Goal: Task Accomplishment & Management: Use online tool/utility

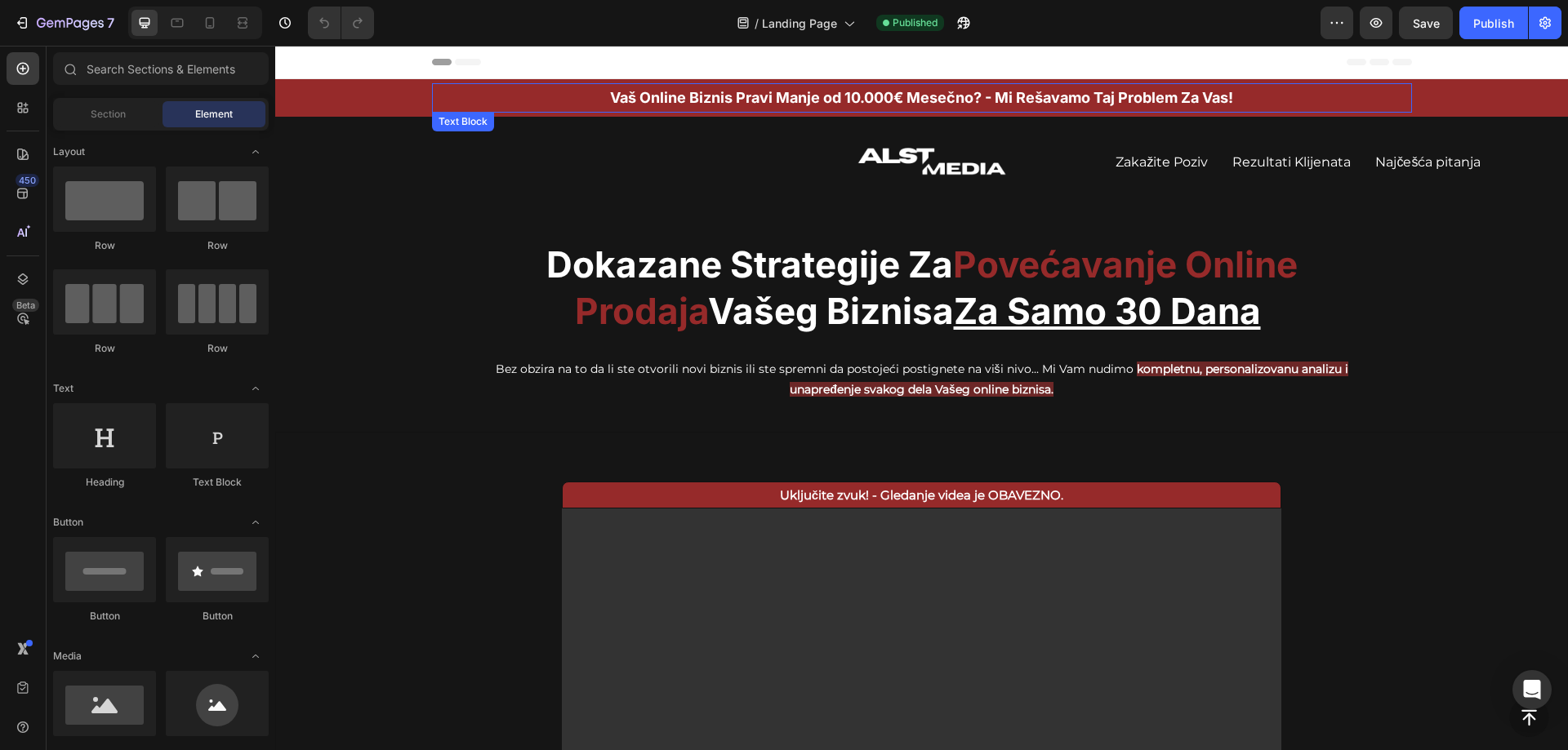
click at [669, 97] on p "Vaš Online Biznis Pravi Manje od 10.000 € Mesečno? - Mi Rešavamo Taj Problem Za…" at bounding box center [921, 98] width 976 height 26
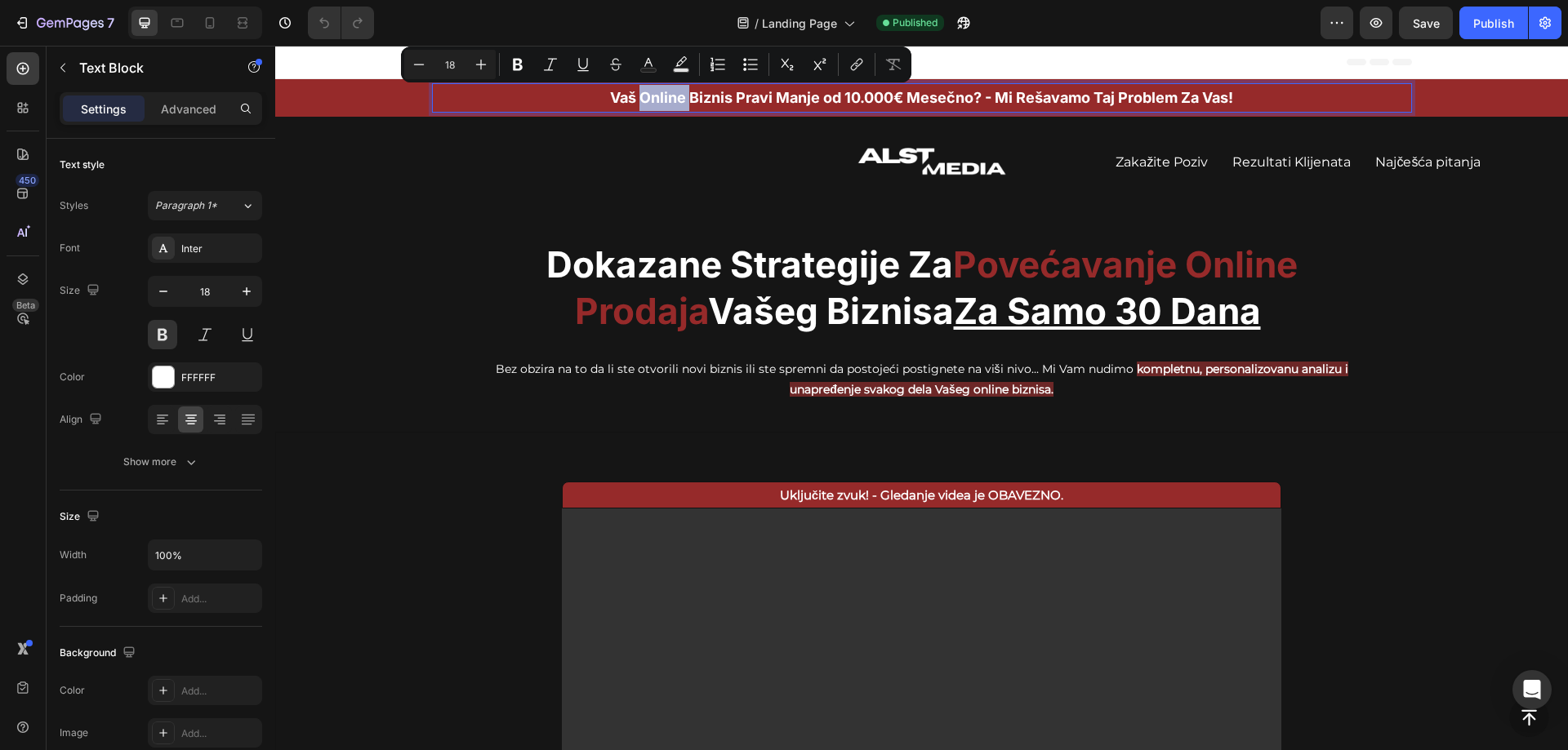
click at [651, 97] on p "Vaš Online Biznis Pravi Manje od 10.000 € Mesečno? - Mi Rešavamo Taj Problem Za…" at bounding box center [921, 98] width 976 height 26
drag, startPoint x: 632, startPoint y: 95, endPoint x: 676, endPoint y: 100, distance: 44.3
click at [676, 100] on p "Vaš Online Biznis Pravi Manje od 10.000 € Mesečno? - Mi Rešavamo Taj Problem Za…" at bounding box center [921, 98] width 976 height 26
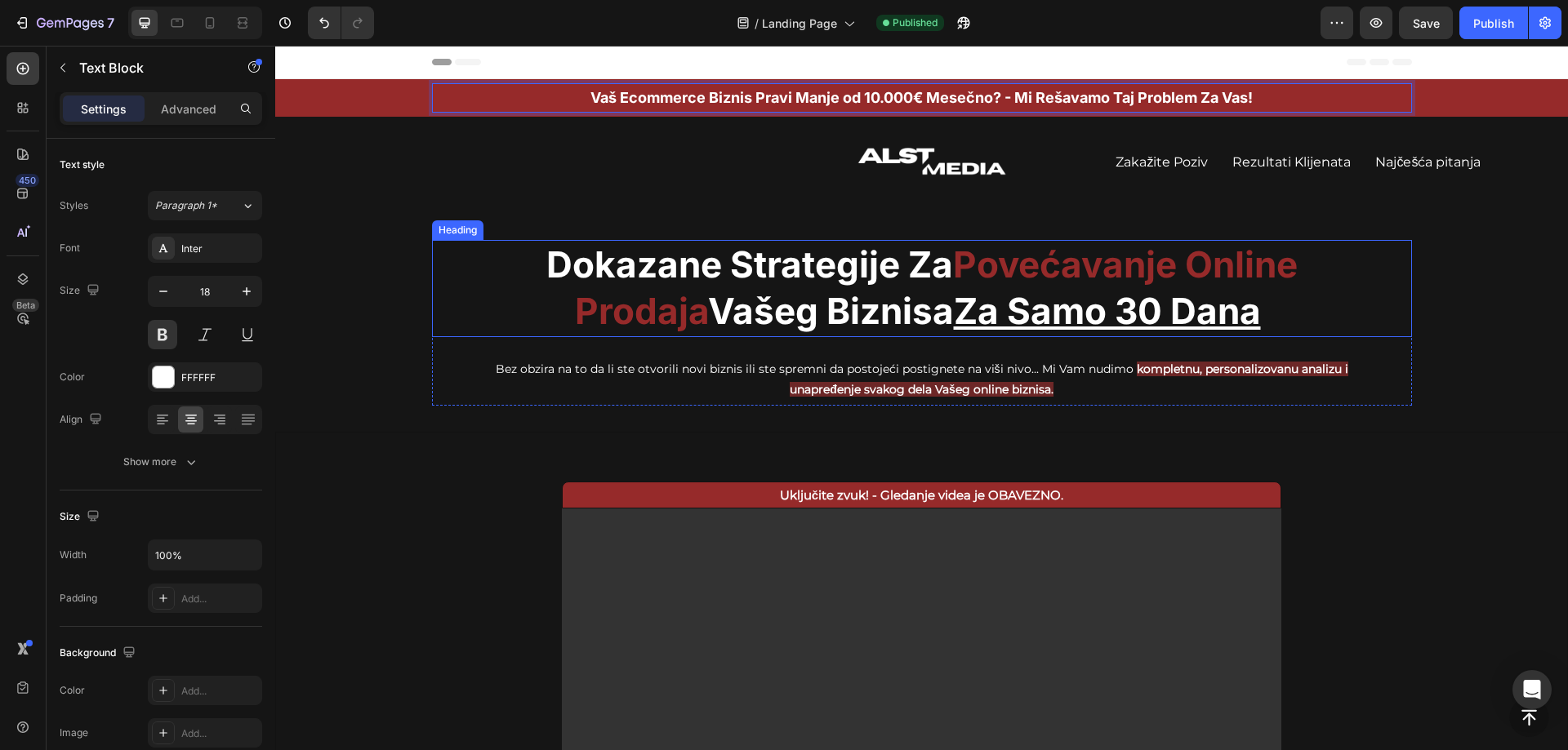
click at [726, 272] on h2 "Dokazane Strategije Za Povećavanje Online Prodaja Vašeg Biznisa Za Samo 30 Dana" at bounding box center [921, 288] width 980 height 96
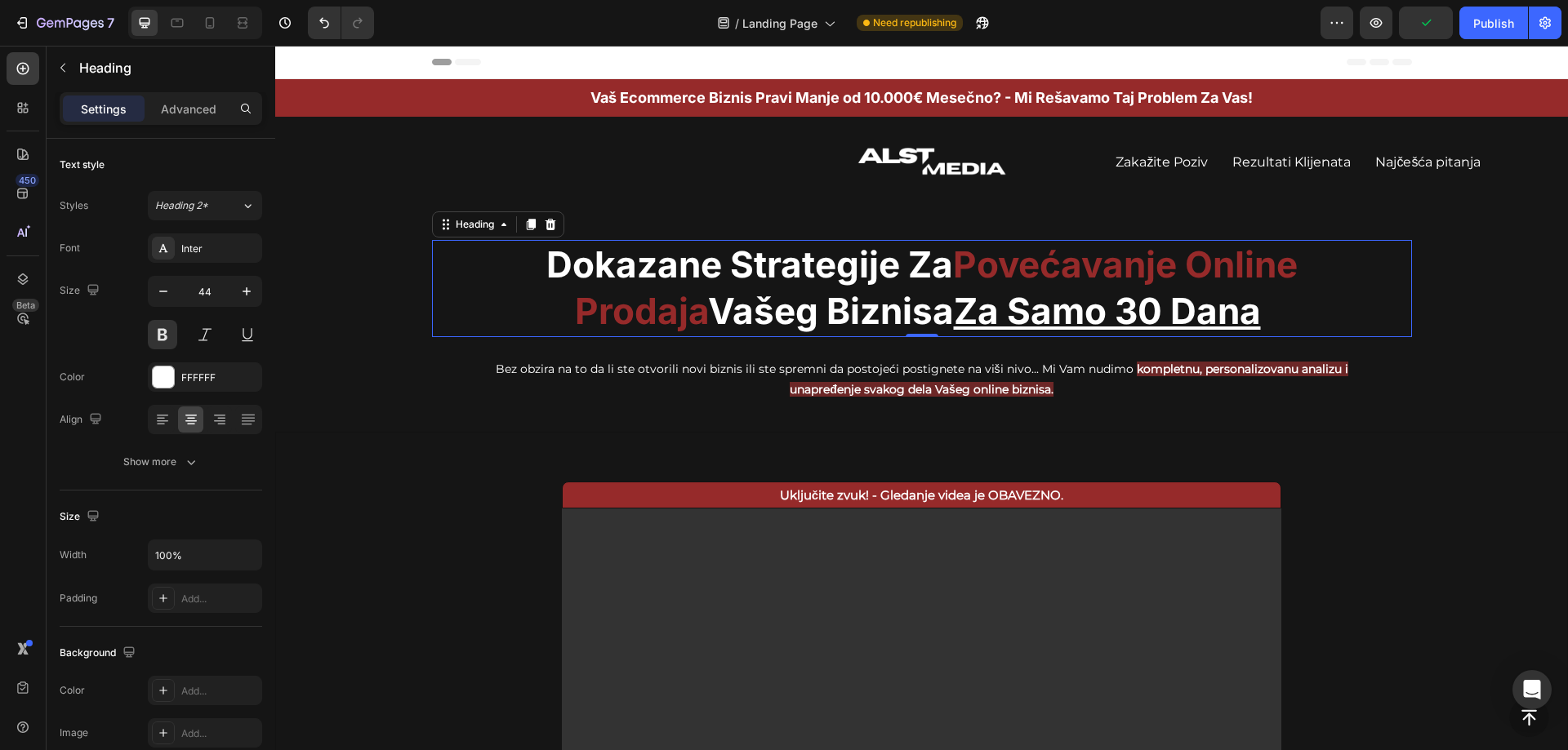
click at [750, 320] on h2 "Dokazane Strategije Za Povećavanje Online Prodaja Vašeg Biznisa Za Samo 30 Dana" at bounding box center [921, 288] width 980 height 96
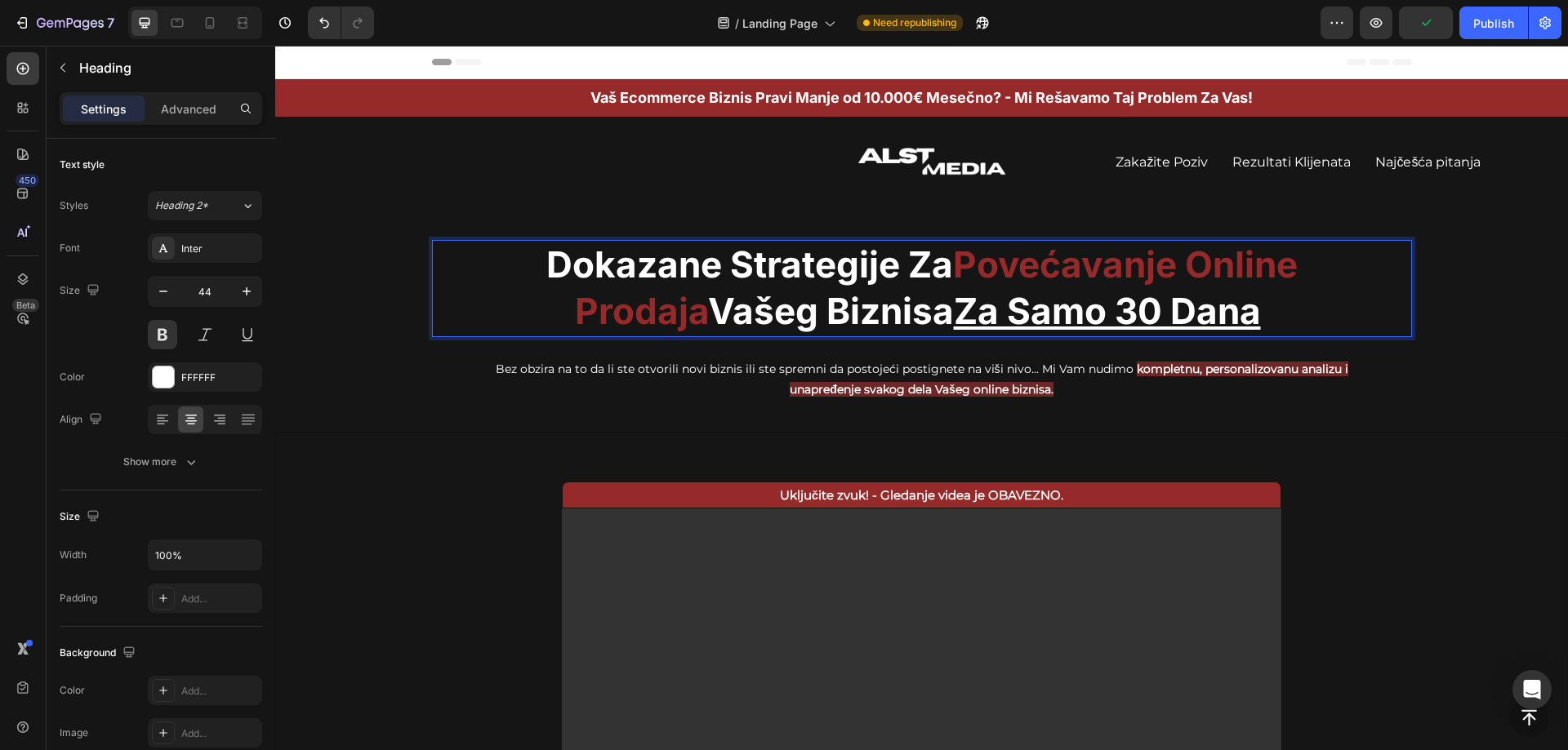
click at [750, 320] on p "Dokazane Strategije Za Povećavanje Online Prodaja Vašeg Biznisa Za Samo 30 Dana" at bounding box center [921, 288] width 976 height 93
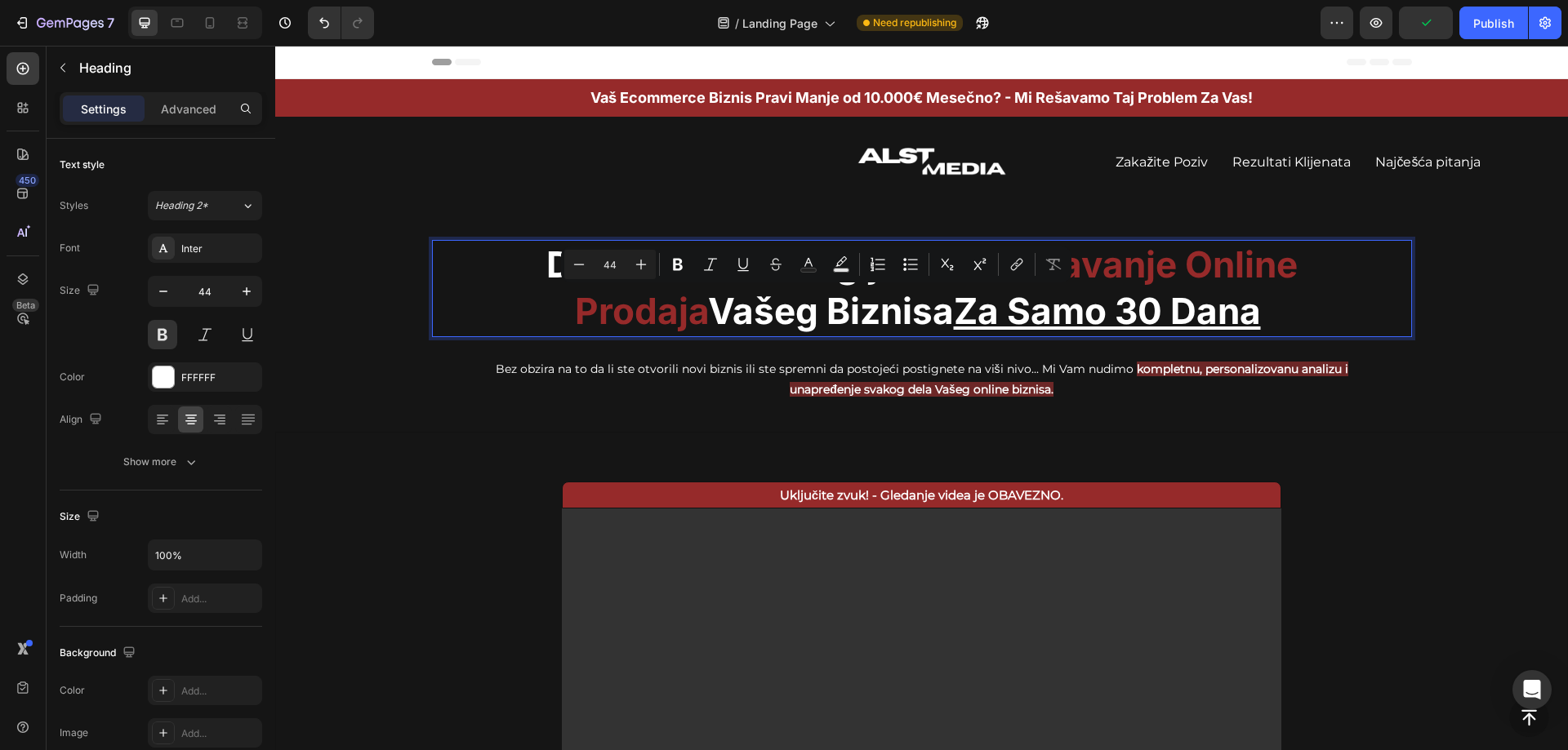
click at [746, 315] on p "Dokazane Strategije Za Povećavanje Online Prodaja Vašeg Biznisa Za Samo 30 Dana" at bounding box center [921, 288] width 976 height 93
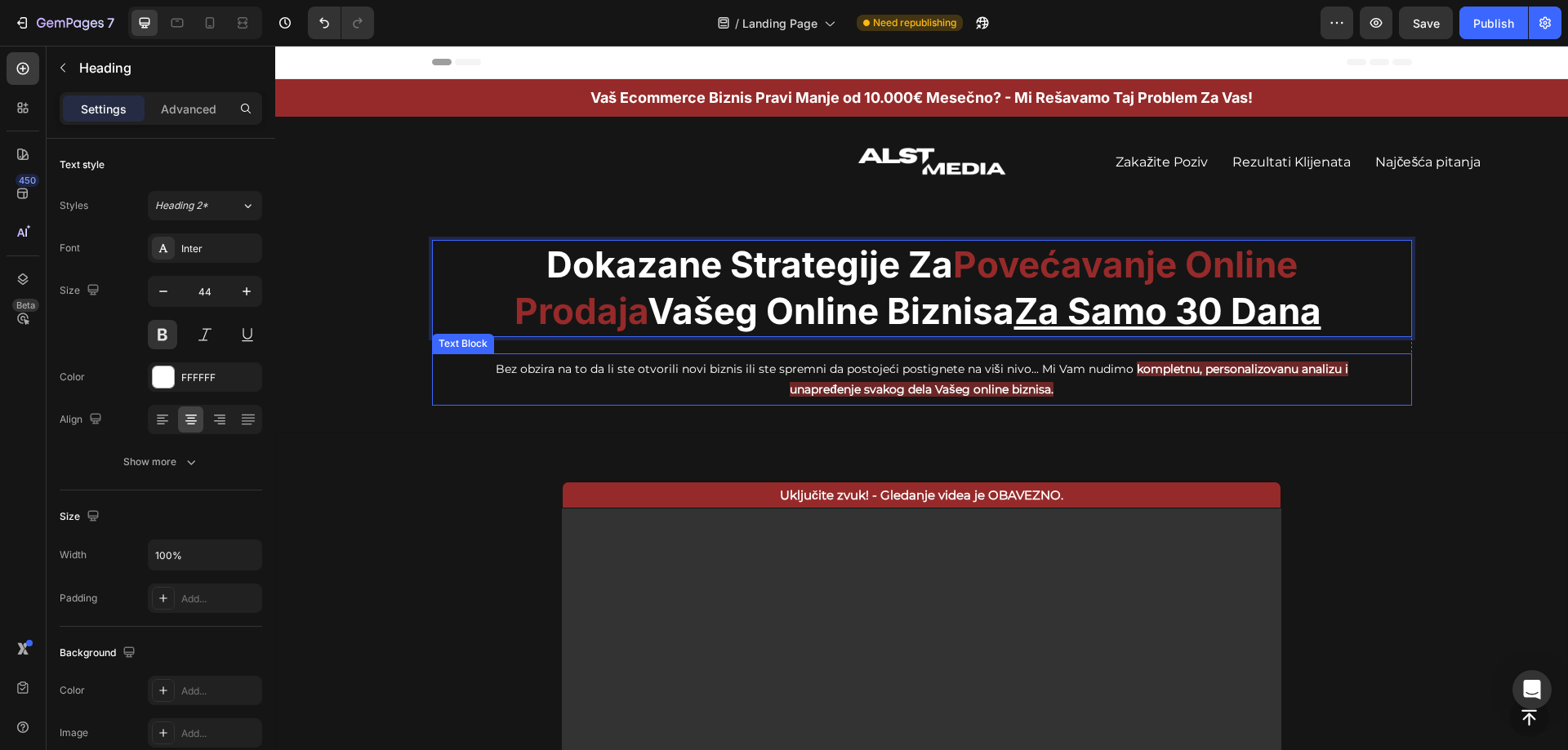
click at [806, 370] on p "Bez obzira na to da li ste otvorili novi biznis ili ste spremni da postojeći po…" at bounding box center [921, 379] width 895 height 41
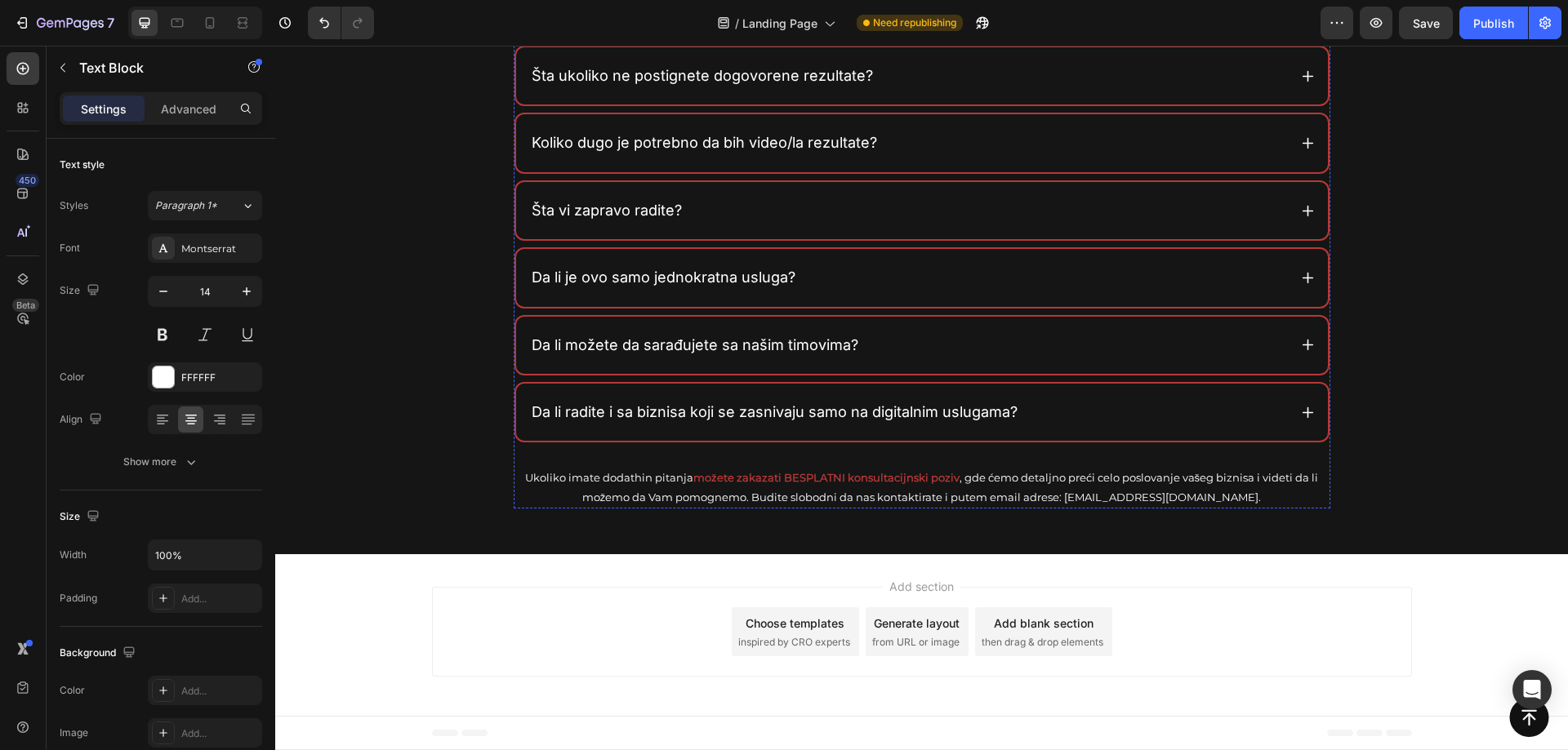
scroll to position [6534, 0]
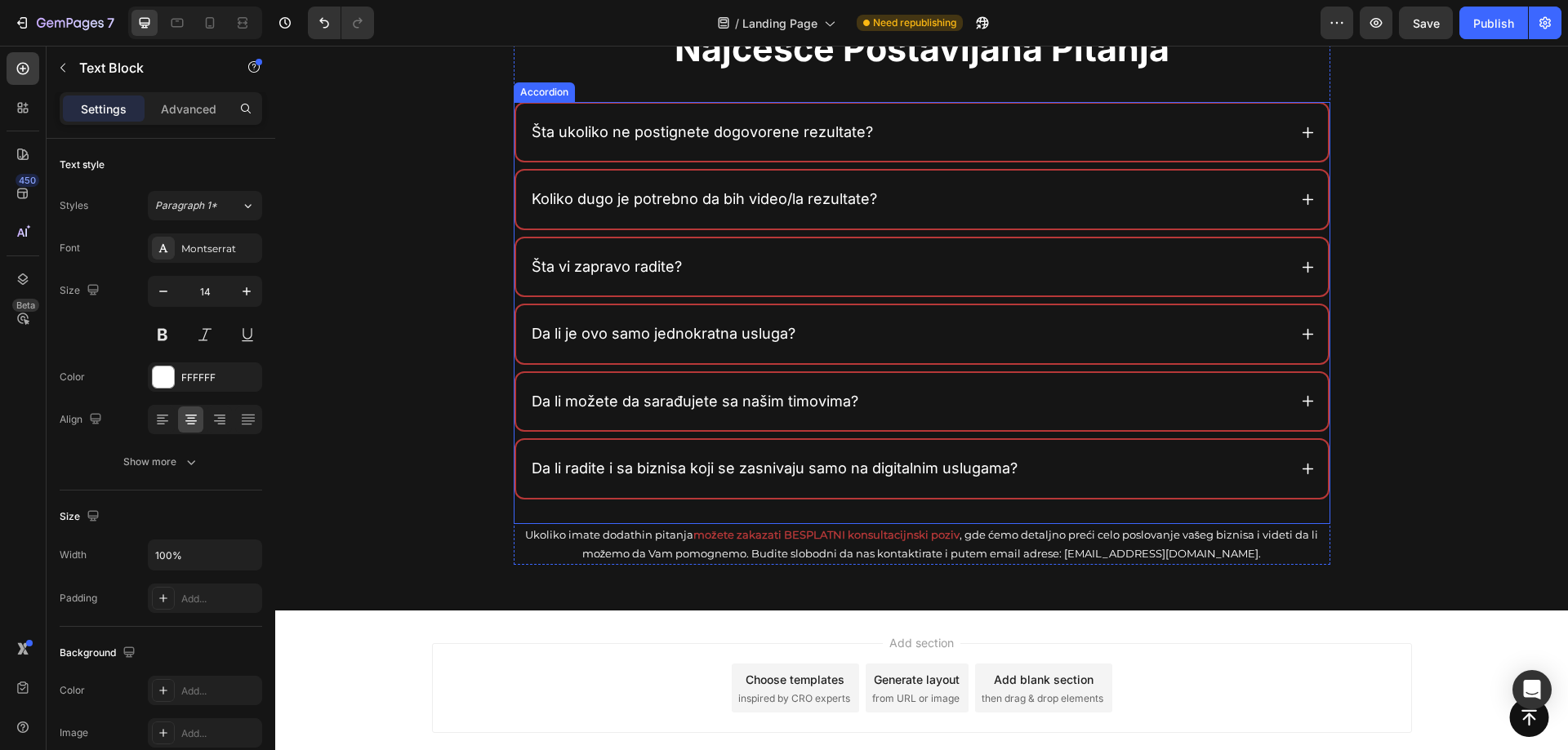
click at [1092, 471] on div "Da li radite i sa biznisa koji se zasnivaju samo na digitalnim uslugama?" at bounding box center [908, 469] width 758 height 31
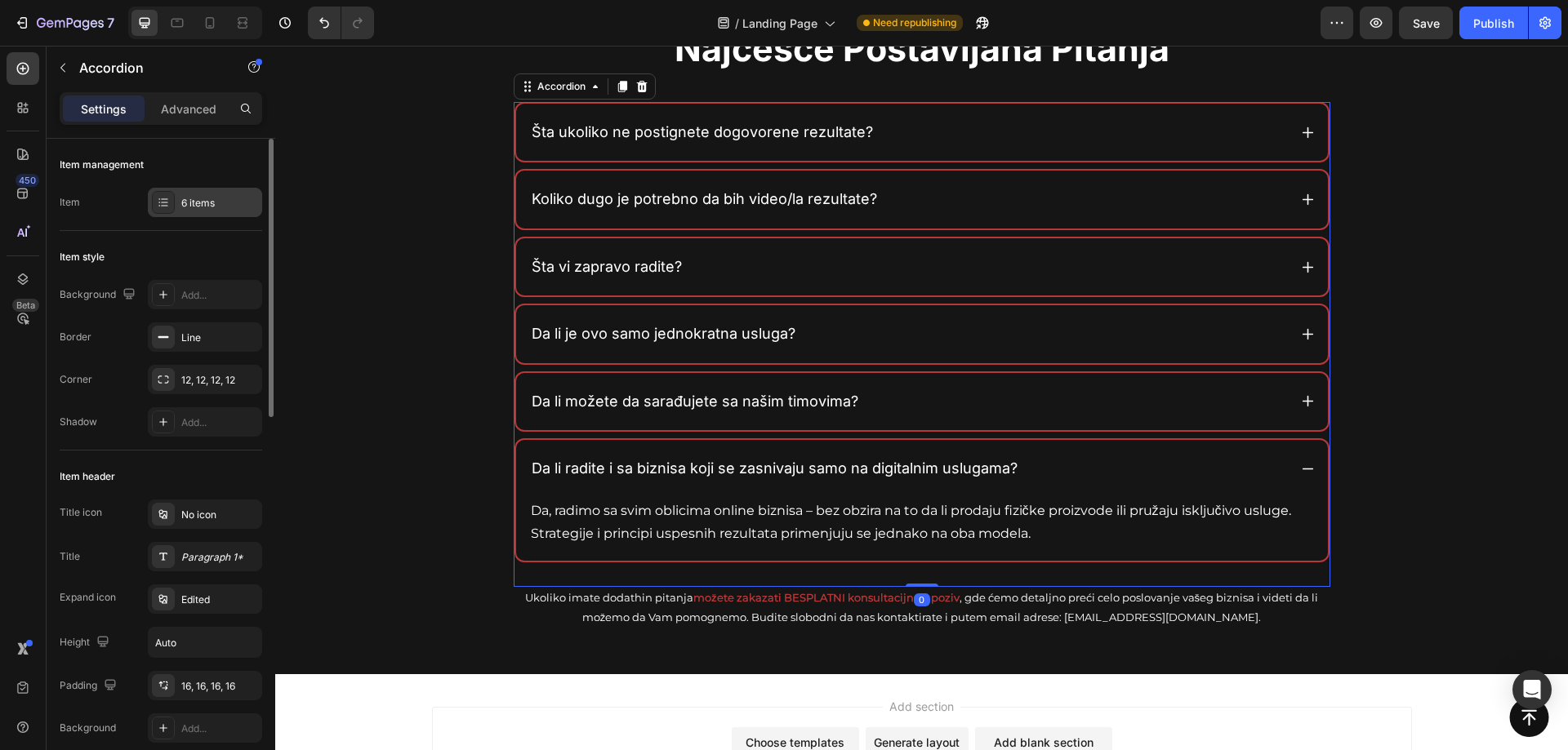
click at [195, 206] on div "6 items" at bounding box center [219, 204] width 77 height 14
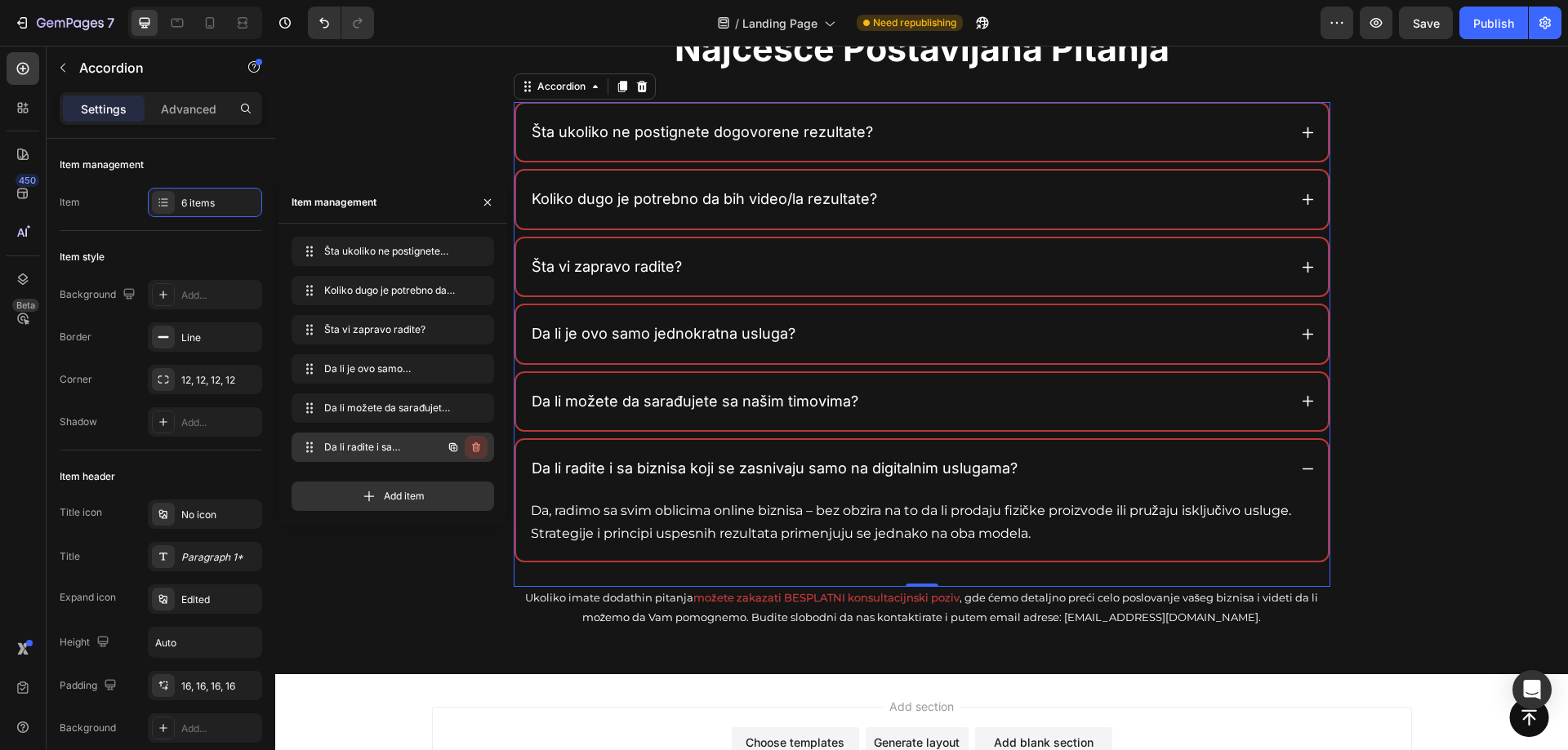
click at [473, 446] on icon "button" at bounding box center [476, 447] width 13 height 13
click at [476, 444] on div "Delete" at bounding box center [464, 447] width 30 height 14
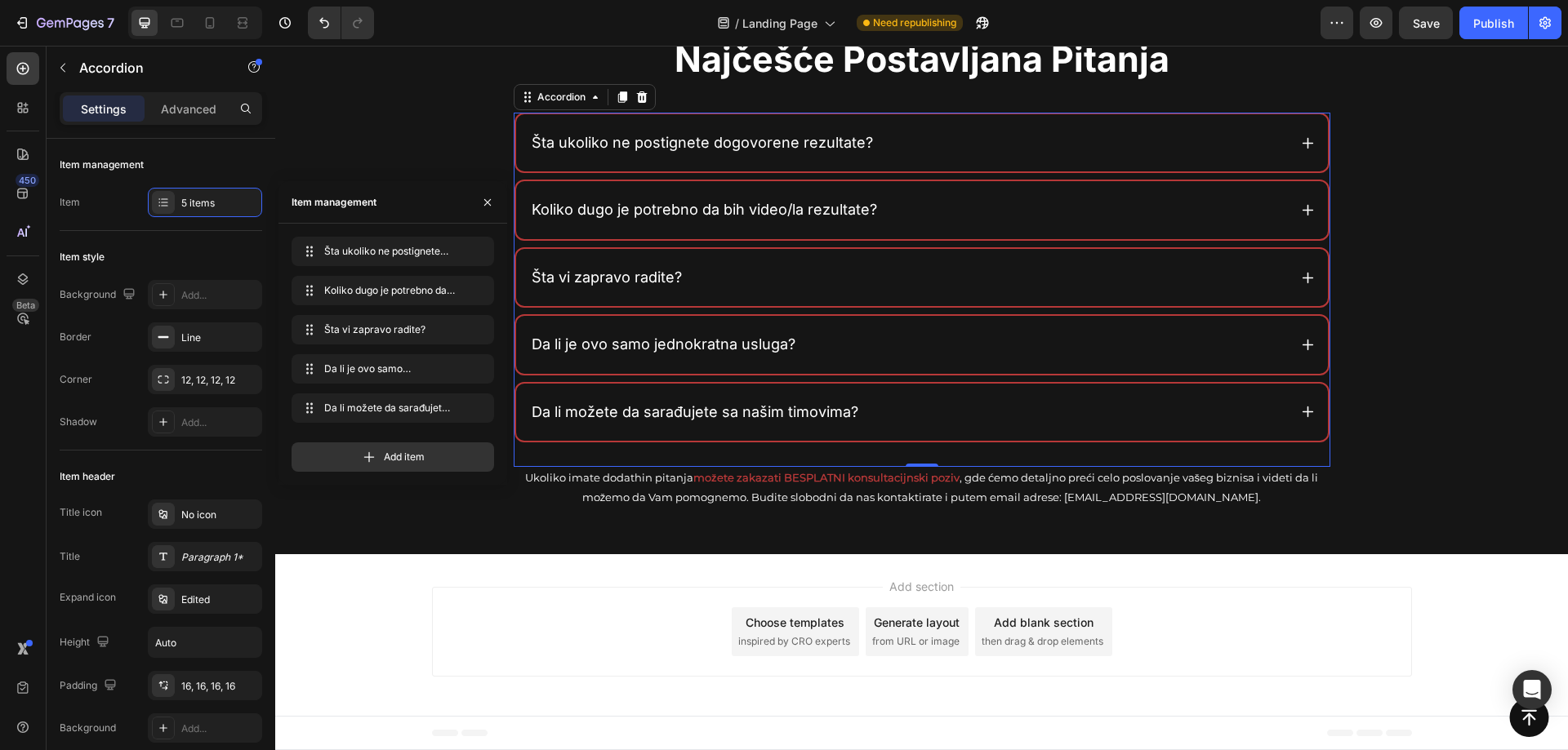
scroll to position [6523, 0]
click at [373, 459] on icon at bounding box center [369, 457] width 16 height 16
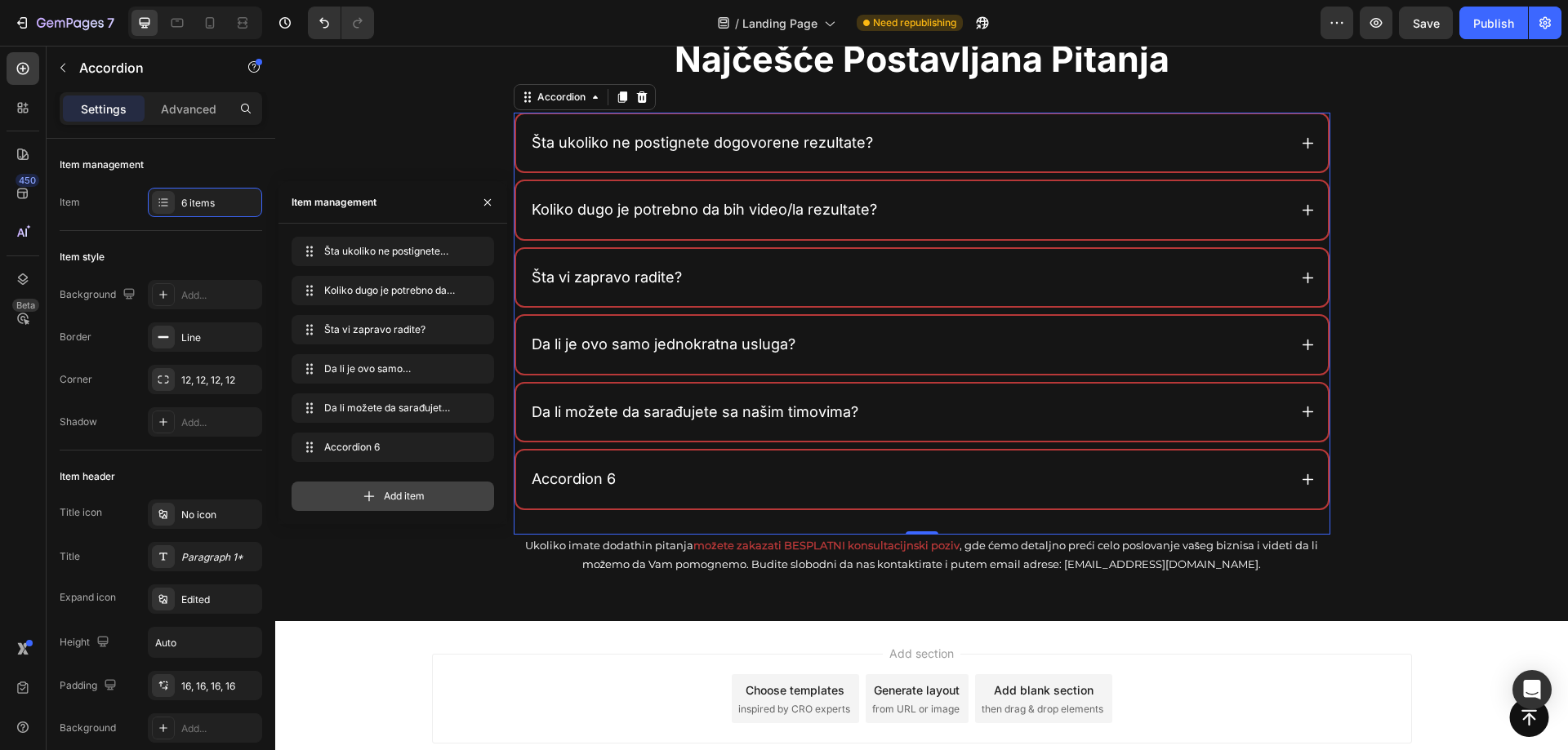
scroll to position [6534, 0]
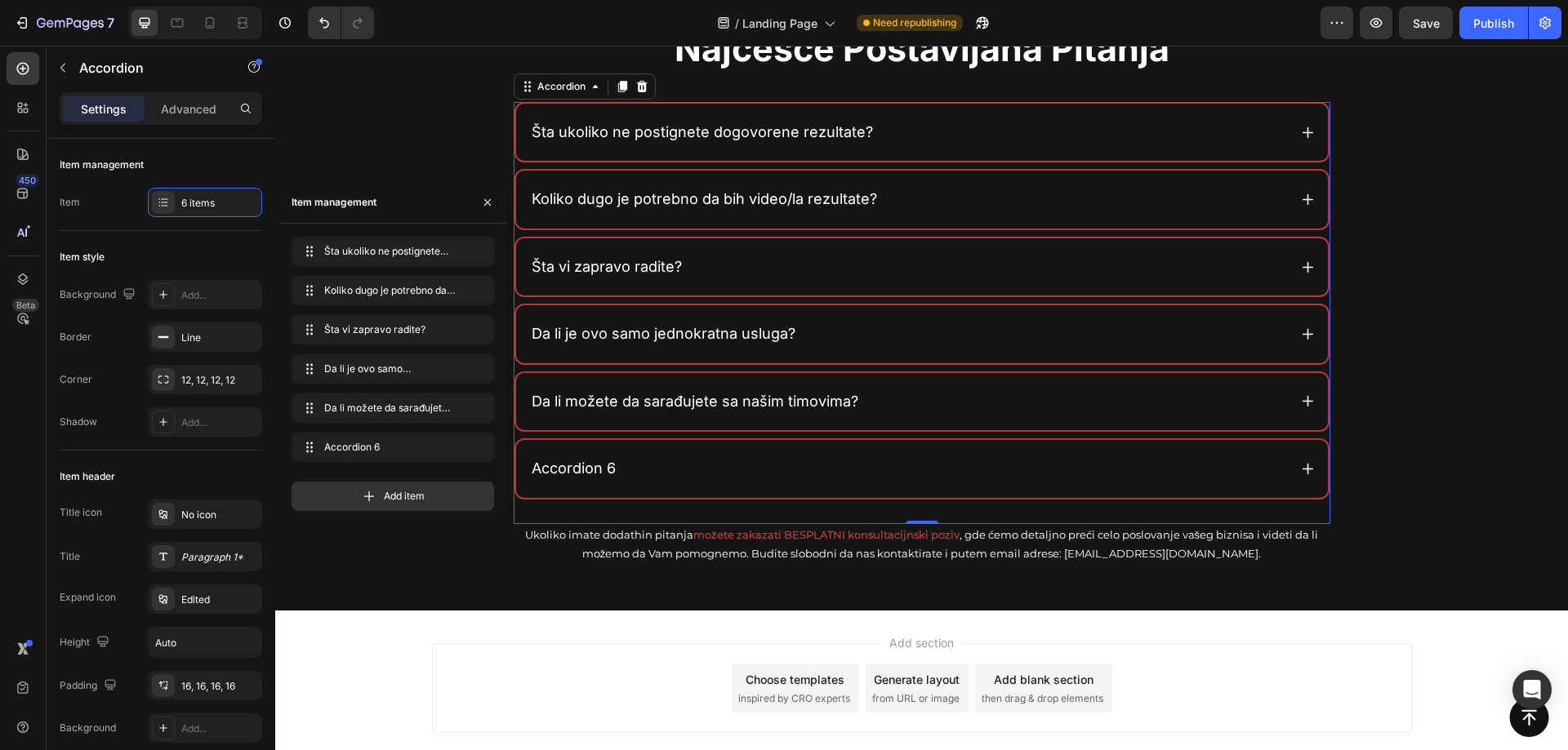
click at [578, 465] on div "Accordion 6" at bounding box center [574, 469] width 89 height 31
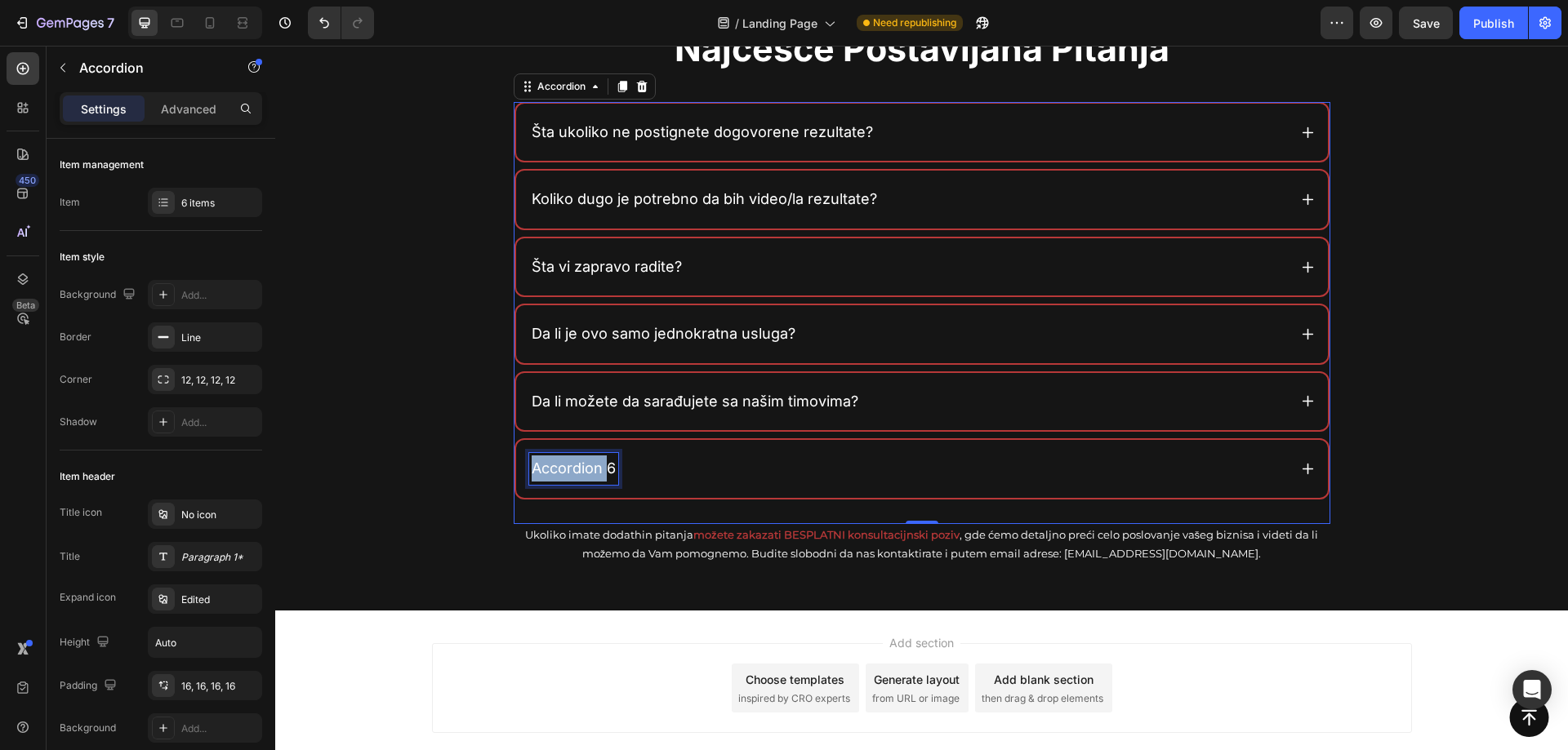
click at [578, 465] on p "Accordion 6" at bounding box center [574, 469] width 84 height 26
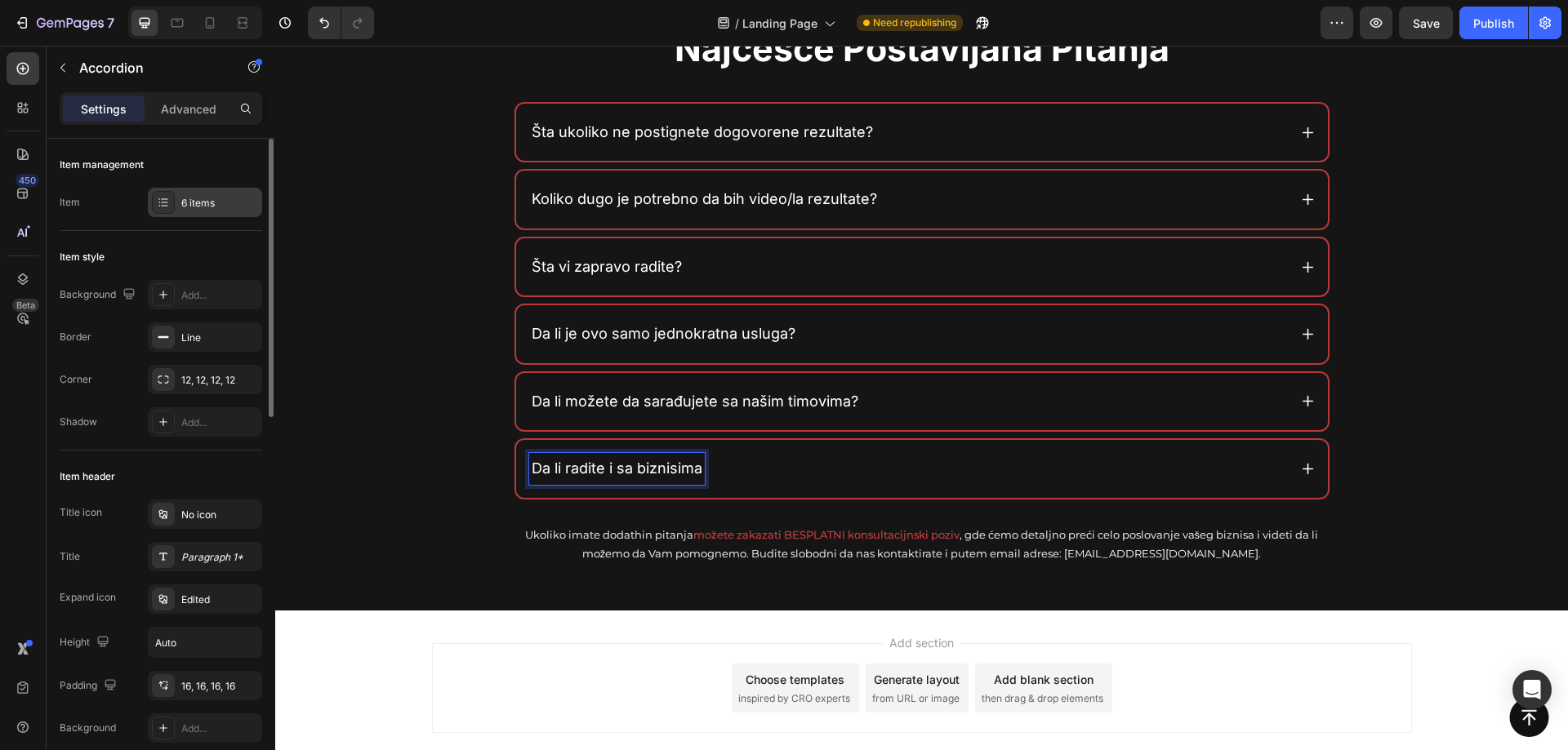
click at [175, 188] on div "6 items" at bounding box center [204, 203] width 114 height 29
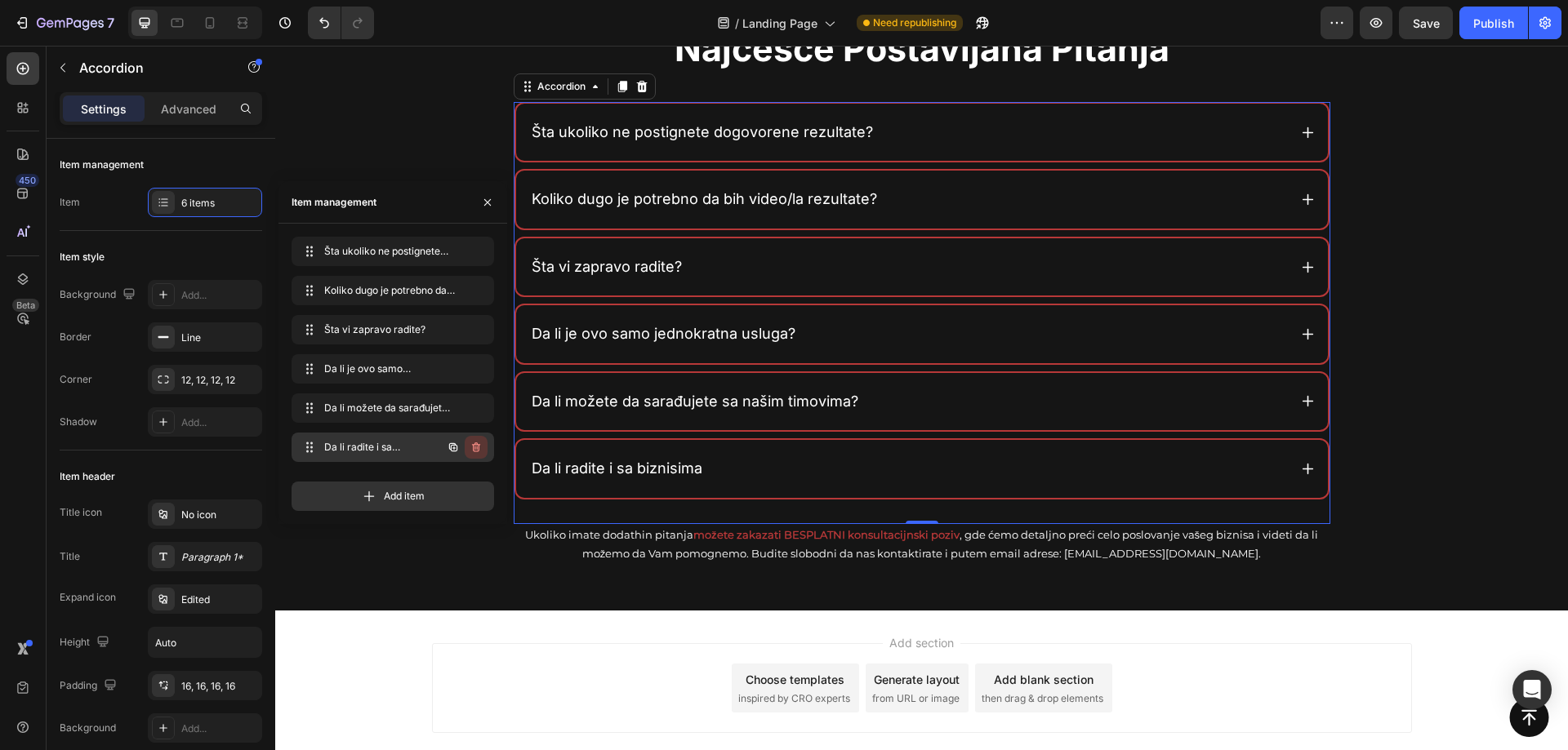
click at [478, 449] on icon "button" at bounding box center [476, 447] width 13 height 13
click at [476, 445] on div "Delete" at bounding box center [464, 447] width 30 height 14
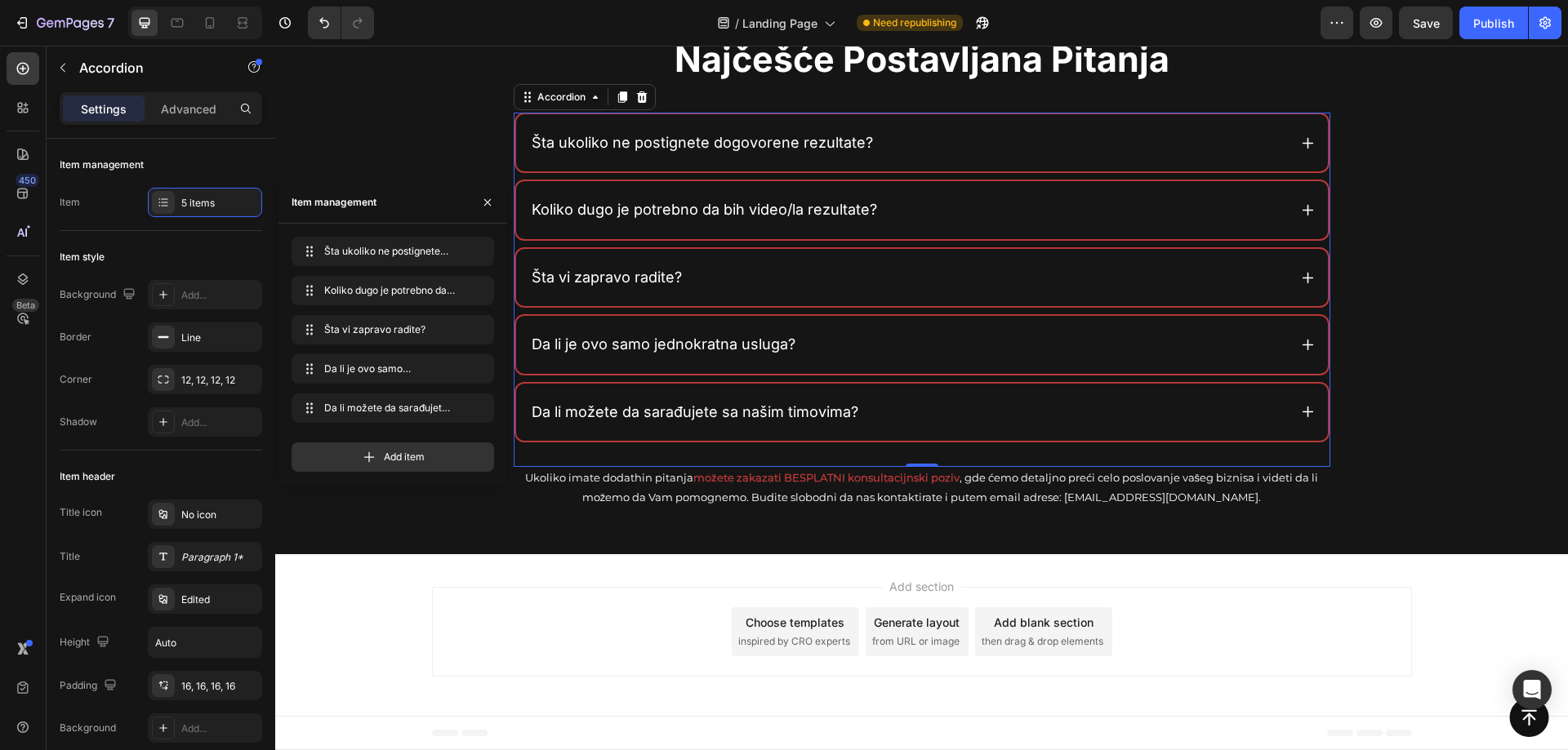
scroll to position [6523, 0]
click at [975, 274] on div "Šta vi zapravo radite?" at bounding box center [908, 278] width 758 height 31
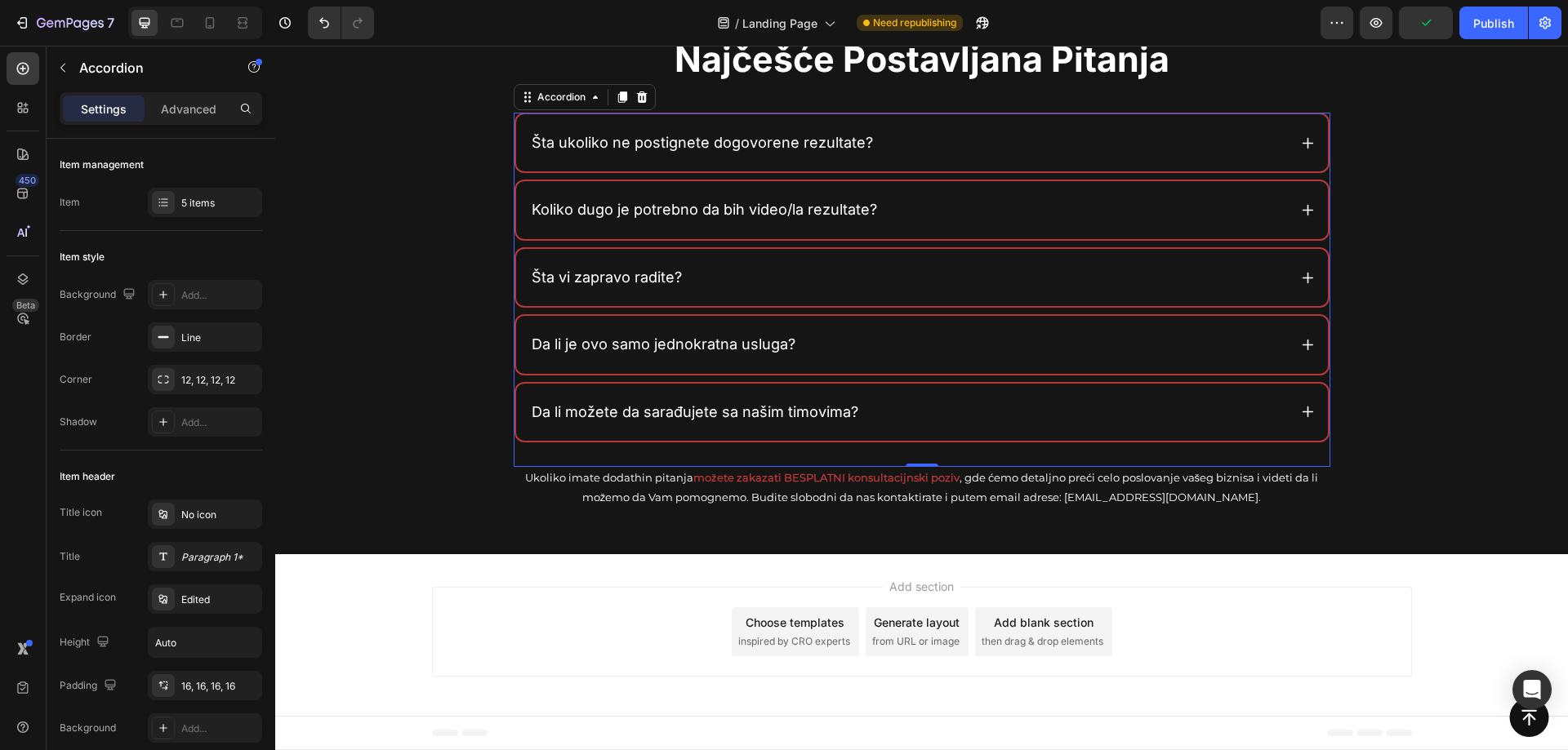
scroll to position [6534, 0]
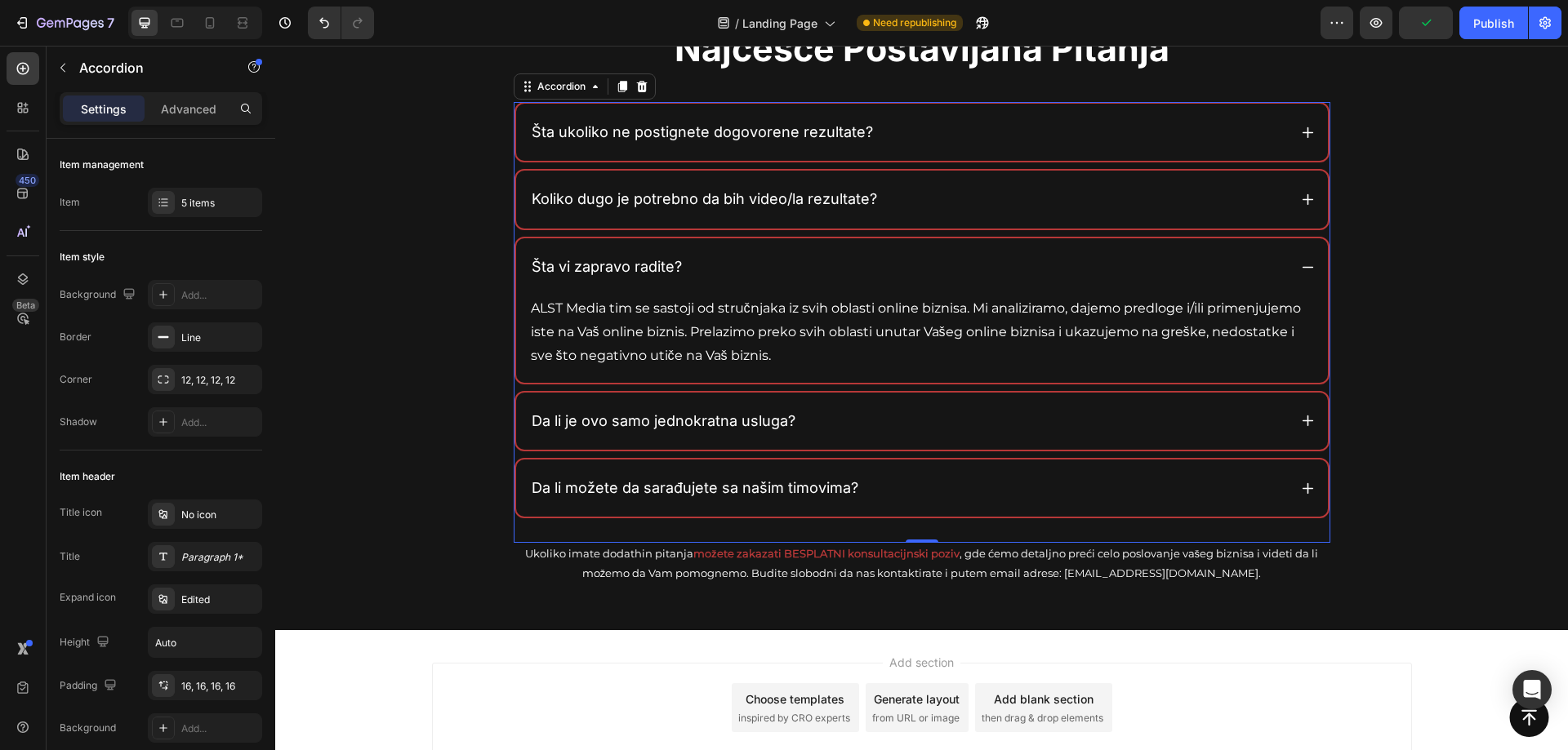
click at [975, 273] on div "Šta vi zapravo radite?" at bounding box center [908, 267] width 758 height 31
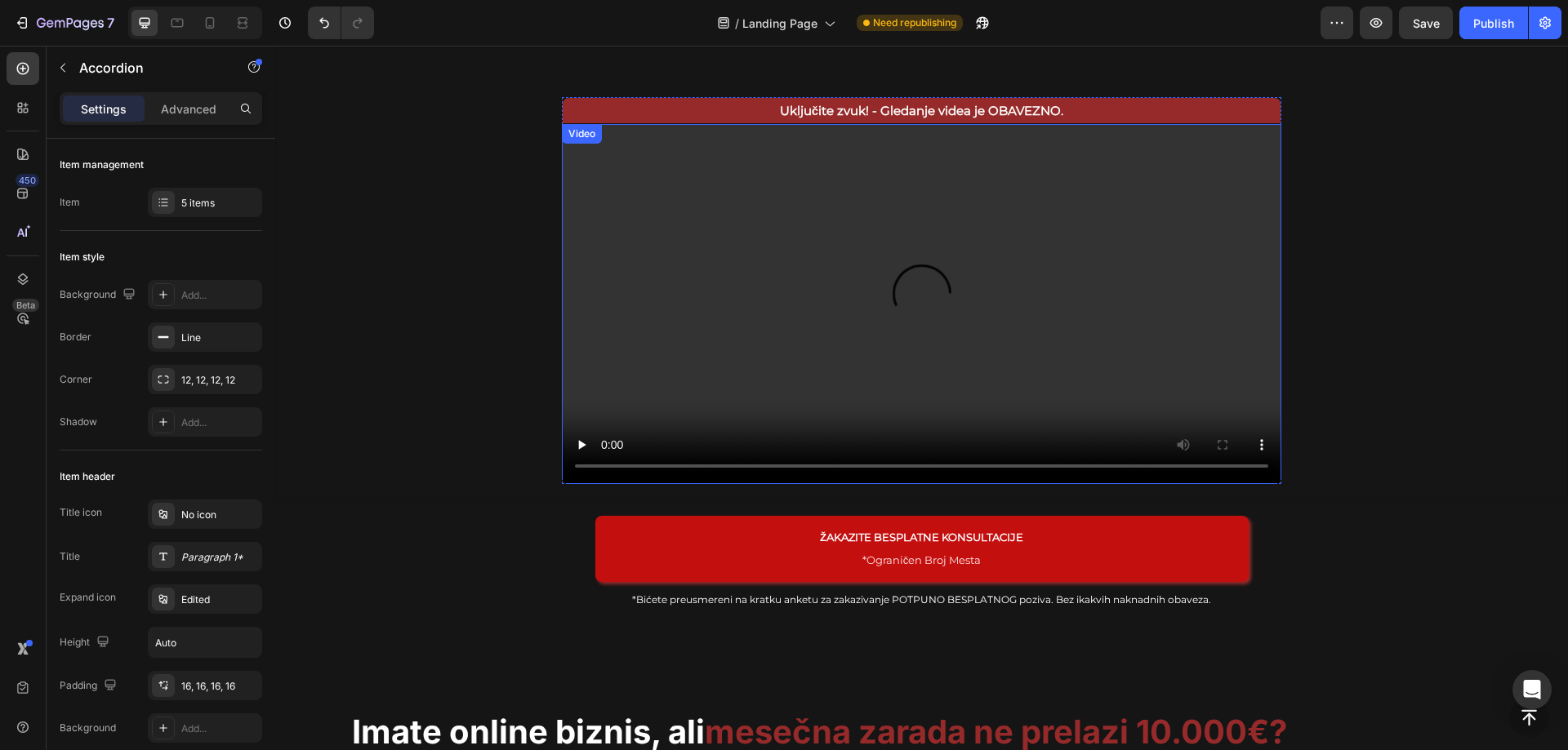
scroll to position [0, 0]
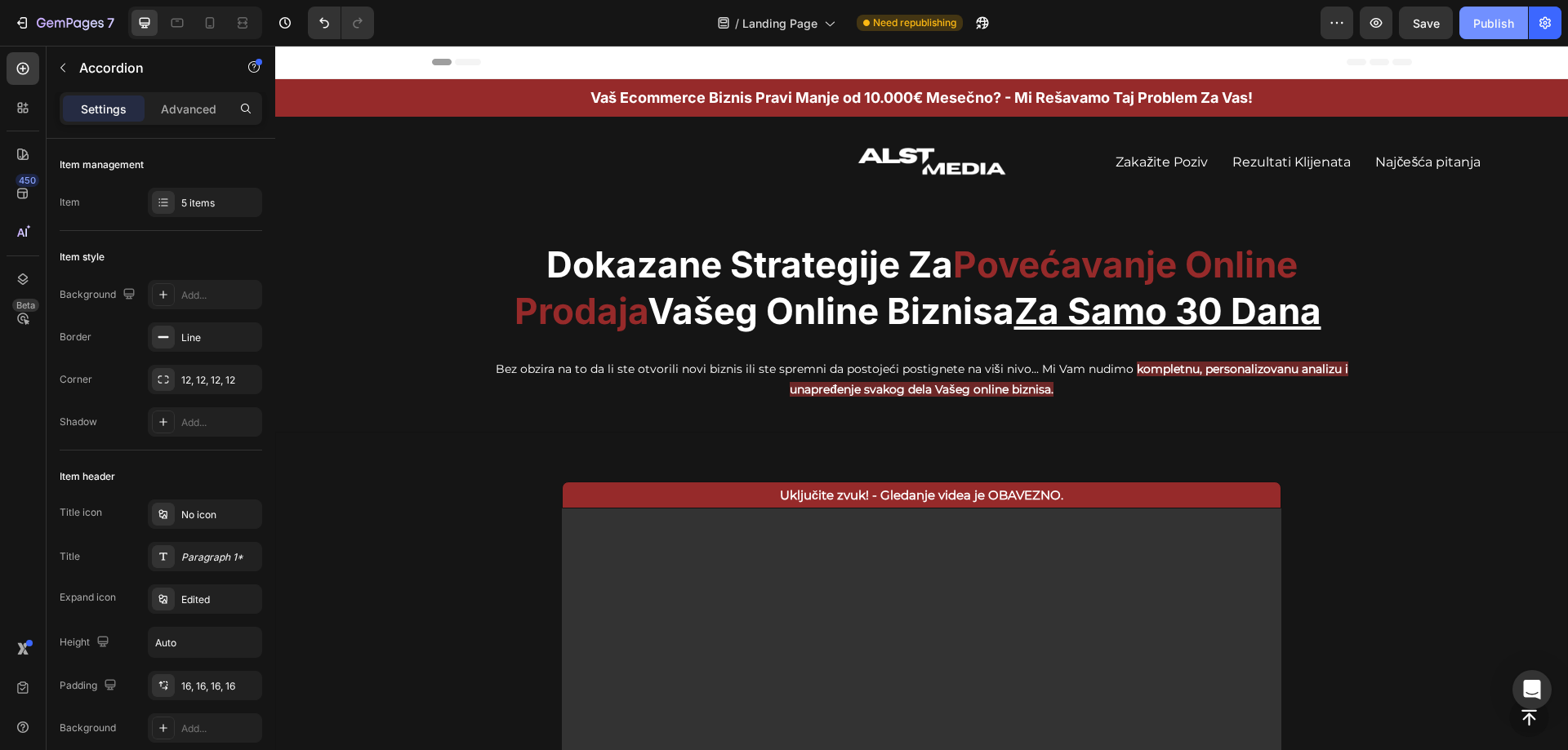
click at [1490, 27] on div "Publish" at bounding box center [1493, 23] width 41 height 17
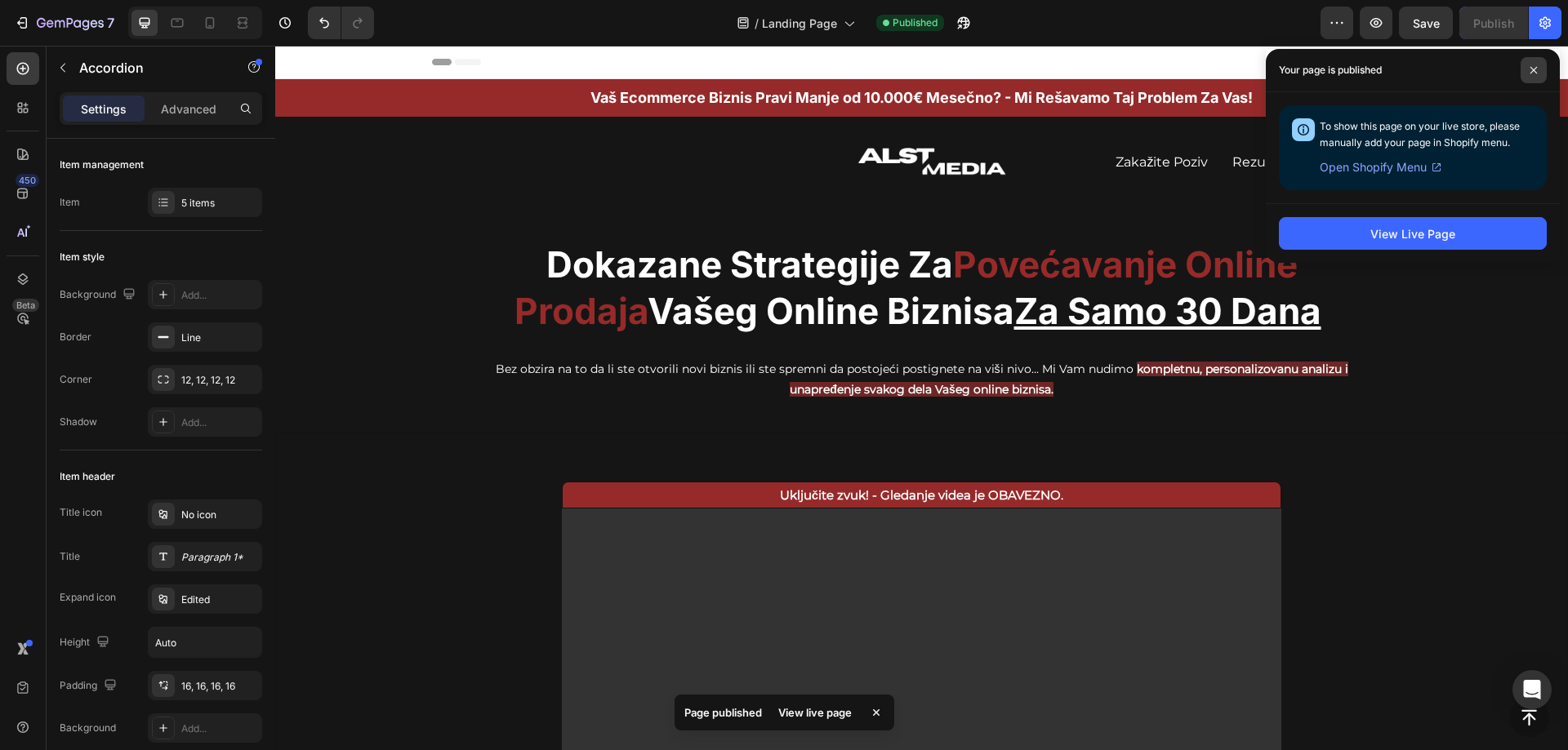
click at [1529, 73] on icon at bounding box center [1533, 70] width 8 height 8
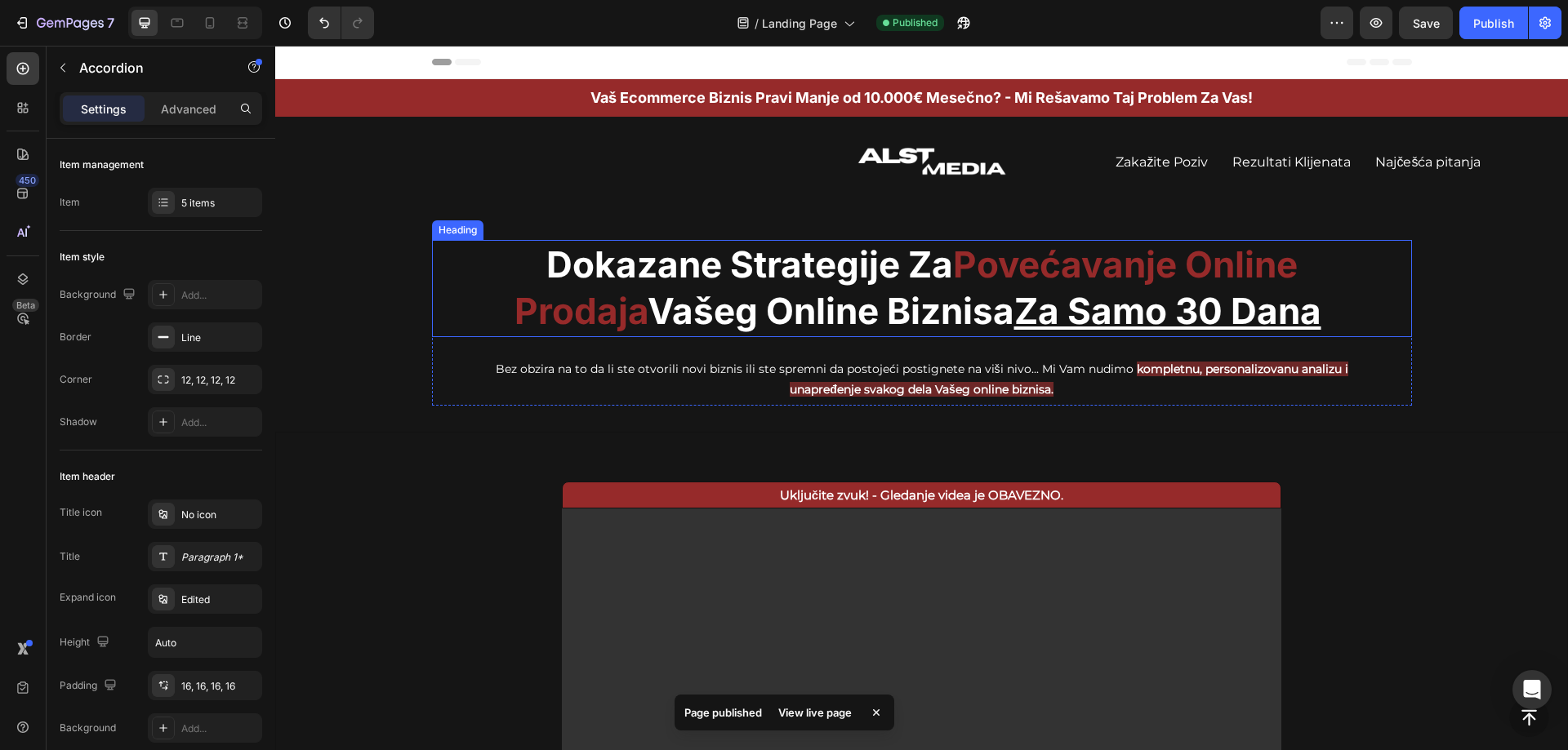
click at [1160, 264] on span "Povećavanje Online Prodaja" at bounding box center [907, 288] width 784 height 90
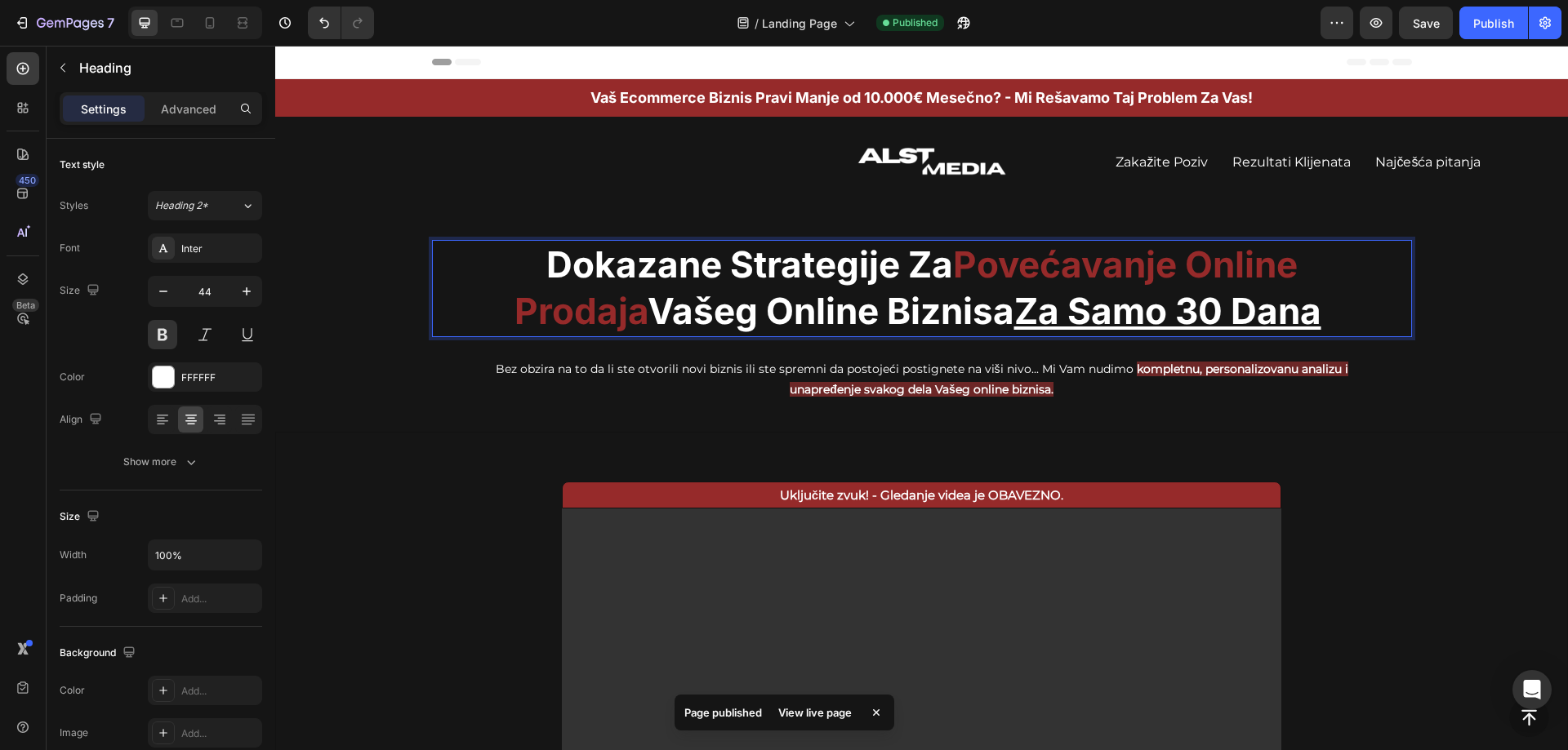
click at [1160, 264] on span "Povećavanje Online Prodaja" at bounding box center [907, 288] width 784 height 90
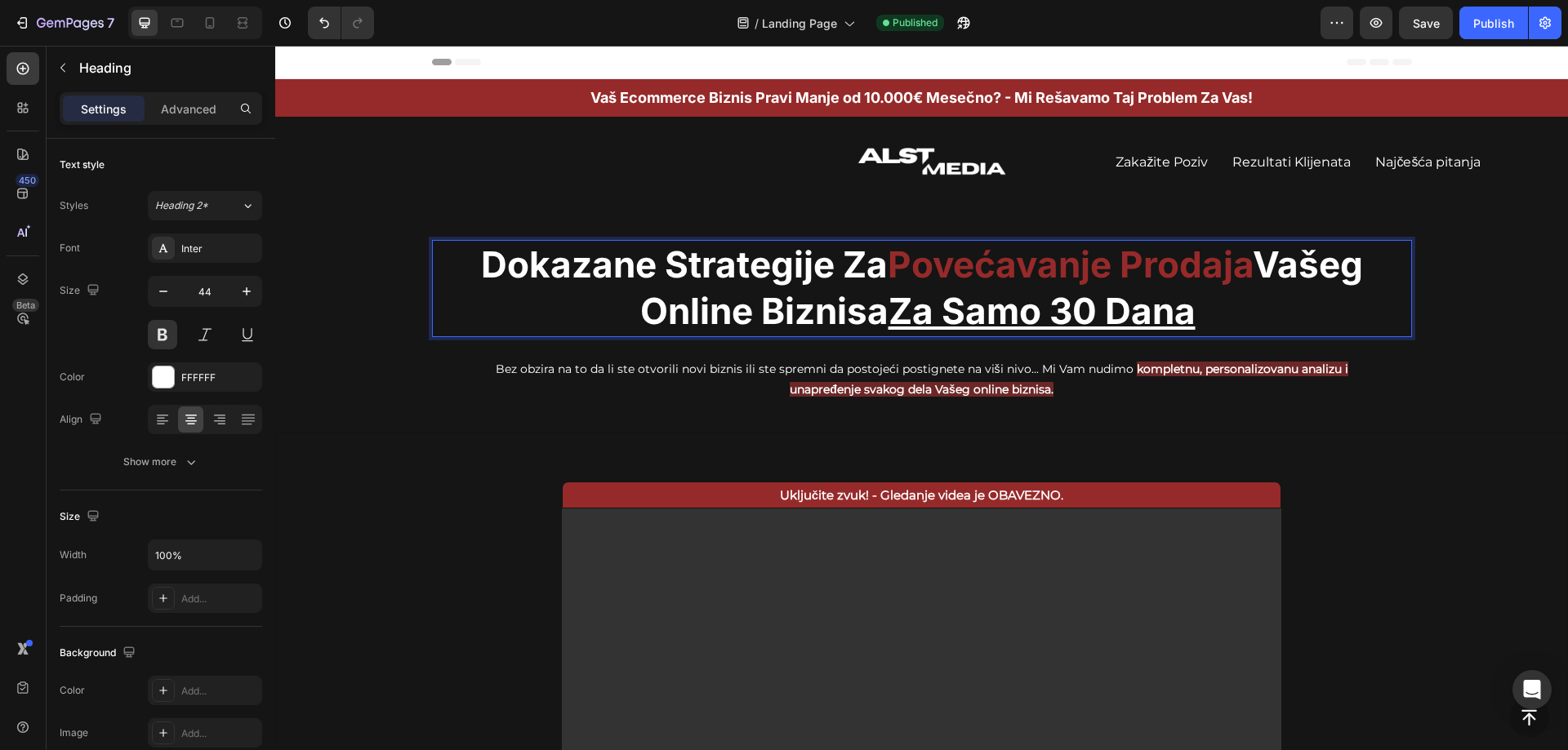
click at [1218, 322] on p "Dokazane Strategije Za Povećavanje Prodaja Vašeg Online Biznisa Za Samo 30 Dana" at bounding box center [921, 288] width 976 height 93
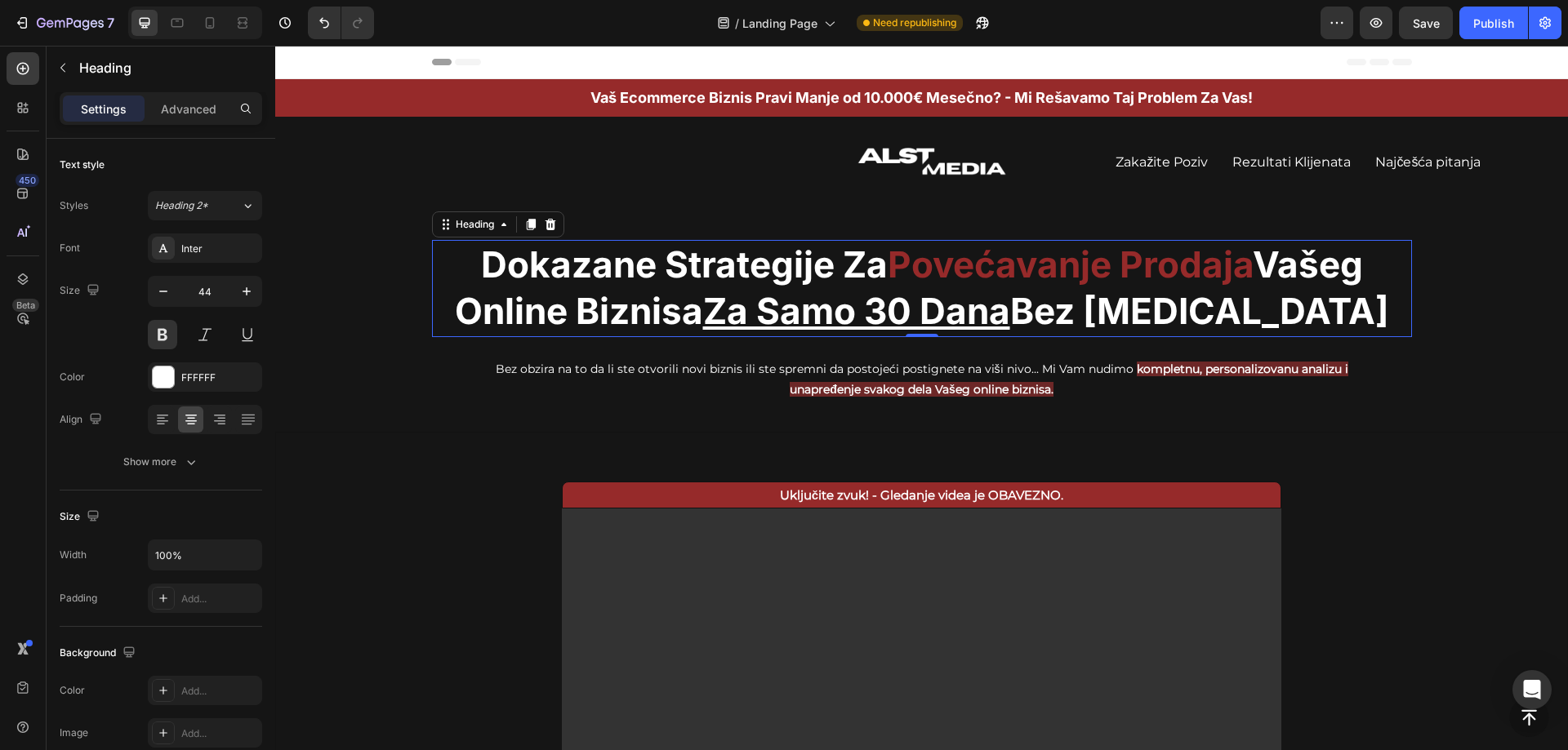
click at [1283, 310] on p "Dokazane Strategije Za Povećavanje Prodaja Vašeg Online Biznisa Za Samo 30 Dana…" at bounding box center [921, 288] width 976 height 93
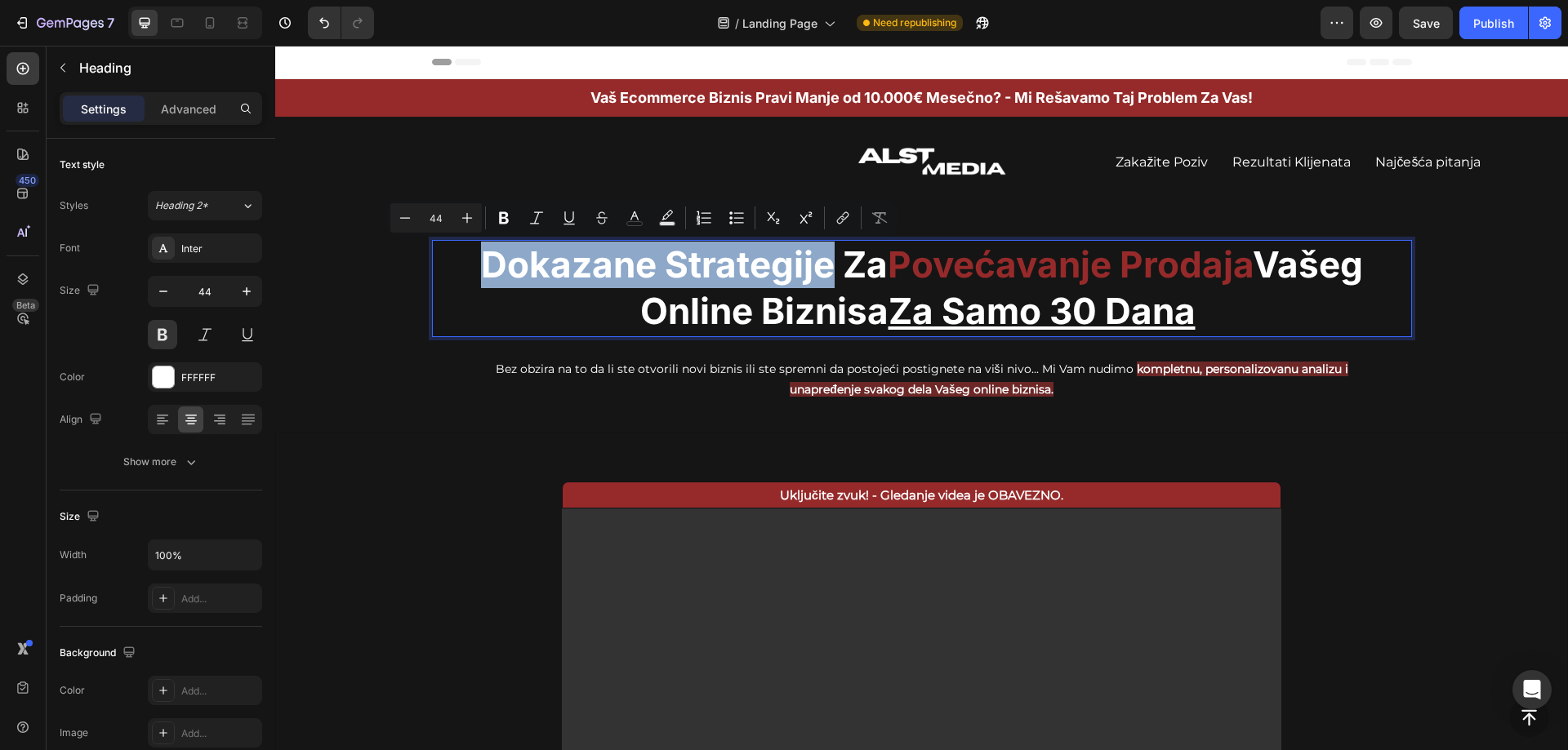
drag, startPoint x: 819, startPoint y: 271, endPoint x: 477, endPoint y: 272, distance: 342.0
click at [477, 272] on p "Dokazane Strategije Za Povećavanje Prodaja Vašeg Online Biznisa Za Samo 30 Dana" at bounding box center [921, 288] width 976 height 93
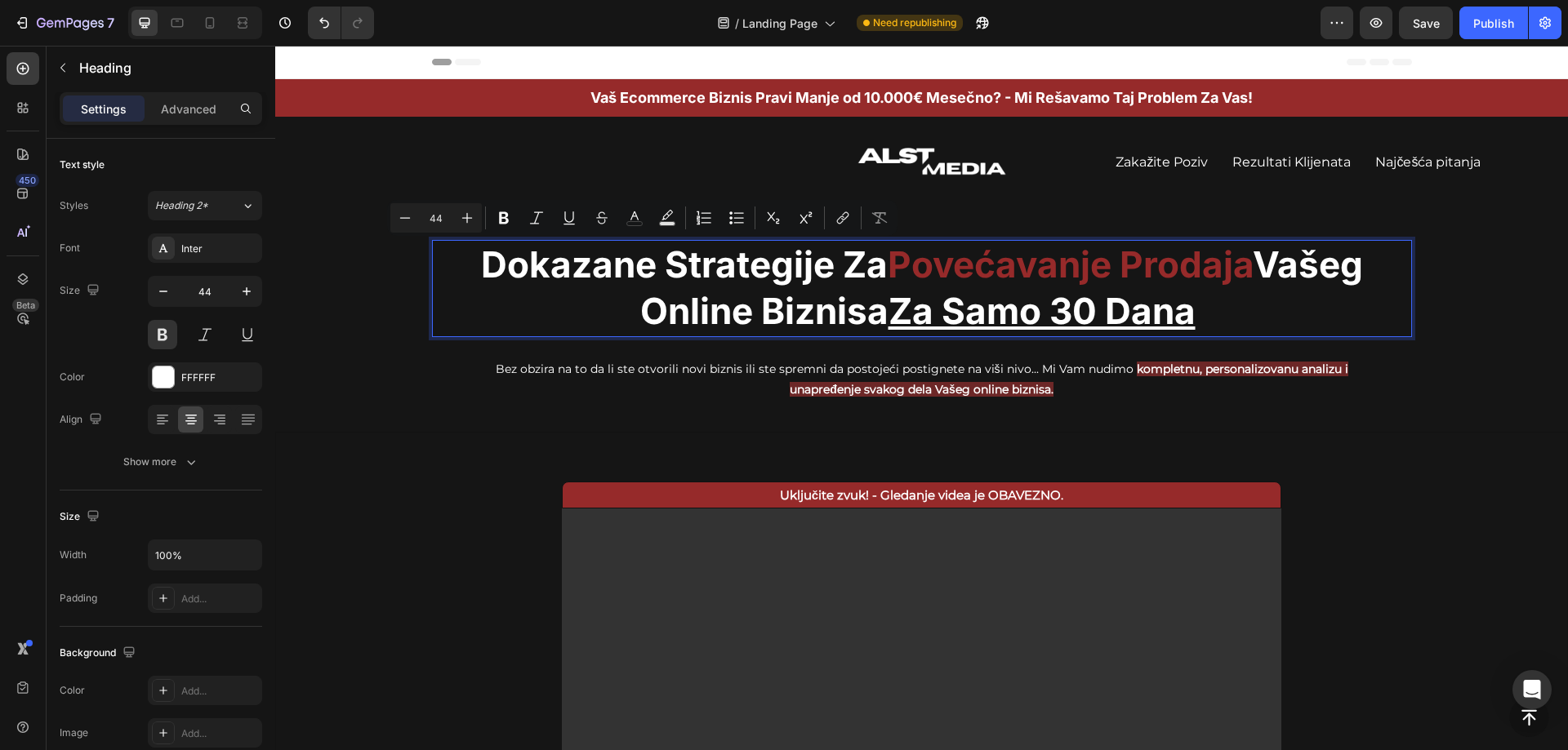
click at [612, 293] on p "Dokazane Strategije Za Povećavanje Prodaja Vašeg Online Biznisa Za Samo 30 Dana" at bounding box center [921, 288] width 976 height 93
click at [1177, 286] on span "Povećavanje Prodaja" at bounding box center [1069, 264] width 365 height 44
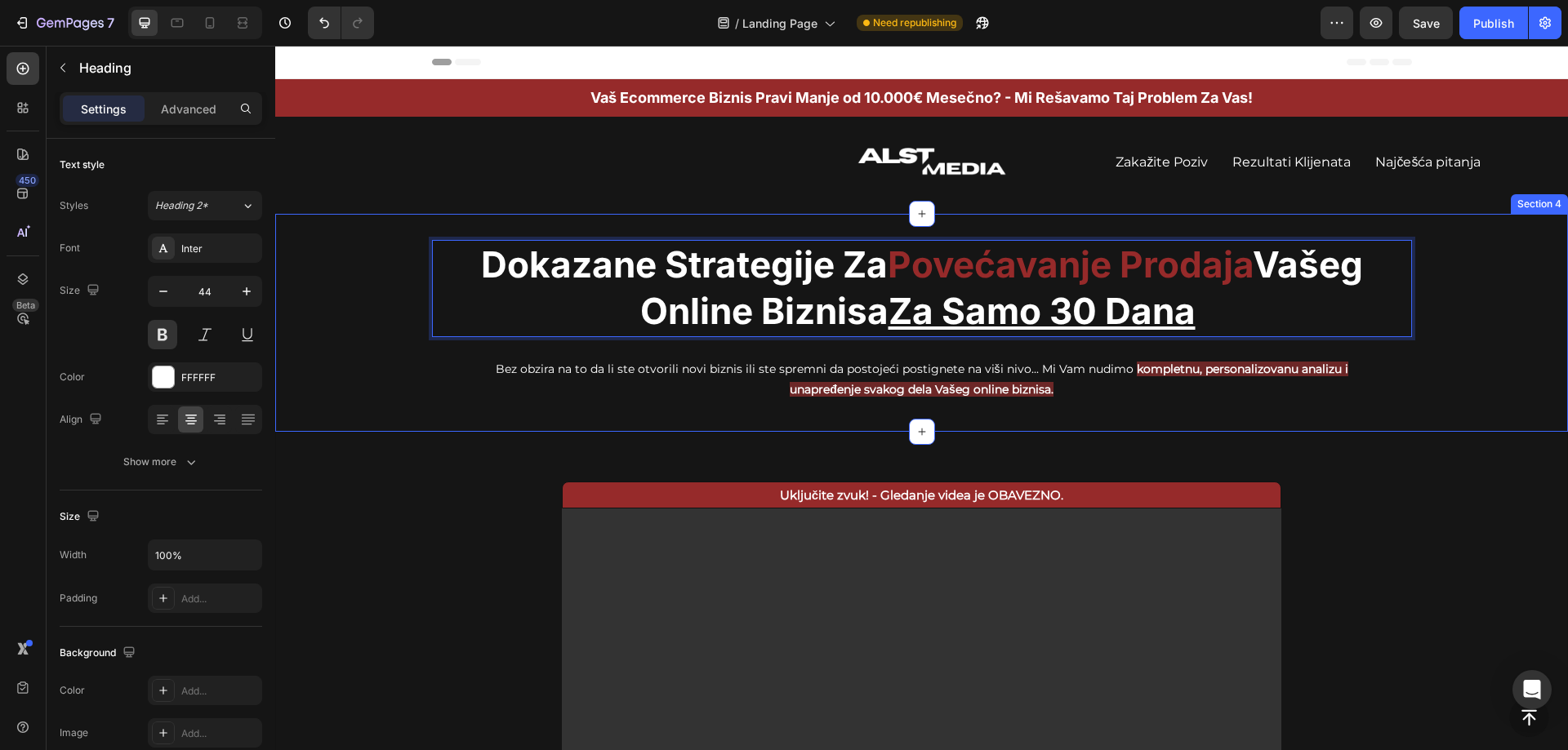
click at [1439, 427] on div "Dokazane Strategije Za Povećavanje Prodaja Vašeg Online Biznisa Za Samo 30 Dana…" at bounding box center [921, 322] width 1293 height 218
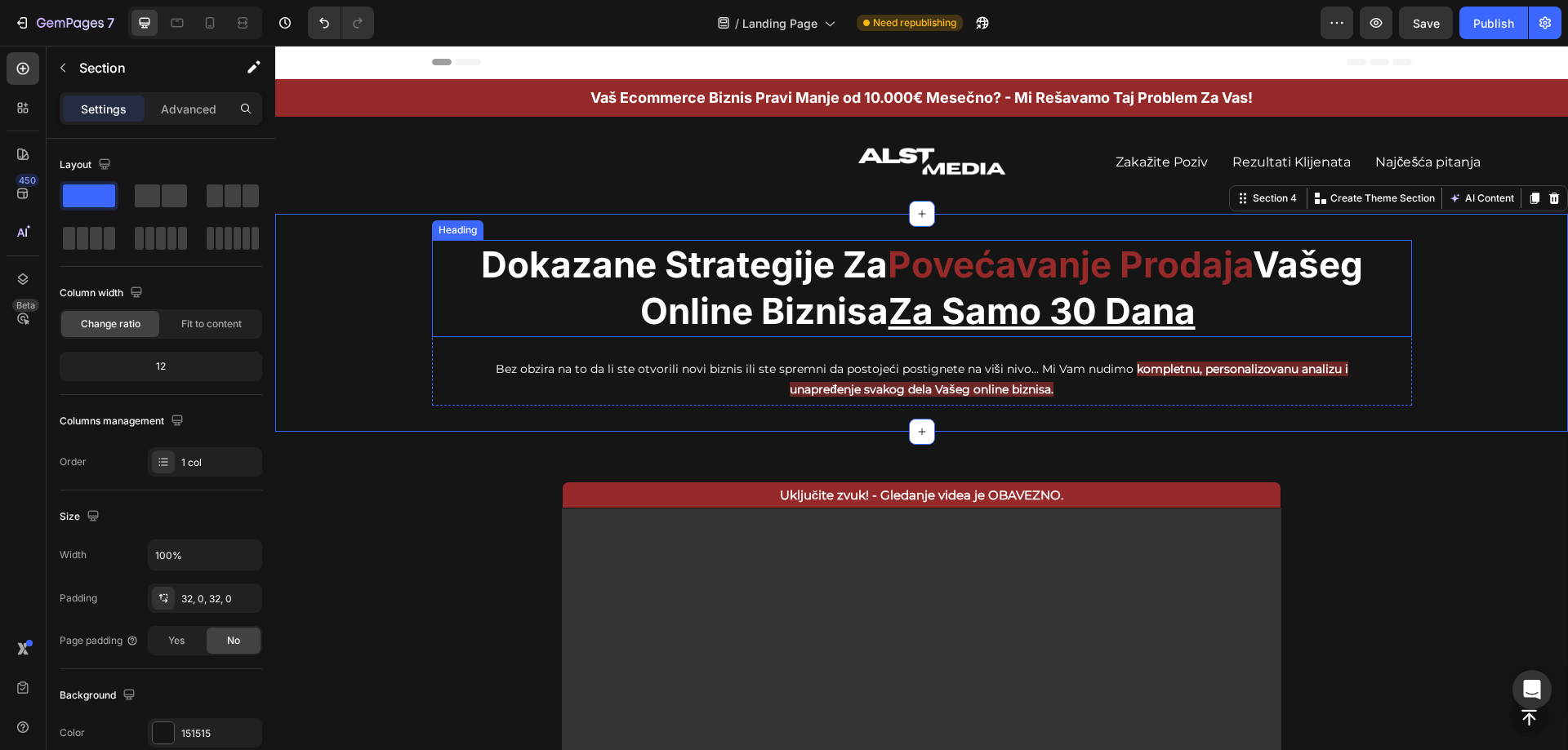
click at [1278, 306] on p "Dokazane Strategije Za Povećavanje Prodaja Vašeg Online Biznisa Za Samo 30 Dana" at bounding box center [921, 288] width 976 height 93
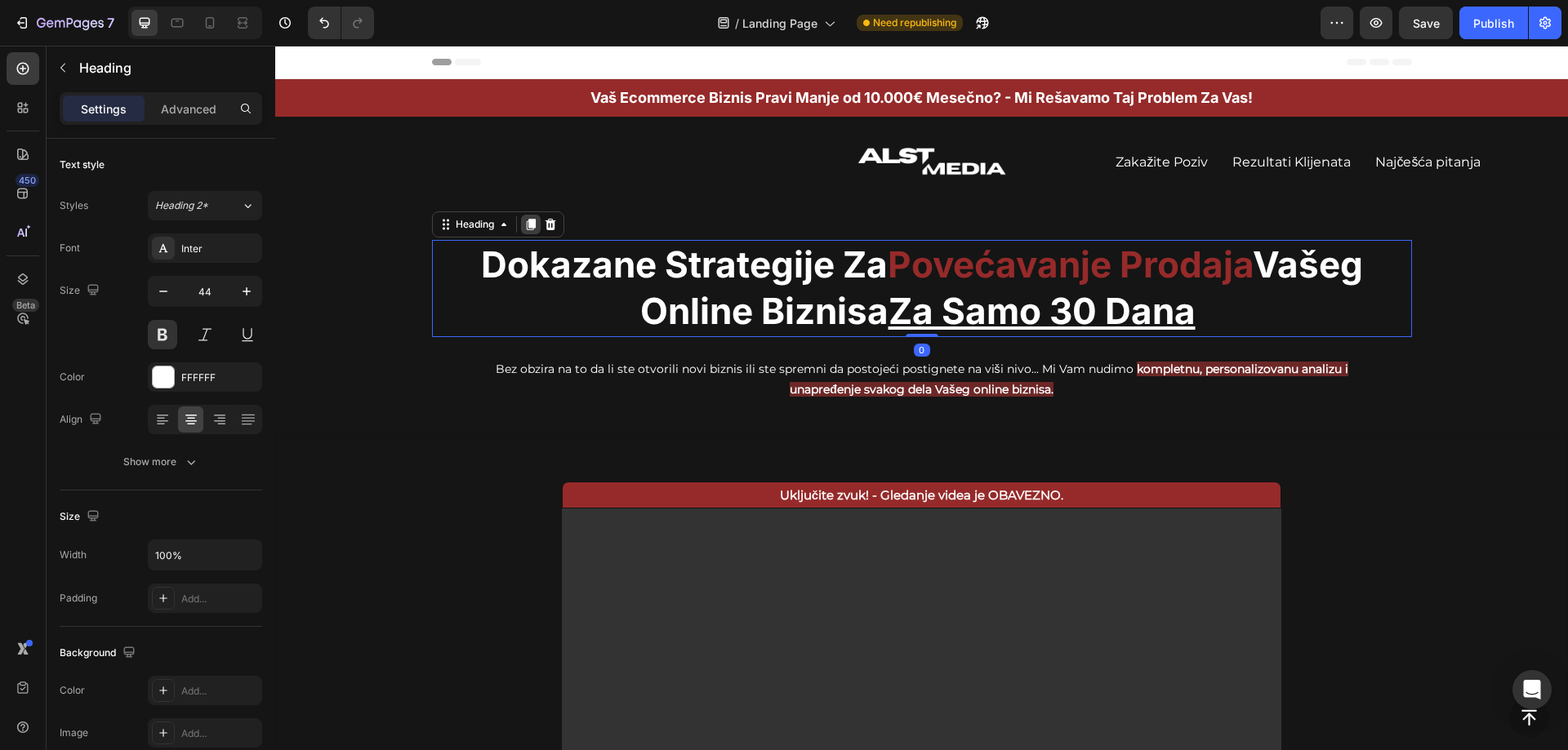
click at [530, 223] on icon at bounding box center [530, 224] width 9 height 12
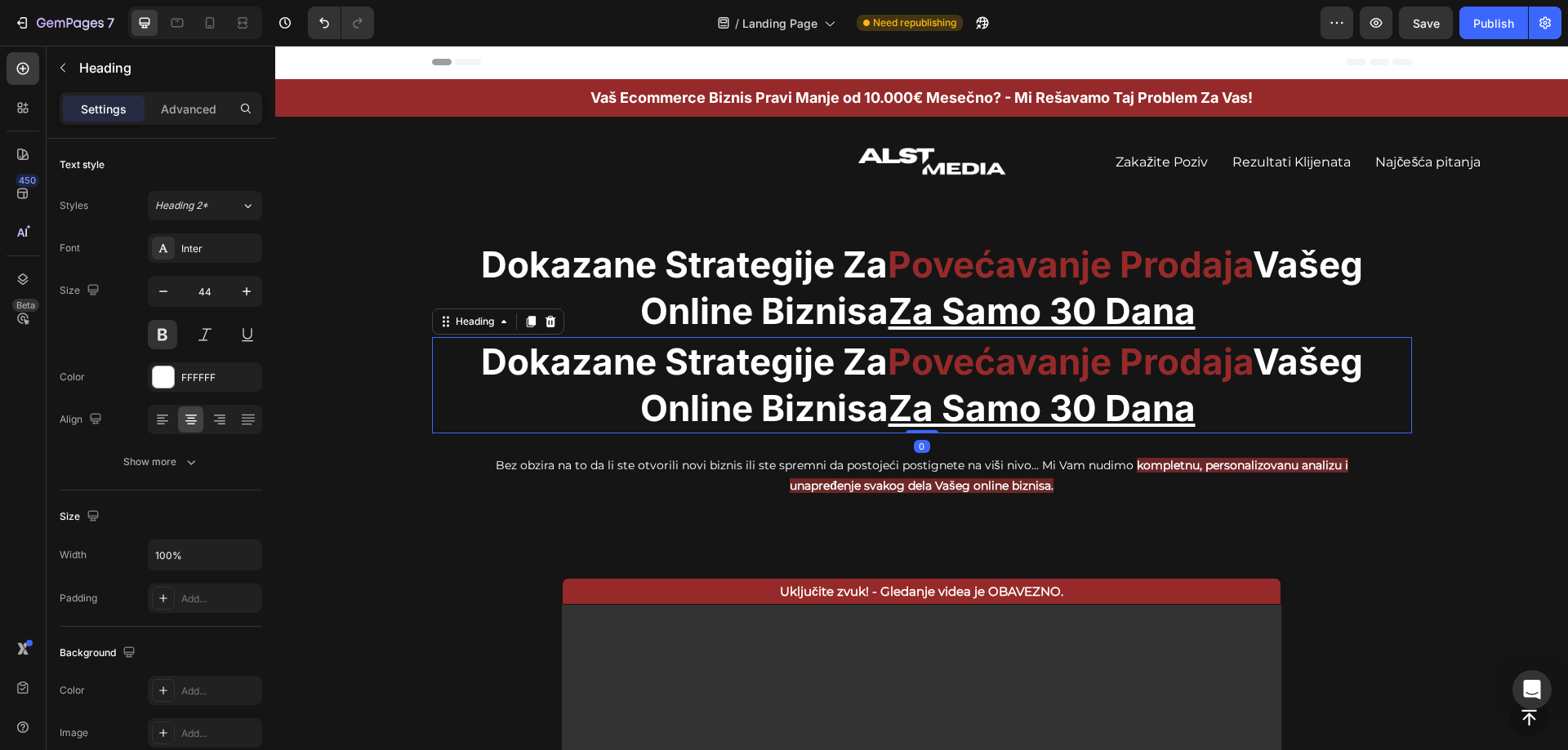
click at [741, 375] on h2 "Dokazane Strategije Za Povećavanje Prodaja Vašeg Online Biznisa Za Samo 30 Dana" at bounding box center [921, 385] width 980 height 96
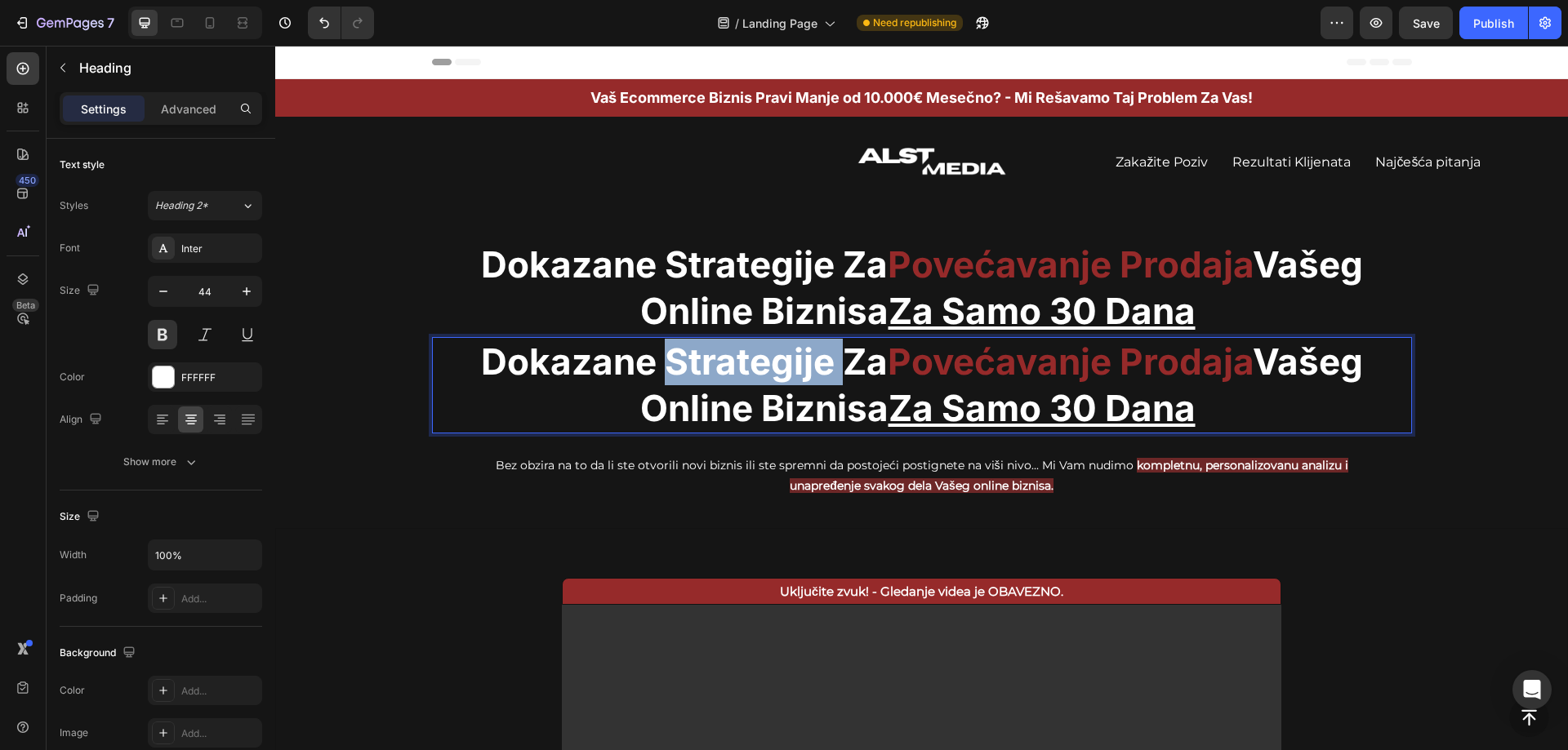
click at [741, 375] on p "Dokazane Strategije Za Povećavanje Prodaja Vašeg Online Biznisa Za Samo 30 Dana" at bounding box center [921, 385] width 976 height 93
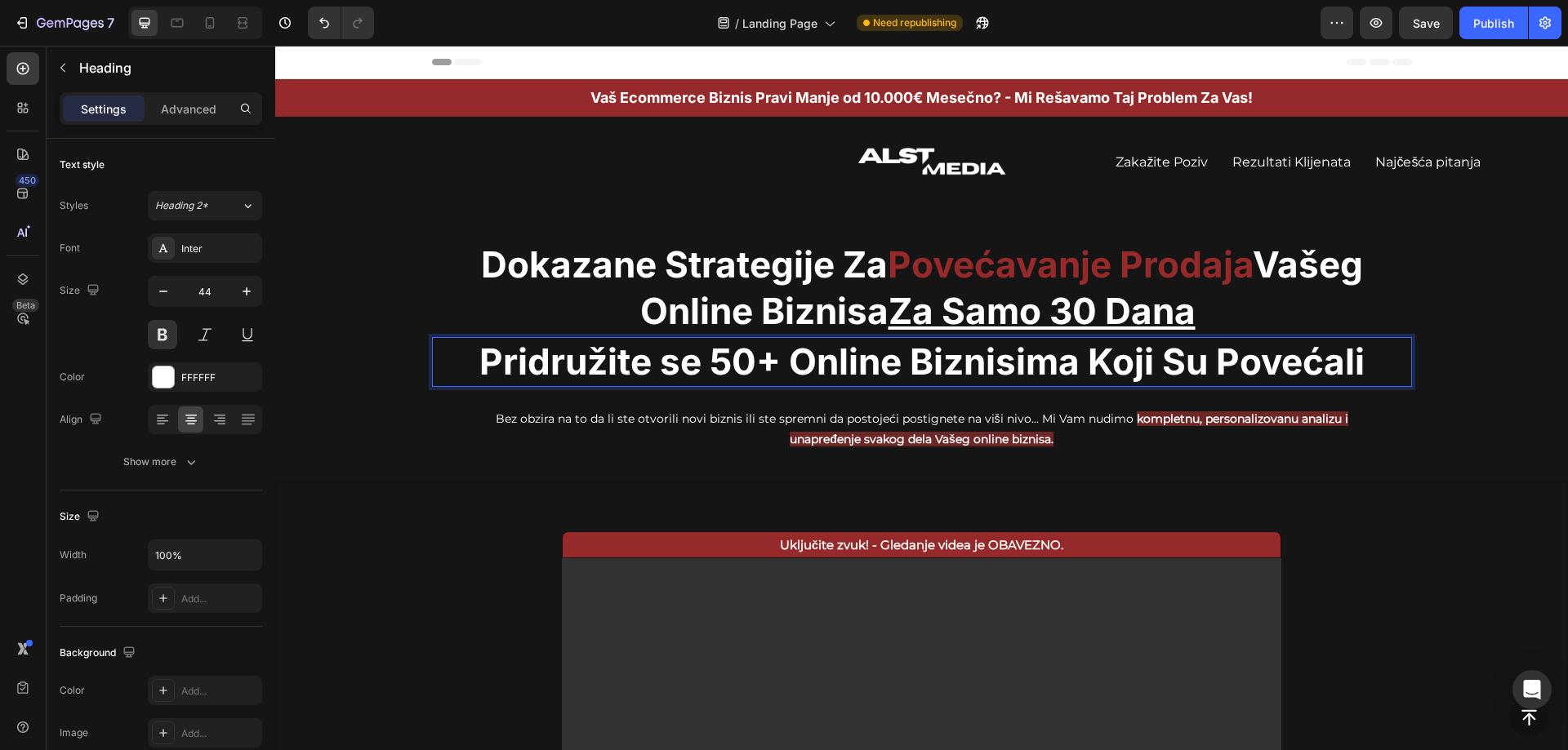
click at [835, 354] on p "Pridružite se 50+ Online Biznisima Koji Su Povećali" at bounding box center [921, 362] width 976 height 46
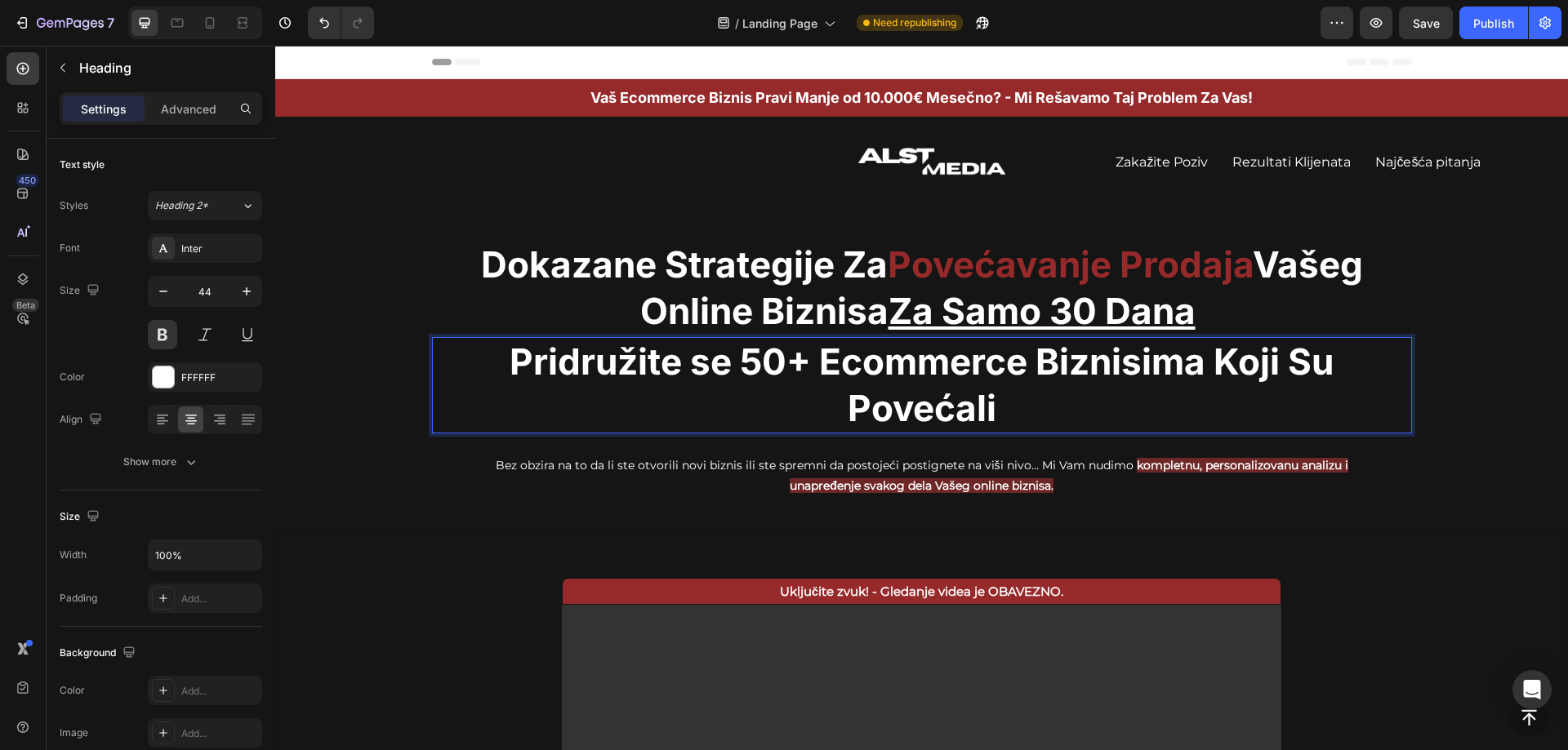
click at [906, 358] on p "Pridružite se 50+ Ecommerce Biznisima Koji Su Povećali" at bounding box center [921, 385] width 976 height 93
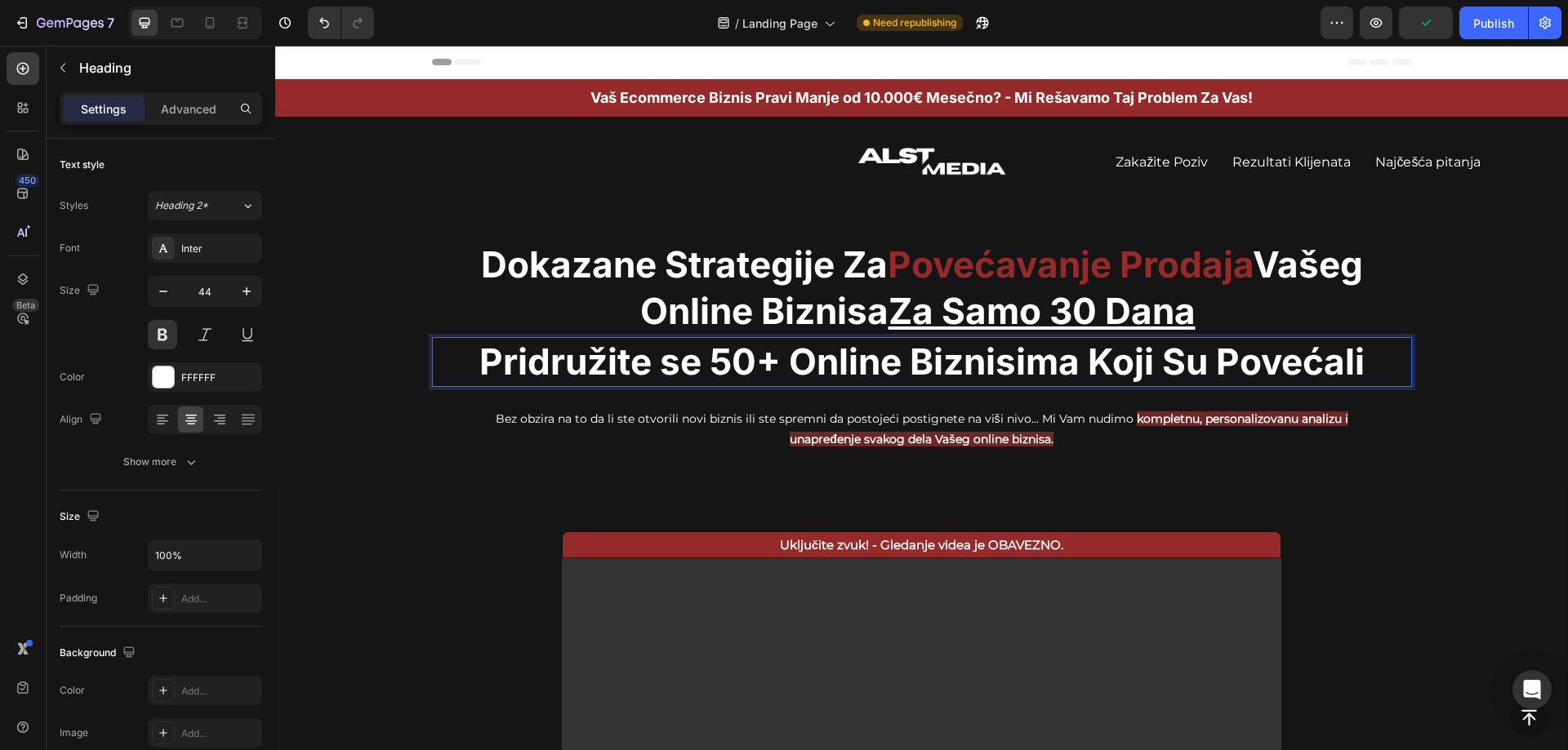
click at [1069, 364] on p "Pridružite se 50+ Online Biznisima Koji Su Povećali" at bounding box center [921, 362] width 976 height 46
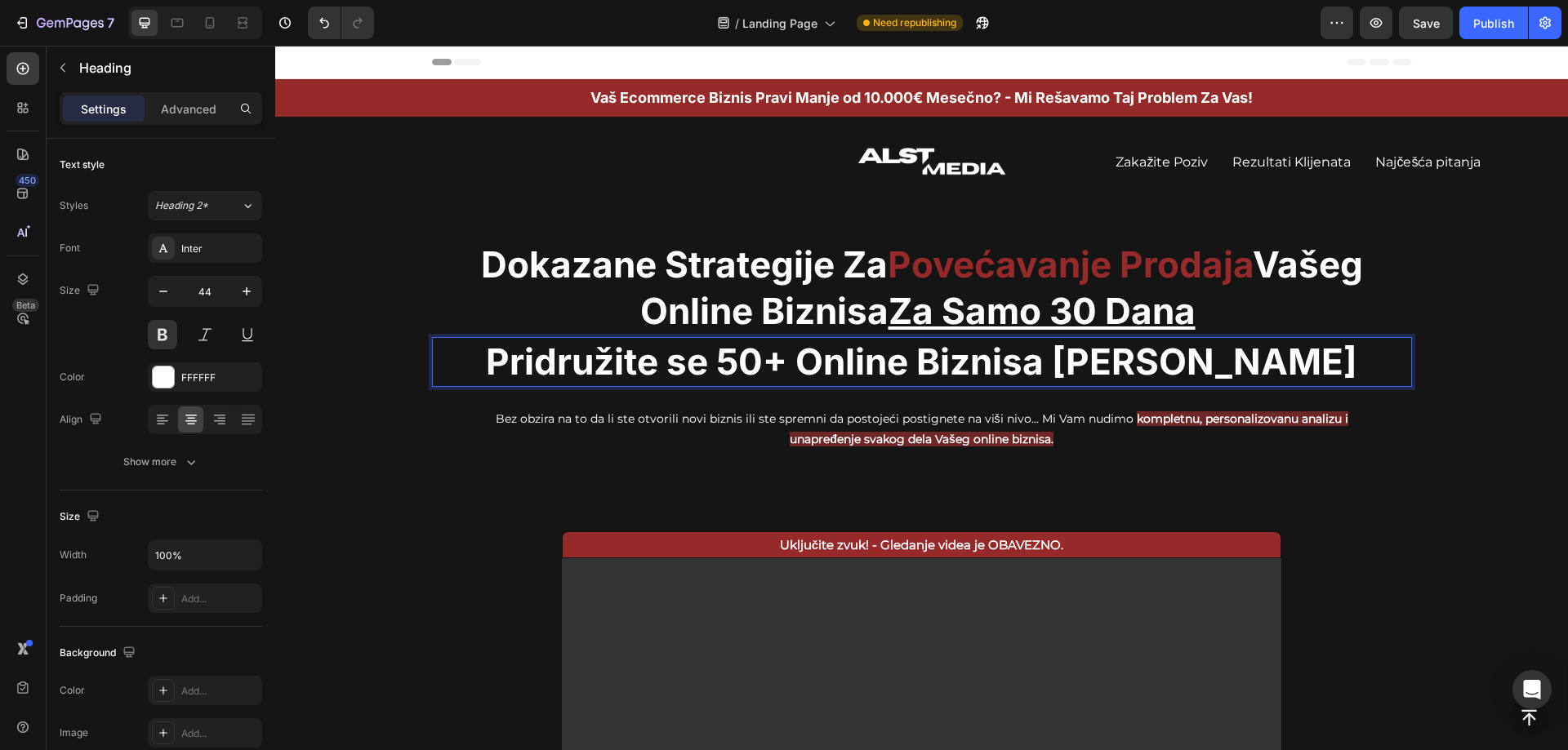
click at [1339, 363] on p "Pridružite se 50+ Online Biznisa [PERSON_NAME]" at bounding box center [921, 362] width 976 height 46
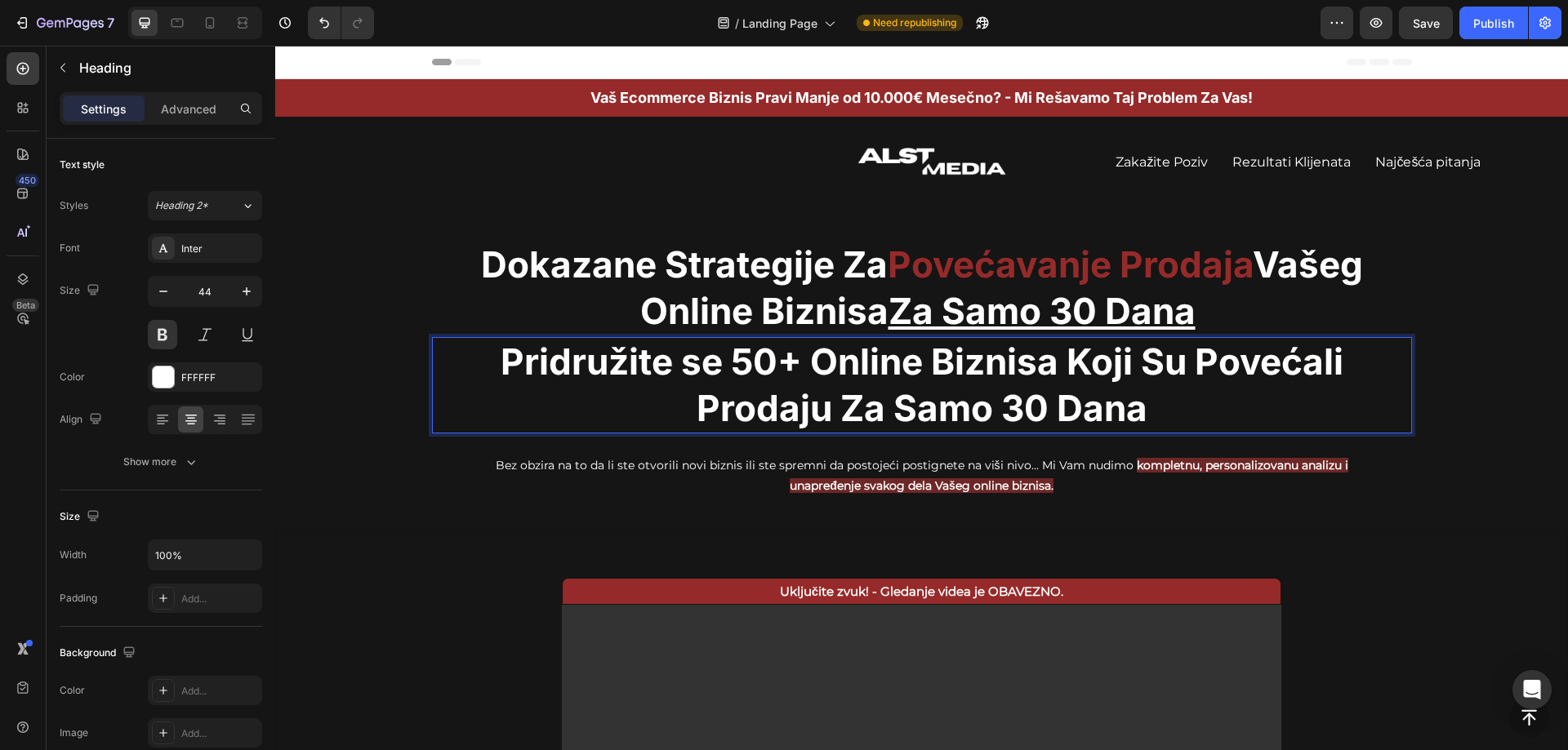
click at [1188, 365] on p "Pridružite se 50+ Online Biznisa Koji Su Povećali Prodaju Za Samo 30 Dana" at bounding box center [921, 385] width 976 height 93
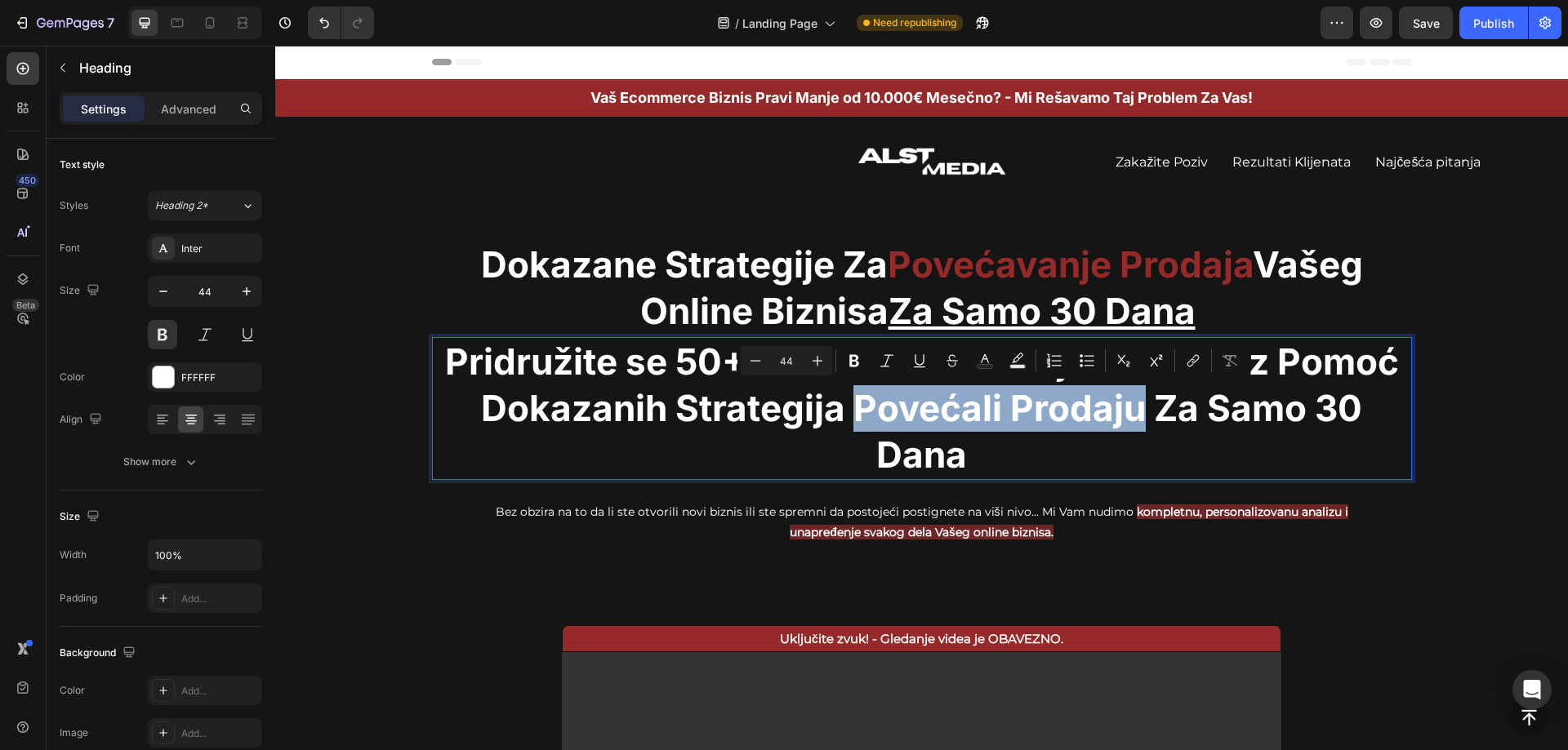
drag, startPoint x: 852, startPoint y: 410, endPoint x: 1136, endPoint y: 409, distance: 284.0
click at [1136, 409] on p "Pridružite se 50+ Online Biznisa Kojima smo Uz Pomoć Dokazanih Strategija Poveć…" at bounding box center [921, 409] width 976 height 140
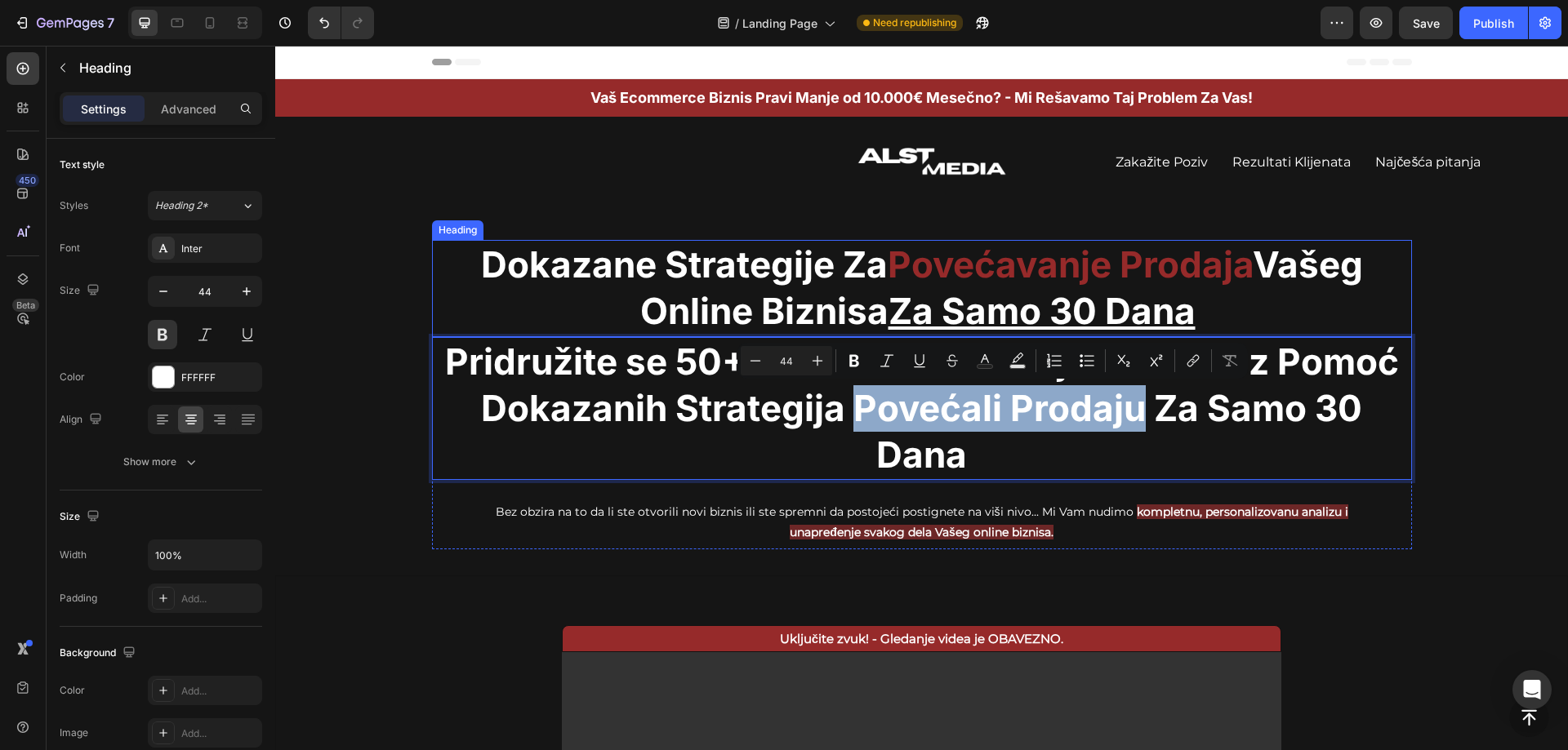
click at [1008, 268] on span "Povećavanje Prodaja" at bounding box center [1069, 264] width 365 height 44
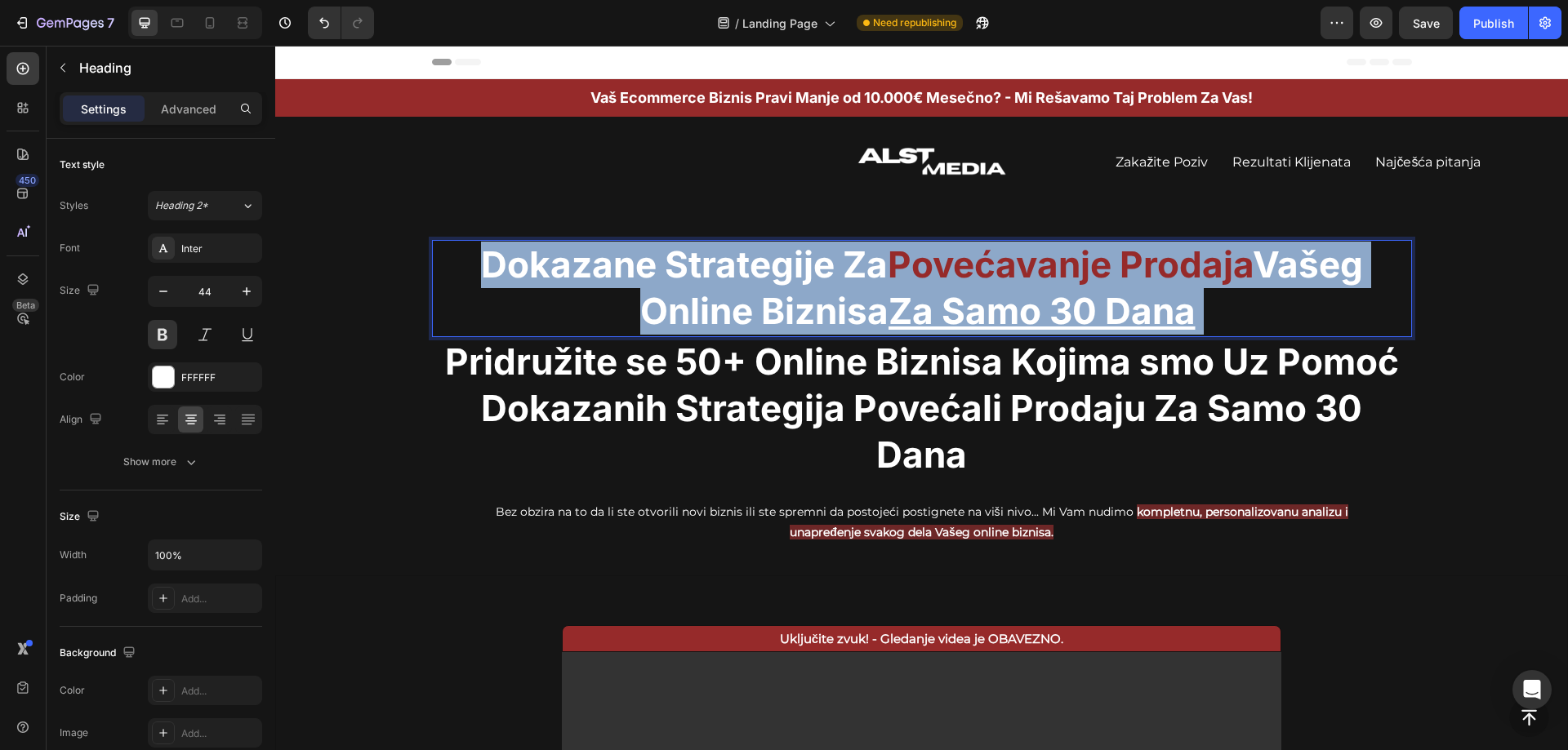
click at [1009, 268] on span "Povećavanje Prodaja" at bounding box center [1069, 264] width 365 height 44
click at [1017, 264] on span "Povećavanje Prodaja" at bounding box center [1069, 264] width 365 height 44
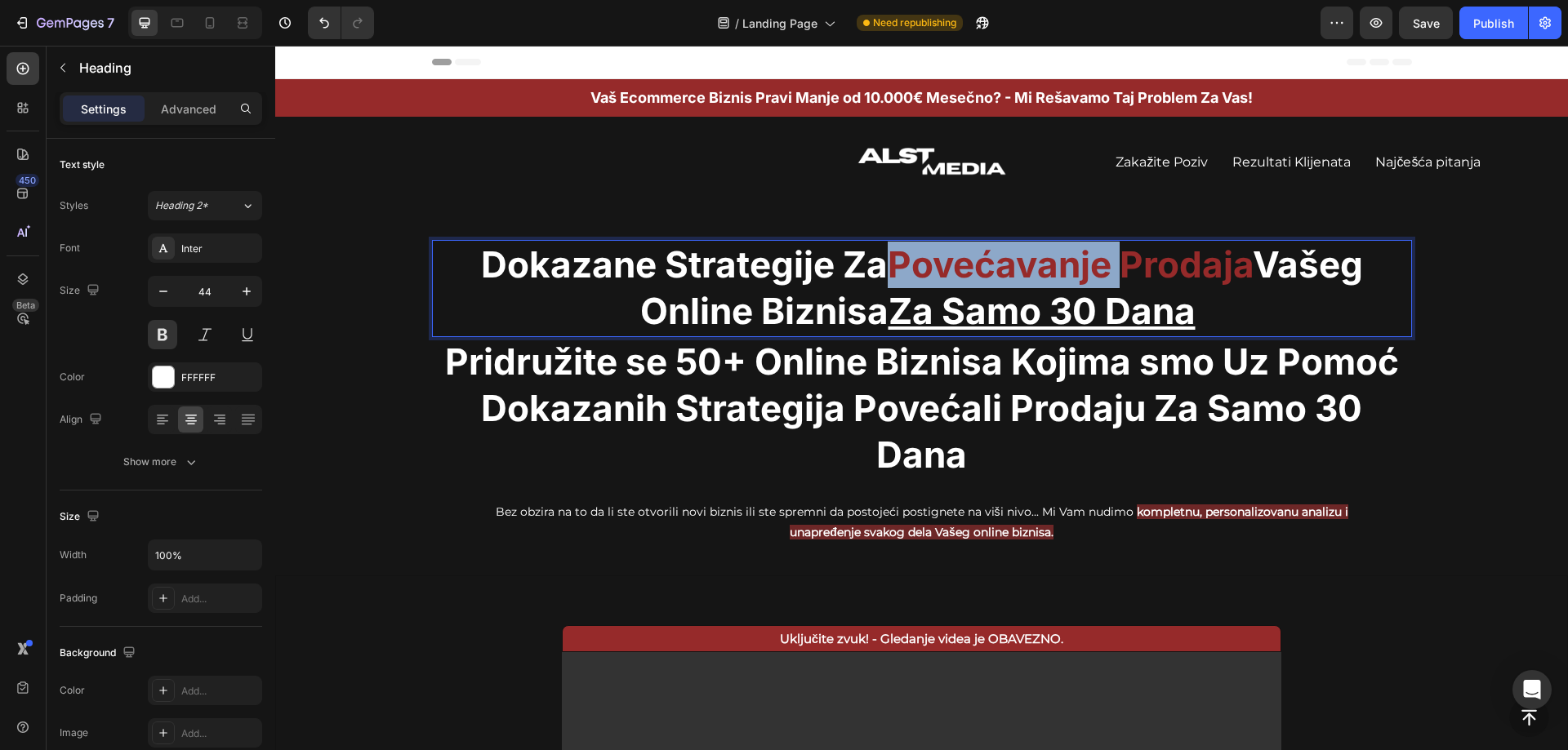
click at [1017, 264] on span "Povećavanje Prodaja" at bounding box center [1069, 264] width 365 height 44
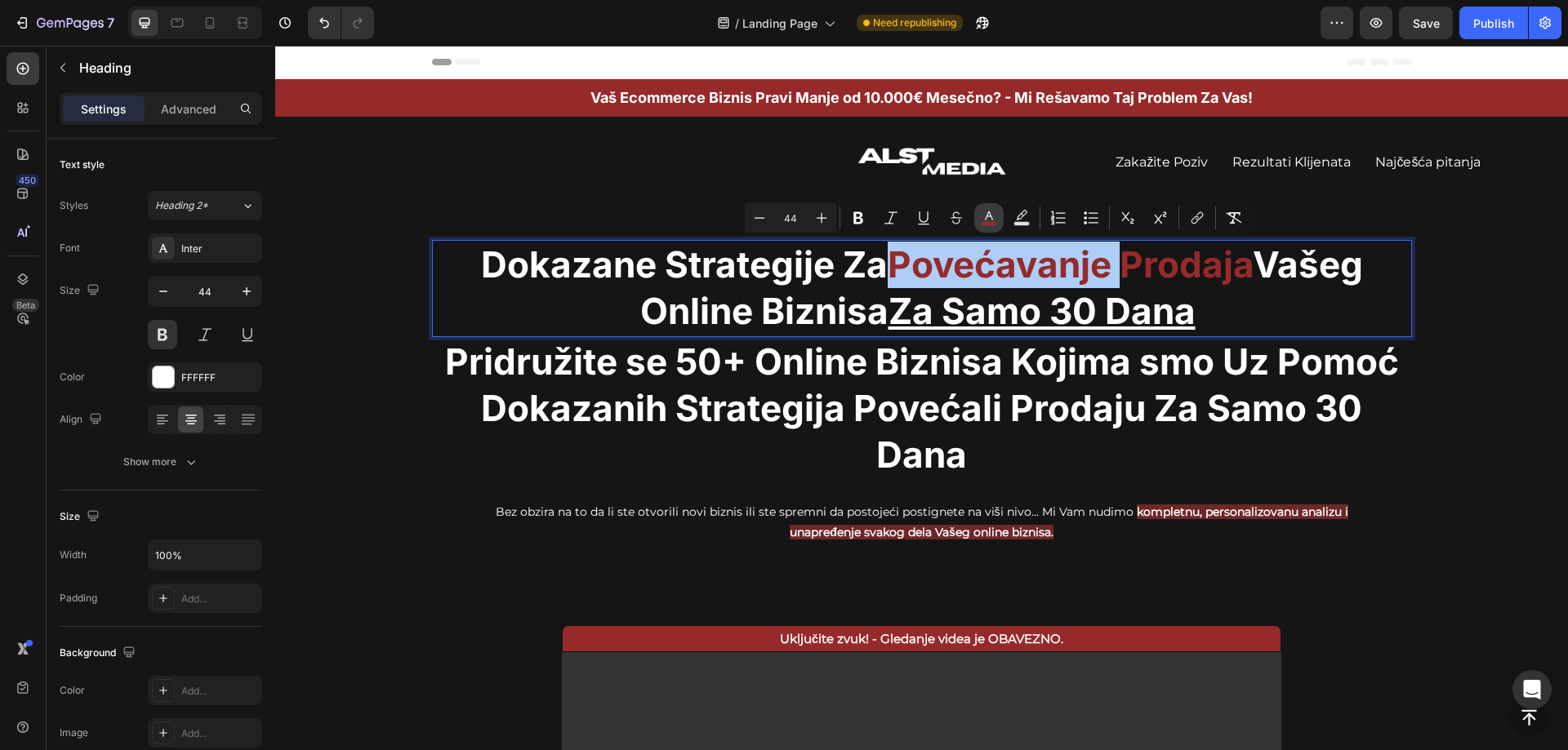
click at [993, 214] on icon "Editor contextual toolbar" at bounding box center [989, 218] width 16 height 16
type input "962A2A"
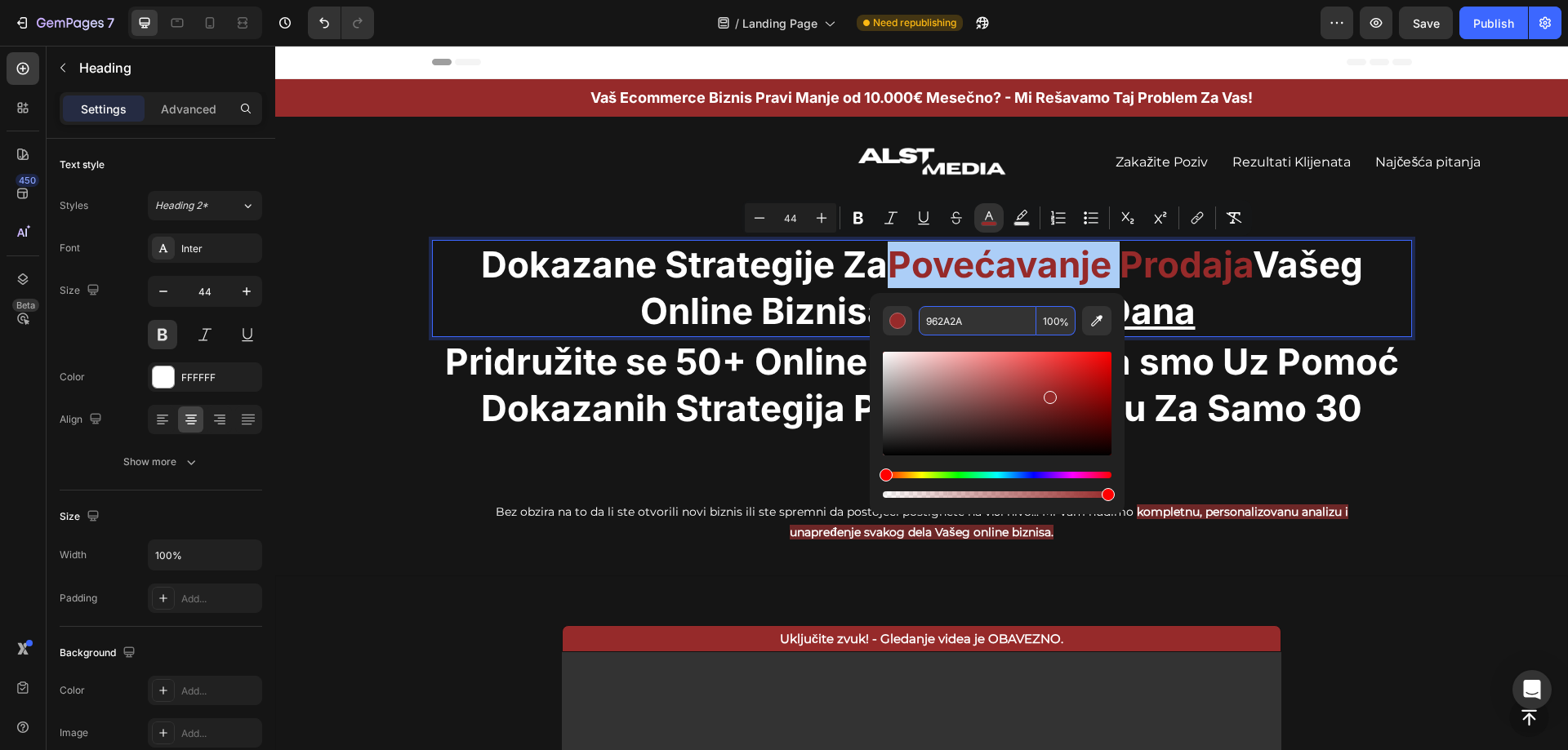
click at [993, 318] on input "962A2A" at bounding box center [977, 320] width 118 height 29
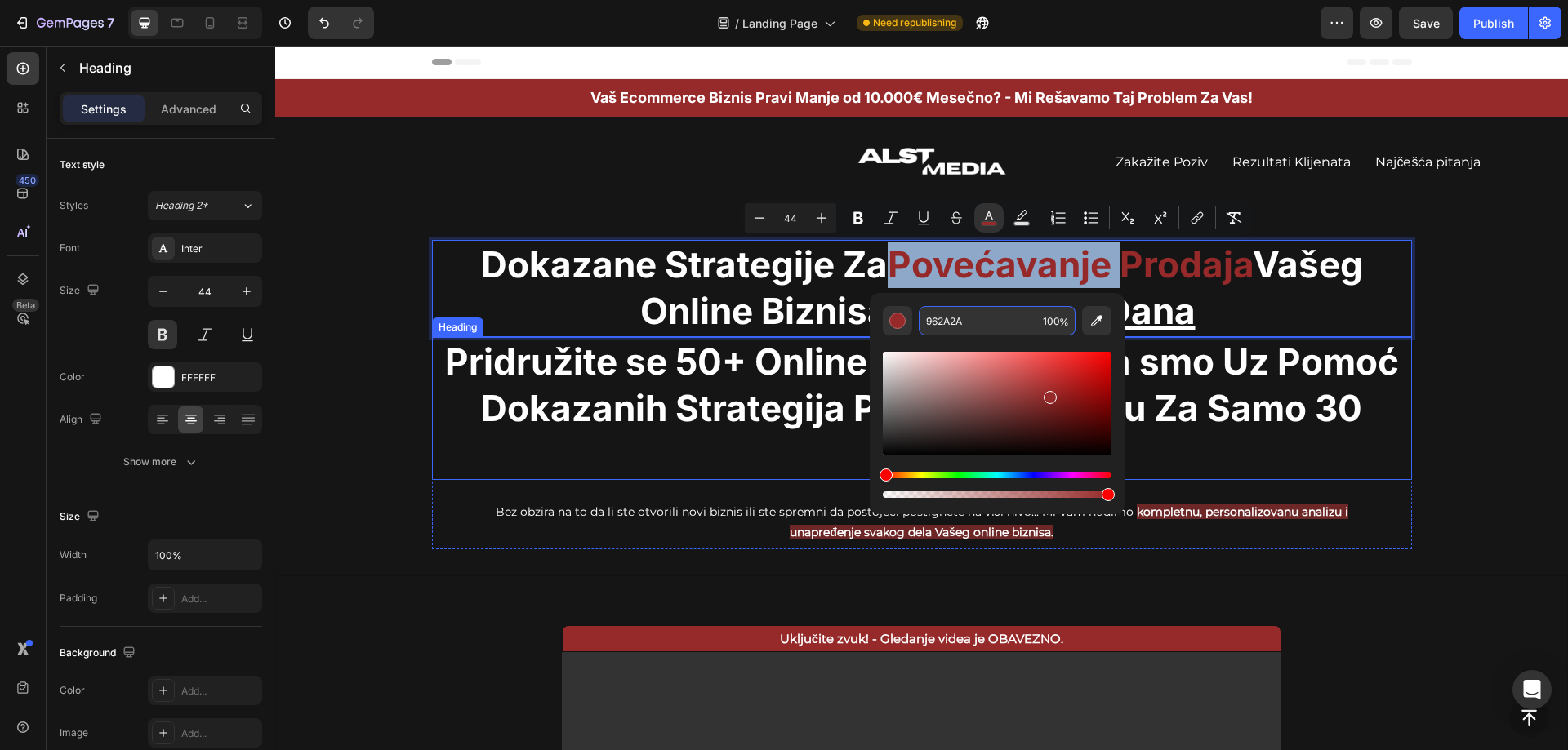
click at [858, 419] on p "Pridružite se 50+ Online Biznisa Kojima smo Uz Pomoć Dokazanih Strategija Poveć…" at bounding box center [921, 409] width 976 height 140
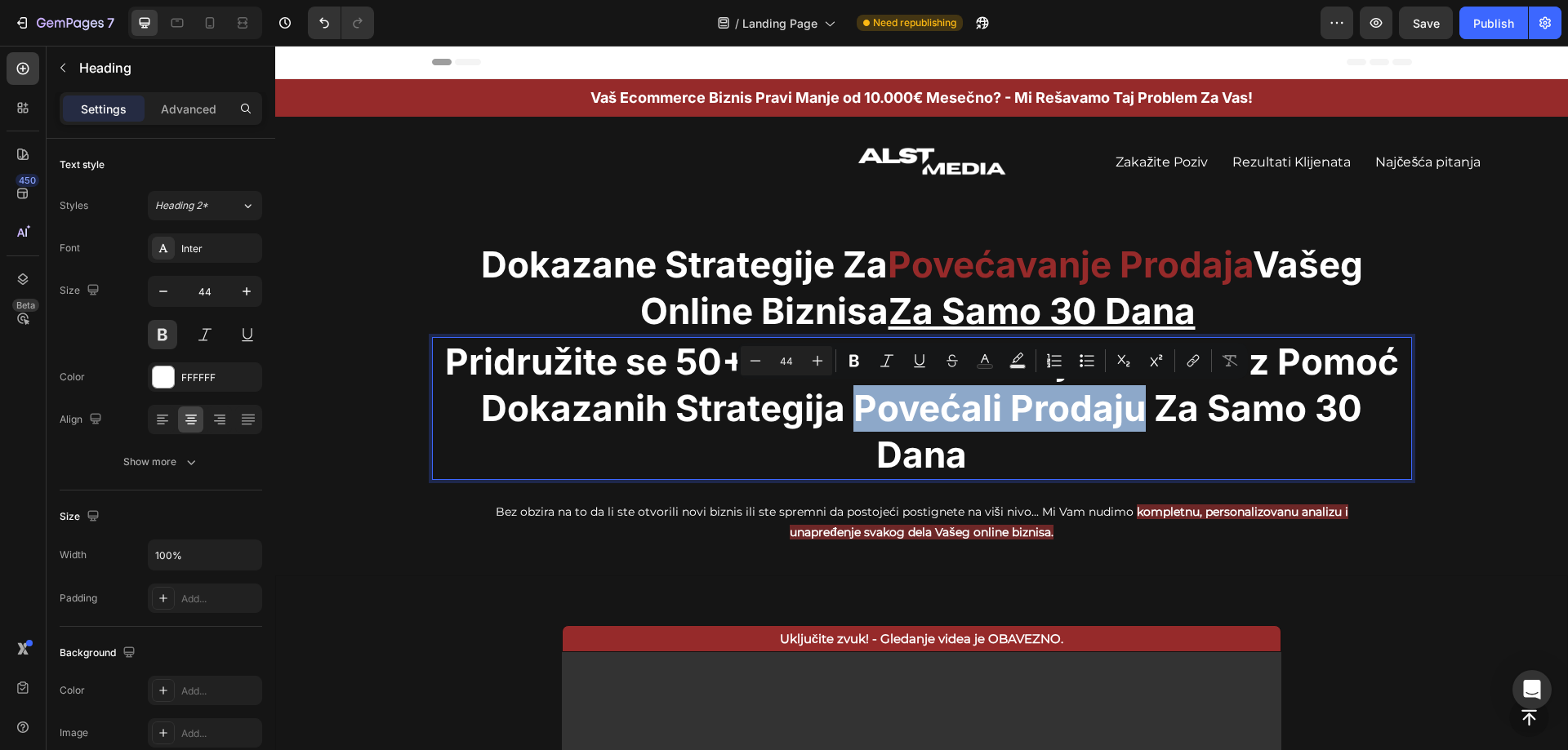
drag, startPoint x: 849, startPoint y: 403, endPoint x: 1137, endPoint y: 406, distance: 288.0
click at [1137, 406] on p "Pridružite se 50+ Online Biznisa Kojima smo Uz Pomoć Dokazanih Strategija Poveć…" at bounding box center [921, 409] width 976 height 140
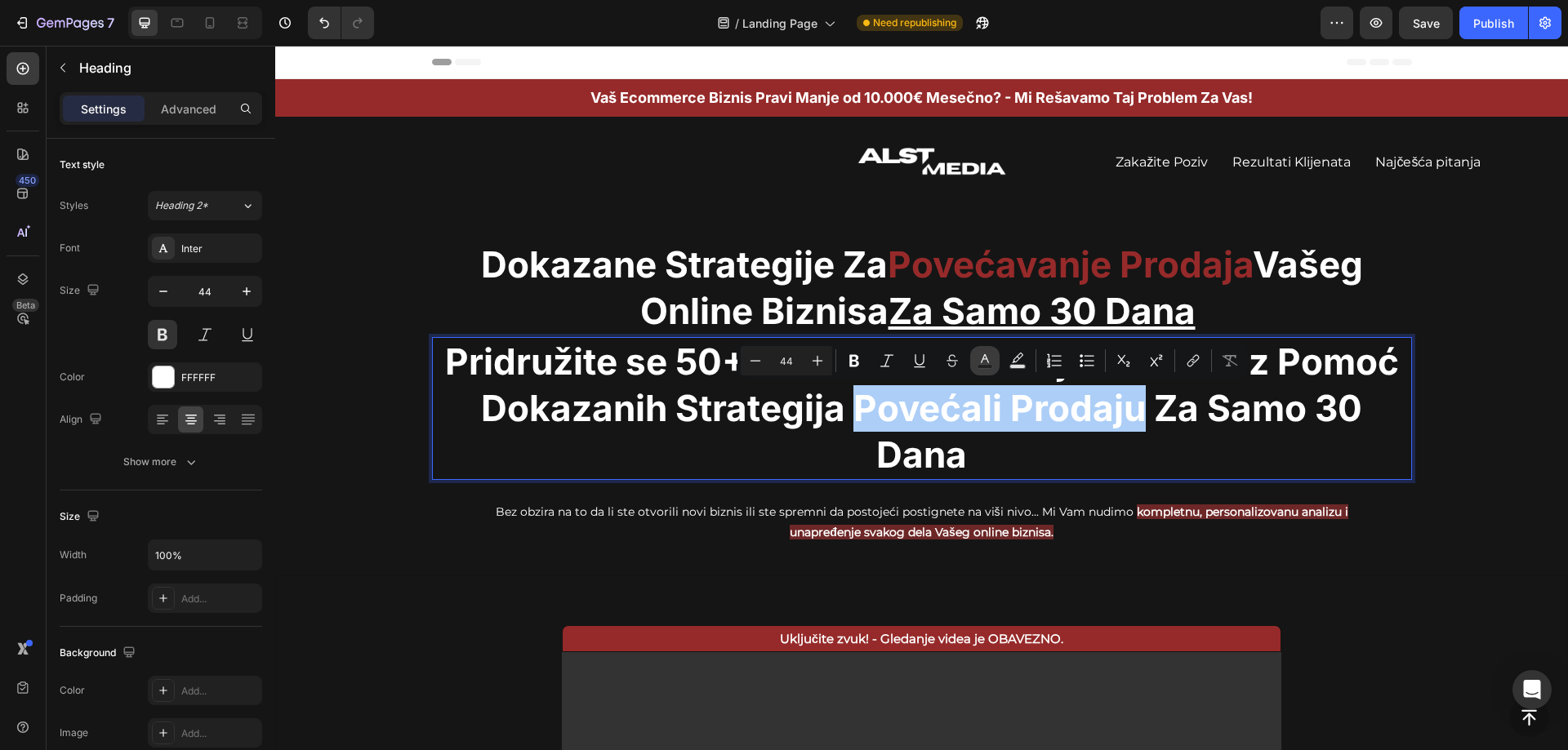
click at [989, 360] on icon "Editor contextual toolbar" at bounding box center [984, 361] width 16 height 16
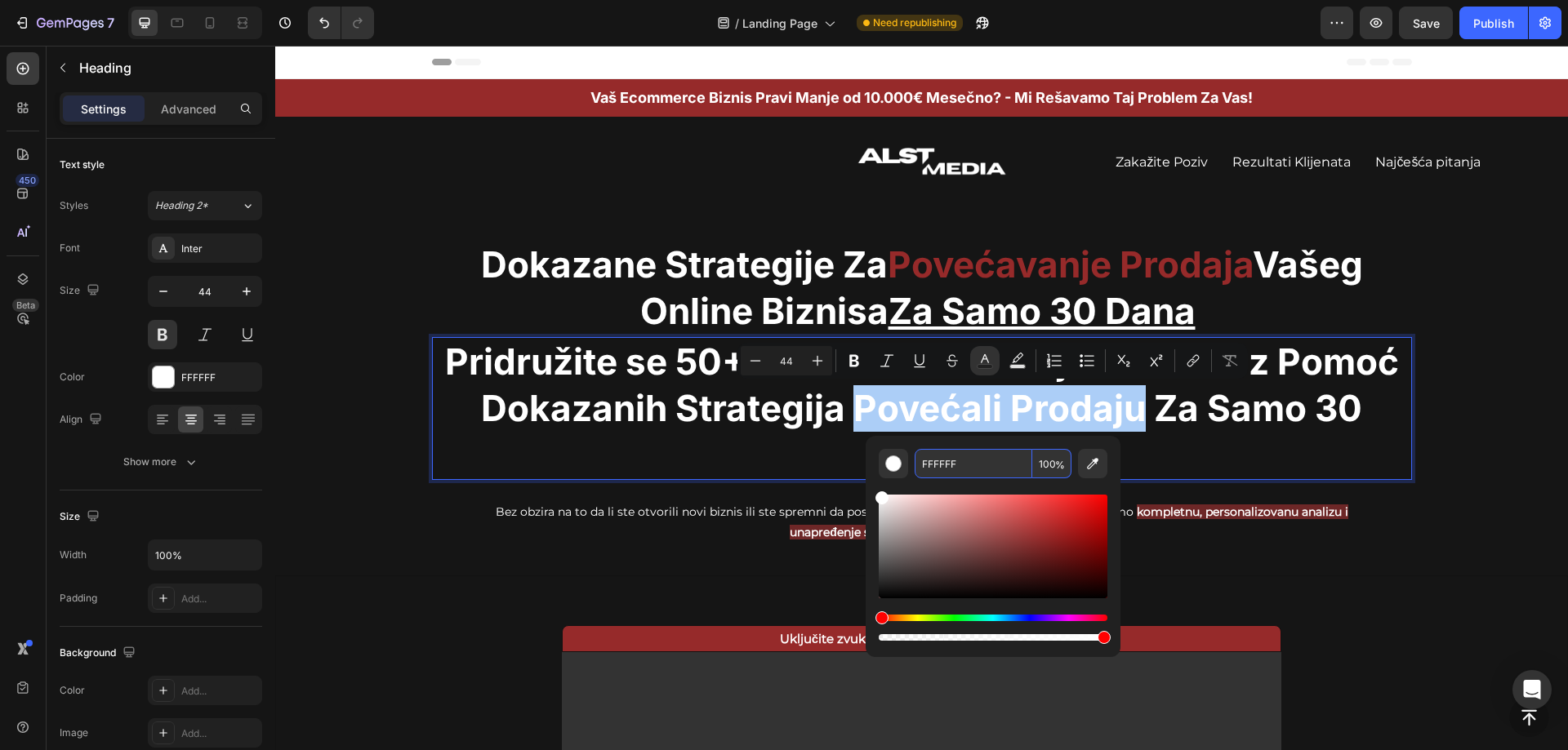
click at [975, 460] on input "FFFFFF" at bounding box center [974, 463] width 118 height 29
paste input "962A2A"
type input "962A2A"
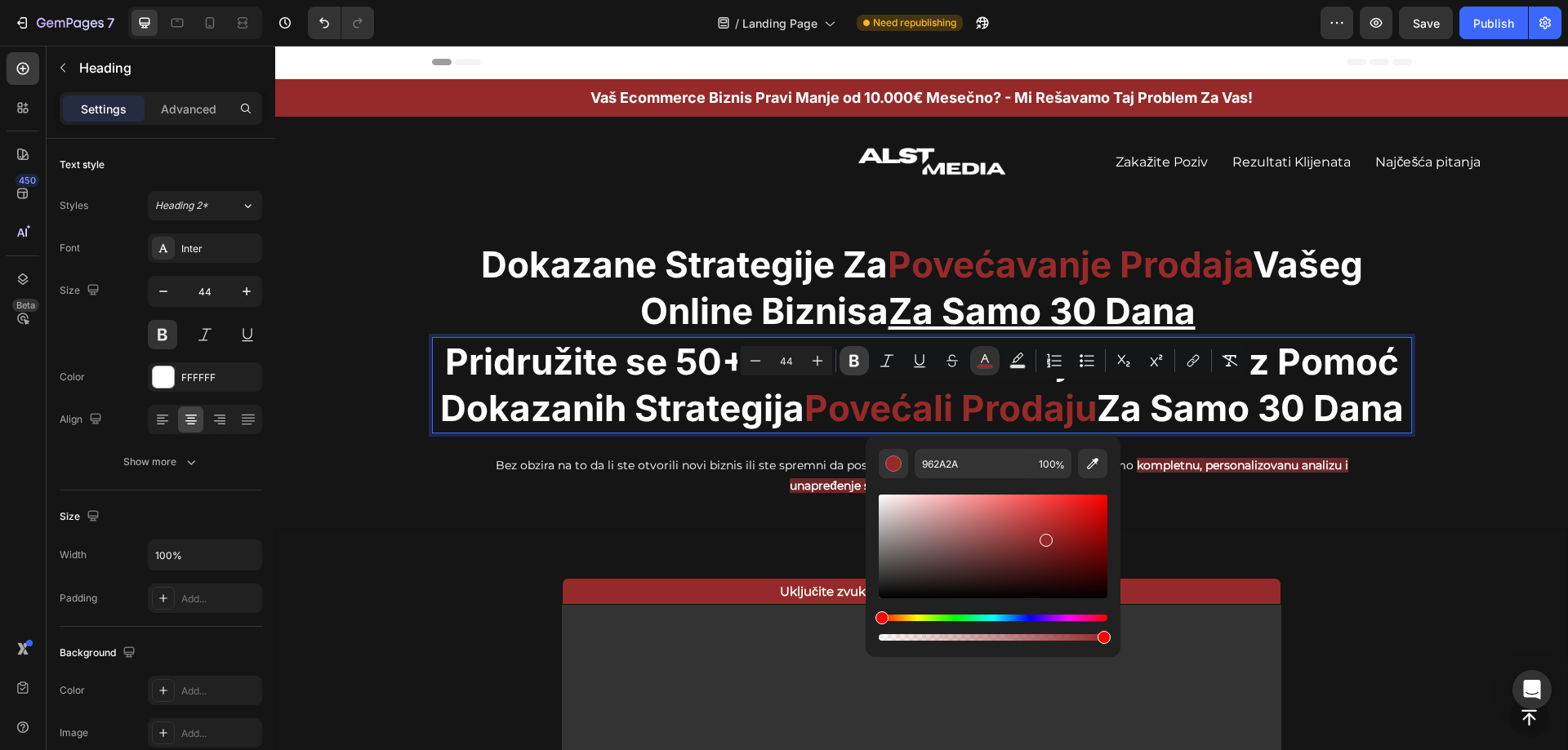
click at [860, 362] on icon "Editor contextual toolbar" at bounding box center [854, 361] width 16 height 16
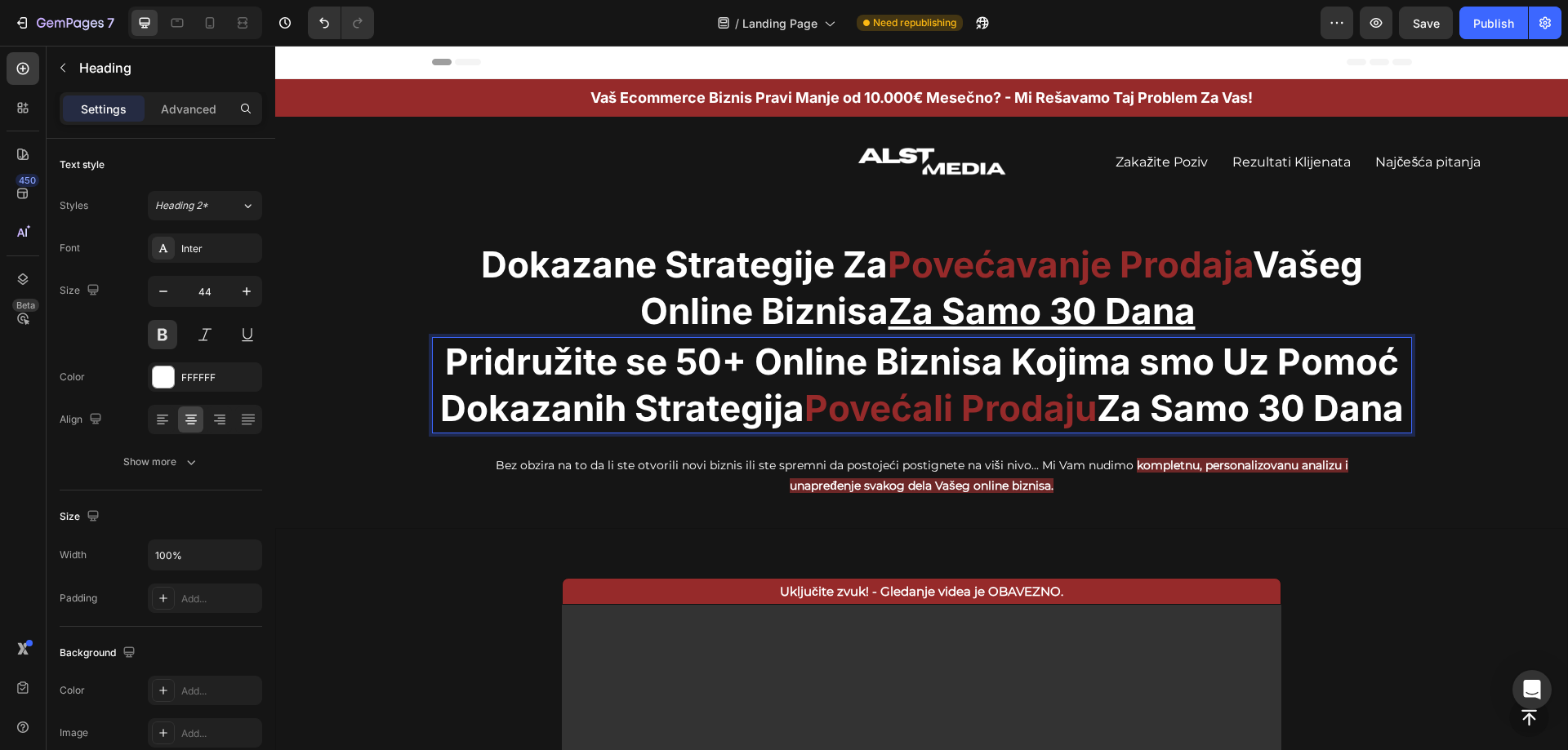
click at [1179, 431] on p "Pridružite se 50+ Online Biznisa Kojima smo Uz Pomoć Dokazanih Strategija Poveć…" at bounding box center [921, 385] width 976 height 93
drag, startPoint x: 1155, startPoint y: 412, endPoint x: 1219, endPoint y: 442, distance: 70.7
click at [1219, 432] on p "Pridružite se 50+ Online Biznisa Kojima smo Uz Pomoć Dokazanih Strategija Poveć…" at bounding box center [921, 385] width 976 height 93
click at [1195, 432] on p "Pridružite se 50+ Online Biznisa Kojima smo Uz Pomoć Dokazanih Strategija Poveć…" at bounding box center [921, 385] width 976 height 93
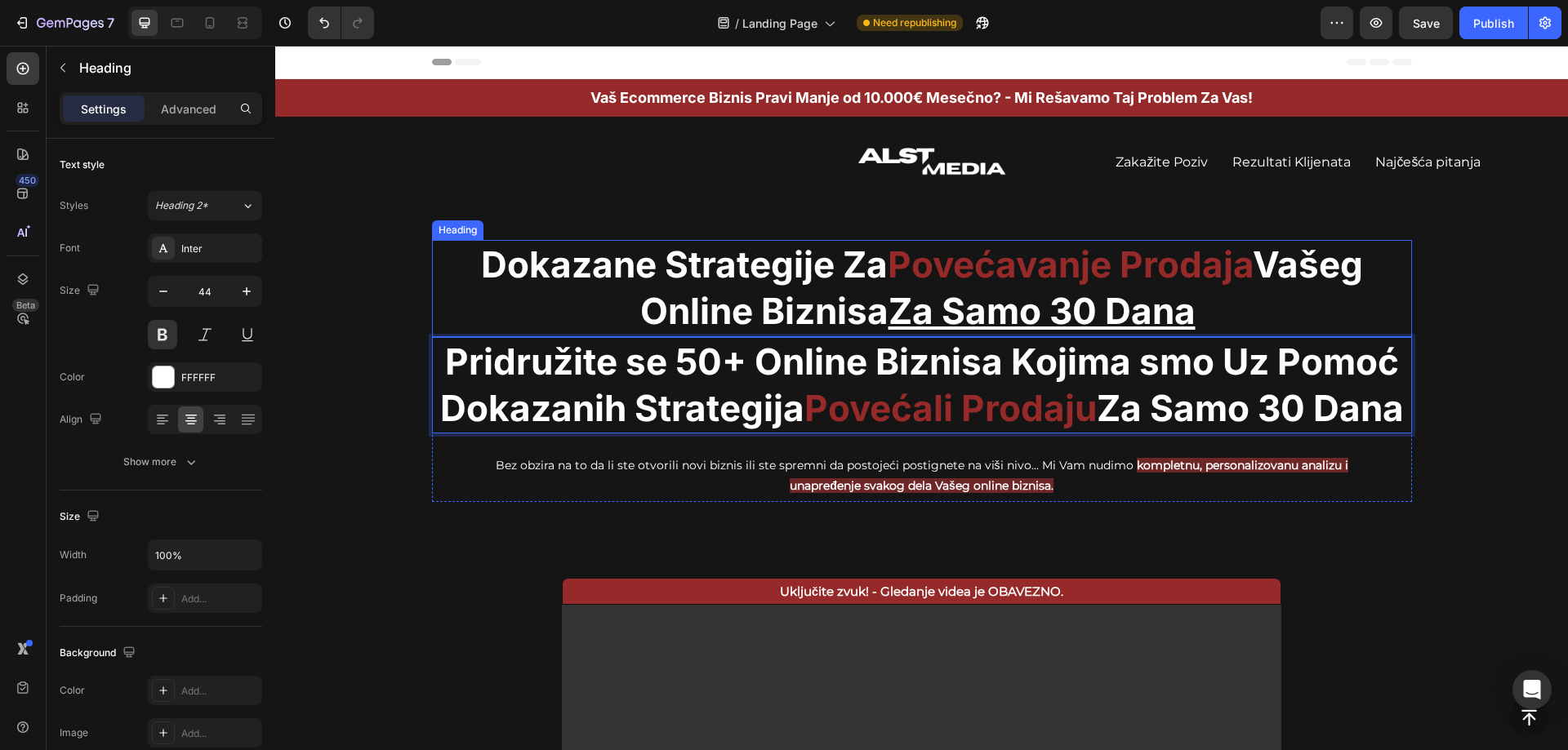
click at [1207, 267] on span "Povećavanje Prodaja" at bounding box center [1069, 264] width 365 height 44
click at [1237, 394] on p "Pridružite se 50+ Online Biznisa Kojima smo Uz Pomoć Dokazanih Strategija Poveć…" at bounding box center [921, 385] width 976 height 93
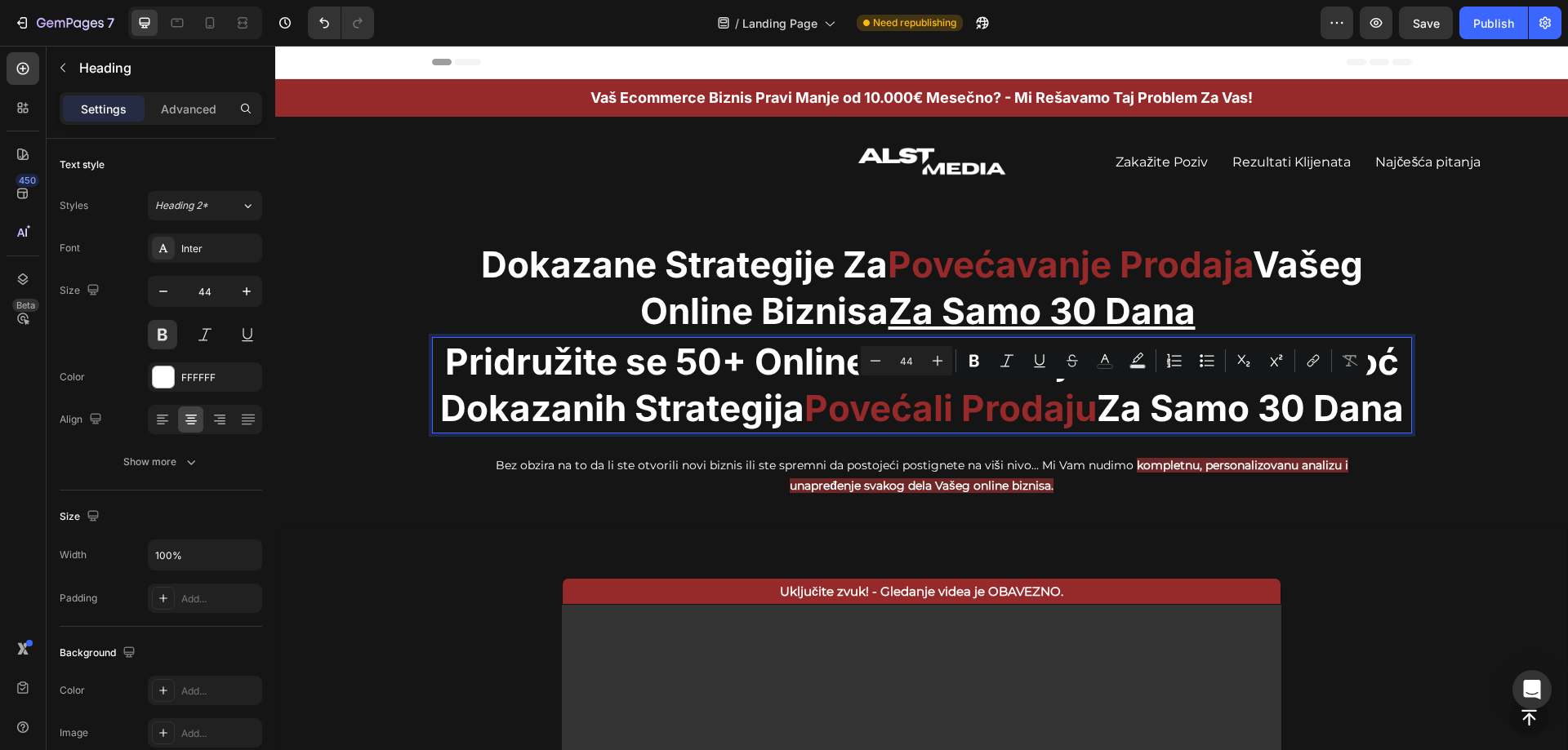
drag, startPoint x: 1139, startPoint y: 406, endPoint x: 1215, endPoint y: 451, distance: 88.3
click at [1047, 368] on icon "Editor contextual toolbar" at bounding box center [1040, 361] width 16 height 16
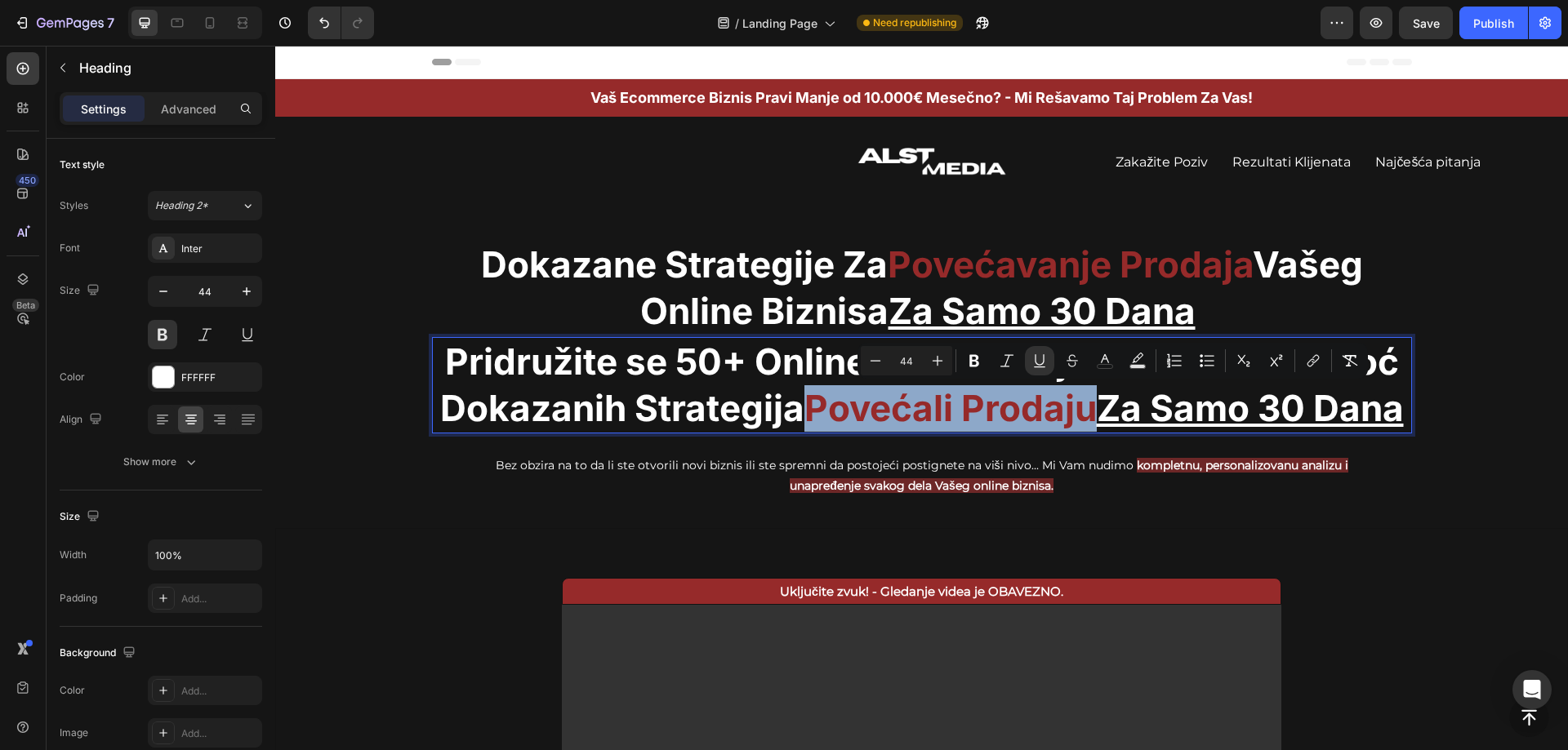
click at [1146, 421] on u "Za Samo 30 Dana" at bounding box center [1250, 408] width 307 height 44
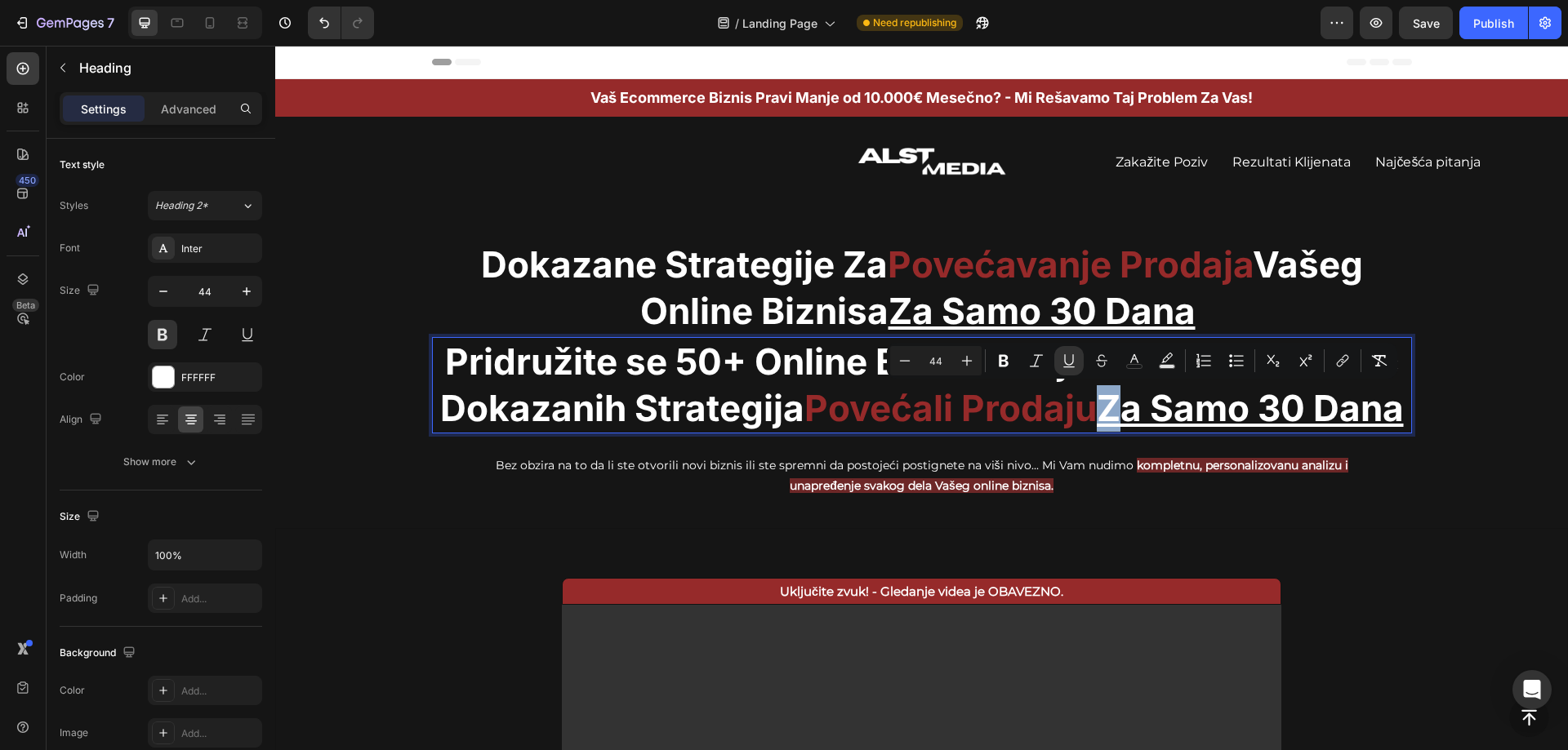
drag, startPoint x: 1138, startPoint y: 416, endPoint x: 1148, endPoint y: 416, distance: 10.0
click at [1148, 416] on u "Za Samo 30 Dana" at bounding box center [1250, 408] width 307 height 44
click at [1070, 357] on icon "Editor contextual toolbar" at bounding box center [1069, 361] width 16 height 16
click at [1231, 432] on p "Pridružite se 50+ Online Biznisa Kojima smo Uz Pomoć Dokazanih Strategija Poveć…" at bounding box center [921, 385] width 976 height 93
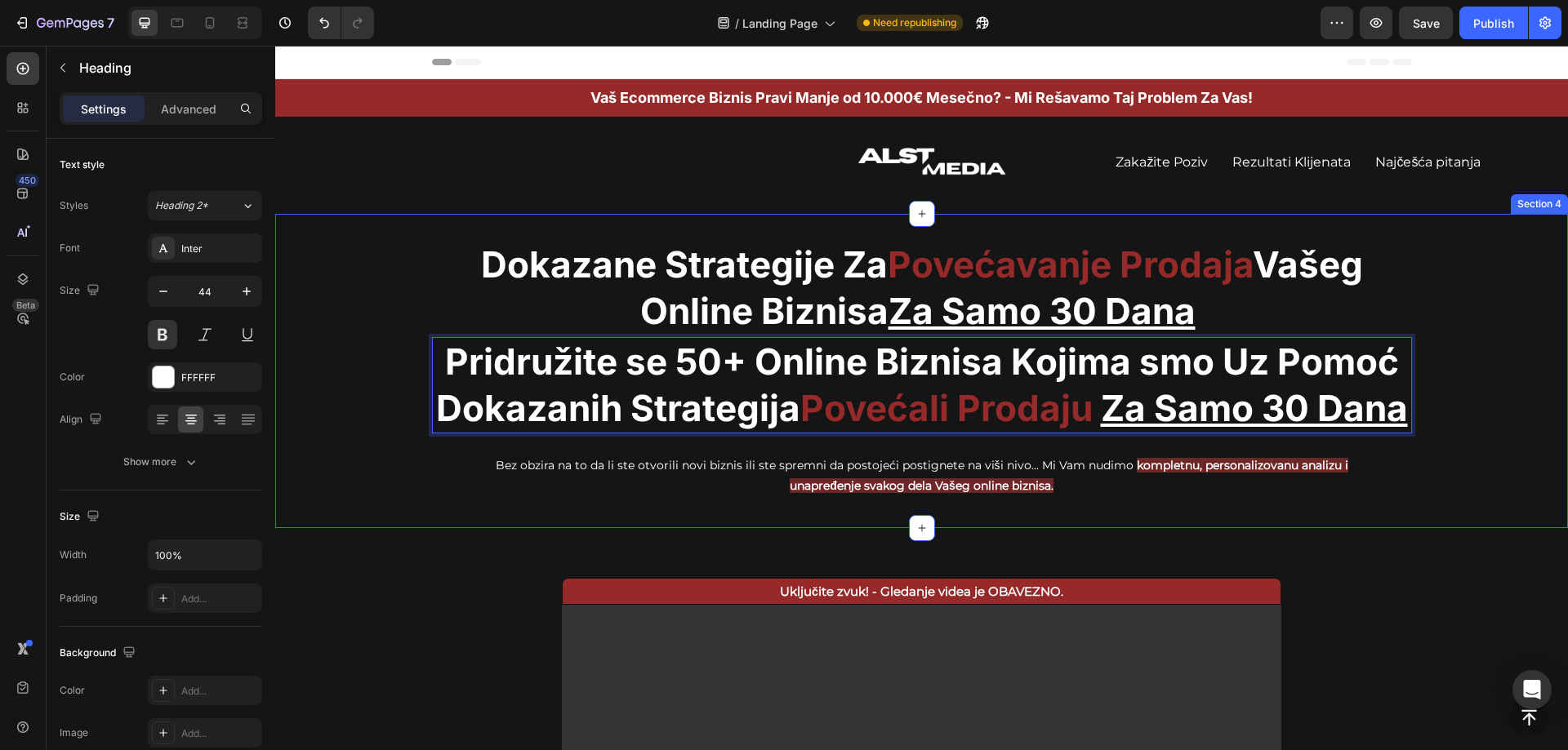
click at [1457, 261] on div "Dokazane Strategije Za Povećavanje Prodaja Vašeg Online Biznisa Za Samo 30 Dana…" at bounding box center [921, 371] width 1293 height 262
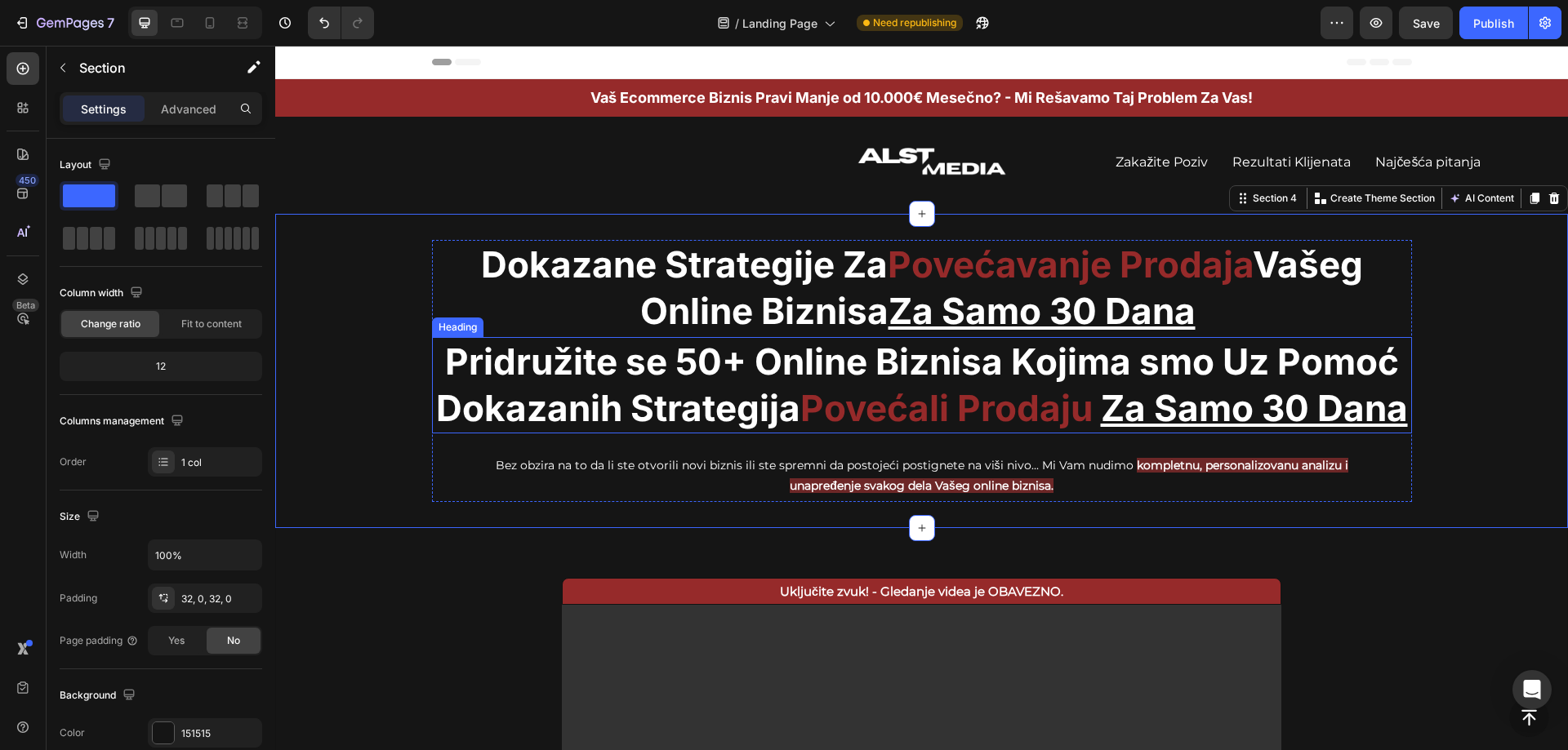
click at [914, 405] on strong "Povećali Prodaju" at bounding box center [946, 408] width 292 height 44
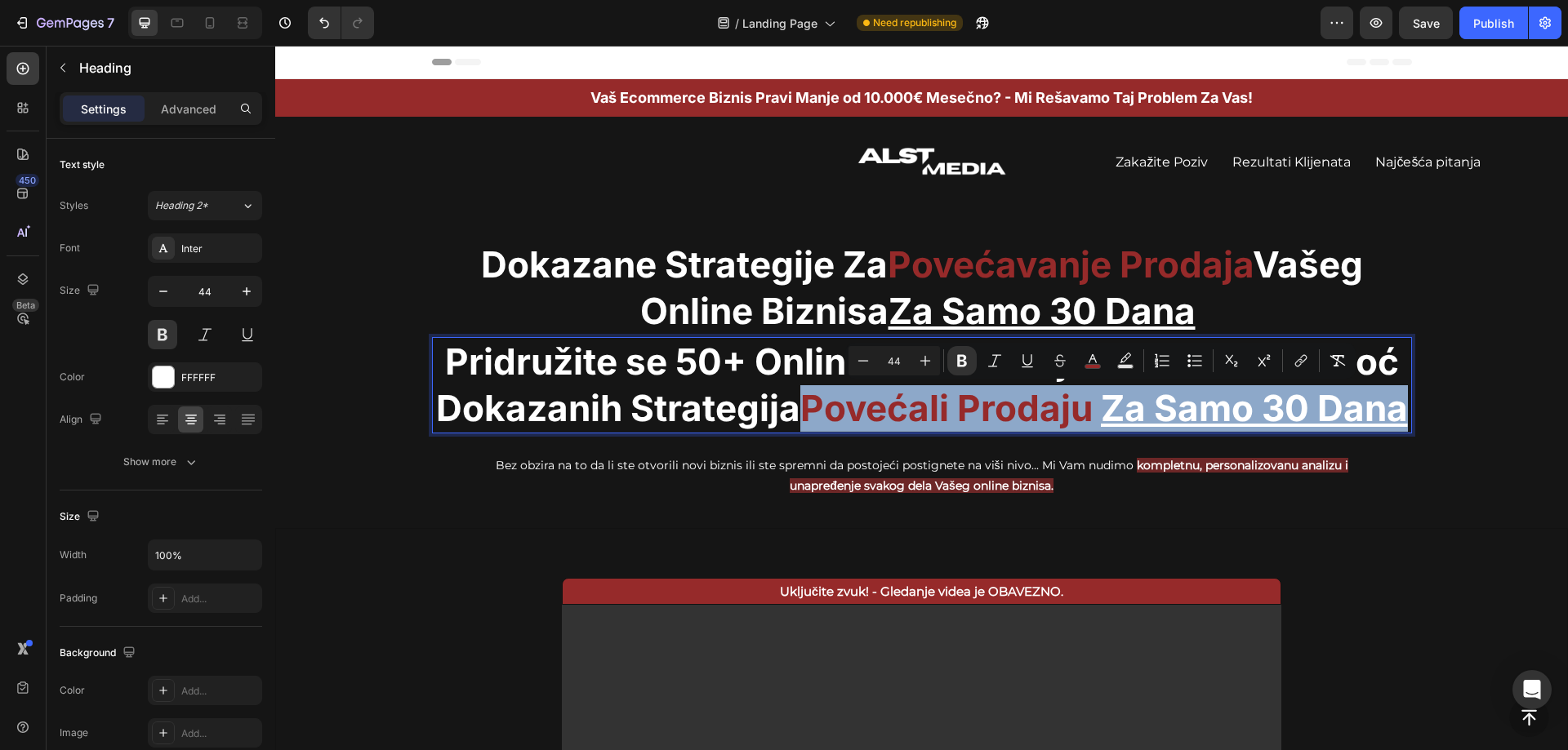
drag, startPoint x: 848, startPoint y: 406, endPoint x: 966, endPoint y: 454, distance: 127.4
click at [966, 432] on p "Pridružite se 50+ Online Biznisa Kojima smo Uz Pomoć Dokazanih Strategija Poveć…" at bounding box center [921, 385] width 976 height 93
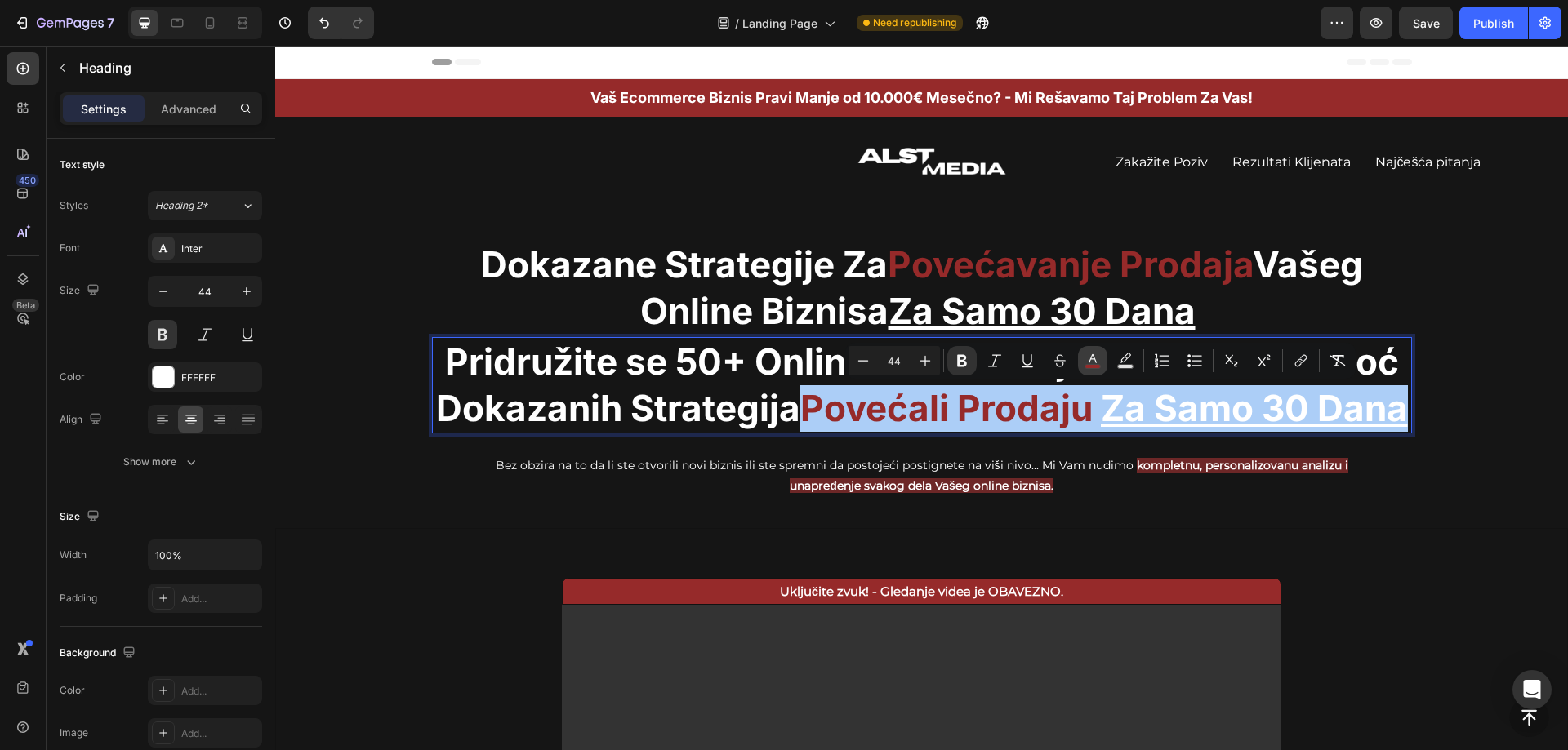
click at [1096, 364] on icon "Editor contextual toolbar" at bounding box center [1093, 361] width 16 height 16
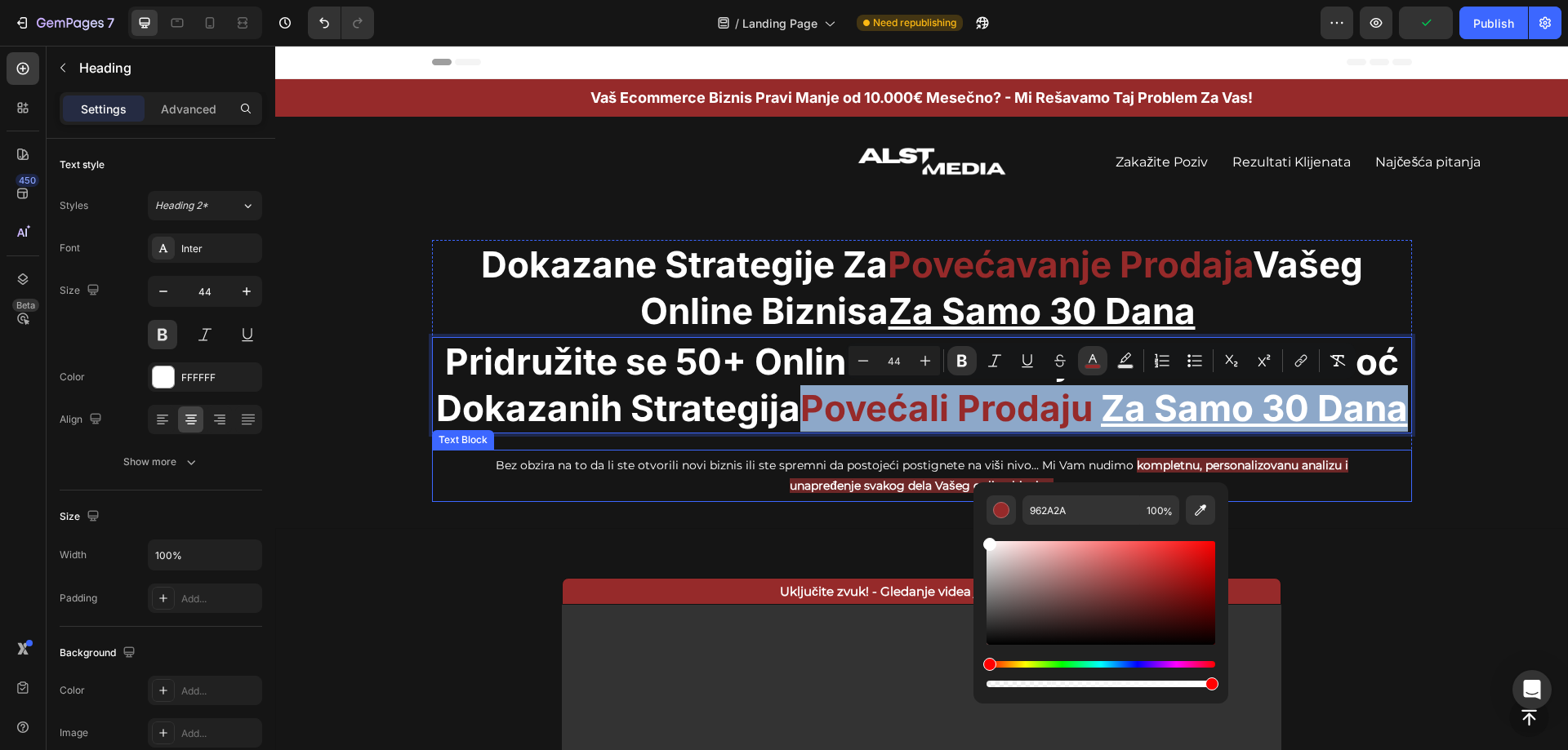
type input "FFFFFF"
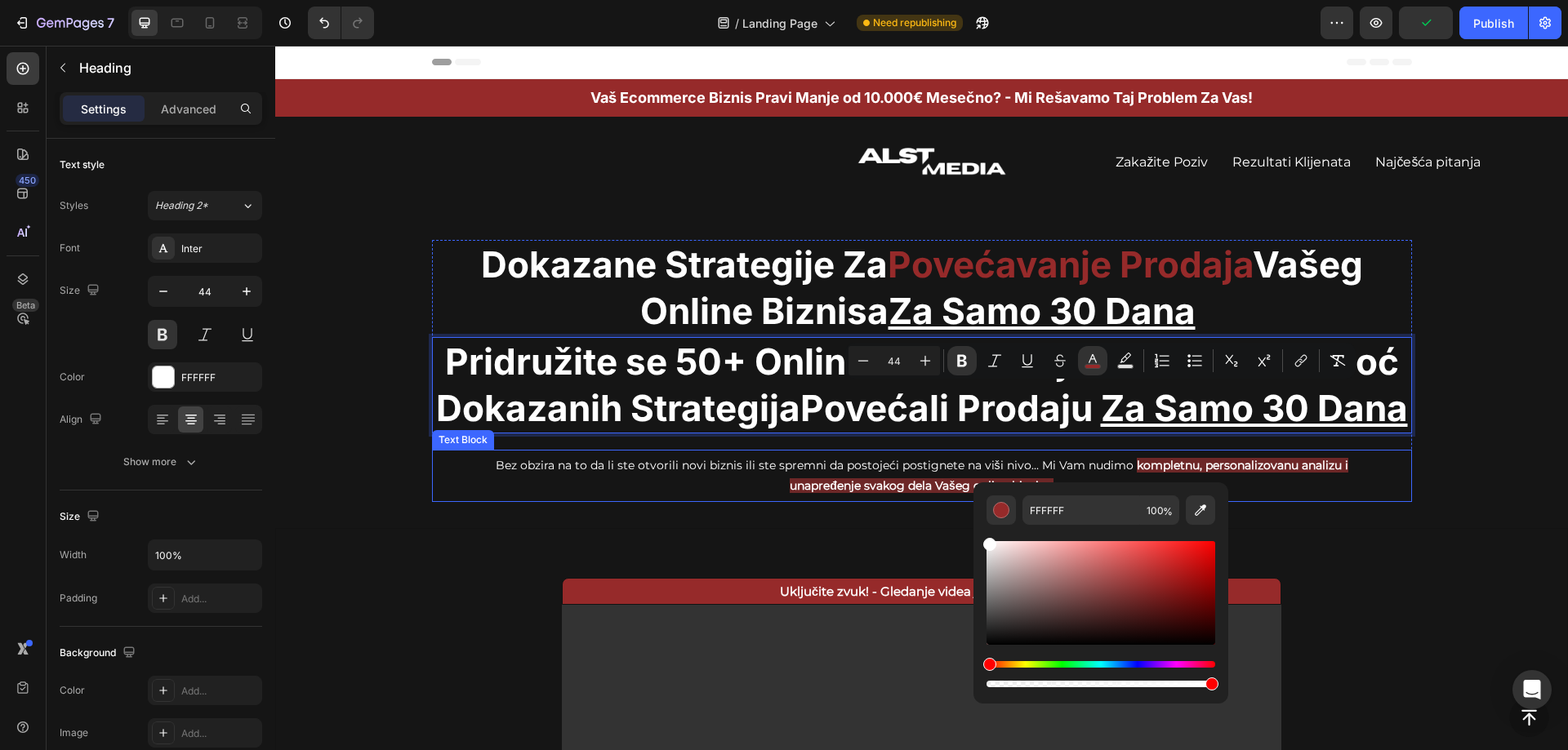
drag, startPoint x: 1293, startPoint y: 607, endPoint x: 965, endPoint y: 518, distance: 339.9
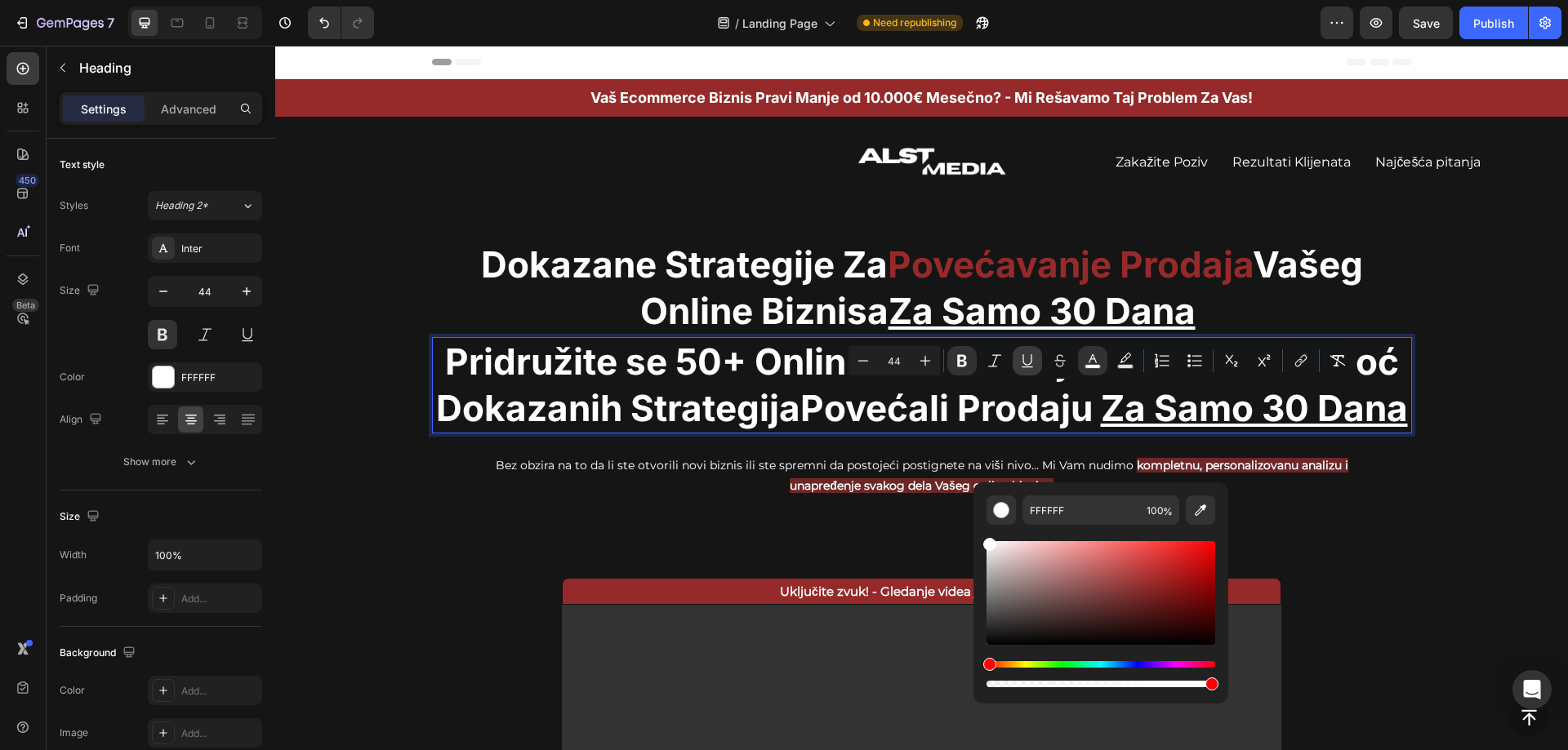
click at [1024, 367] on icon "Editor contextual toolbar" at bounding box center [1027, 366] width 12 height 1
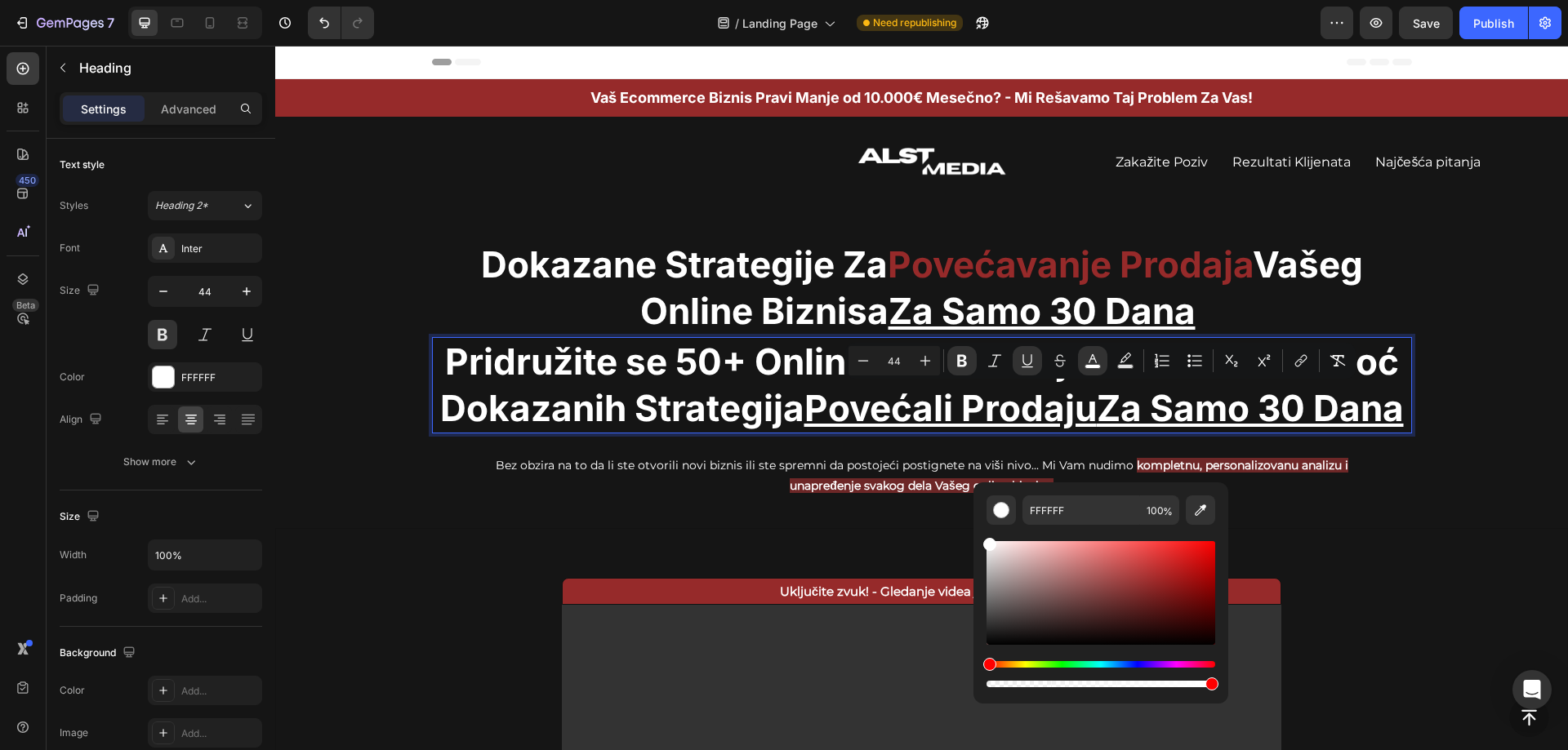
click at [731, 366] on p "Pridružite se 50+ Online Biznisa Kojima smo Uz Pomoć Dokazanih Strategija Poveć…" at bounding box center [921, 385] width 976 height 93
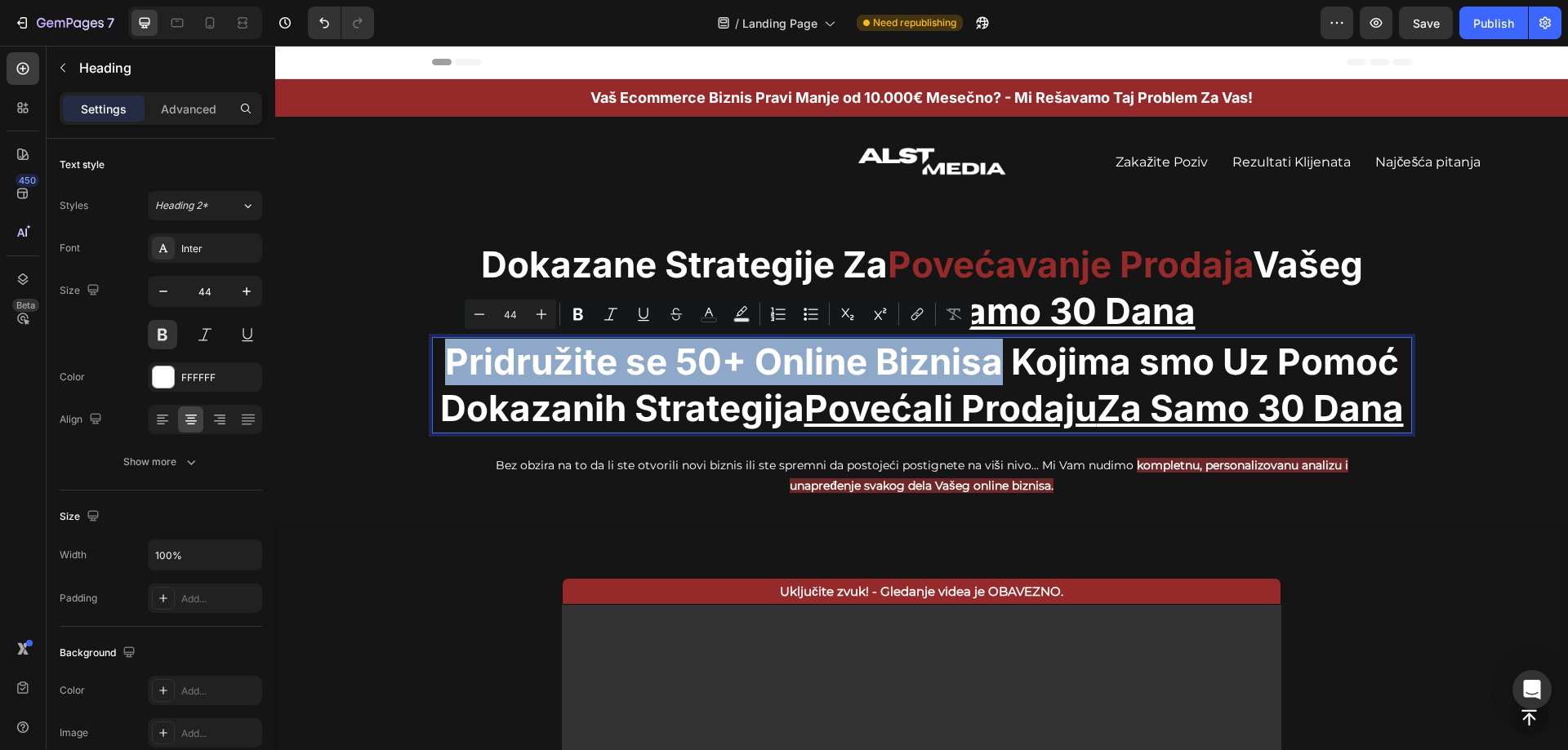
drag, startPoint x: 448, startPoint y: 363, endPoint x: 993, endPoint y: 373, distance: 545.1
click at [993, 373] on p "Pridružite se 50+ Online Biznisa Kojima smo Uz Pomoć Dokazanih Strategija Poveć…" at bounding box center [921, 385] width 976 height 93
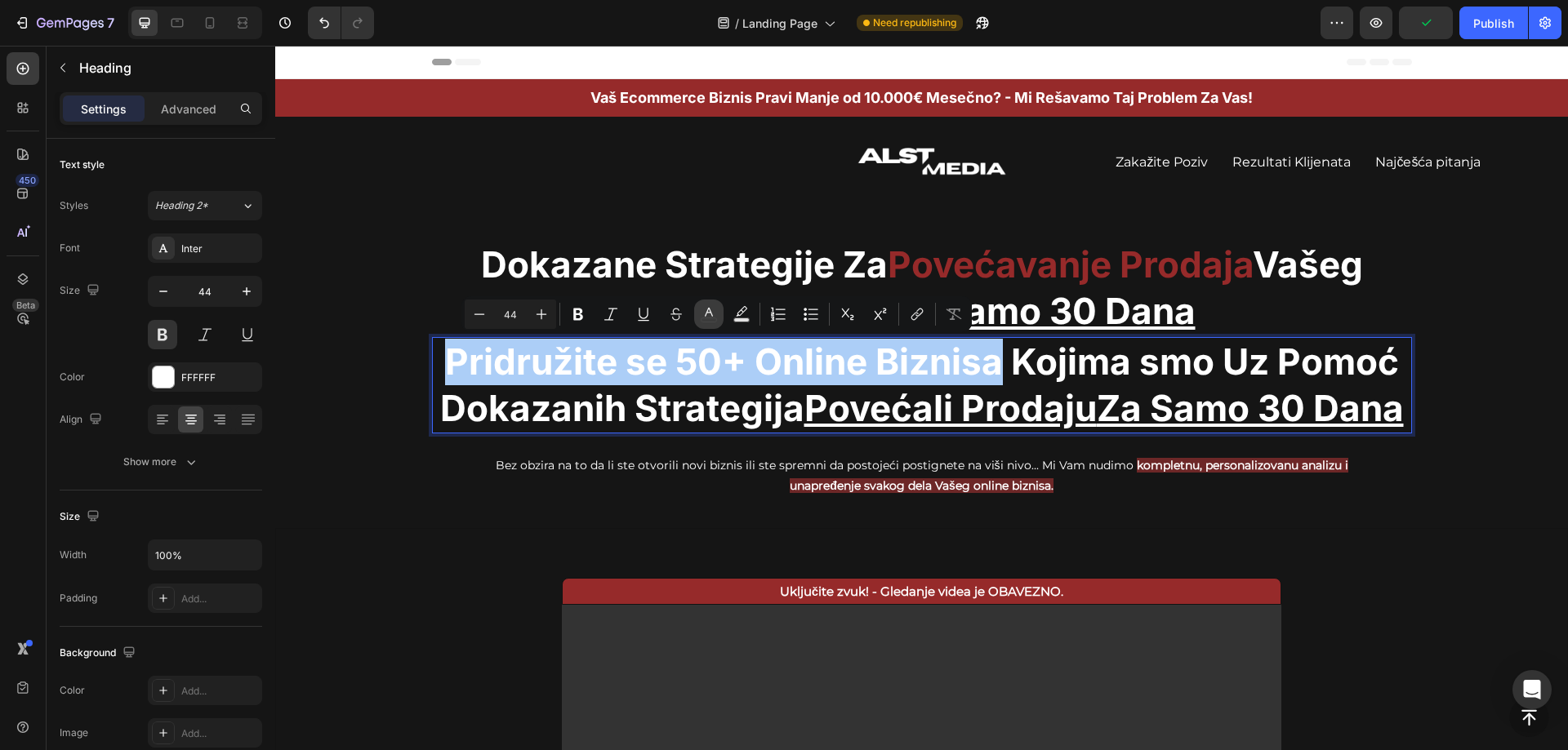
click at [710, 322] on rect "Editor contextual toolbar" at bounding box center [708, 320] width 15 height 5
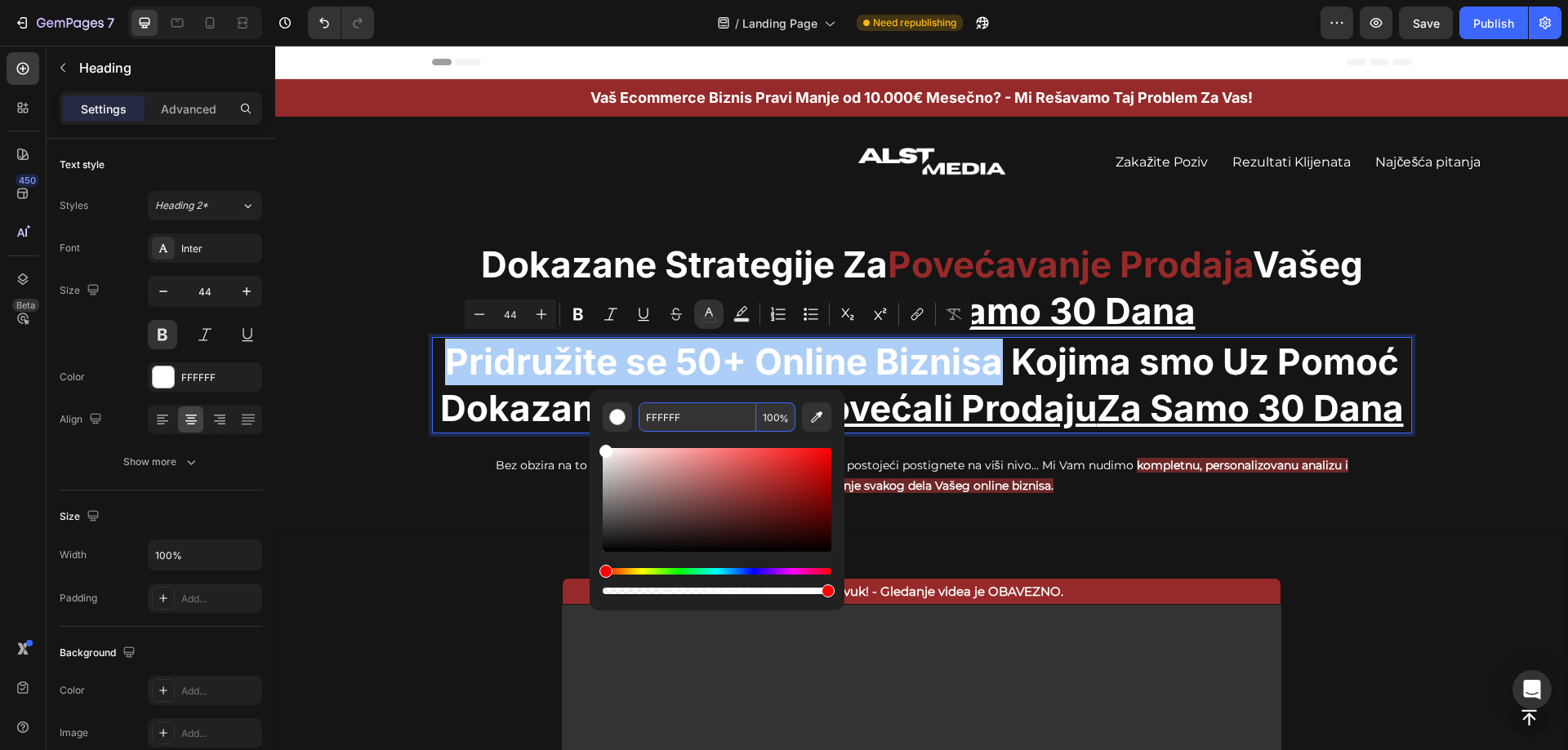
click at [725, 407] on input "FFFFFF" at bounding box center [698, 417] width 118 height 29
paste input "962A2A"
type input "962A2A"
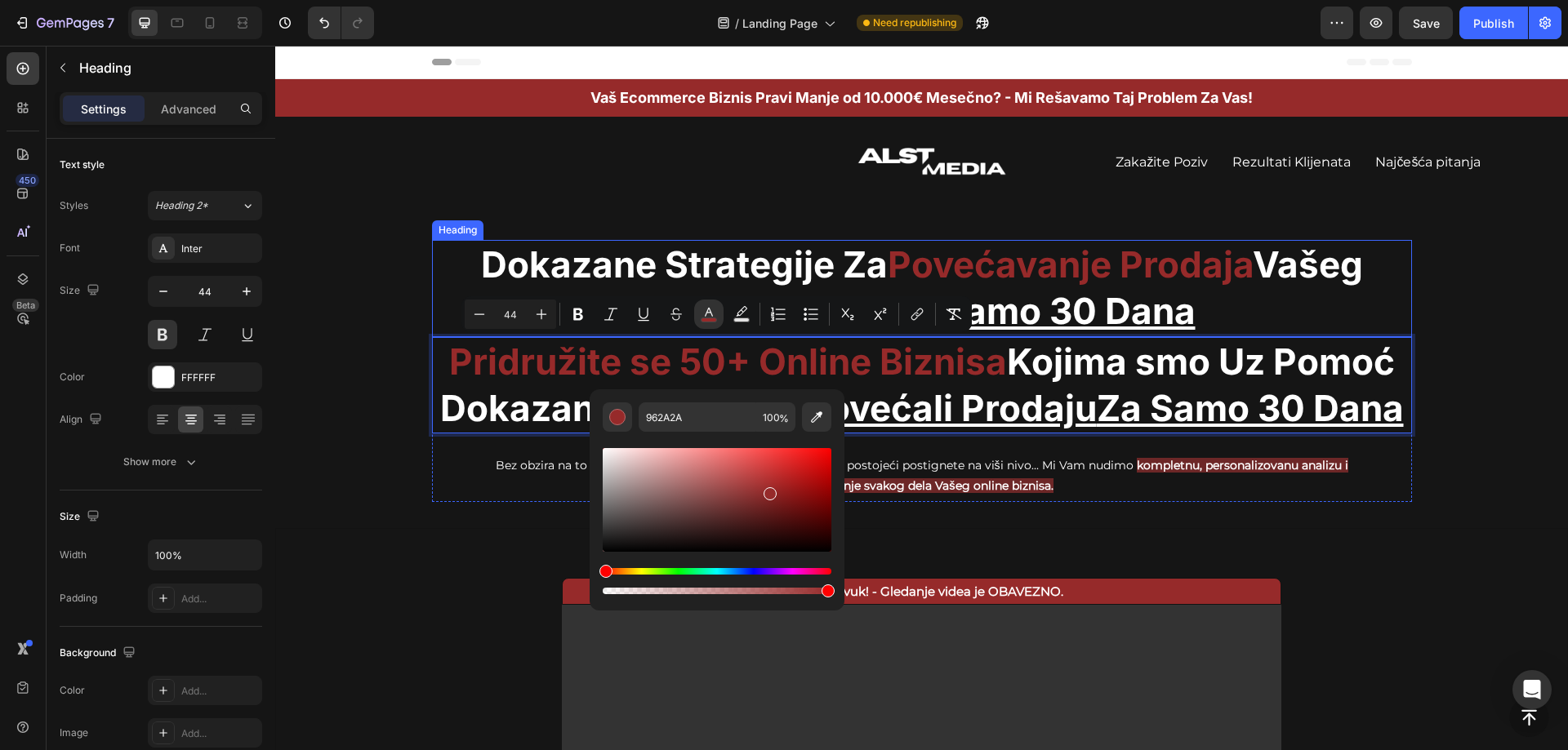
click at [1295, 277] on p "Dokazane Strategije Za Povećavanje Prodaja Vašeg Online Biznisa Za Samo 30 Dana" at bounding box center [921, 288] width 976 height 93
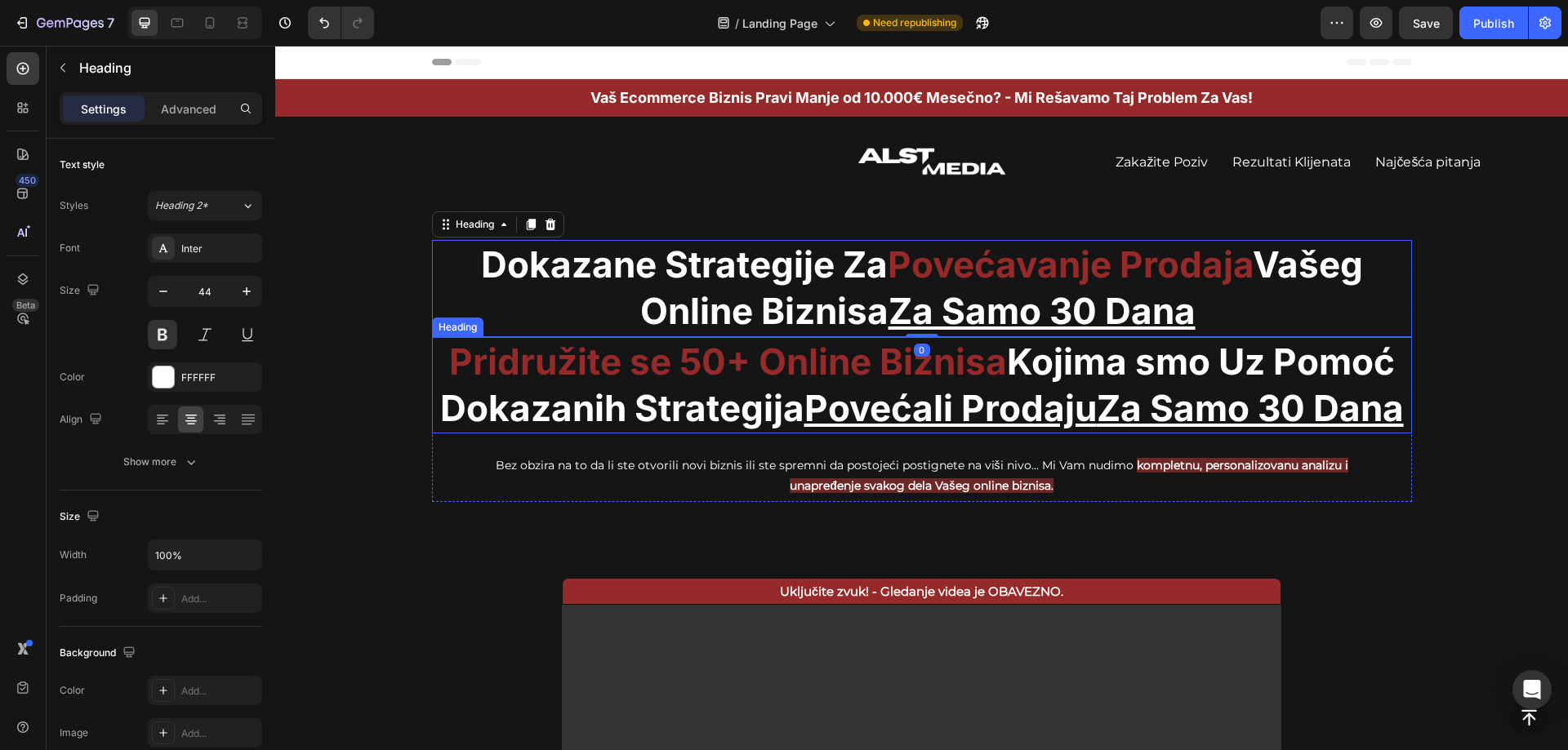
click at [1097, 424] on u "Povećali Prodaju" at bounding box center [950, 408] width 292 height 44
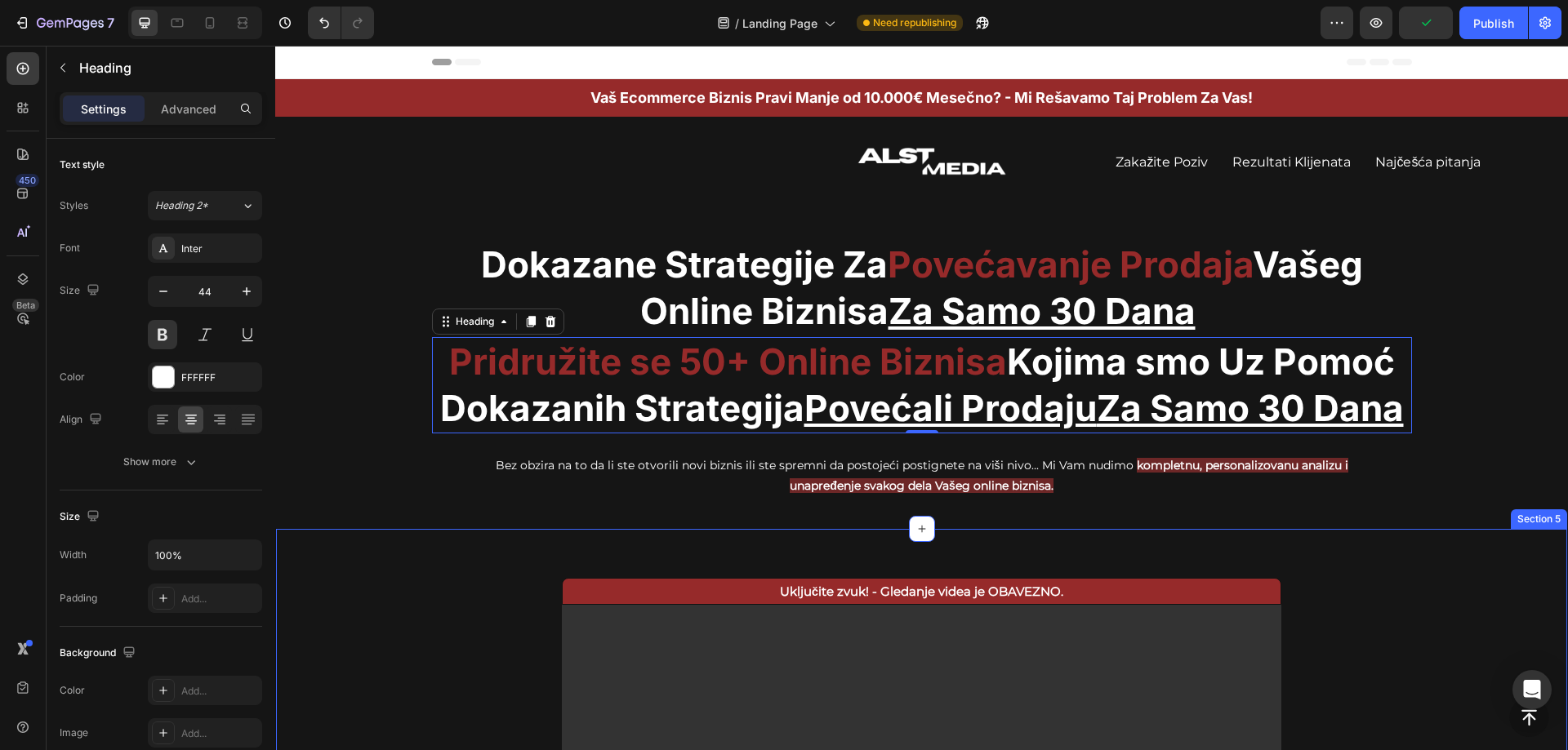
click at [1430, 679] on div "Uključite zvuk! - Gledanje videa je OBAVEZNO. Text Block Video Row Section 5" at bounding box center [921, 755] width 1293 height 452
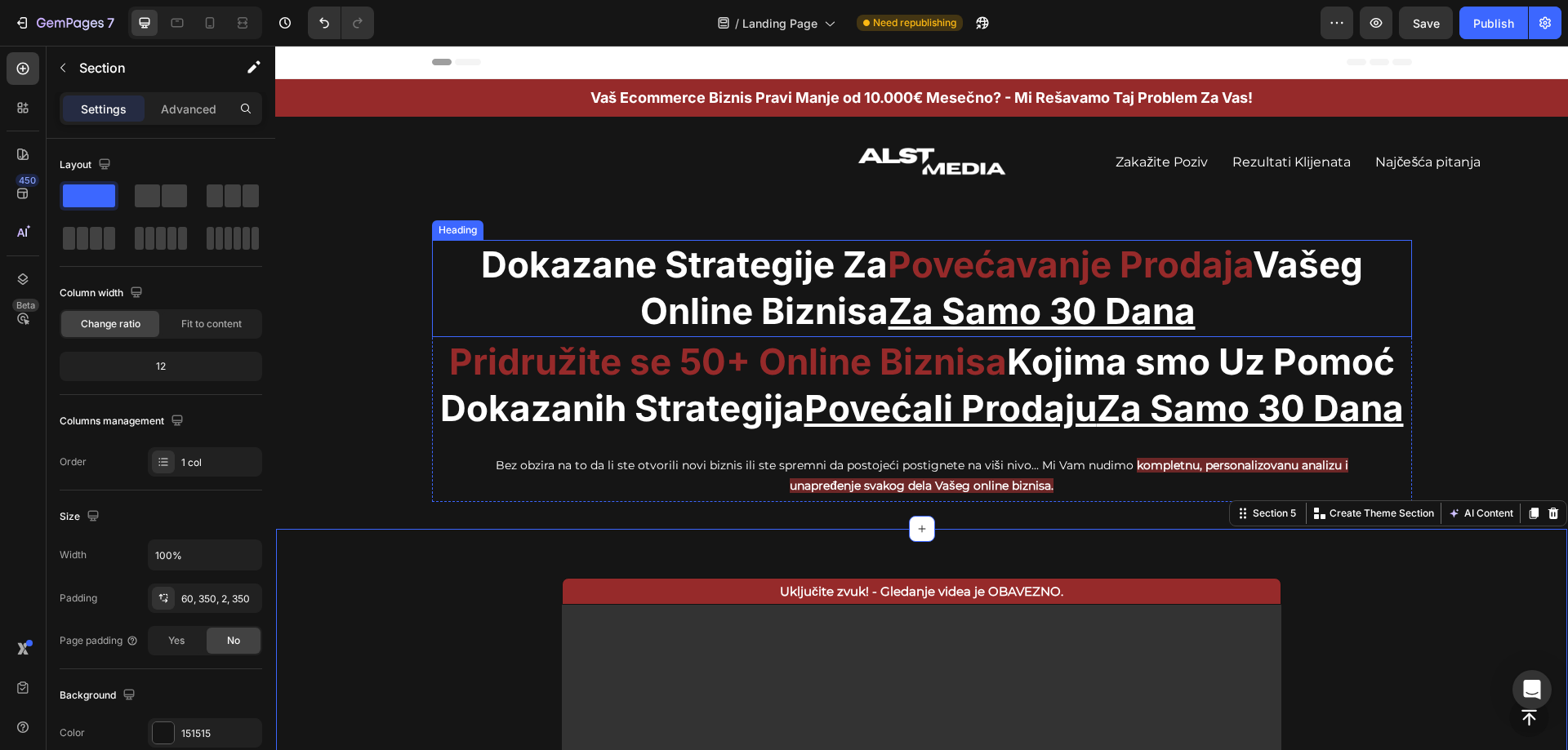
click at [1278, 301] on p "Dokazane Strategije Za Povećavanje Prodaja Vašeg Online Biznisa Za Samo 30 Dana" at bounding box center [921, 288] width 976 height 93
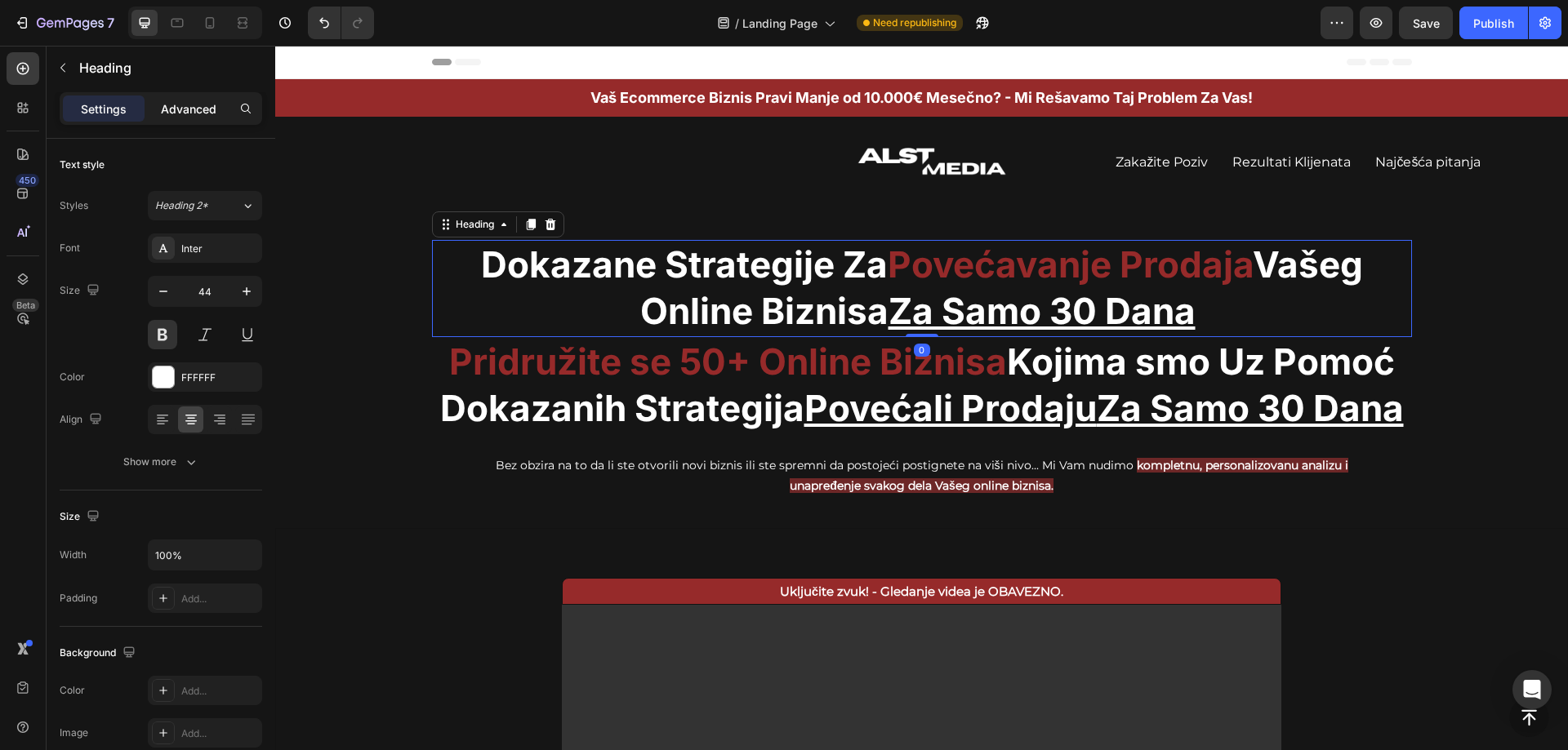
click at [187, 105] on p "Advanced" at bounding box center [188, 109] width 55 height 17
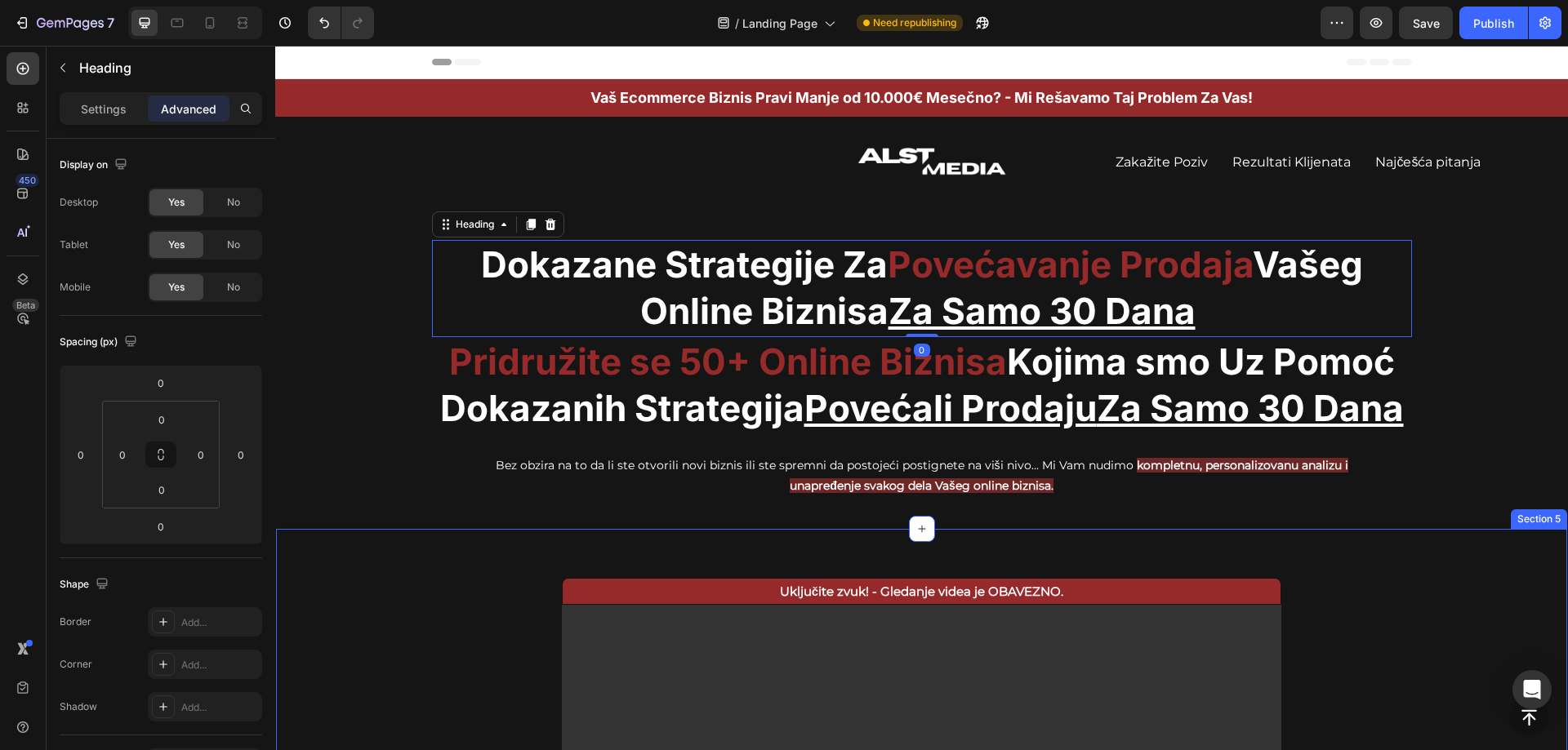
click at [1436, 635] on div "Uključite zvuk! - Gledanje videa je OBAVEZNO. Text Block Video Row Section 5" at bounding box center [921, 755] width 1293 height 452
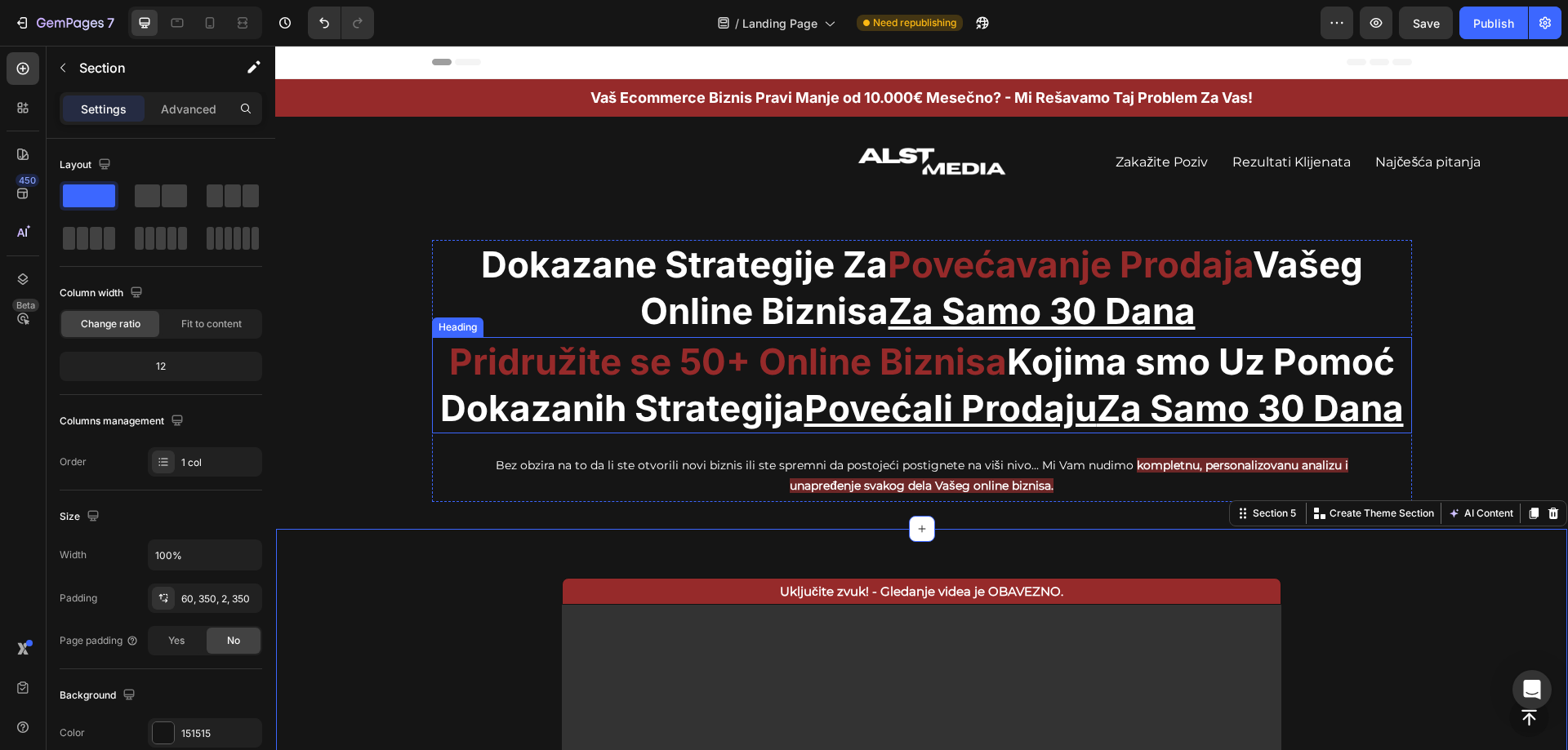
click at [1014, 368] on p "⁠⁠⁠⁠⁠⁠⁠ Pridružite se 50+ Online Biznisa Kojima smo Uz Pomoć Dokazanih Strategi…" at bounding box center [921, 385] width 976 height 93
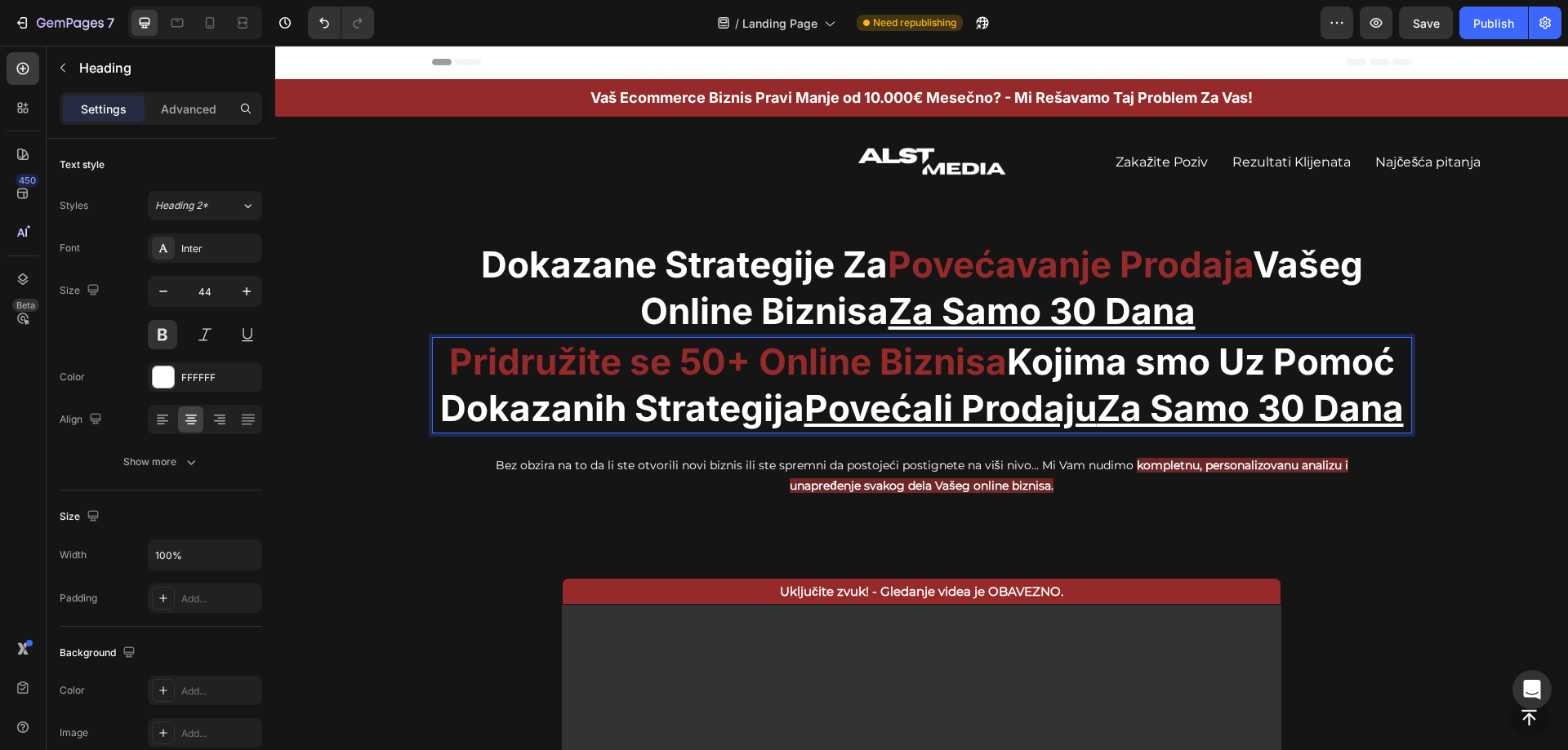
drag, startPoint x: 1012, startPoint y: 365, endPoint x: 1028, endPoint y: 446, distance: 82.6
click at [1028, 432] on p "Pridružite se 50+ Online Biznisa Kojima smo Uz Pomoć Dokazanih Strategija Poveć…" at bounding box center [921, 385] width 976 height 93
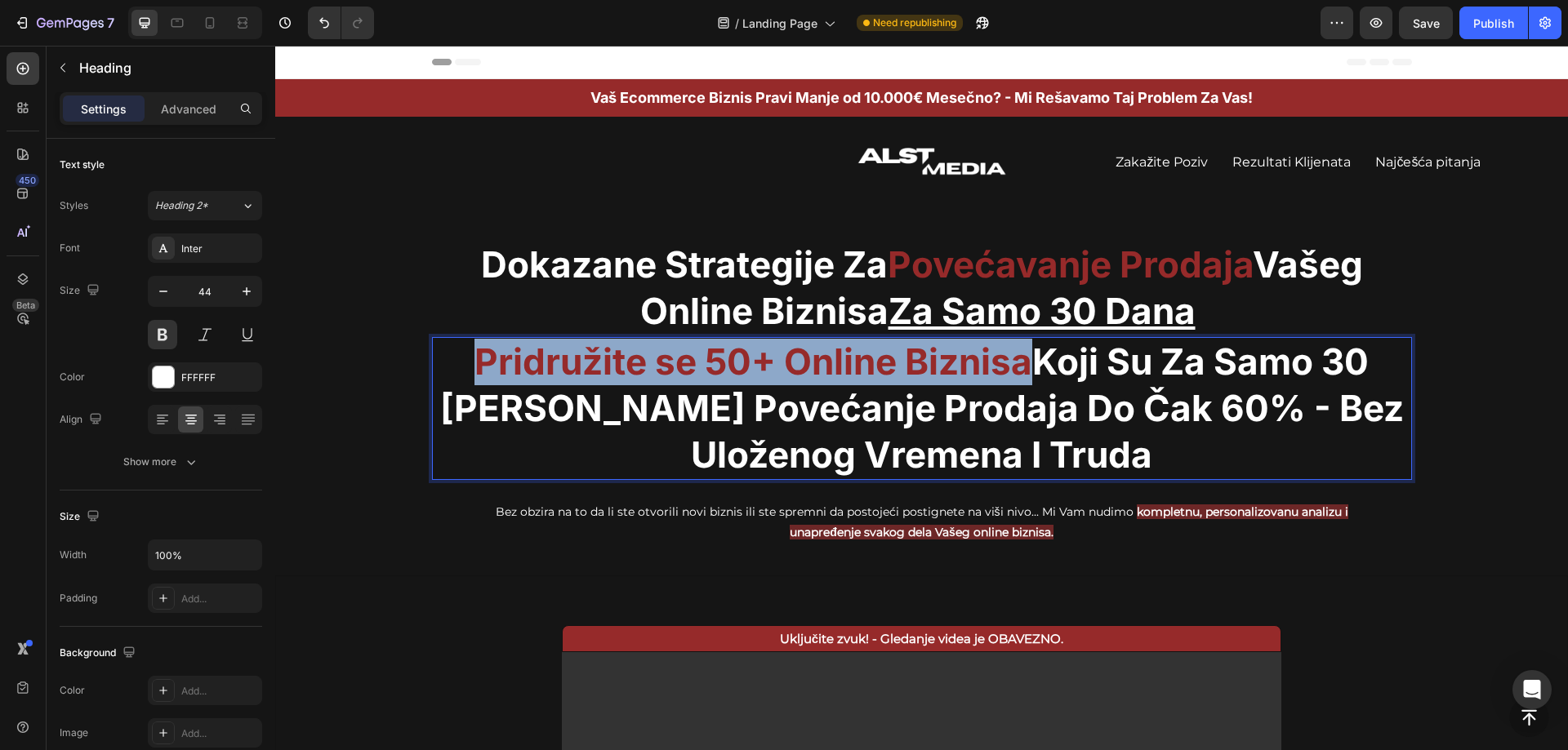
drag, startPoint x: 1023, startPoint y: 367, endPoint x: 457, endPoint y: 366, distance: 566.0
click at [457, 366] on p "Pridružite se 50+ Online Biznisa Koji Su Za Samo 30 Dana Videli Povećanje Proda…" at bounding box center [921, 409] width 976 height 140
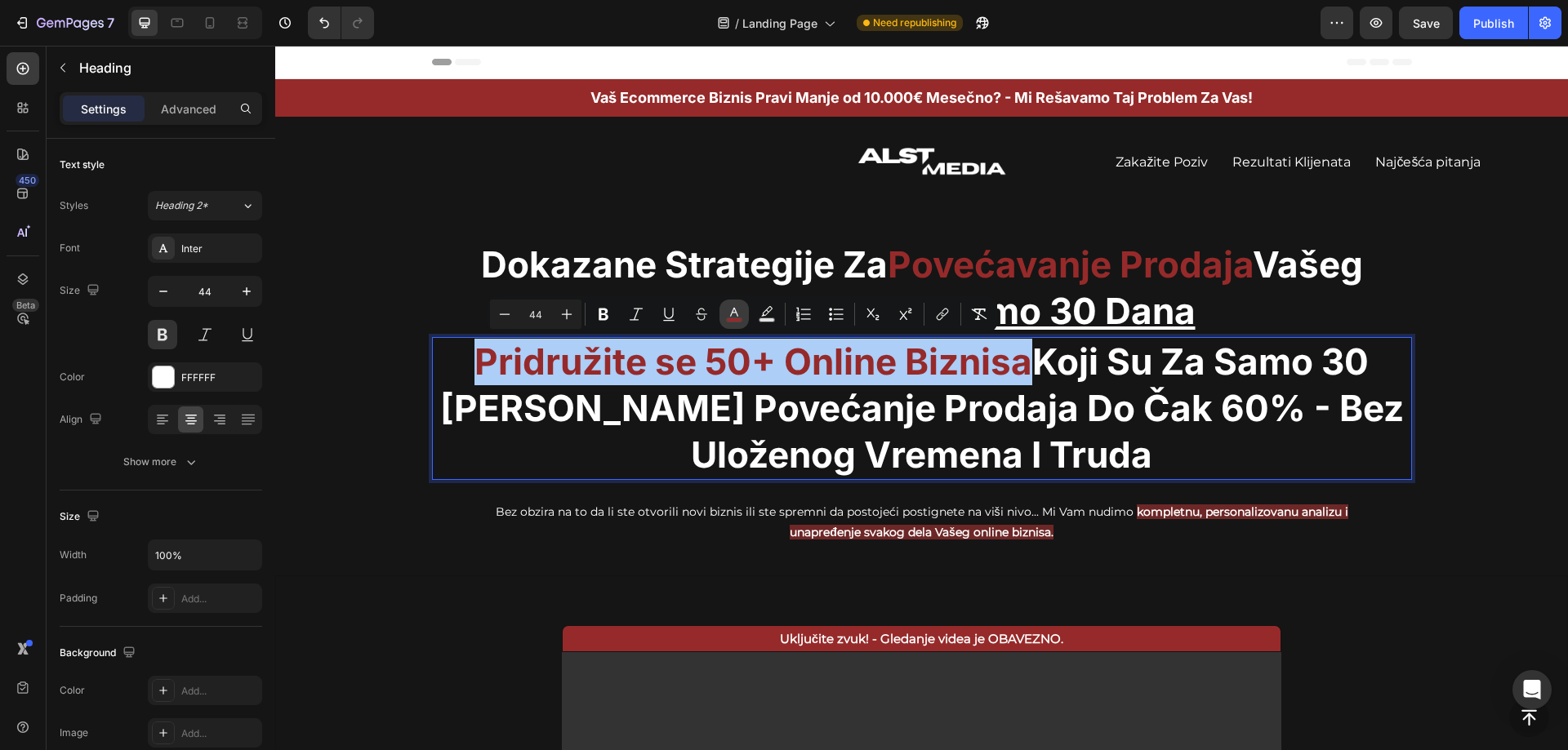
click at [732, 315] on icon "Editor contextual toolbar" at bounding box center [734, 314] width 16 height 16
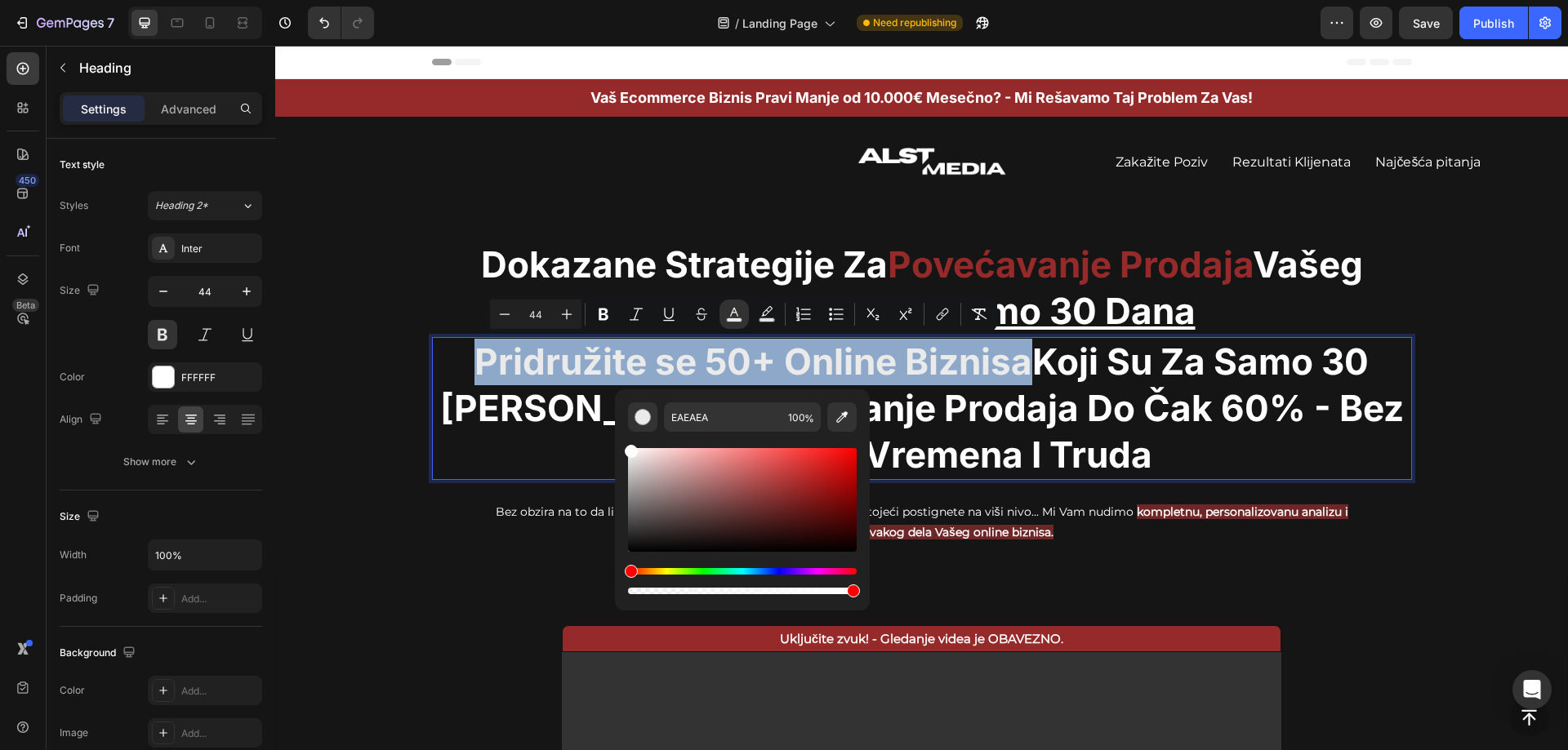
drag, startPoint x: 657, startPoint y: 465, endPoint x: 622, endPoint y: 427, distance: 51.7
click at [622, 427] on div "EAEAEA 100 %" at bounding box center [743, 493] width 255 height 208
type input "FFFFFF"
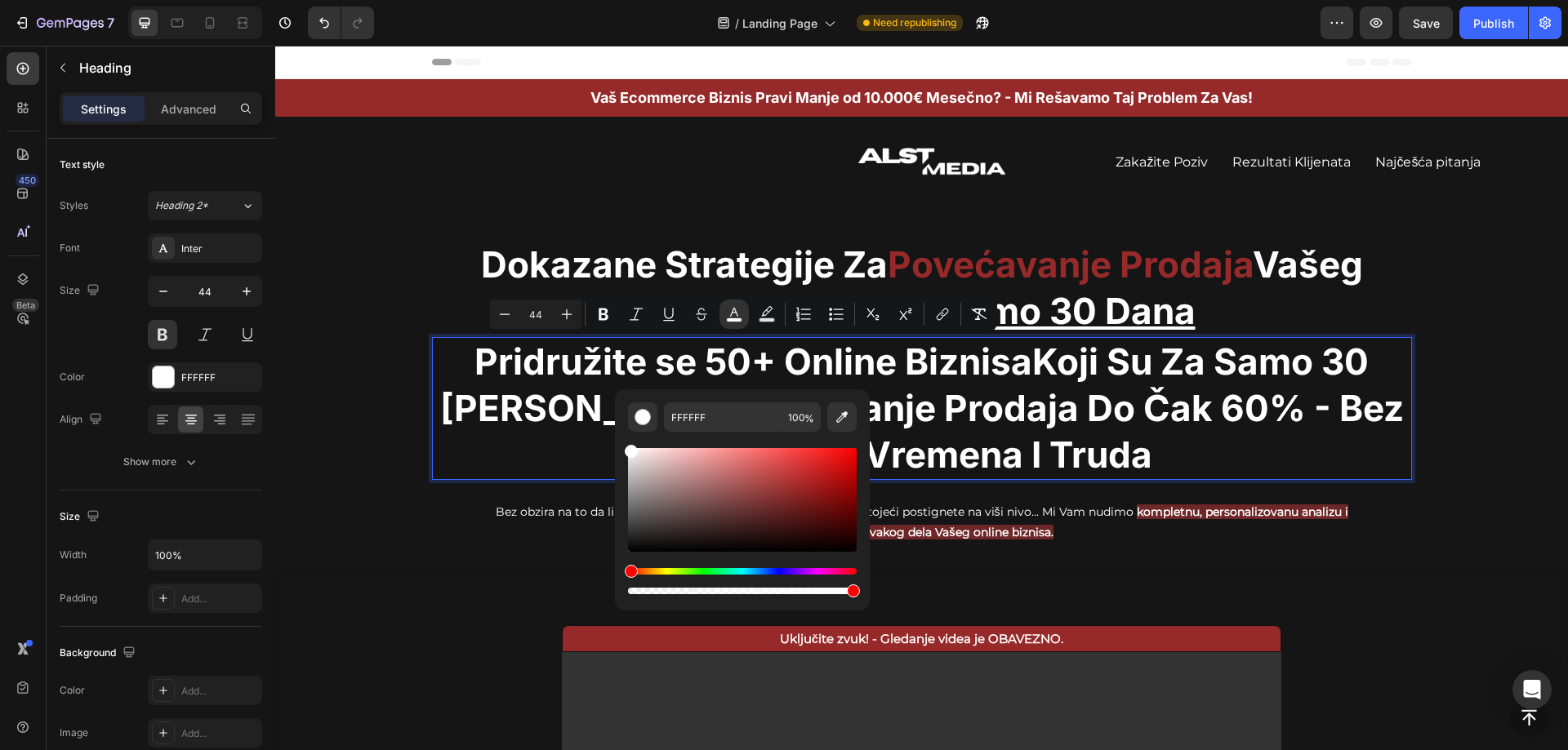
click at [1059, 359] on p "Pridružite se 50+ Online Biznisa Koji Su Za Samo 30 Dana Videli Povećanje Proda…" at bounding box center [921, 409] width 976 height 140
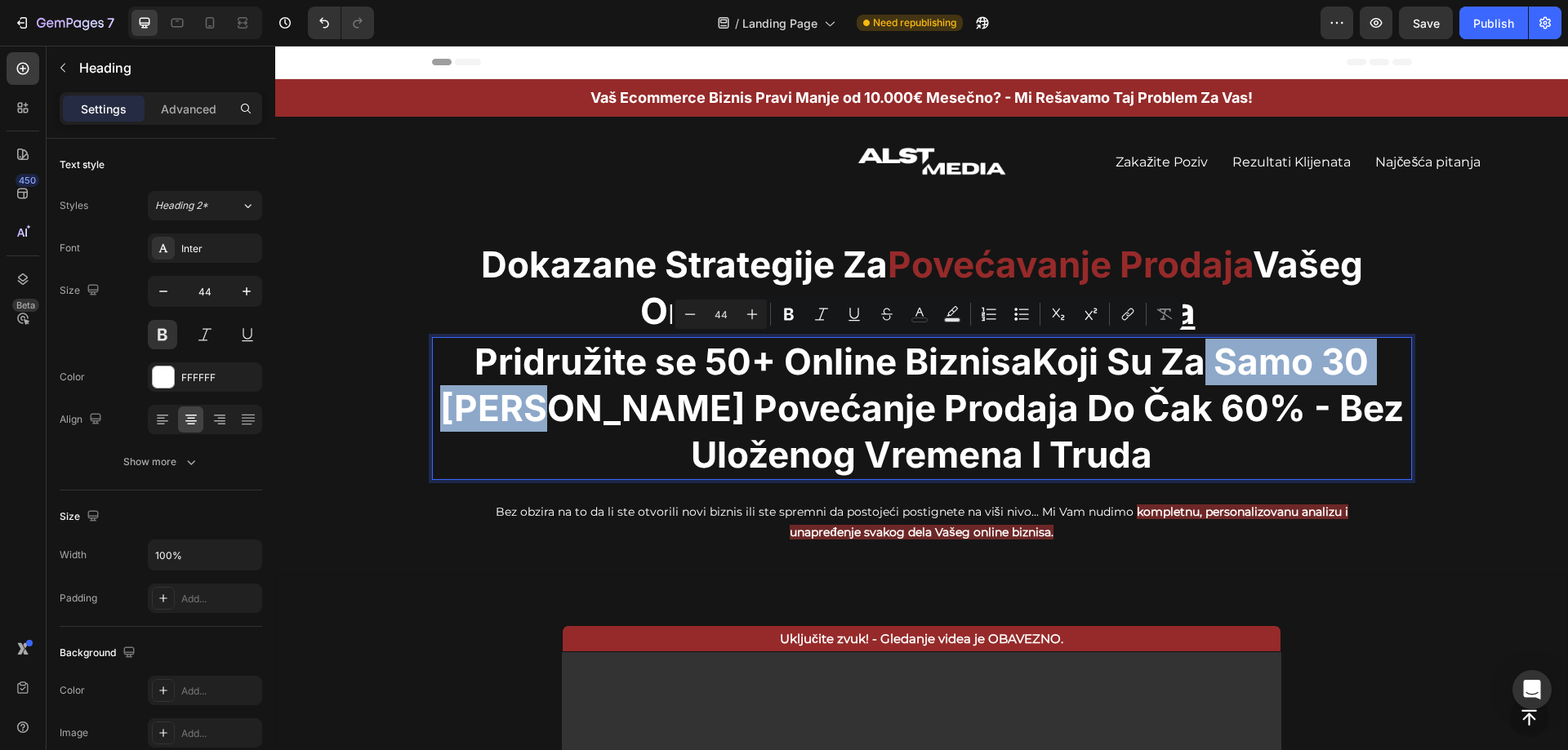
drag, startPoint x: 1198, startPoint y: 371, endPoint x: 573, endPoint y: 406, distance: 626.0
click at [573, 406] on p "Pridružite se 50+ Online Biznisa Koji Su Za Samo 30 Dana Videli Povećanje Proda…" at bounding box center [921, 409] width 976 height 140
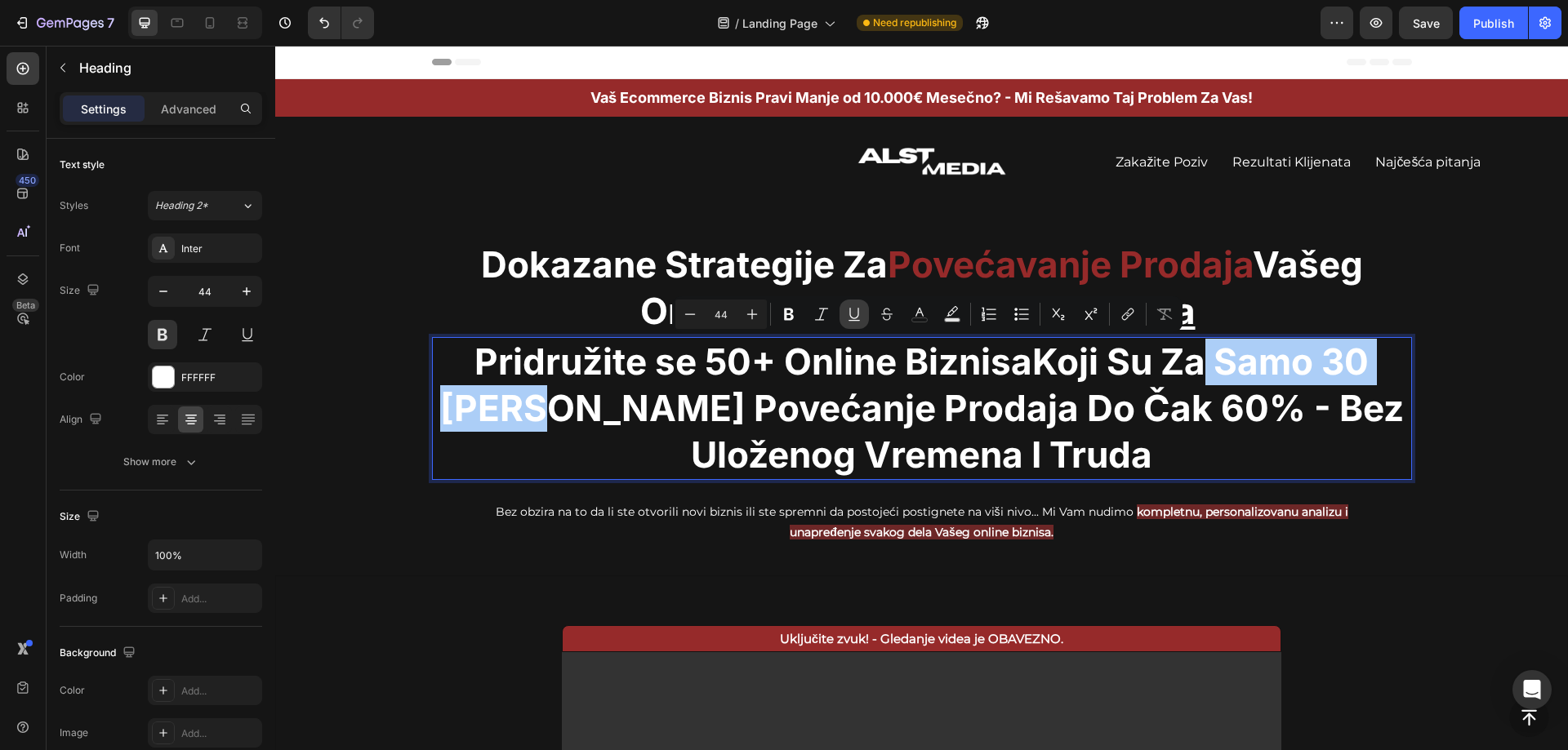
click at [852, 318] on icon "Editor contextual toolbar" at bounding box center [854, 313] width 9 height 12
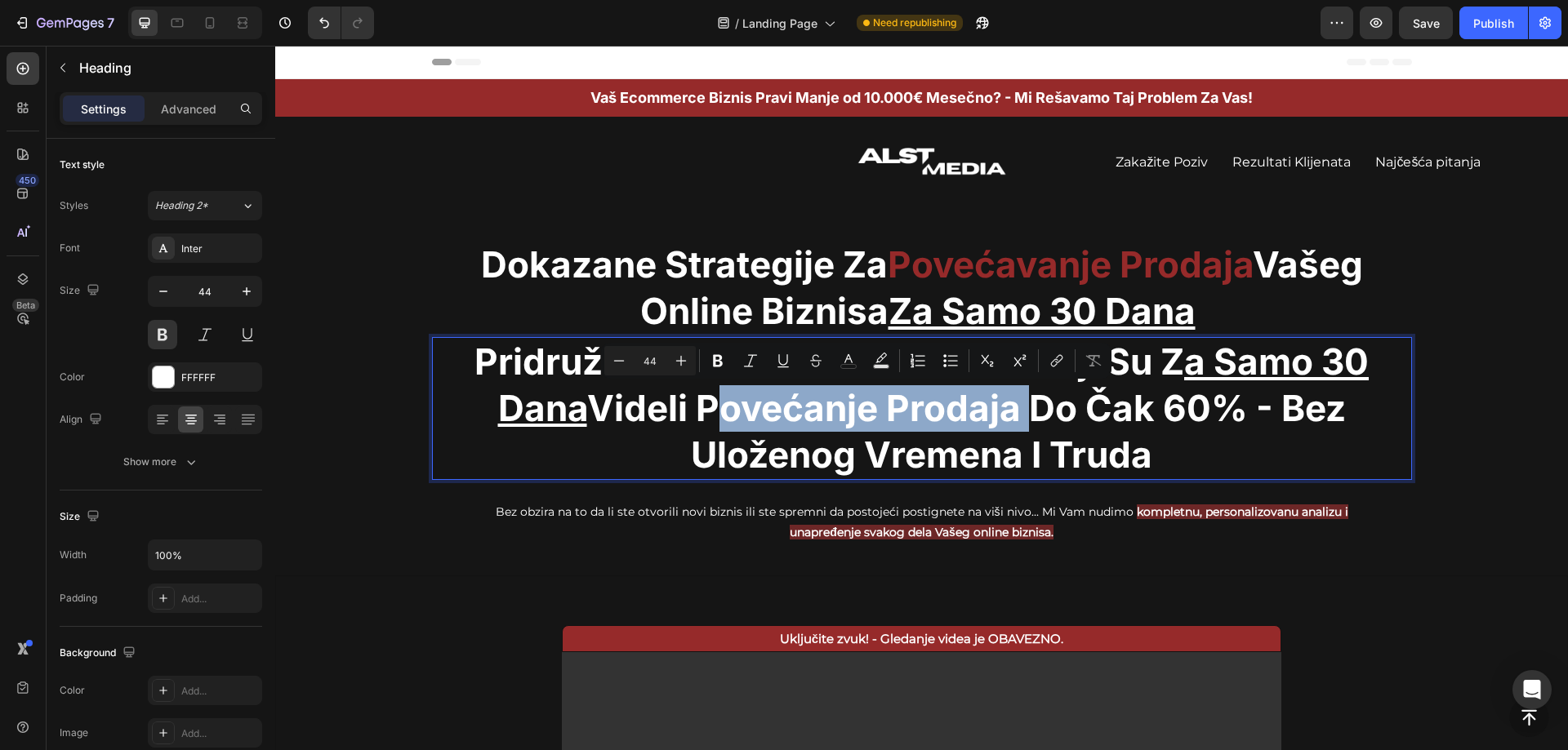
drag, startPoint x: 698, startPoint y: 406, endPoint x: 1021, endPoint y: 406, distance: 323.0
click at [1021, 406] on p "Pridružite se 50+ Online Biznisa Koji Su Z a Samo 30 Dana Videli Povećanje Prod…" at bounding box center [921, 409] width 976 height 140
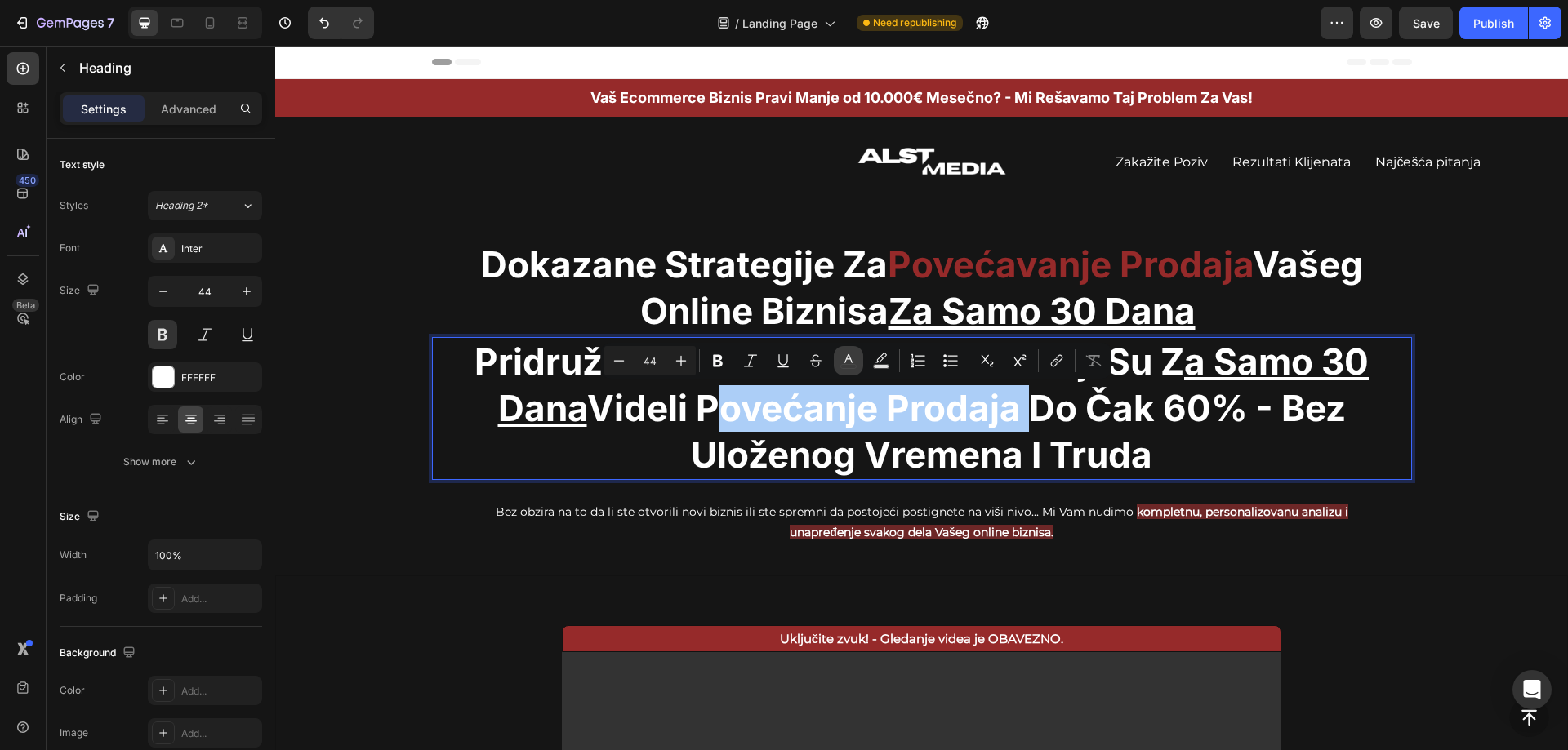
click at [857, 361] on button "color" at bounding box center [848, 361] width 29 height 29
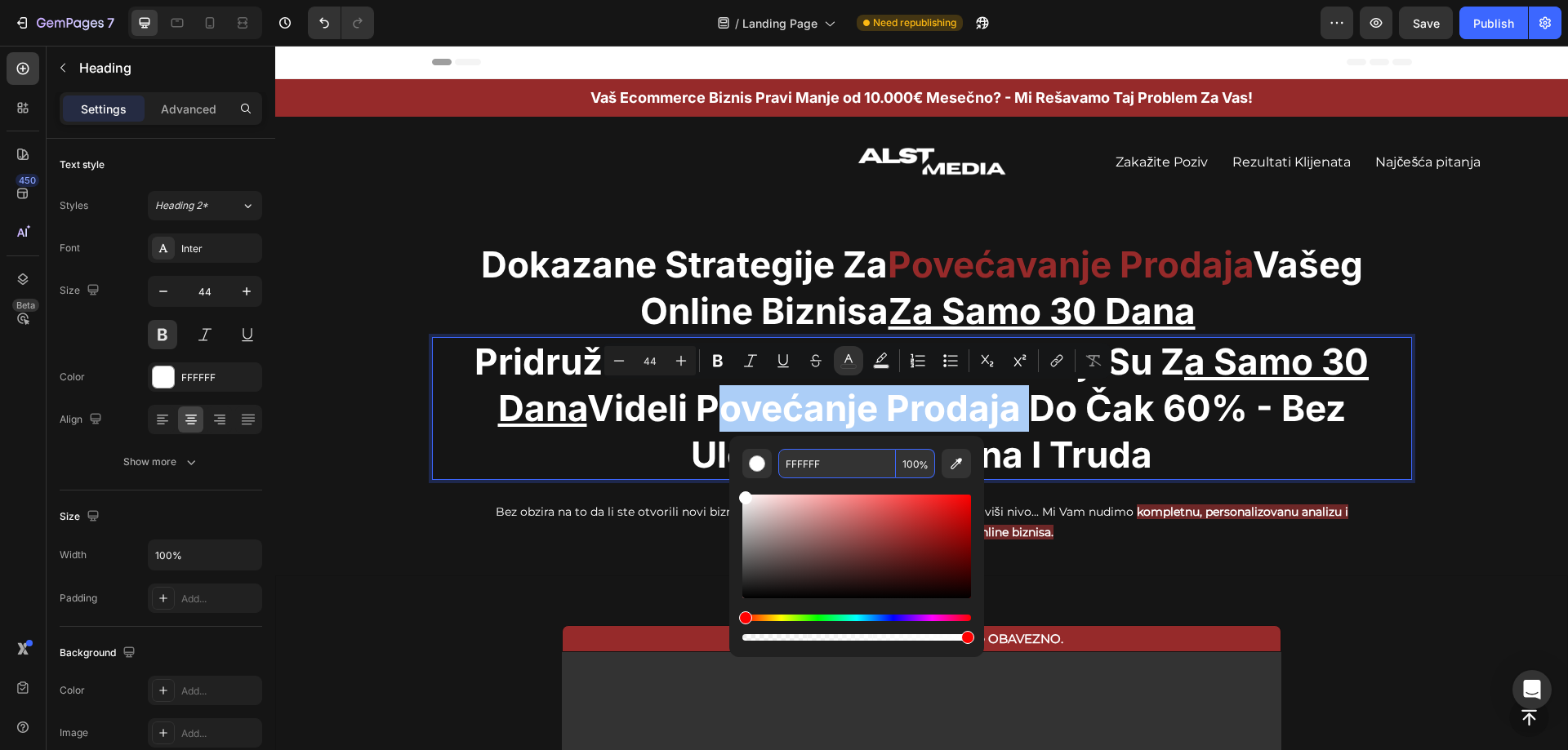
click at [852, 465] on input "FFFFFF" at bounding box center [837, 463] width 118 height 29
paste input "962A2A"
type input "962A2A"
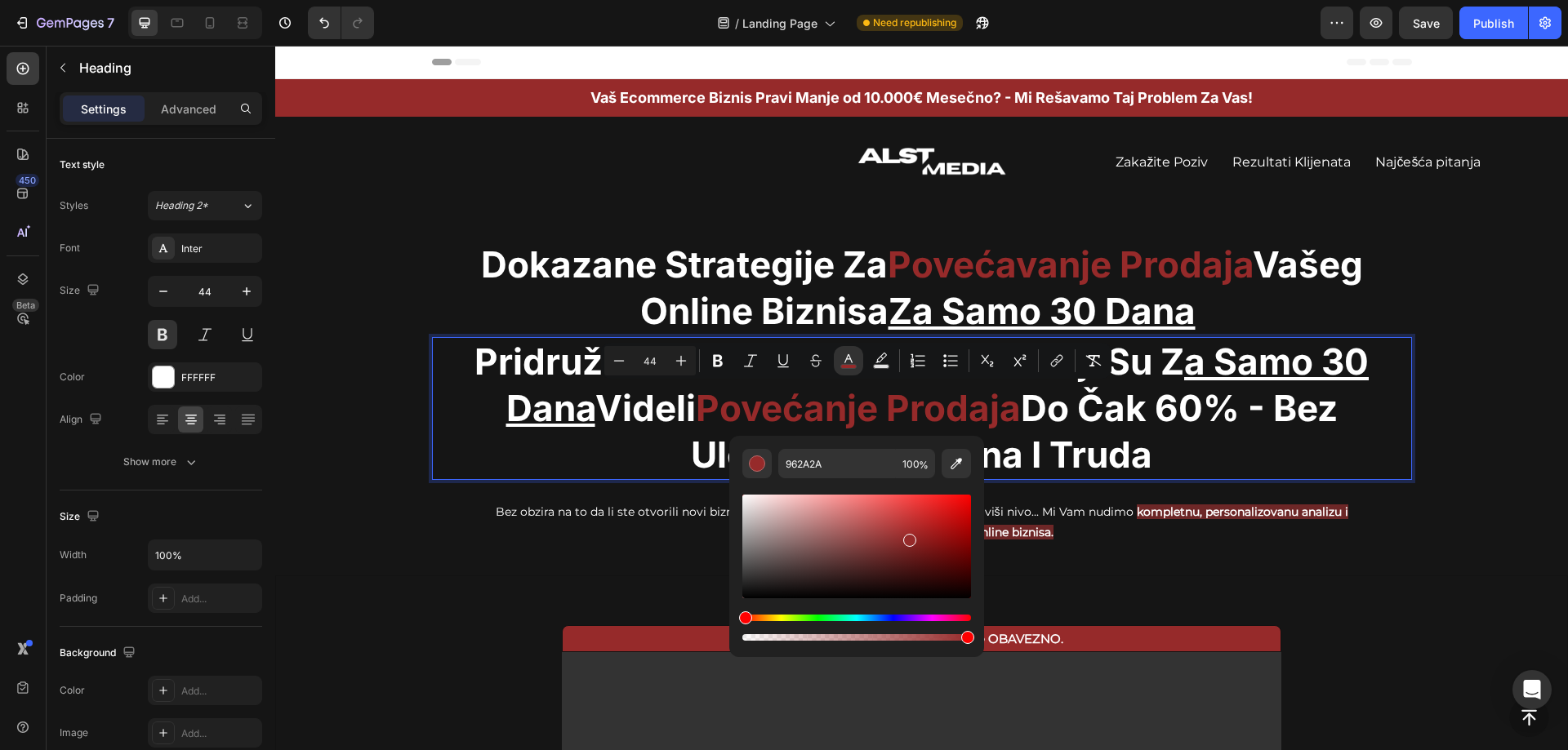
click at [1250, 462] on p "Pridružite se 50+ Online Biznisa Koji Su Z a Samo 30 Dana Videli Povećanje Prod…" at bounding box center [921, 409] width 976 height 140
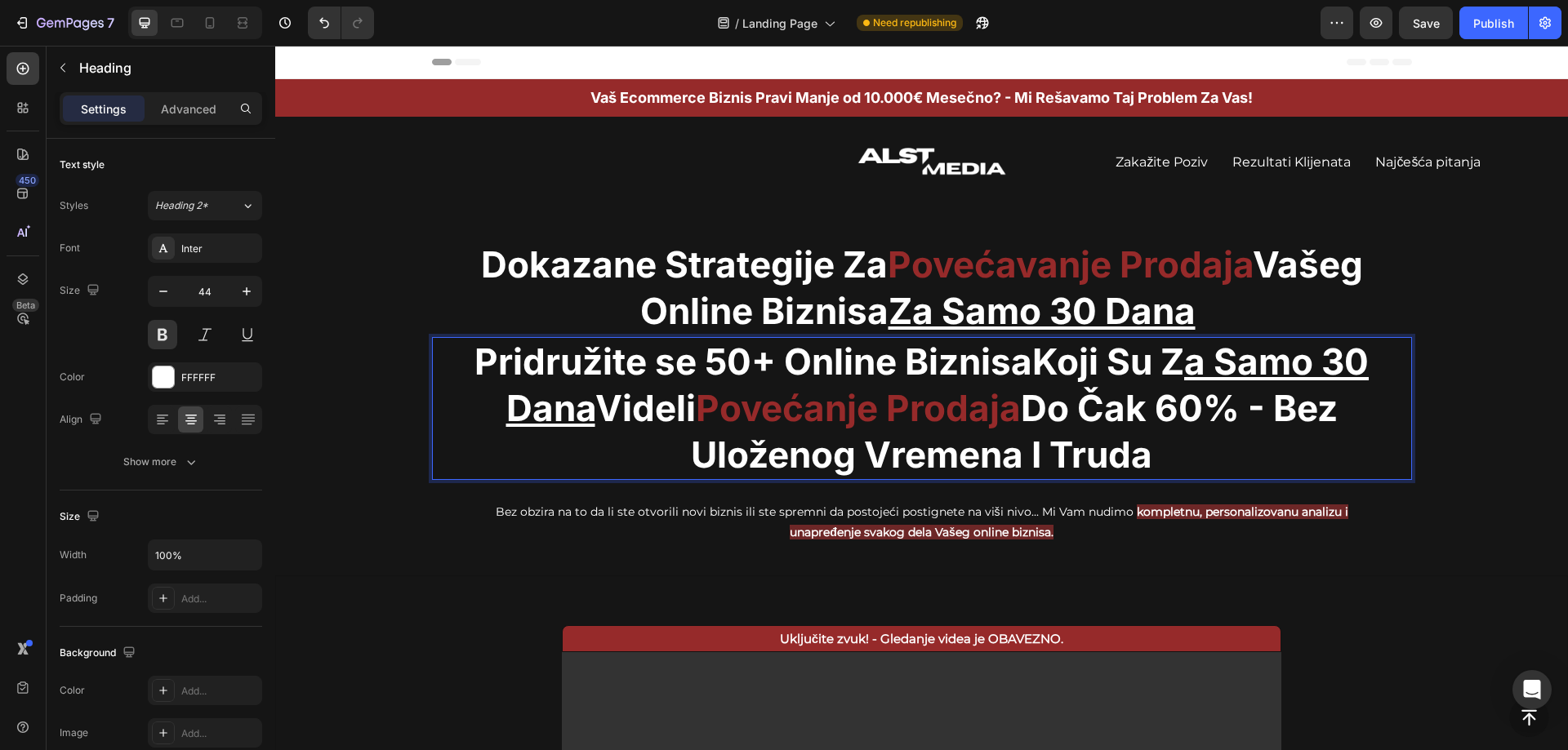
click at [1056, 406] on p "Pridružite se 50+ Online Biznisa Koji Su Z a Samo 30 Dana Videli Povećanje Prod…" at bounding box center [921, 409] width 976 height 140
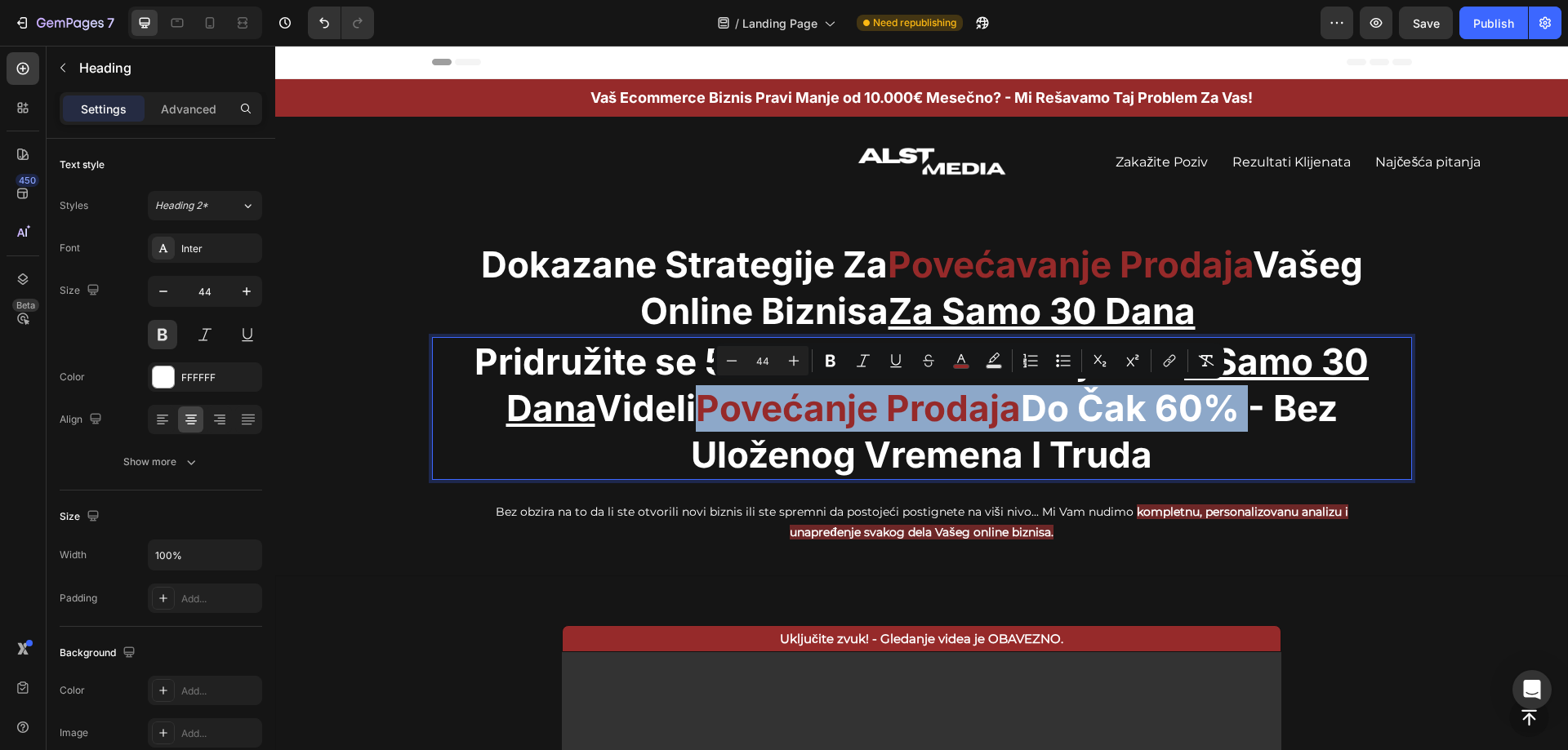
drag, startPoint x: 1244, startPoint y: 407, endPoint x: 696, endPoint y: 405, distance: 548.0
click at [696, 405] on p "Pridružite se 50+ Online Biznisa Koji Su Z a Samo 30 Dana Videli Povećanje Prod…" at bounding box center [921, 409] width 976 height 140
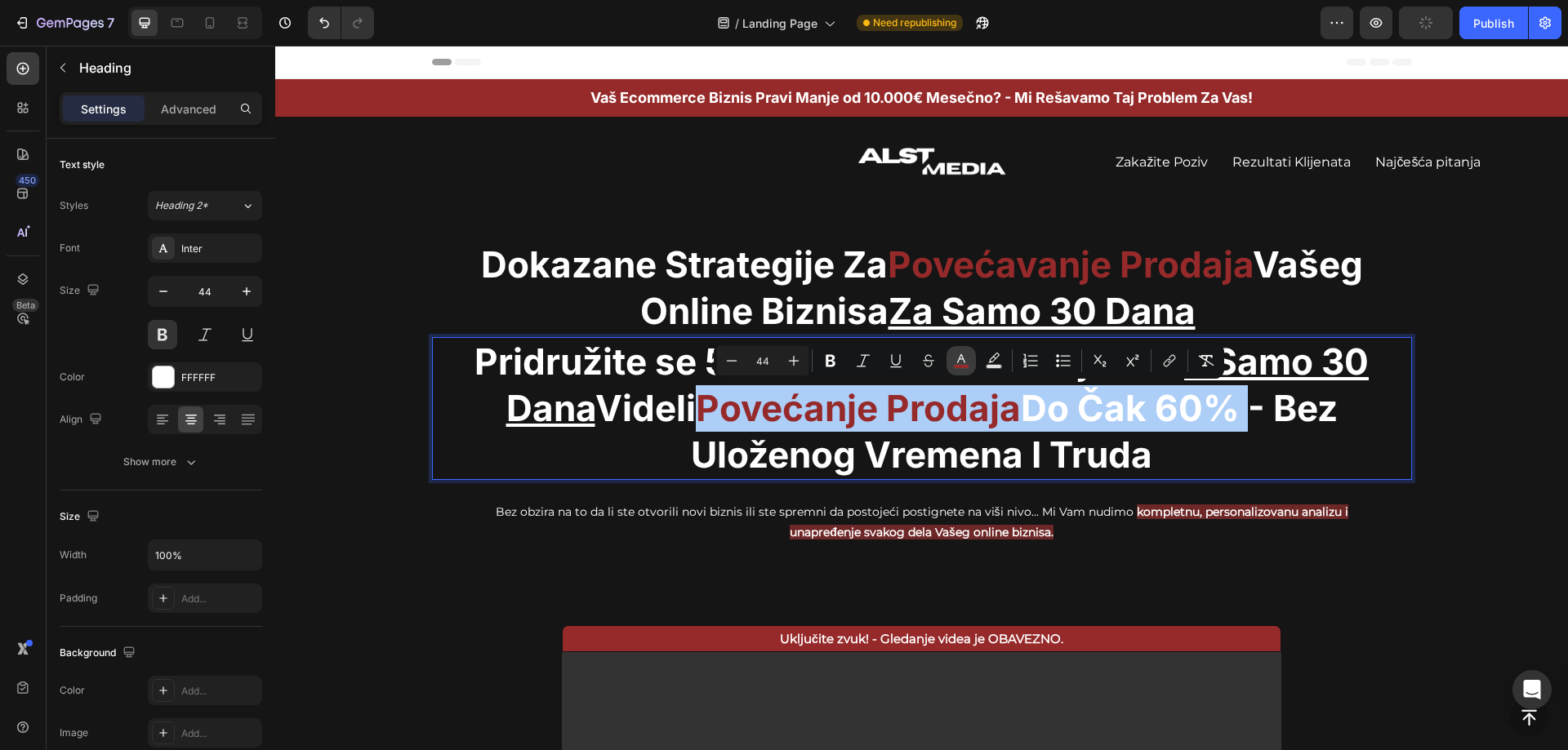
drag, startPoint x: 963, startPoint y: 362, endPoint x: 676, endPoint y: 336, distance: 288.2
click at [963, 362] on icon "Editor contextual toolbar" at bounding box center [961, 361] width 16 height 16
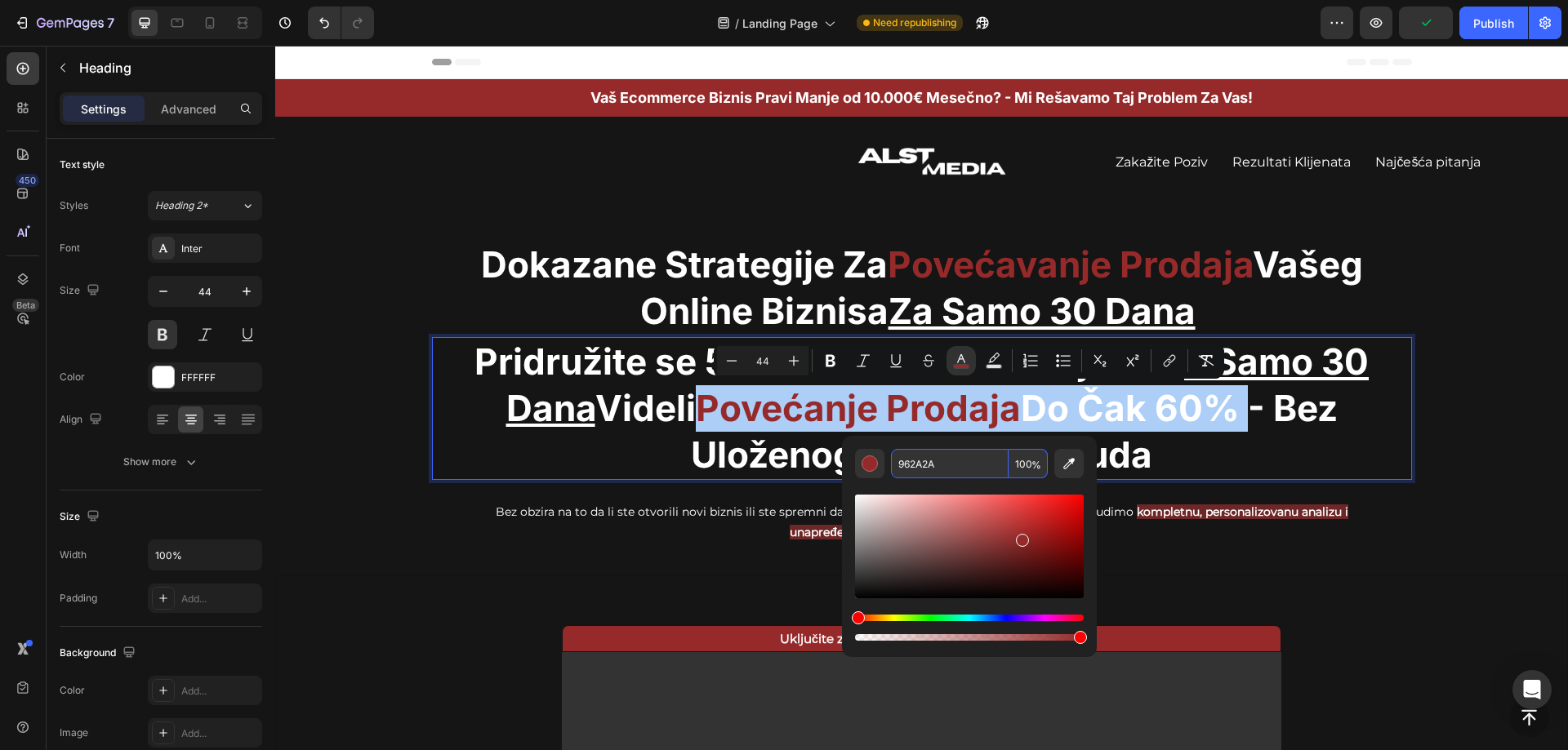
click at [938, 467] on input "962A2A" at bounding box center [950, 463] width 118 height 29
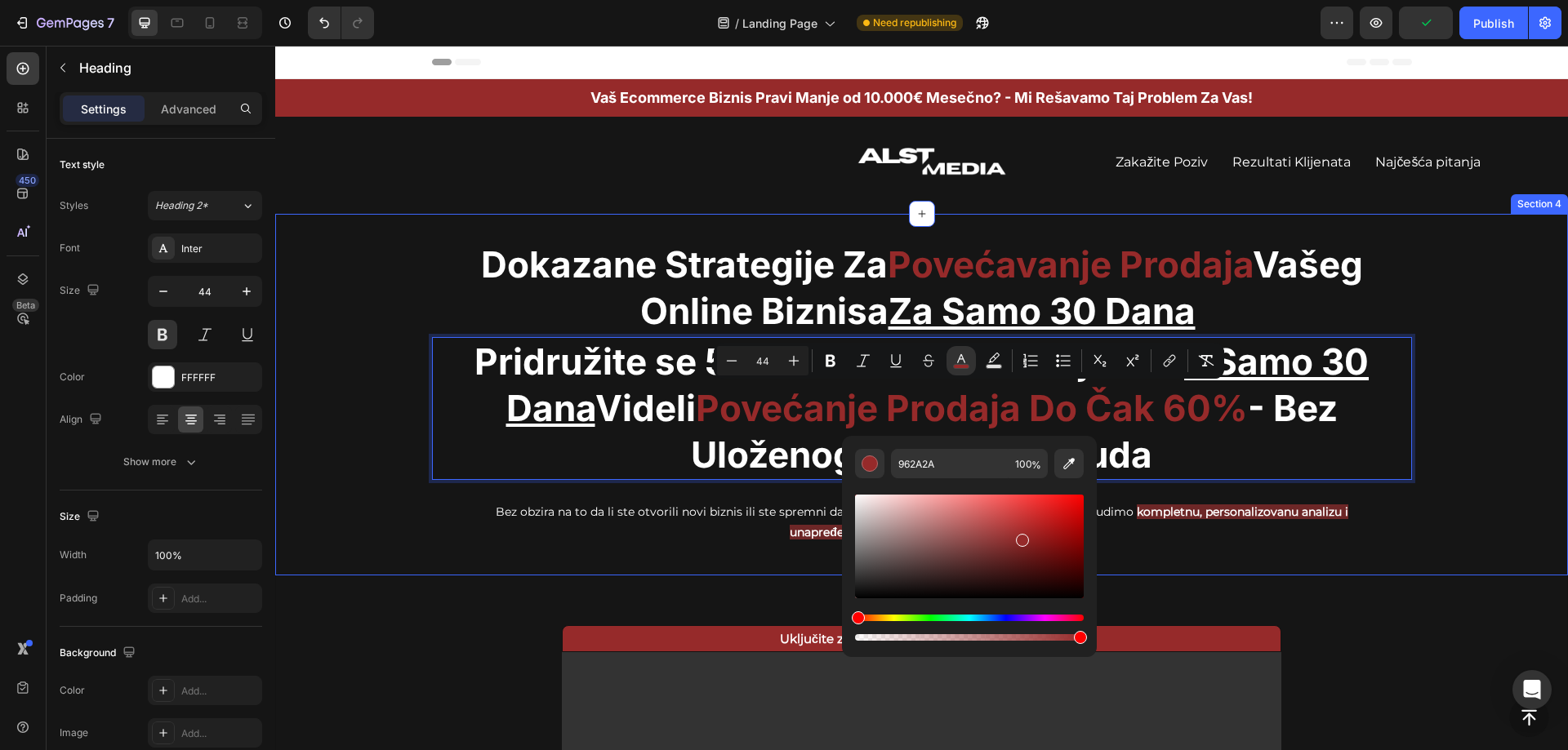
click at [1434, 278] on div "Dokazane Strategije Za Povećavanje Prodaja Vašeg Online Biznisa Za Samo 30 Dana…" at bounding box center [921, 394] width 1293 height 309
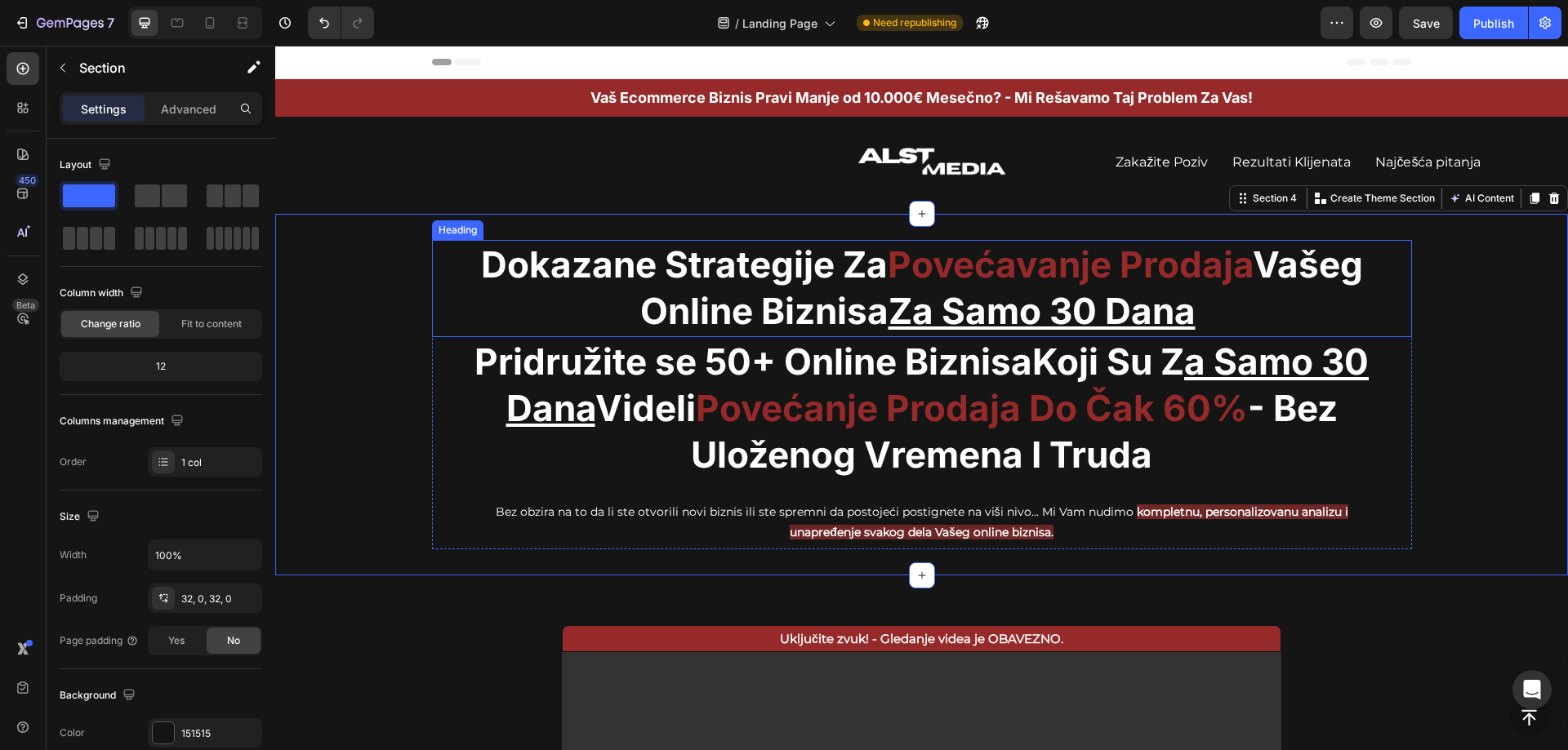
click at [1228, 281] on span "Povećavanje Prodaja" at bounding box center [1069, 264] width 365 height 44
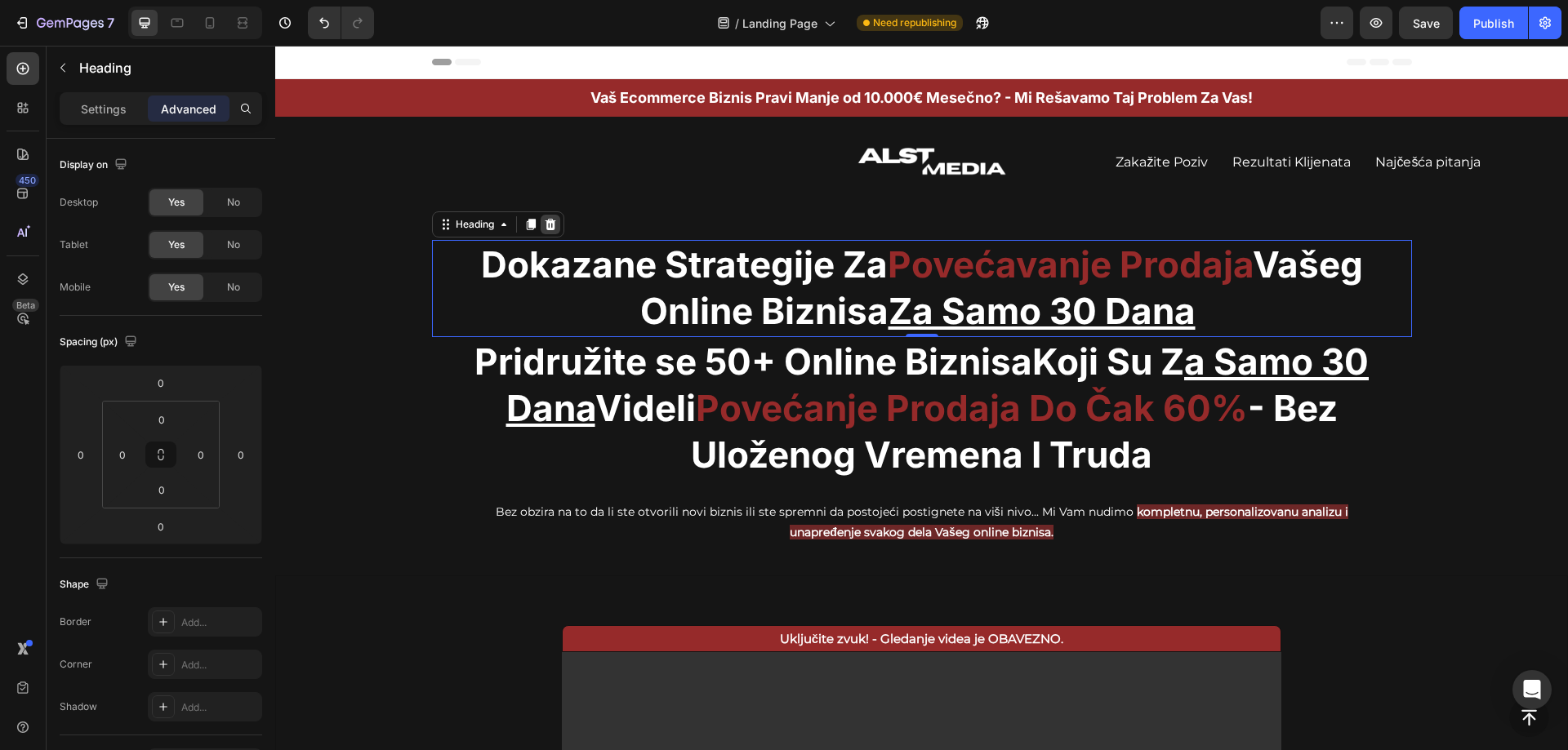
click at [546, 223] on icon at bounding box center [550, 224] width 11 height 12
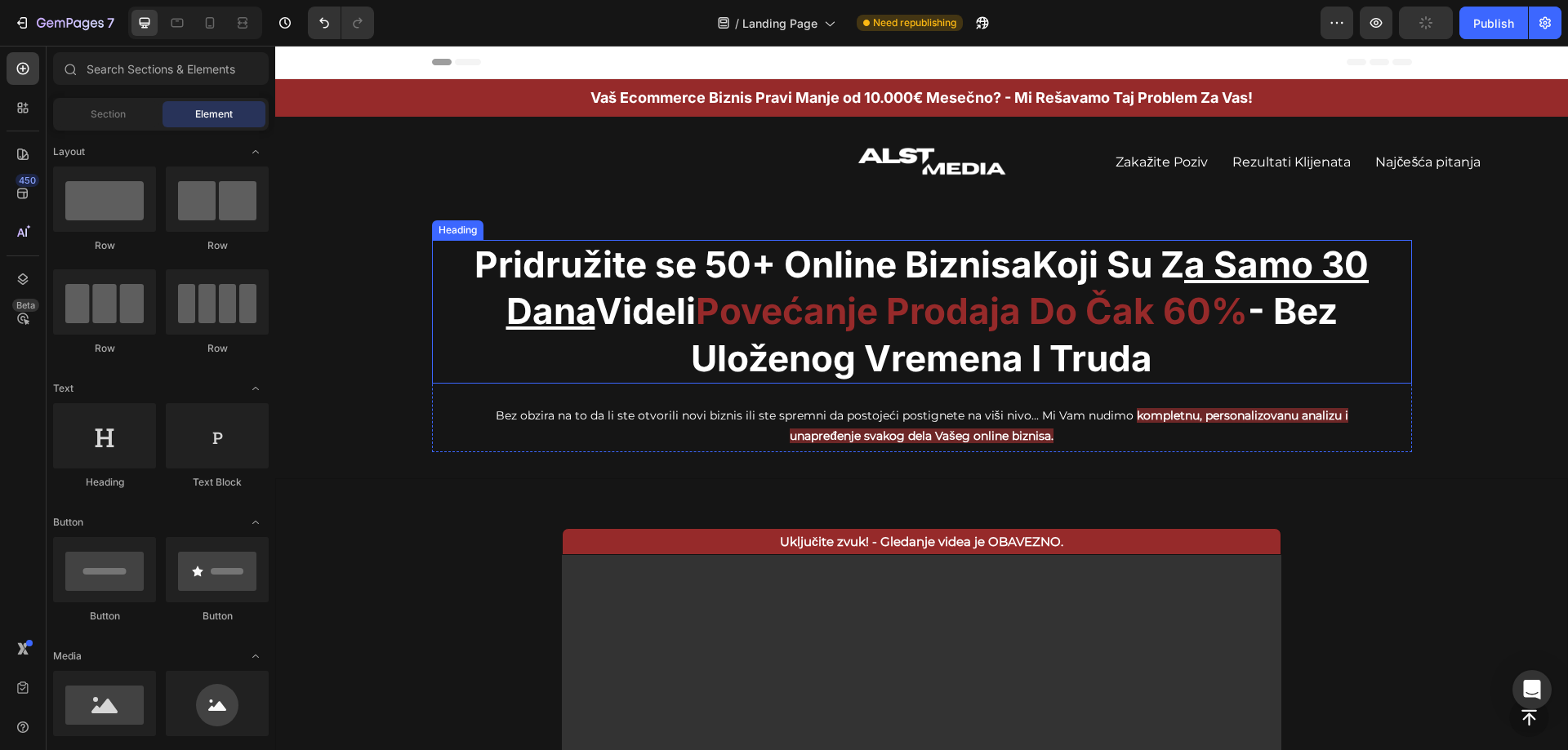
click at [861, 353] on p "⁠⁠⁠⁠⁠⁠⁠ Pridružite se 50+ Online Biznisa Koji Su Z a Samo 30 Dana Videli Poveća…" at bounding box center [921, 311] width 976 height 140
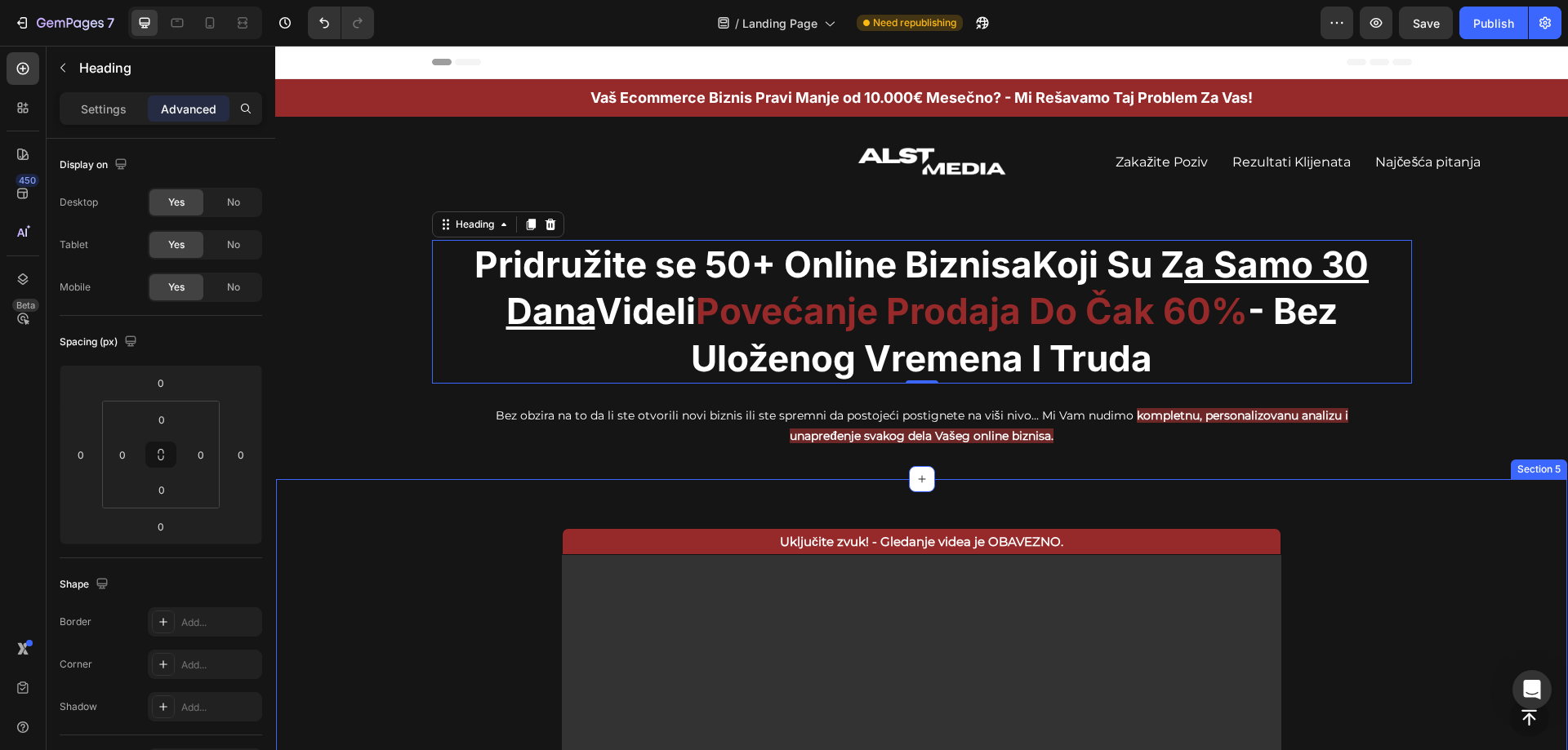
click at [366, 556] on div "Uključite zvuk! - Gledanje videa je OBAVEZNO. Text Block Video Row Section 5" at bounding box center [921, 705] width 1293 height 452
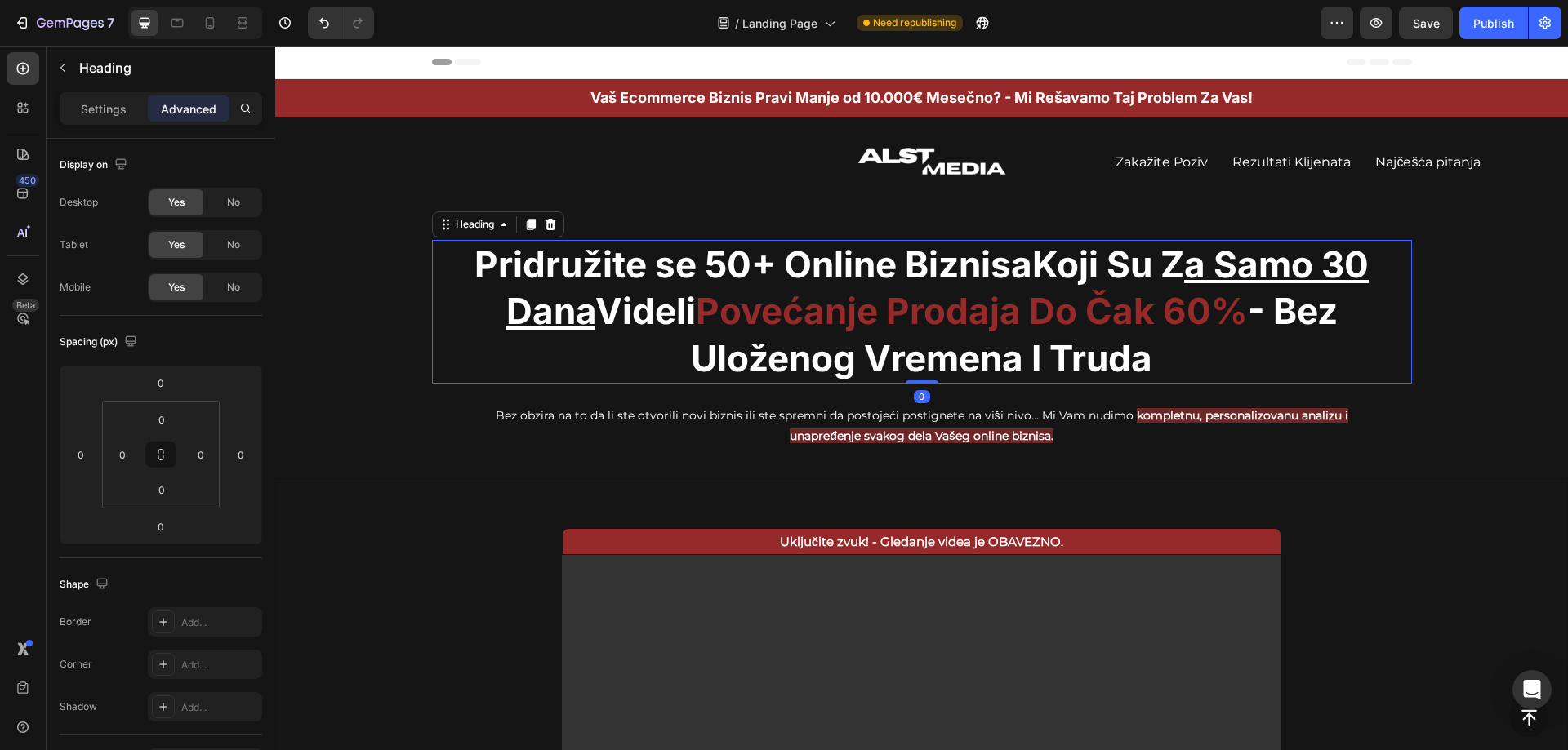
click at [1178, 262] on p "Pridružite se 50+ Online Biznisa Koji Su Z a Samo 30 Dana Videli Povećanje Prod…" at bounding box center [921, 311] width 976 height 140
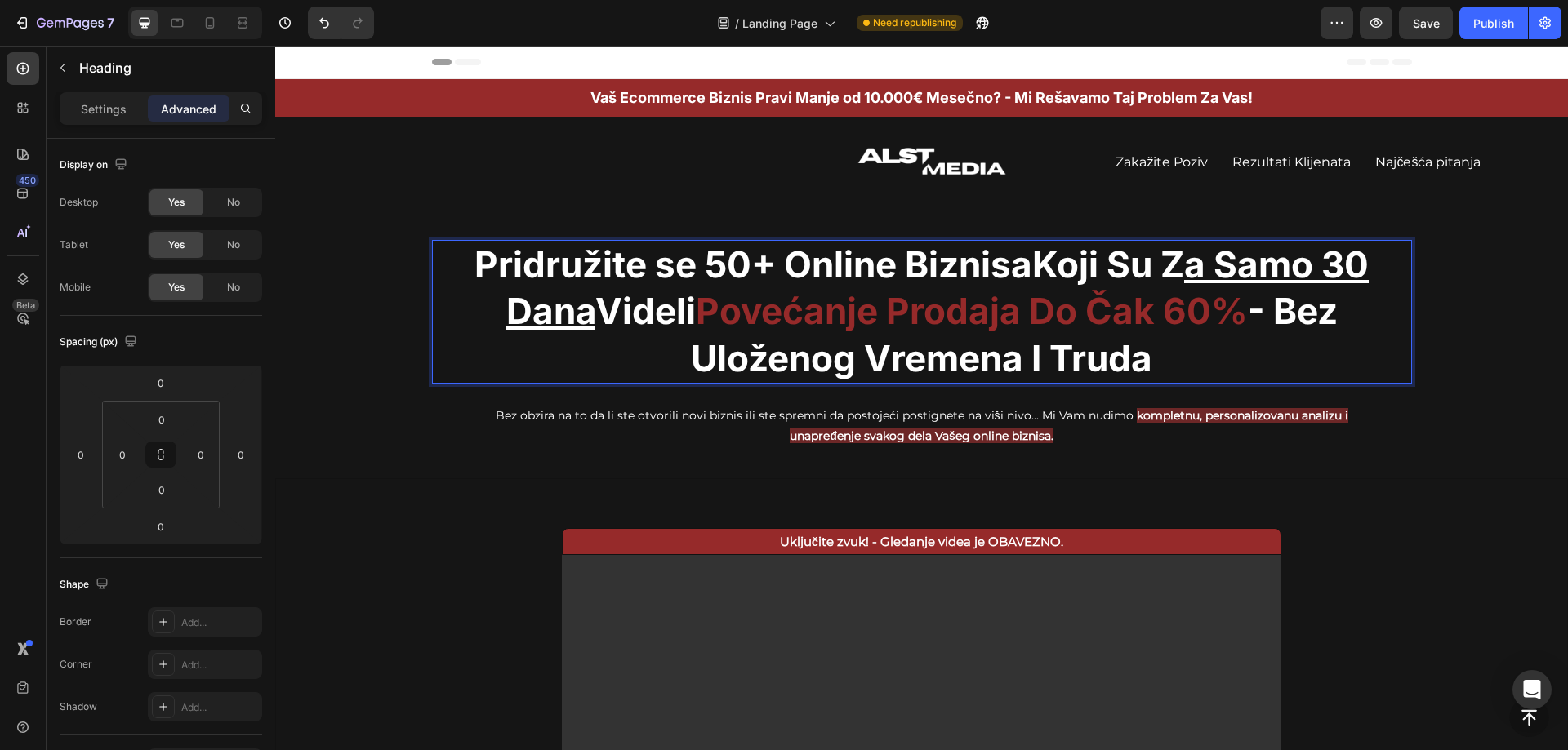
click at [1168, 262] on p "Pridružite se 50+ Online Biznisa Koji Su Z a Samo 30 Dana Videli Povećanje Prod…" at bounding box center [921, 311] width 976 height 140
click at [1173, 262] on p "Pridružite se 50+ Online Biznisa Koji Su Z a Samo 30 Dana Videli Povećanje Prod…" at bounding box center [921, 311] width 976 height 140
click at [1174, 261] on p "Pridružite se 50+ Online Biznisa Koji Su Z a Samo 30 Dana Videli Povećanje Prod…" at bounding box center [921, 311] width 976 height 140
click at [1428, 303] on div "Pridružite se 50+ Online Biznisa Koji Su Z a Samo 30 [PERSON_NAME] Povećanje Pr…" at bounding box center [921, 346] width 1293 height 213
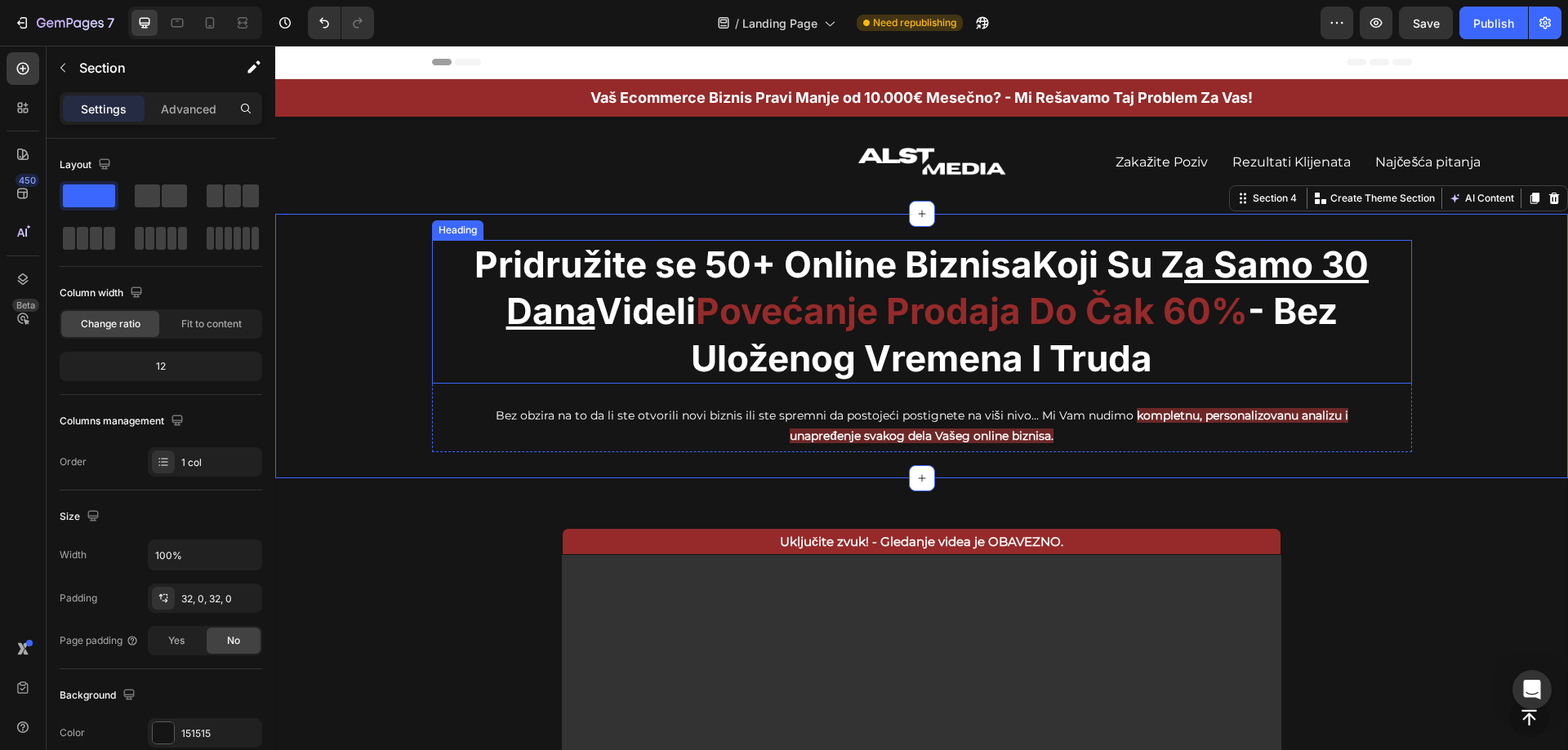
click at [1049, 242] on p "⁠⁠⁠⁠⁠⁠⁠ Pridružite se 50+ Online Biznisa Koji Su Z a Samo 30 Dana Videli Poveća…" at bounding box center [921, 311] width 976 height 140
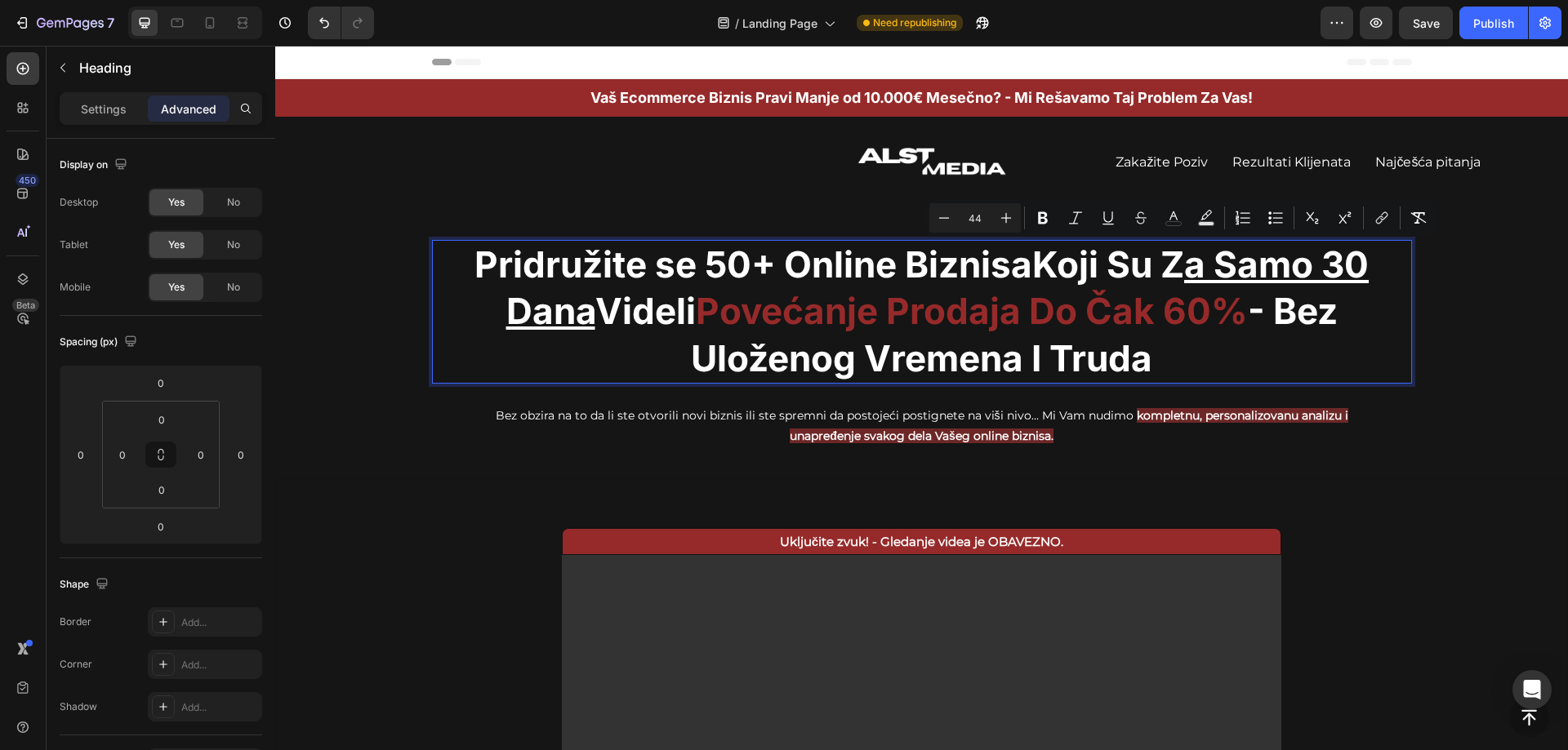
drag, startPoint x: 1165, startPoint y: 257, endPoint x: 1182, endPoint y: 256, distance: 17.0
click at [1108, 219] on icon "Editor contextual toolbar" at bounding box center [1108, 218] width 16 height 16
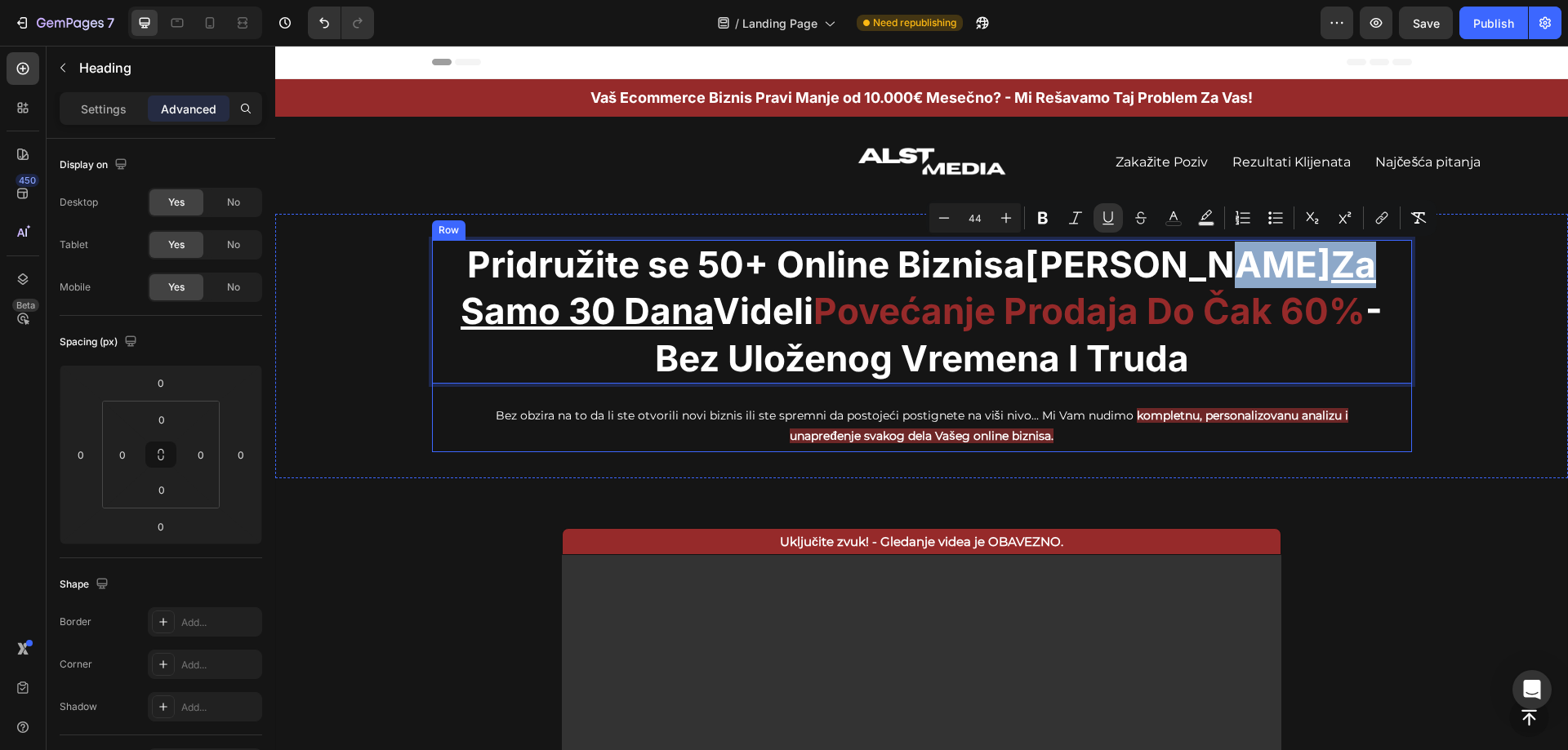
click at [1386, 442] on div "Bez obzira na to da li ste otvorili novi biznis ili ste spremni da postojeći po…" at bounding box center [921, 426] width 980 height 52
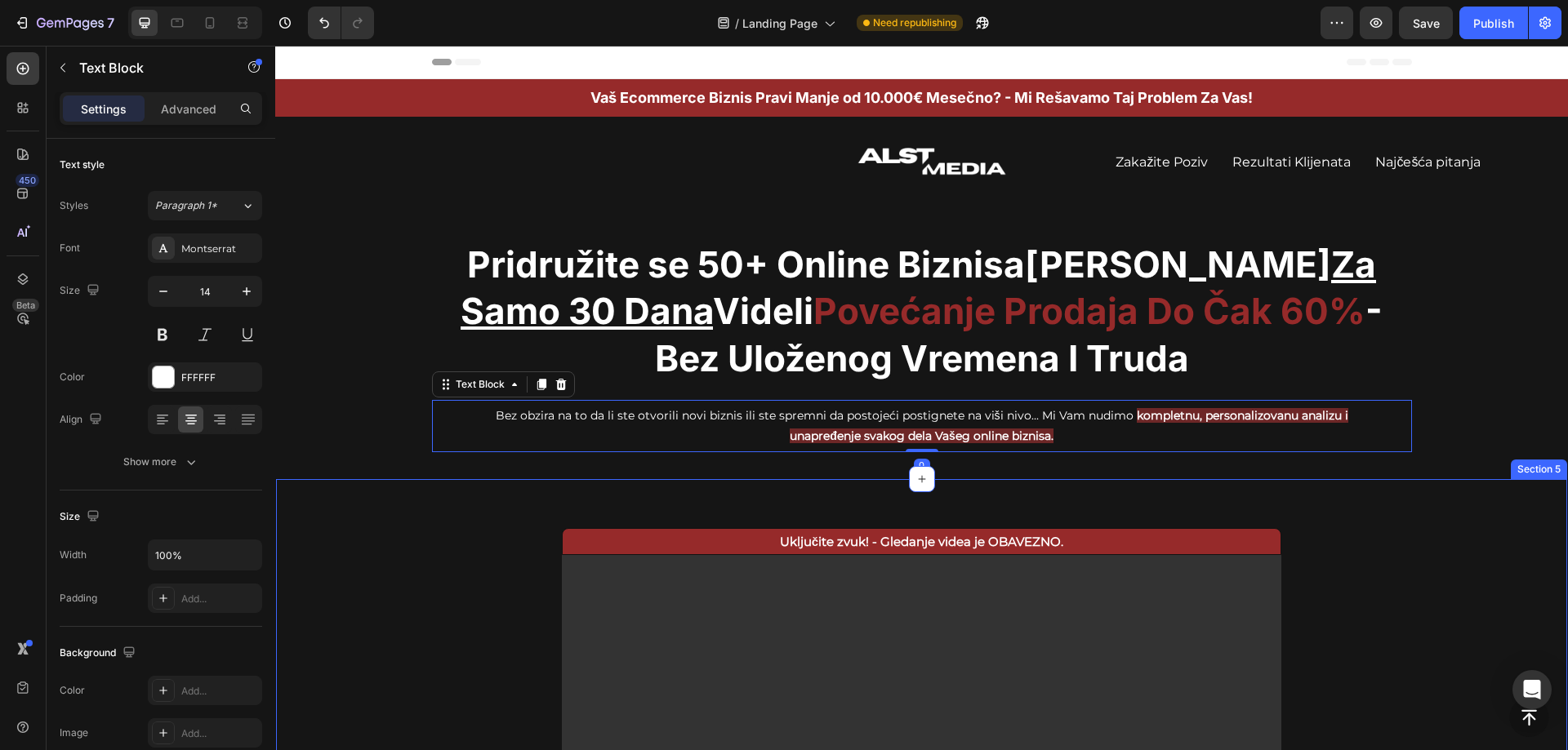
click at [1395, 628] on div "Uključite zvuk! - Gledanje videa je OBAVEZNO. Text Block Video Row Section 5" at bounding box center [921, 705] width 1293 height 452
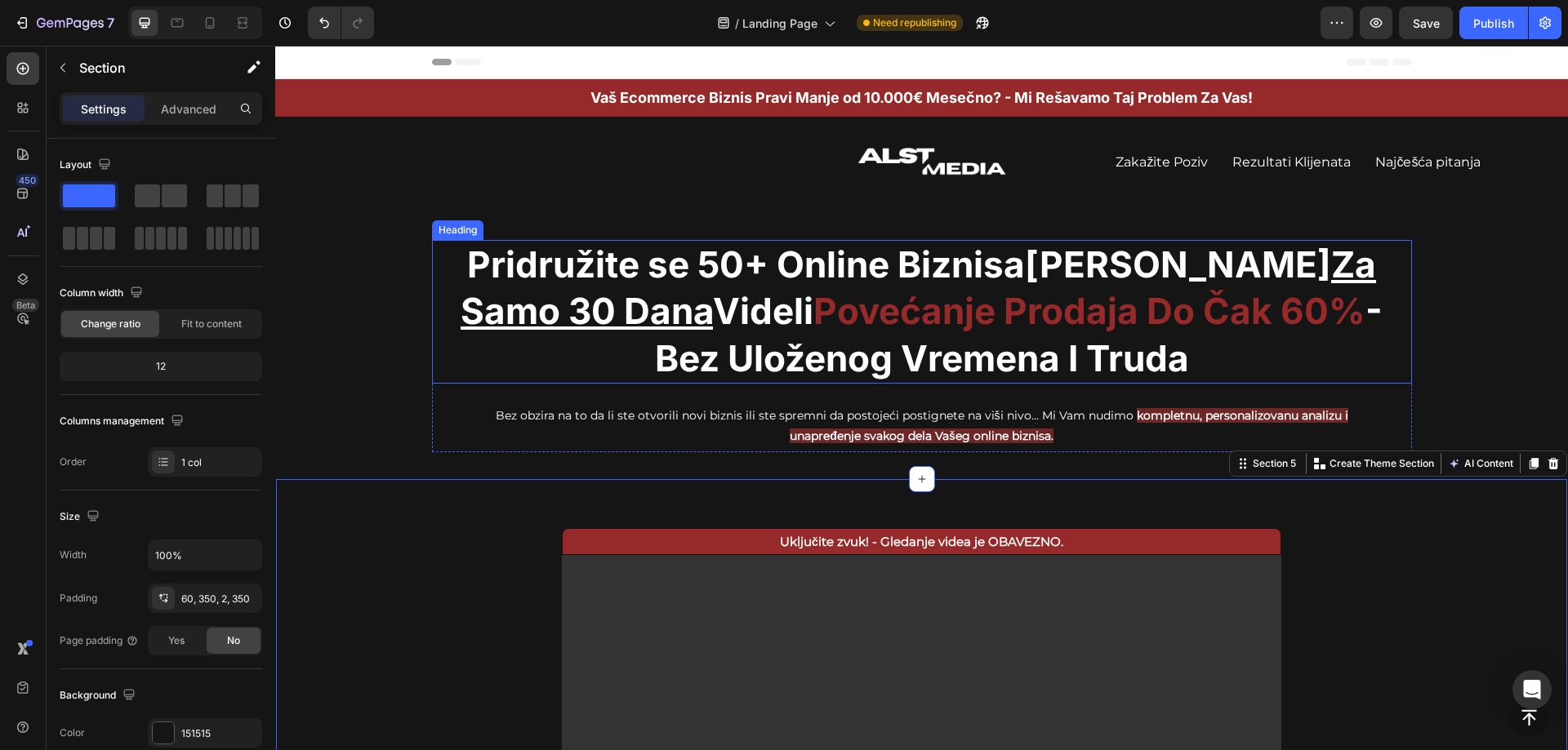
click at [823, 269] on span "Pridružite se 50+ Online Biznisa" at bounding box center [746, 264] width 557 height 44
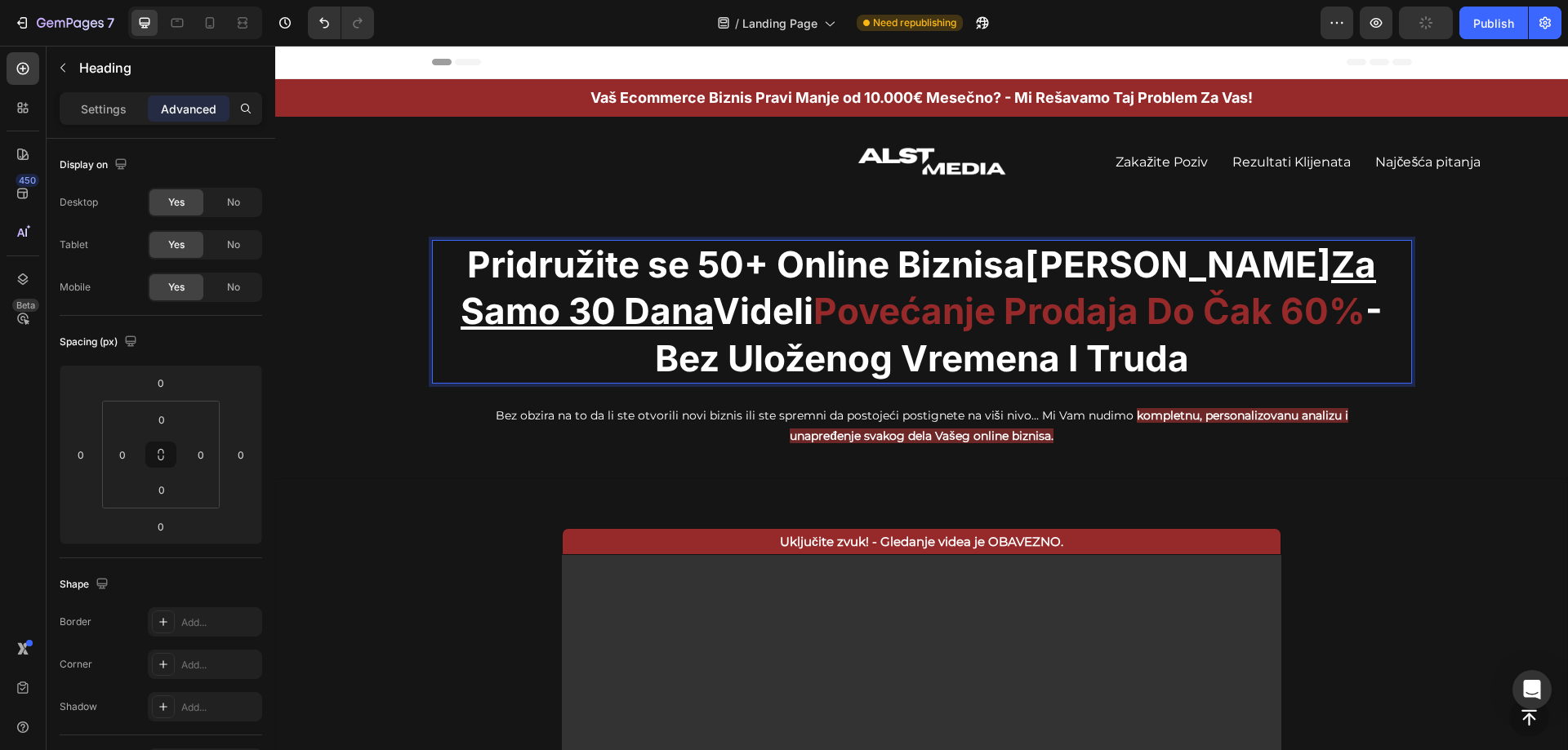
click at [823, 268] on span "Pridružite se 50+ Online Biznisa" at bounding box center [746, 264] width 557 height 44
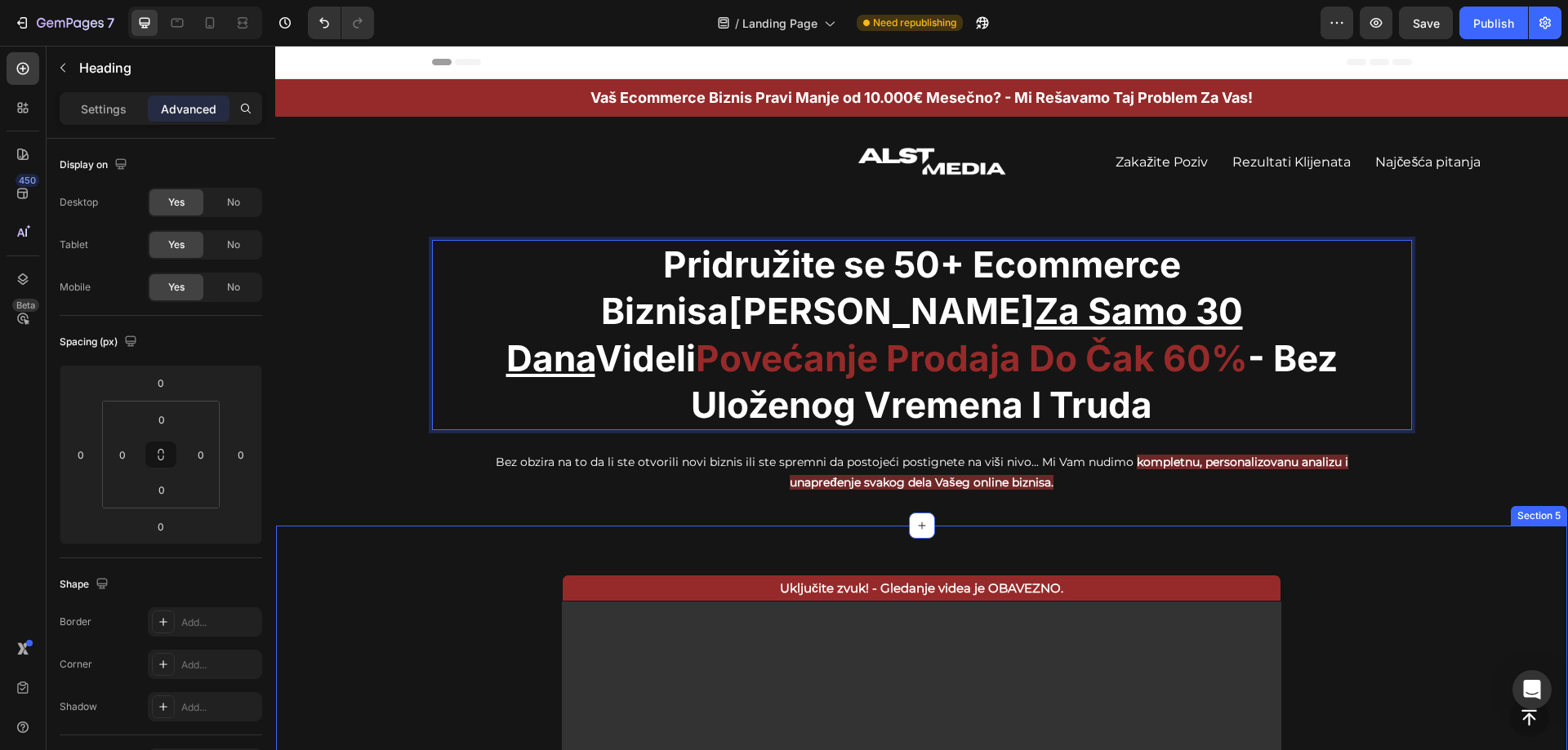
click at [1320, 629] on div "Uključite zvuk! - Gledanje videa je OBAVEZNO. Text Block Video Row Section 5" at bounding box center [921, 751] width 1293 height 452
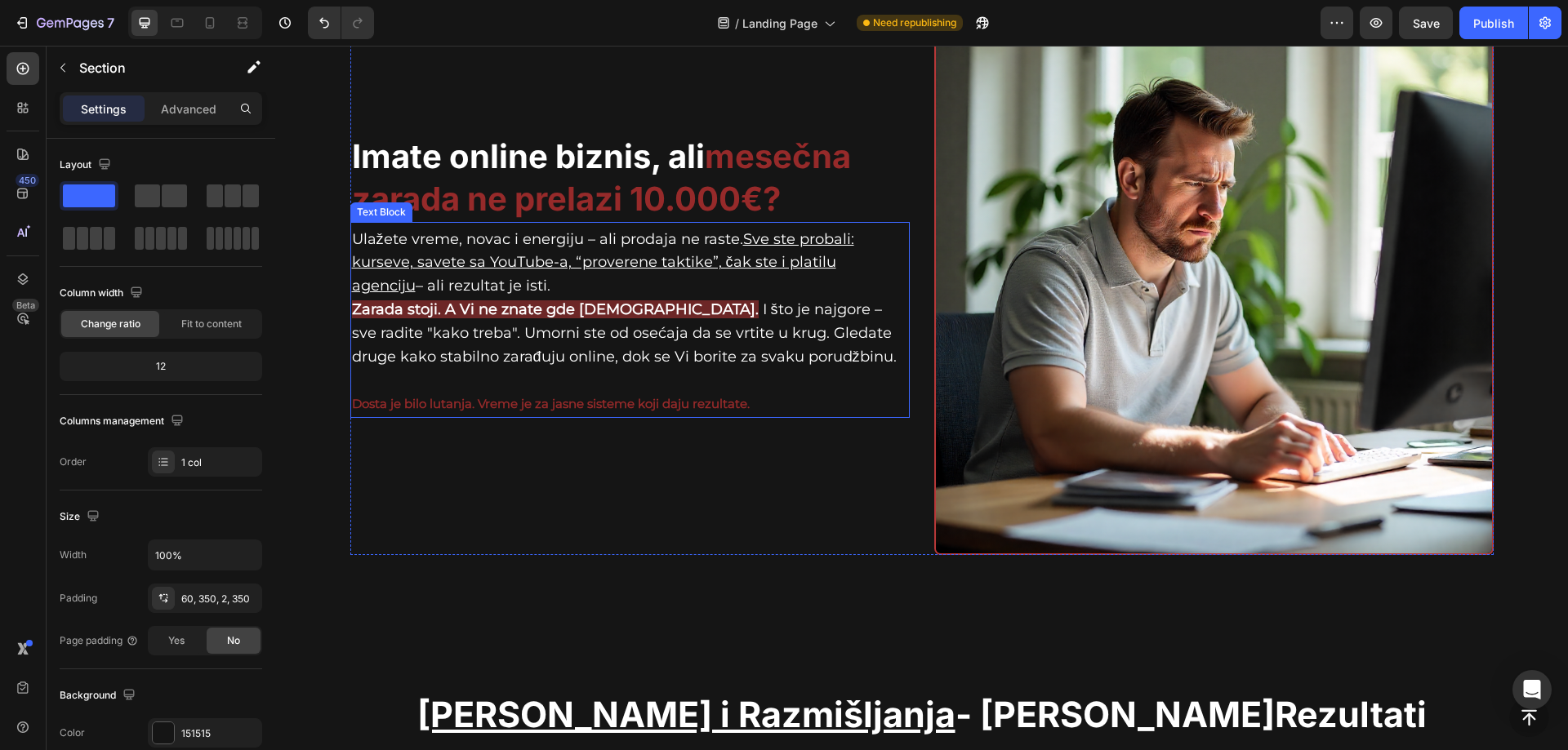
scroll to position [1061, 0]
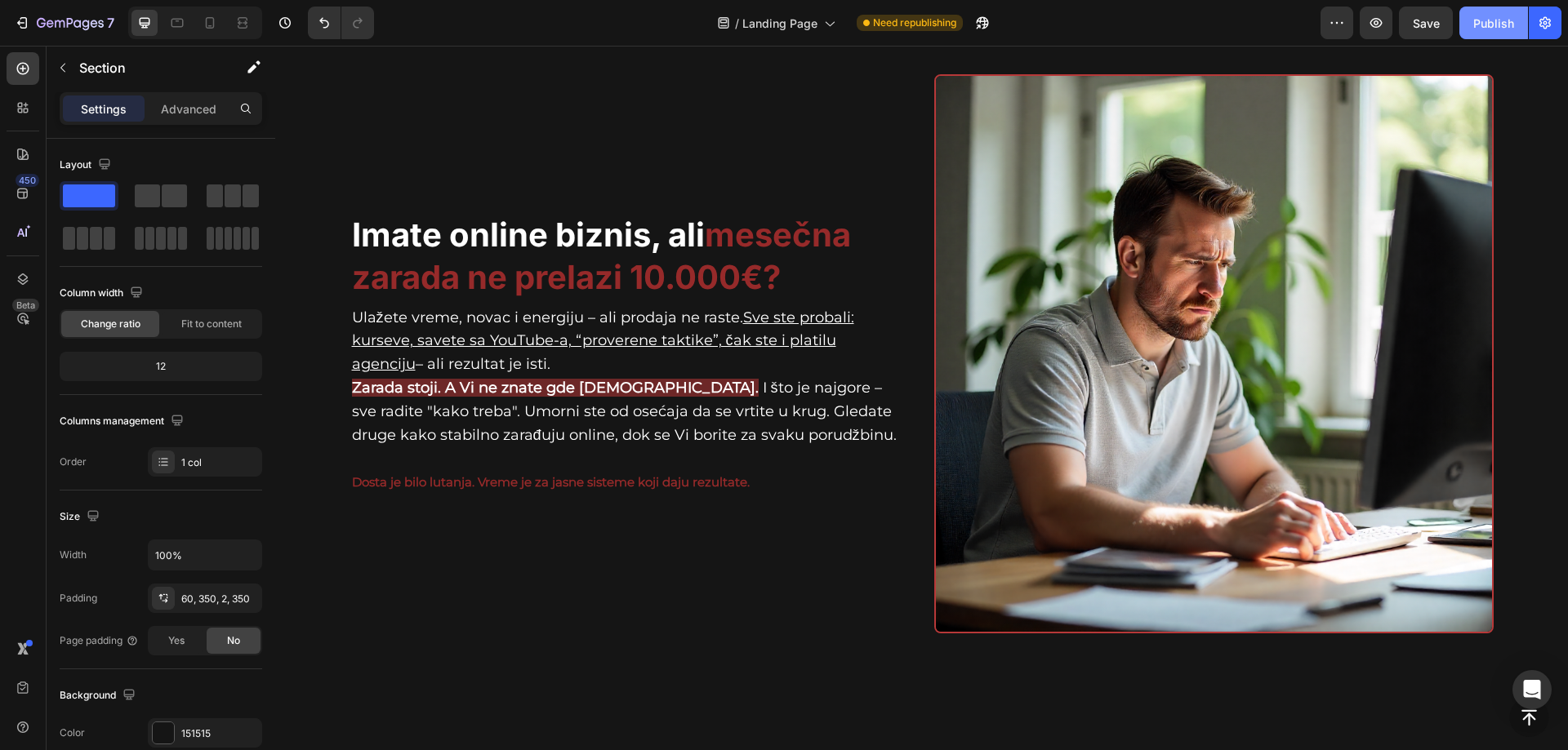
click at [1479, 25] on div "Publish" at bounding box center [1493, 23] width 41 height 17
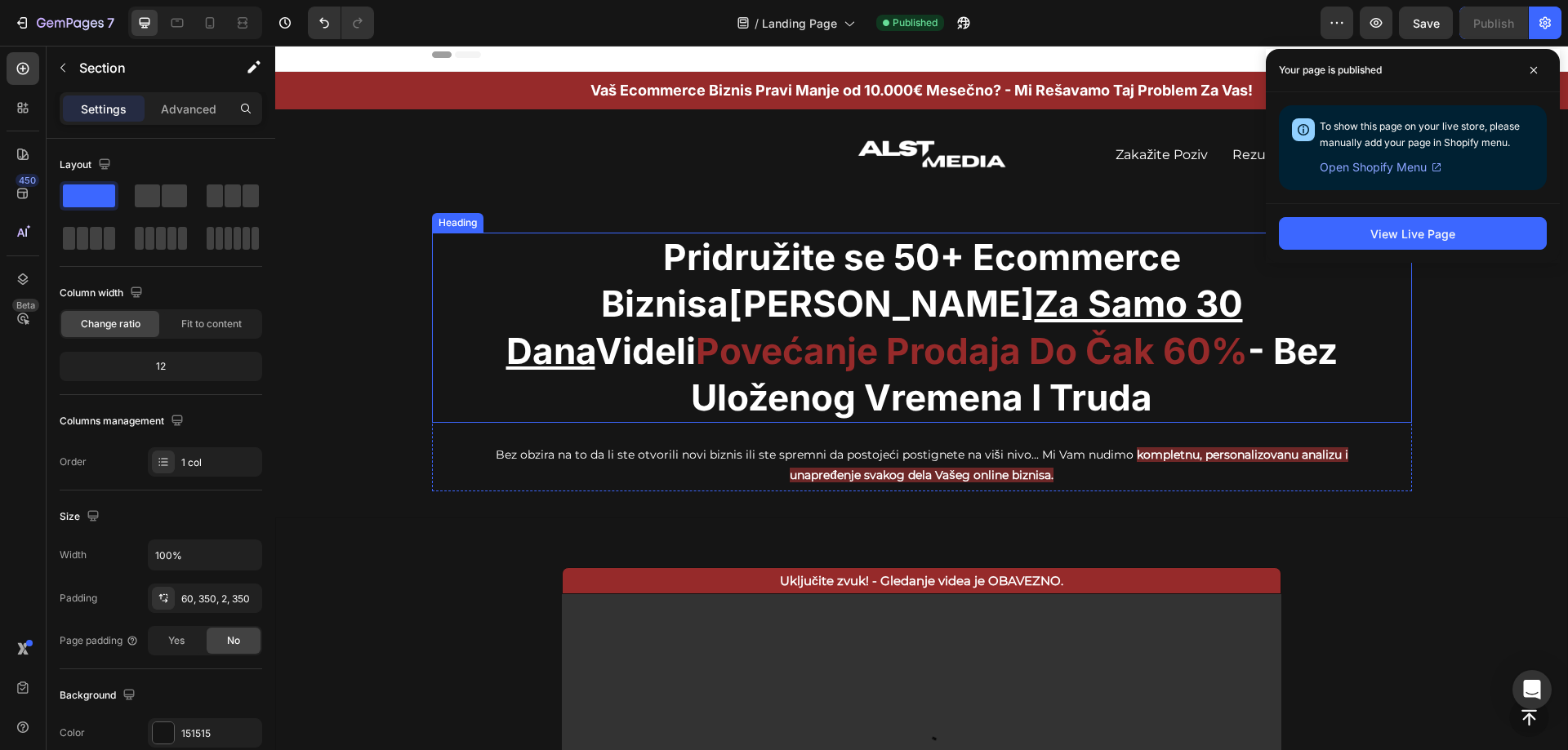
scroll to position [0, 0]
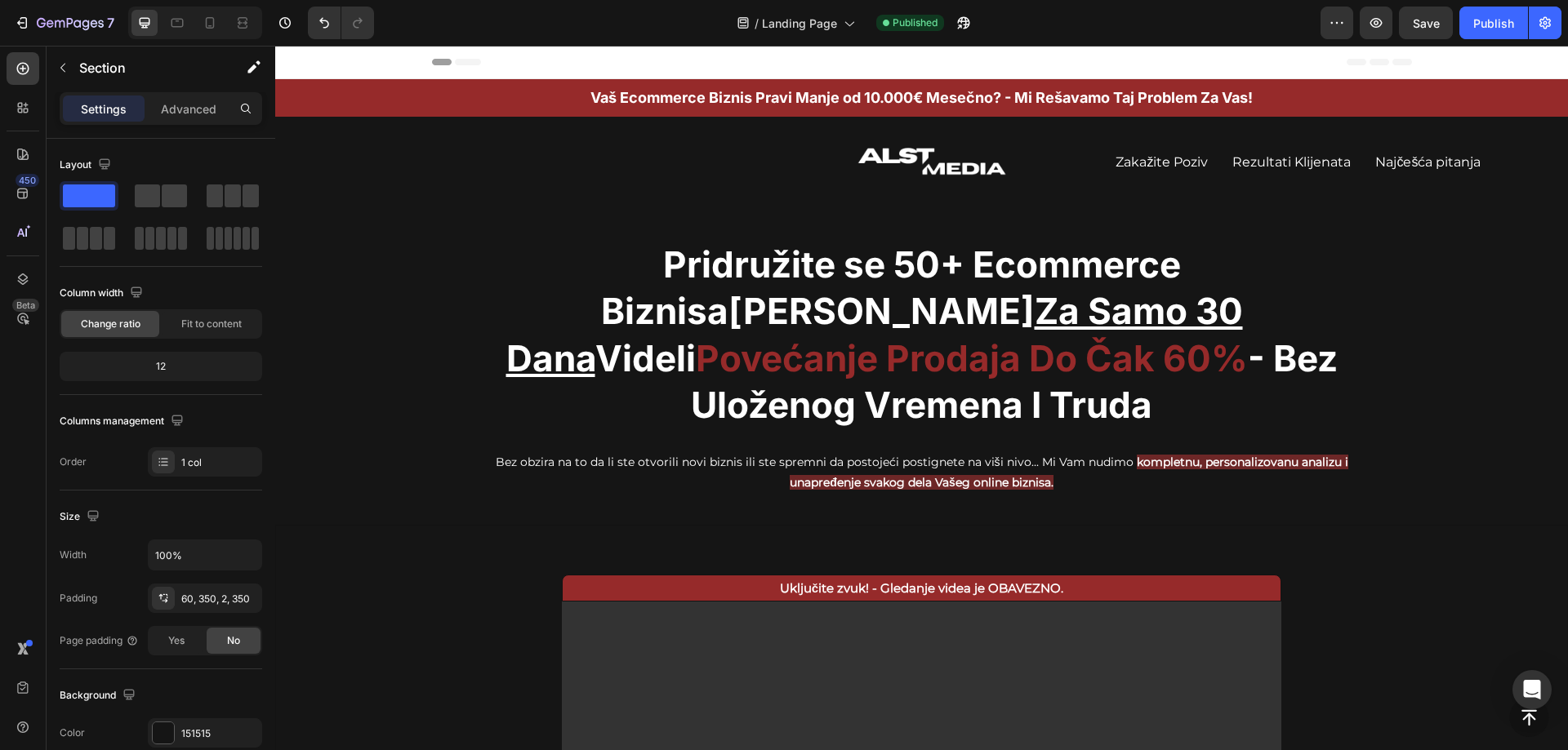
click at [1456, 565] on div "Uključite zvuk! - Gledanje videa je OBAVEZNO. Text Block Video Row Section 5" at bounding box center [921, 751] width 1293 height 452
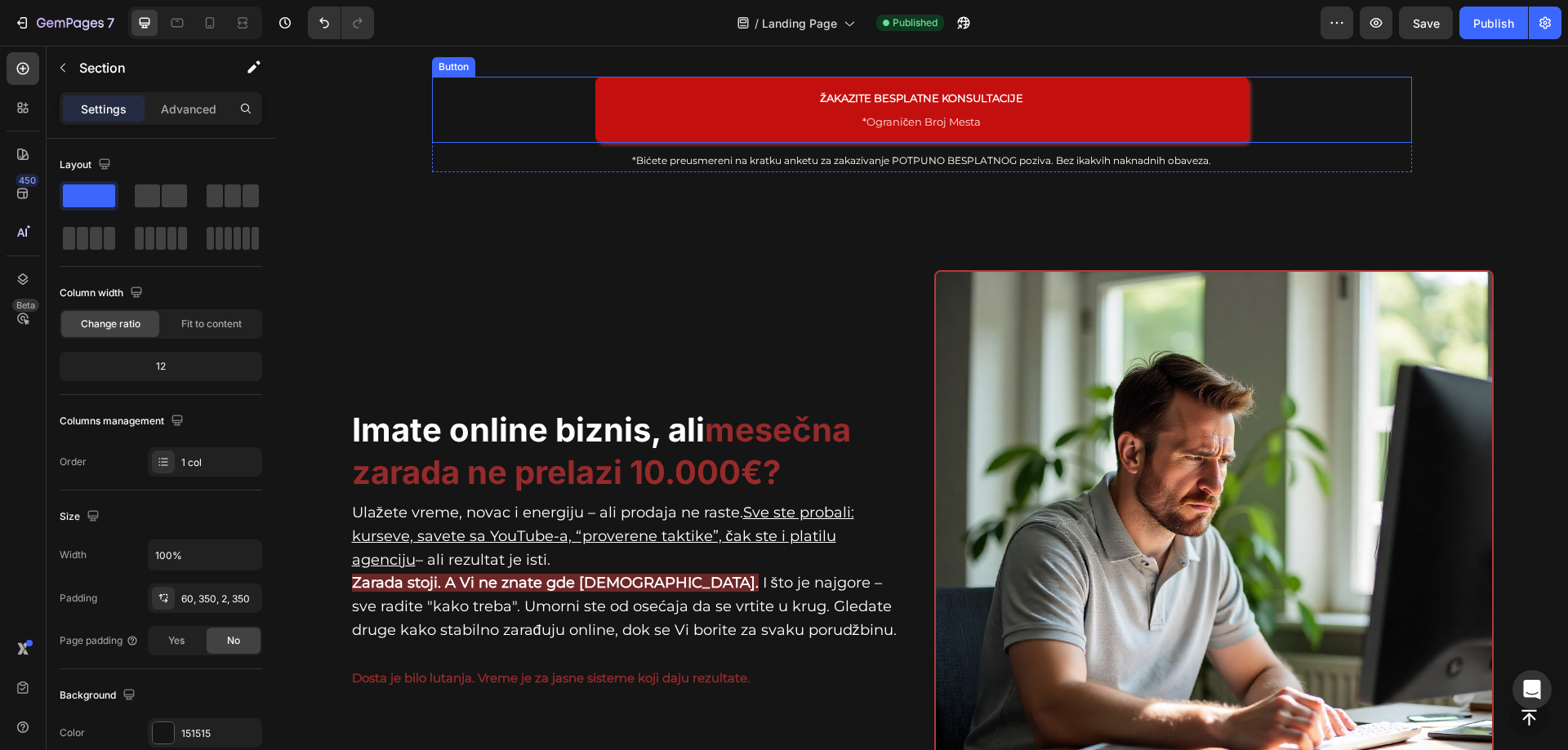
scroll to position [898, 0]
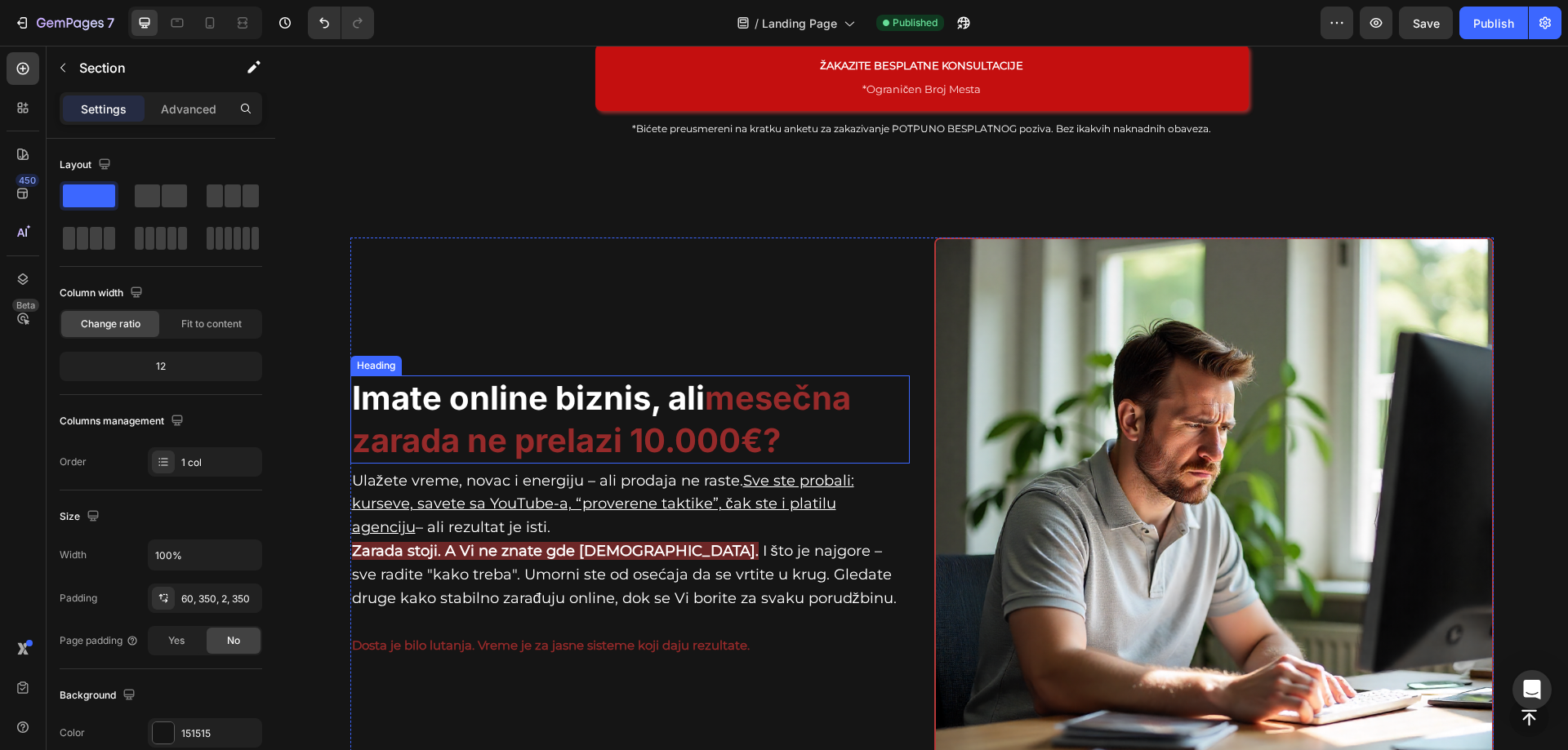
click at [812, 413] on strong "mesečna zarada ne prelazi 10.000€" at bounding box center [601, 419] width 499 height 82
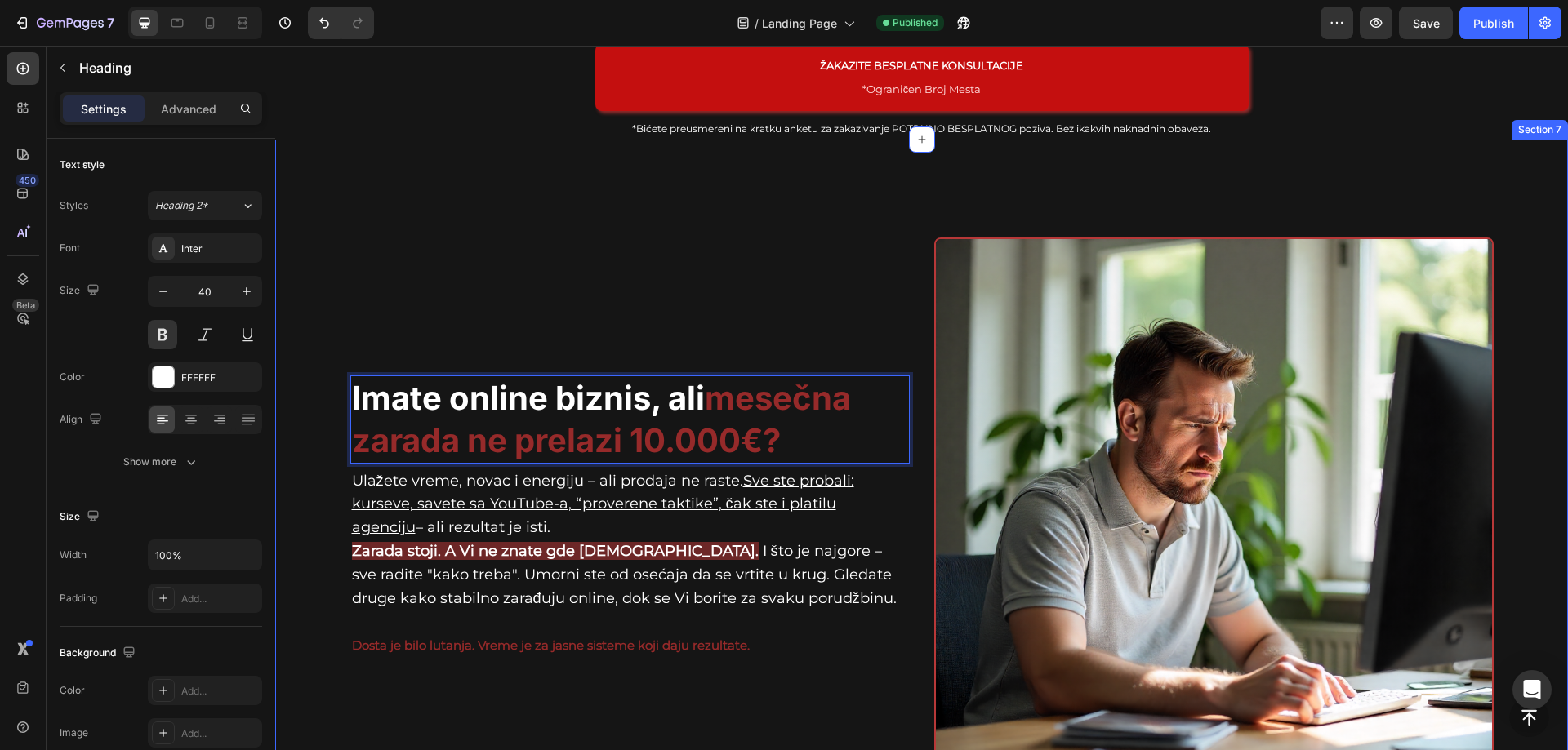
click at [1392, 180] on div "Imate online biznis, ali mesečna zarada ne prelazi 10.000€ ? Heading 0 Ulažete …" at bounding box center [921, 523] width 1293 height 768
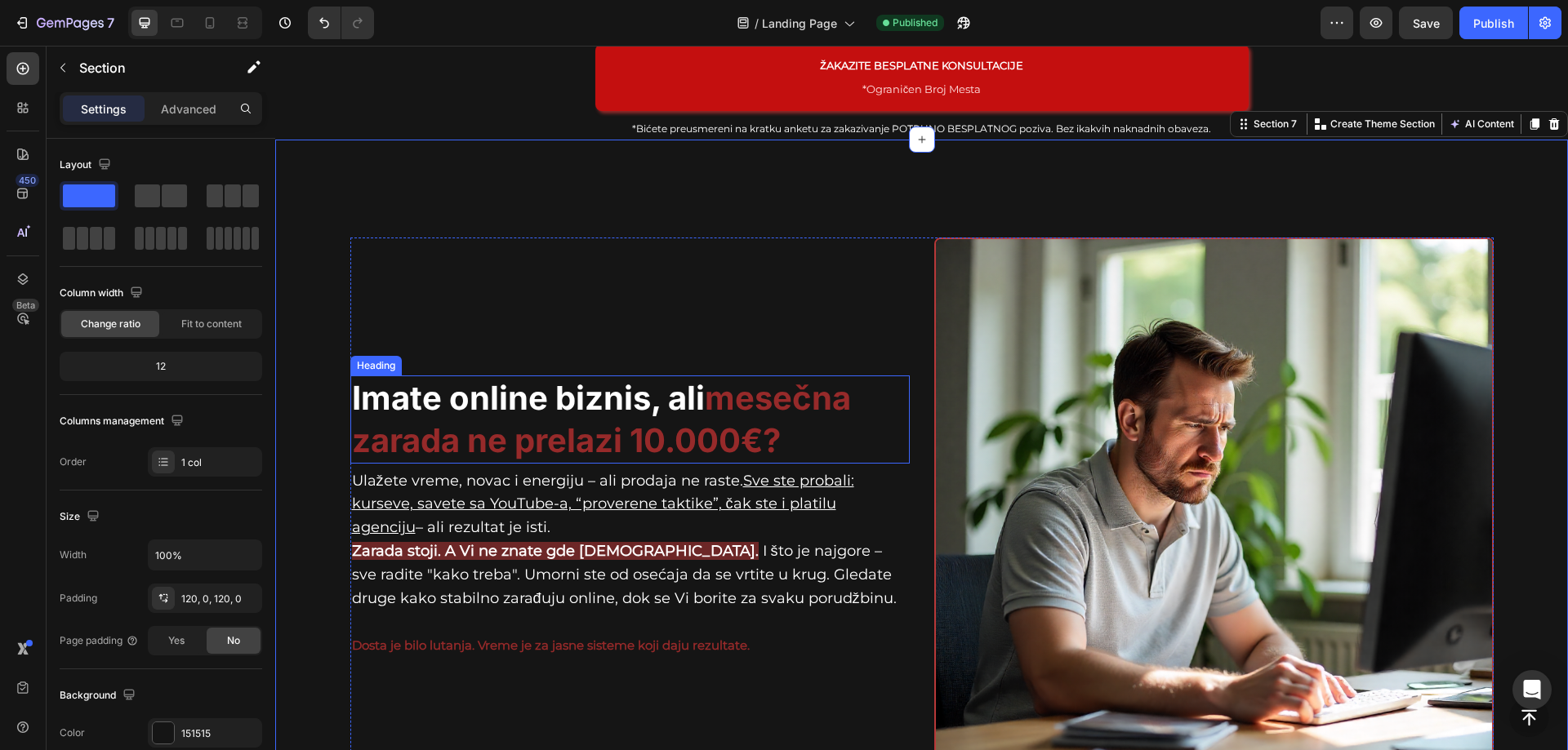
click at [721, 415] on strong "mesečna zarada ne prelazi 10.000€" at bounding box center [601, 419] width 499 height 82
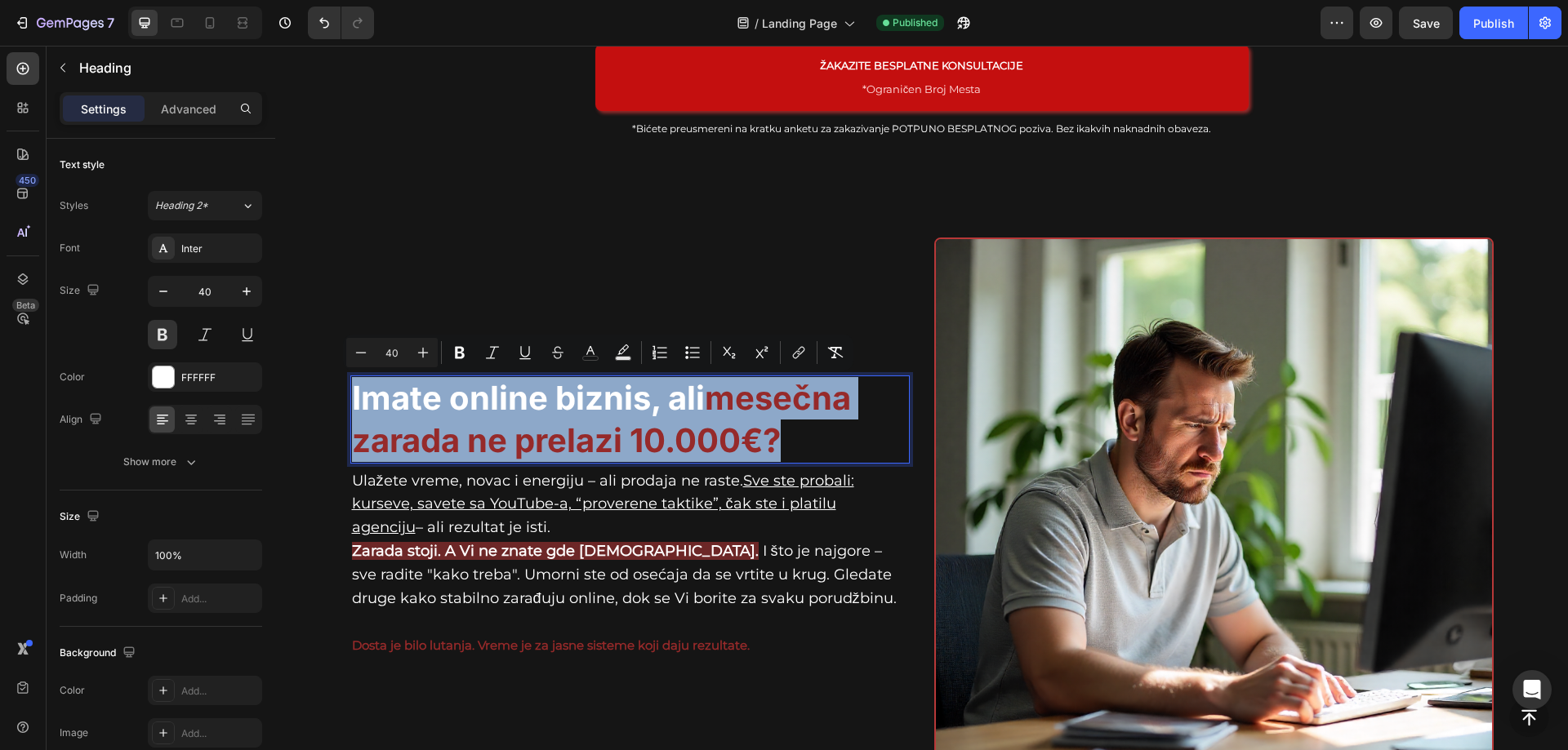
drag, startPoint x: 785, startPoint y: 423, endPoint x: 347, endPoint y: 390, distance: 439.2
click at [352, 390] on p "Imate online biznis, ali mesečna zarada ne prelazi 10.000€ ?" at bounding box center [630, 420] width 556 height 85
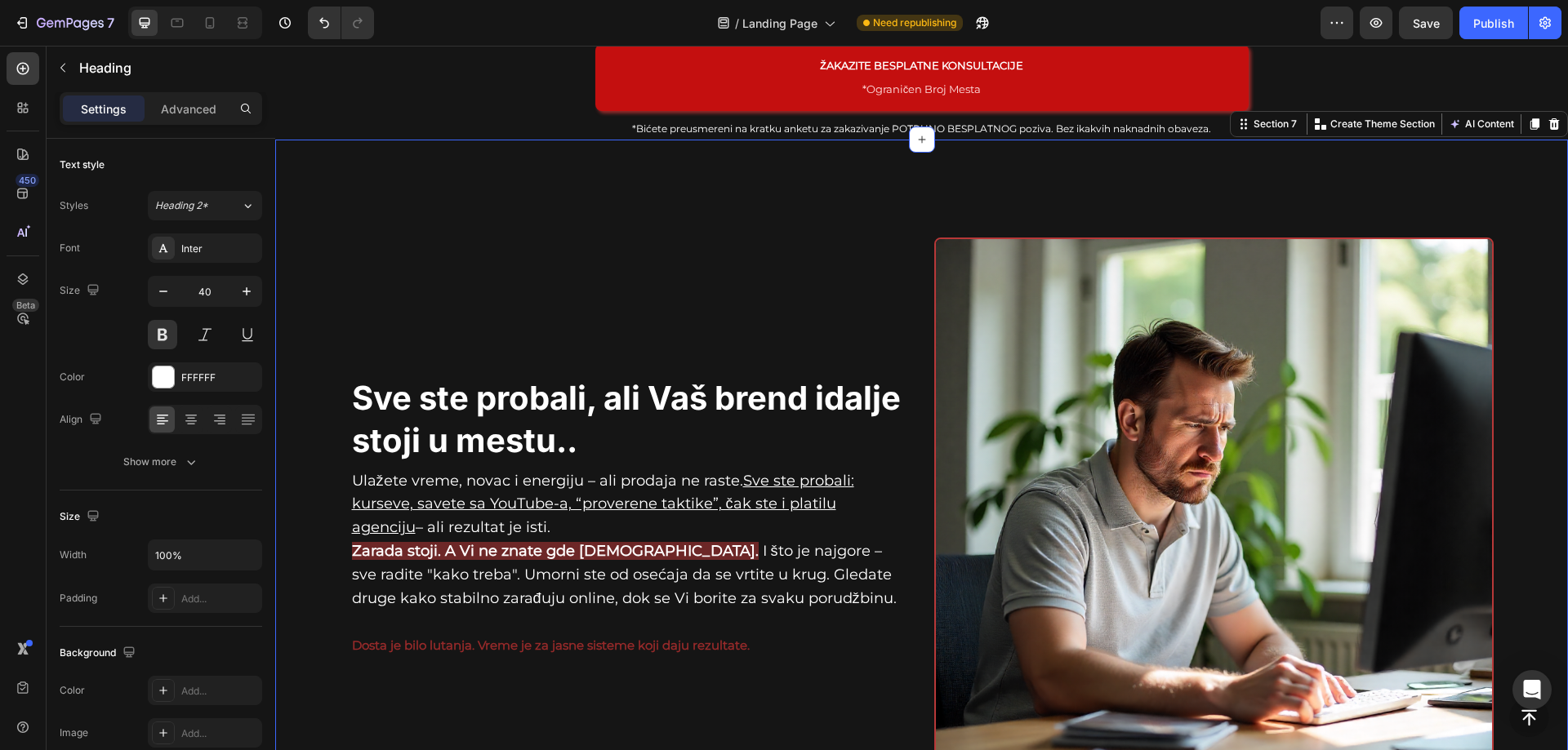
click at [571, 188] on div "Sve ste probali, ali Vaš brend idalje stoji u mestu.. Heading Ulažete vreme, no…" at bounding box center [921, 523] width 1293 height 768
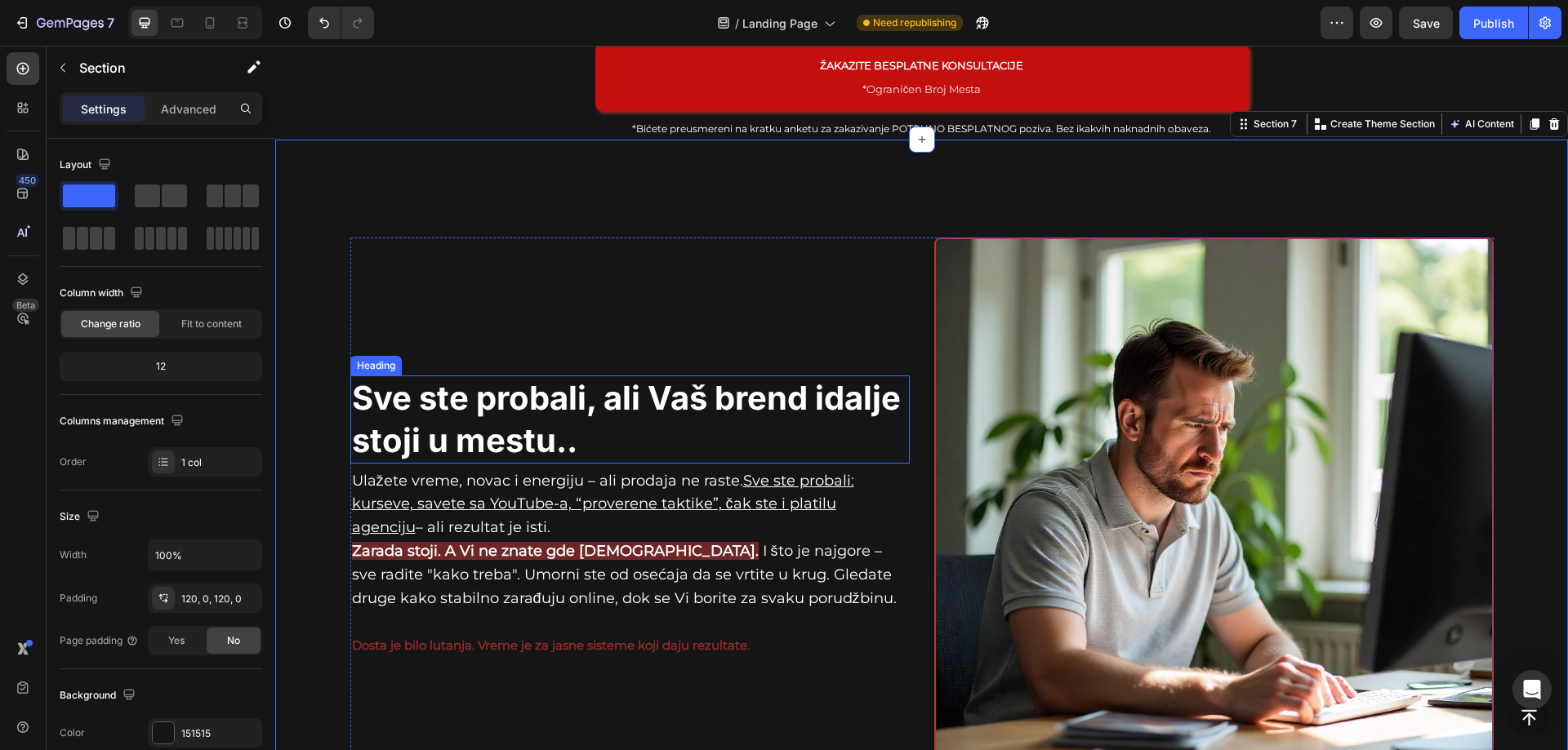
click at [639, 414] on p "Sve ste probali, ali Vaš brend idalje stoji u mestu.." at bounding box center [630, 420] width 556 height 85
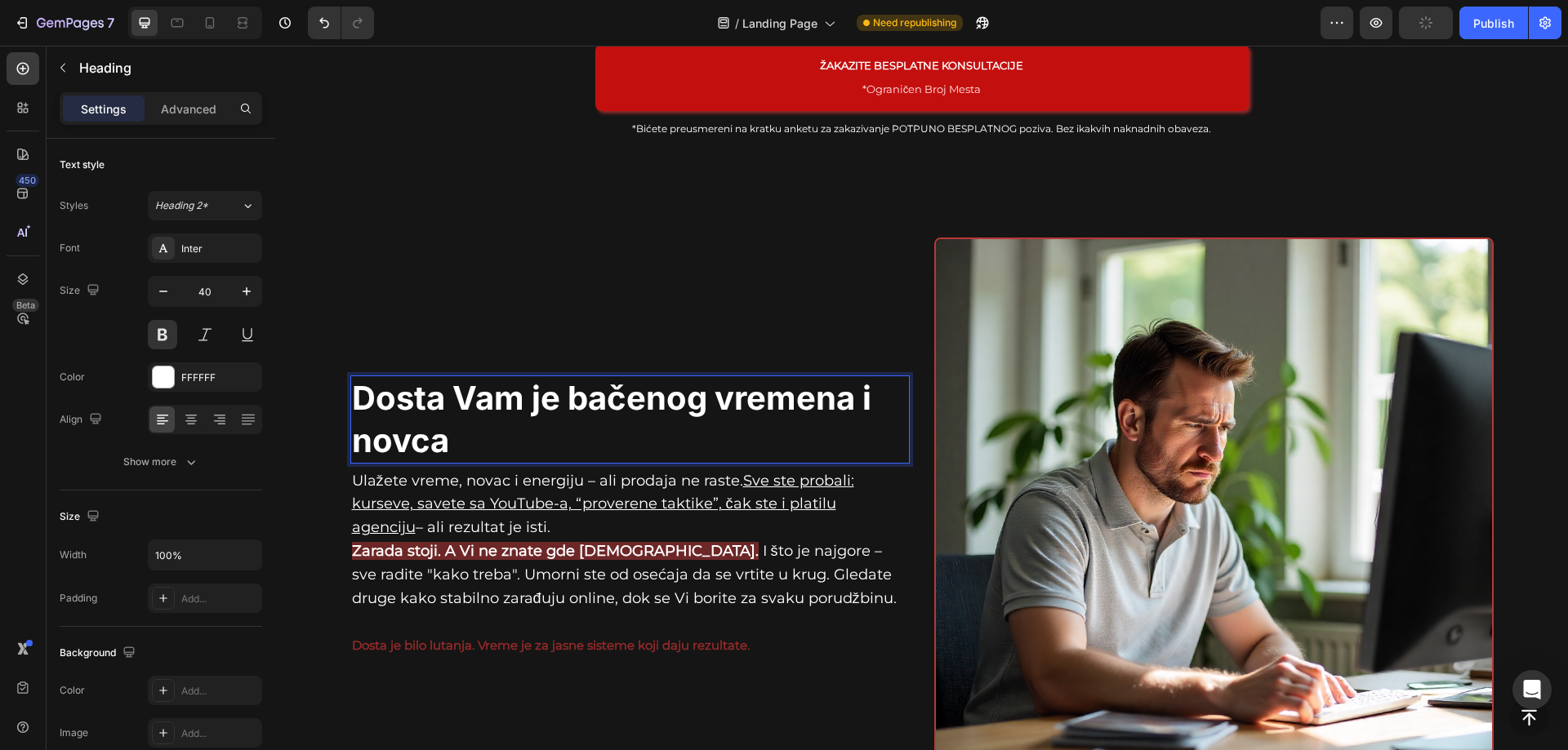
click at [664, 400] on p "Dosta Vam je bačenog vremena i novca" at bounding box center [630, 420] width 556 height 85
click at [453, 444] on p "Dosta Vam je bacanja vremena i novca" at bounding box center [630, 420] width 556 height 85
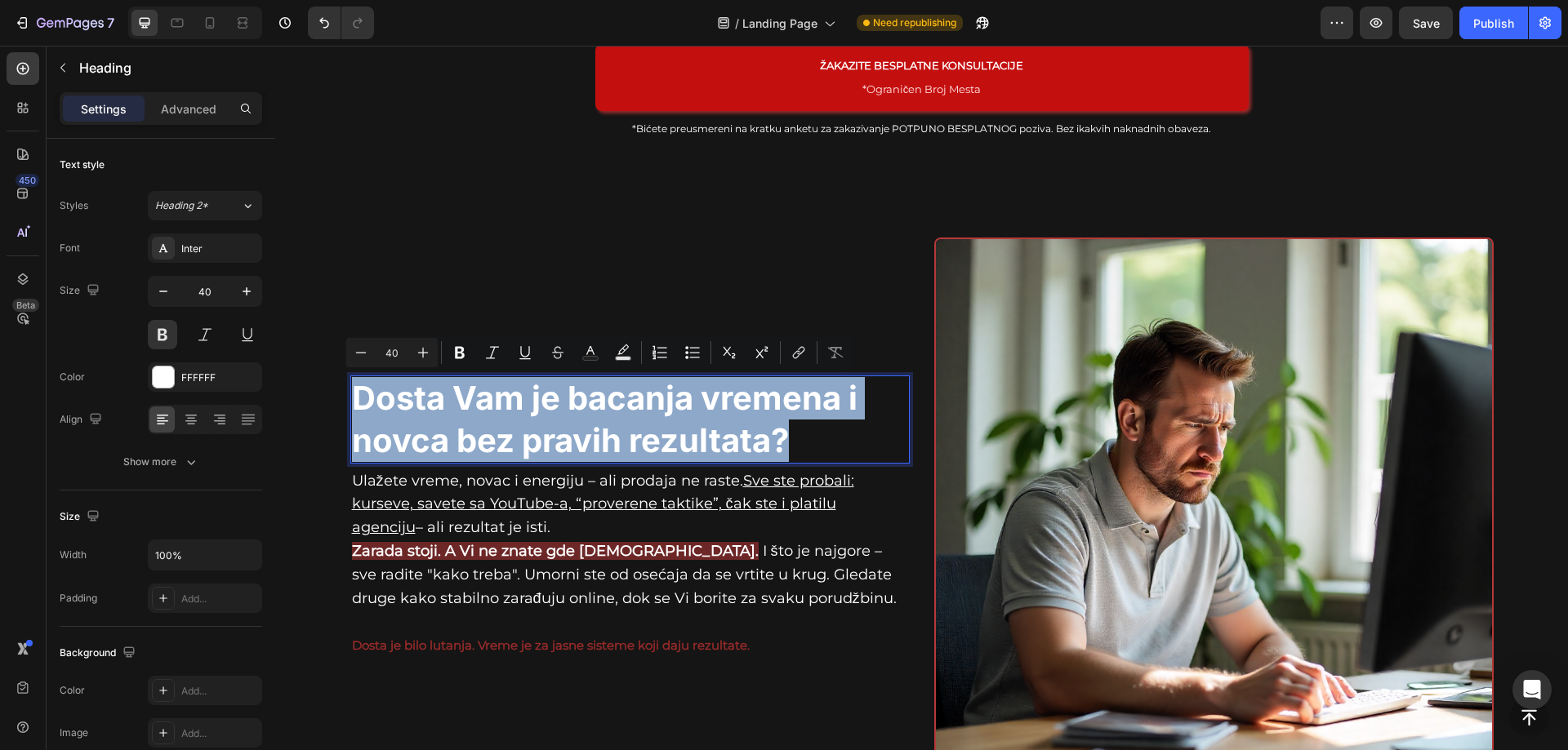
drag, startPoint x: 779, startPoint y: 430, endPoint x: 351, endPoint y: 406, distance: 428.7
click at [352, 405] on p "Dosta Vam je bacanja vremena i novca bez pravih rezultata?" at bounding box center [630, 420] width 556 height 85
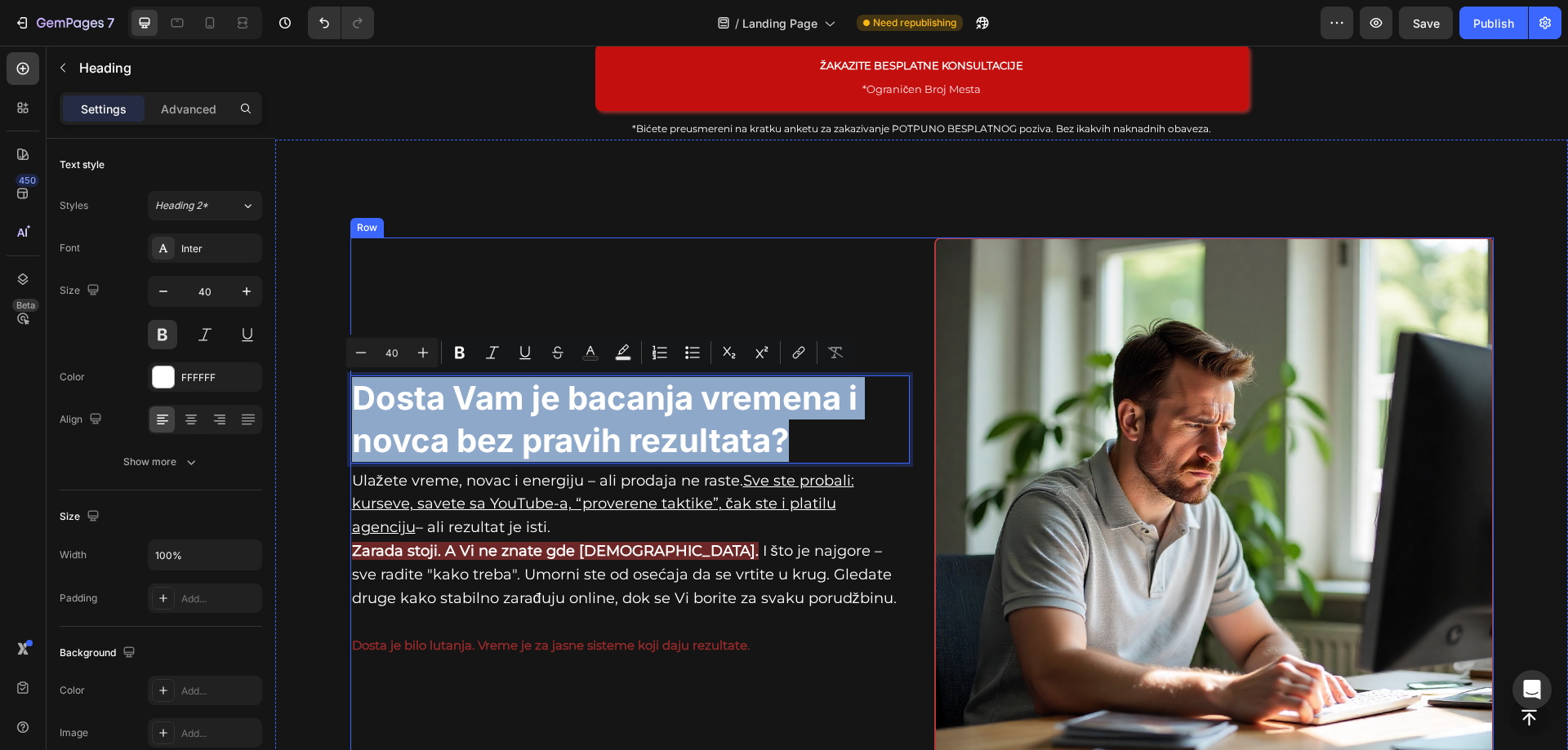
click at [822, 288] on div "Dosta Vam je bacanja vremena i novca bez pravih rezultata? Heading 0 Ulažete vr…" at bounding box center [630, 517] width 559 height 559
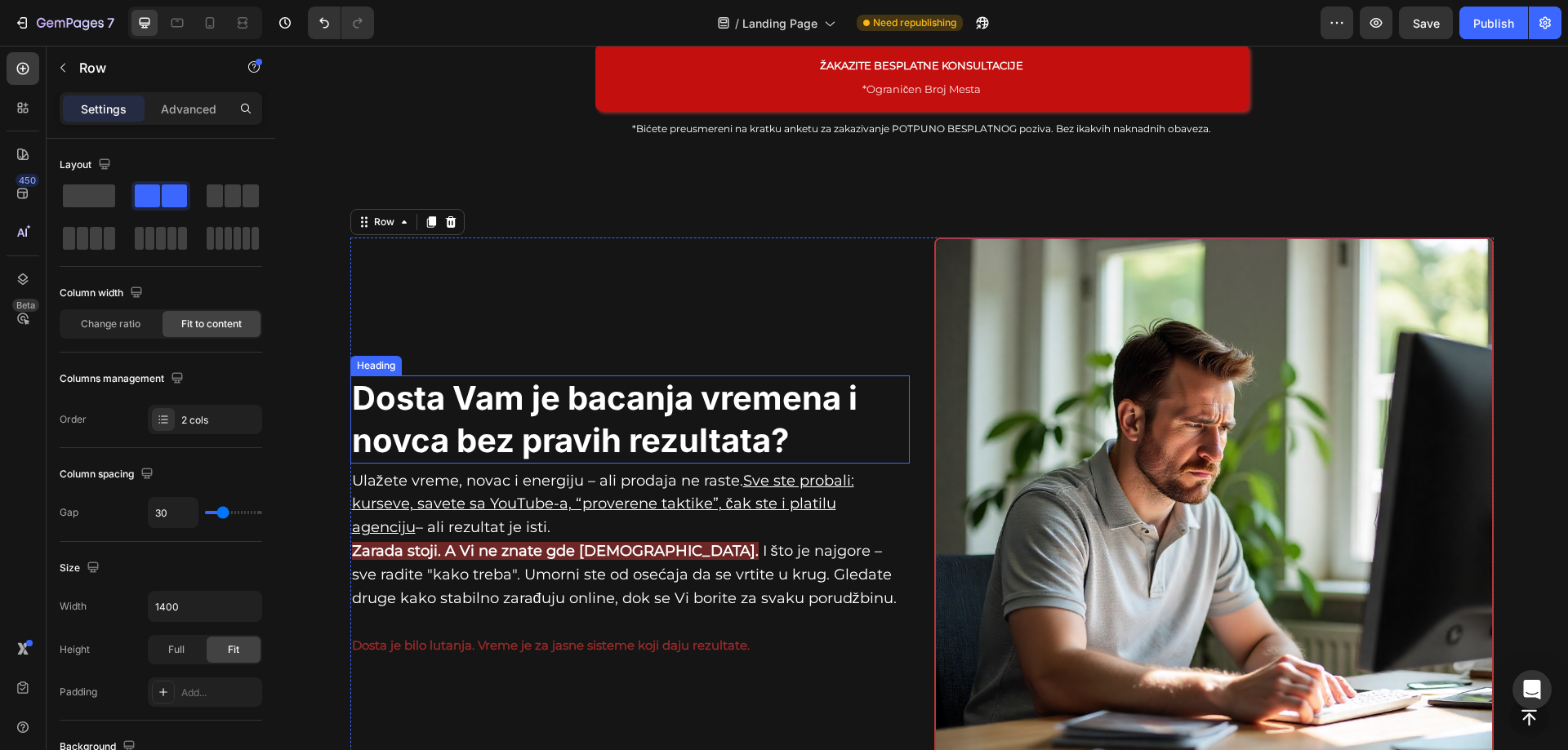
click at [797, 425] on p "Dosta Vam je bacanja vremena i novca bez pravih rezultata?" at bounding box center [630, 420] width 556 height 85
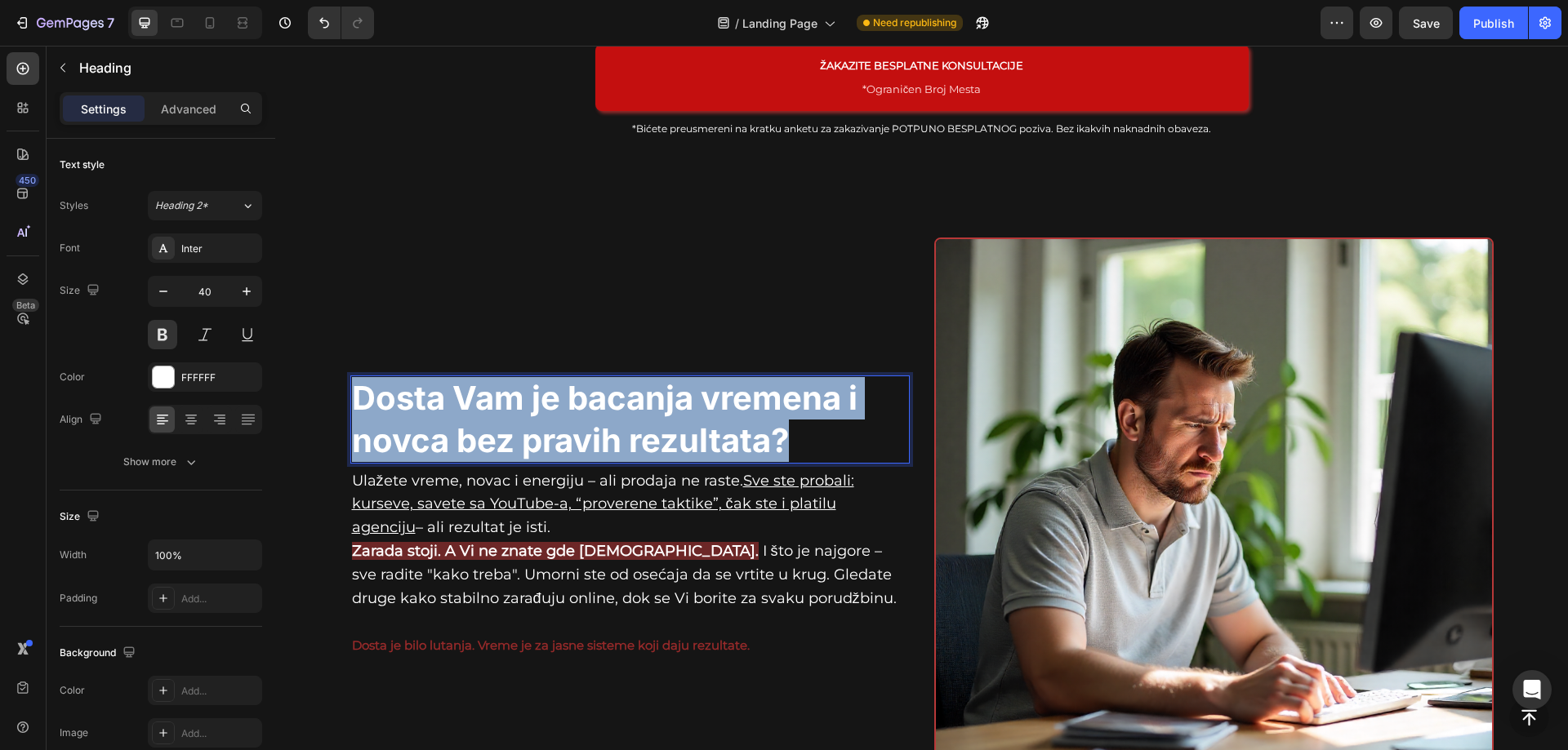
scroll to position [919, 0]
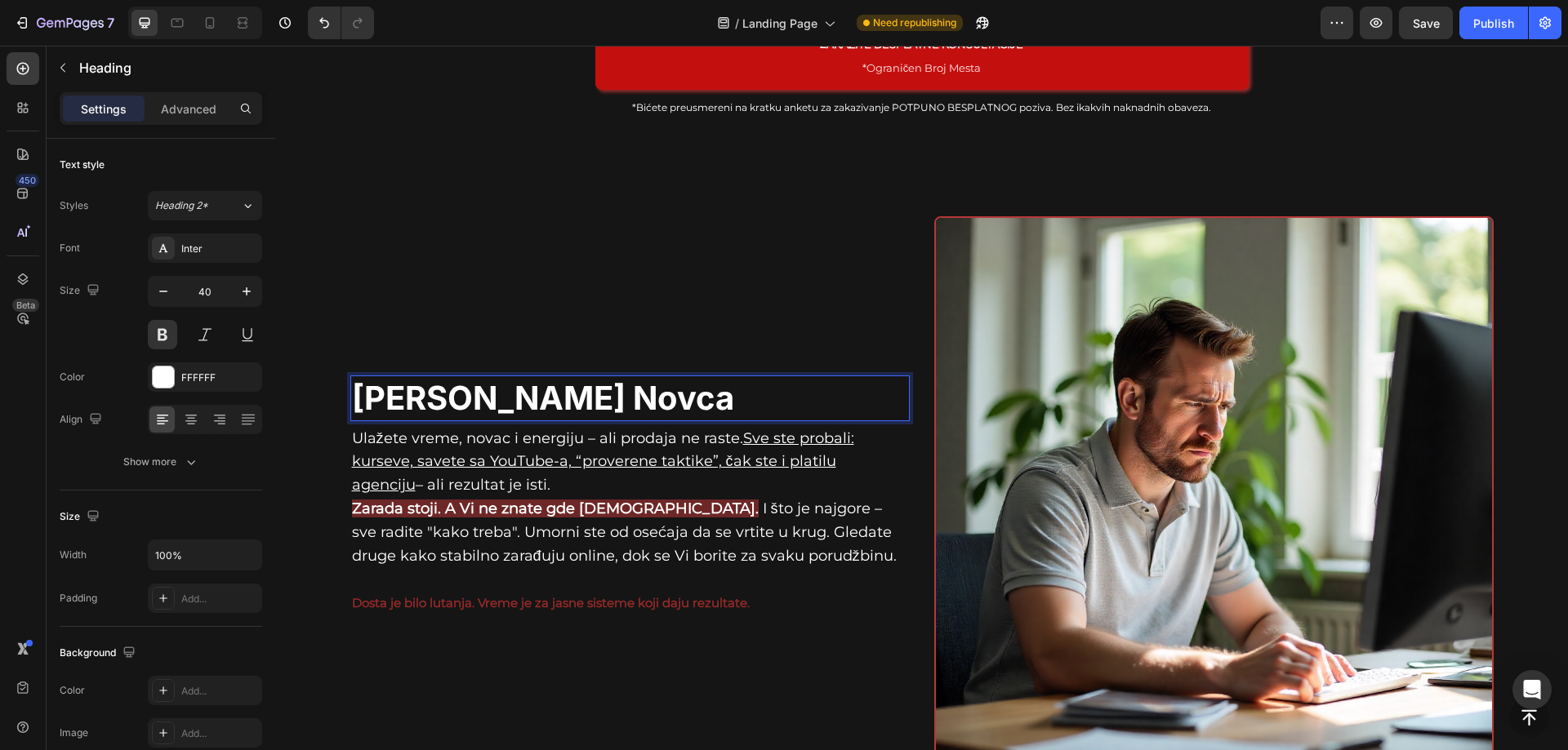
click at [535, 398] on p "[PERSON_NAME] Novca" at bounding box center [630, 398] width 556 height 43
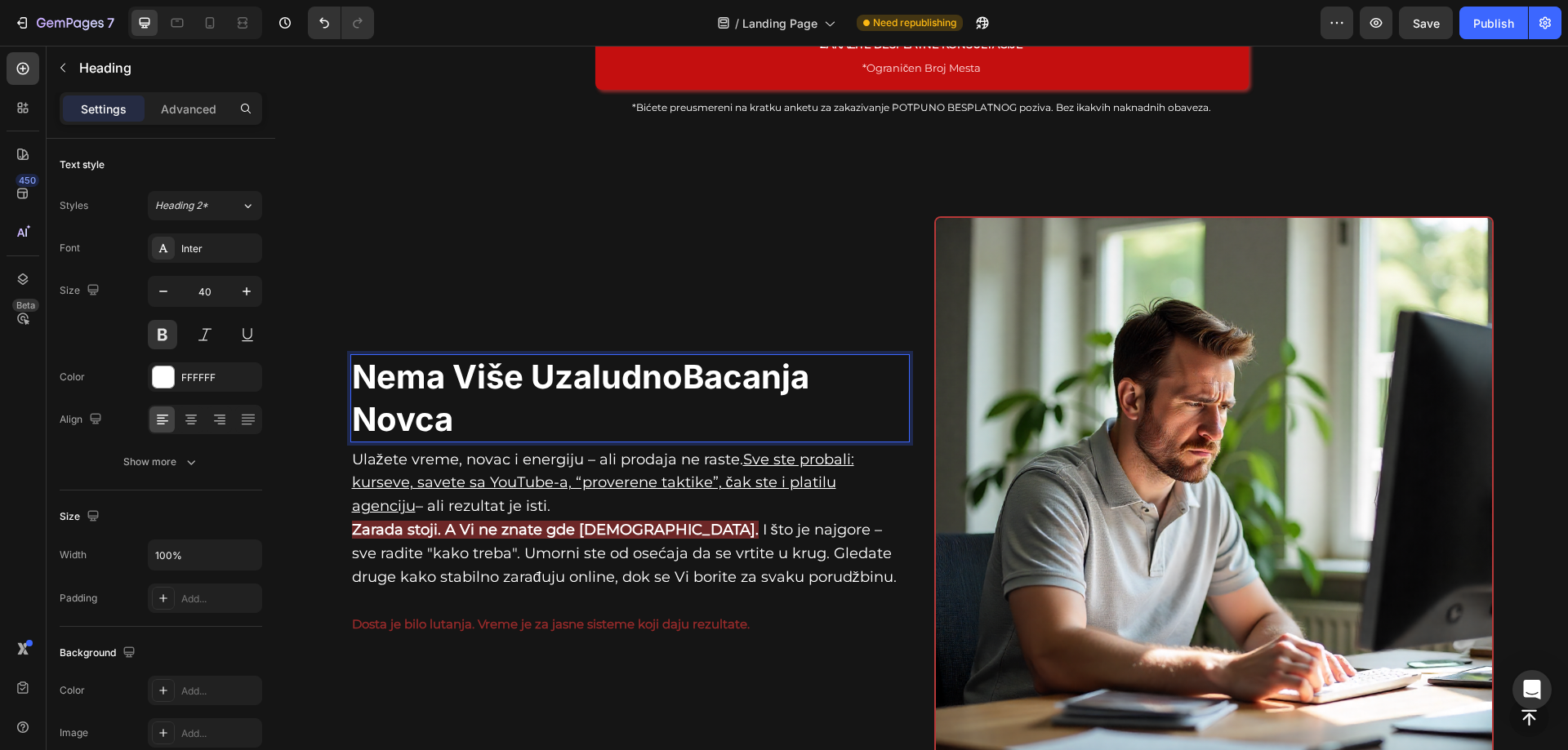
scroll to position [898, 0]
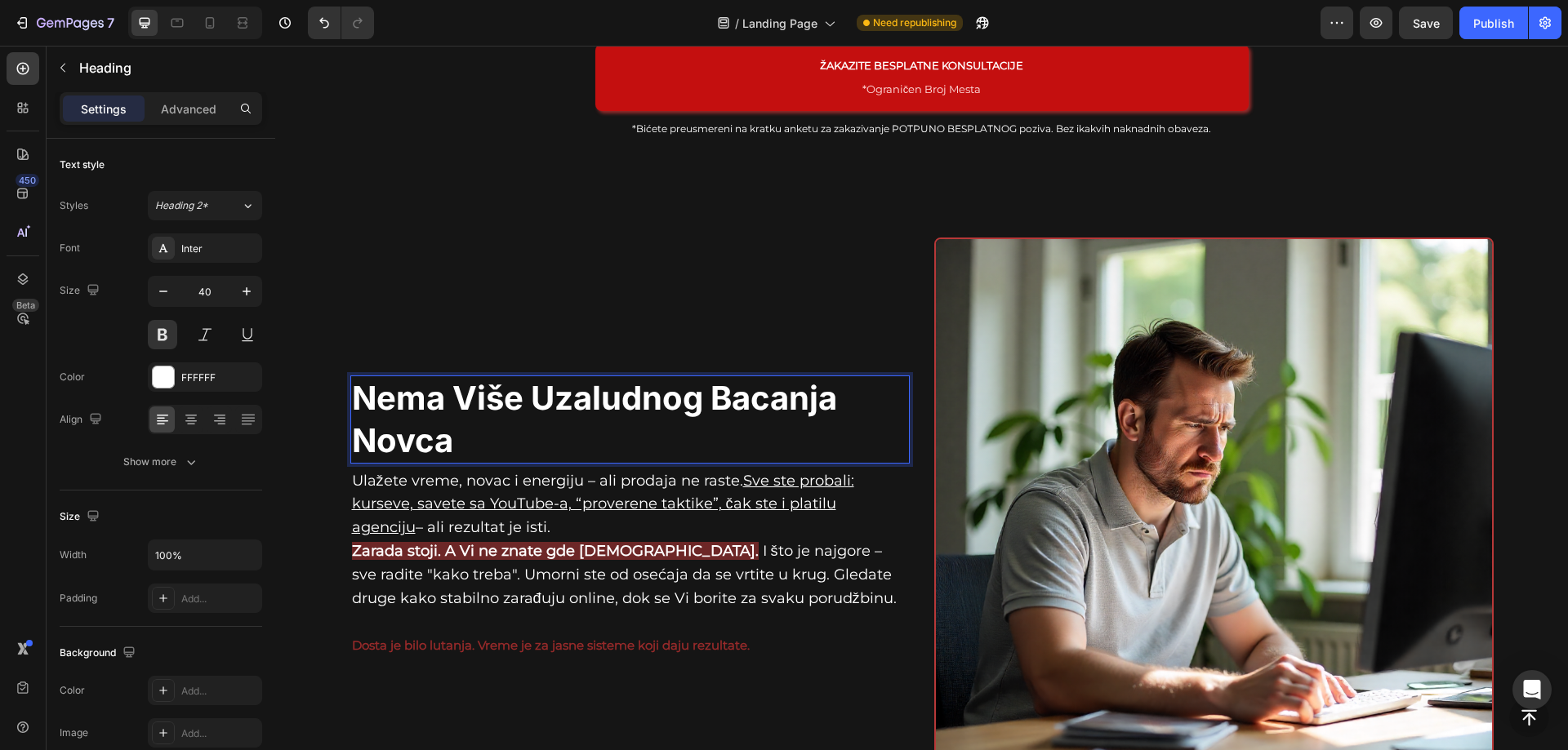
click at [470, 441] on p "Nema Više Uzaludnog Bacanja Novca" at bounding box center [630, 420] width 556 height 85
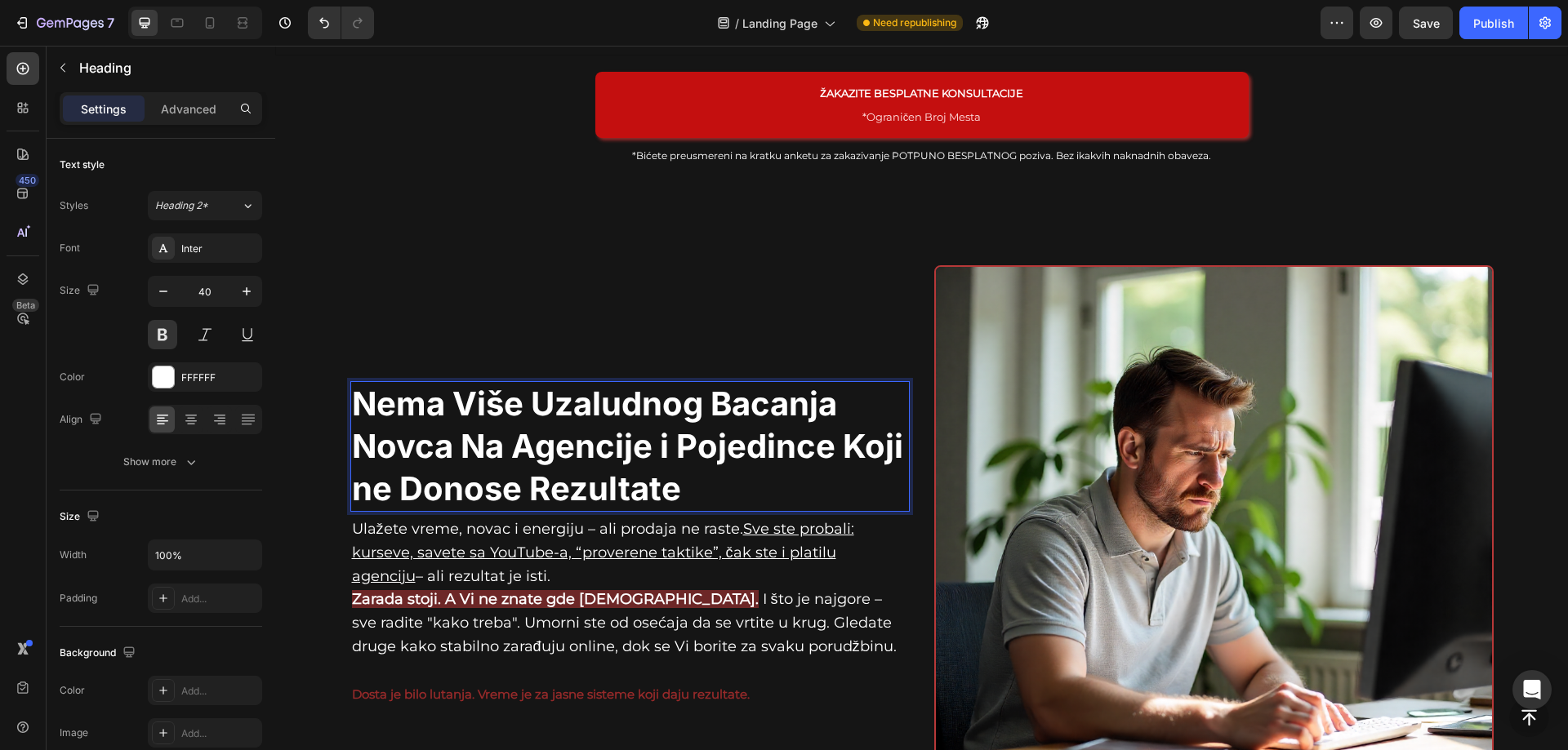
click at [468, 398] on p "Nema Više Uzaludnog Bacanja Novca Na Agencije i Pojedince Koji ne Donose Rezult…" at bounding box center [630, 446] width 556 height 128
click at [713, 403] on p "Nema više uzaludnog Bacanja Novca Na Agencije i Pojedince Koji ne Donose Rezult…" at bounding box center [630, 446] width 556 height 128
click at [375, 444] on p "Nema više uzaludnog bacanja Novca Na Agencije i Pojedince Koji ne Donose Rezult…" at bounding box center [630, 446] width 556 height 128
click at [479, 440] on p "Nema više uzaludnog bacanja novca Na Agencije i Pojedince Koji ne Donose Rezult…" at bounding box center [630, 446] width 556 height 128
click at [524, 447] on p "Nema više uzaludnog bacanja novca na Agencije i Pojedince Koji ne Donose Rezult…" at bounding box center [630, 446] width 556 height 128
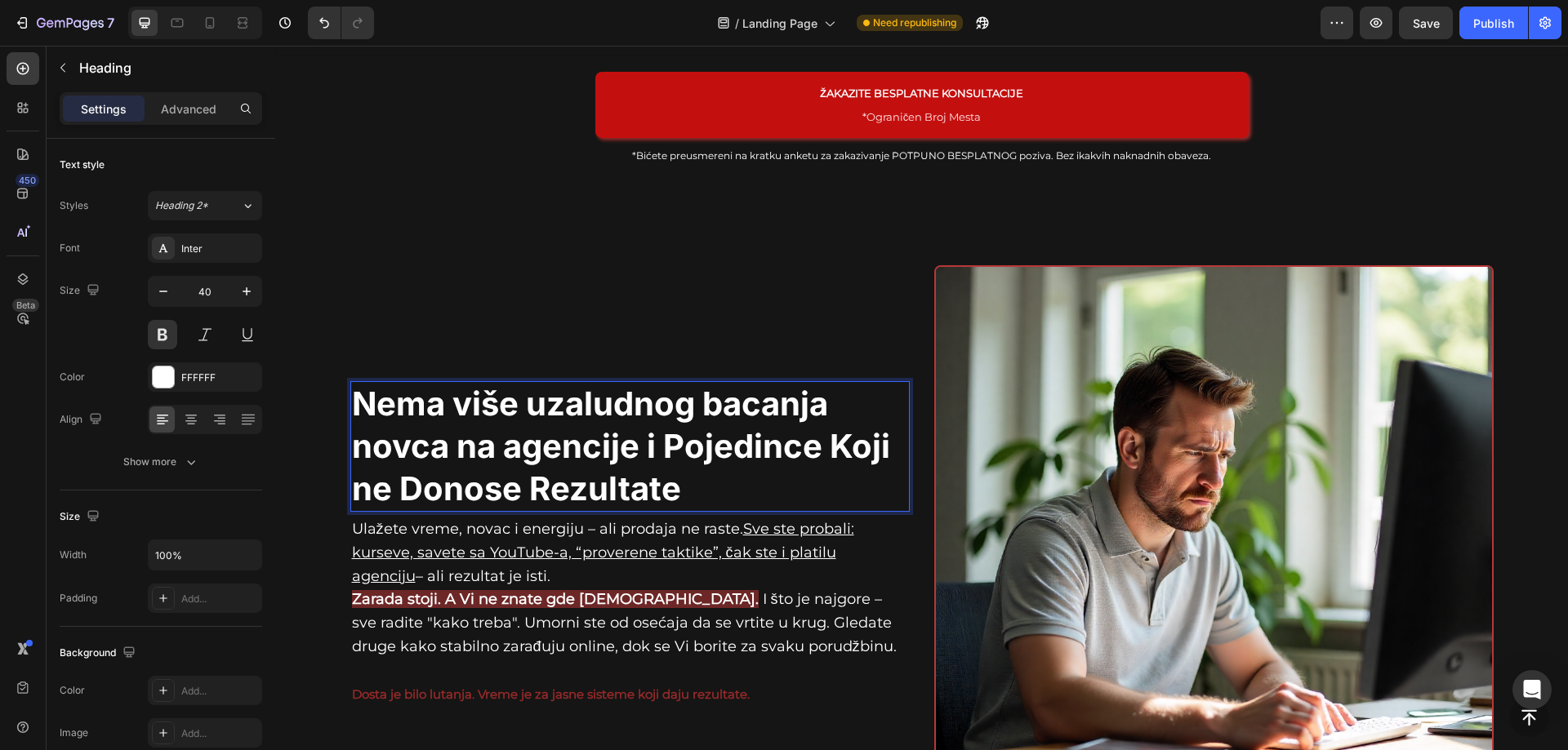
click at [679, 445] on p "Nema više uzaludnog bacanja novca na agencije i Pojedince Koji ne Donose Rezult…" at bounding box center [630, 446] width 556 height 128
click at [849, 438] on p "Nema više uzaludnog bacanja novca na agencije i pojedince Koji ne Donose Rezult…" at bounding box center [630, 446] width 556 height 128
click at [414, 481] on p "Nema više uzaludnog bacanja novca na agencije i pojedince koji ne Donose Rezult…" at bounding box center [630, 446] width 556 height 128
click at [539, 482] on p "Nema više uzaludnog bacanja novca na agencije i pojedince koji ne donose Rezult…" at bounding box center [630, 446] width 556 height 128
click at [521, 481] on p "Nema više uzaludnog bacanja novca na agencije i pojedince koji ne donose rezult…" at bounding box center [630, 446] width 556 height 128
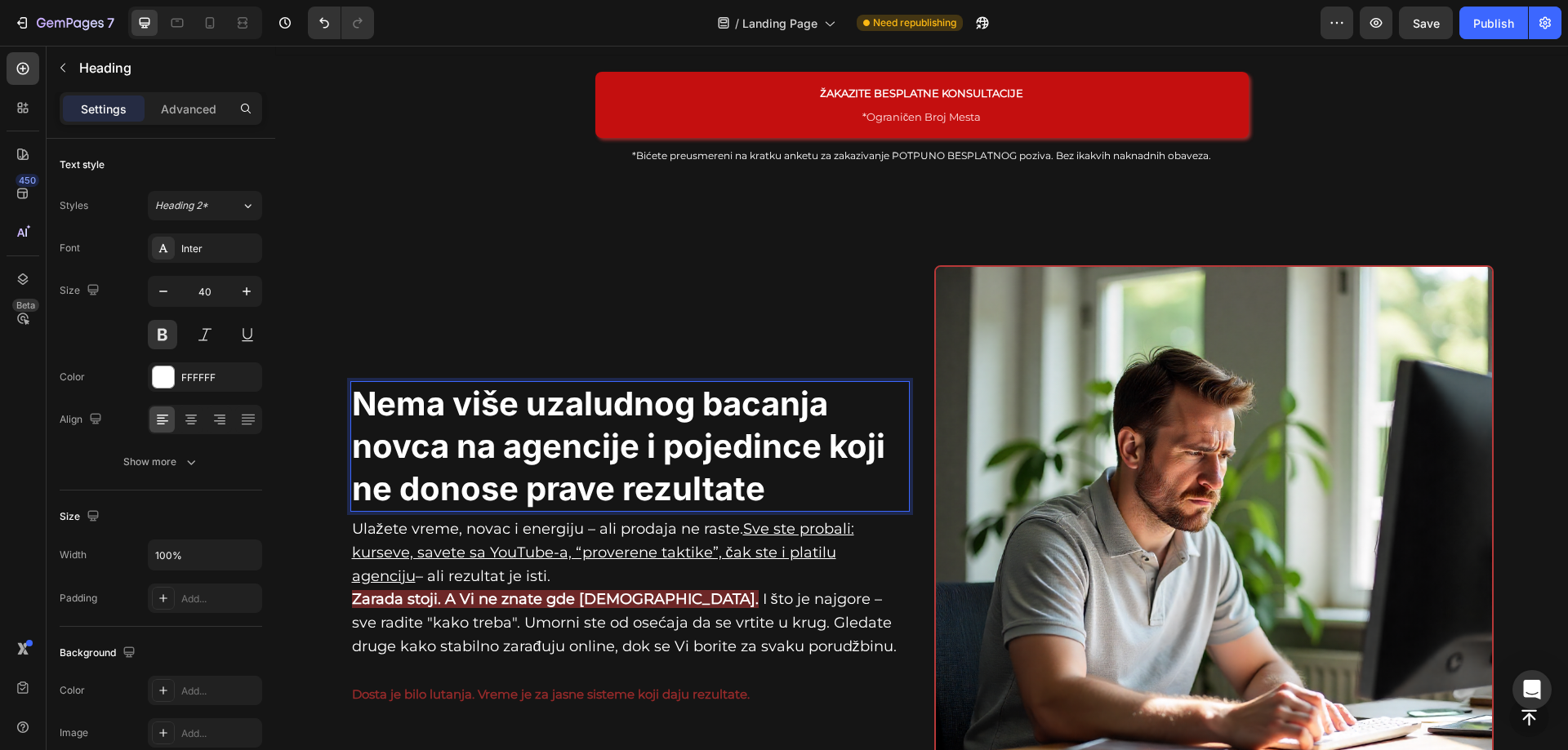
click at [533, 397] on p "Nema više uzaludnog bacanja novca na agencije i pojedince koji ne donose prave …" at bounding box center [630, 446] width 556 height 128
click at [581, 396] on p "Nema više uzaludnog bacanja novca na agencije i pojedince koji ne donose prave …" at bounding box center [630, 446] width 556 height 128
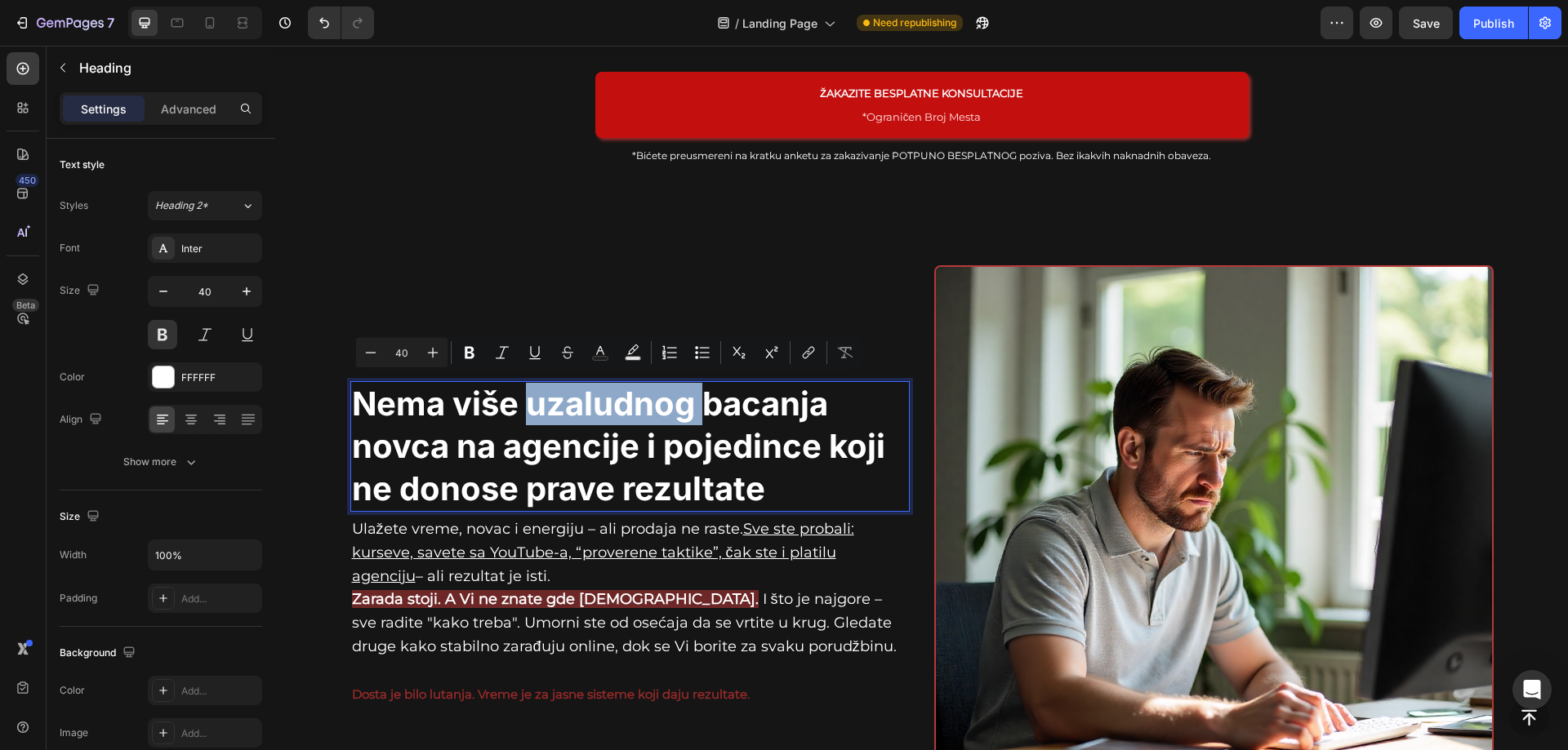
click at [541, 399] on p "Nema više uzaludnog bacanja novca na agencije i pojedince koji ne donose prave …" at bounding box center [630, 446] width 556 height 128
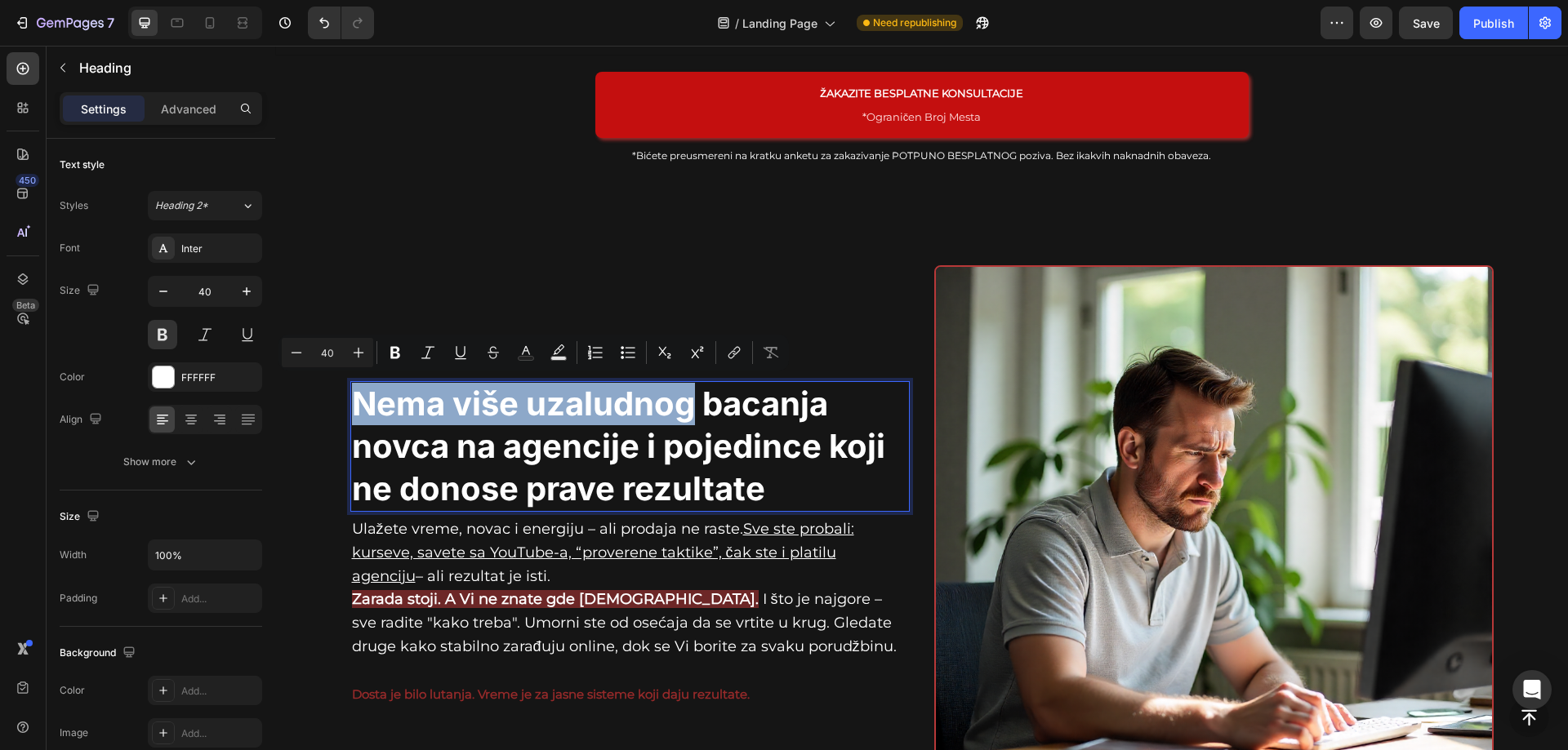
drag, startPoint x: 688, startPoint y: 398, endPoint x: 356, endPoint y: 403, distance: 332.0
click at [356, 403] on p "Nema više uzaludnog bacanja novca na agencije i pojedince koji ne donose prave …" at bounding box center [630, 446] width 556 height 128
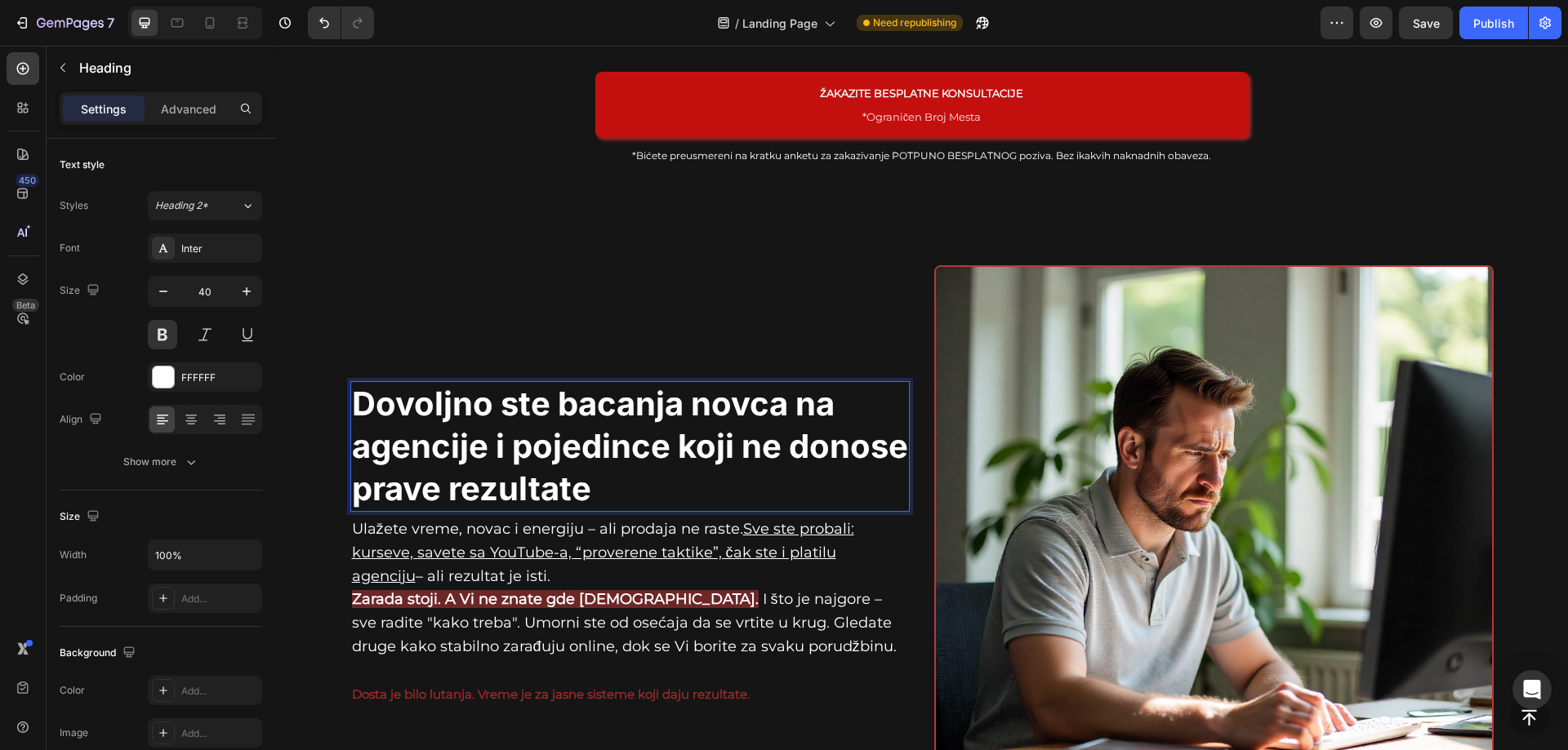
click at [678, 398] on p "Dovoljno ste bacanja novca na agencije i pojedince koji ne donose prave rezulta…" at bounding box center [630, 446] width 556 height 128
click at [758, 398] on p "Dovoljno ste bacali novca na agencije i pojedince koji ne donose prave rezultate" at bounding box center [630, 446] width 556 height 128
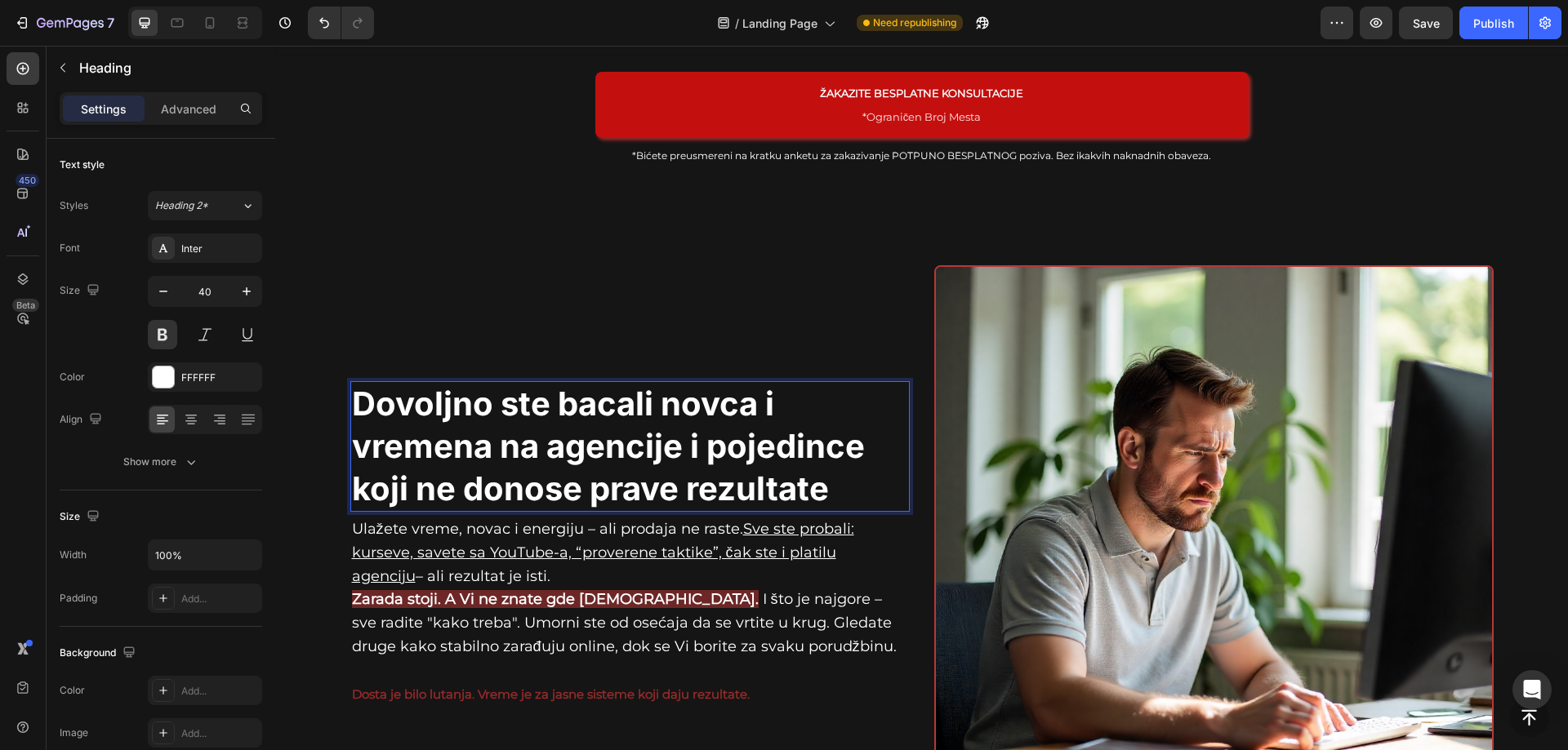
click at [534, 290] on div "Dovoljno ste bacali novca i vremena na agencije i pojedince koji ne donose prav…" at bounding box center [630, 545] width 559 height 559
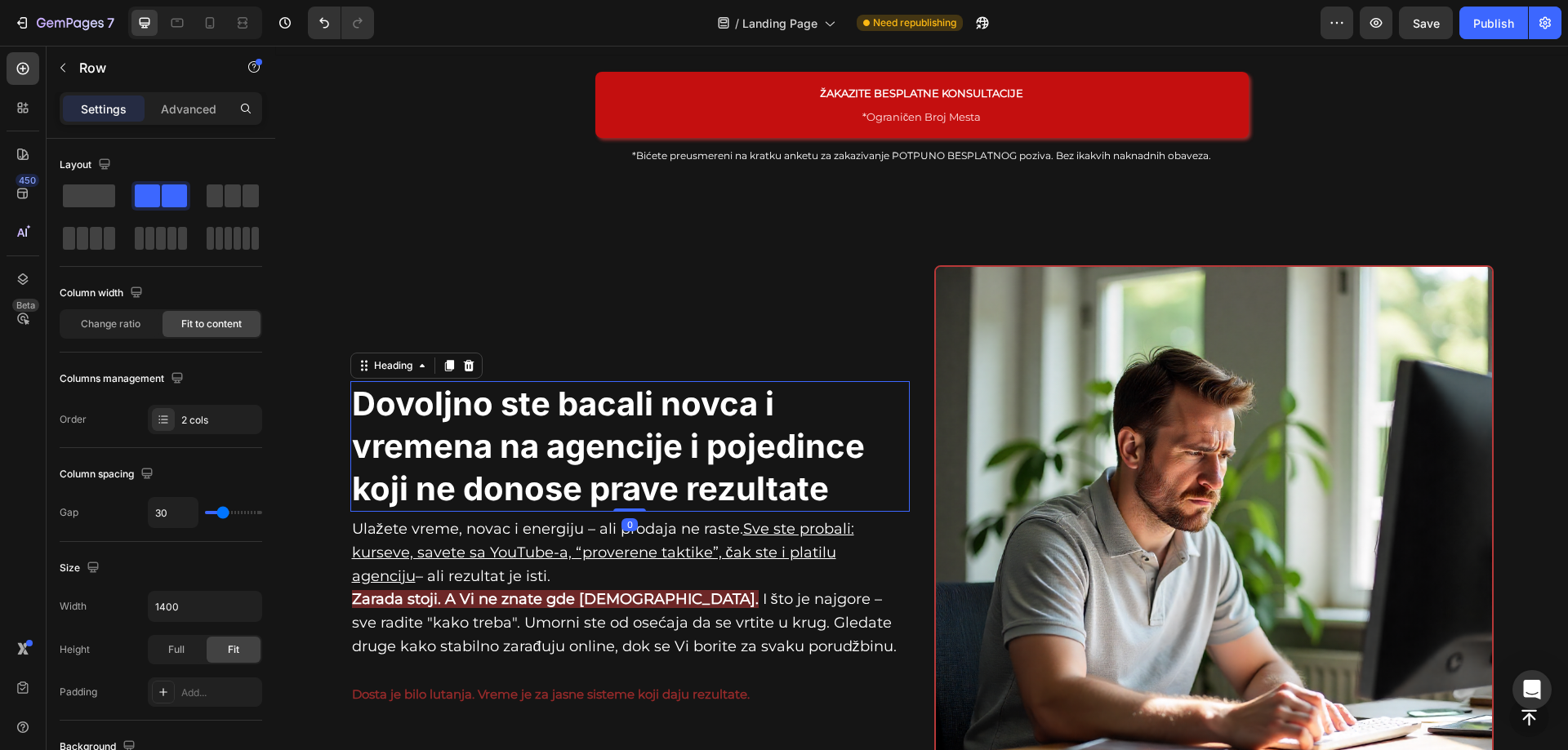
click at [609, 422] on p "Dovoljno ste bacali novca i vremena na agencije i pojedince koji ne donose prav…" at bounding box center [630, 446] width 556 height 128
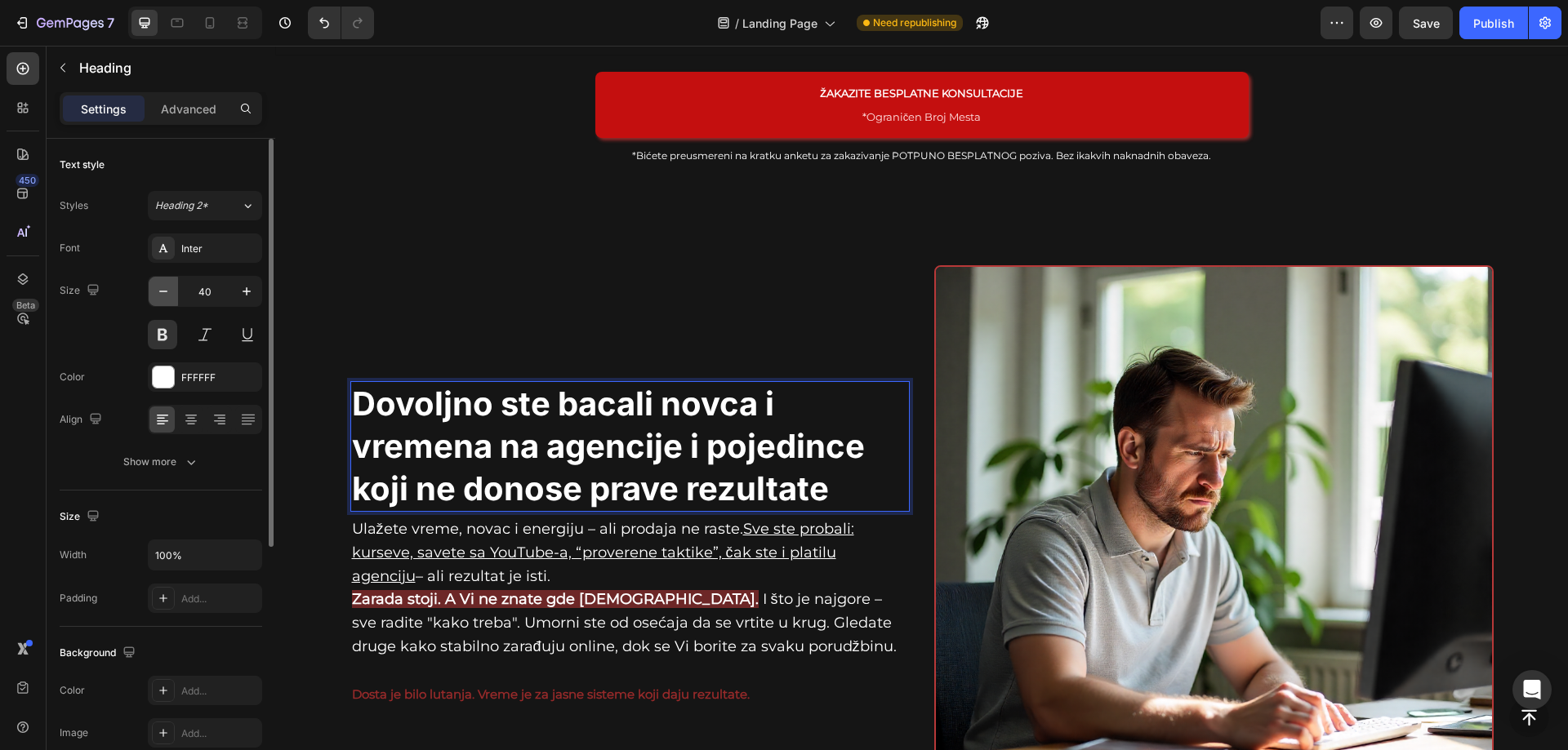
click at [167, 293] on icon "button" at bounding box center [163, 291] width 16 height 16
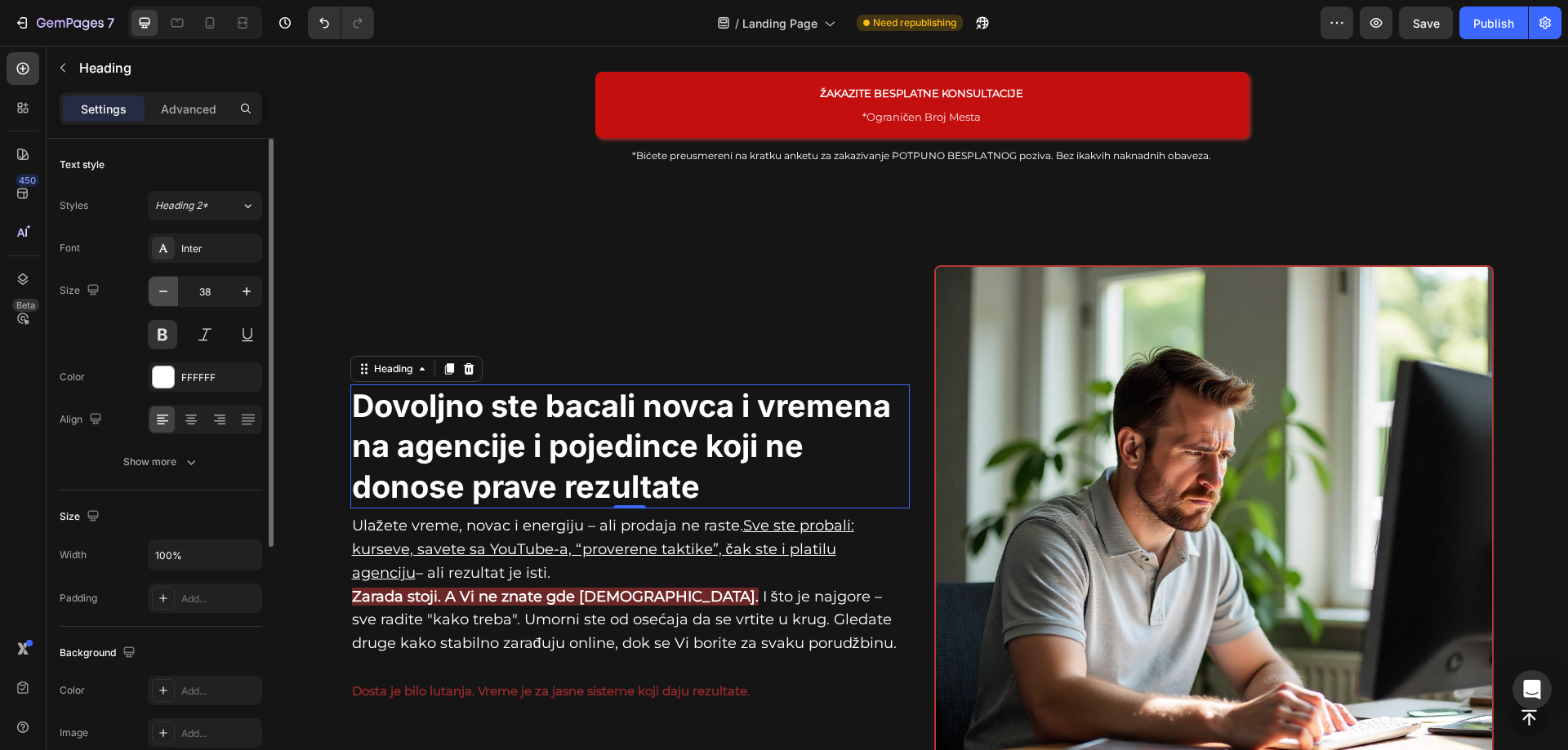
click at [167, 293] on icon "button" at bounding box center [163, 291] width 16 height 16
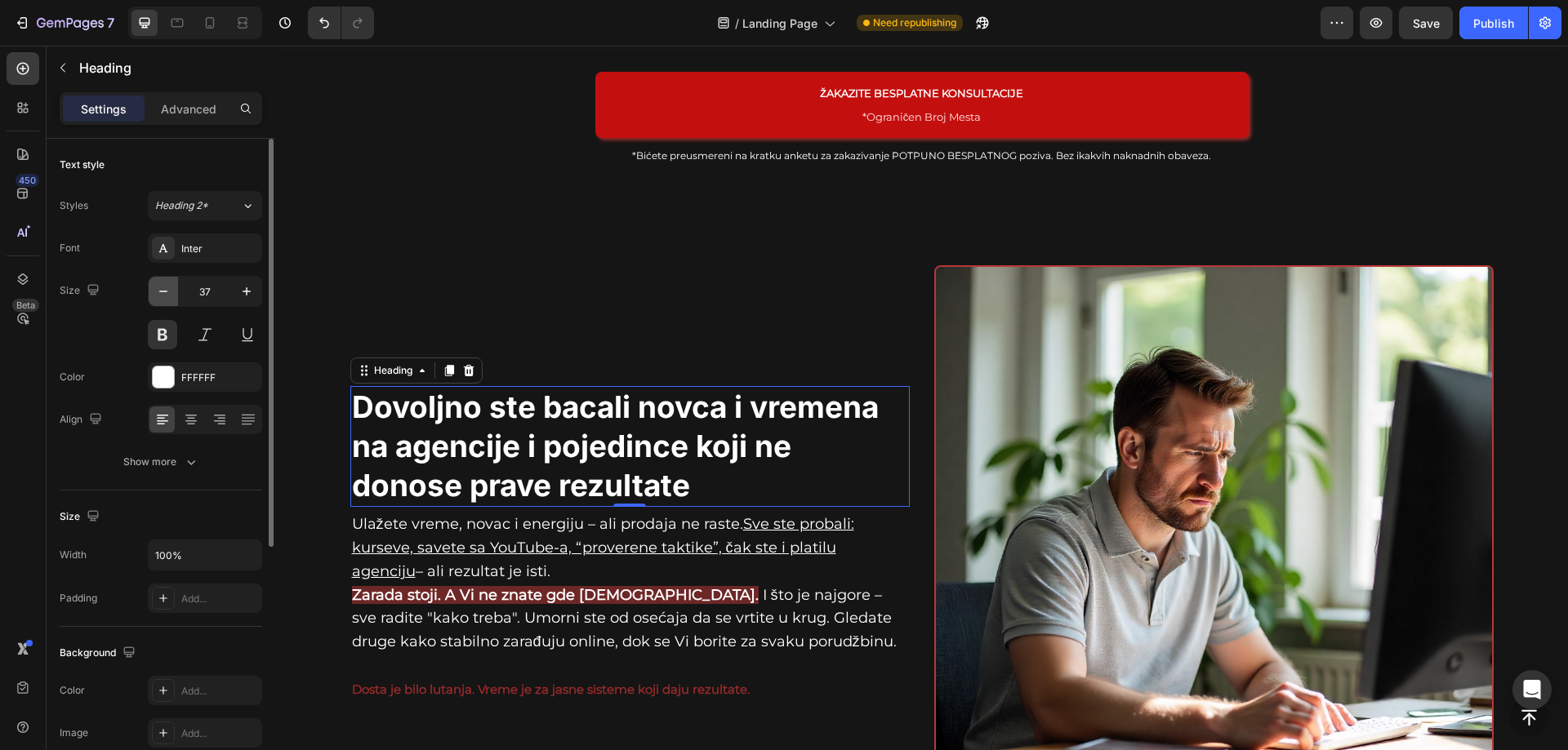
click at [167, 293] on icon "button" at bounding box center [163, 291] width 16 height 16
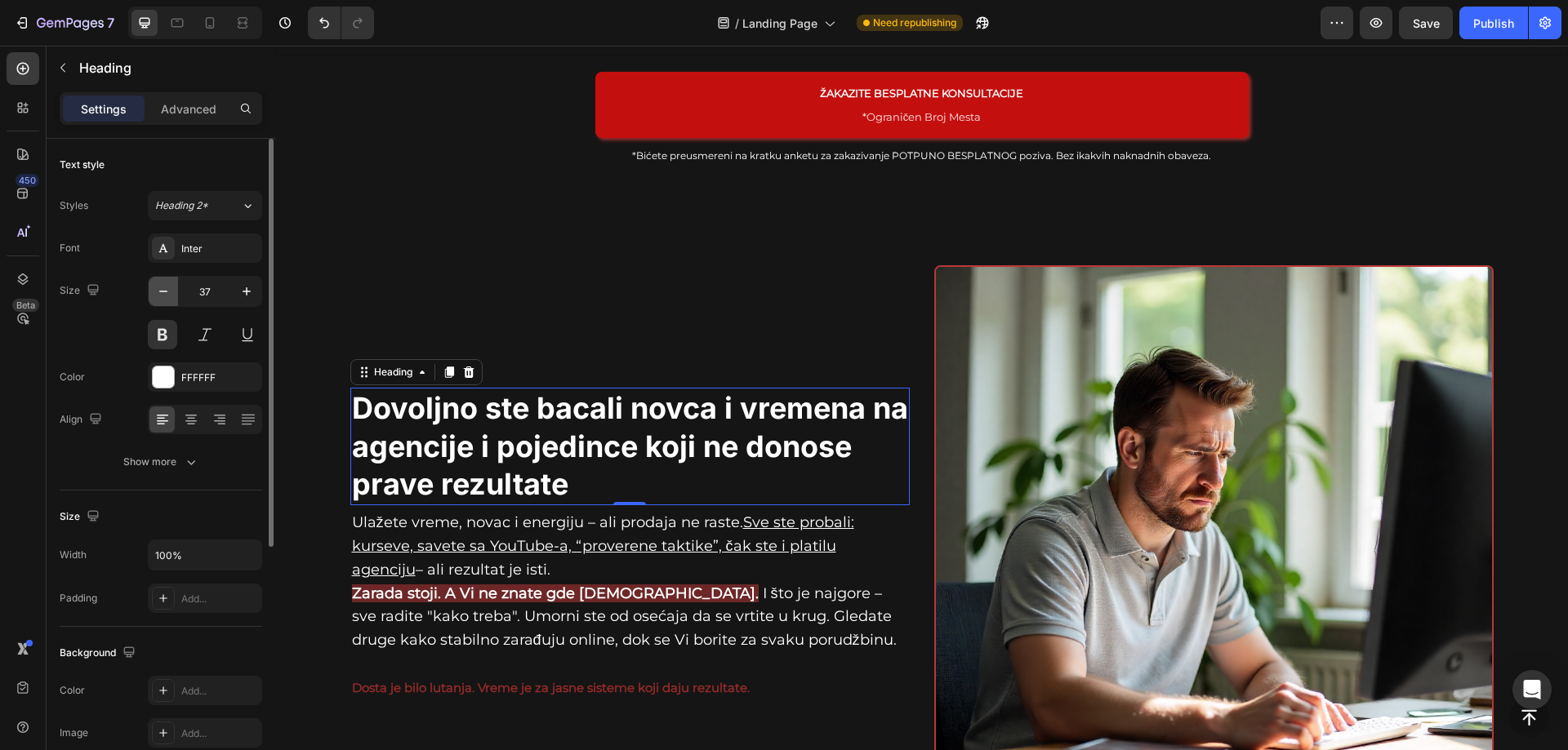
type input "36"
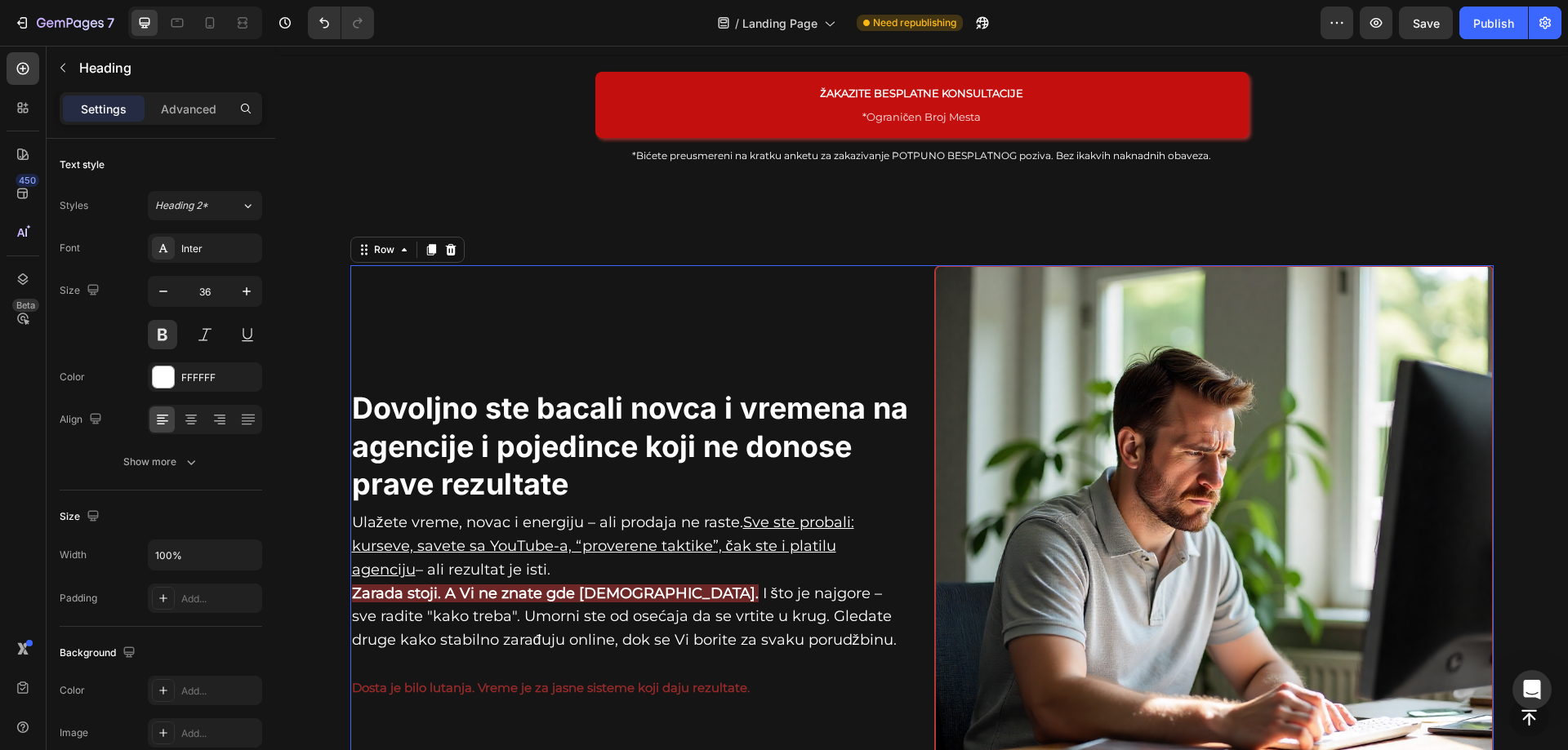
click at [689, 308] on div "Dovoljno ste bacali novca i vremena na agencije i pojedince koji ne donose prav…" at bounding box center [630, 545] width 559 height 559
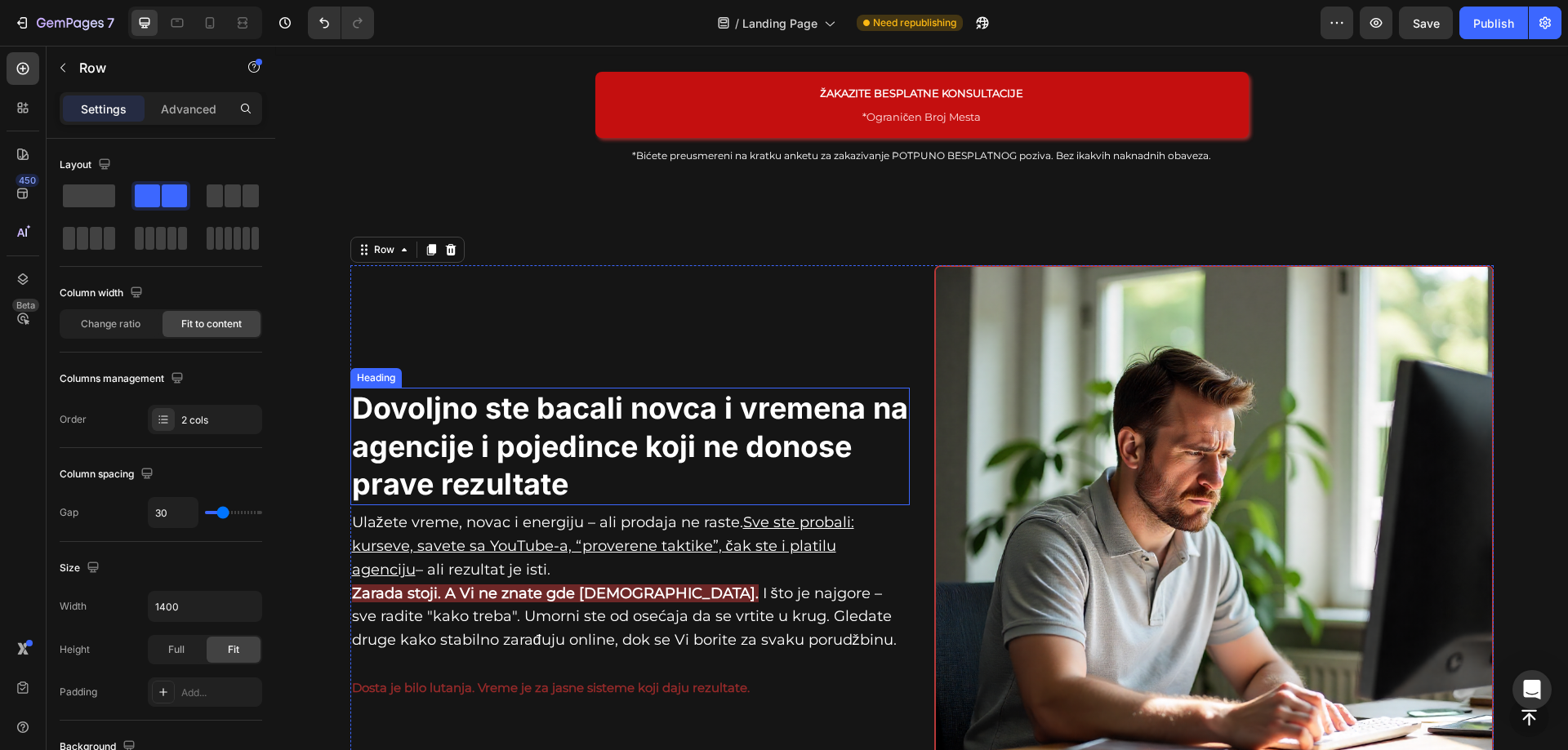
click at [532, 437] on p "Dovoljno ste bacali novca i vremena na agencije i pojedince koji ne donose prav…" at bounding box center [630, 446] width 556 height 114
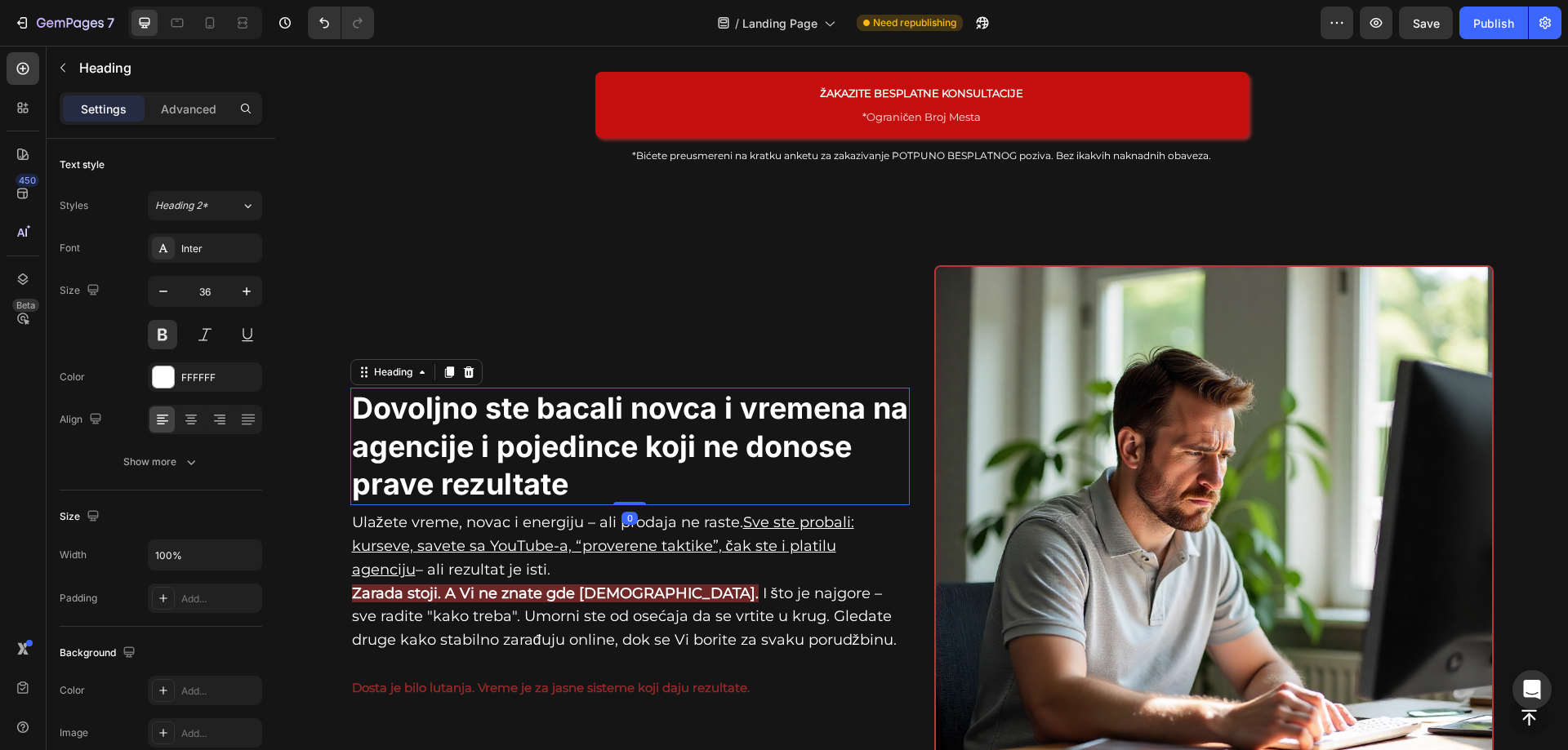
click at [195, 113] on p "Advanced" at bounding box center [188, 109] width 55 height 17
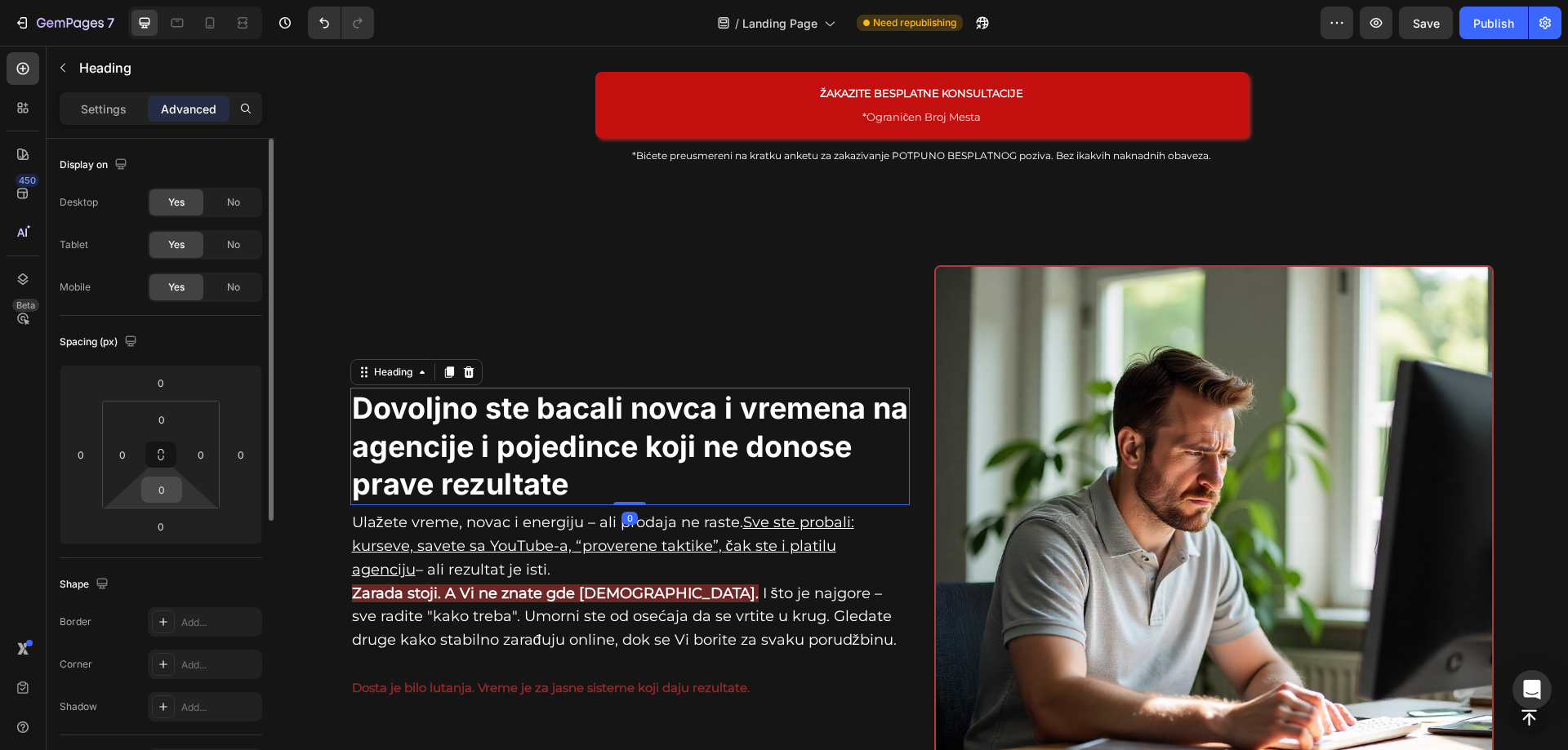
click at [164, 492] on input "0" at bounding box center [162, 489] width 33 height 24
type input "5"
type input "10"
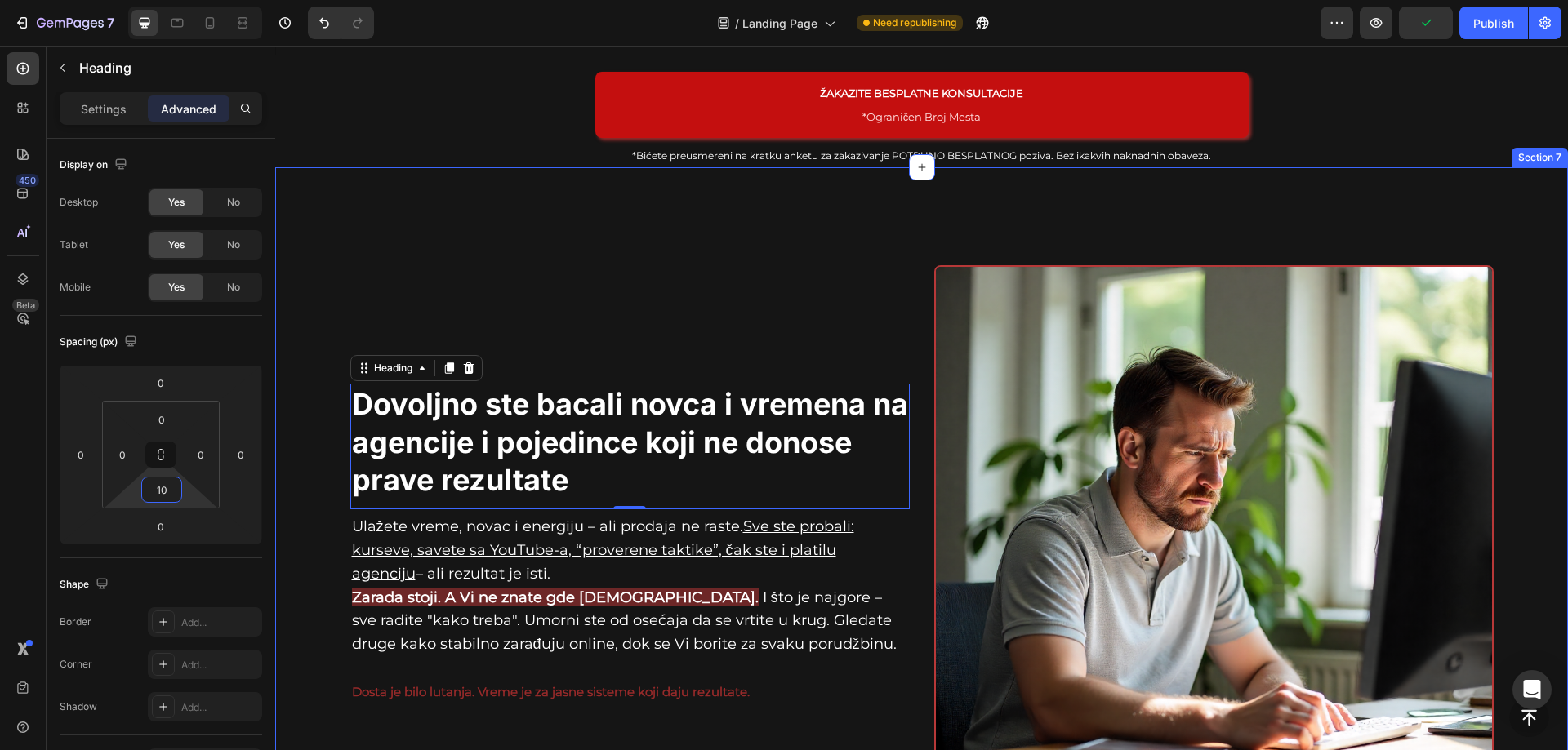
click at [1018, 201] on div "Dovoljno ste bacali novca i vremena na agencije i pojedince koji ne donose prav…" at bounding box center [921, 551] width 1293 height 768
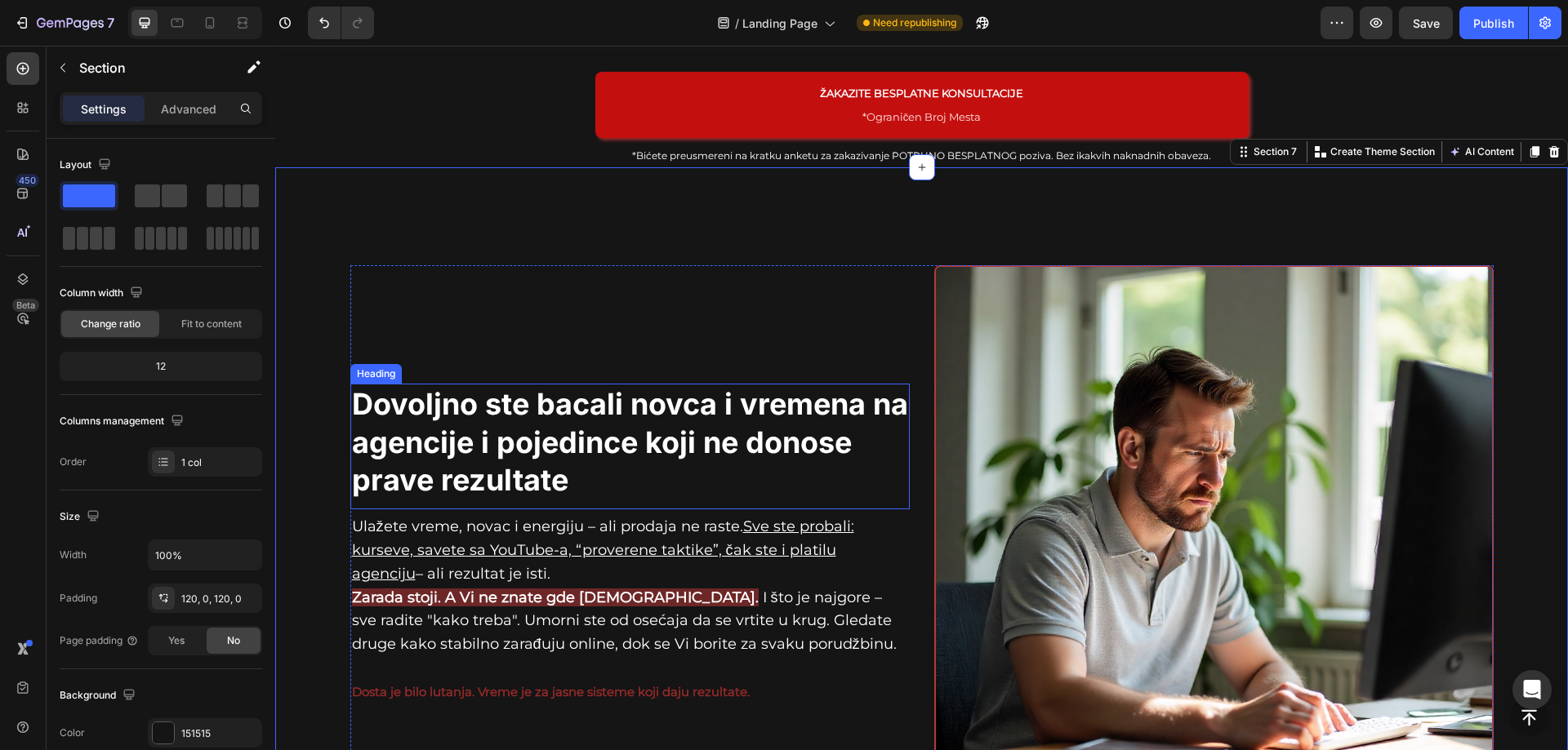
click at [574, 399] on p "Dovoljno ste bacali novca i vremena na agencije i pojedince koji ne donose prav…" at bounding box center [630, 442] width 556 height 114
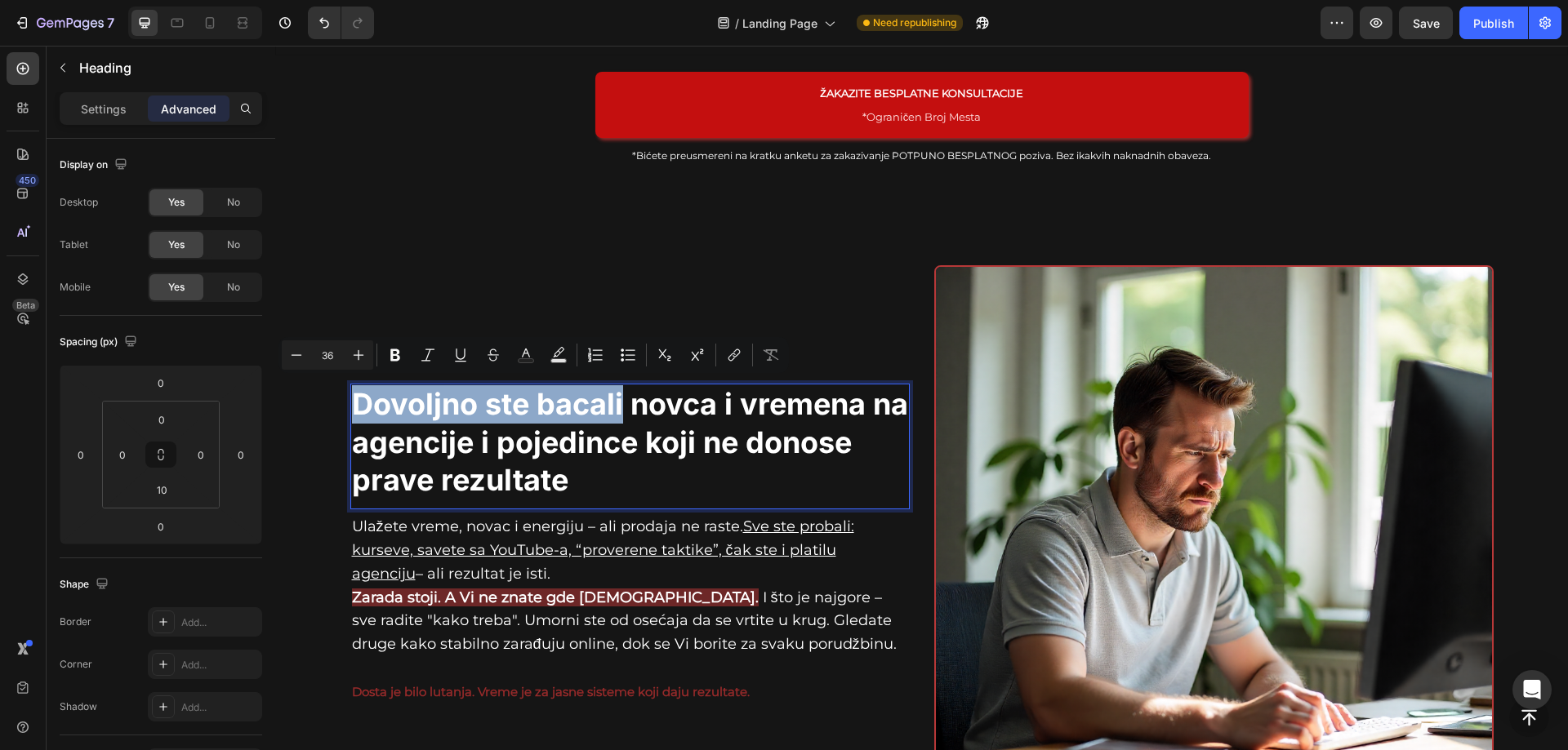
drag, startPoint x: 620, startPoint y: 399, endPoint x: 349, endPoint y: 398, distance: 271.0
click at [352, 398] on p "Dovoljno ste bacali novca i vremena na agencije i pojedince koji ne donose prav…" at bounding box center [630, 442] width 556 height 114
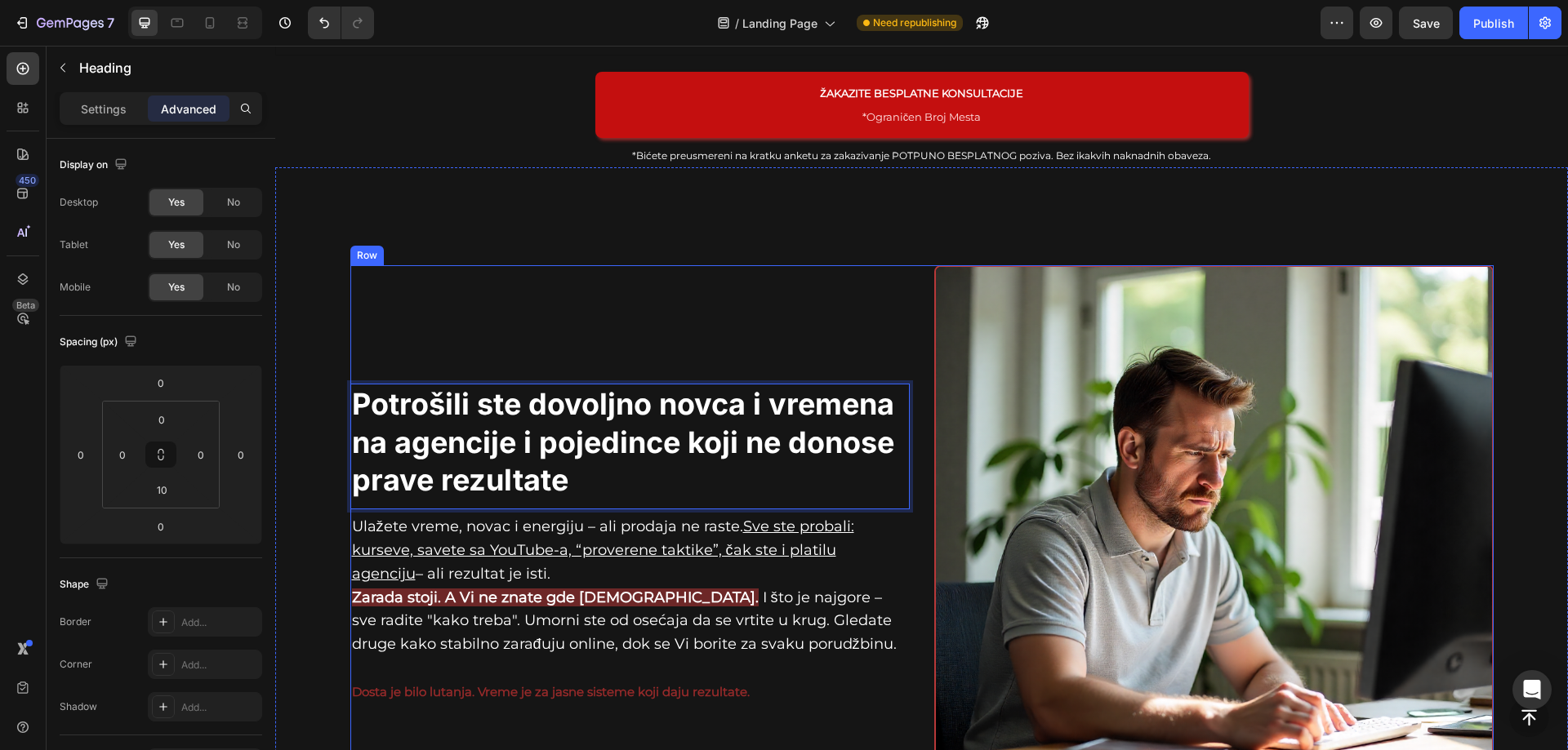
click at [543, 273] on div "Potrošili ste dovoljno novca i vremena na agencije i pojedince koji ne donose p…" at bounding box center [630, 545] width 559 height 559
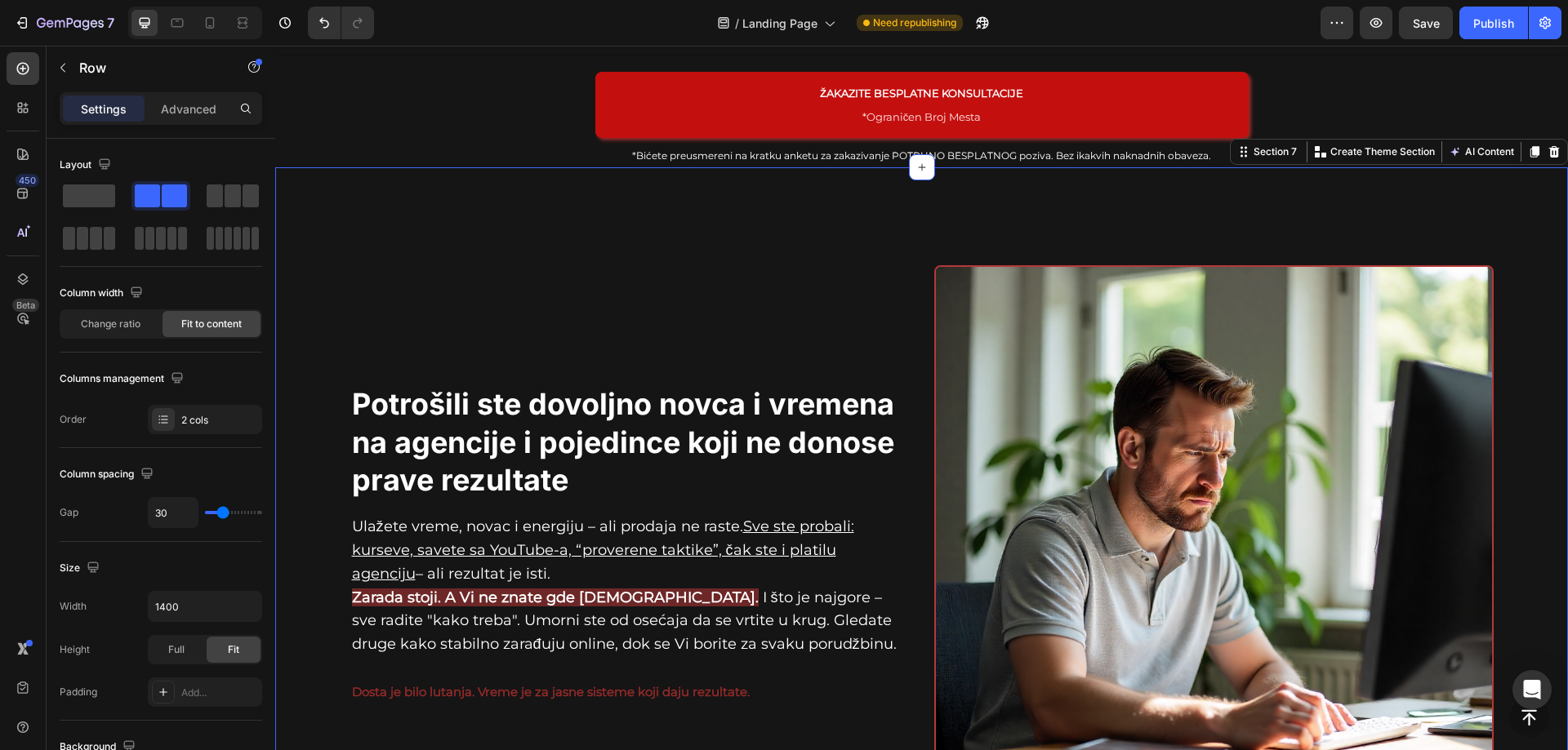
click at [548, 204] on div "Potrošili ste dovoljno novca i vremena na agencije i pojedince koji ne donose p…" at bounding box center [921, 551] width 1293 height 768
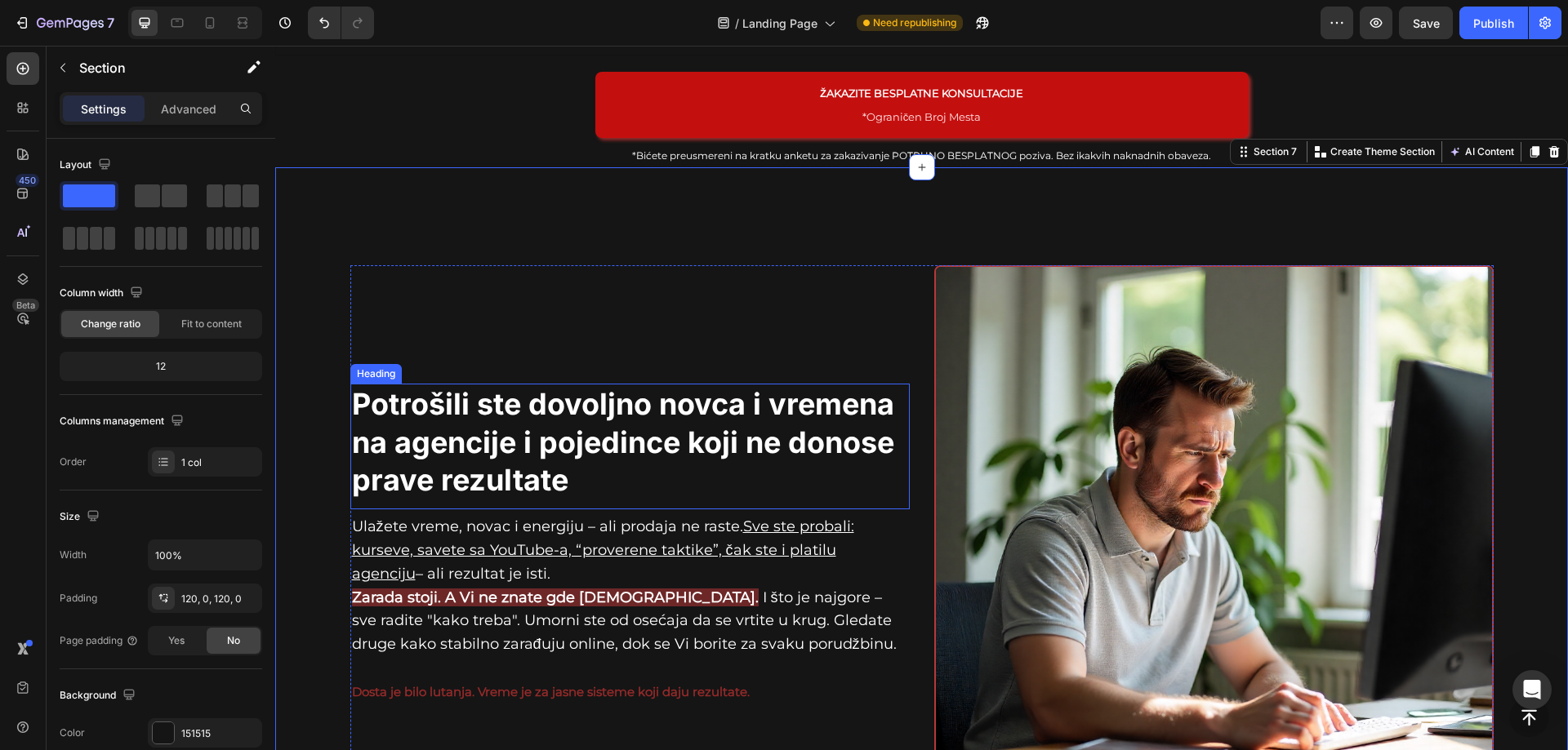
click at [708, 415] on p "Potrošili ste dovoljno novca i vremena na agencije i pojedince koji ne donose p…" at bounding box center [630, 442] width 556 height 114
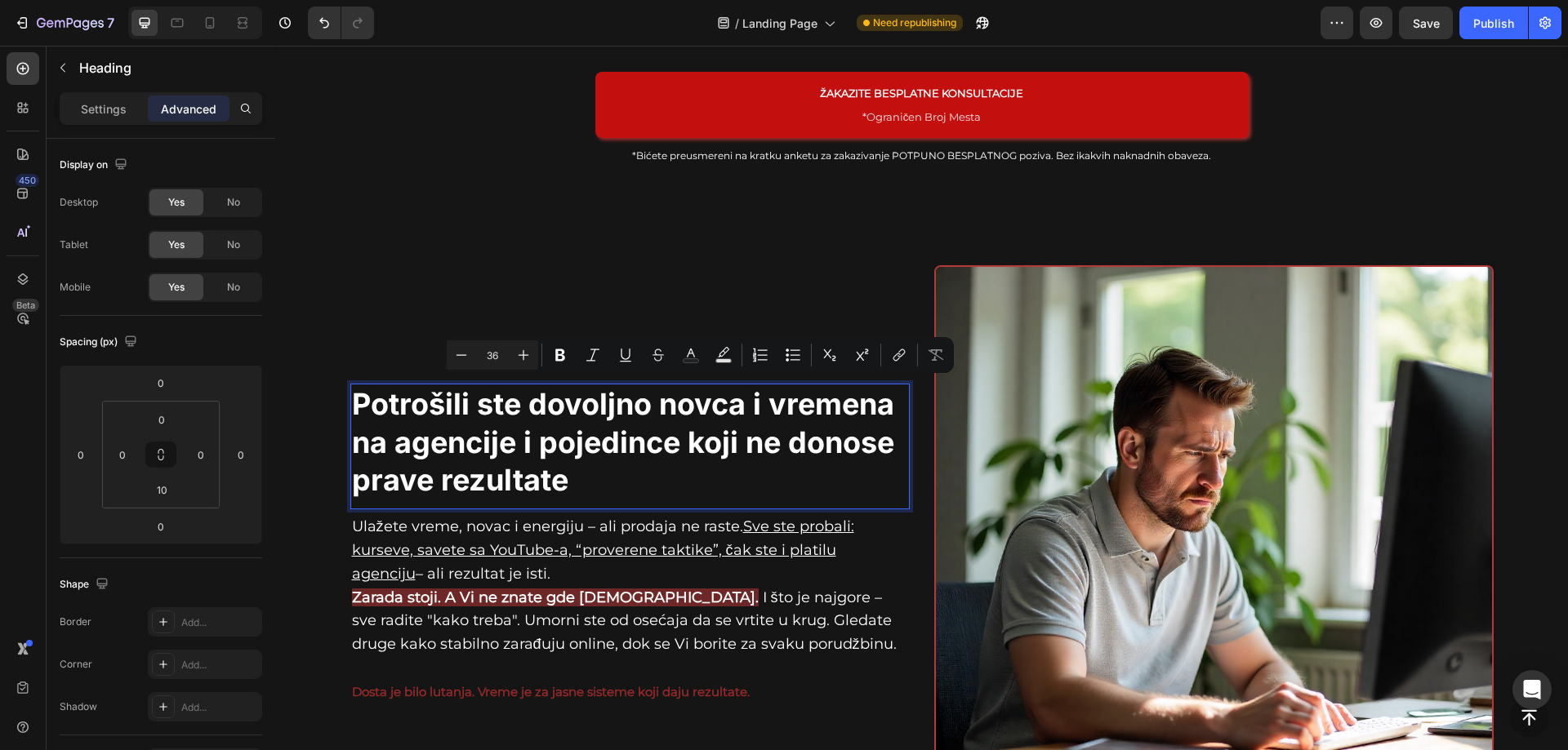
click at [692, 460] on p "Potrošili ste dovoljno novca i vremena na agencije i pojedince koji ne donose p…" at bounding box center [630, 442] width 556 height 114
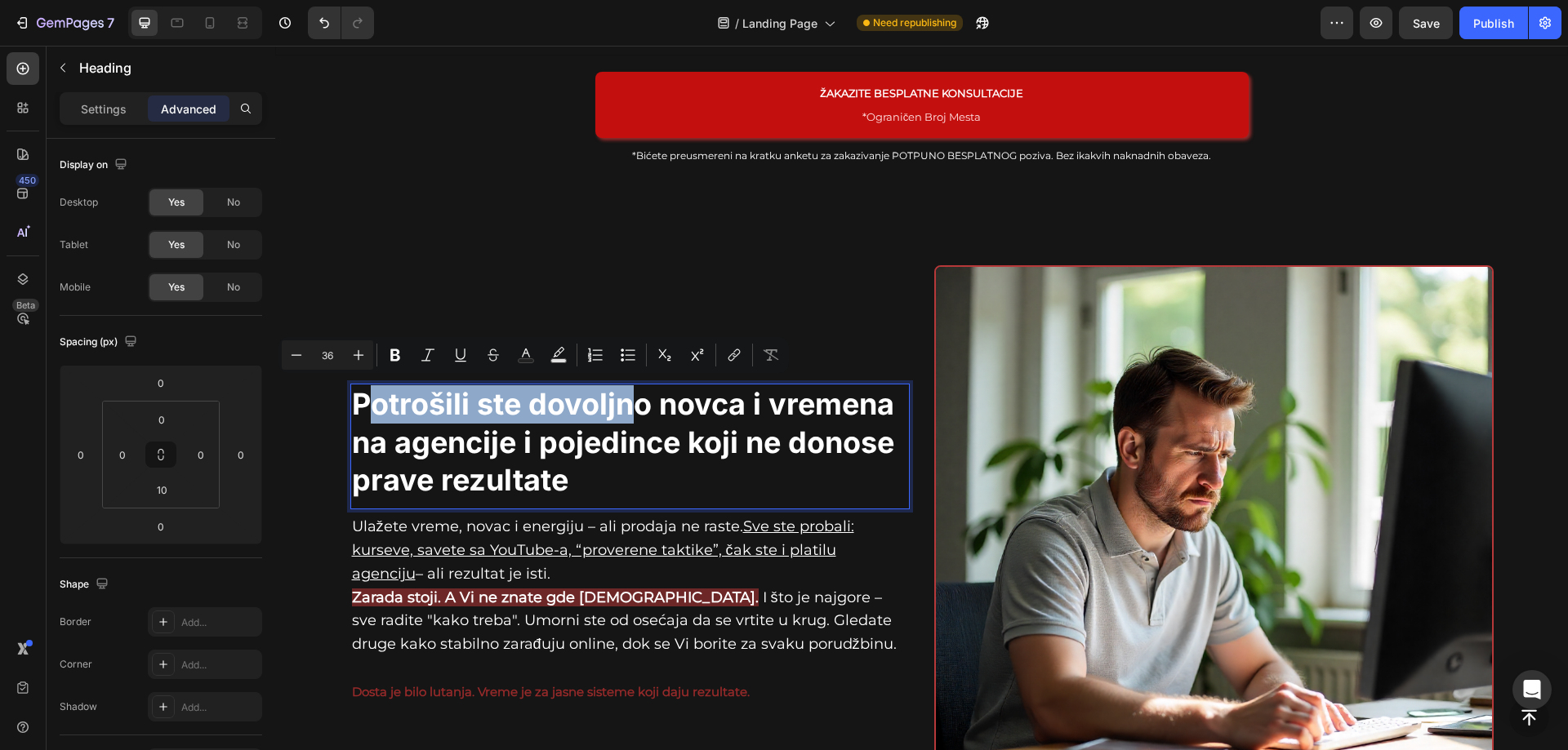
drag, startPoint x: 356, startPoint y: 399, endPoint x: 633, endPoint y: 398, distance: 277.0
click at [633, 398] on p "Potrošili ste dovoljno novca i vremena na agencije i pojedince koji ne donose p…" at bounding box center [630, 442] width 556 height 114
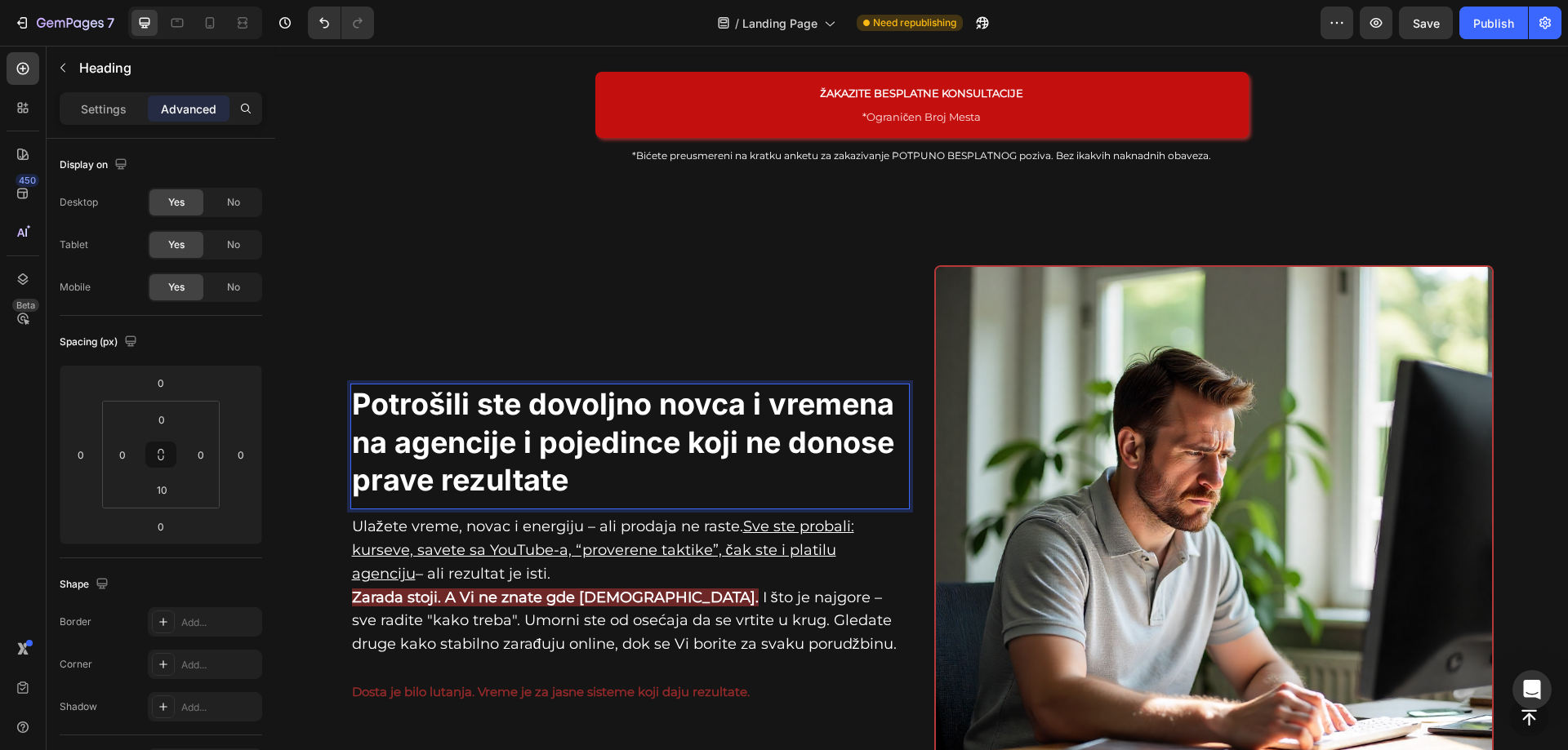
click at [651, 461] on p "Potrošili ste dovoljno novca i vremena na agencije i pojedince koji ne donose p…" at bounding box center [630, 442] width 556 height 114
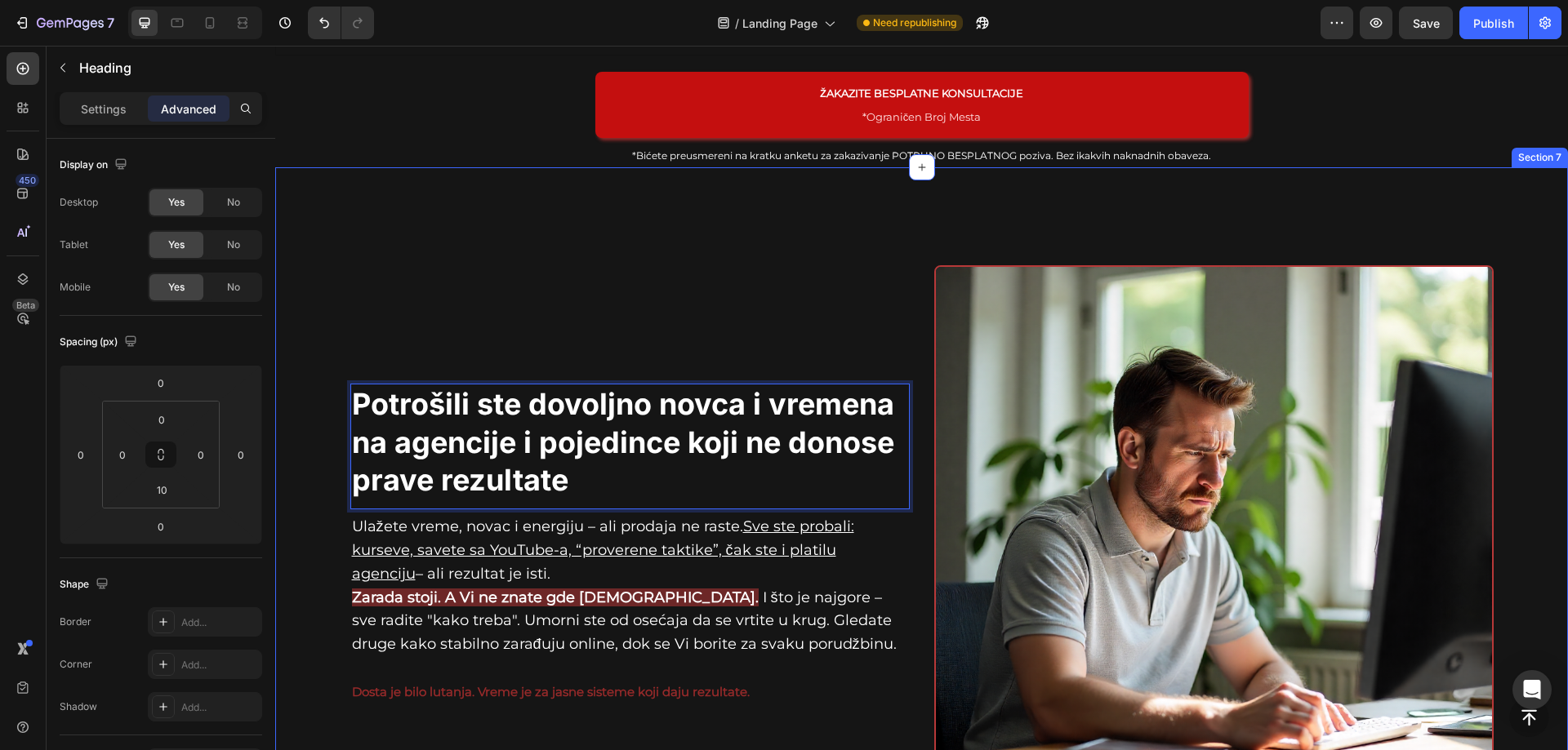
click at [1329, 194] on div "Potrošili ste dovoljno novca i vremena na agencije i pojedince koji ne donose p…" at bounding box center [921, 551] width 1293 height 768
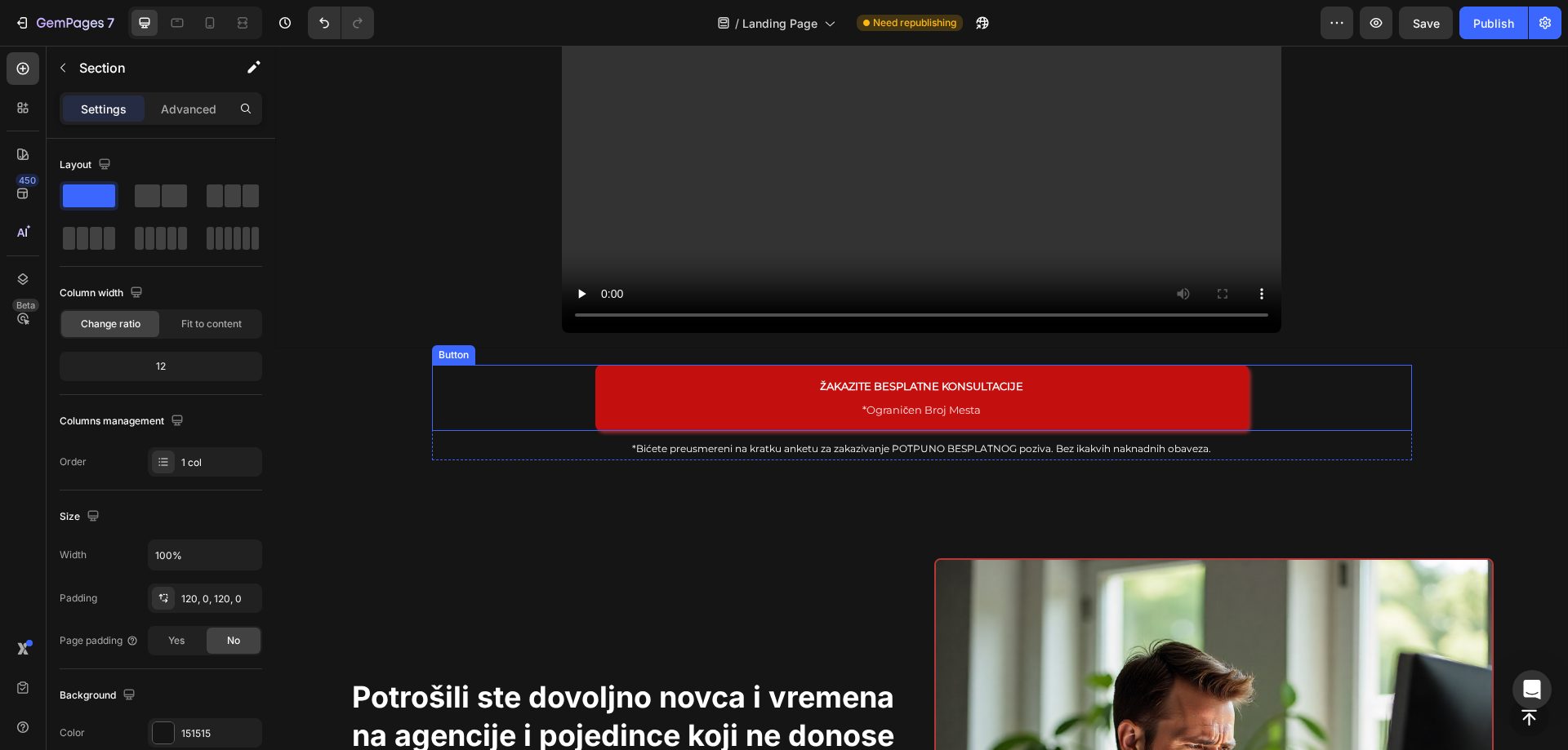
scroll to position [817, 0]
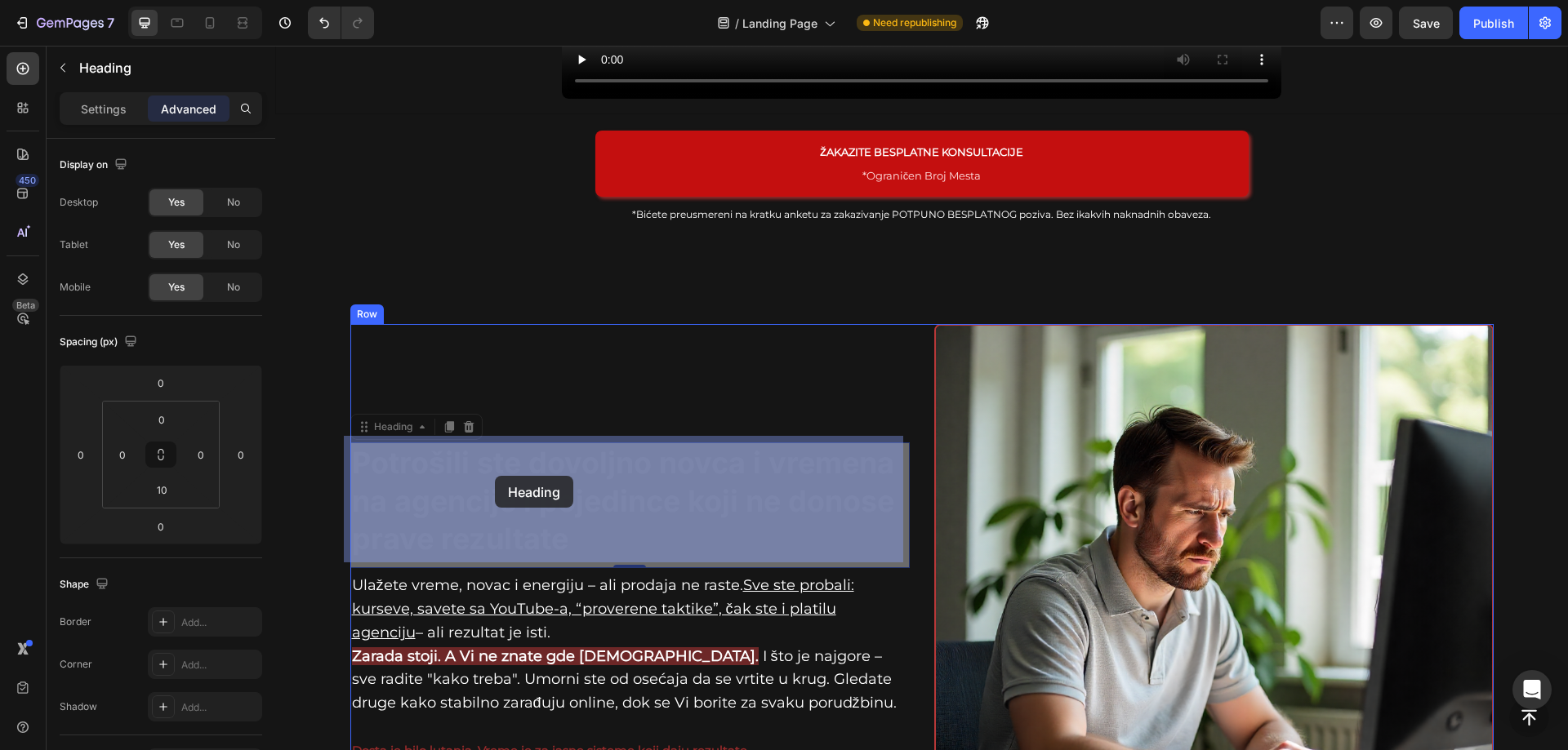
drag, startPoint x: 540, startPoint y: 460, endPoint x: 514, endPoint y: 465, distance: 26.5
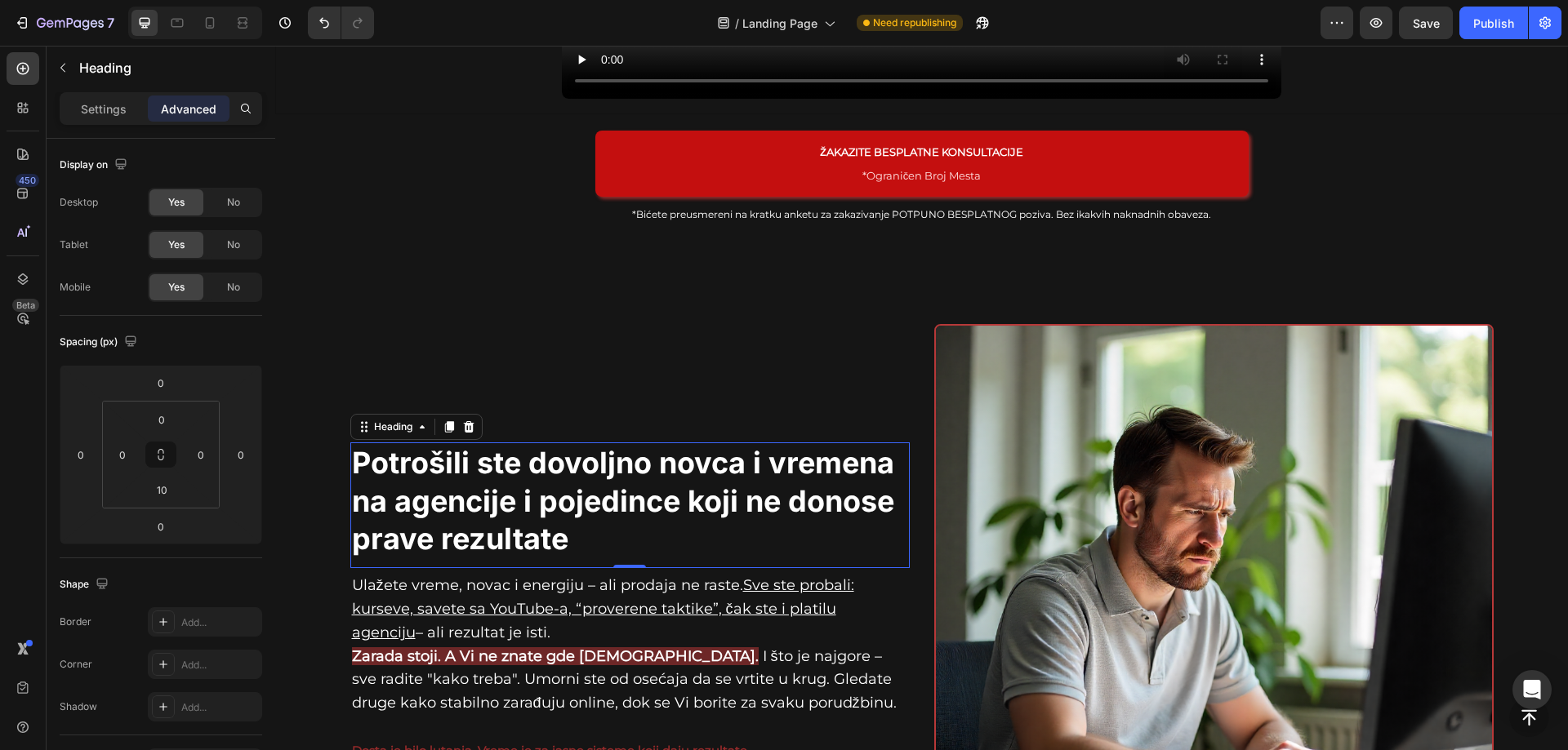
click at [535, 466] on h2 "Potrošili ste dovoljno novca i vremena na agencije i pojedince koji ne donose p…" at bounding box center [630, 501] width 559 height 118
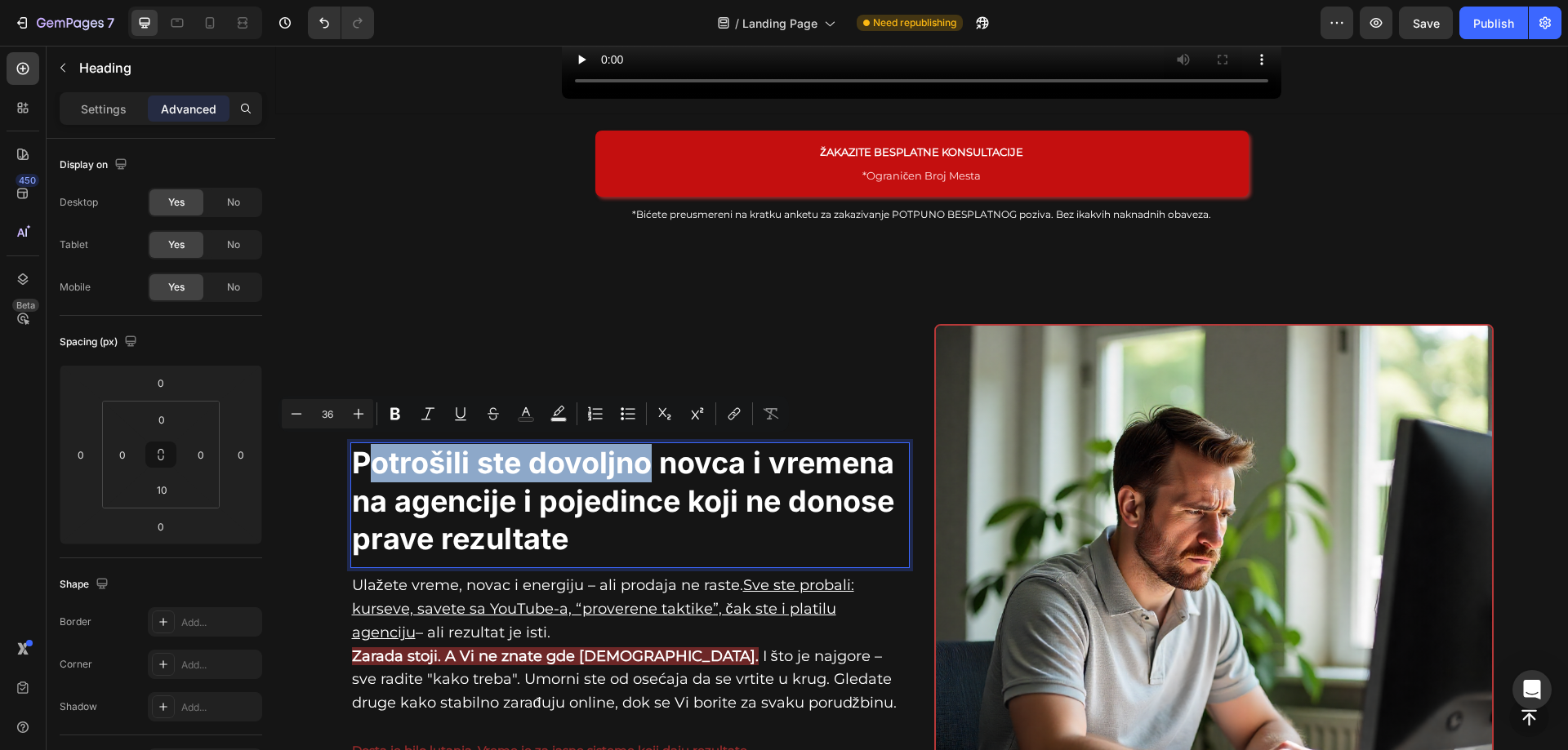
drag, startPoint x: 641, startPoint y: 456, endPoint x: 356, endPoint y: 465, distance: 285.1
click at [356, 465] on p "Potrošili ste dovoljno novca i vremena na agencije i pojedince koji ne donose p…" at bounding box center [630, 501] width 556 height 114
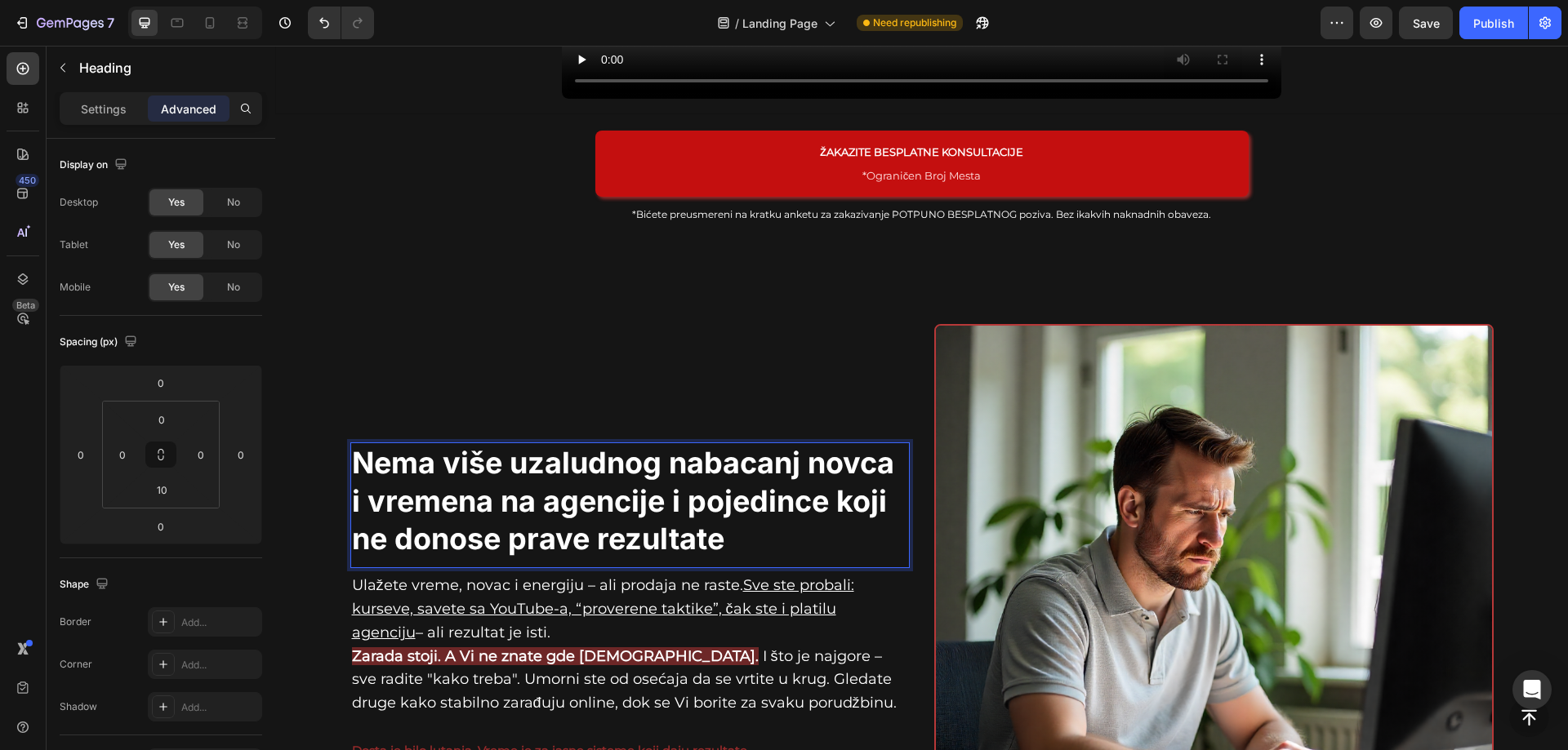
scroll to position [798, 0]
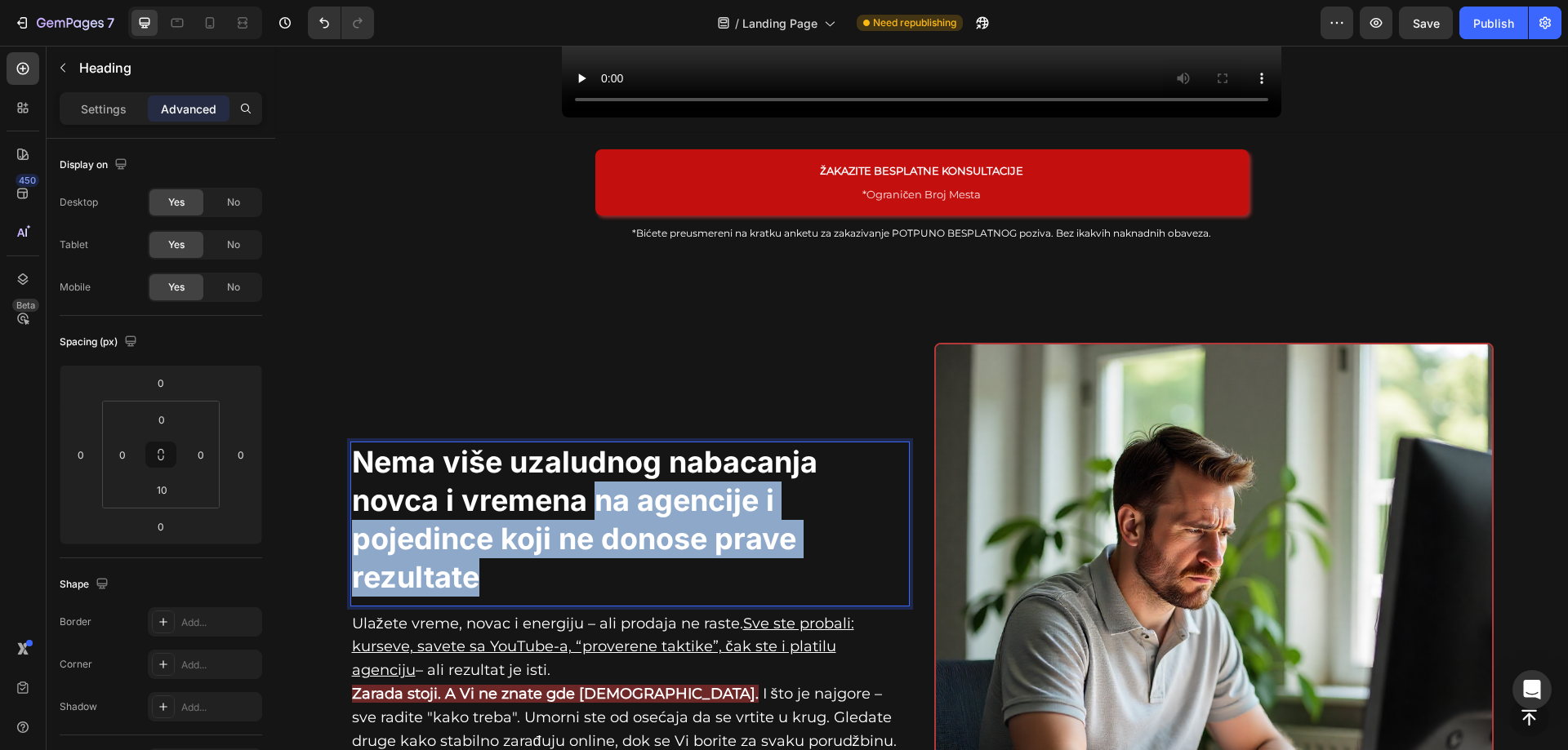
drag, startPoint x: 587, startPoint y: 501, endPoint x: 576, endPoint y: 555, distance: 55.1
click at [576, 555] on p "Nema više uzaludnog nabacanja novca i vremena na agencije i pojedince koji ne d…" at bounding box center [630, 519] width 556 height 153
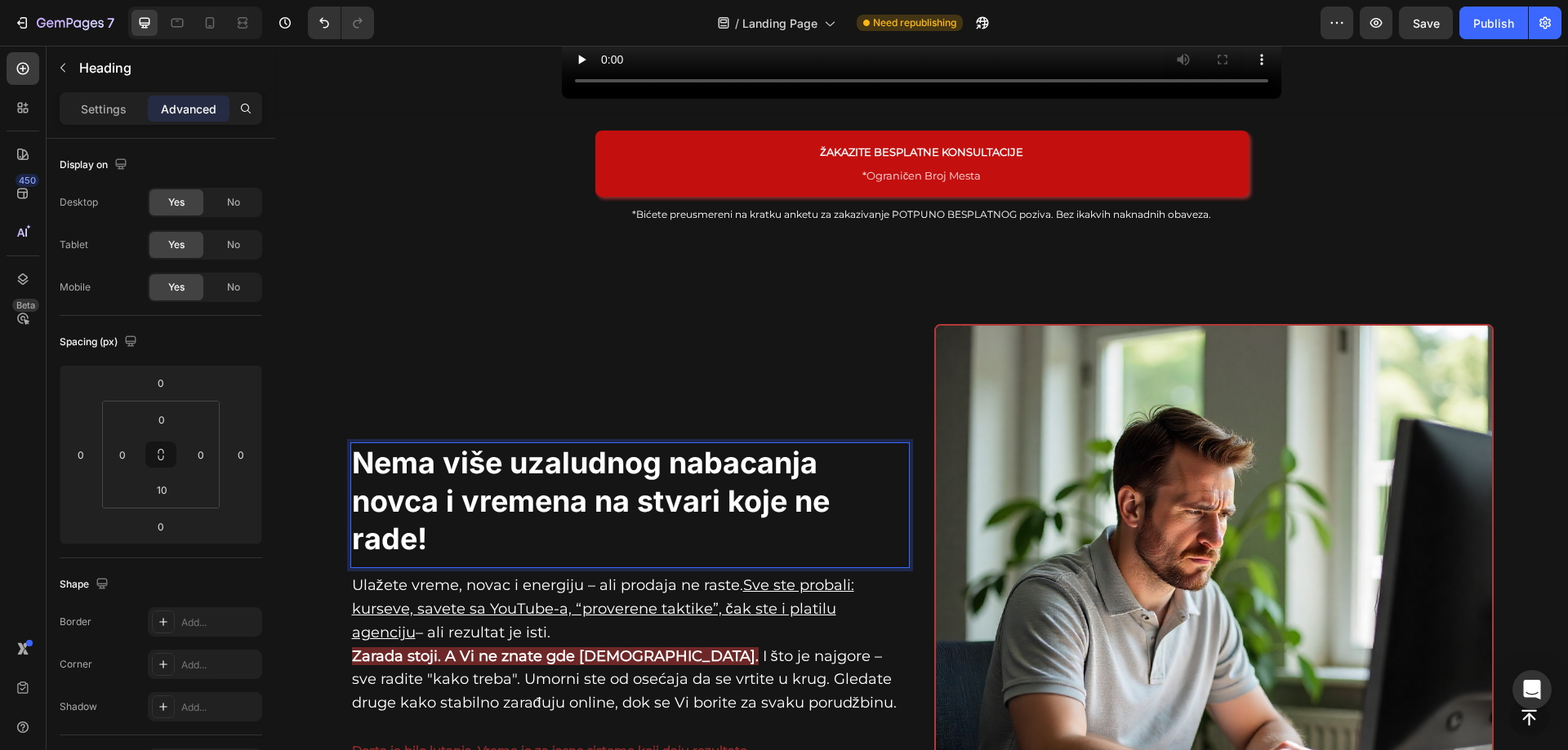
scroll to position [836, 0]
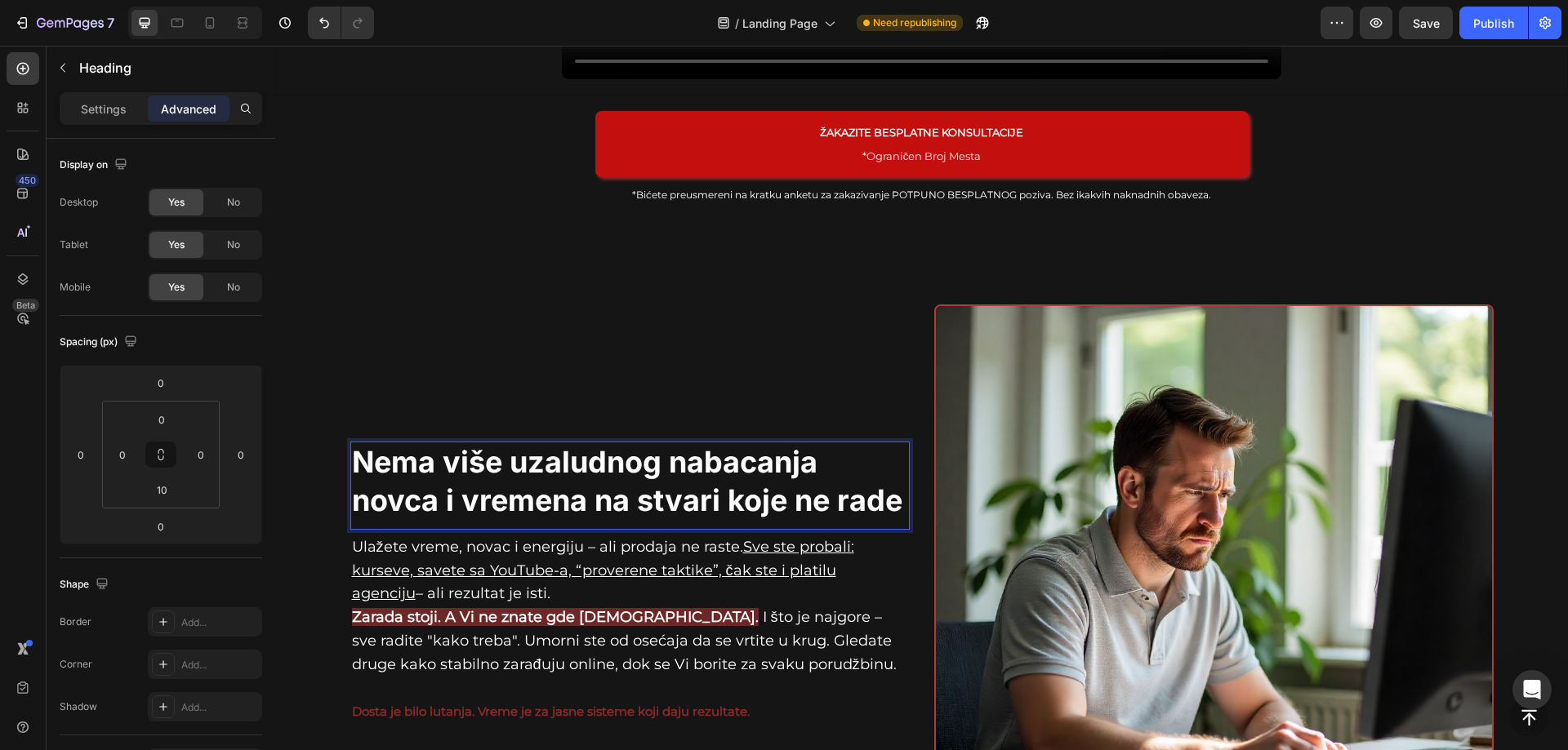
click at [693, 454] on p "Nema više uzaludnog nabacanja novca i vremena na stvari koje ne rade" at bounding box center [630, 481] width 556 height 77
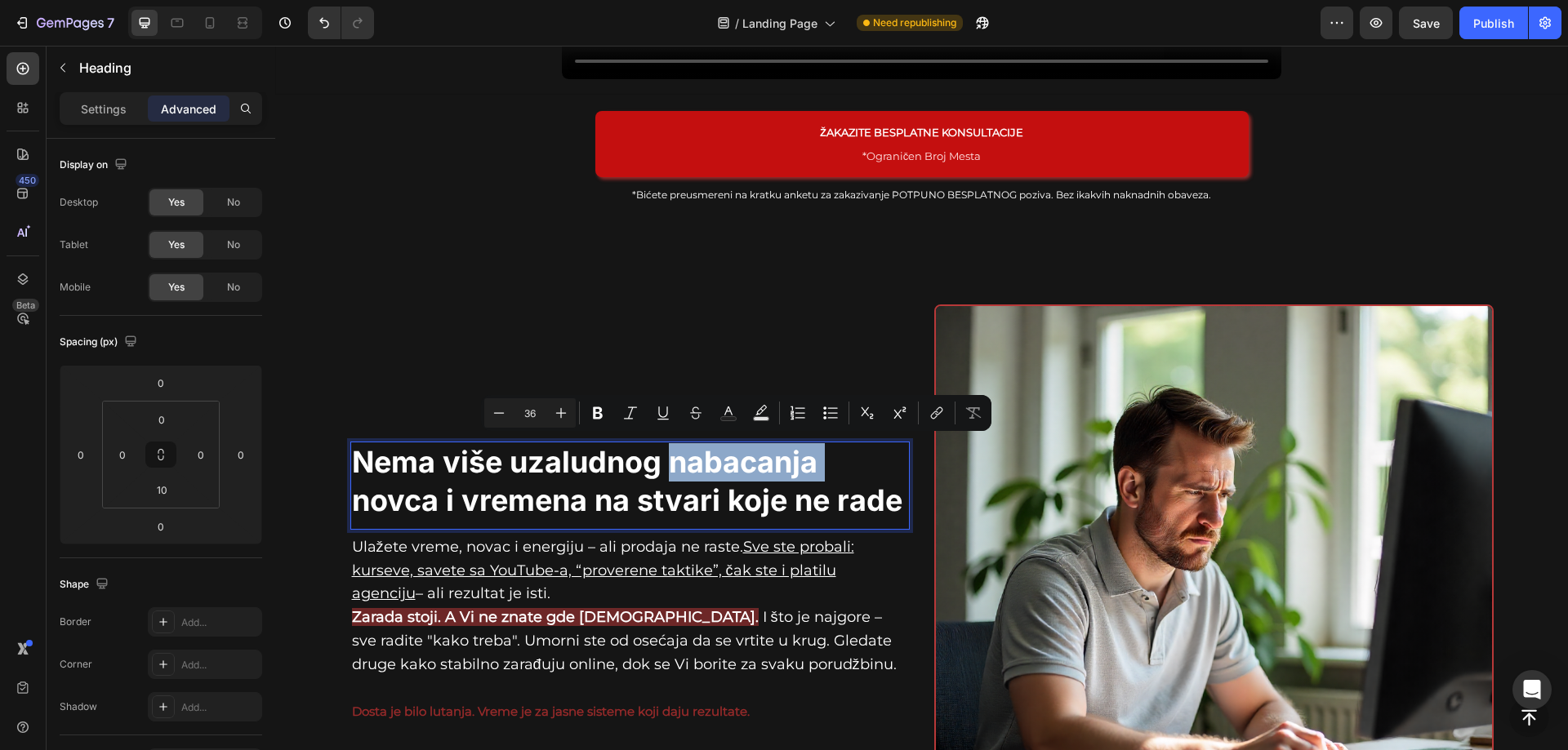
click at [693, 454] on p "Nema više uzaludnog nabacanja novca i vremena na stvari koje ne rade" at bounding box center [630, 481] width 556 height 77
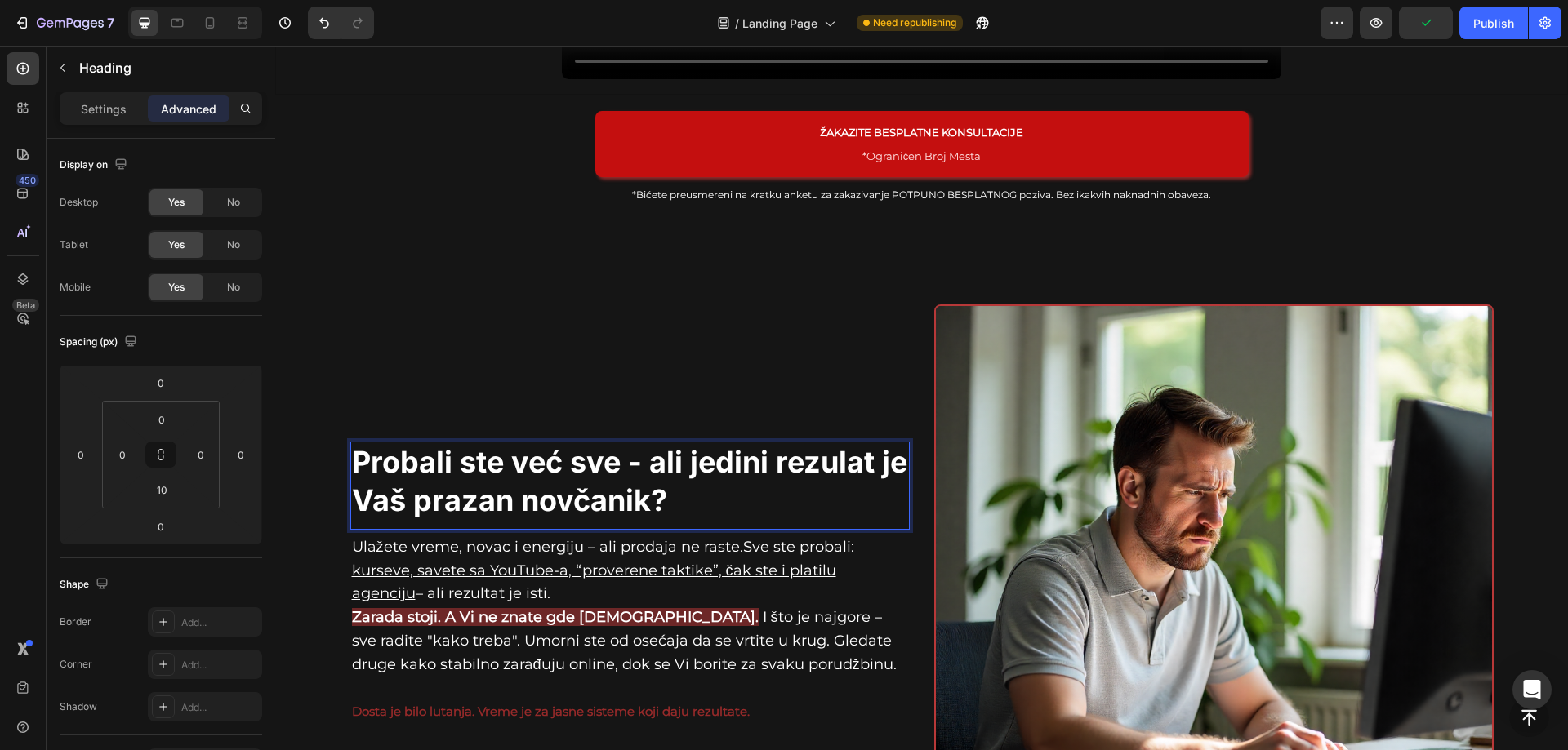
click at [639, 458] on p "Probali ste već sve - ali jedini rezulat je Vaš prazan novčanik?" at bounding box center [630, 481] width 556 height 77
click at [682, 484] on p "Probali ste već sve - ali jedini rezulat je Vaš prazan novčanik?" at bounding box center [630, 481] width 556 height 77
click at [1202, 499] on img at bounding box center [1213, 584] width 559 height 559
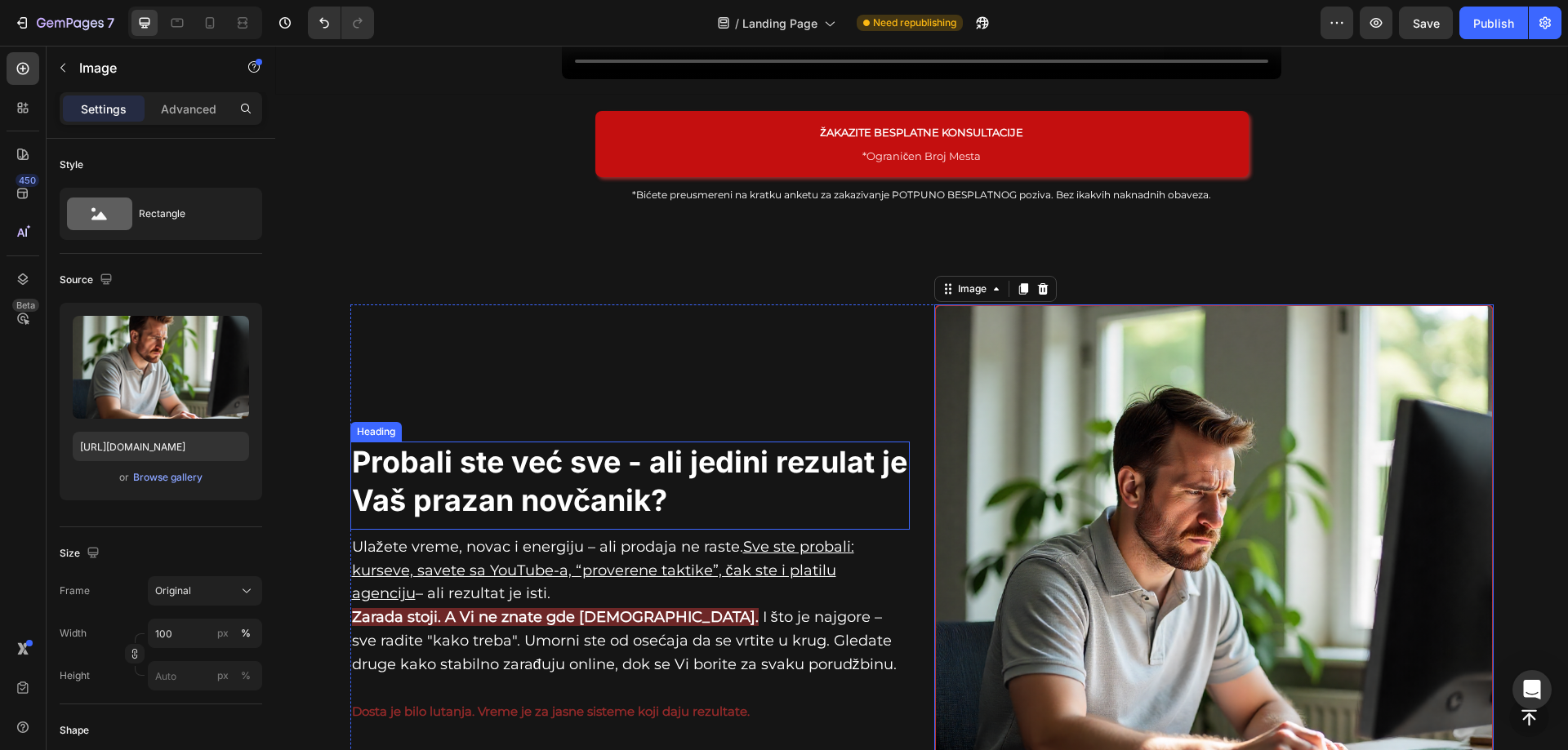
click at [488, 451] on p "Probali ste već sve - ali jedini rezulat je Vaš prazan novčanik?" at bounding box center [630, 481] width 556 height 77
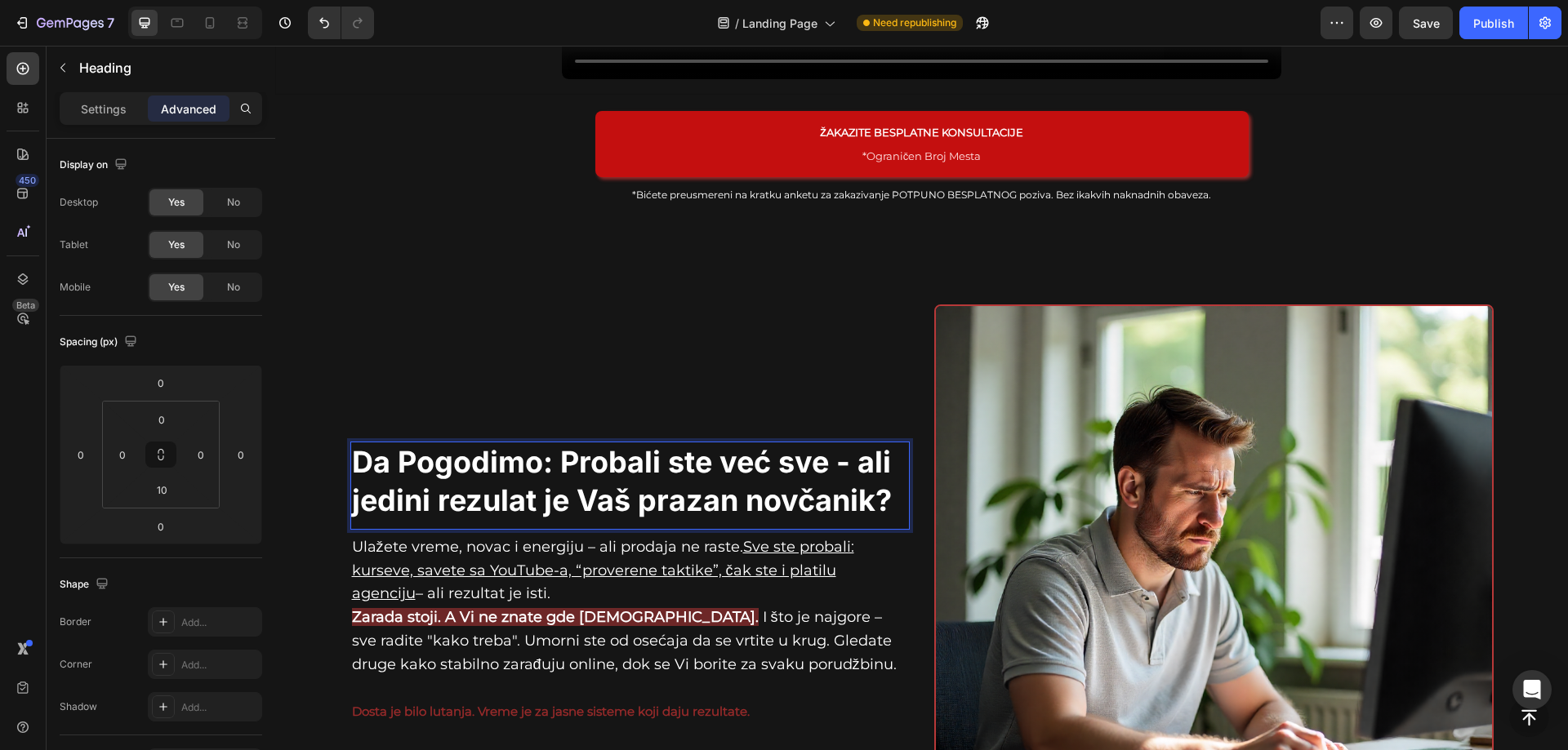
click at [533, 493] on p "Da Pogodimo: Probali ste već sve - ali jedini rezulat je Vaš prazan novčanik?" at bounding box center [630, 481] width 556 height 77
click at [566, 493] on p "Da Pogodimo: Probali ste već sve - ali jedini rezulat je Vaš prazan novčanik?" at bounding box center [630, 481] width 556 height 77
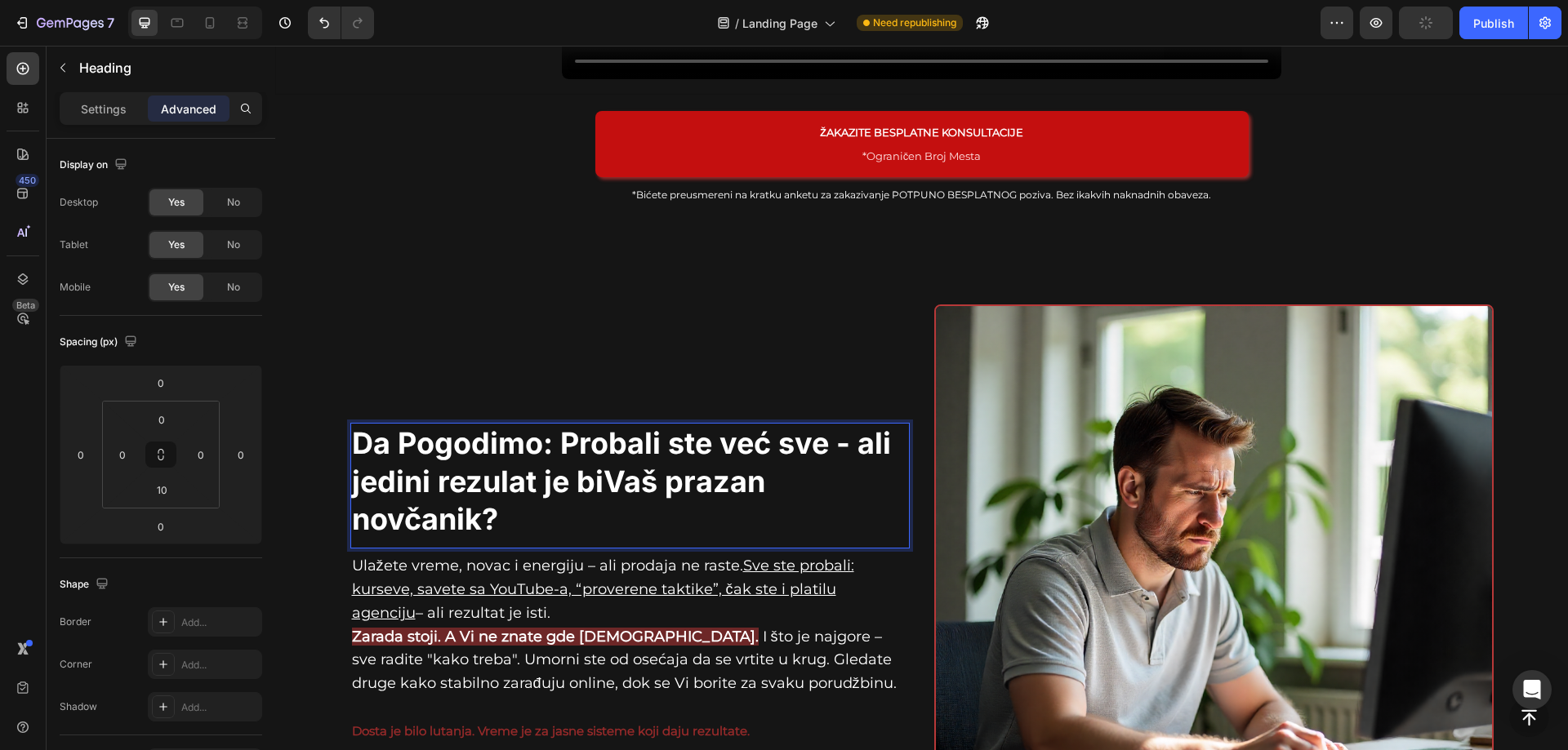
scroll to position [817, 0]
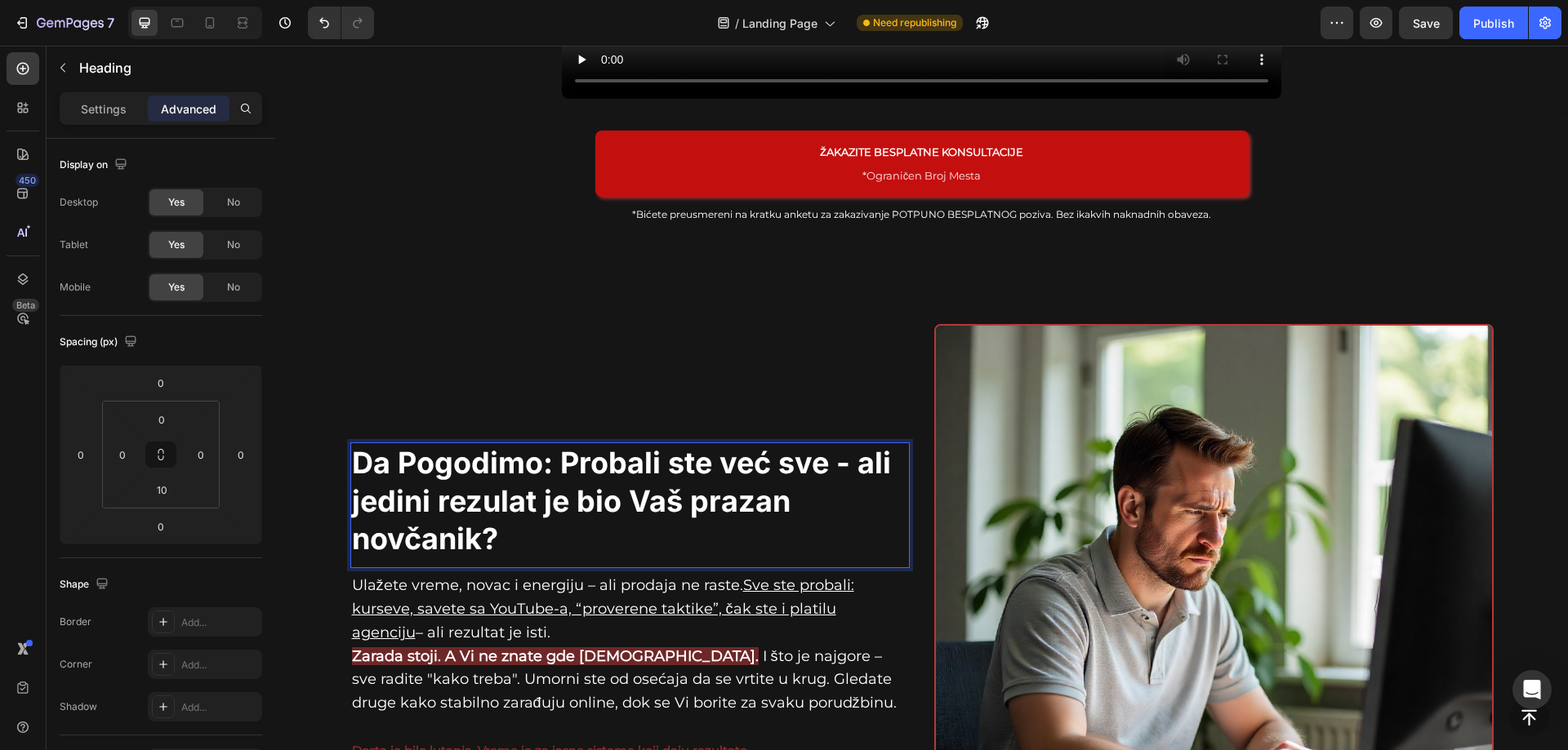
click at [773, 457] on p "Da Pogodimo: Probali ste već sve - ali jedini rezulat je bio Vaš prazan novčani…" at bounding box center [630, 501] width 556 height 114
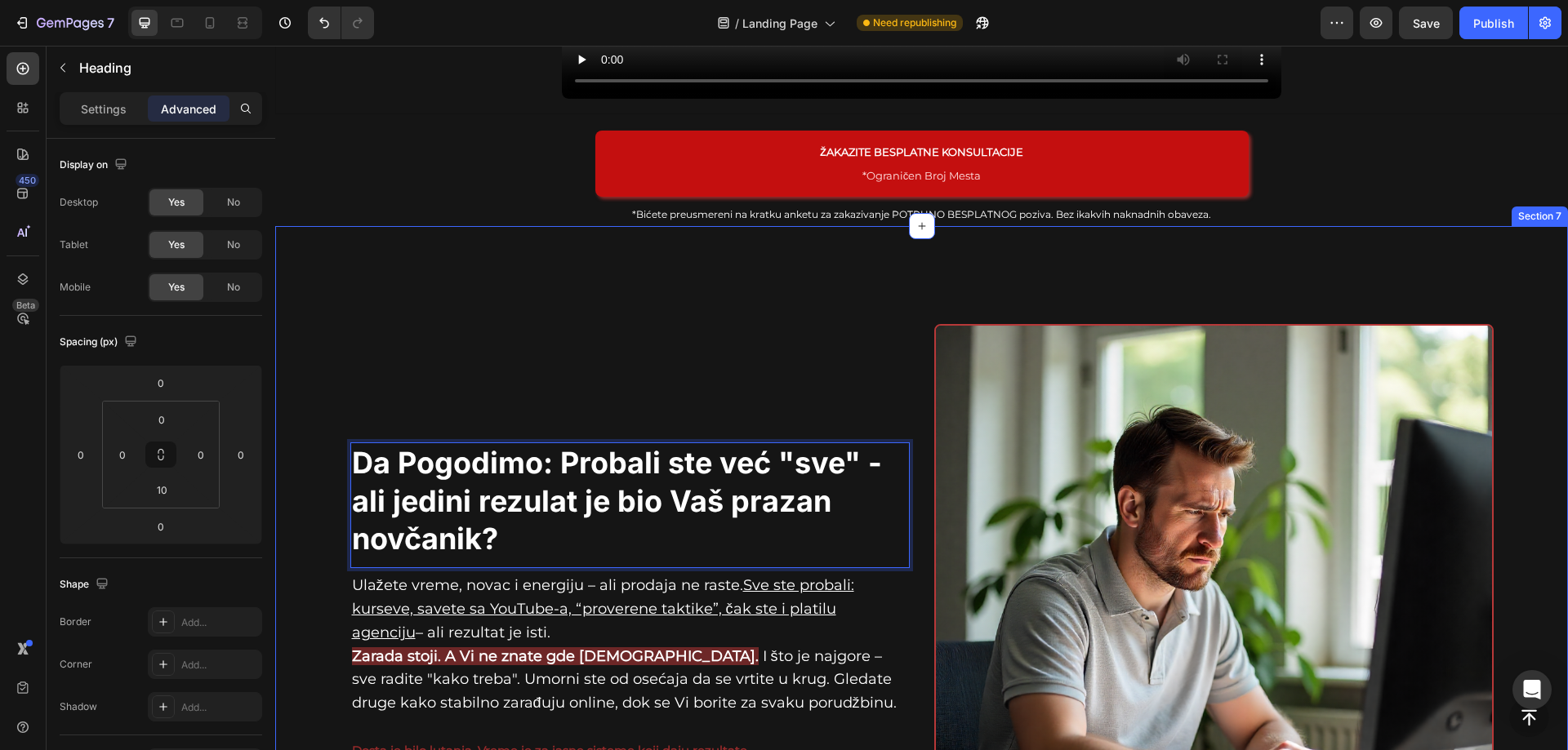
click at [1304, 241] on div "Da Pogodimo: Probali ste već "sve" - ali jedini rezulat je bio Vaš prazan novča…" at bounding box center [921, 610] width 1293 height 768
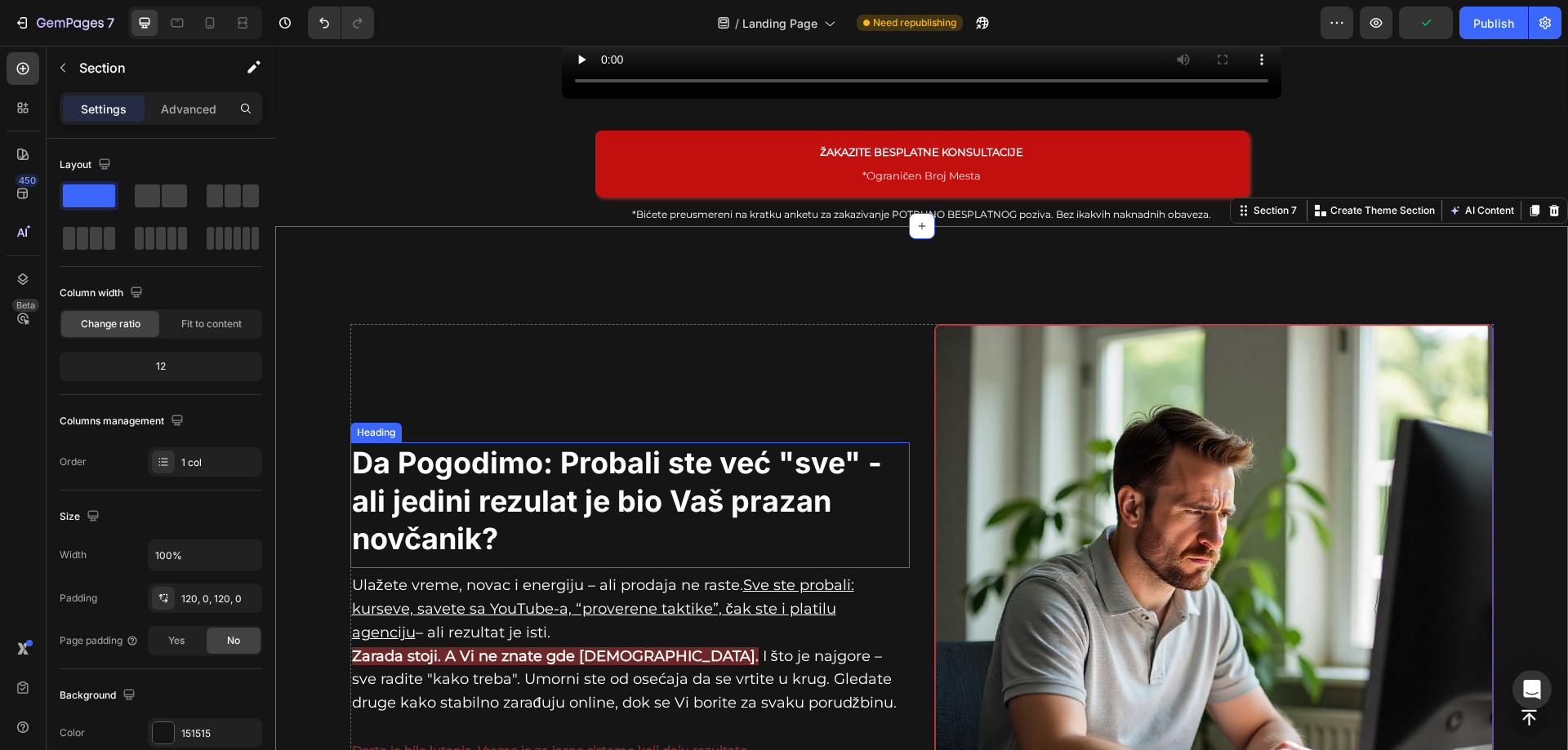
click at [515, 540] on p "Da Pogodimo: Probali ste već "sve" - ali jedini rezulat je bio Vaš prazan novča…" at bounding box center [630, 501] width 556 height 114
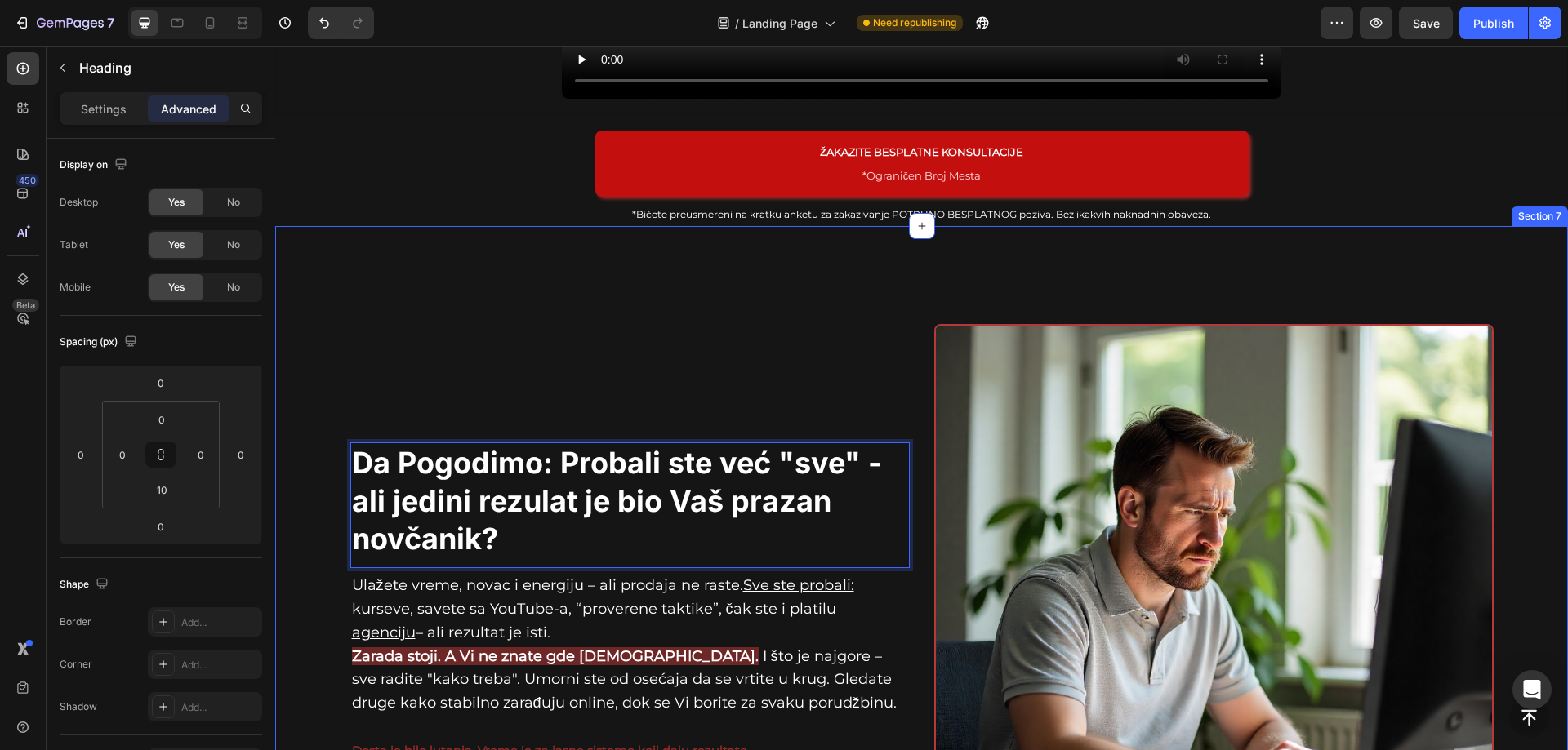
click at [1322, 270] on div "Da Pogodimo: Probali ste već "sve" - ali jedini rezulat je bio Vaš prazan novča…" at bounding box center [921, 610] width 1293 height 768
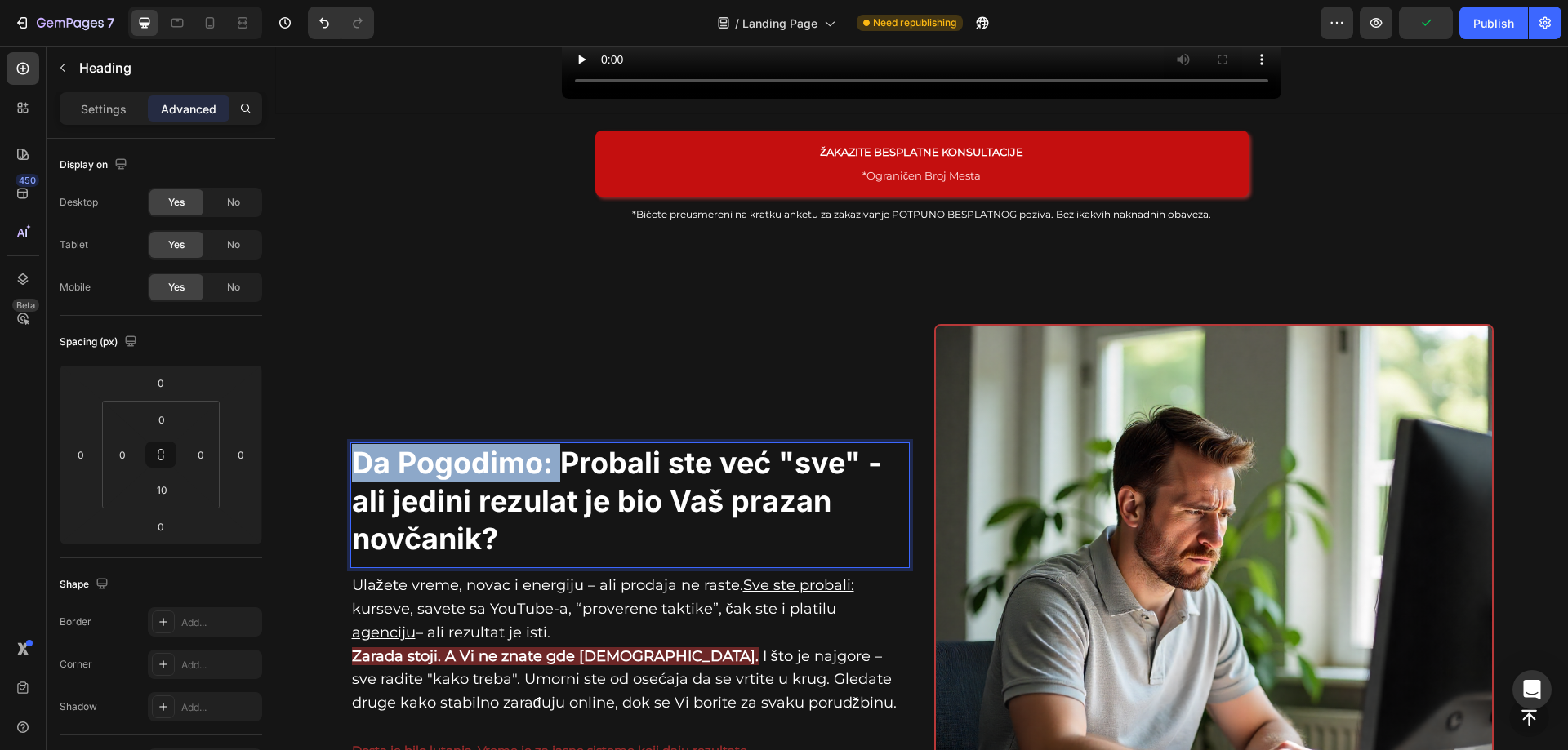
drag, startPoint x: 556, startPoint y: 460, endPoint x: 355, endPoint y: 471, distance: 201.3
click at [355, 471] on p "Da Pogodimo: Probali ste već "sve" - ali jedini rezulat je bio Vaš prazan novča…" at bounding box center [630, 501] width 556 height 114
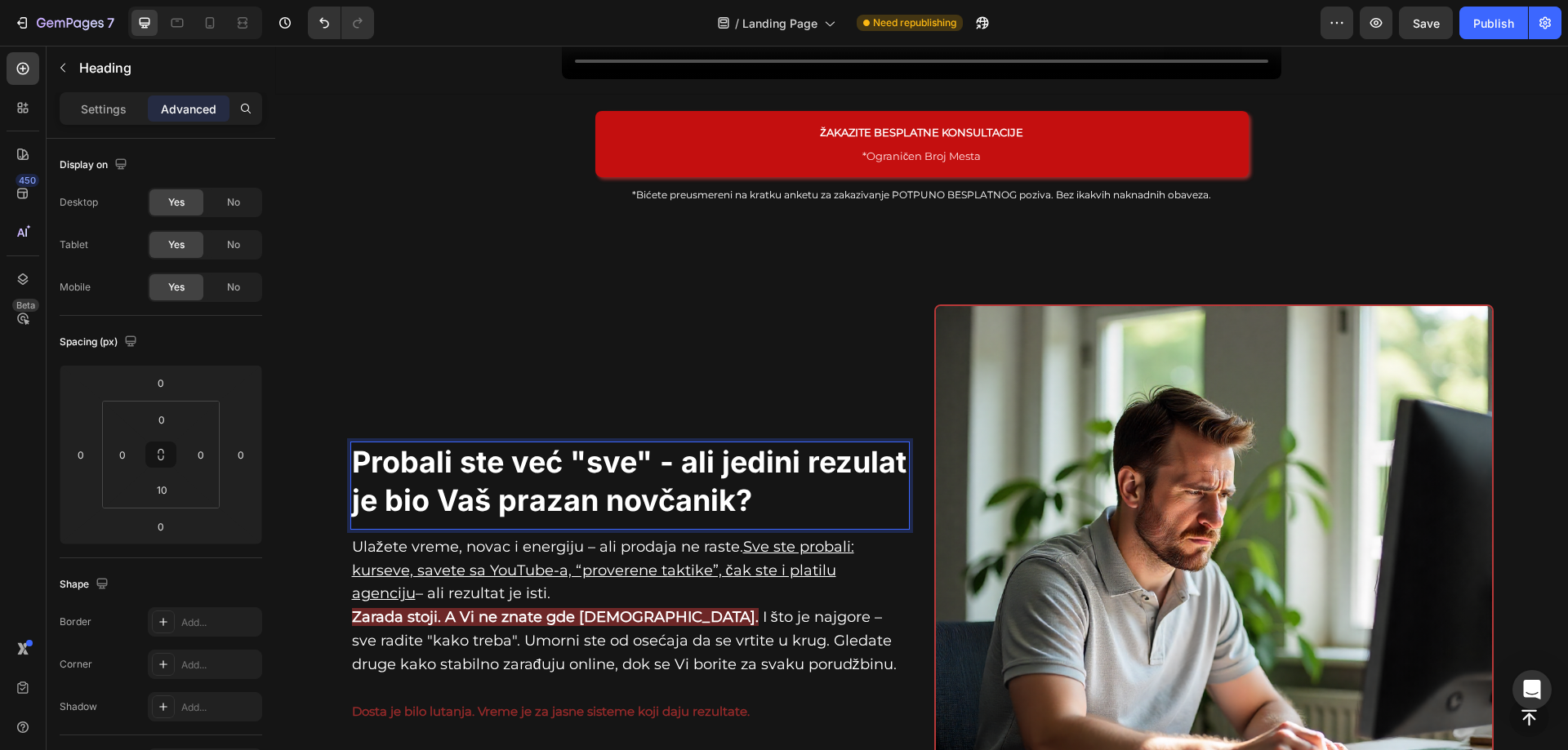
click at [742, 504] on p "Probali ste već "sve" - ali jedini rezulat je bio Vaš prazan novčanik?" at bounding box center [630, 481] width 556 height 77
click at [678, 457] on p "Probali ste već "sve" - ali jedini rezulat je bio Vaš prazan novčanik?" at bounding box center [630, 481] width 556 height 77
click at [710, 457] on p "Probali ste već "sve" - ali jedini rezulat je bio Vaš prazan novčanik?" at bounding box center [630, 481] width 556 height 77
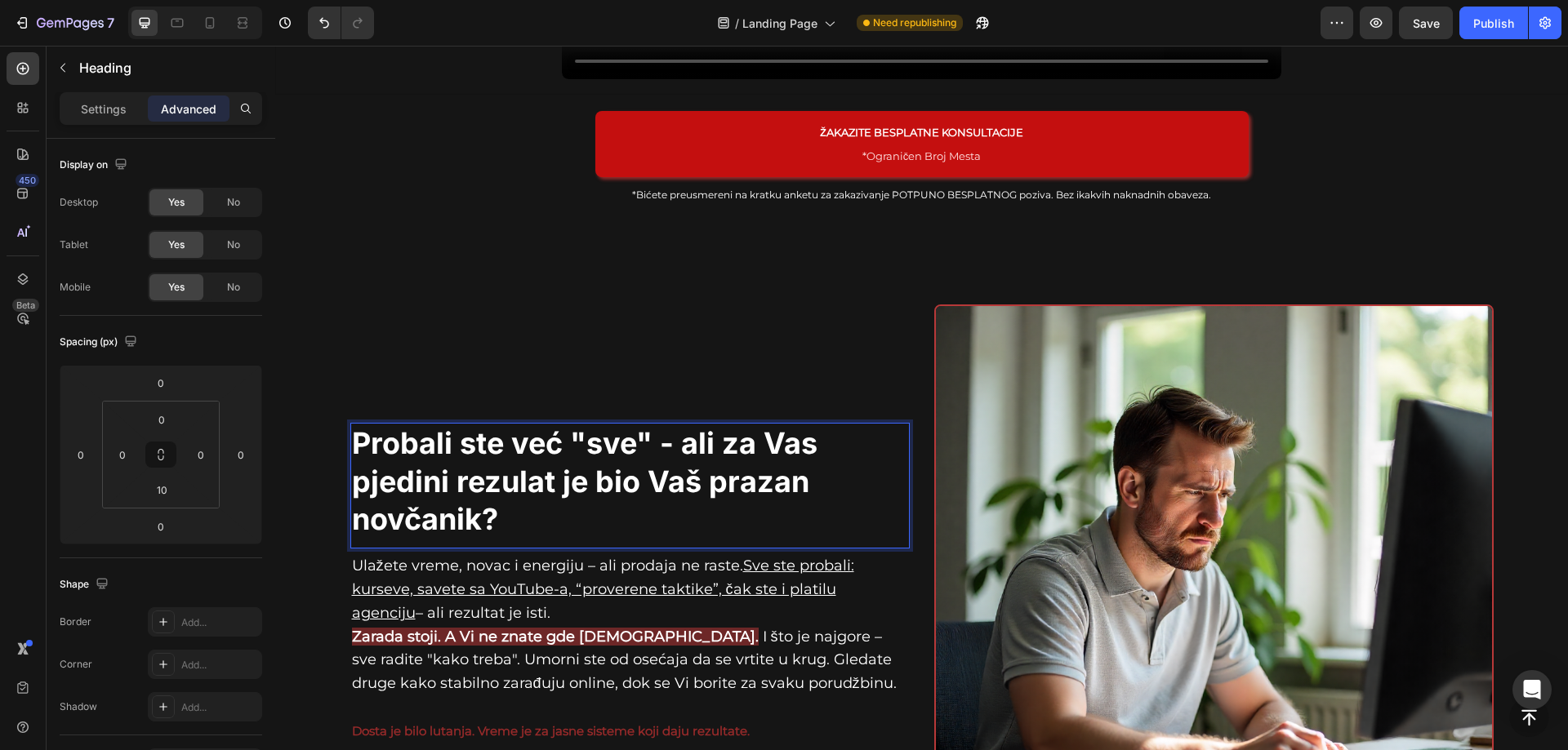
scroll to position [817, 0]
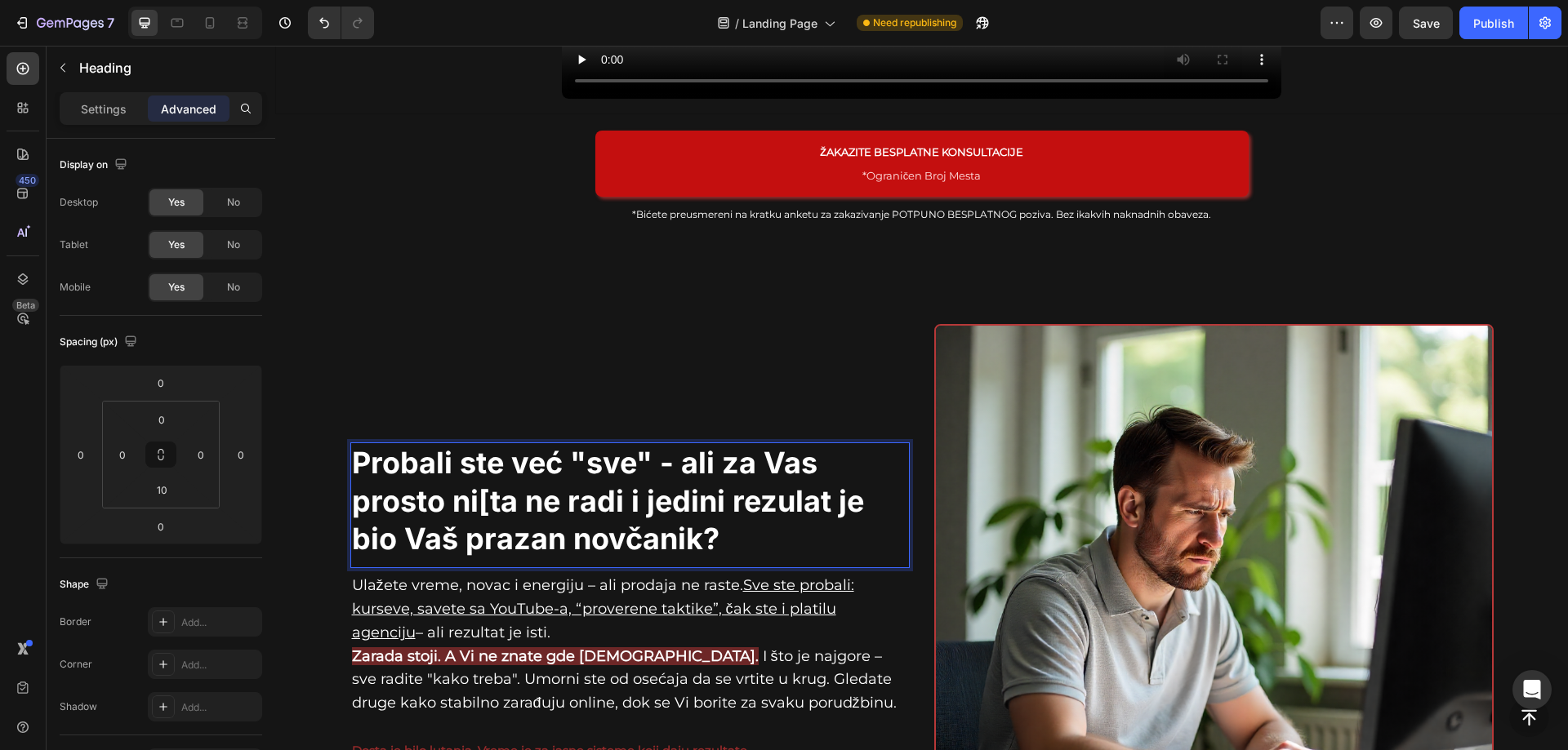
click at [417, 524] on p "Probali ste već "sve" - ali za Vas prosto ni[ta ne radi i jedini rezulat je bio…" at bounding box center [630, 501] width 556 height 114
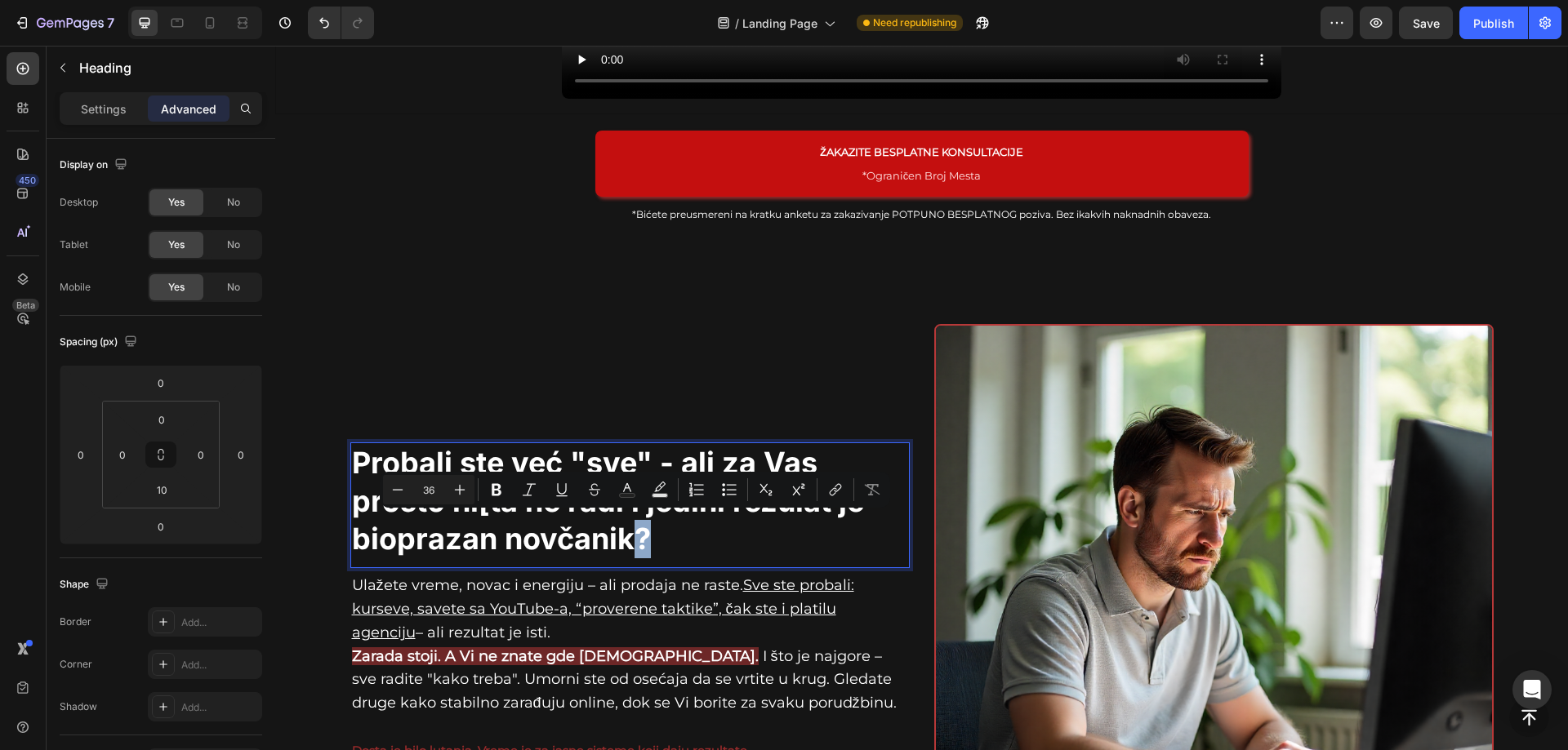
drag, startPoint x: 625, startPoint y: 534, endPoint x: 650, endPoint y: 534, distance: 25.0
click at [650, 534] on p "Probali ste već "sve" - ali za Vas prosto ni[ta ne radi i jedini rezulat je bio…" at bounding box center [630, 501] width 556 height 114
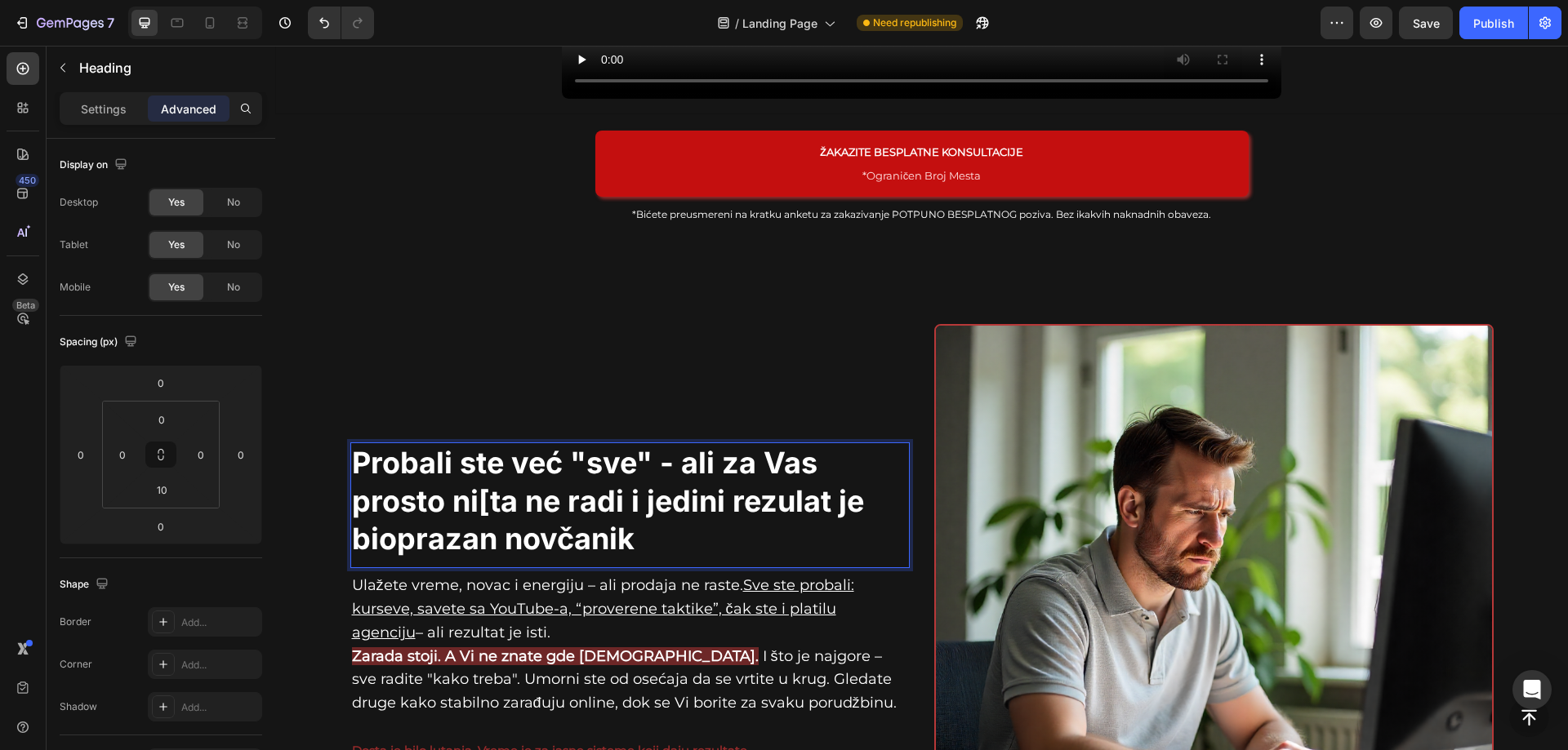
click at [387, 540] on p "Probali ste već "sve" - ali za Vas prosto ni[ta ne radi i jedini rezulat je bio…" at bounding box center [630, 501] width 556 height 114
click at [650, 458] on p "Probali ste već "sve" - ali za Vas prosto ni[ta ne radi i jedini rezulat je bio…" at bounding box center [630, 501] width 556 height 114
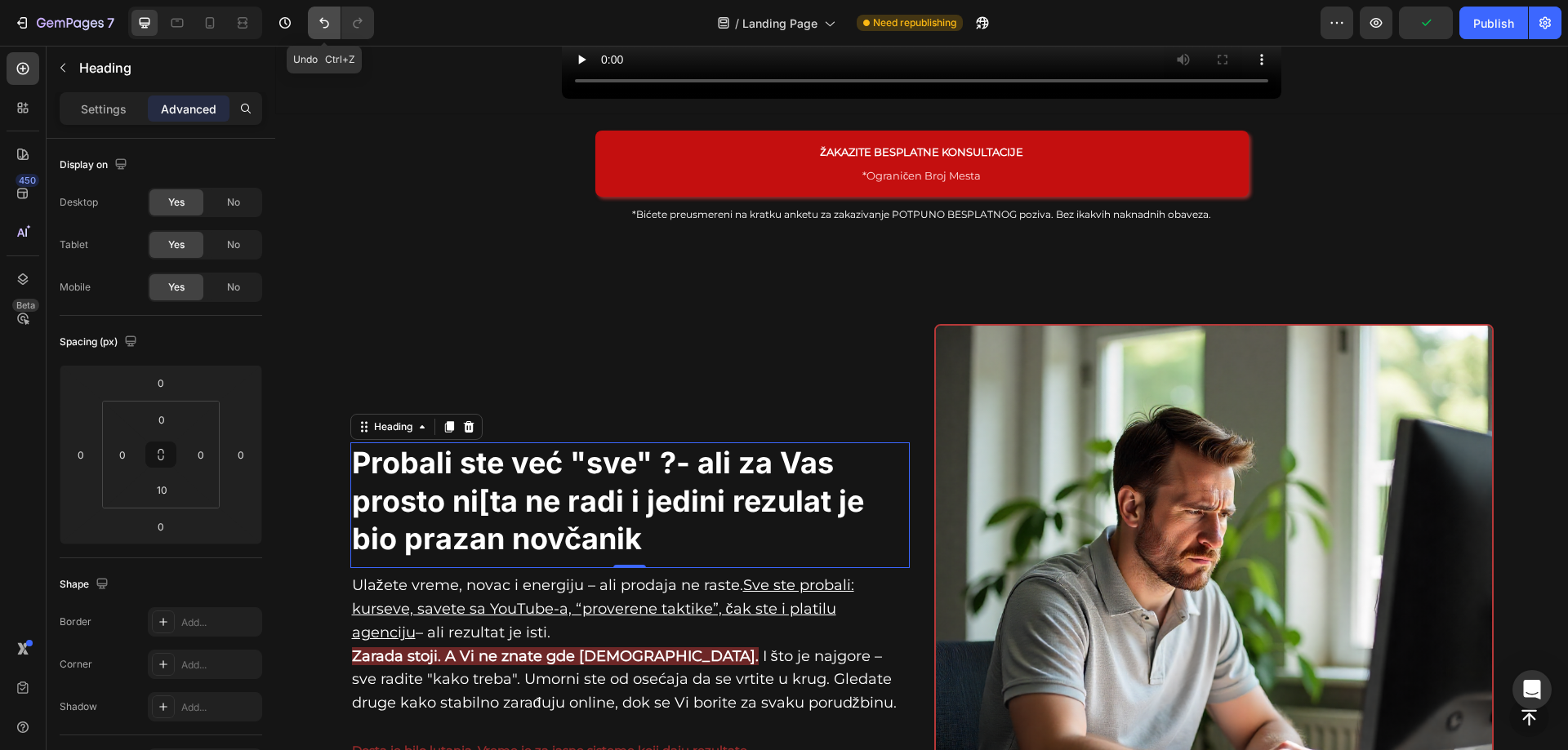
click at [329, 22] on icon "Undo/Redo" at bounding box center [324, 23] width 16 height 16
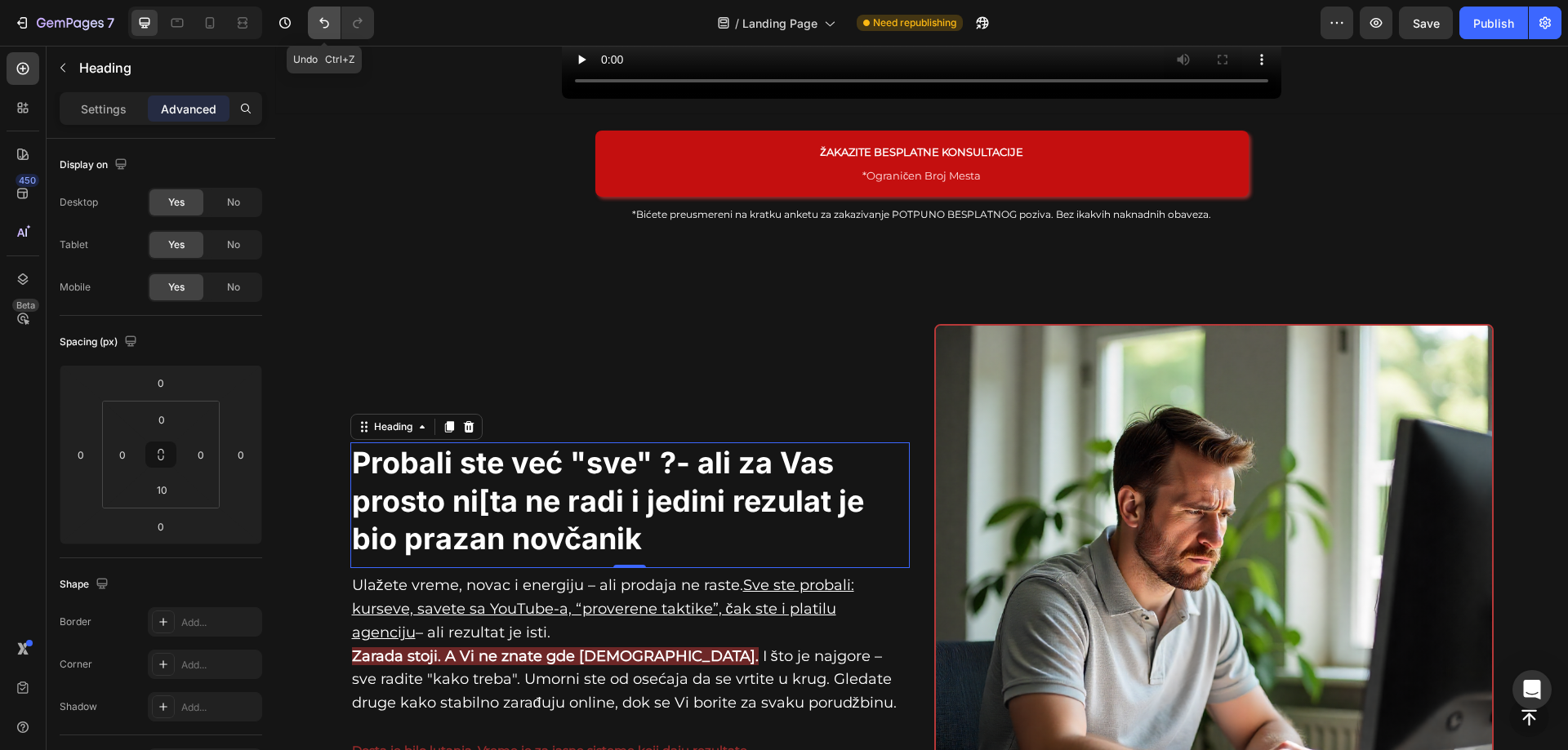
click at [329, 22] on icon "Undo/Redo" at bounding box center [324, 23] width 16 height 16
click at [328, 22] on icon "Undo/Redo" at bounding box center [324, 24] width 10 height 11
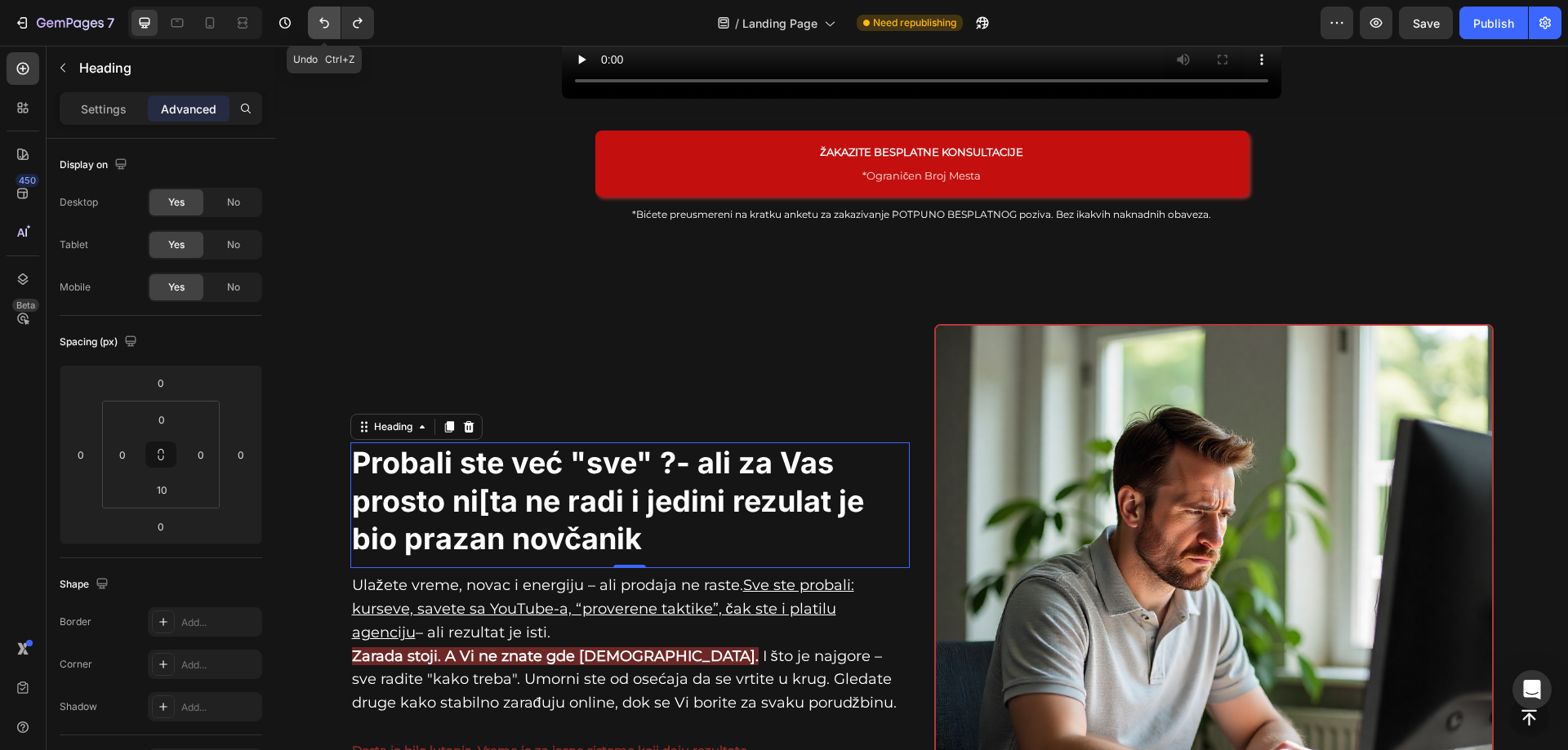
click at [328, 22] on icon "Undo/Redo" at bounding box center [324, 24] width 10 height 11
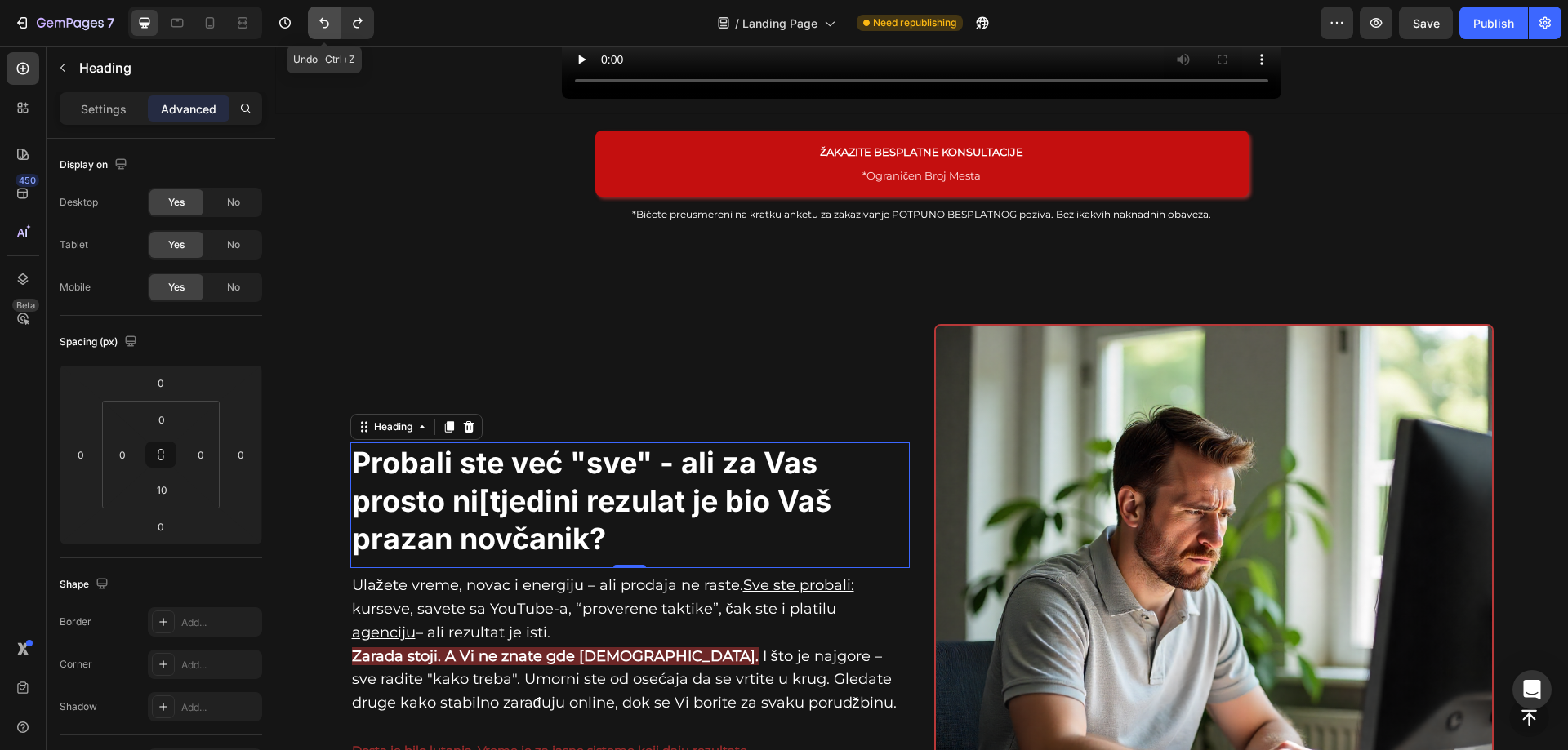
click at [328, 22] on icon "Undo/Redo" at bounding box center [324, 24] width 10 height 11
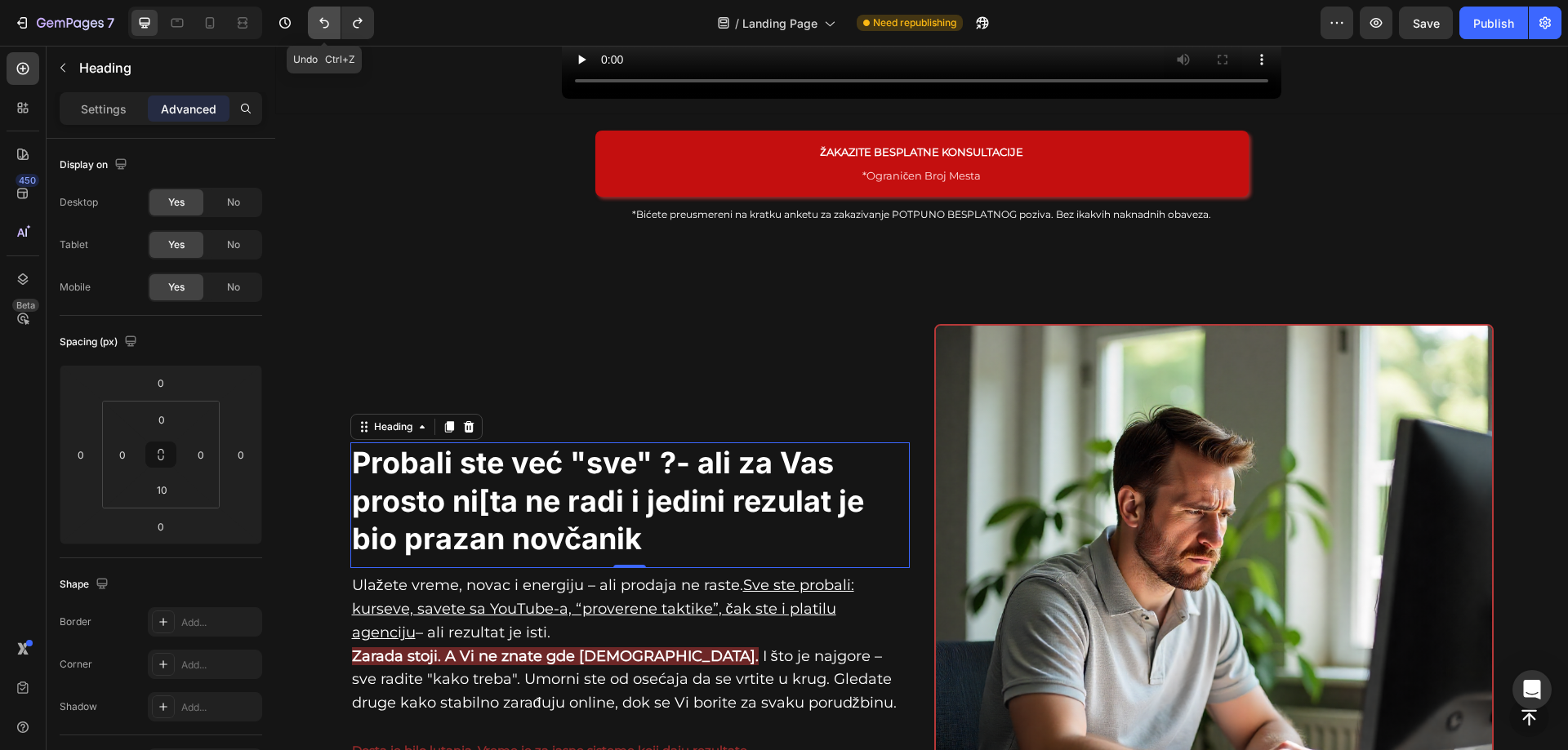
click at [328, 22] on icon "Undo/Redo" at bounding box center [324, 24] width 10 height 11
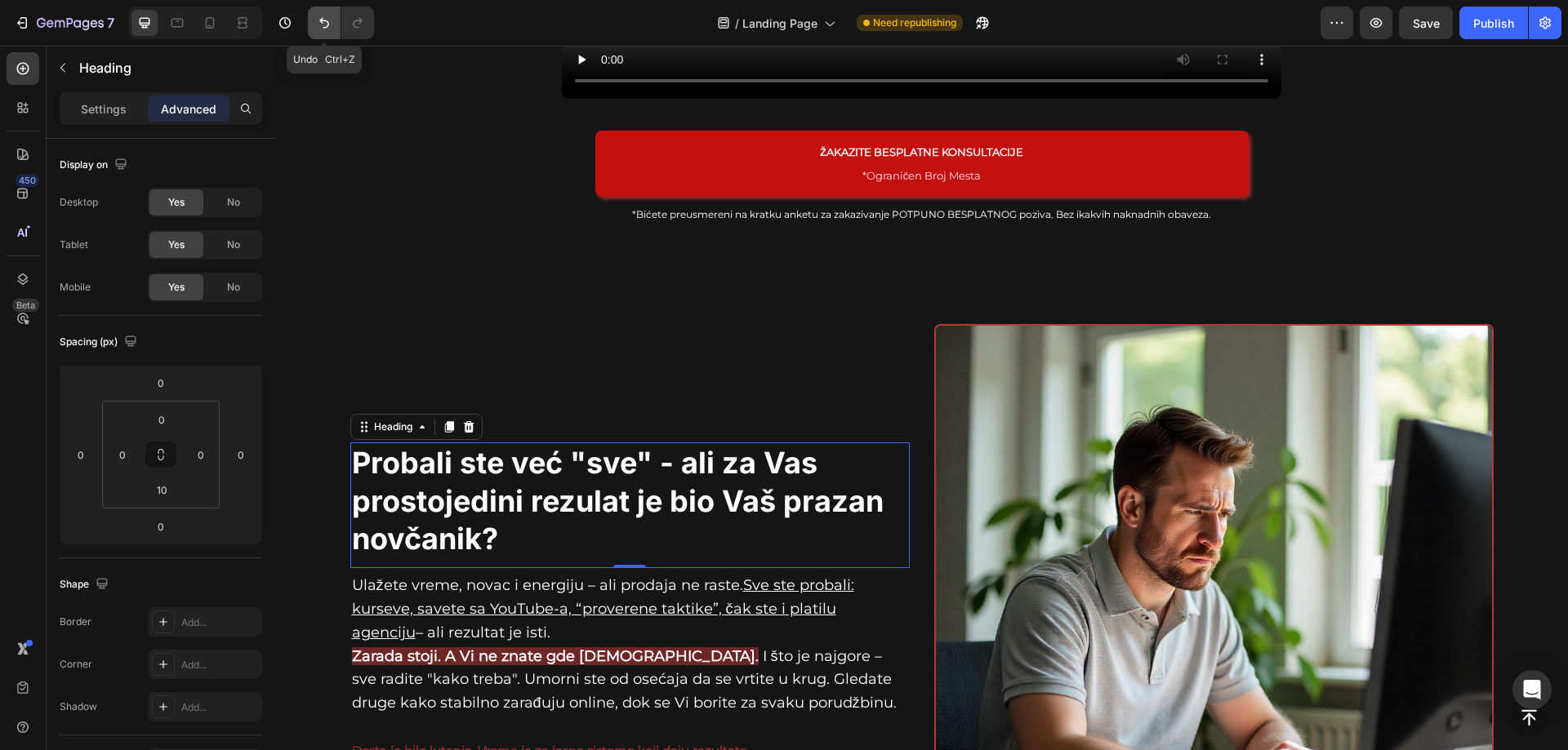
click at [328, 22] on icon "Undo/Redo" at bounding box center [324, 24] width 10 height 11
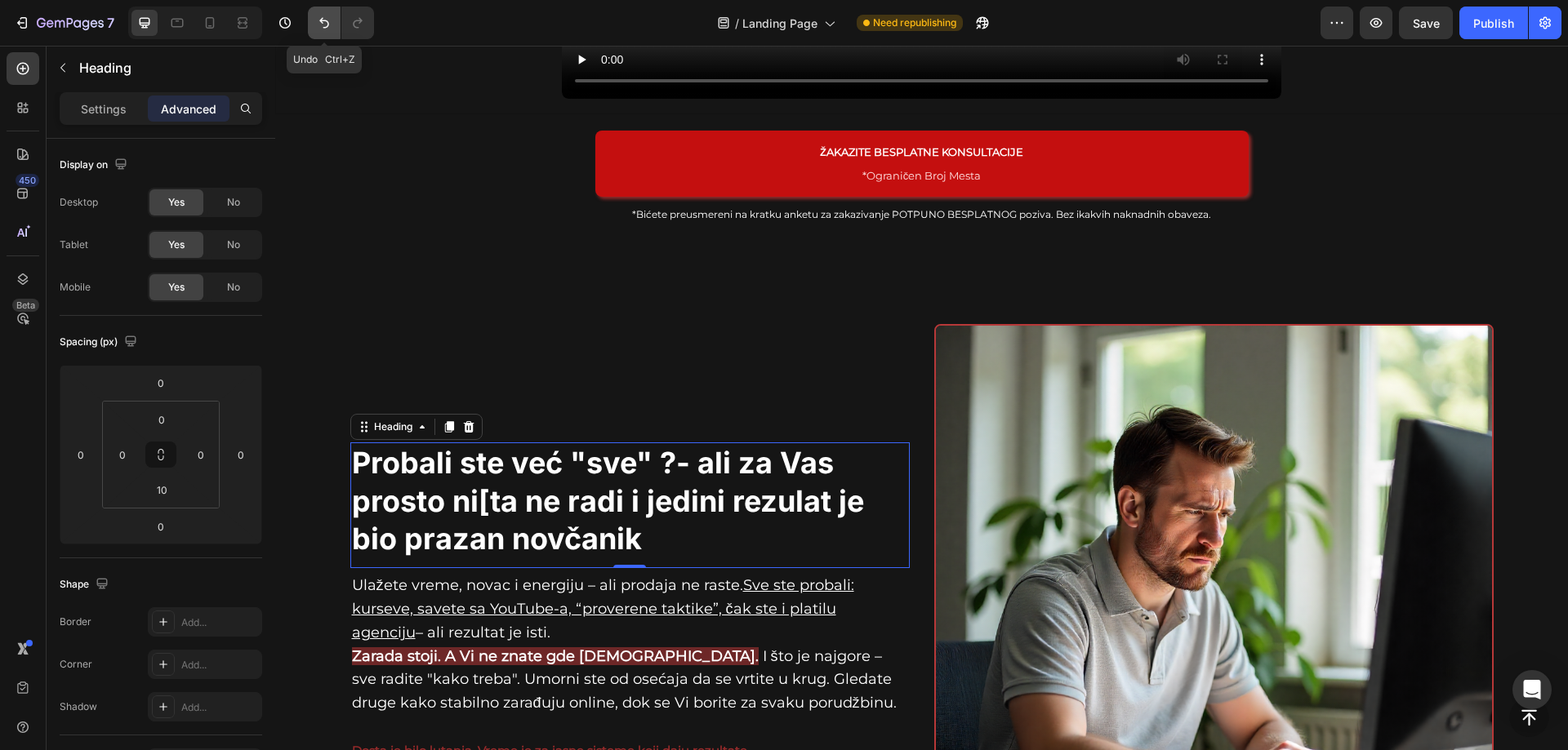
click at [328, 22] on icon "Undo/Redo" at bounding box center [324, 24] width 10 height 11
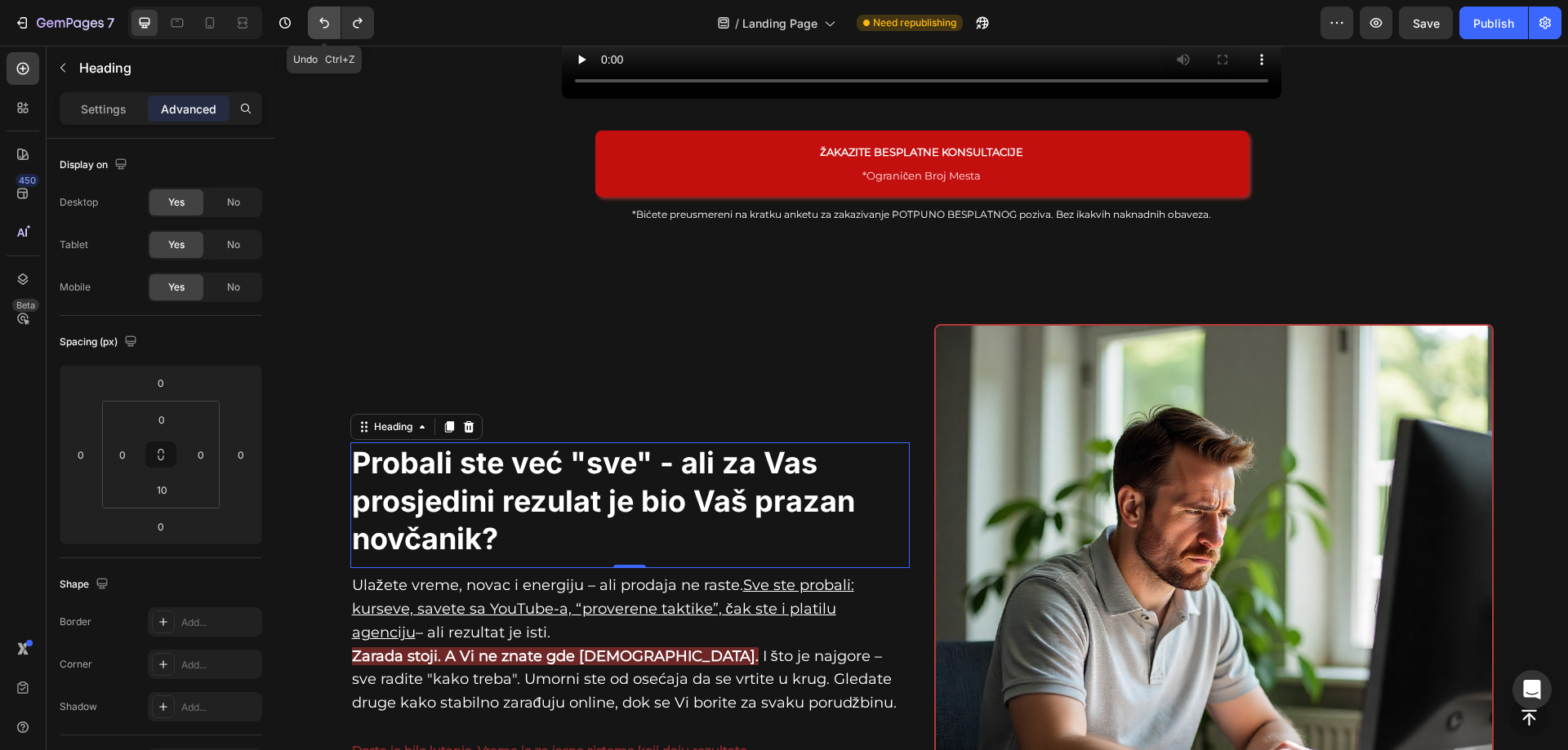
click at [328, 22] on icon "Undo/Redo" at bounding box center [324, 24] width 10 height 11
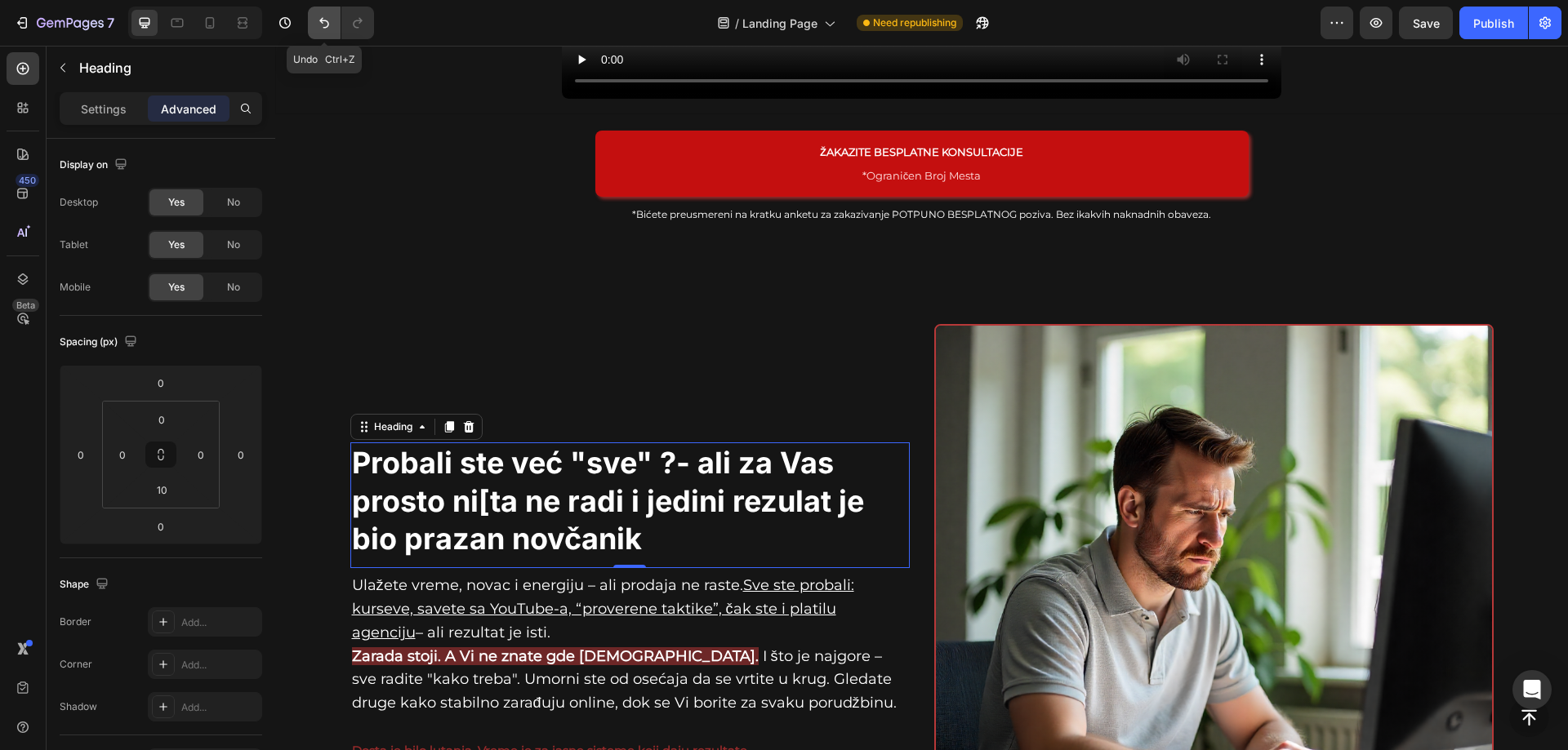
click at [327, 21] on icon "Undo/Redo" at bounding box center [324, 24] width 10 height 11
click at [335, 27] on button "Undo/Redo" at bounding box center [324, 23] width 33 height 33
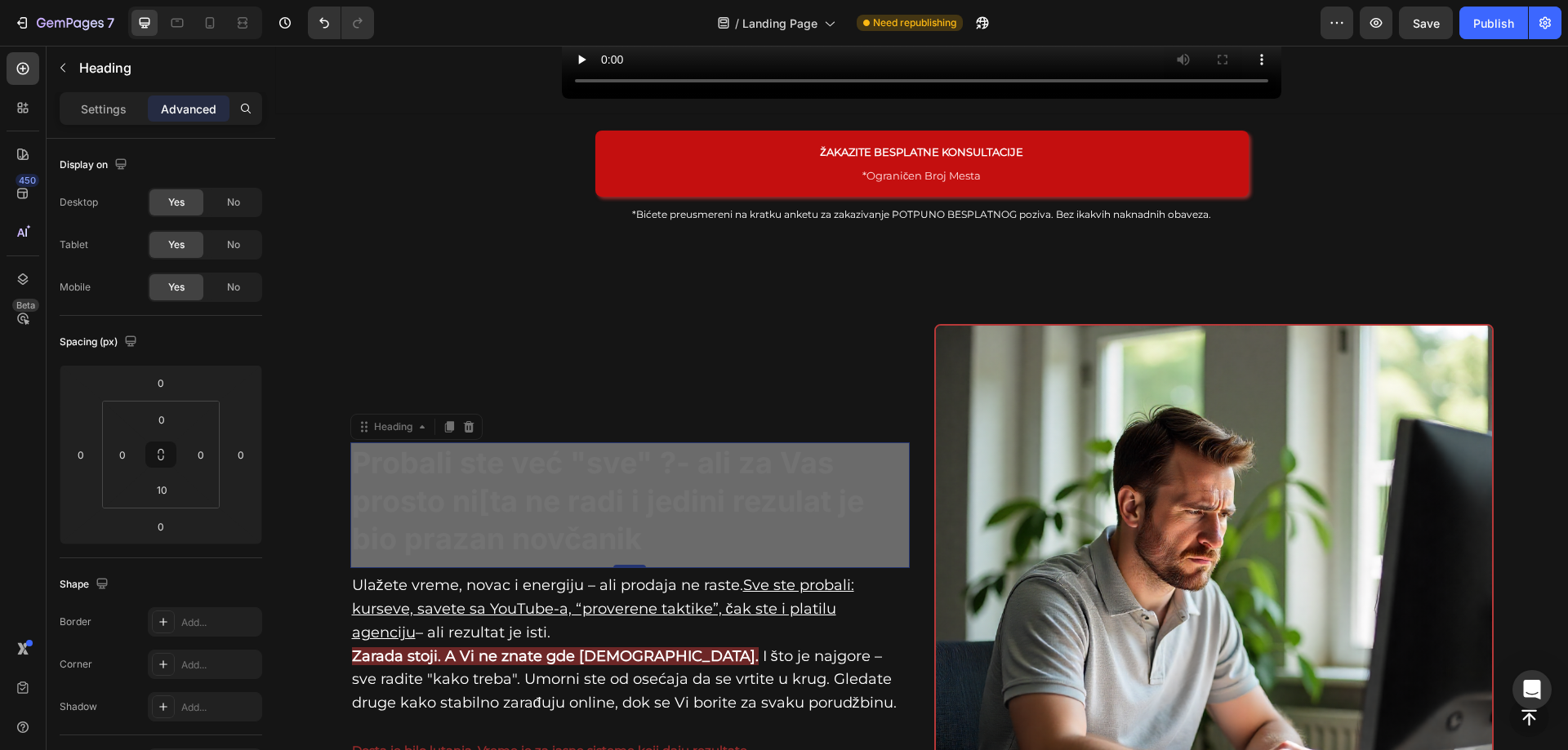
scroll to position [754, 0]
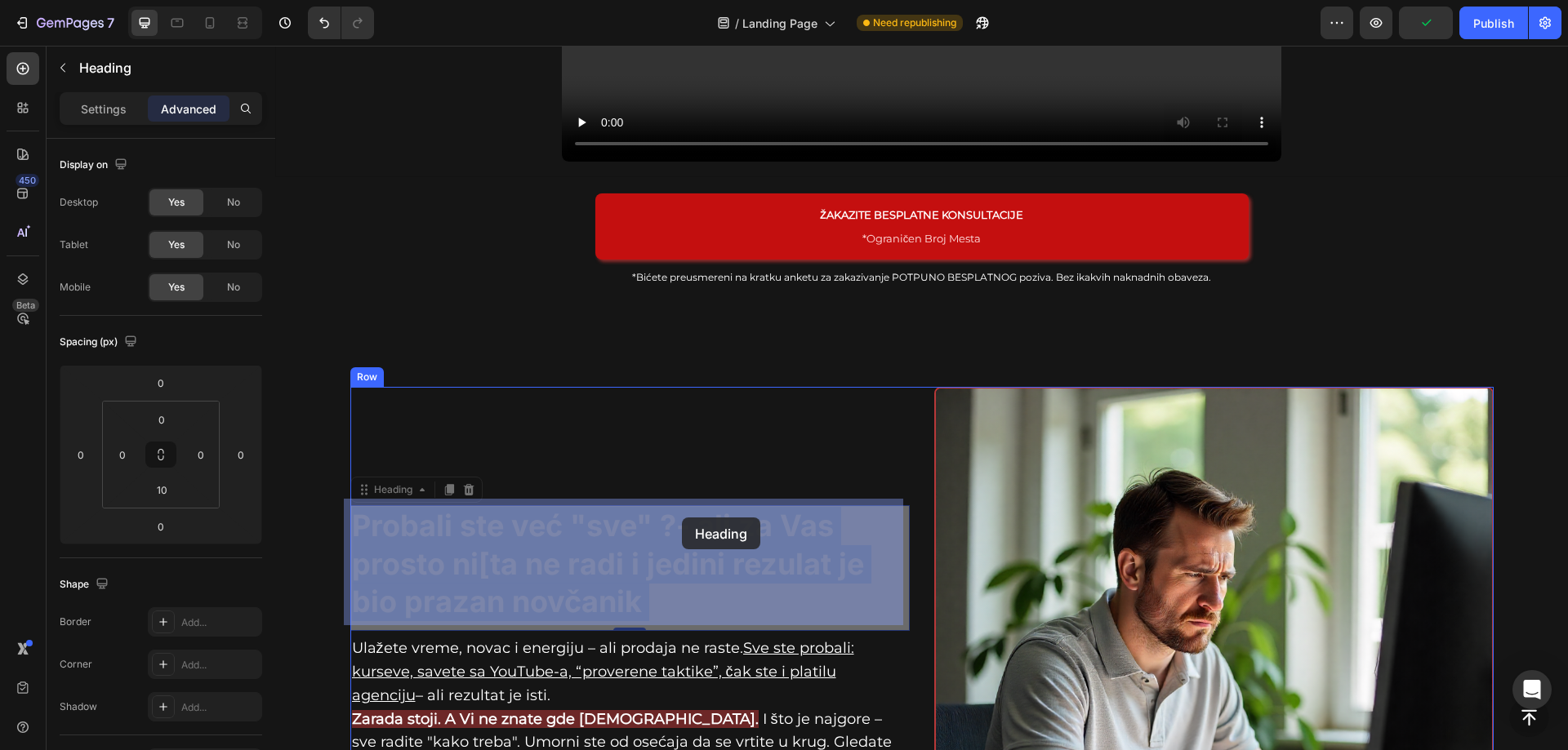
drag, startPoint x: 738, startPoint y: 455, endPoint x: 705, endPoint y: 535, distance: 86.5
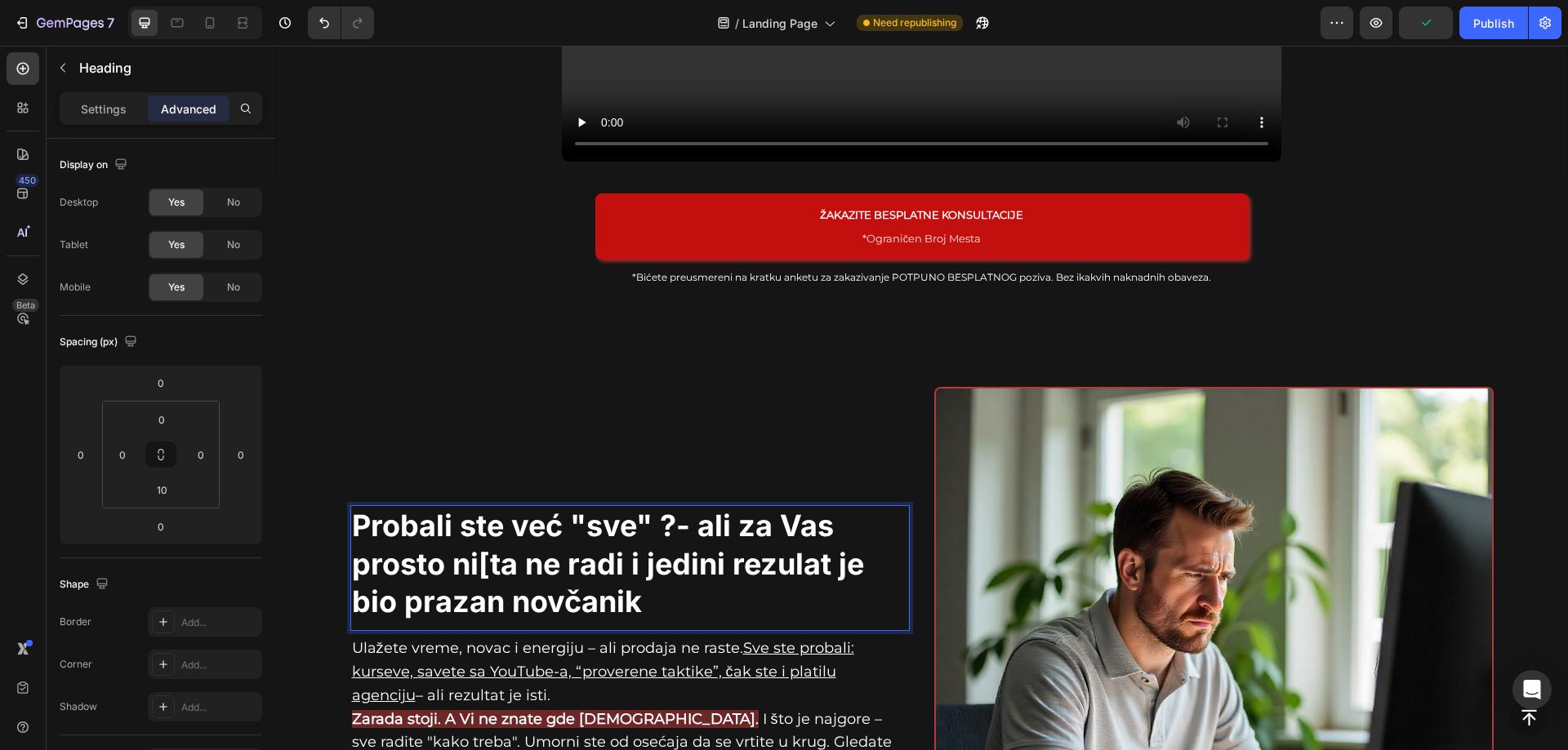
click at [729, 518] on p "Probali ste već "sve" ?- ali za Vas prosto ni[ta ne radi i jedini rezulat je bi…" at bounding box center [630, 564] width 556 height 114
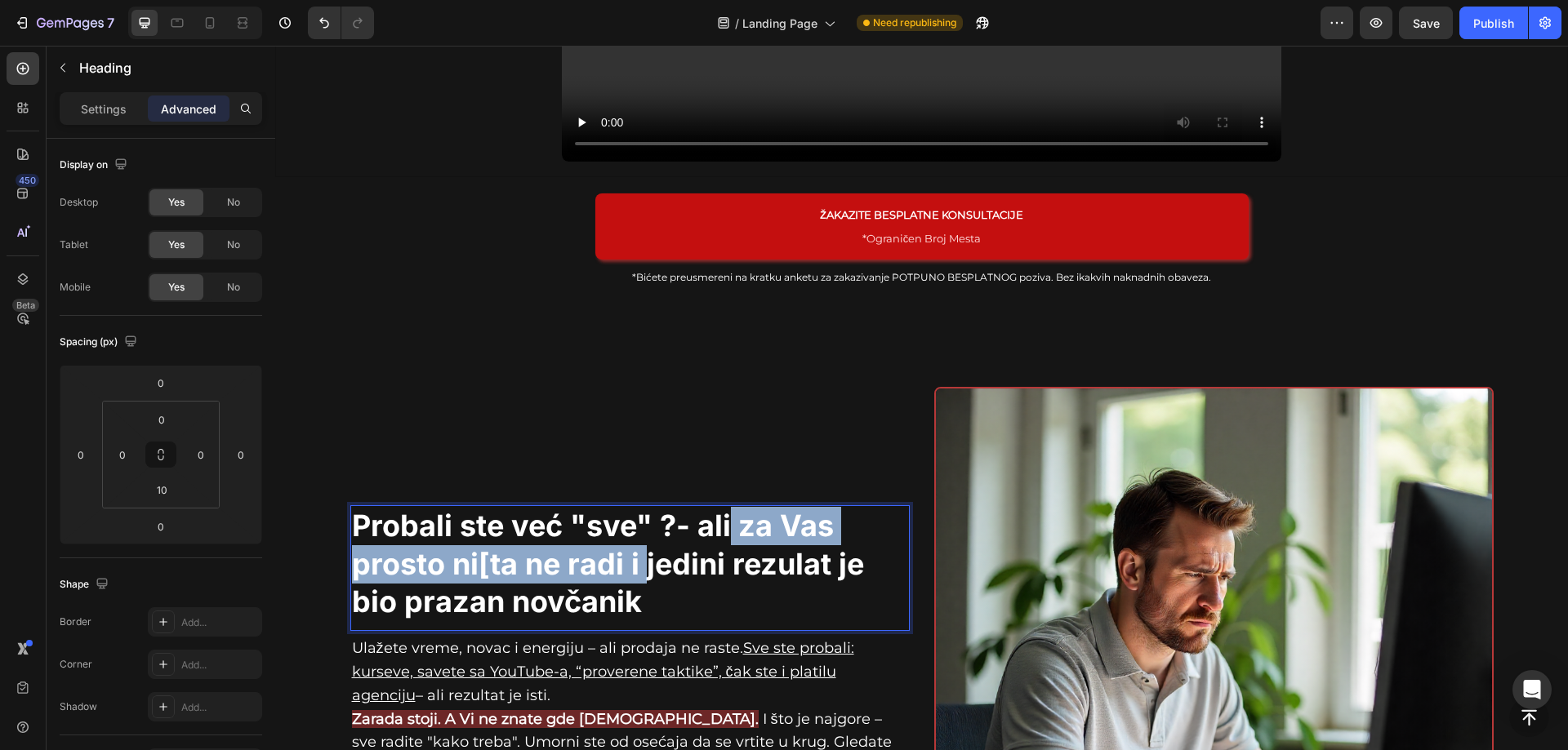
drag, startPoint x: 725, startPoint y: 515, endPoint x: 641, endPoint y: 553, distance: 92.2
click at [641, 553] on p "Probali ste već "sve" ?- ali za Vas prosto ni[ta ne radi i jedini rezulat je bi…" at bounding box center [630, 564] width 556 height 114
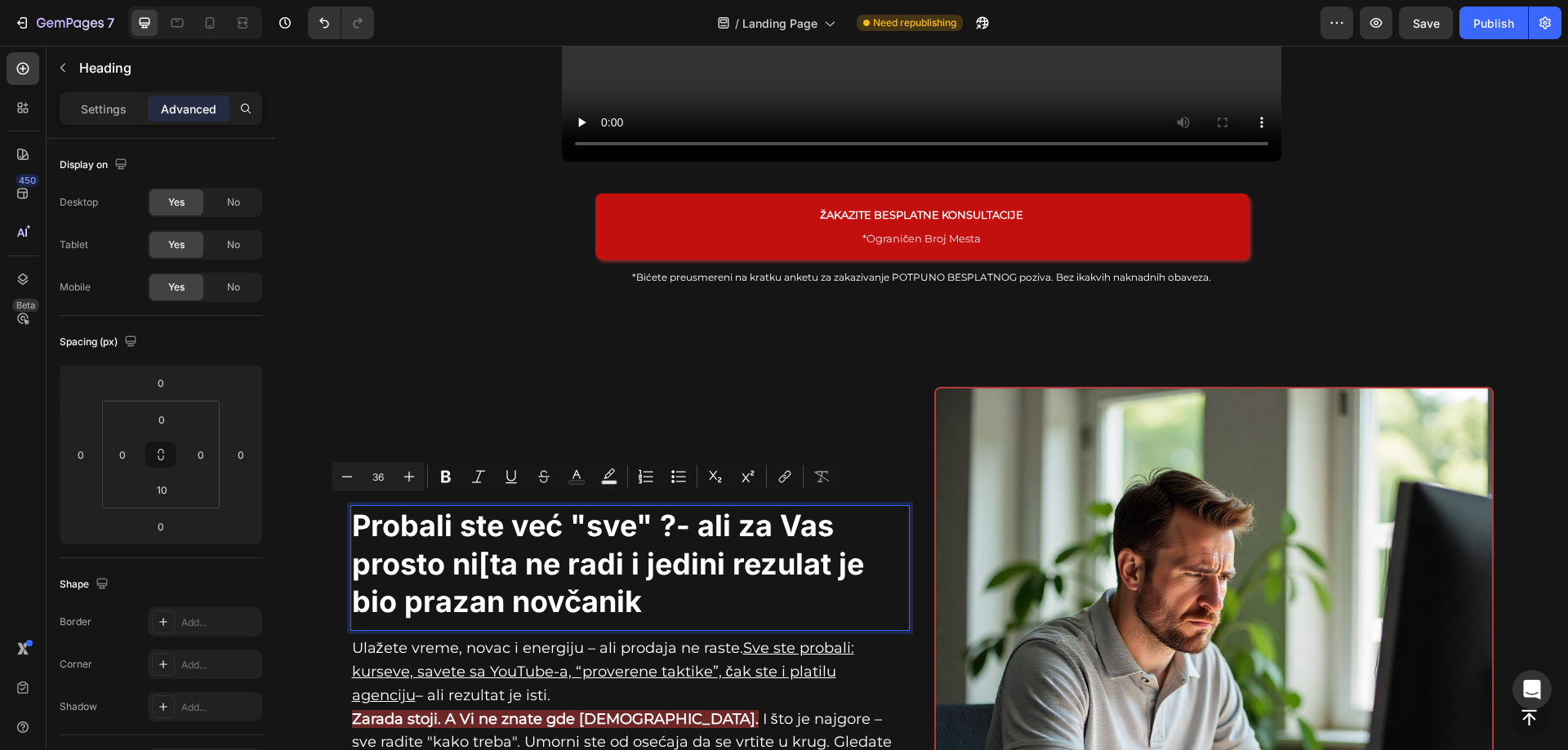
scroll to position [774, 0]
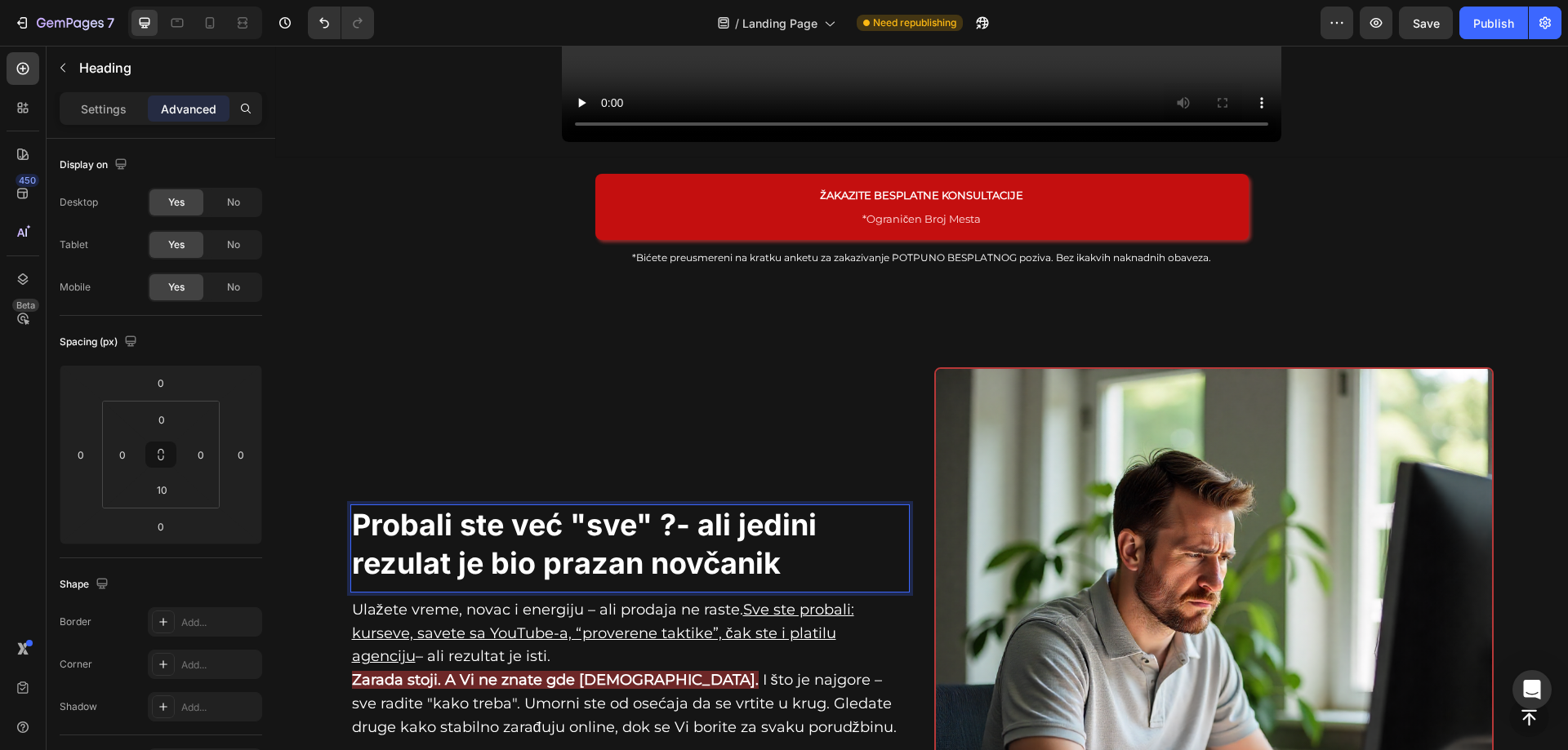
click at [533, 561] on p "Probali ste već "sve" ?- ali jedini rezulat je bio prazan novčanik" at bounding box center [630, 545] width 556 height 77
click at [727, 525] on p "Probali ste već "sve" ?- ali jedini rezulat je bio Vaš prazan novčanik" at bounding box center [630, 545] width 556 height 77
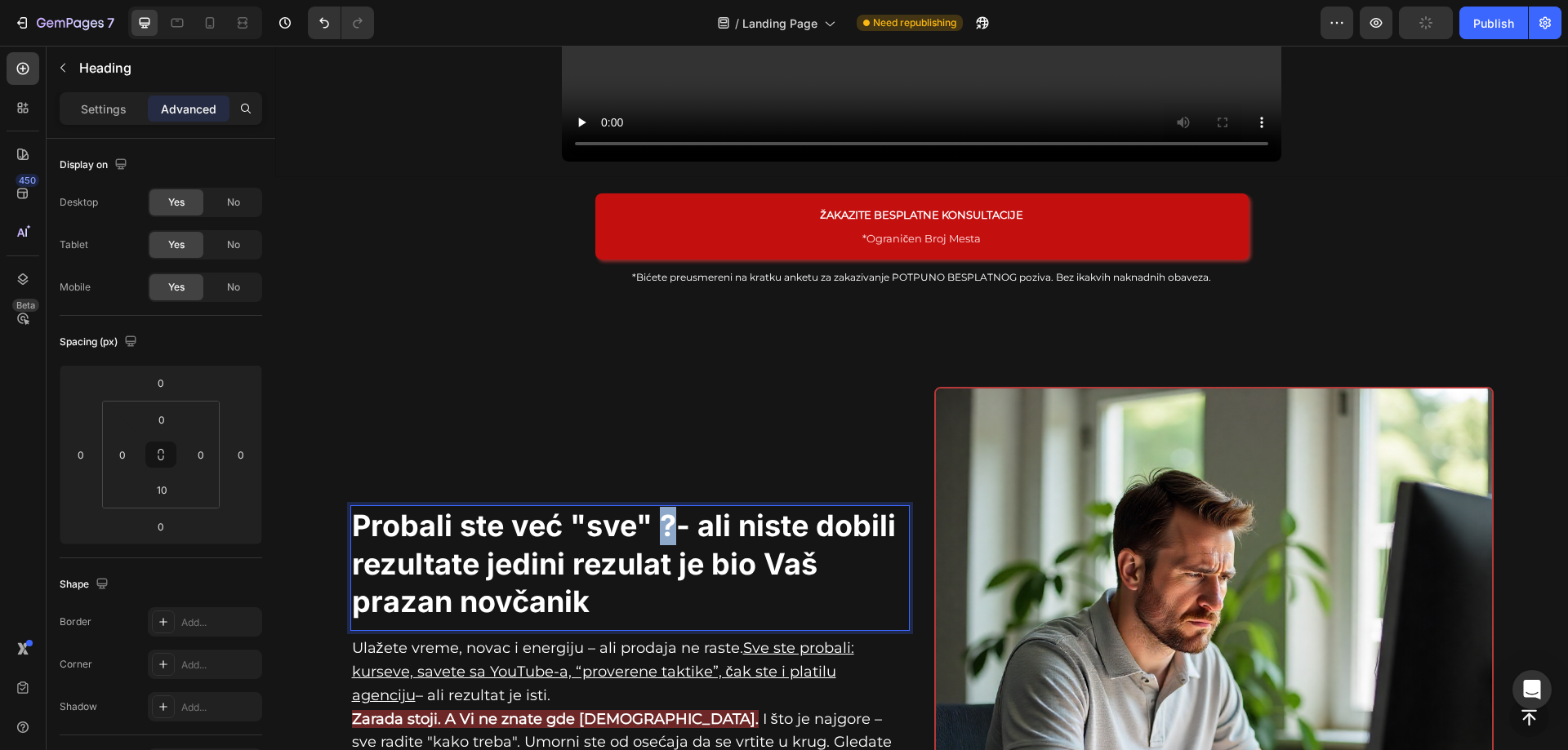
drag, startPoint x: 658, startPoint y: 519, endPoint x: 670, endPoint y: 524, distance: 13.0
click at [670, 524] on p "Probali ste već "sve" ?- ali niste dobili rezultate jedini rezulat je bio Vaš p…" at bounding box center [630, 564] width 556 height 114
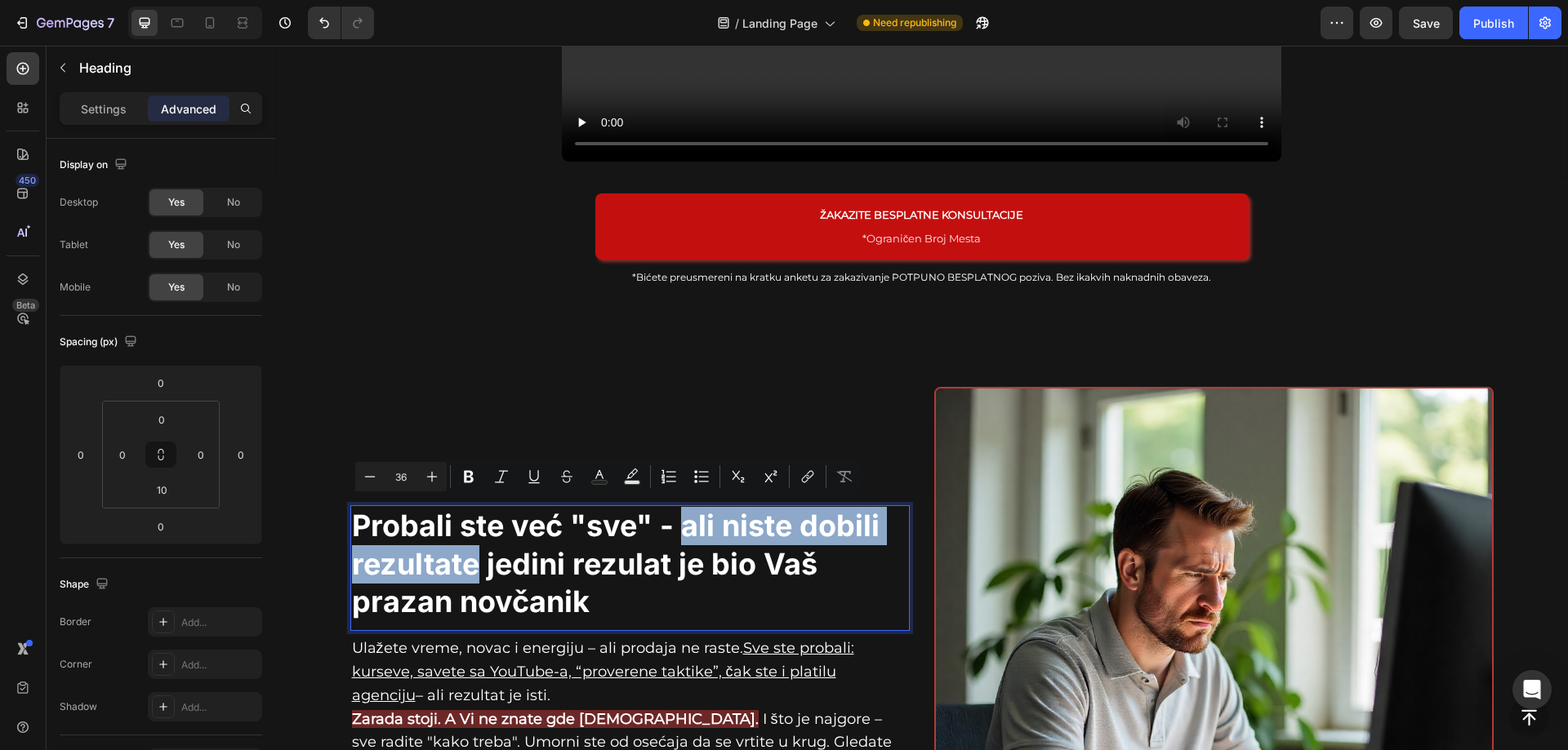
drag, startPoint x: 675, startPoint y: 517, endPoint x: 474, endPoint y: 557, distance: 204.9
click at [474, 557] on p "Probali ste već "sve" - ali niste dobili rezultate jedini rezulat je bio Vaš pr…" at bounding box center [630, 564] width 556 height 114
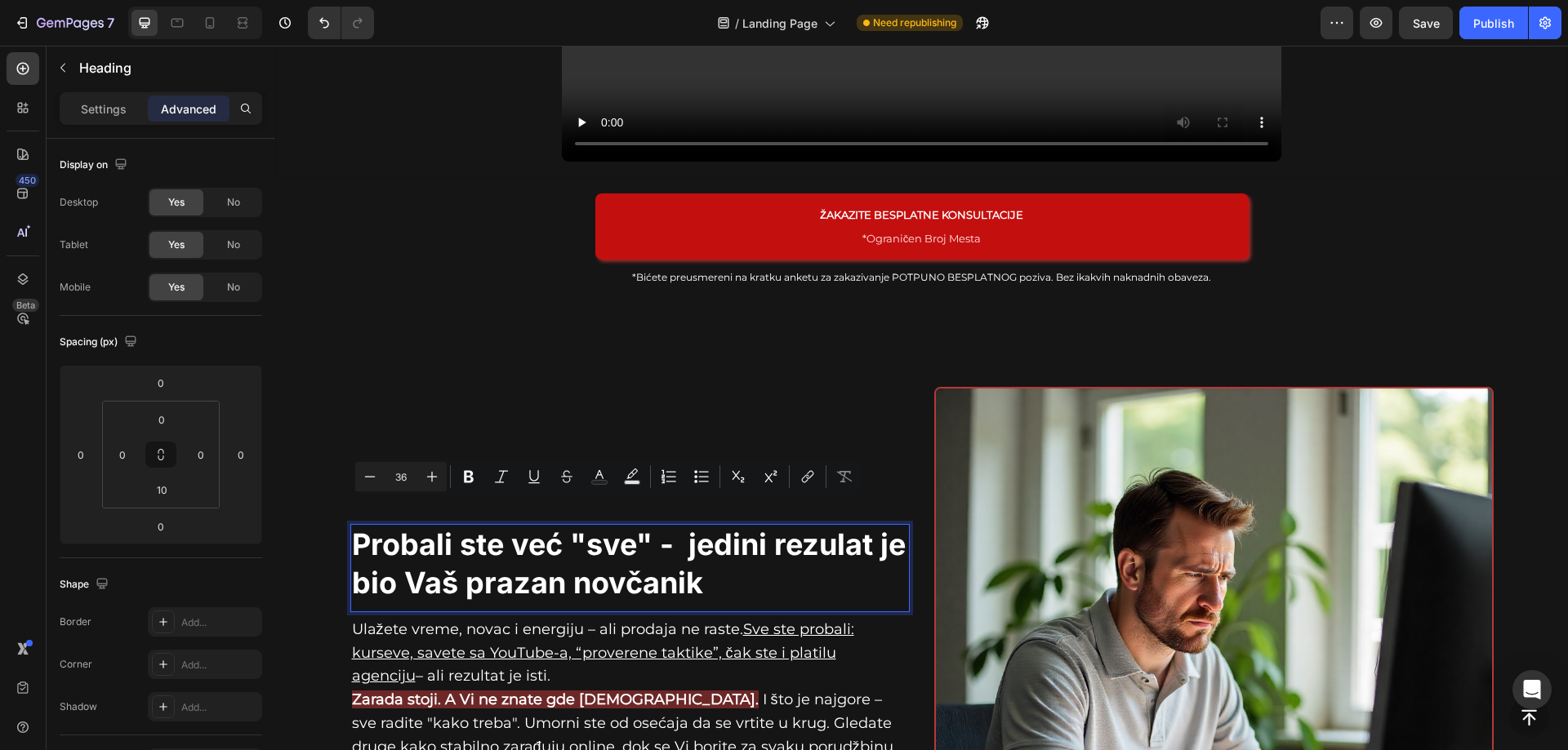
scroll to position [774, 0]
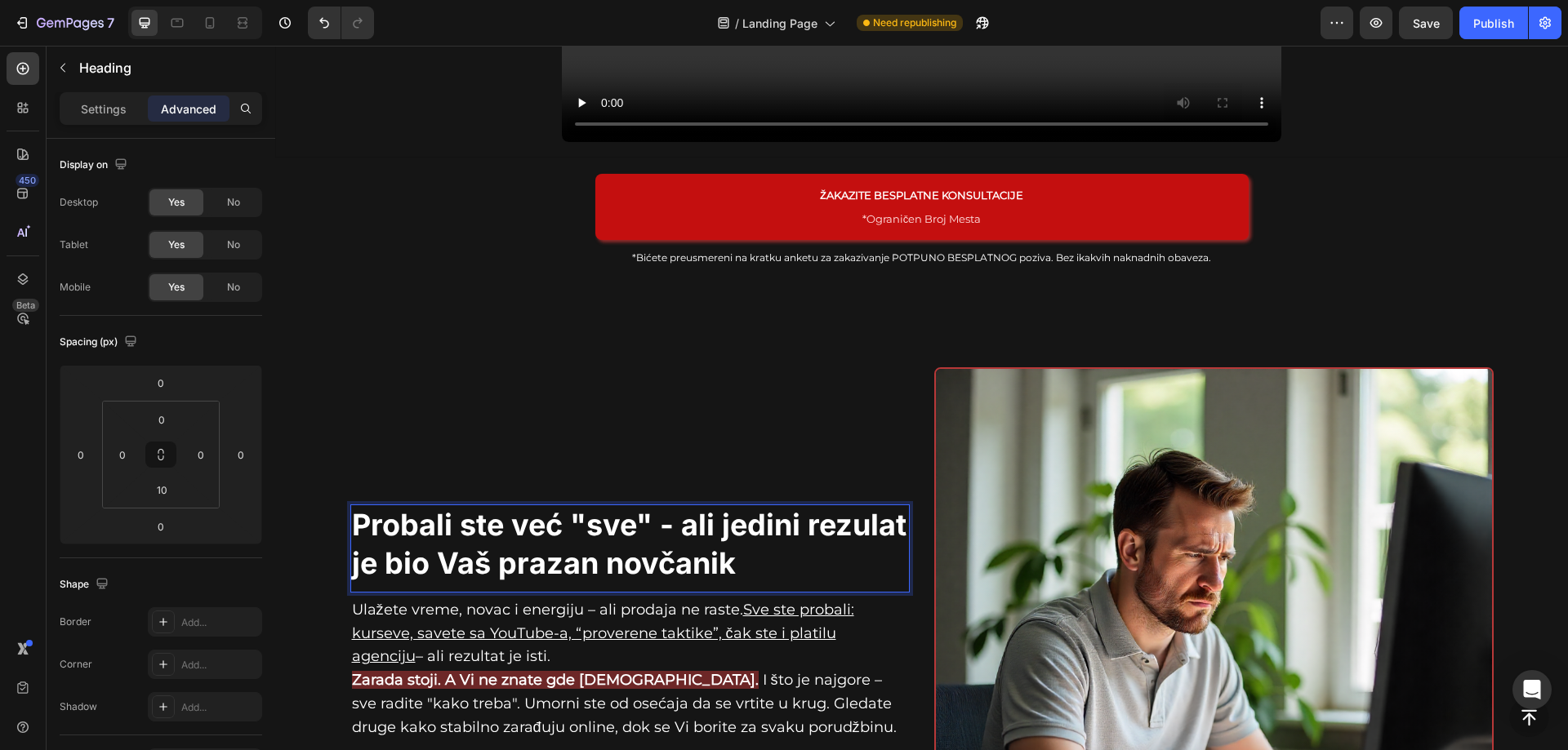
click at [898, 519] on p "Probali ste već "sve" - ali jedini rezulat je bio Vaš prazan novčanik" at bounding box center [630, 545] width 556 height 77
click at [641, 524] on p "Probali ste već "sve" - ali jedini rezulat t je bio Vaš prazan novčanik" at bounding box center [630, 545] width 556 height 77
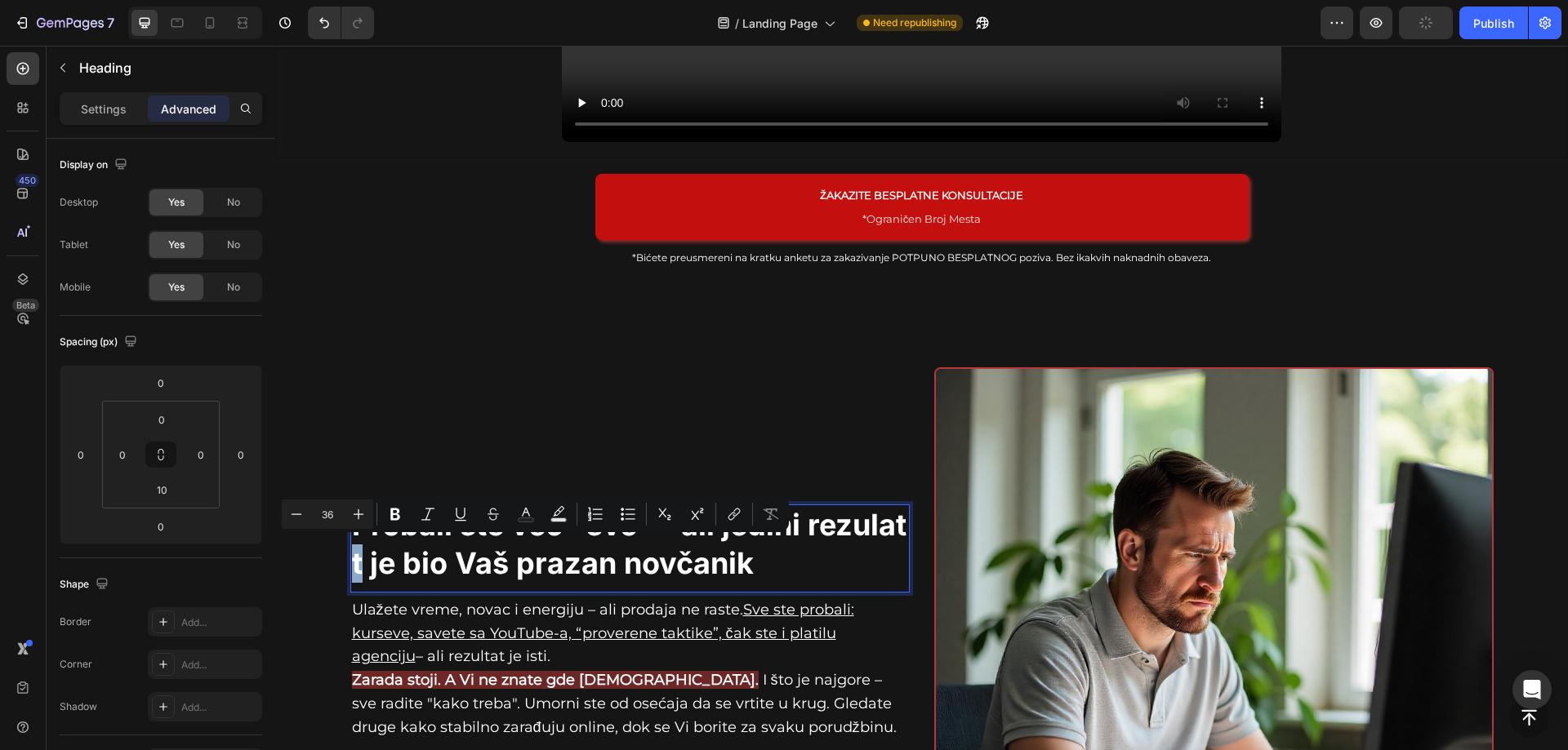
drag, startPoint x: 358, startPoint y: 557, endPoint x: 348, endPoint y: 557, distance: 10.0
click at [352, 557] on p "Probali ste već "sve" - ali jedini rezulat t je bio Vaš prazan novčanik" at bounding box center [630, 545] width 556 height 77
click at [865, 559] on p "Probali ste već "sve" - ali jedini rezulat t je bio Vaš prazan novčanik" at bounding box center [630, 545] width 556 height 77
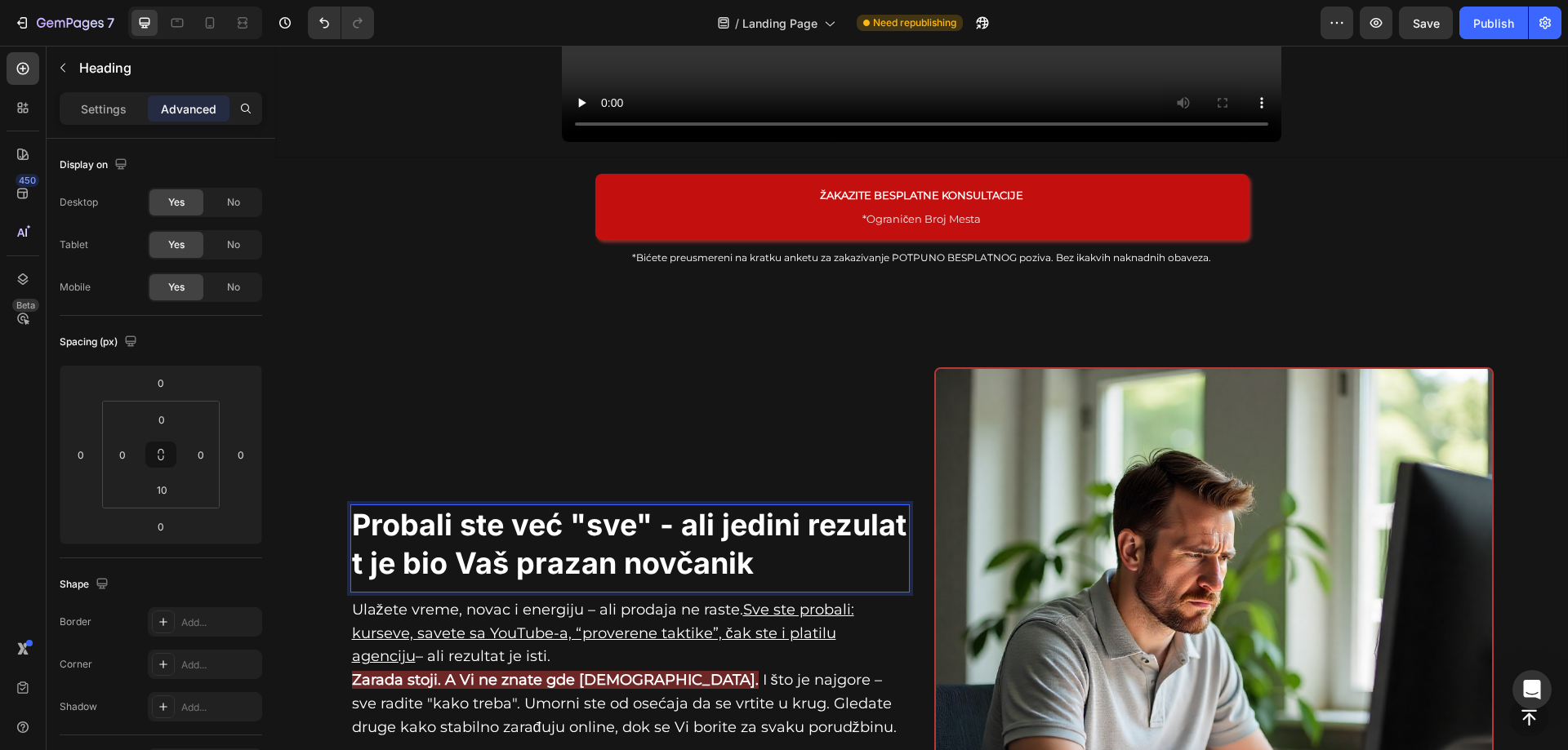
click at [360, 562] on p "Probali ste već "sve" - ali jedini rezulat t je bio Vaš prazan novčanik" at bounding box center [630, 545] width 556 height 77
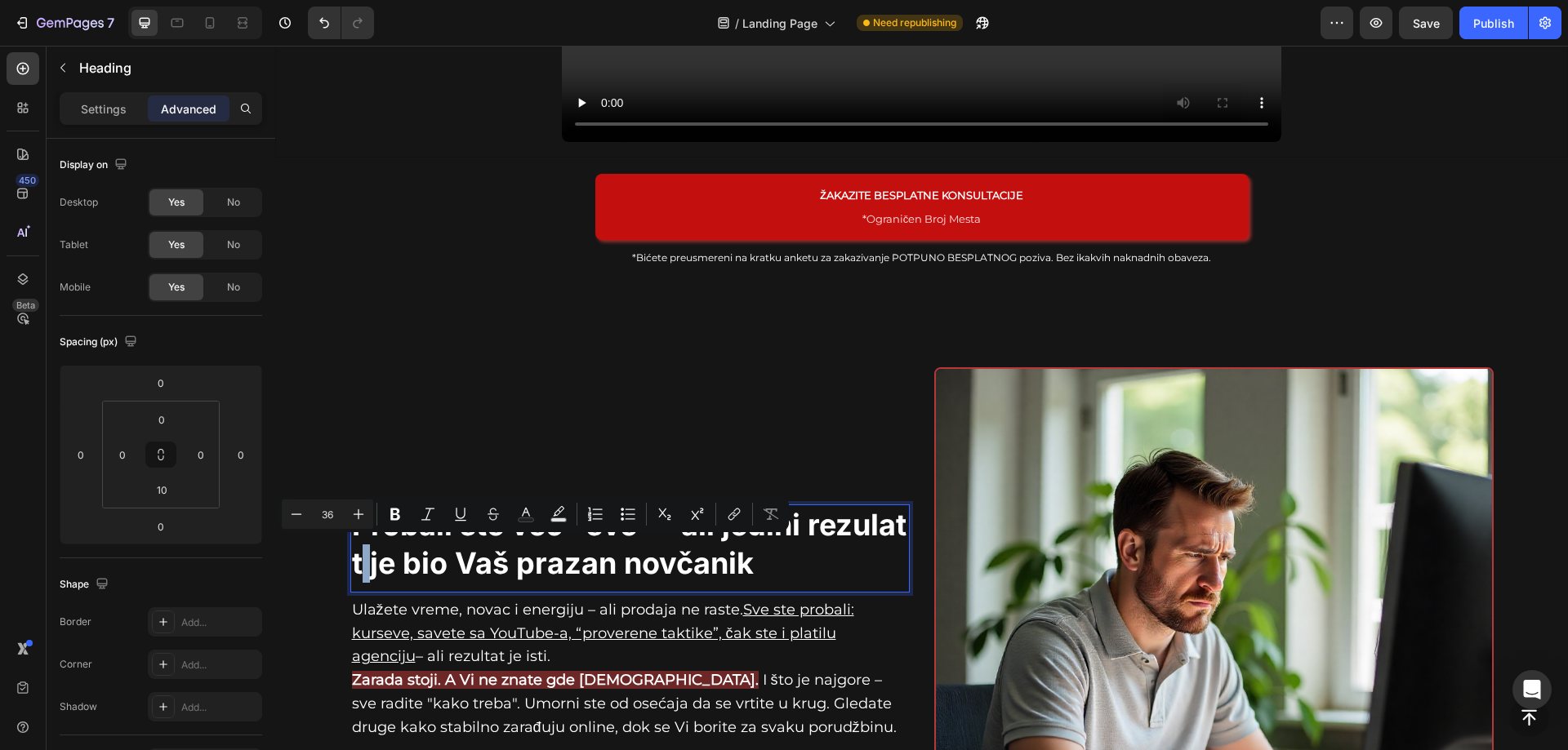
drag, startPoint x: 360, startPoint y: 562, endPoint x: 351, endPoint y: 562, distance: 9.0
click at [352, 562] on p "Probali ste već "sve" - ali jedini rezulat t je bio Vaš prazan novčanik" at bounding box center [630, 545] width 556 height 77
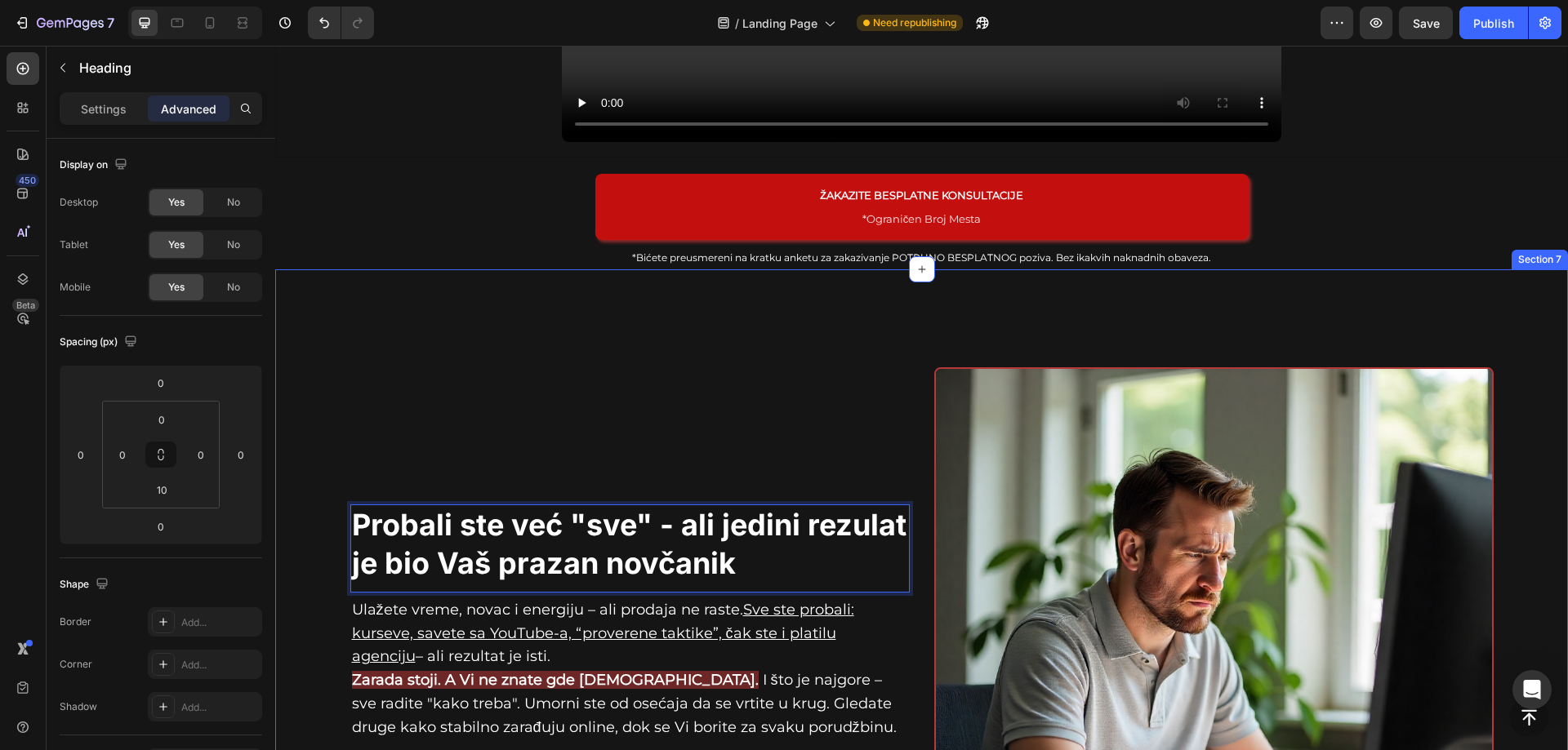
click at [1350, 300] on div "Probali ste već "sve" - ali jedini rezulat je bio Vaš prazan novčanik Heading 0…" at bounding box center [921, 653] width 1293 height 768
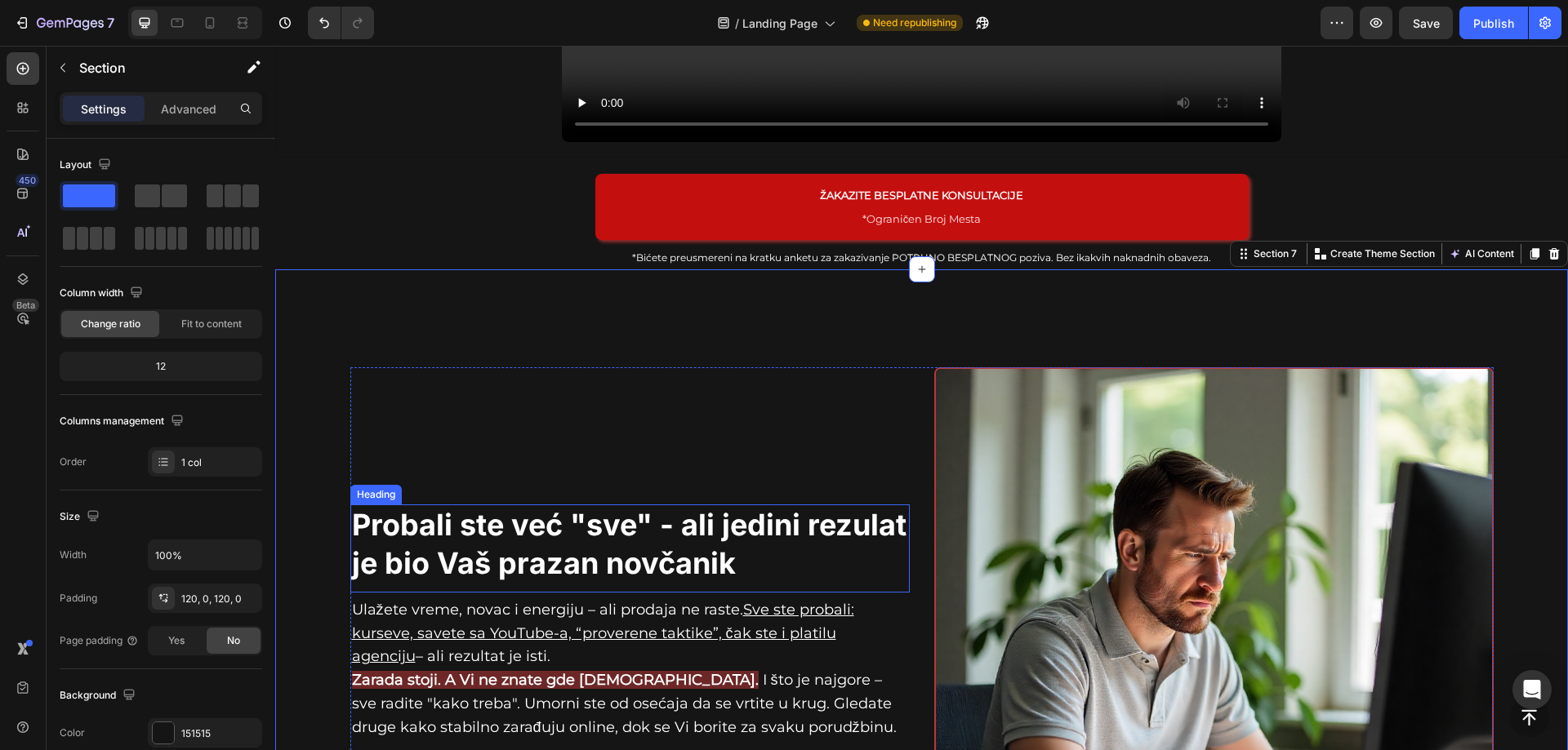
click at [749, 551] on p "Probali ste već "sve" - ali jedini rezulat je bio Vaš prazan novčanik" at bounding box center [630, 545] width 556 height 77
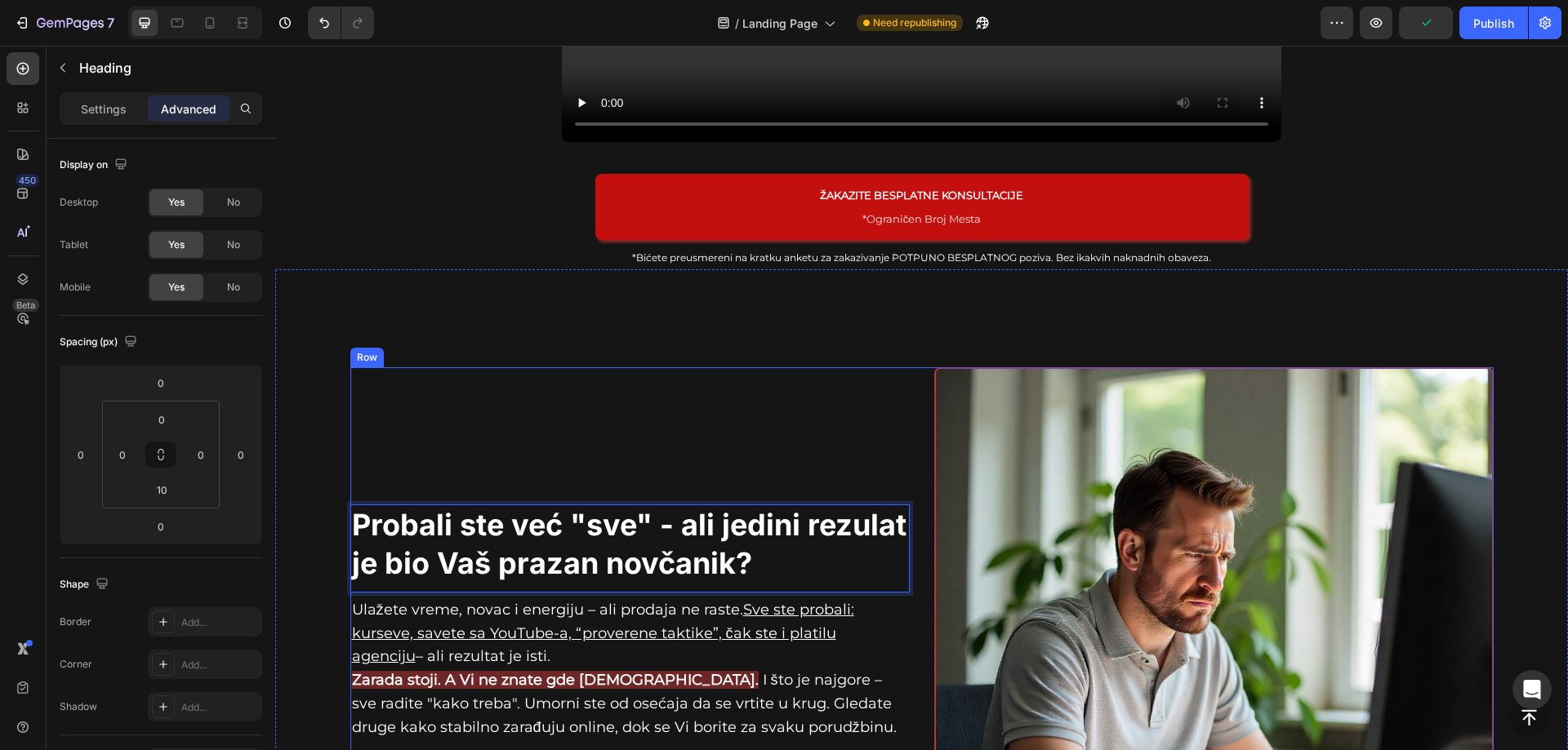
click at [489, 422] on div "Probali ste već "sve" - ali jedini rezulat je bio Vaš prazan novčanik? Heading …" at bounding box center [630, 647] width 559 height 559
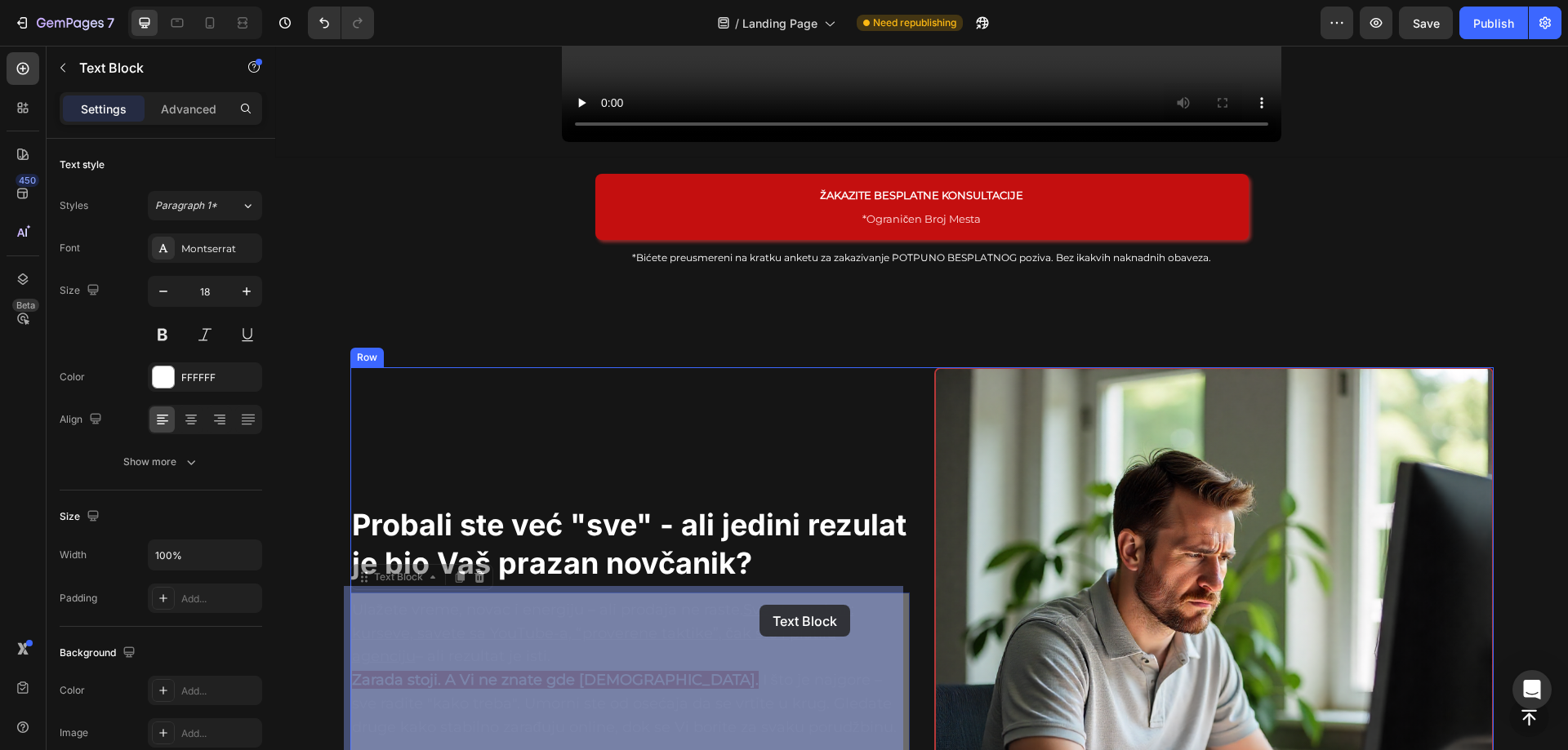
drag, startPoint x: 741, startPoint y: 603, endPoint x: 759, endPoint y: 605, distance: 18.1
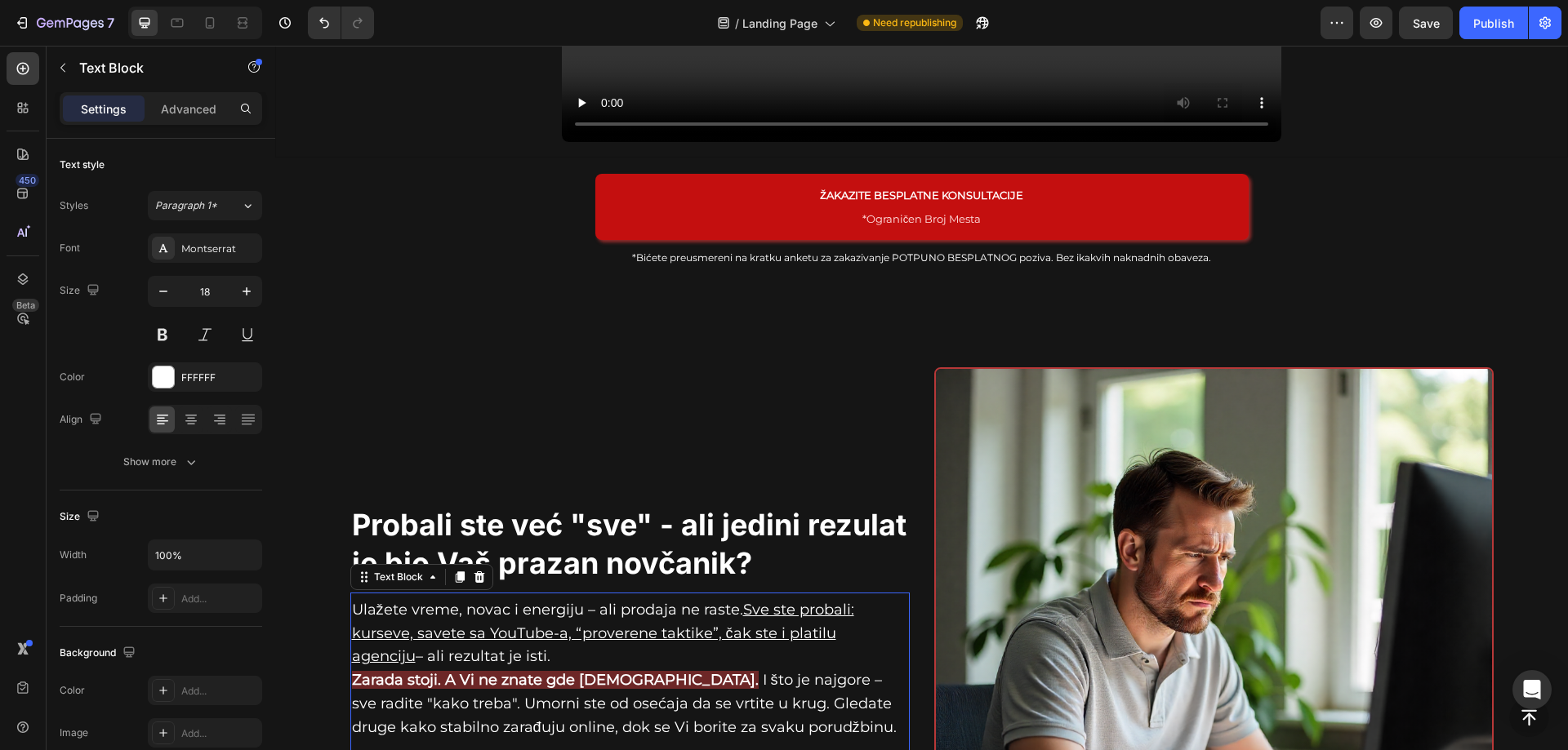
click at [759, 605] on u "Sve ste probali: kurseve, savete sa YouTube-a, “proverene taktike”, čak ste i p…" at bounding box center [603, 633] width 502 height 65
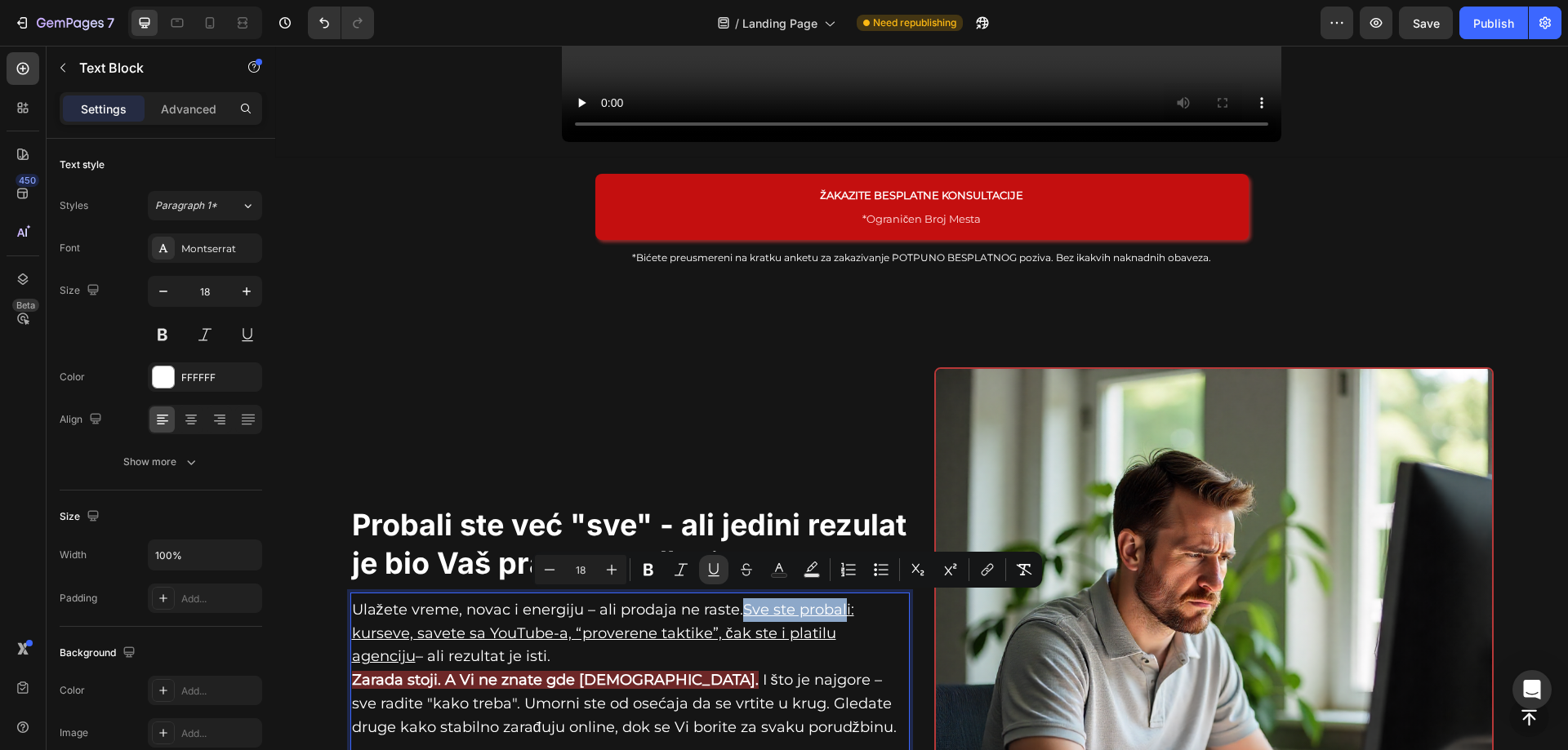
drag, startPoint x: 738, startPoint y: 601, endPoint x: 841, endPoint y: 599, distance: 103.0
click at [841, 601] on u "Sve ste probali: kurseve, savete sa YouTube-a, “proverene taktike”, čak ste i p…" at bounding box center [603, 633] width 502 height 65
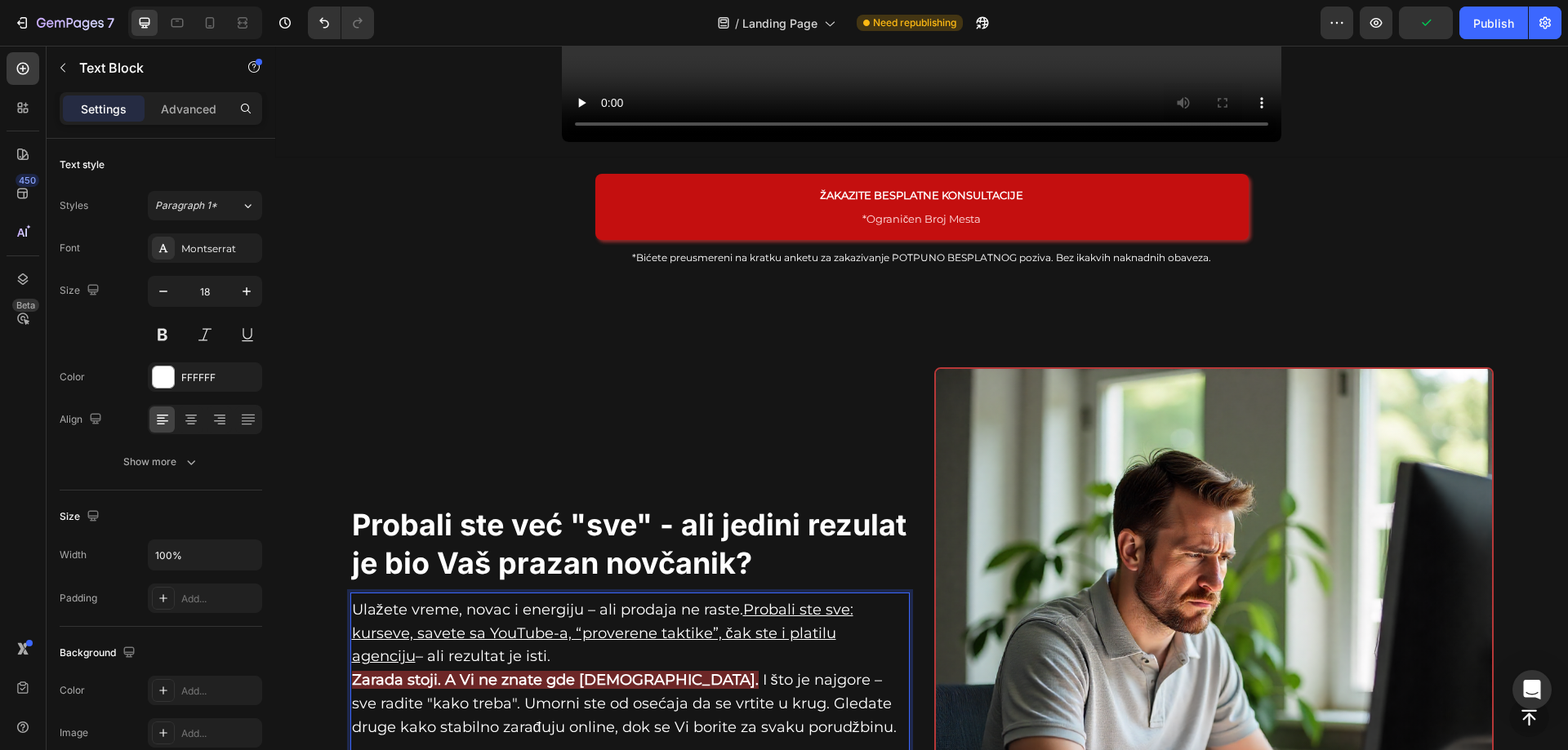
click at [704, 631] on u "Probali ste sve: kurseve, savete sa YouTube-a, “proverene taktike”, čak ste i p…" at bounding box center [603, 633] width 501 height 65
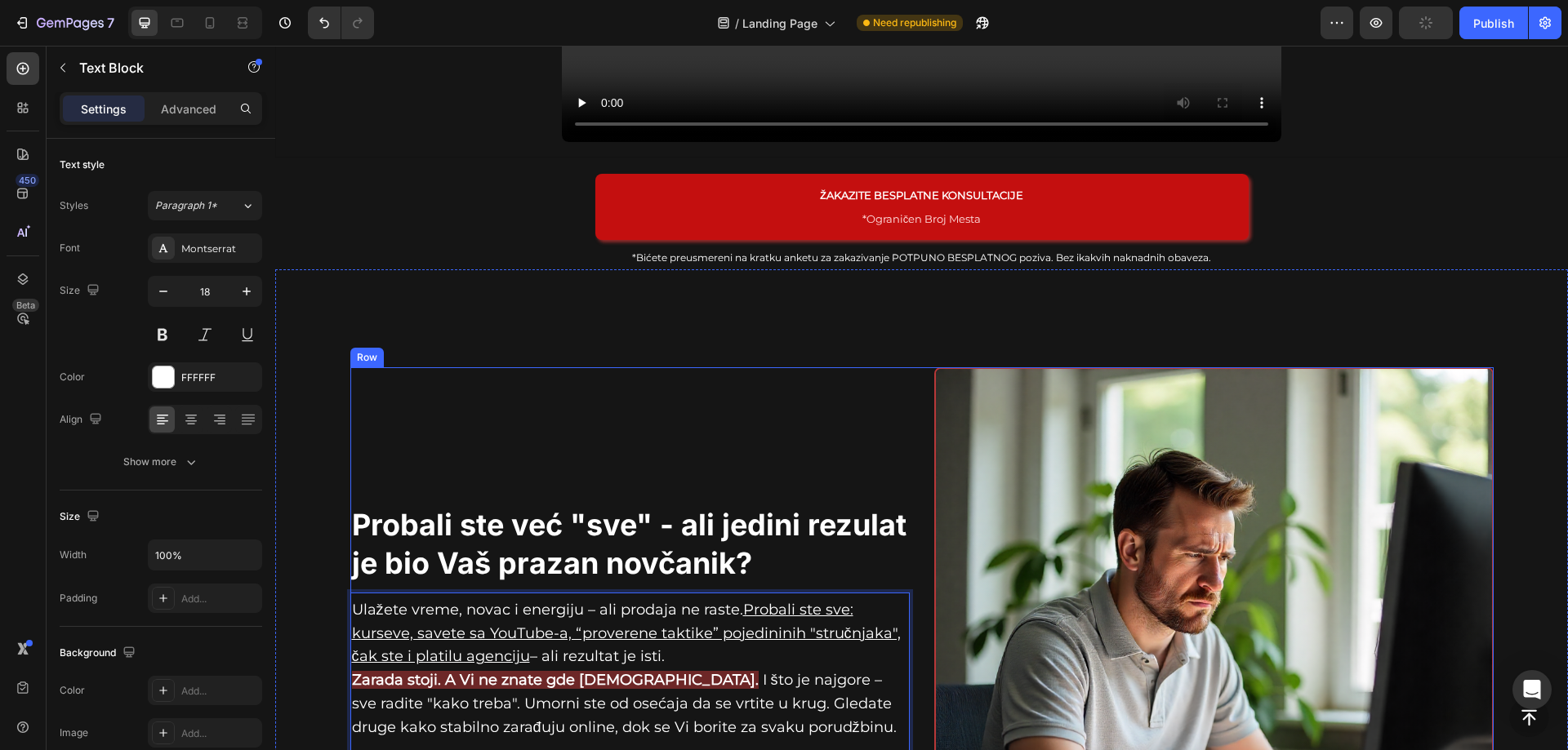
click at [454, 394] on div "Probali ste već "sve" - ali jedini rezulat je bio Vaš prazan novčanik? Heading …" at bounding box center [630, 647] width 559 height 559
click at [458, 649] on u "Probali ste sve: kurseve, savete sa YouTube-a, “proverene taktike” pojedininih …" at bounding box center [626, 633] width 548 height 65
click at [430, 649] on u "Probali ste sve: kurseve, savete sa YouTube-a, “proverene taktike” pojedininih …" at bounding box center [626, 633] width 548 height 65
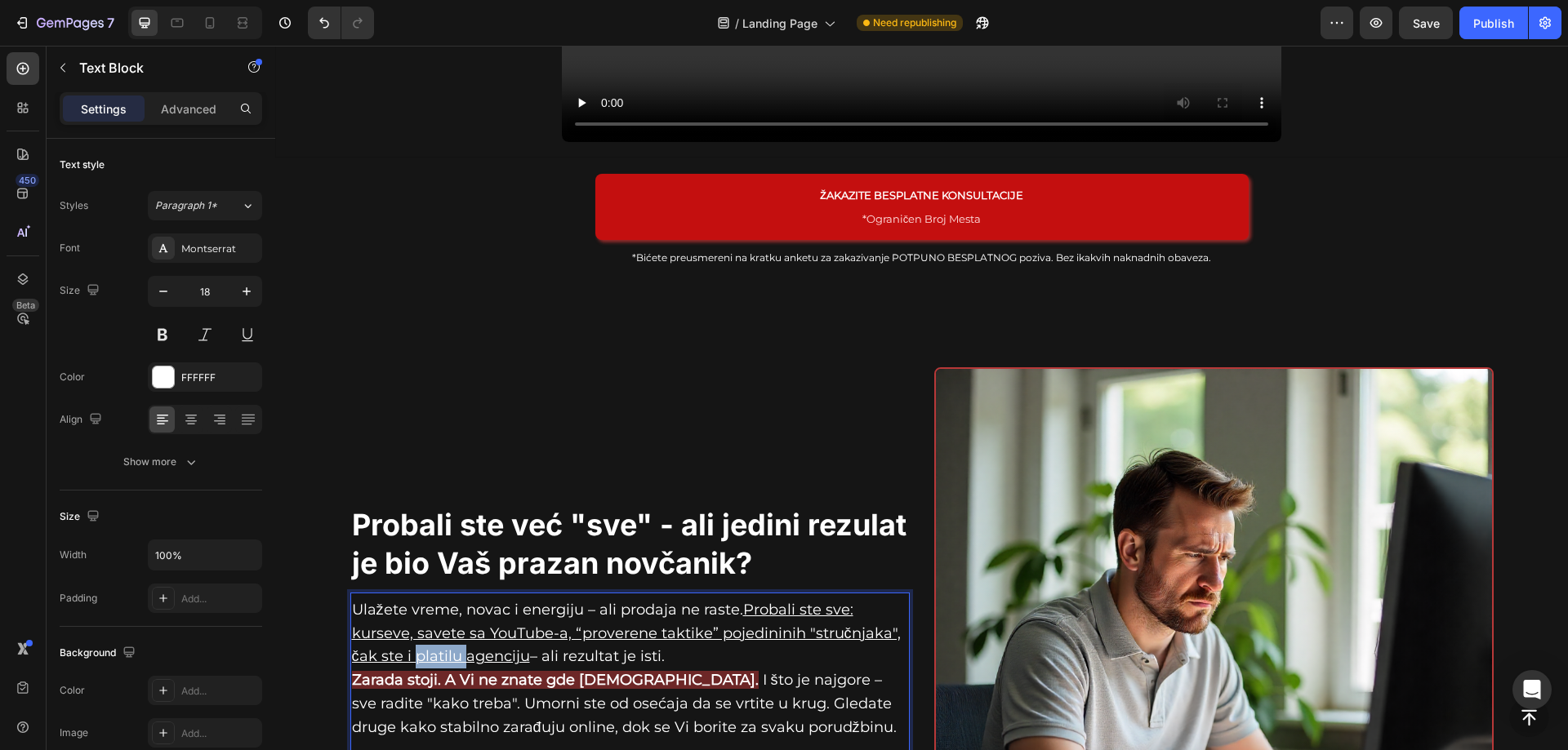
click at [430, 649] on u "Probali ste sve: kurseve, savete sa YouTube-a, “proverene taktike” pojedininih …" at bounding box center [626, 633] width 548 height 65
click at [451, 652] on u "Probali ste sve: kurseve, savete sa YouTube-a, “proverene taktike” pojedininih …" at bounding box center [626, 633] width 548 height 65
click at [494, 367] on div "Probali ste već "sve" - ali jedini rezulat je bio Vaš prazan novčanik? Heading …" at bounding box center [630, 647] width 559 height 559
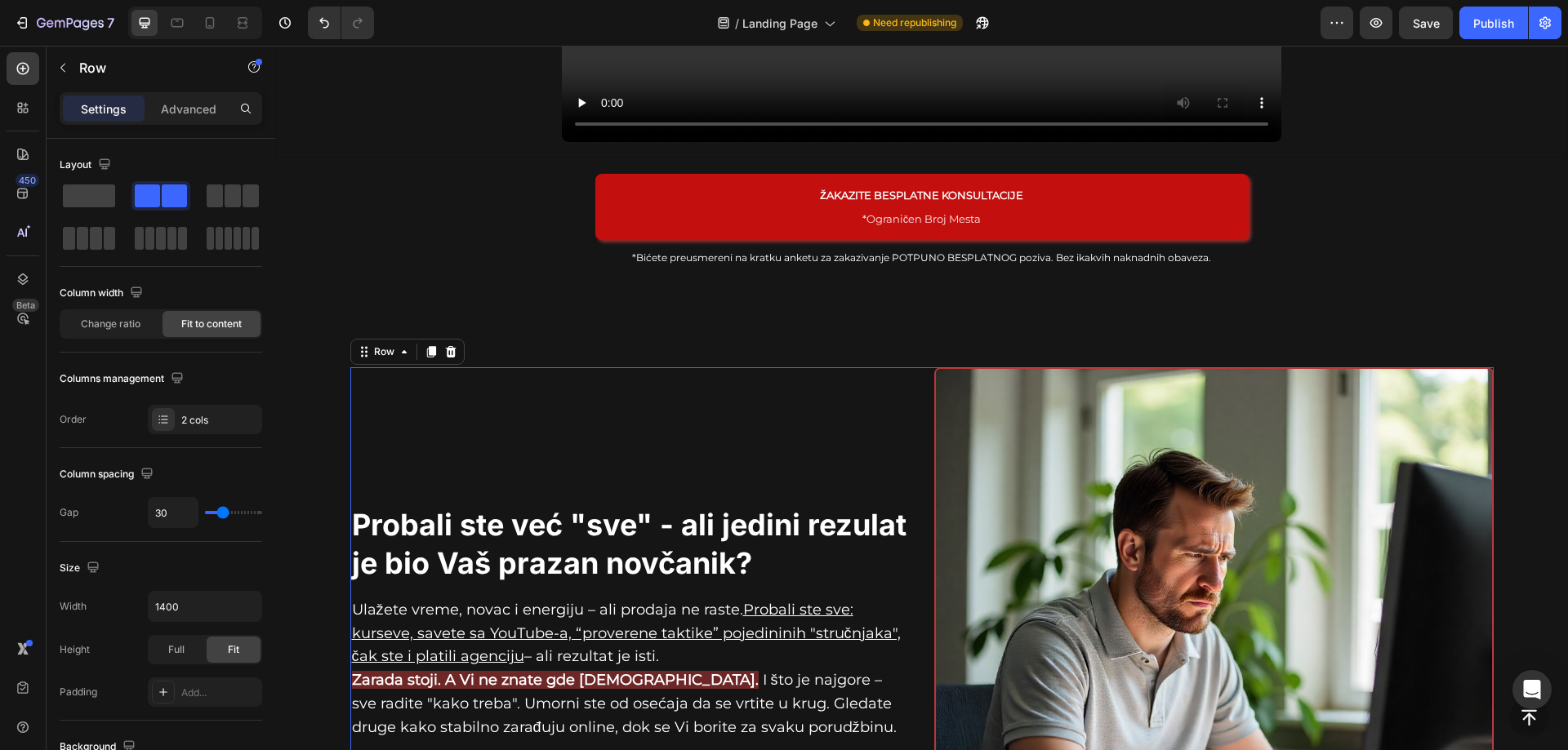
scroll to position [855, 0]
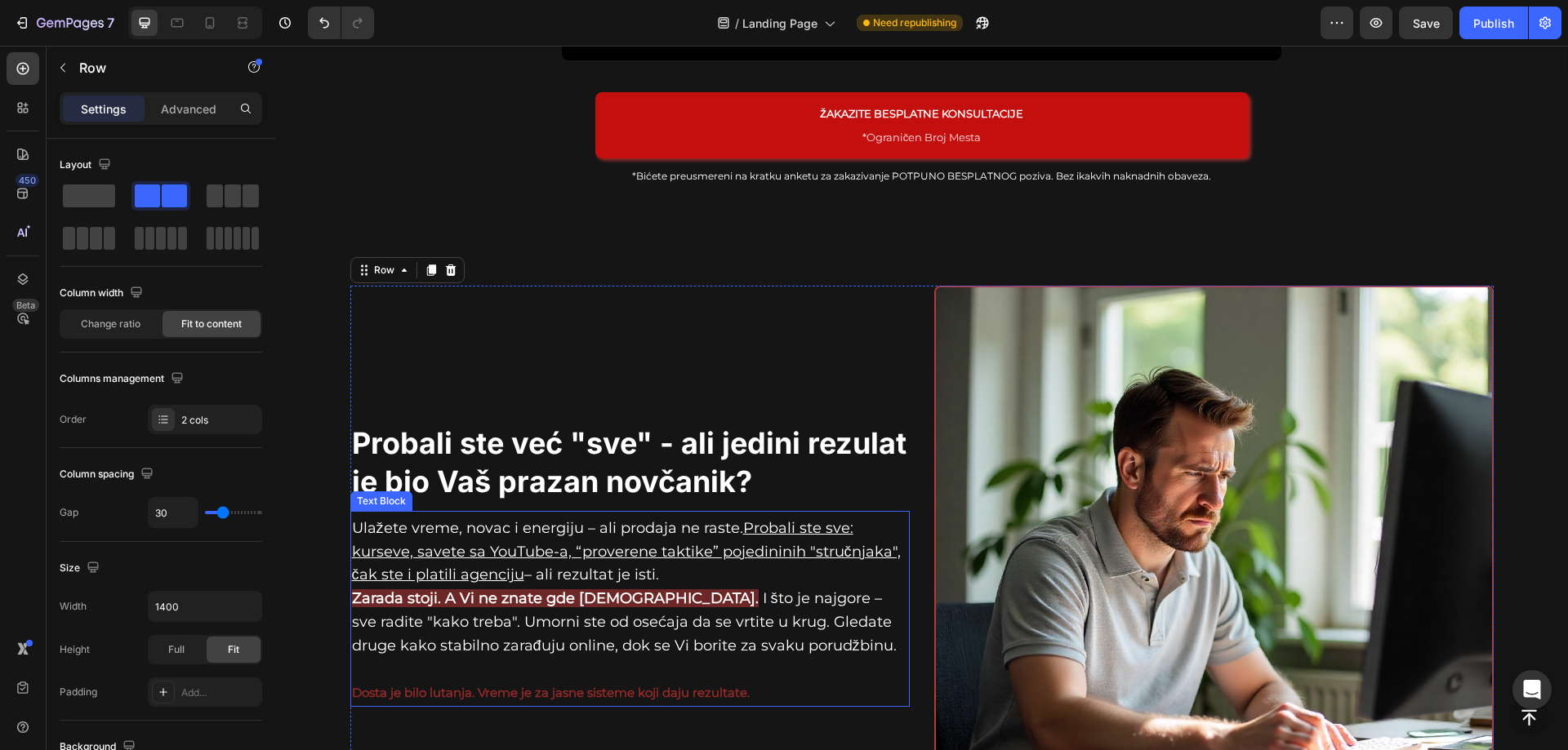
click at [487, 636] on p "Ulažete vreme, novac i energiju – ali prodaja ne raste. Probali ste sve: kursev…" at bounding box center [630, 587] width 556 height 141
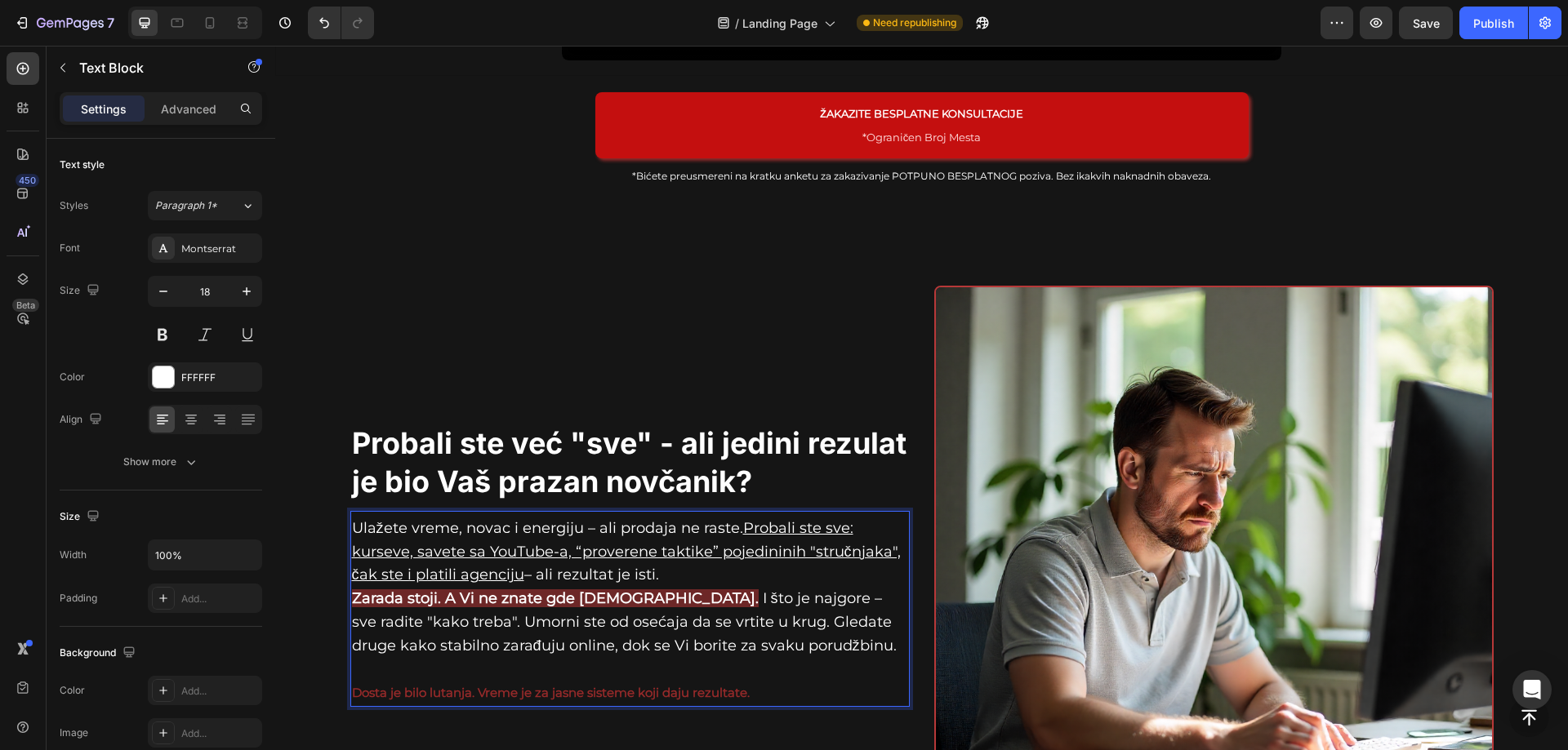
click at [494, 642] on p "Ulažete vreme, novac i energiju – ali prodaja ne raste. Probali ste sve: kursev…" at bounding box center [630, 587] width 556 height 141
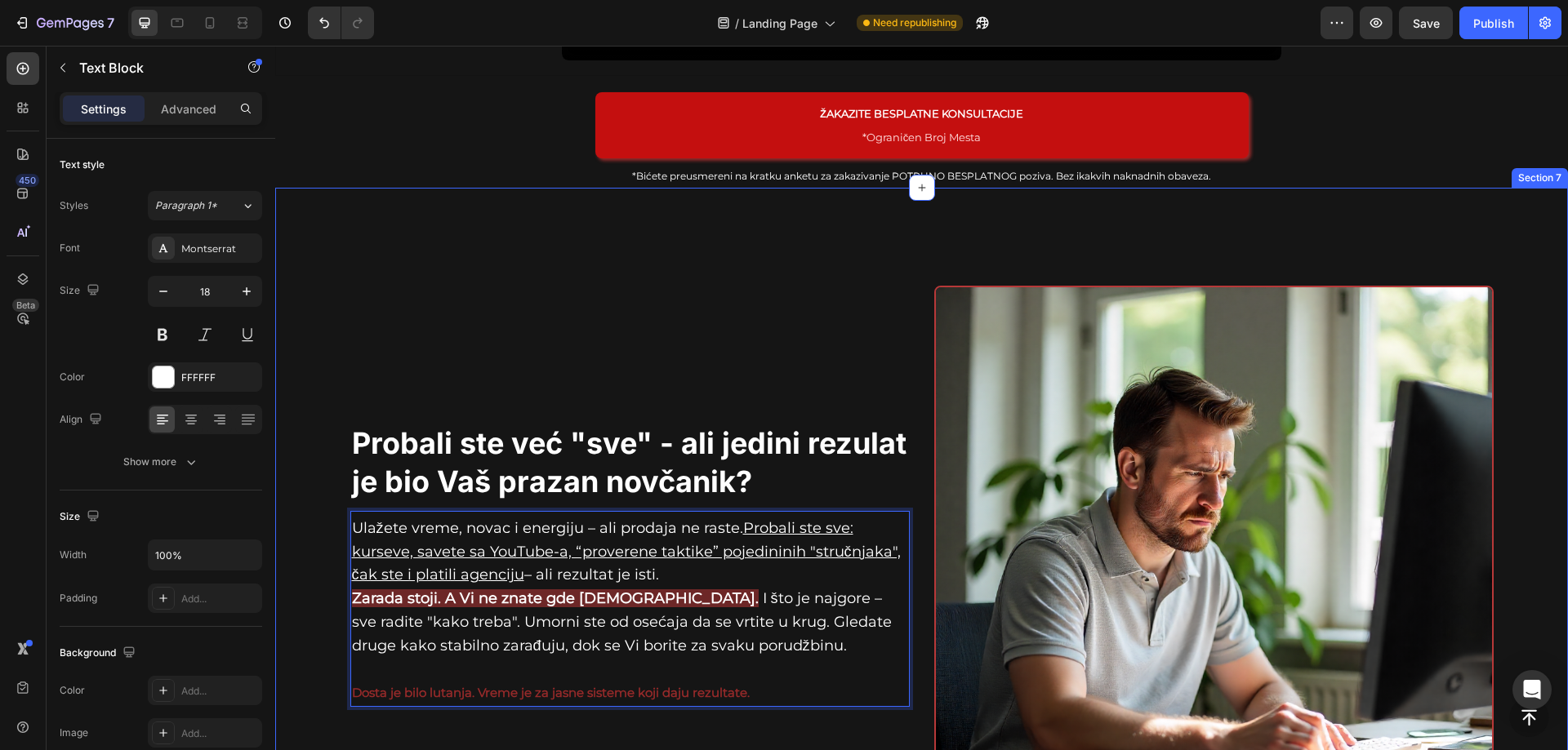
click at [516, 223] on div "Probali ste već "sve" - ali jedini rezulat je bio Vaš prazan novčanik? Heading …" at bounding box center [921, 572] width 1293 height 768
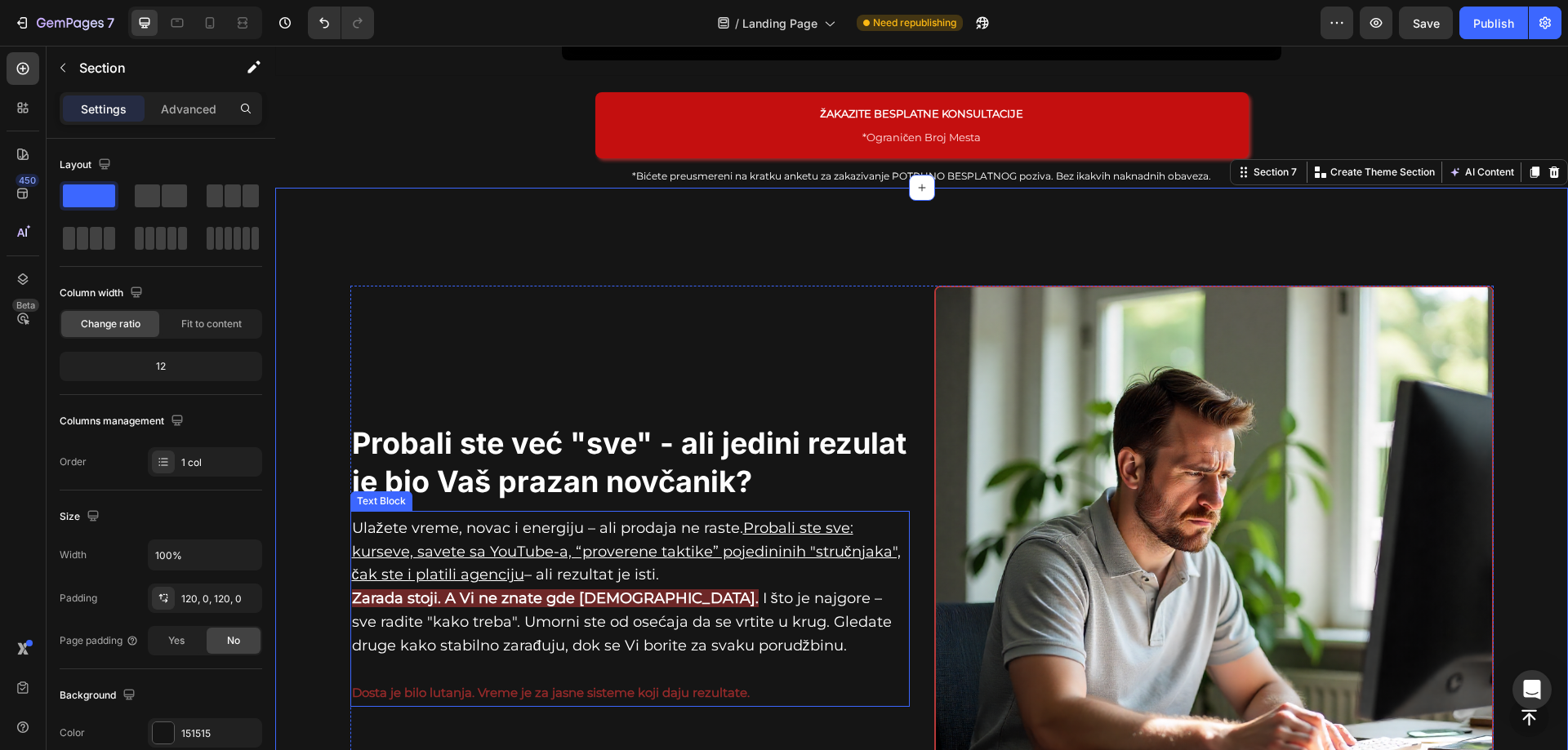
click at [773, 545] on u "Probali ste sve: kurseve, savete sa YouTube-a, “proverene taktike” pojedininih …" at bounding box center [626, 552] width 548 height 65
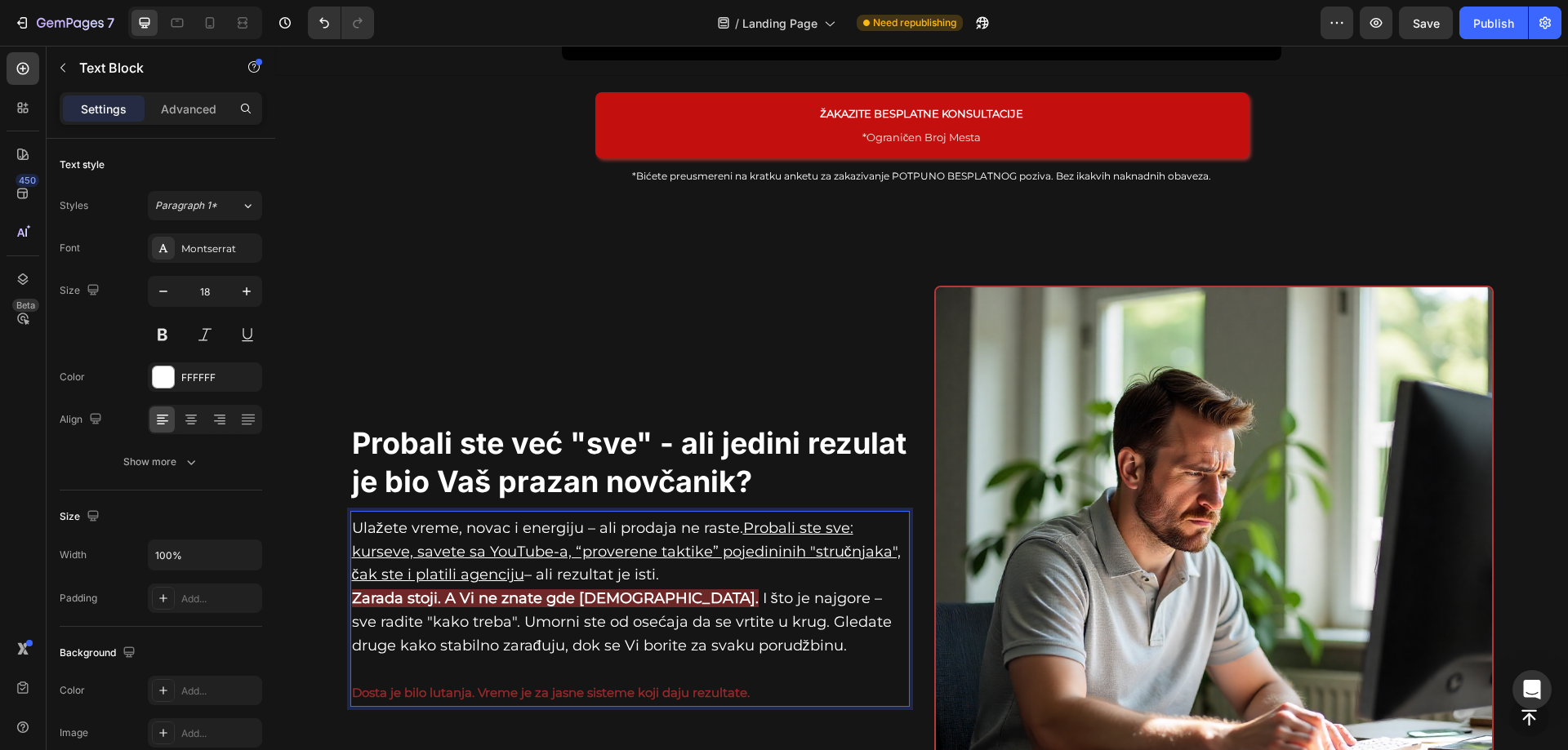
click at [779, 548] on u "Probali ste sve: kurseve, savete sa YouTube-a, “proverene taktike” pojedininih …" at bounding box center [626, 552] width 548 height 65
click at [781, 548] on u "Probali ste sve: kurseve, savete sa YouTube-a, “proverene taktike” pojedininih …" at bounding box center [626, 552] width 548 height 65
click at [784, 547] on u "Probali ste sve: kurseve, savete sa YouTube-a, “proverene taktike” pojedininih …" at bounding box center [626, 552] width 548 height 65
click at [784, 615] on p "Ulažete vreme, novac i energiju – ali prodaja ne raste. Probali ste sve: kursev…" at bounding box center [630, 587] width 556 height 141
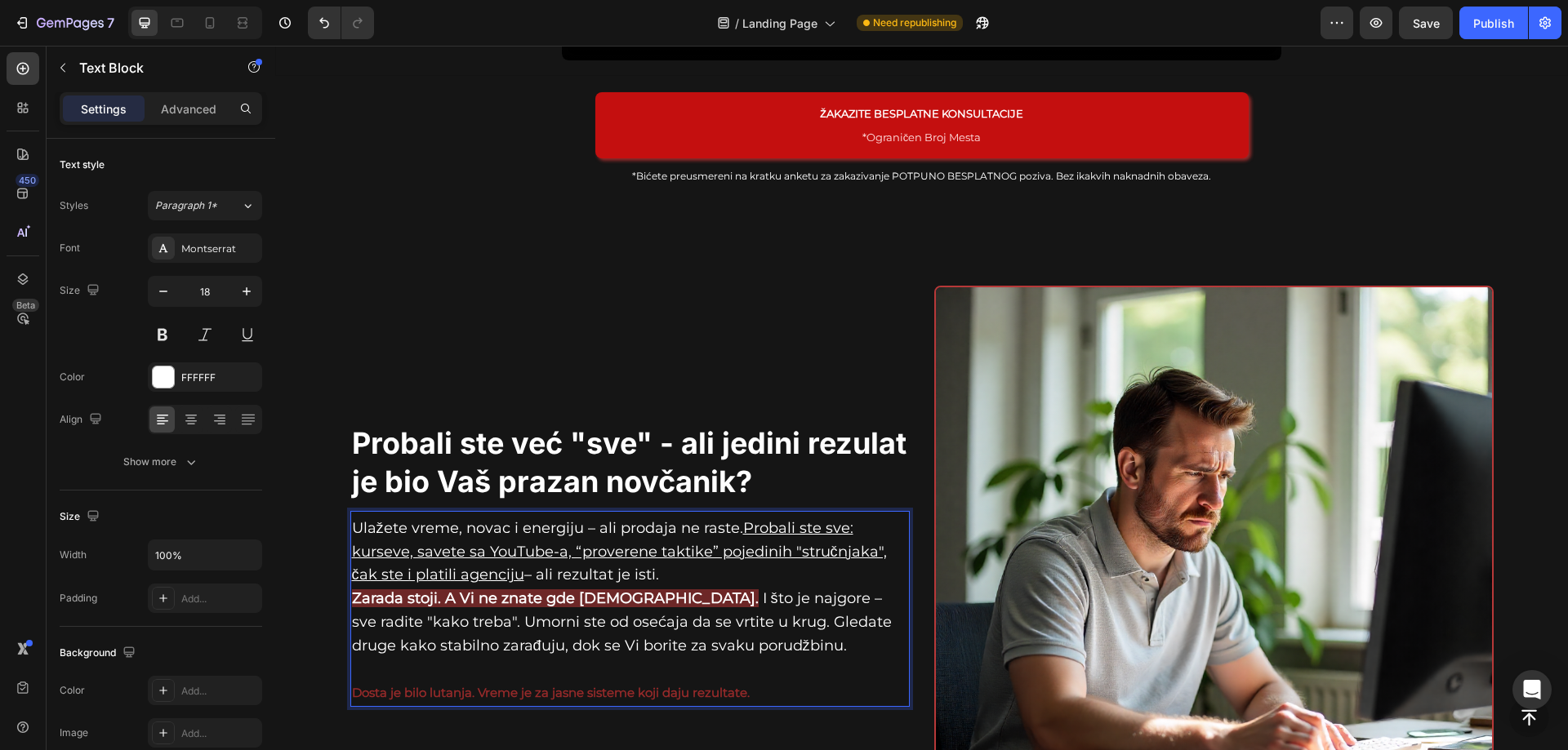
click at [800, 660] on p "Rich Text Editor. Editing area: main" at bounding box center [630, 669] width 556 height 24
click at [1160, 466] on img at bounding box center [1213, 565] width 559 height 559
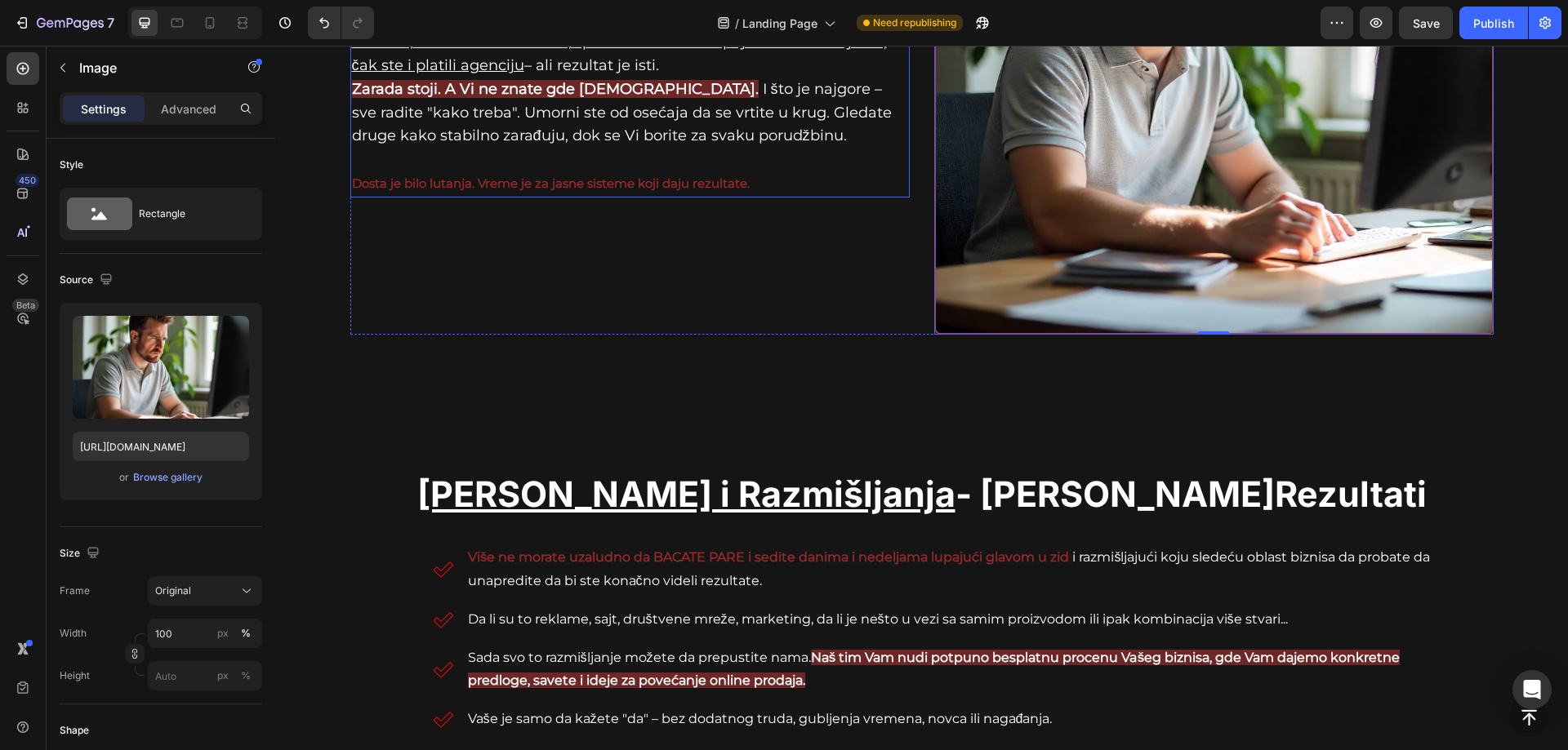
scroll to position [1427, 0]
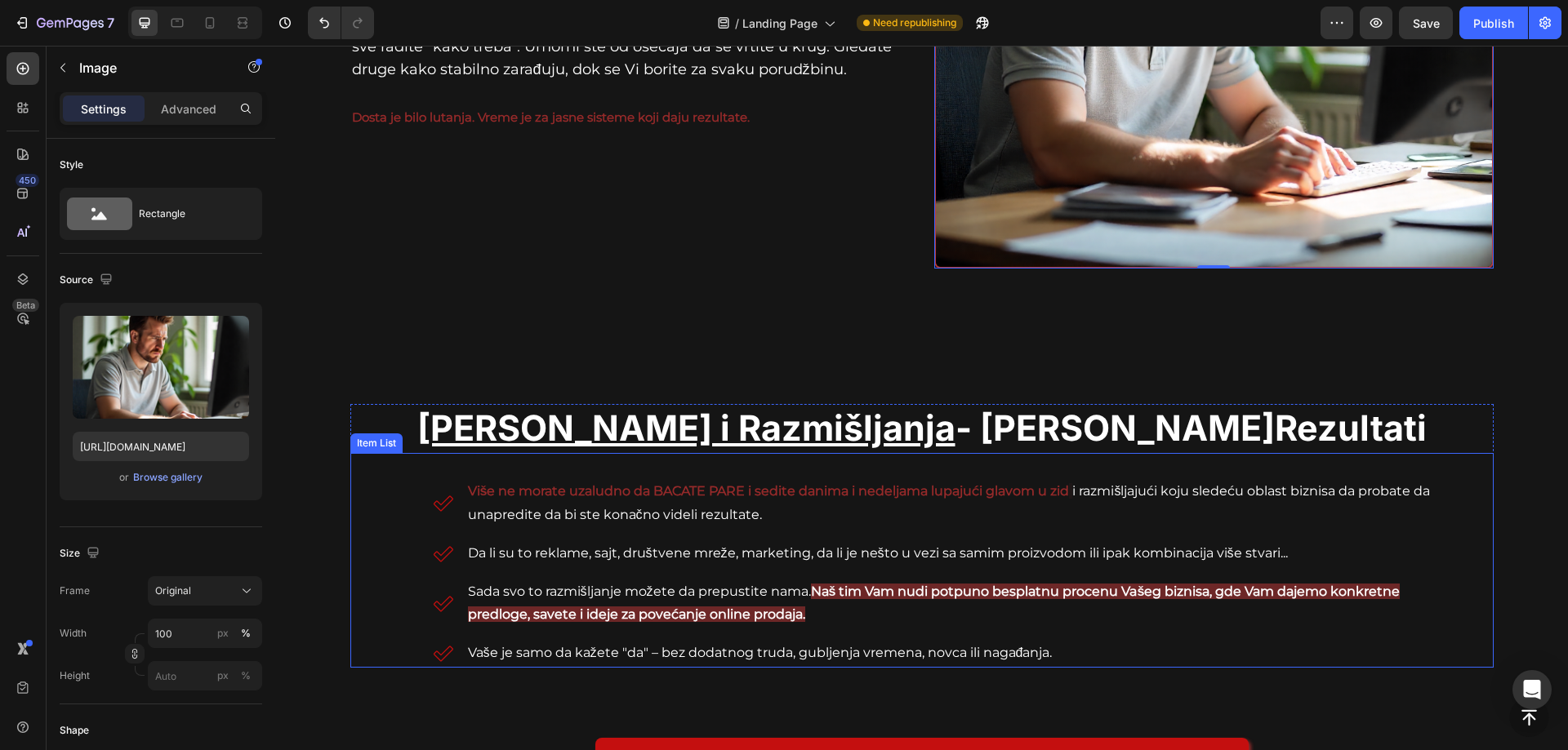
click at [722, 612] on strong "Naš tim Vam nudi potpuno besplatnu procenu Vašeg biznisa, gde Vam dajemo konkre…" at bounding box center [934, 603] width 933 height 39
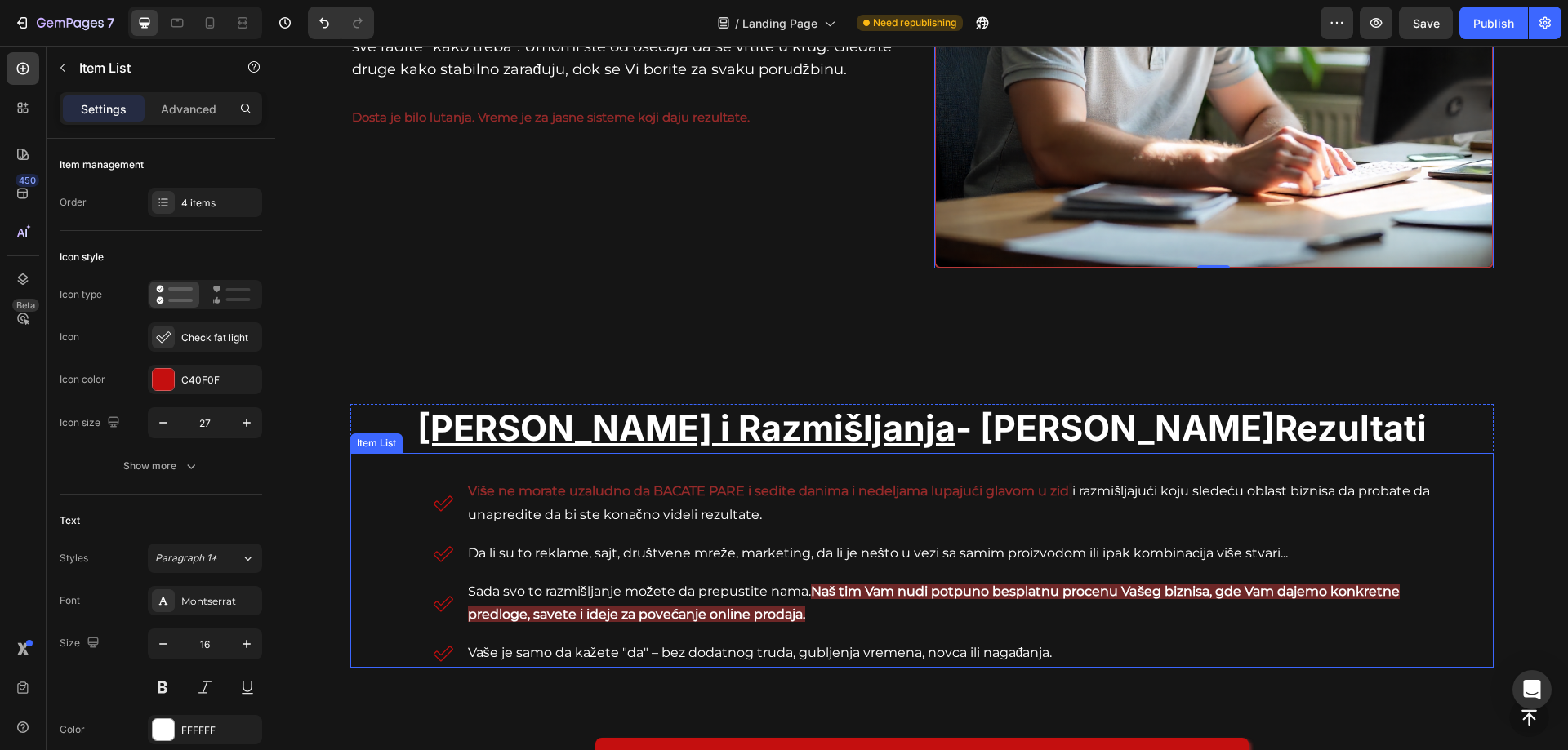
click at [722, 612] on strong "Naš tim Vam nudi potpuno besplatnu procenu Vašeg biznisa, gde Vam dajemo konkre…" at bounding box center [934, 603] width 933 height 39
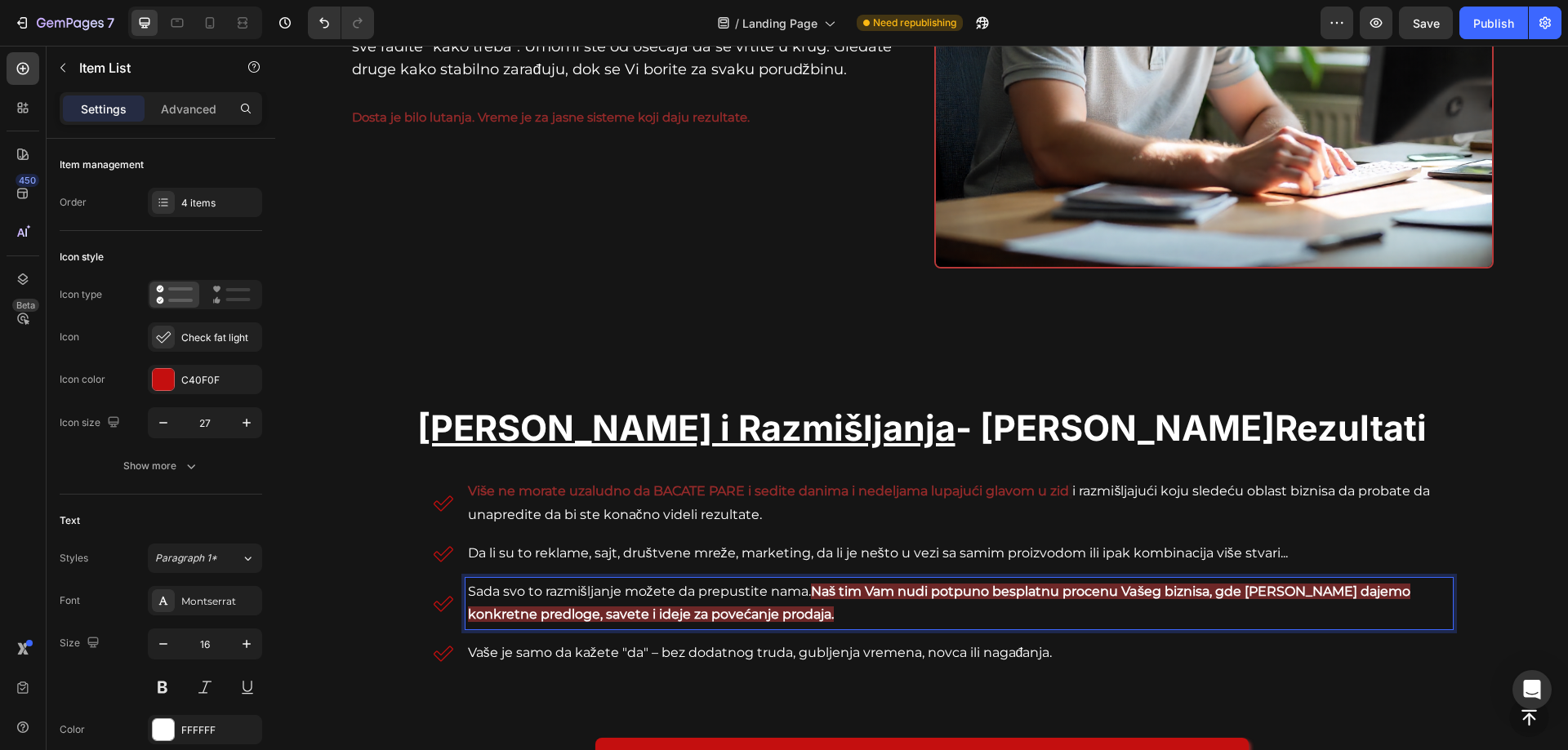
click at [786, 647] on p "Vaše je samo da kažete "da" – bez dodatnog truda, gubljenja vremena, novca ili …" at bounding box center [959, 653] width 983 height 24
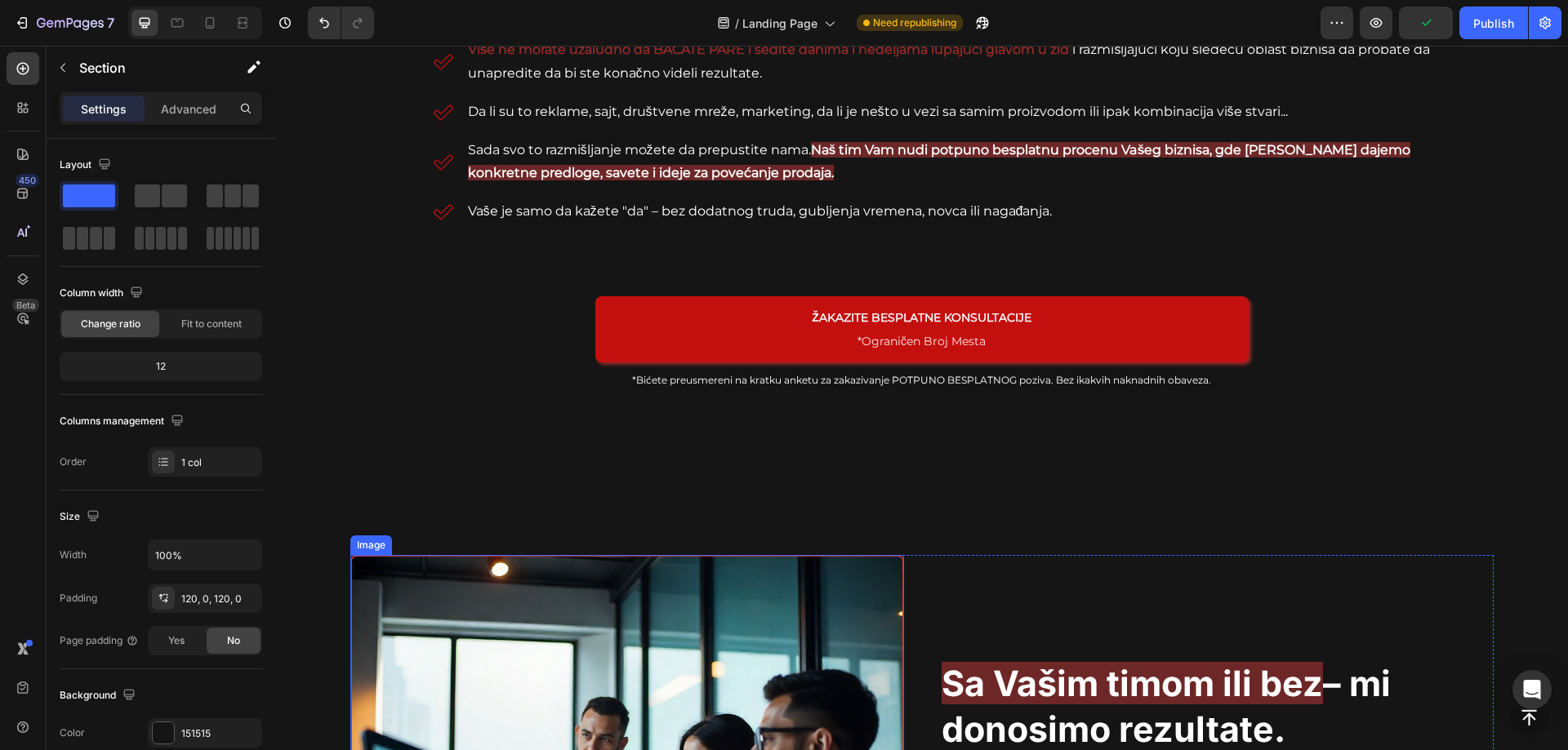
scroll to position [1753, 0]
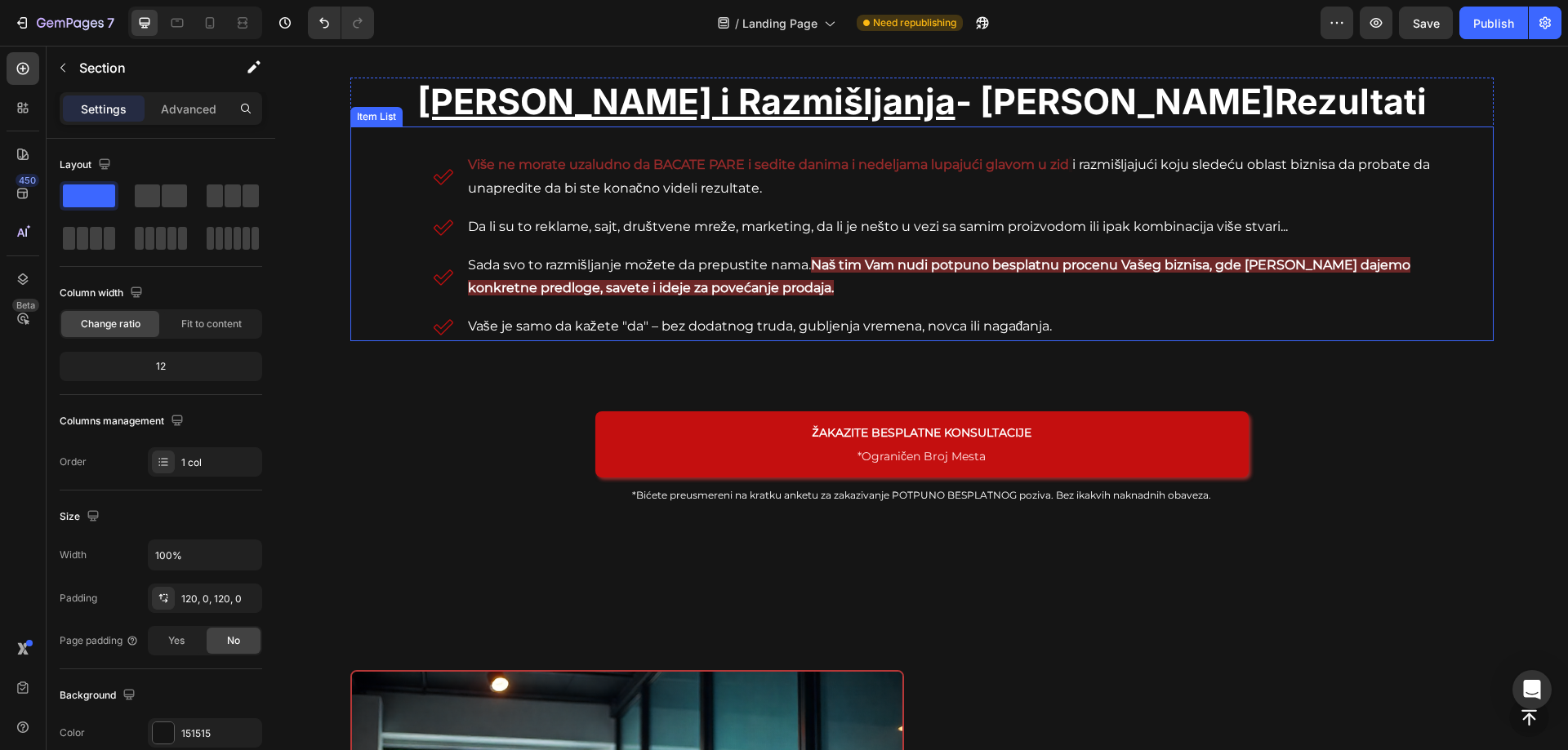
click at [614, 327] on p "Vaše je samo da kažete "da" – bez dodatnog truda, gubljenja vremena, novca ili …" at bounding box center [959, 327] width 983 height 24
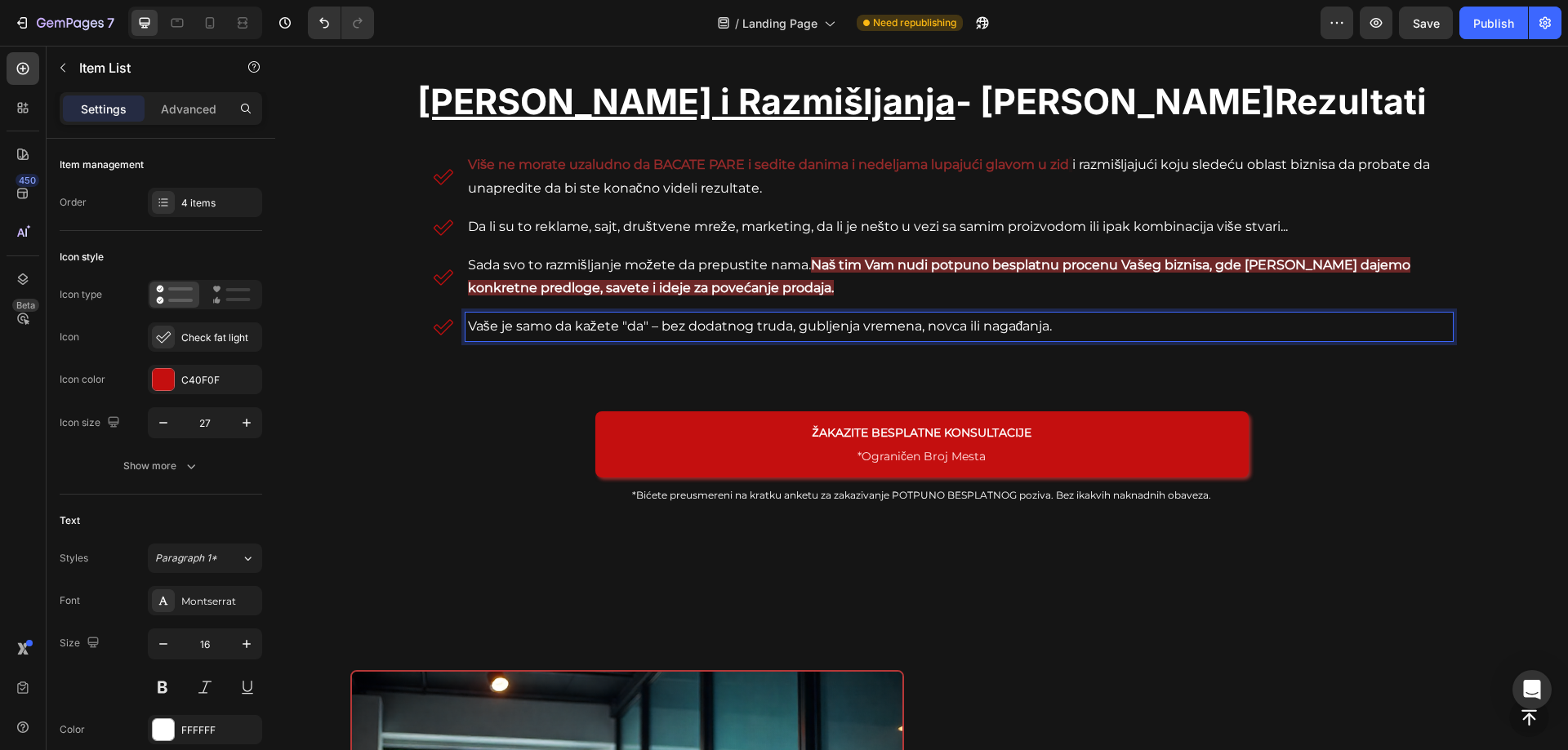
click at [615, 326] on p "Vaše je samo da kažete "da" – bez dodatnog truda, gubljenja vremena, novca ili …" at bounding box center [959, 327] width 983 height 24
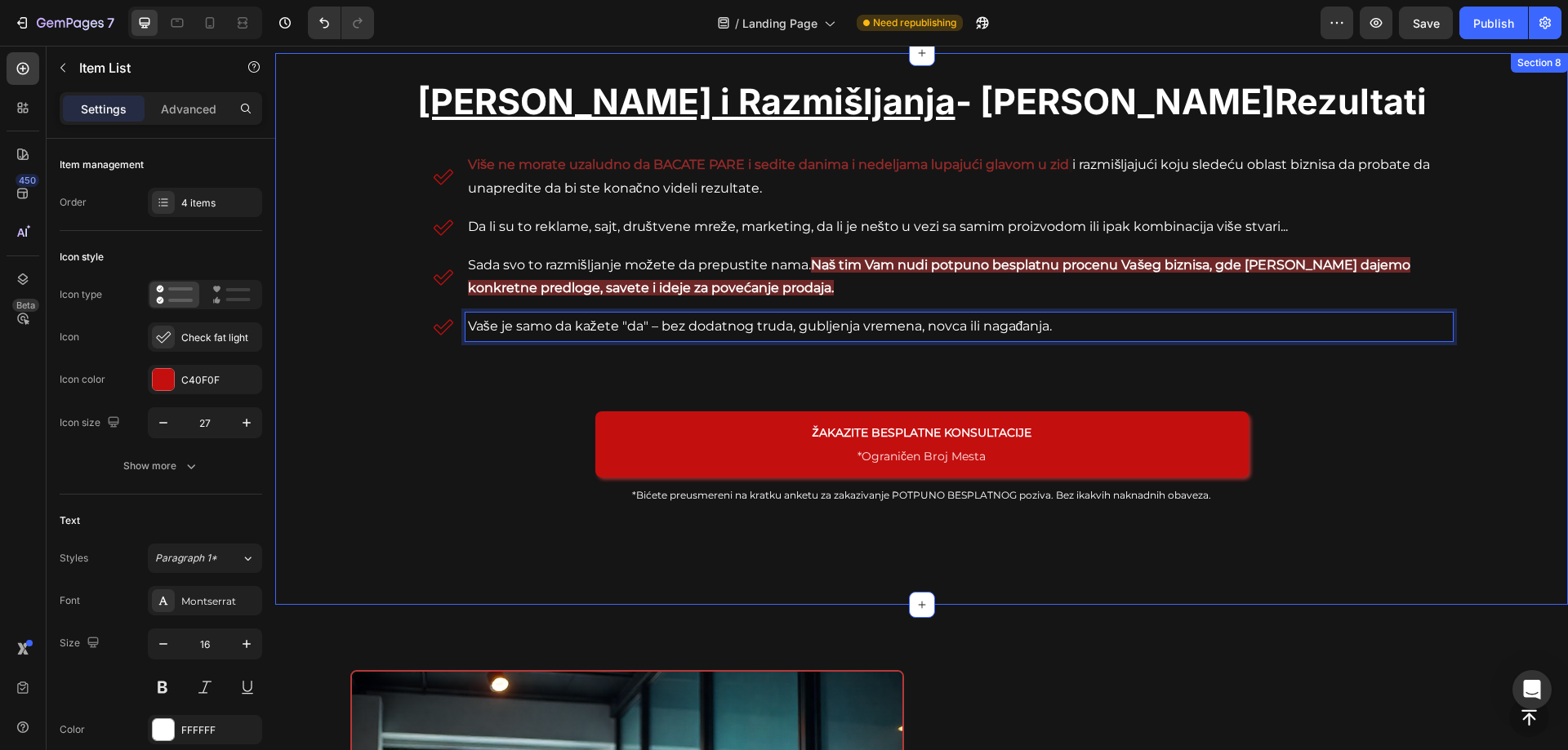
click at [516, 536] on div "Nema Više Nagadjanja i [PERSON_NAME] Rezultati Heading Više ne morate uzaludno …" at bounding box center [921, 329] width 1293 height 552
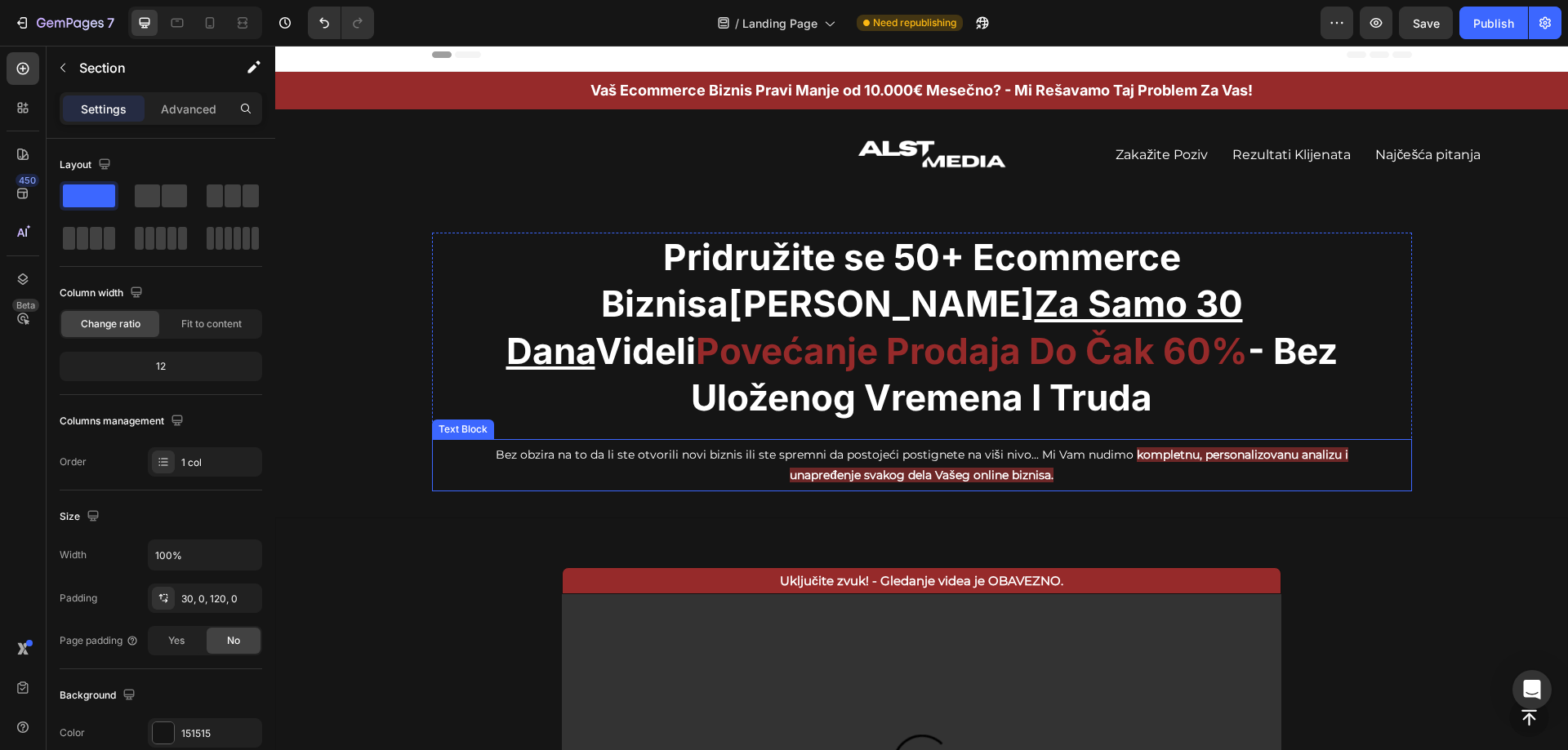
scroll to position [0, 0]
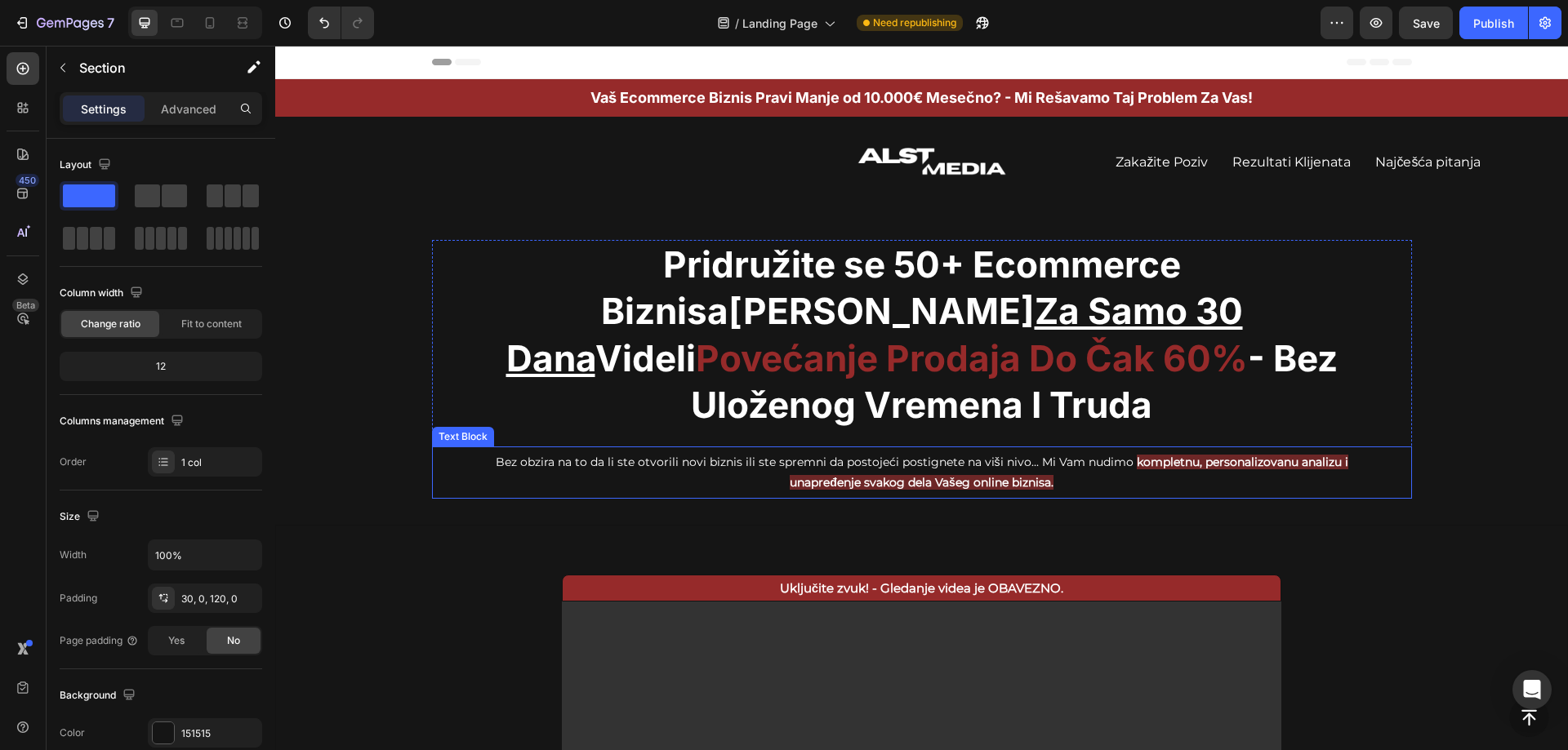
click at [846, 342] on h2 "Pridružite se 50+ Ecommerce Biznisa Koji Su Za Samo 30 Dana Videli Povećanje Pr…" at bounding box center [921, 335] width 980 height 190
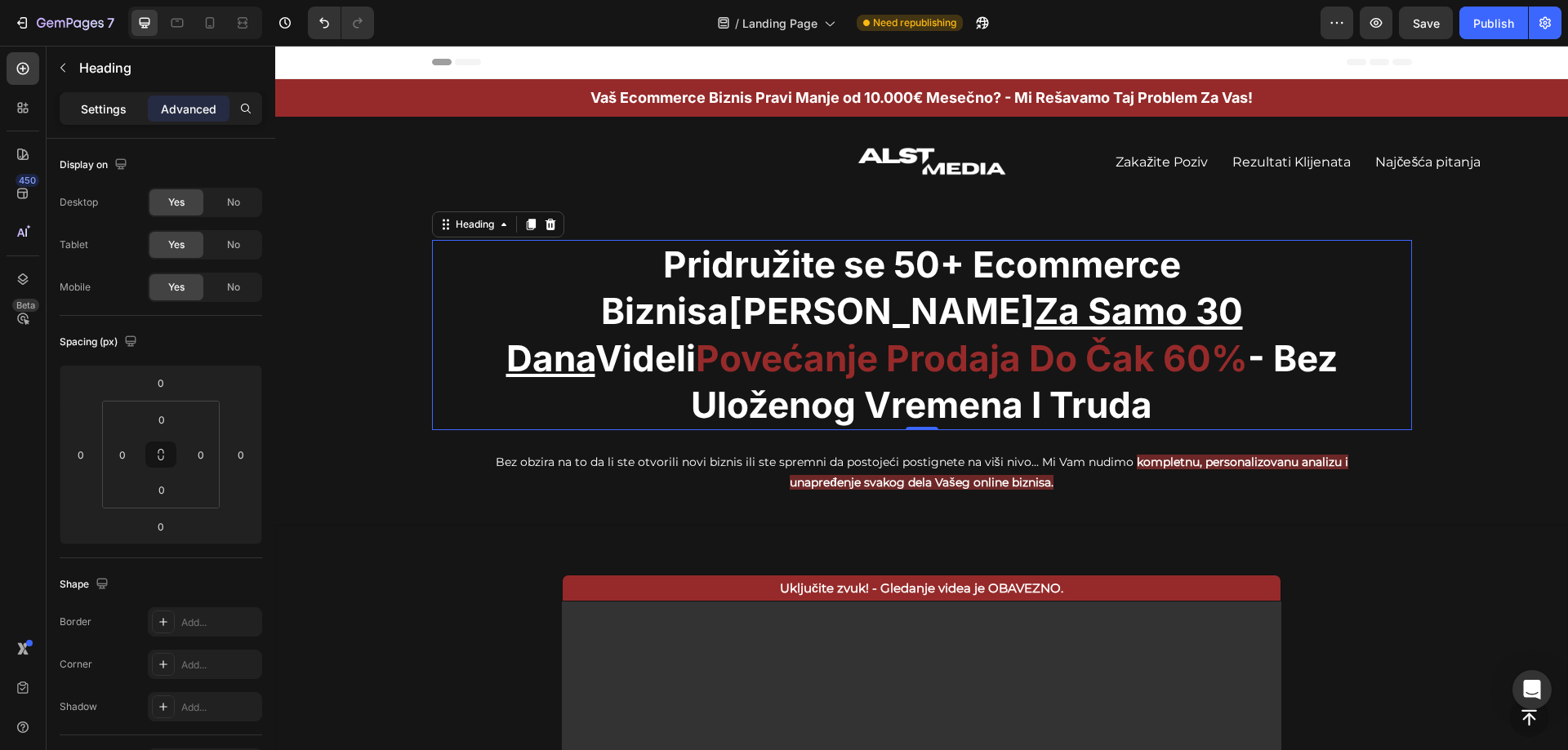
drag, startPoint x: 115, startPoint y: 109, endPoint x: 127, endPoint y: 115, distance: 13.4
click at [116, 109] on p "Settings" at bounding box center [103, 109] width 46 height 17
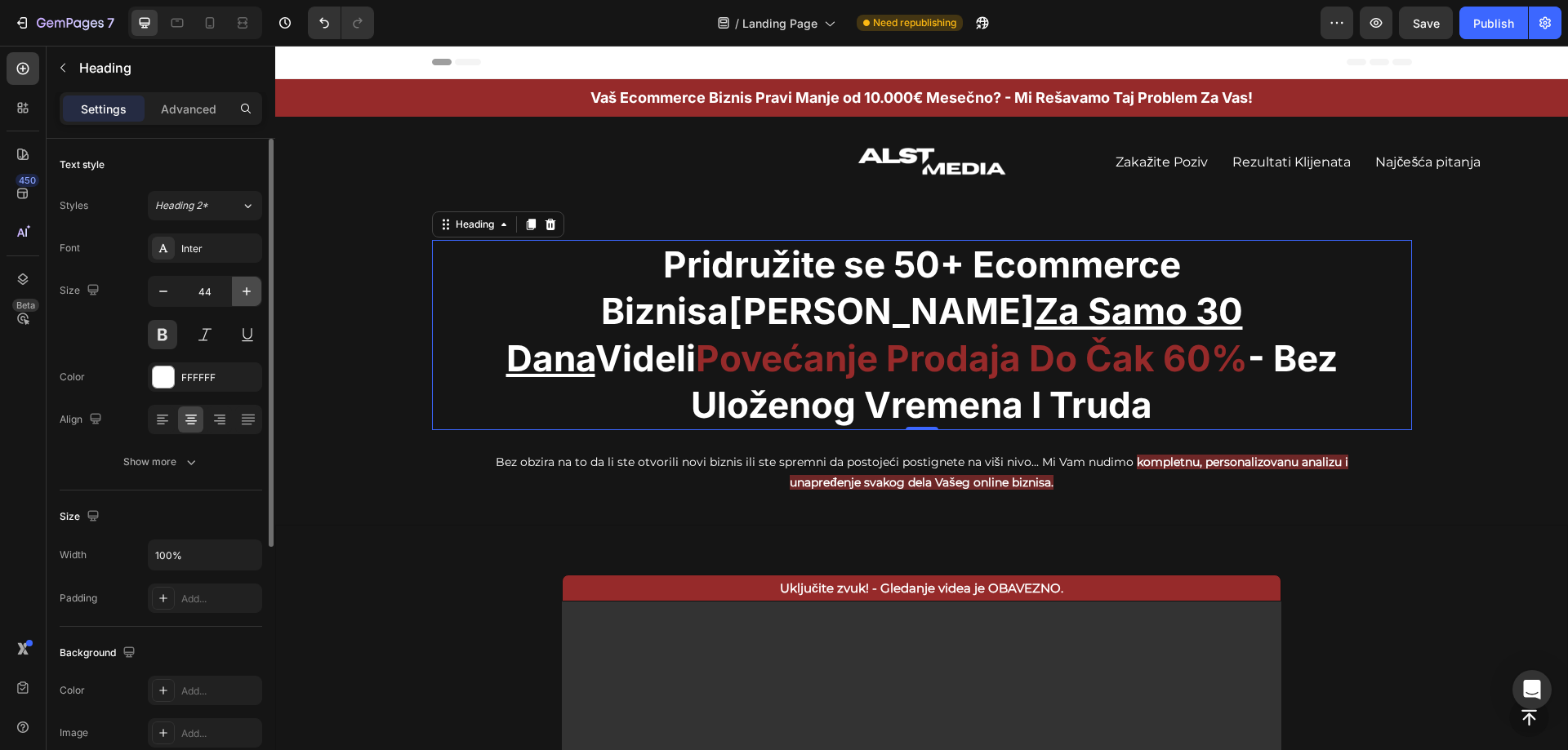
click at [242, 289] on icon "button" at bounding box center [247, 291] width 16 height 16
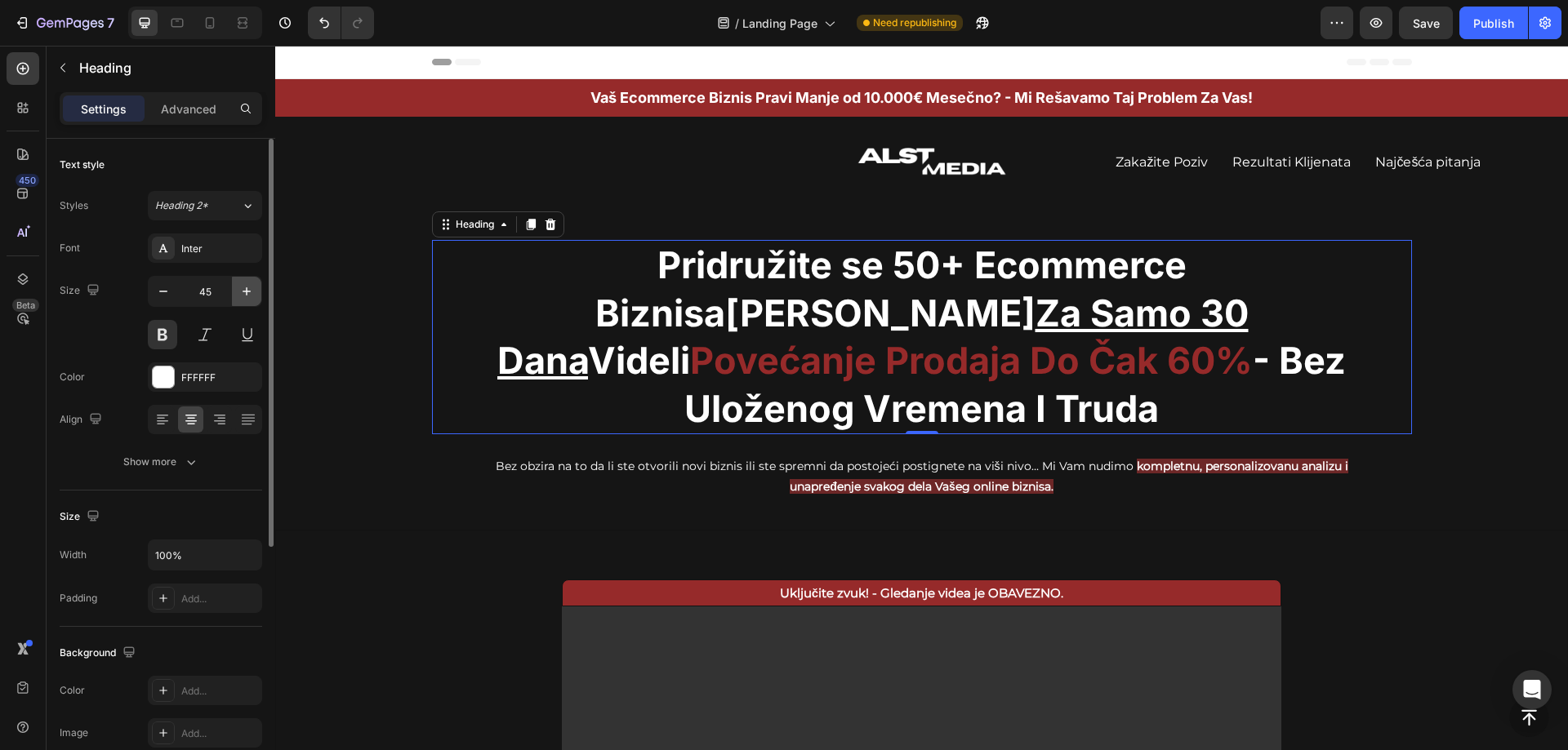
click at [242, 289] on icon "button" at bounding box center [247, 291] width 16 height 16
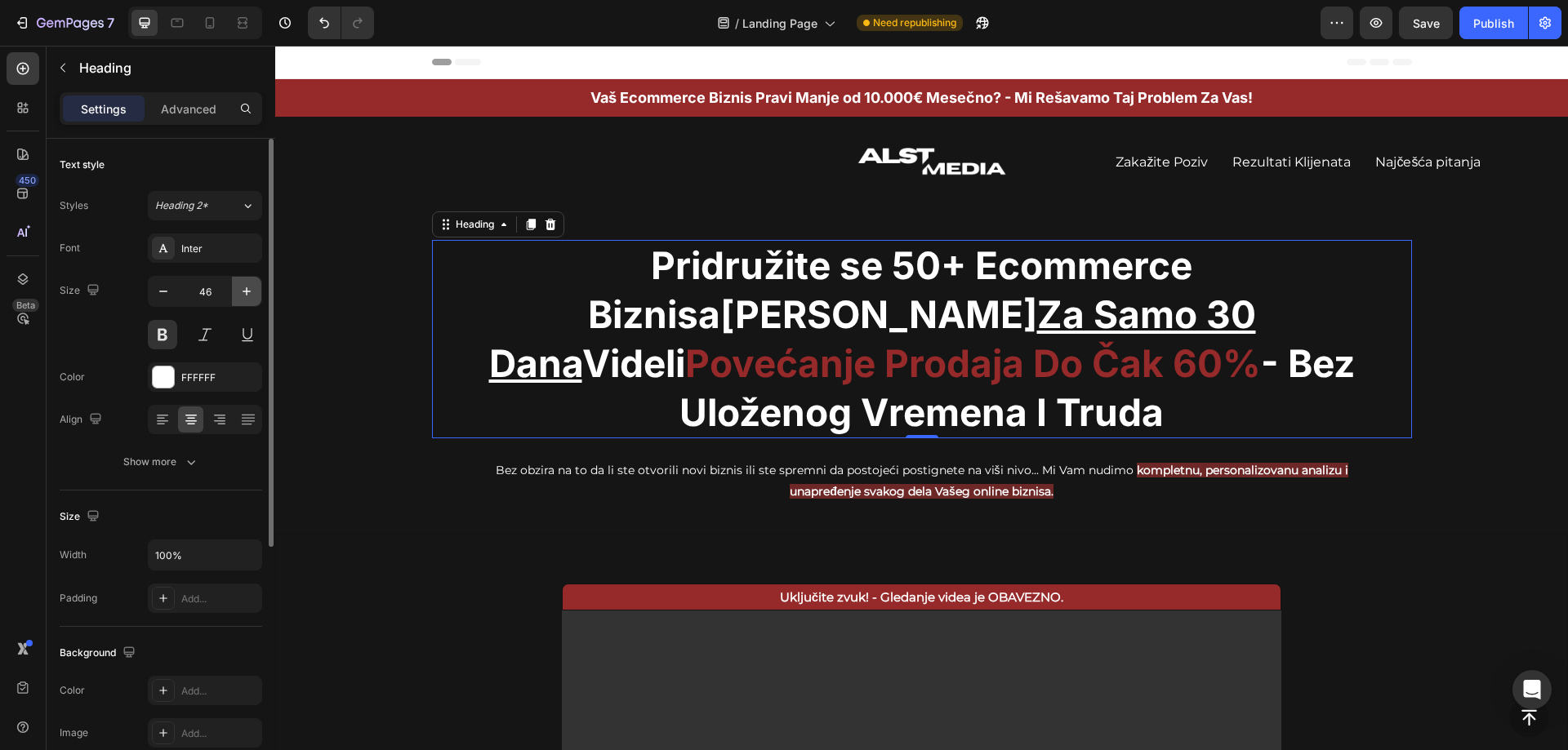
click at [242, 289] on icon "button" at bounding box center [247, 291] width 16 height 16
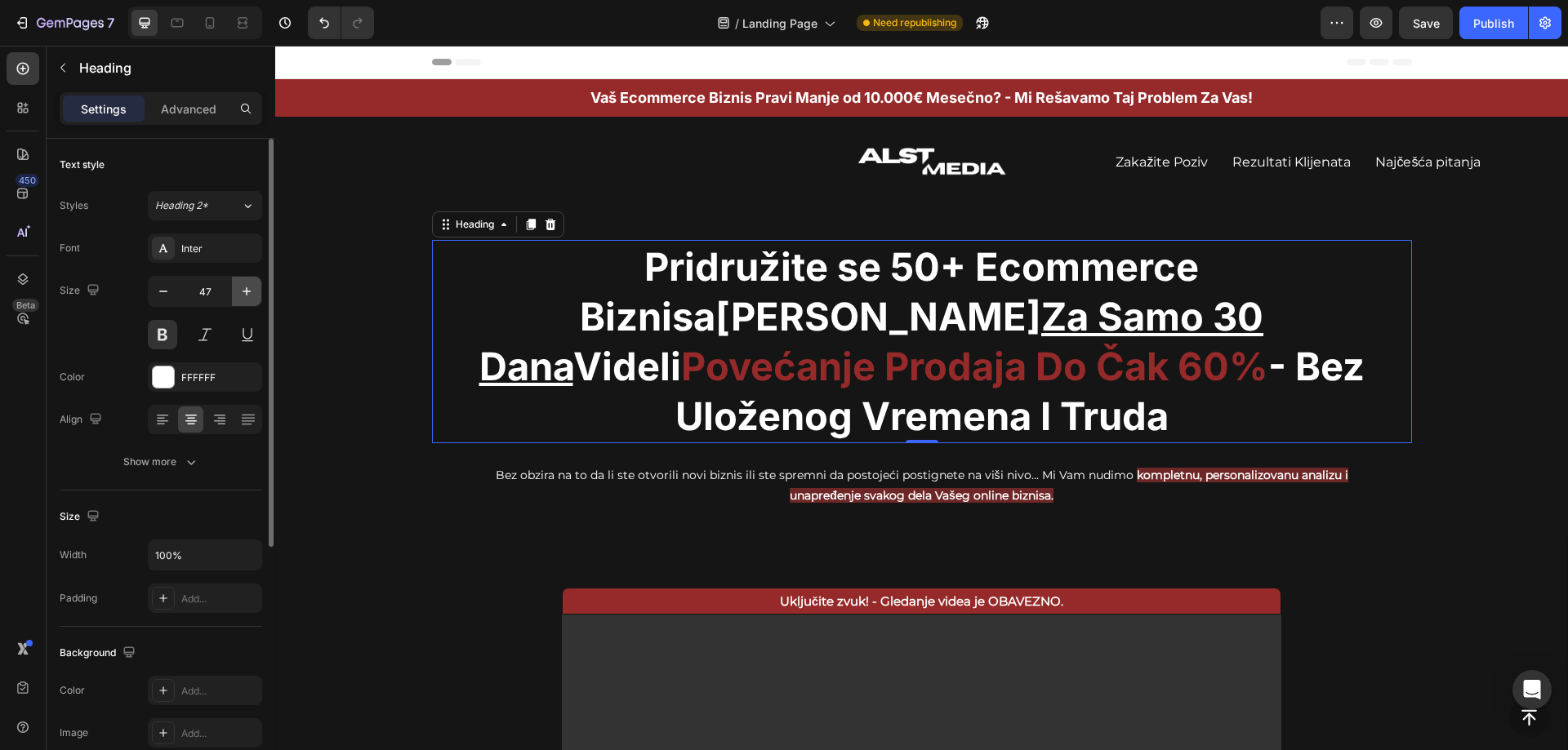
click at [242, 289] on icon "button" at bounding box center [247, 291] width 16 height 16
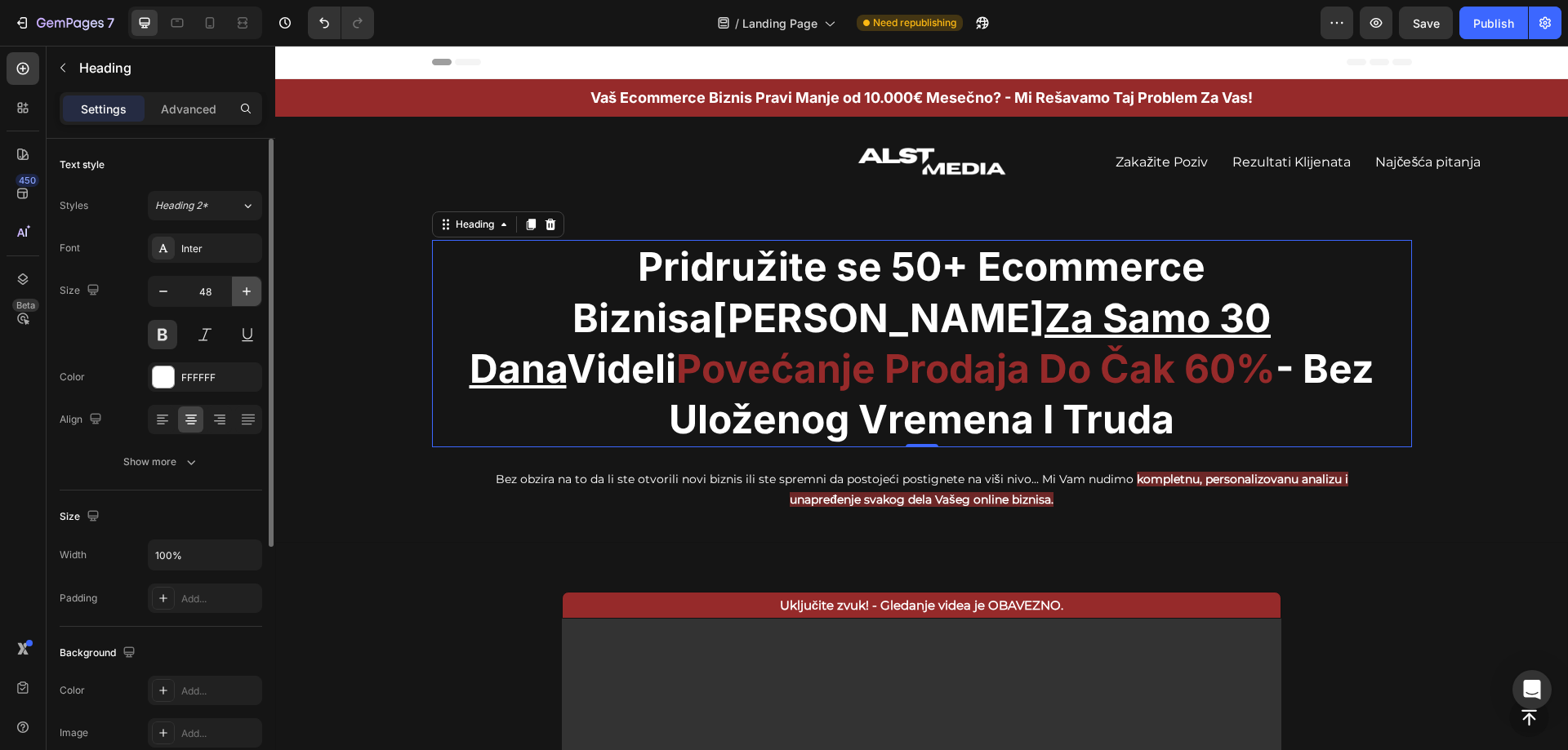
click at [242, 289] on icon "button" at bounding box center [247, 291] width 16 height 16
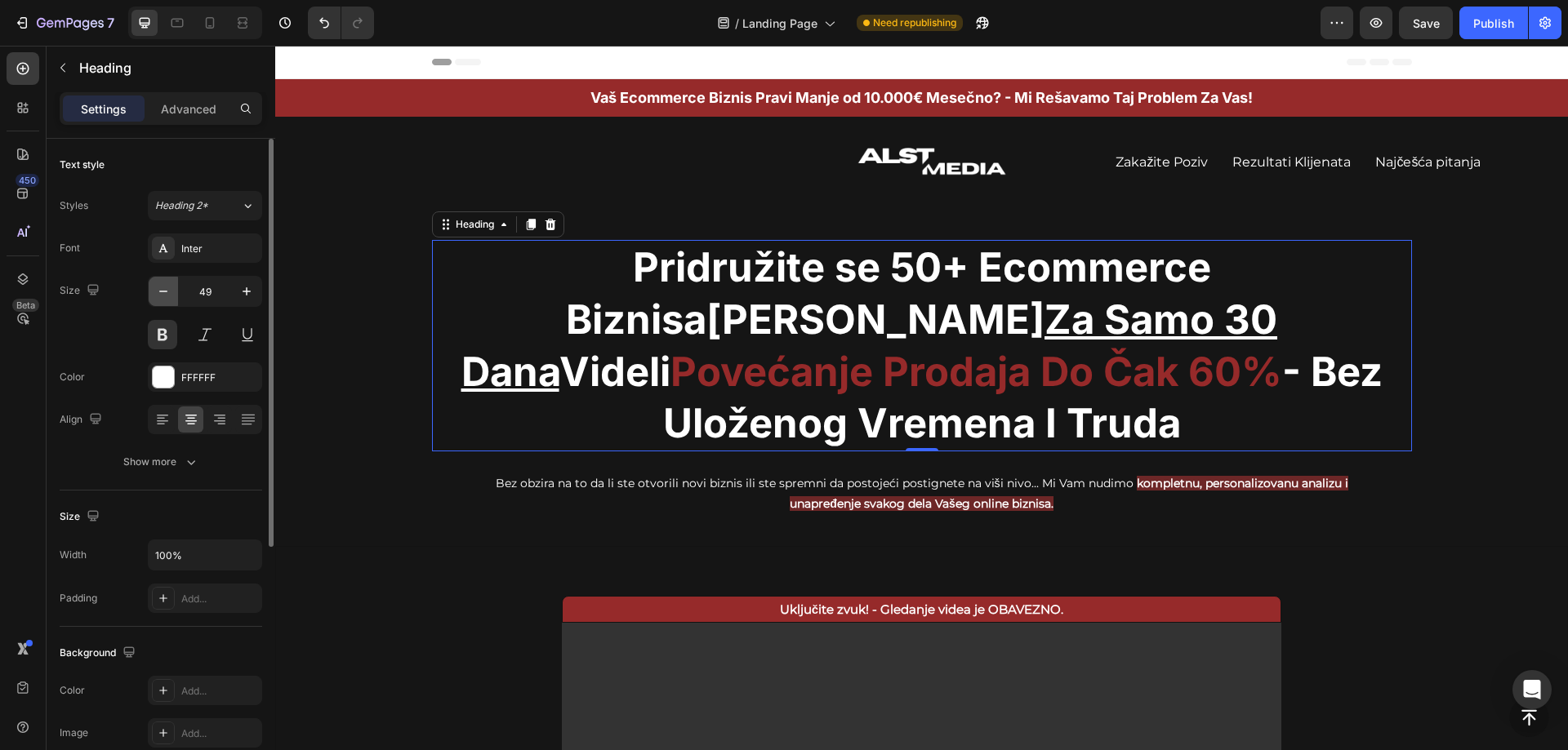
click at [148, 299] on button "button" at bounding box center [163, 291] width 29 height 29
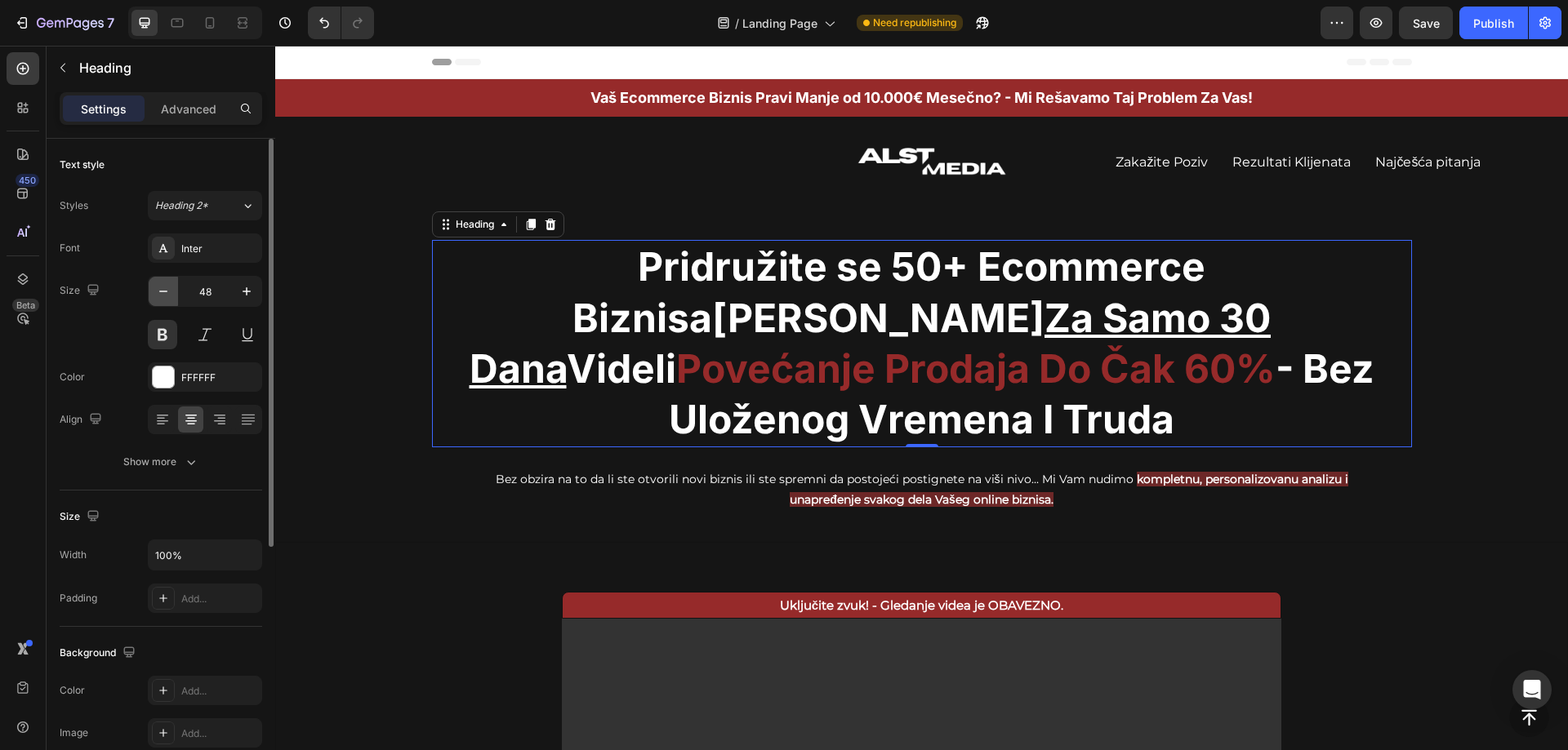
click at [148, 299] on button "button" at bounding box center [163, 291] width 29 height 29
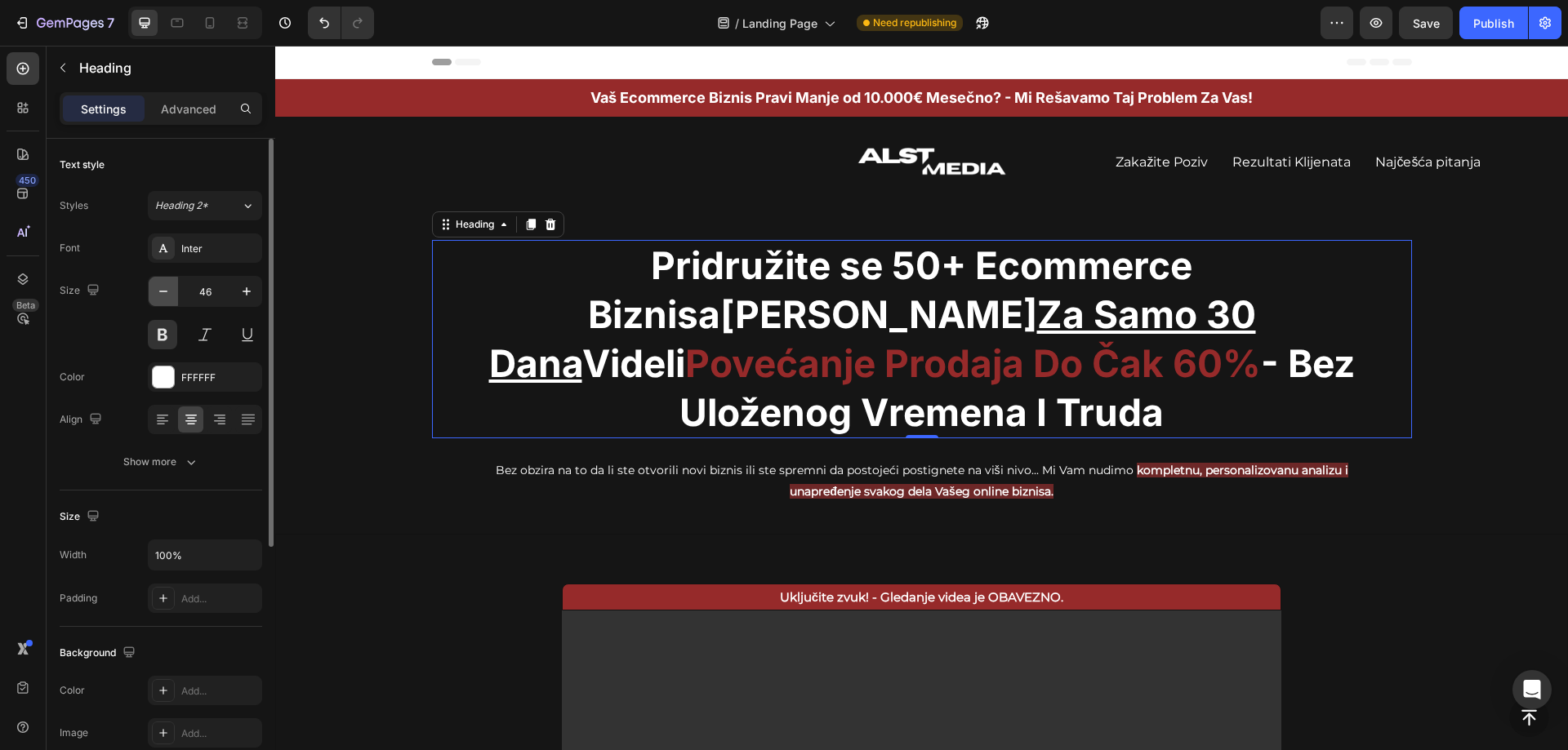
click at [149, 299] on button "button" at bounding box center [163, 291] width 29 height 29
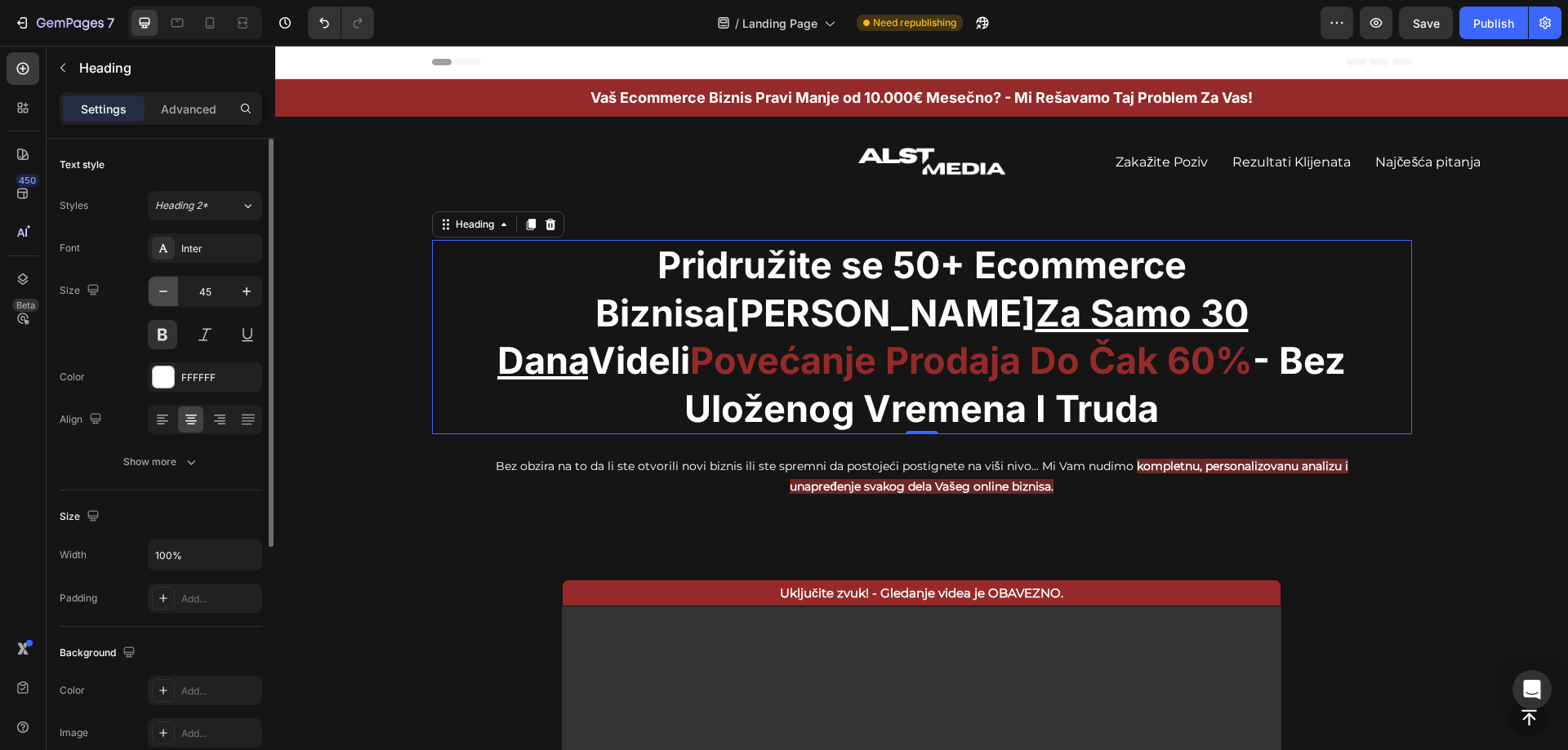
click at [149, 299] on button "button" at bounding box center [163, 291] width 29 height 29
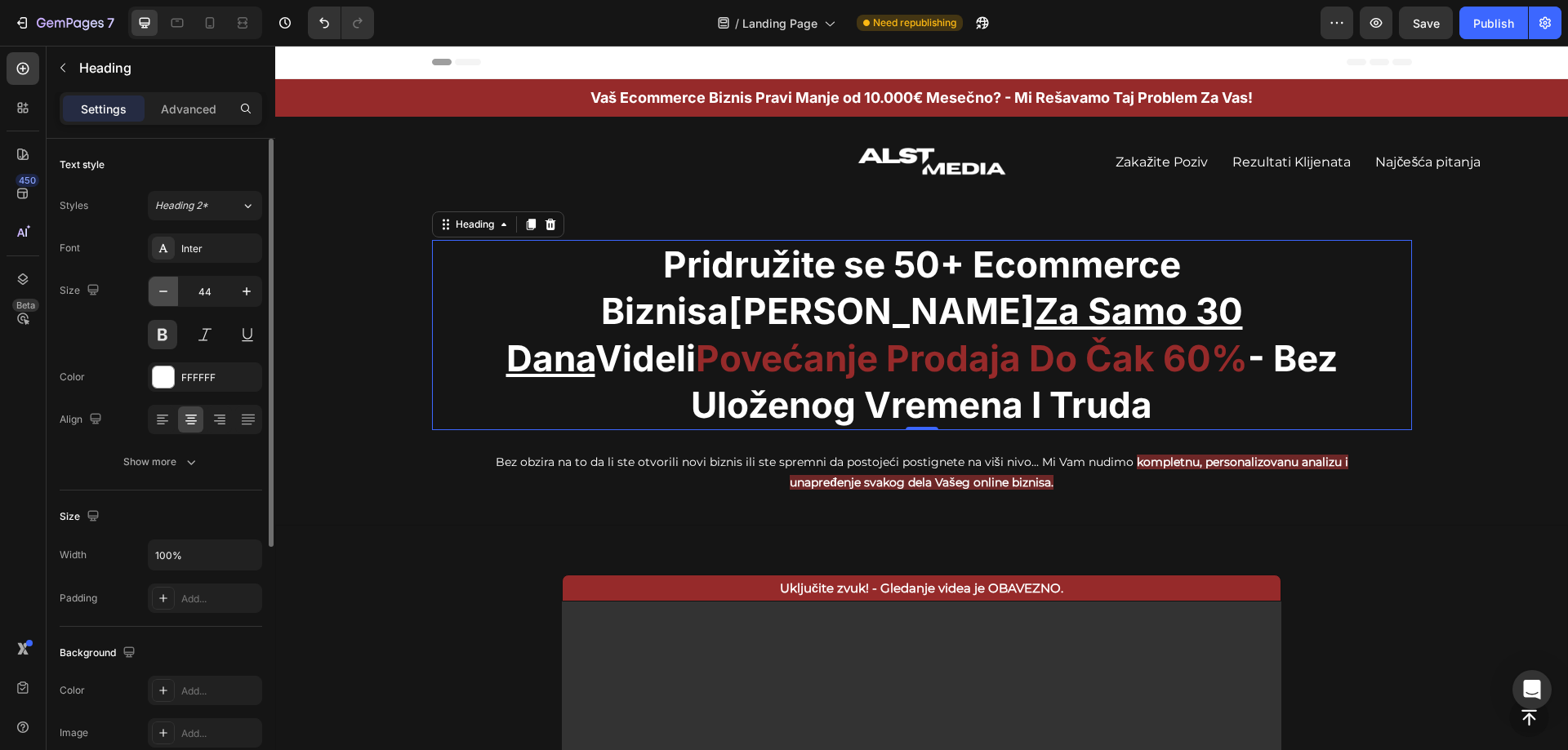
click at [149, 299] on button "button" at bounding box center [163, 291] width 29 height 29
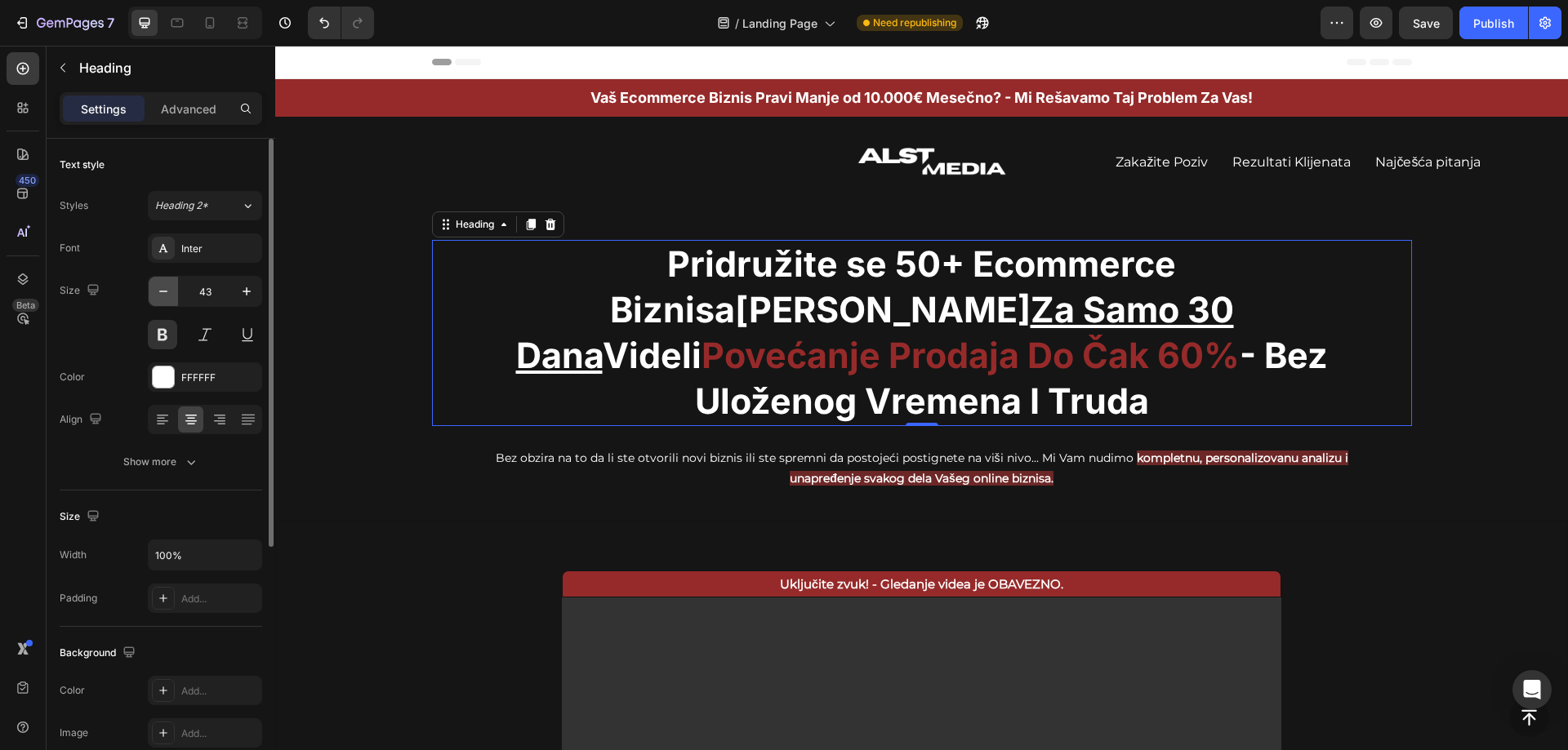
click at [149, 299] on button "button" at bounding box center [163, 291] width 29 height 29
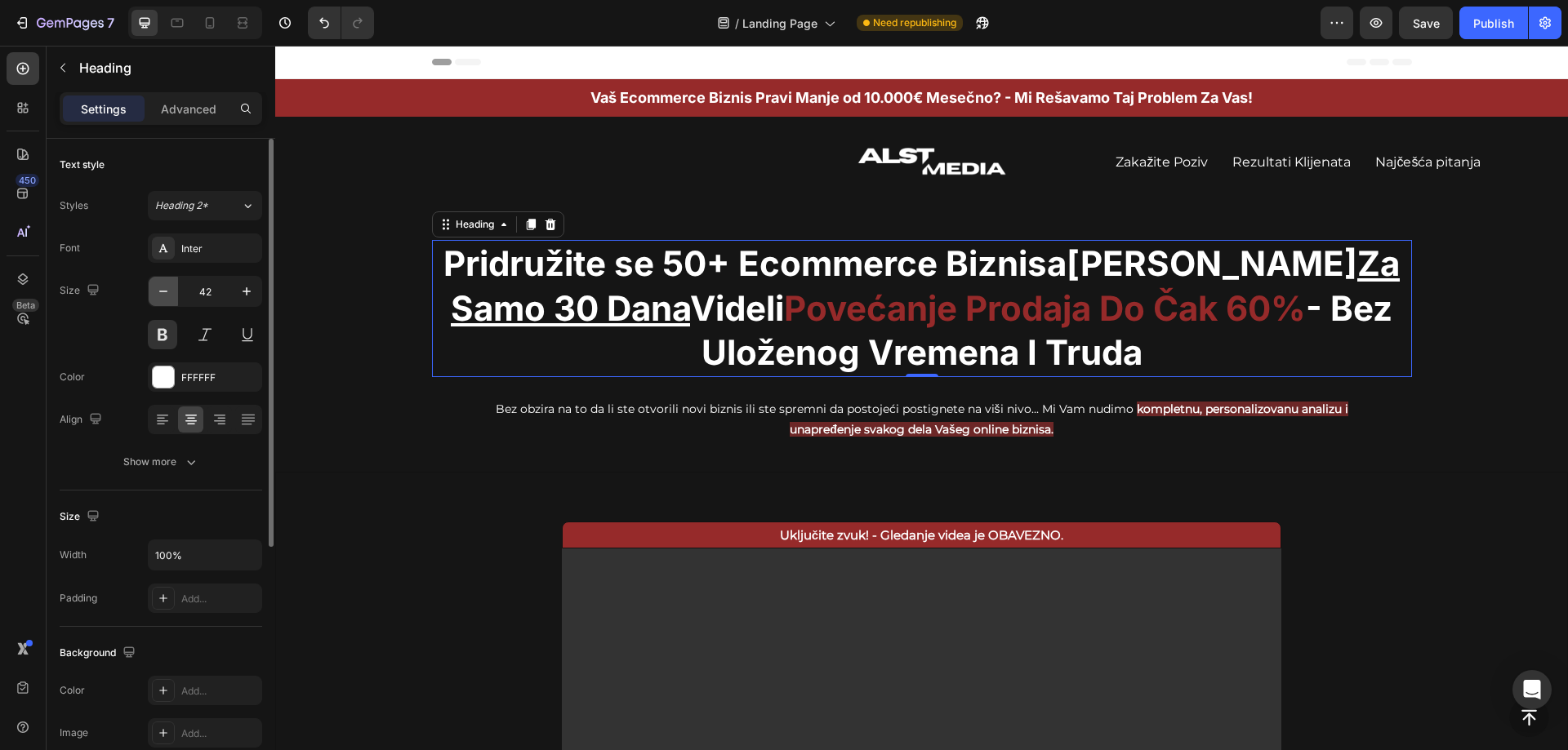
click at [149, 299] on button "button" at bounding box center [163, 291] width 29 height 29
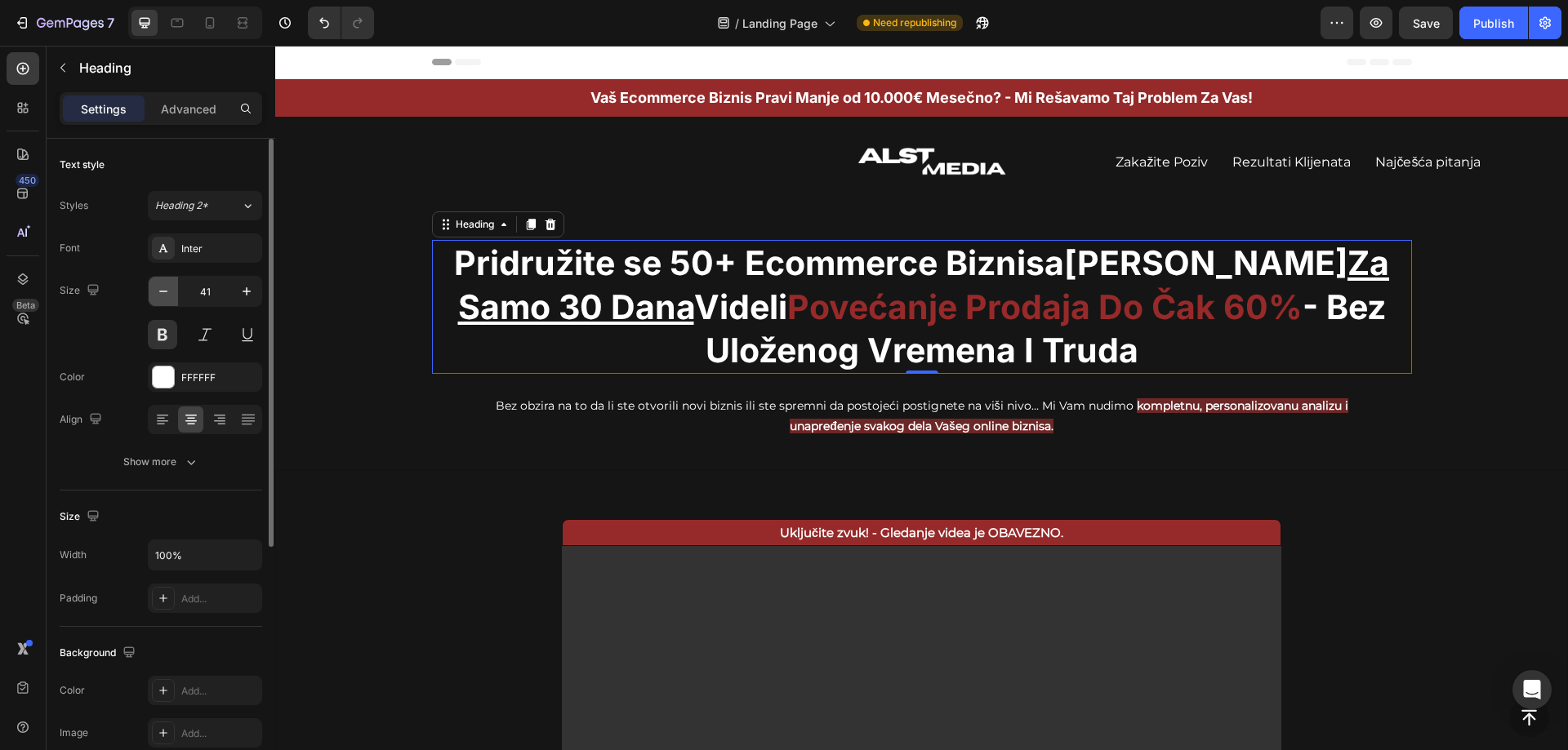
click at [149, 299] on button "button" at bounding box center [163, 291] width 29 height 29
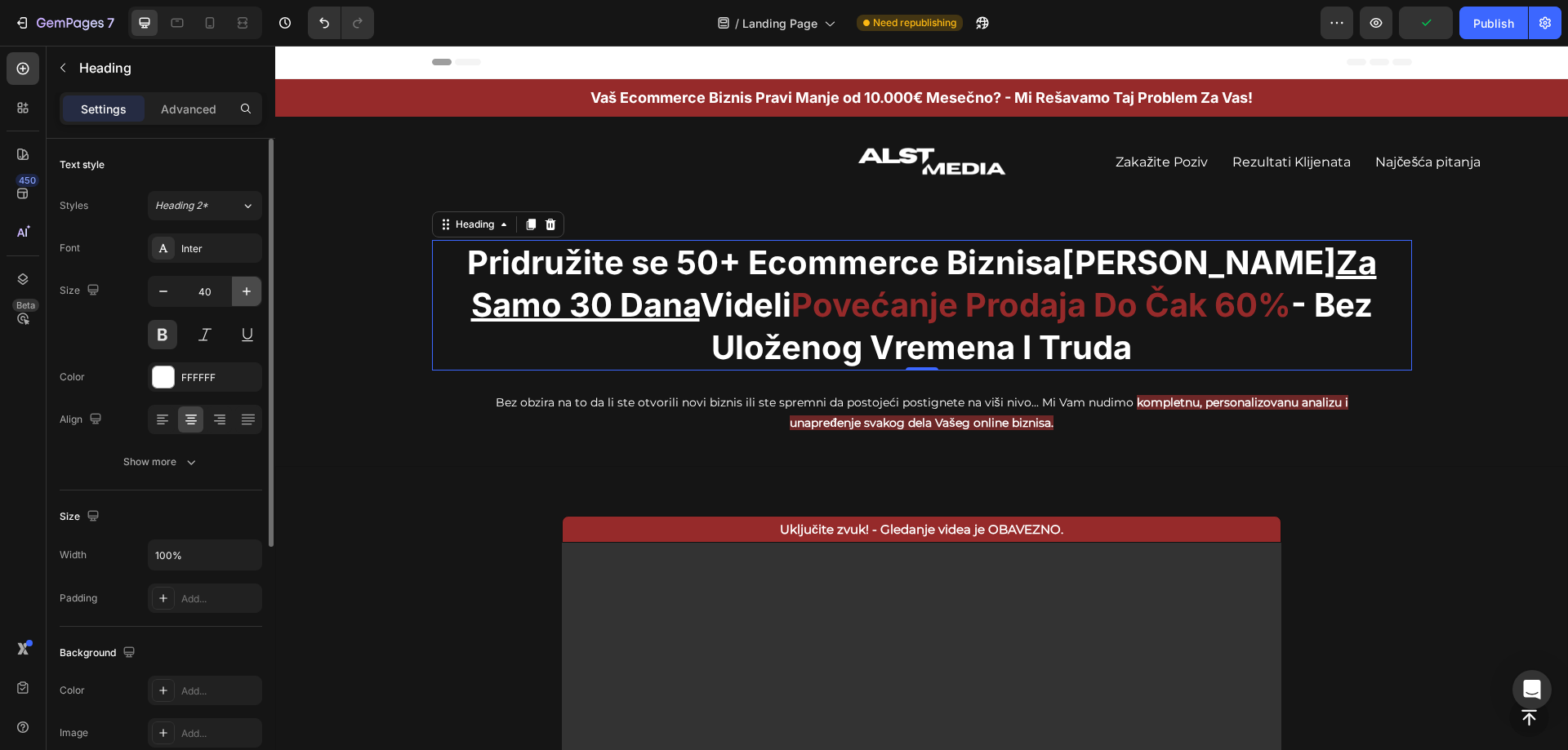
click at [239, 298] on icon "button" at bounding box center [247, 291] width 16 height 16
type input "41"
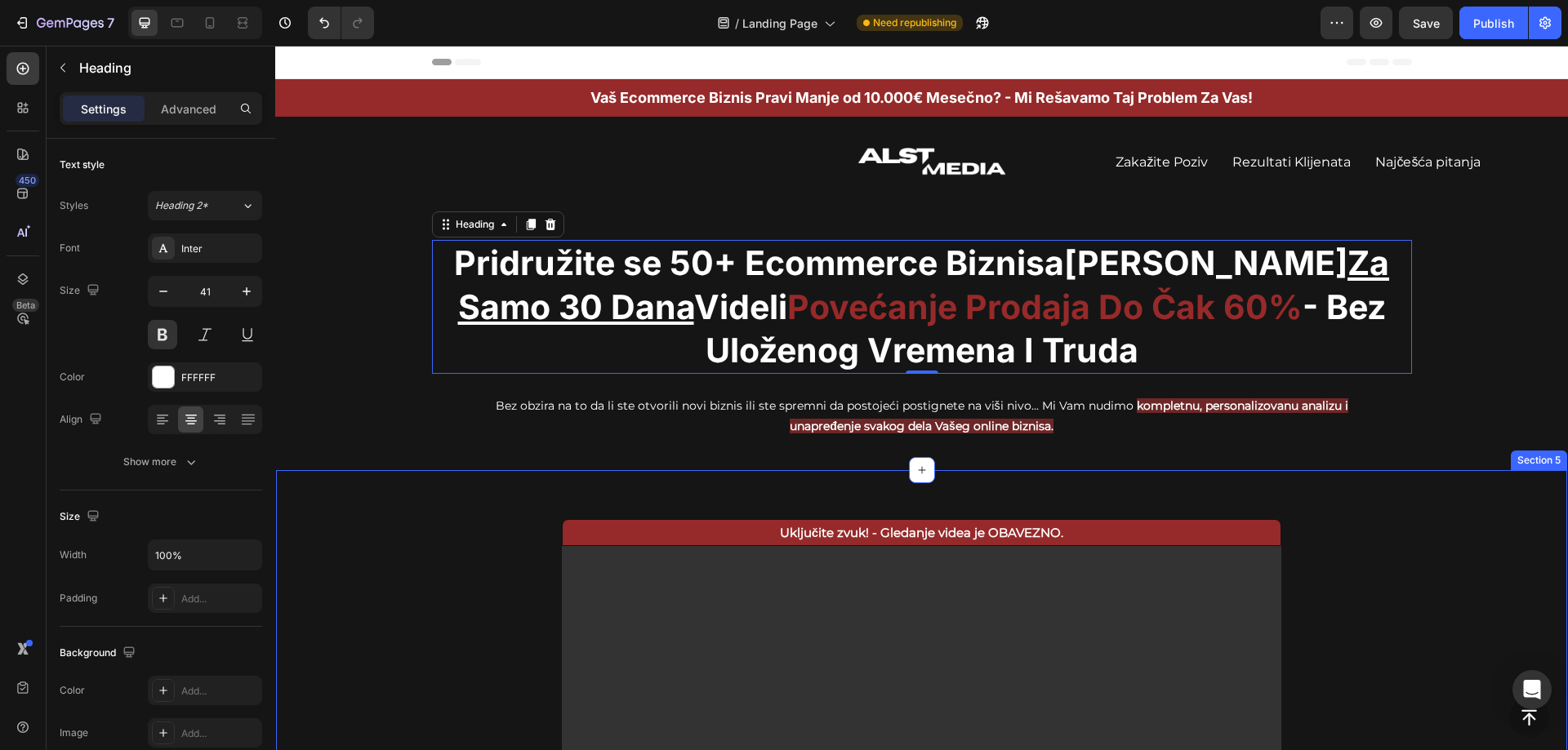
click at [1412, 576] on div "Uključite zvuk! - Gledanje videa je OBAVEZNO. Text Block Video Row Section 5" at bounding box center [921, 696] width 1293 height 452
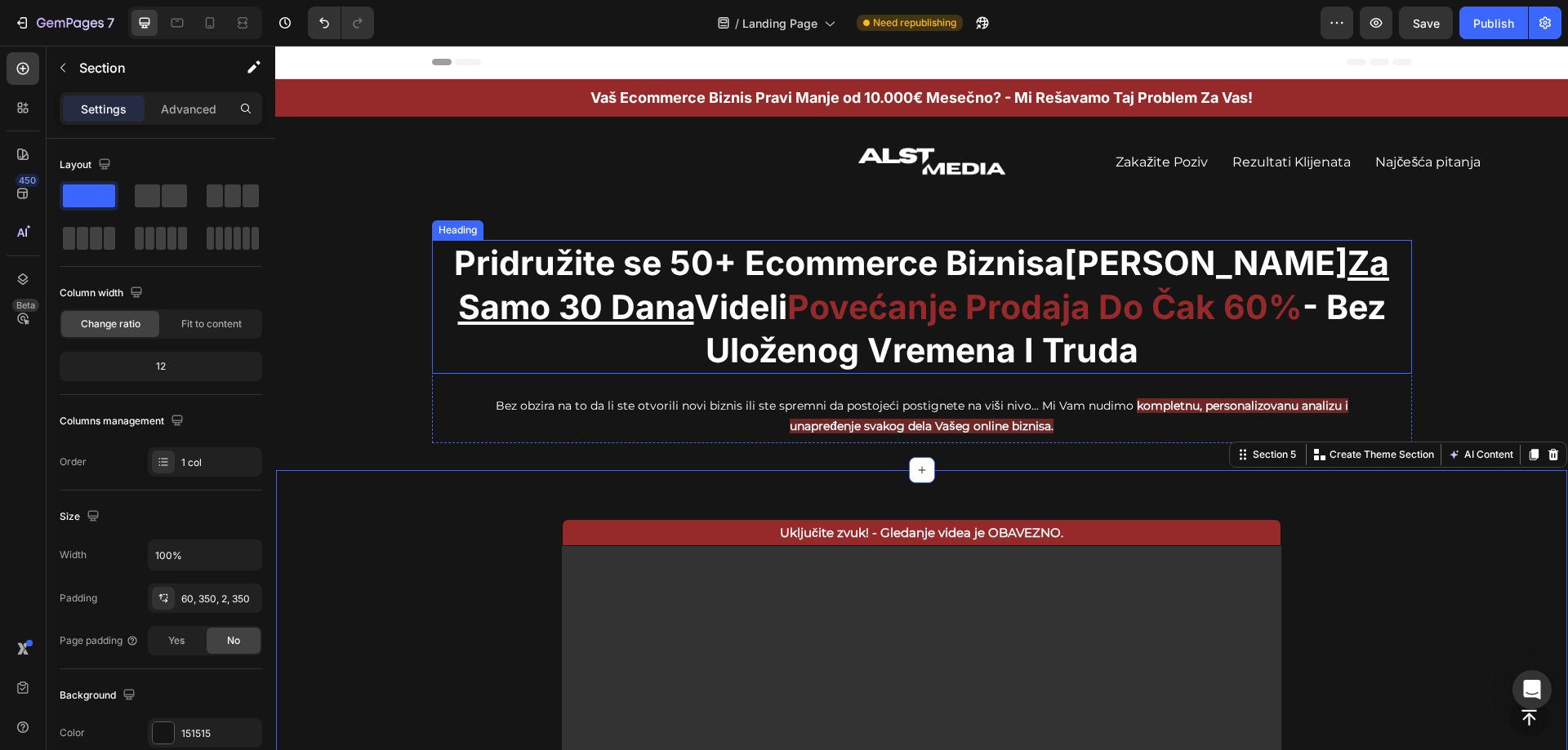
click at [924, 312] on span "Povećanje Prodaja Do Čak 60%" at bounding box center [1044, 307] width 515 height 41
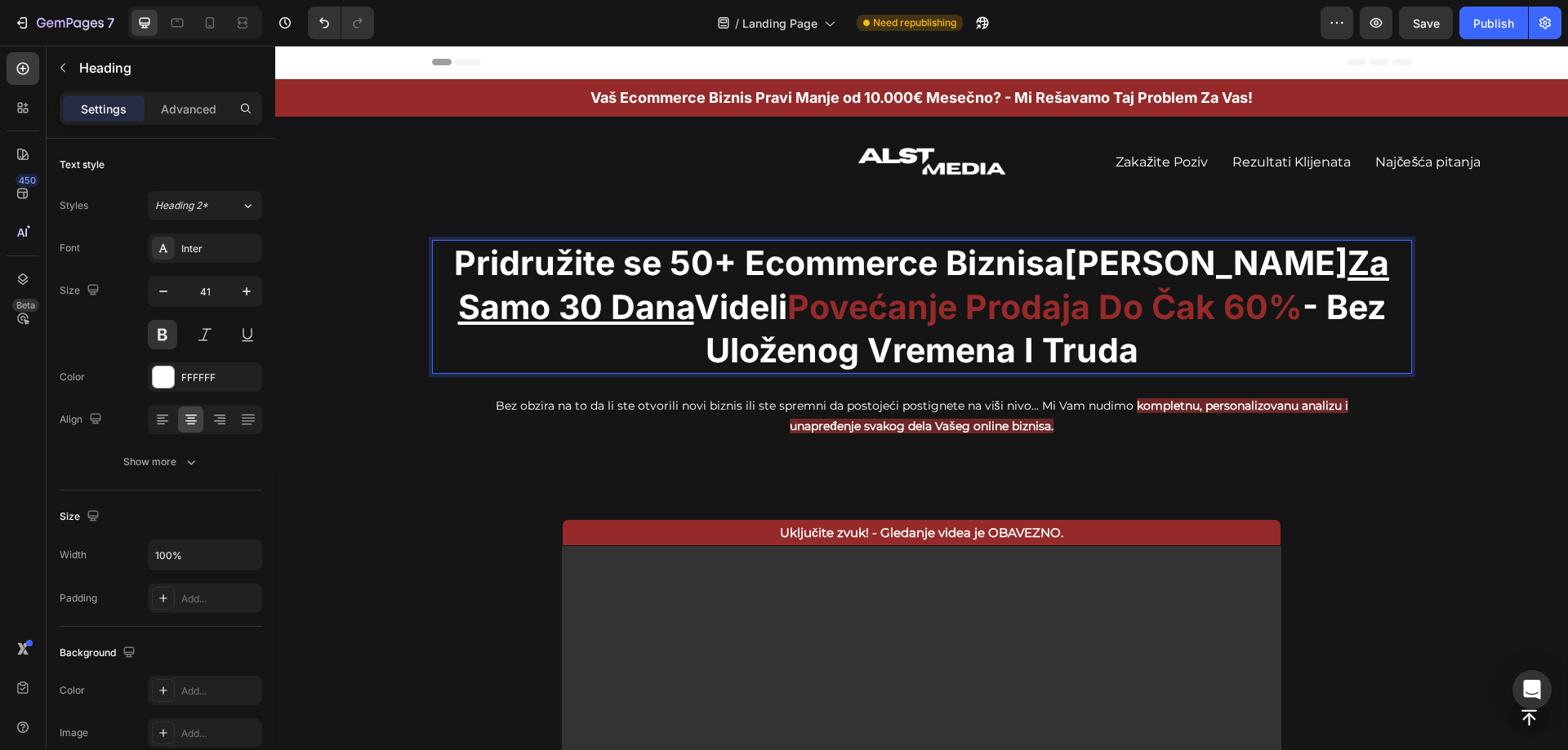
click at [924, 312] on span "Povećanje Prodaja Do Čak 60%" at bounding box center [1044, 307] width 515 height 41
copy p "Pridružite se 50+ Ecommerce Biznisa Koji Su Za Samo 30 Dana Videli Povećanje Pr…"
click at [910, 308] on span "Povećanje Prodaja Do Čak 60%" at bounding box center [1044, 307] width 515 height 41
click at [925, 308] on span "Povećanje Prodaja Do Čak 60%" at bounding box center [1044, 307] width 515 height 41
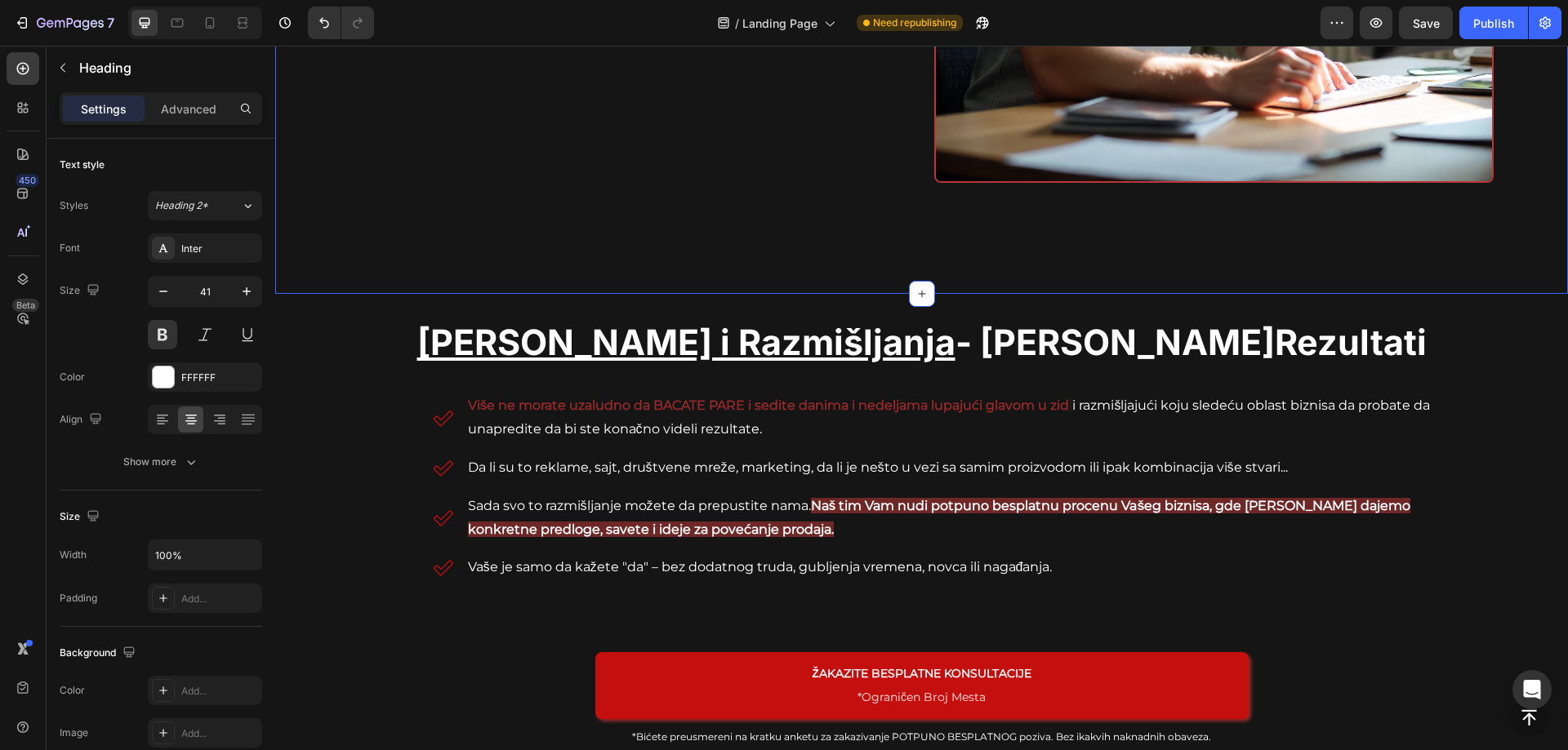
scroll to position [1553, 0]
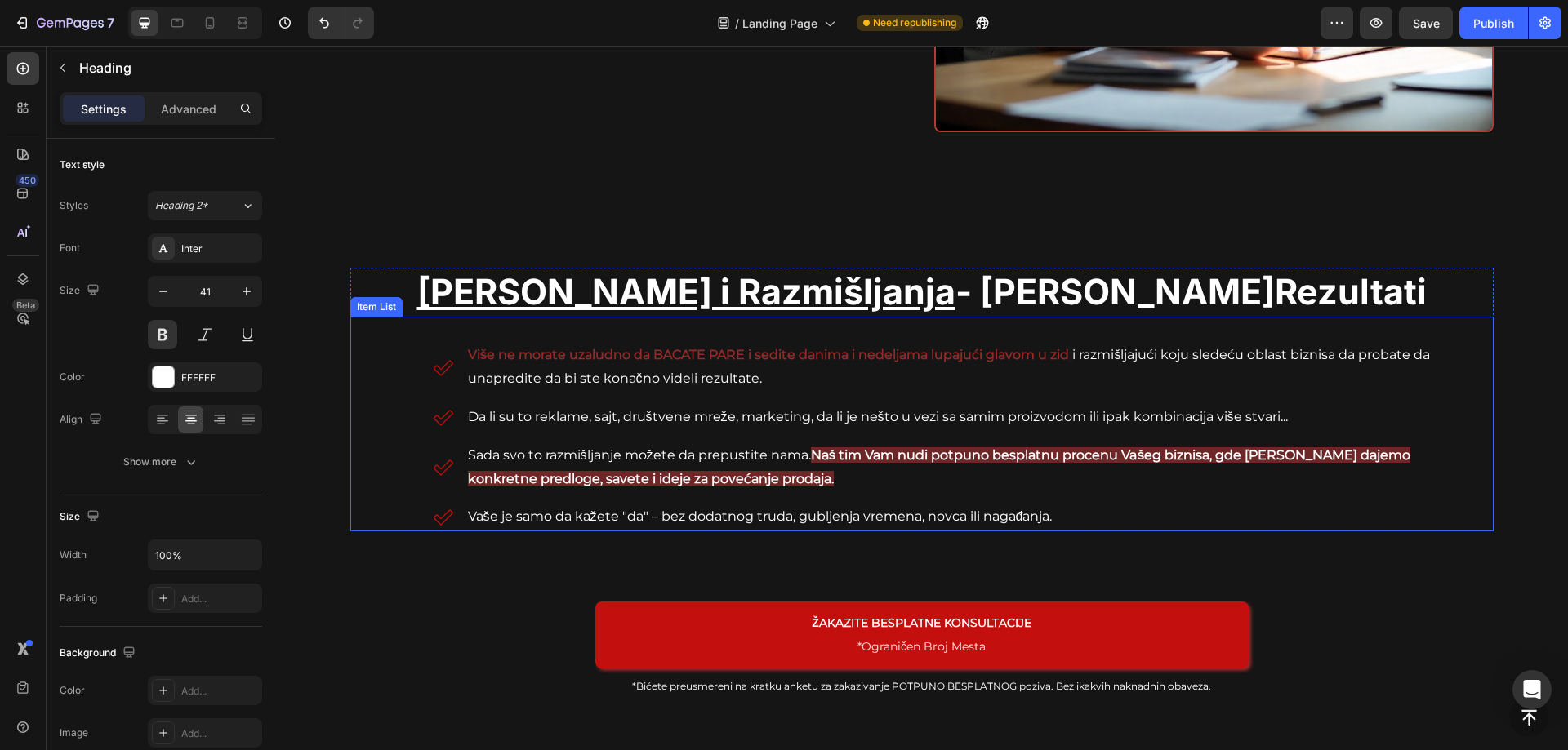
click at [748, 481] on strong "Naš tim Vam nudi potpuno besplatnu procenu Vašeg biznisa, gde [PERSON_NAME] daj…" at bounding box center [939, 467] width 943 height 39
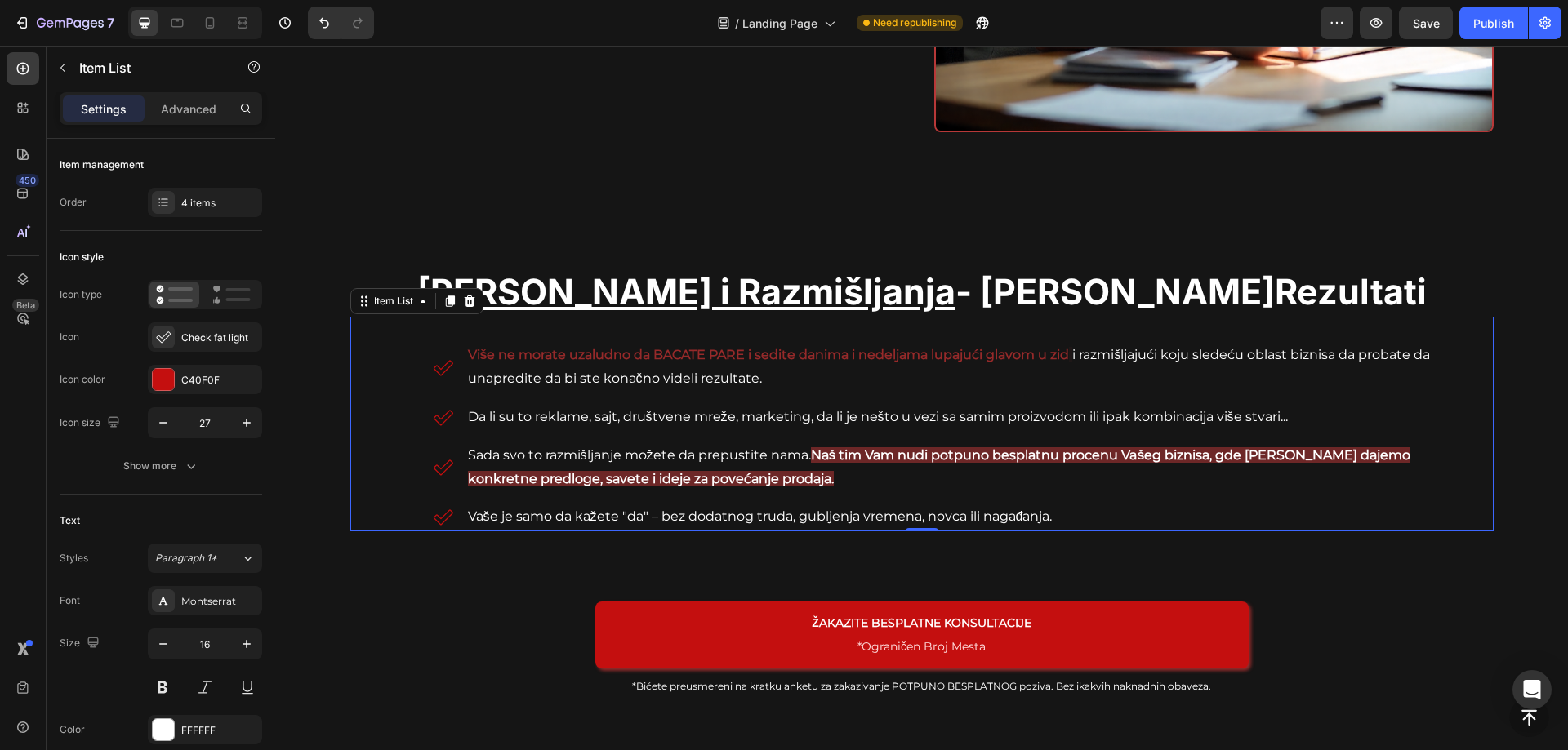
click at [748, 481] on strong "Naš tim Vam nudi potpuno besplatnu procenu Vašeg biznisa, gde [PERSON_NAME] daj…" at bounding box center [939, 467] width 943 height 39
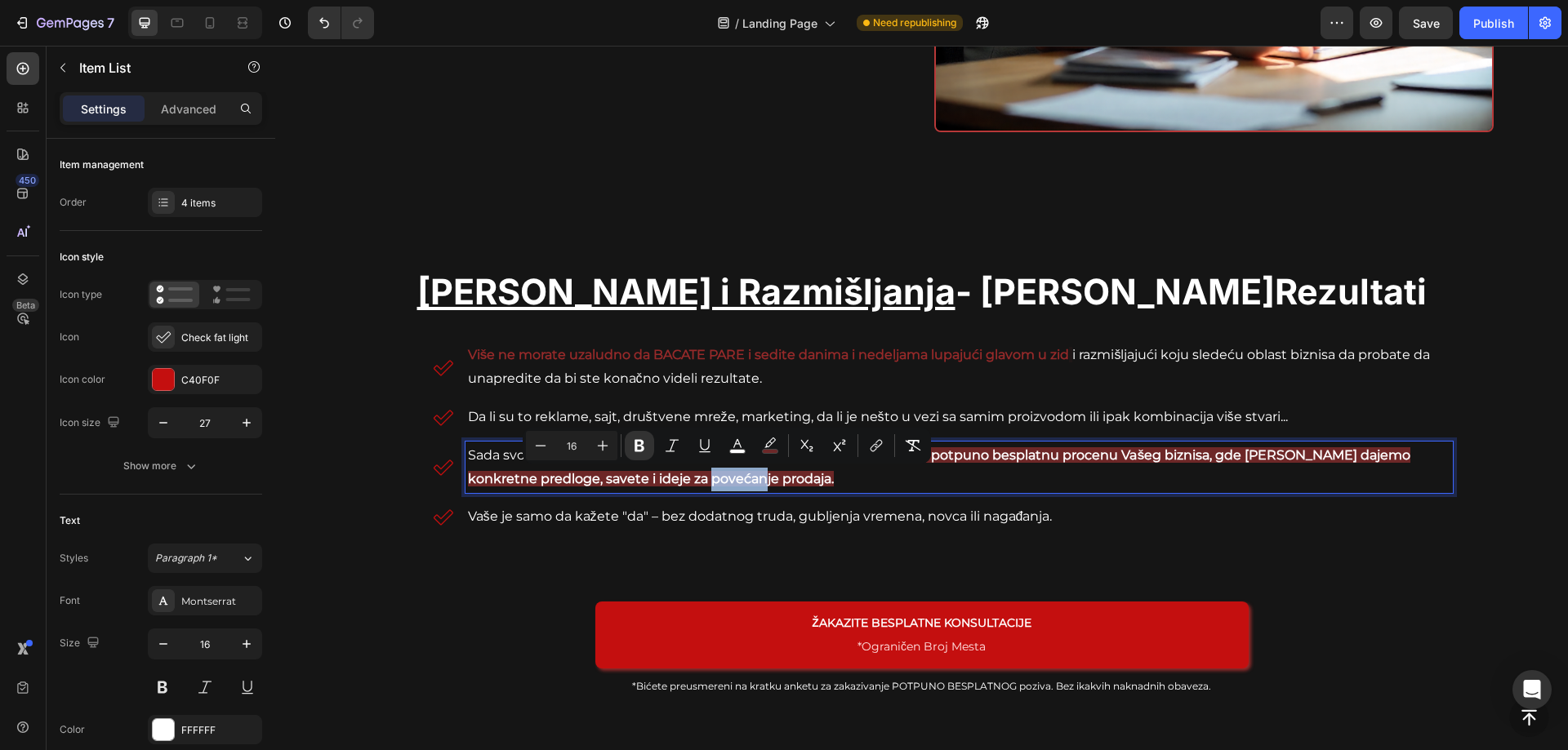
click at [752, 481] on strong "Naš tim Vam nudi potpuno besplatnu procenu Vašeg biznisa, gde [PERSON_NAME] daj…" at bounding box center [939, 467] width 943 height 39
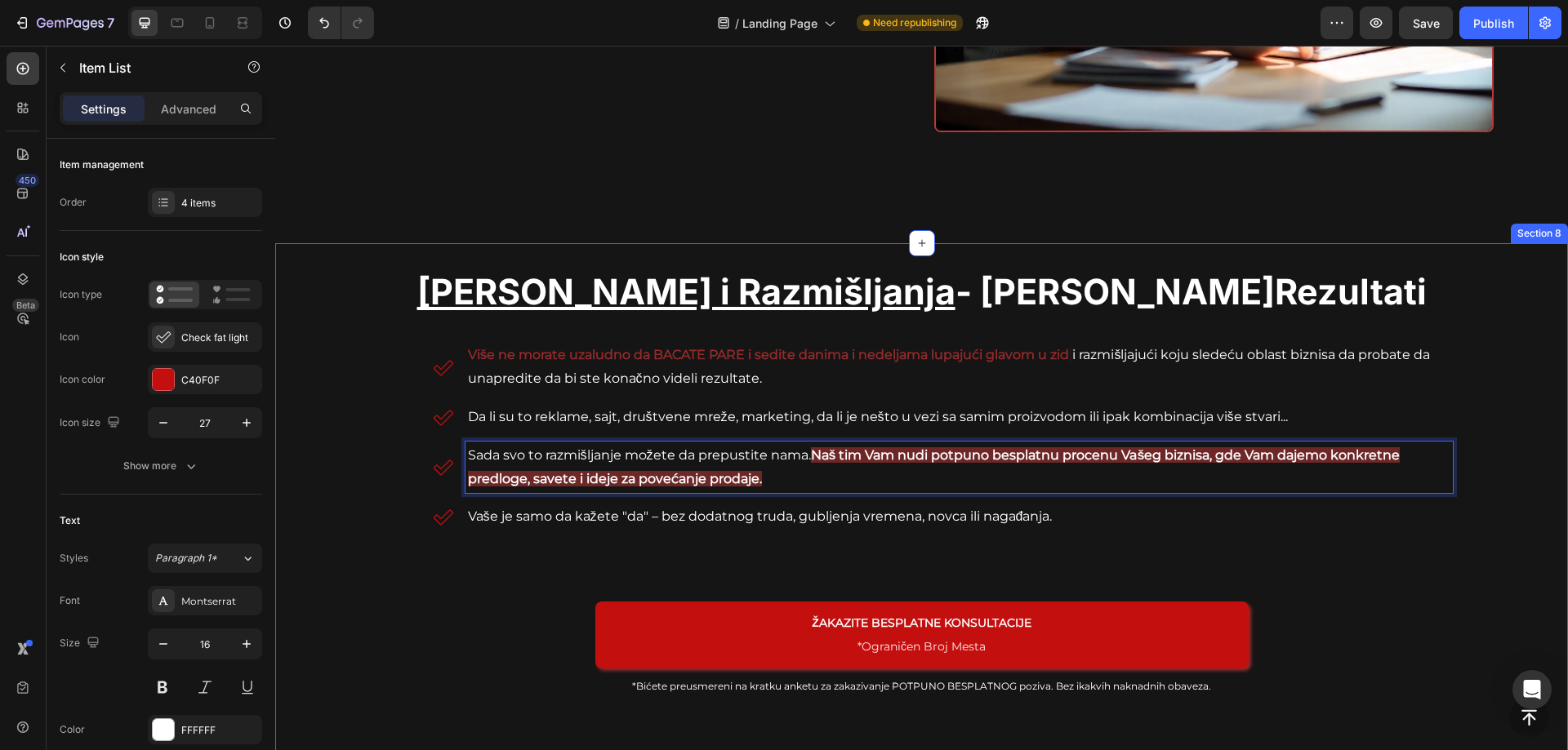
click at [1511, 252] on div "Nema Više Nagadjanja i [PERSON_NAME] Rezultati Heading Više ne morate uzaludno …" at bounding box center [921, 519] width 1293 height 552
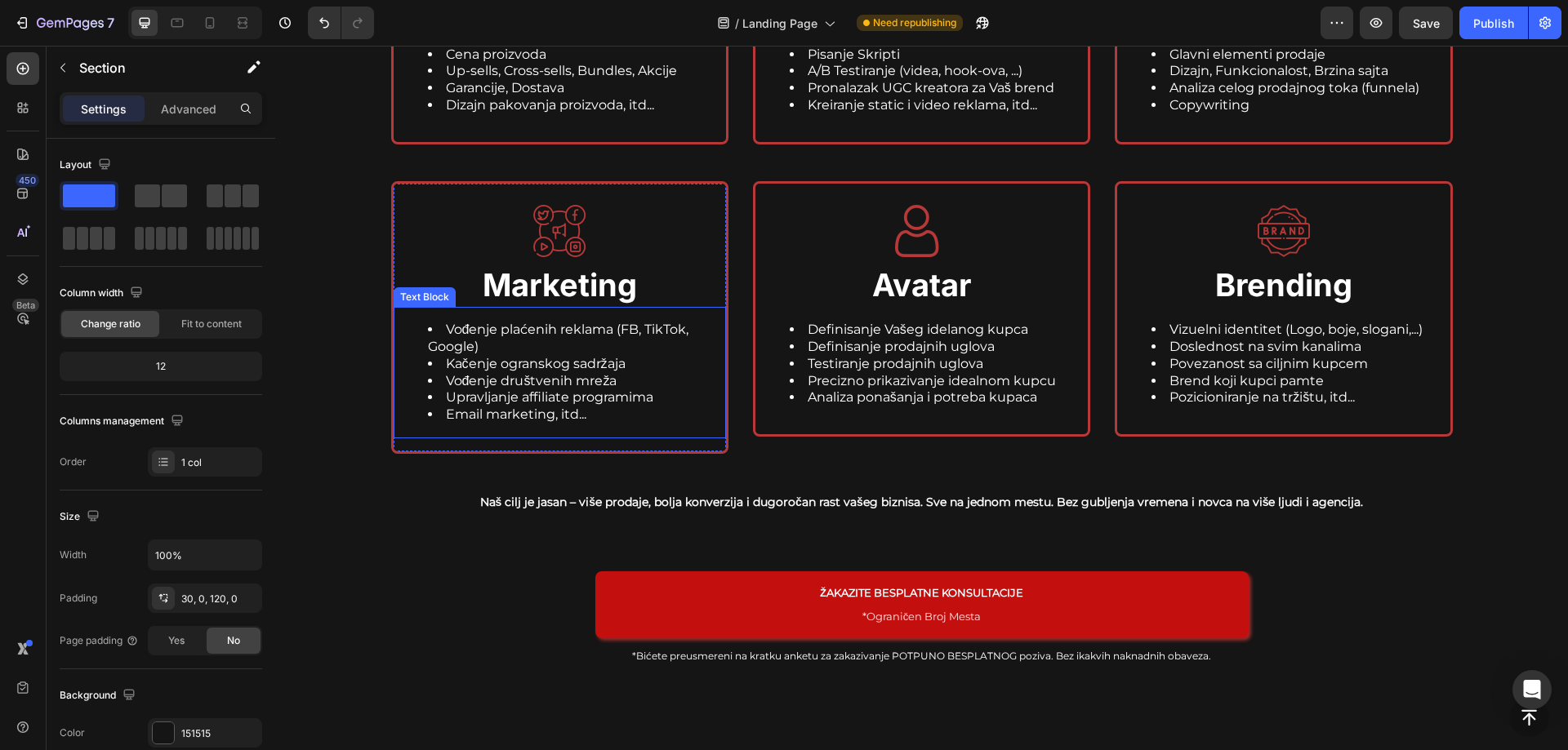
scroll to position [3921, 0]
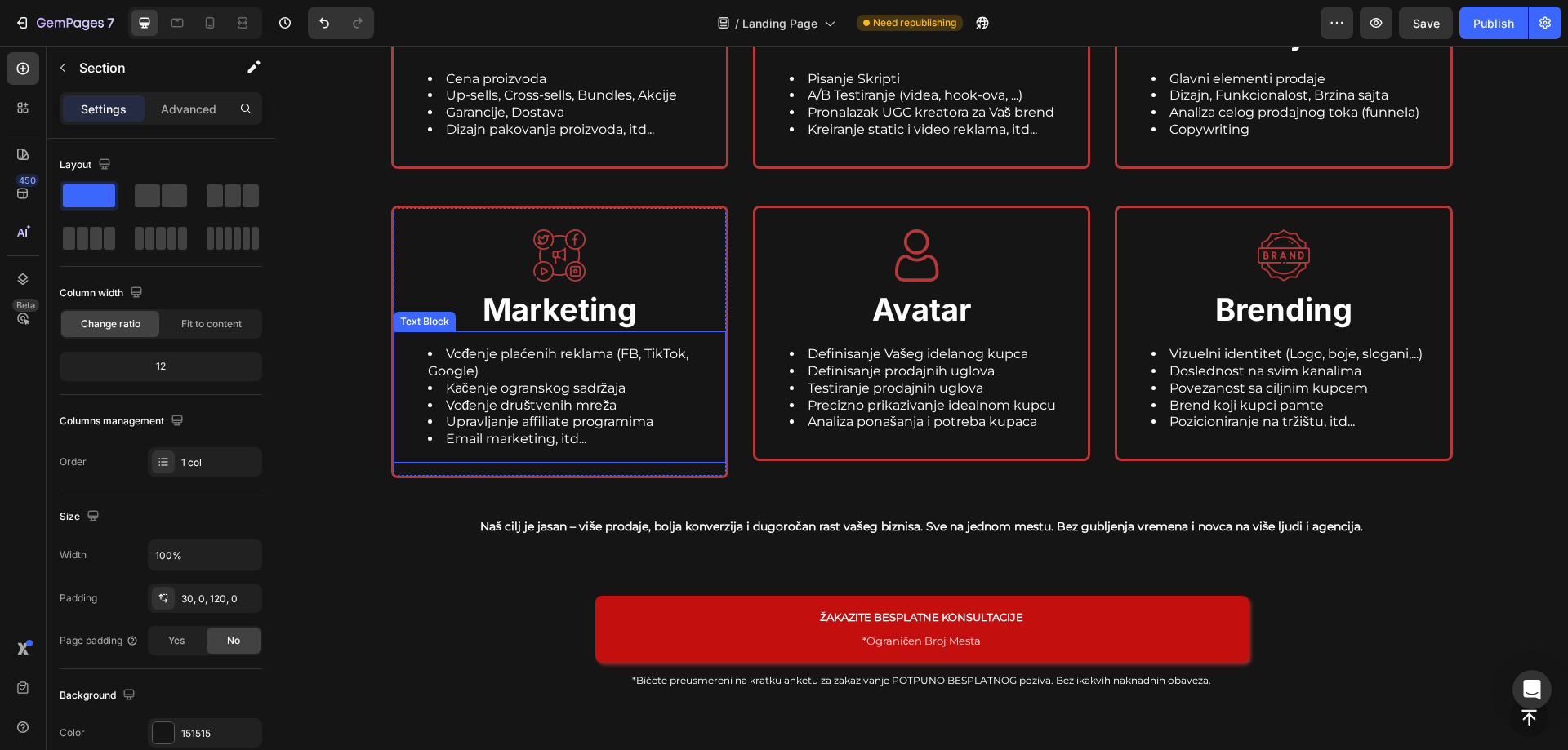
click at [565, 364] on li "Vođenje plaćenih reklama (FB, TikTok, Google)" at bounding box center [576, 364] width 297 height 34
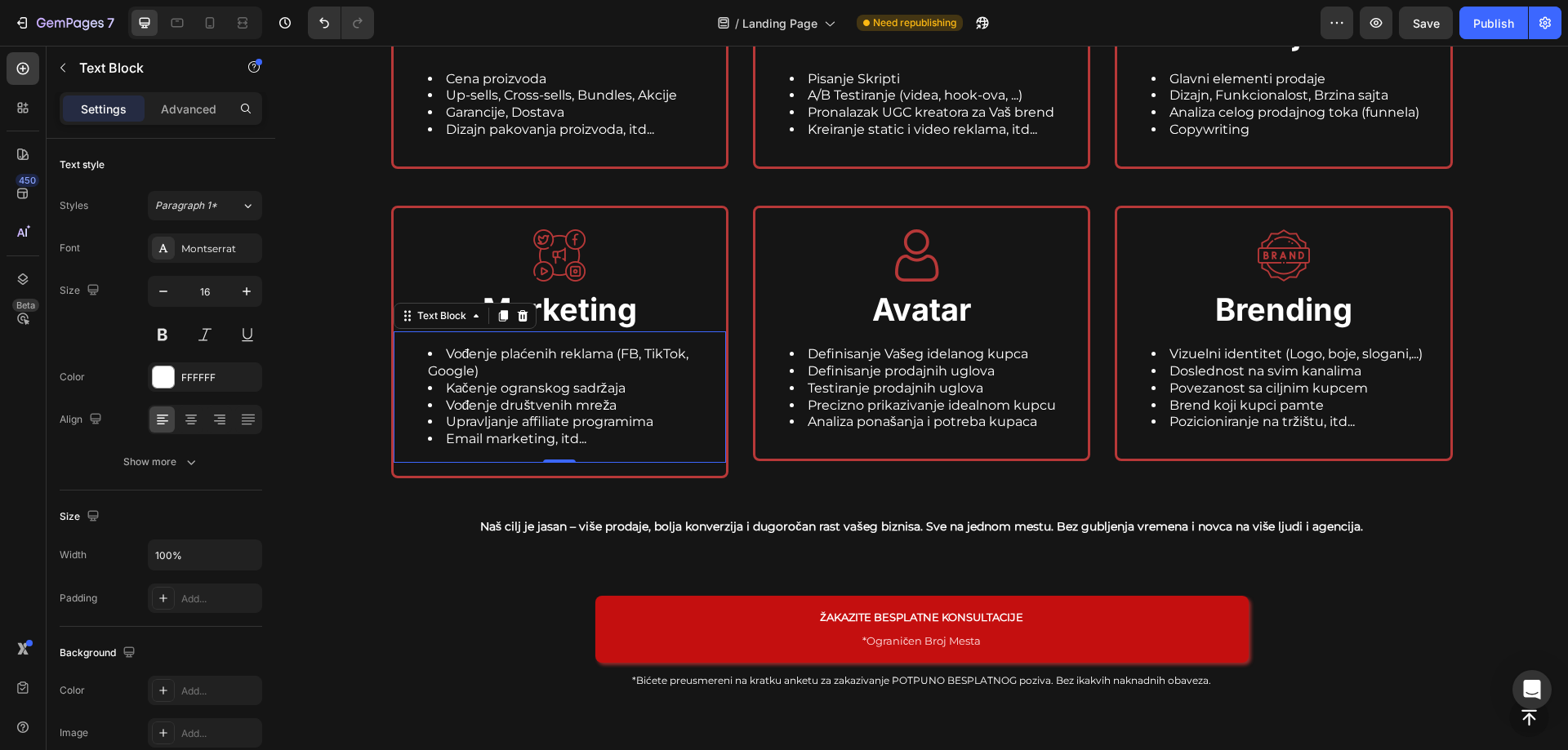
click at [565, 364] on li "Vođenje plaćenih reklama (FB, TikTok, Google)" at bounding box center [576, 364] width 297 height 34
click at [566, 365] on li "Vođenje plaćenih reklama (FB, TikTok, Google)" at bounding box center [576, 364] width 297 height 34
drag, startPoint x: 504, startPoint y: 357, endPoint x: 442, endPoint y: 356, distance: 62.0
click at [442, 356] on li "Vođenje plaćenih reklama (FB, TikTok, Google)" at bounding box center [576, 364] width 297 height 34
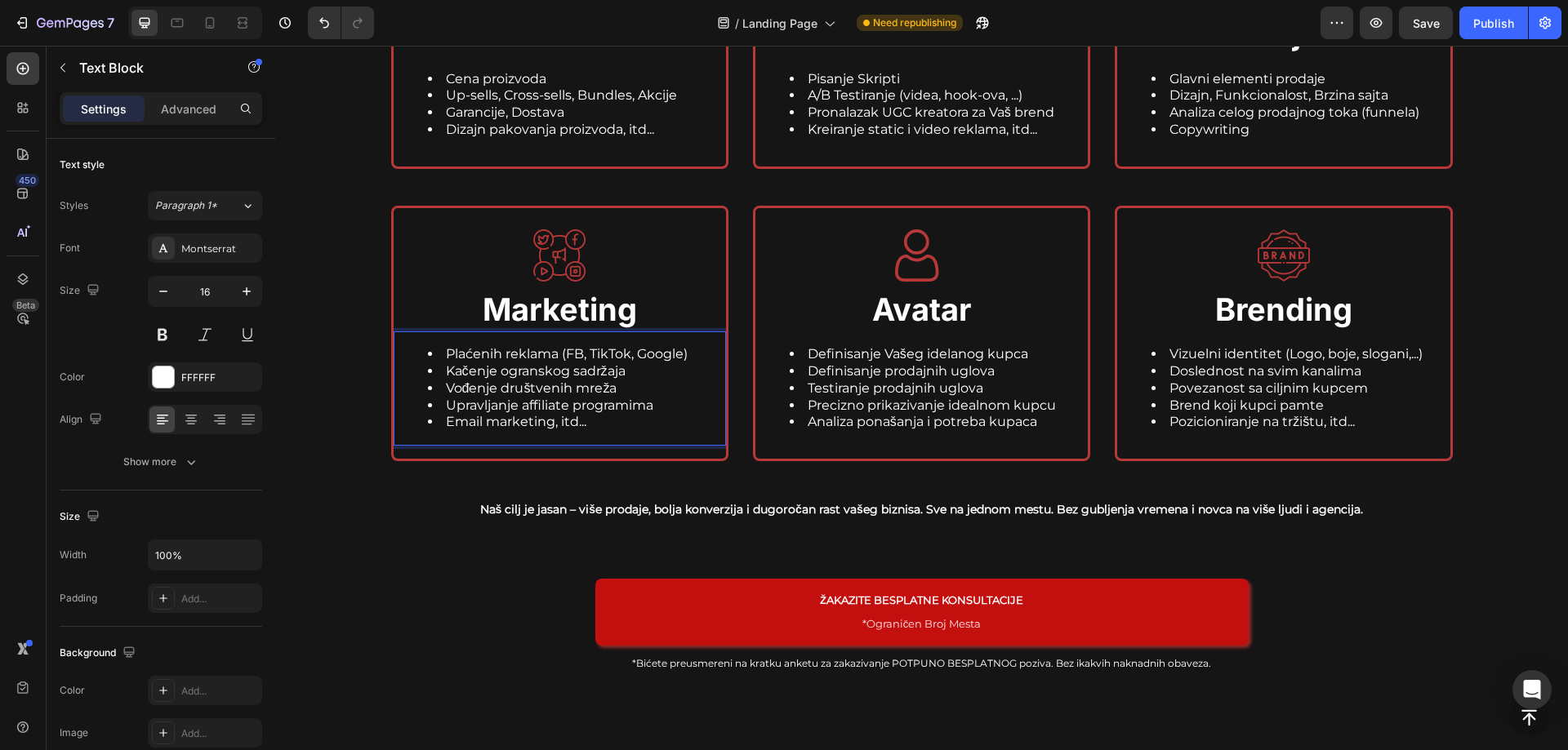
click at [441, 353] on li "Plaćenih reklama (FB, TikTok, Google)" at bounding box center [576, 355] width 297 height 17
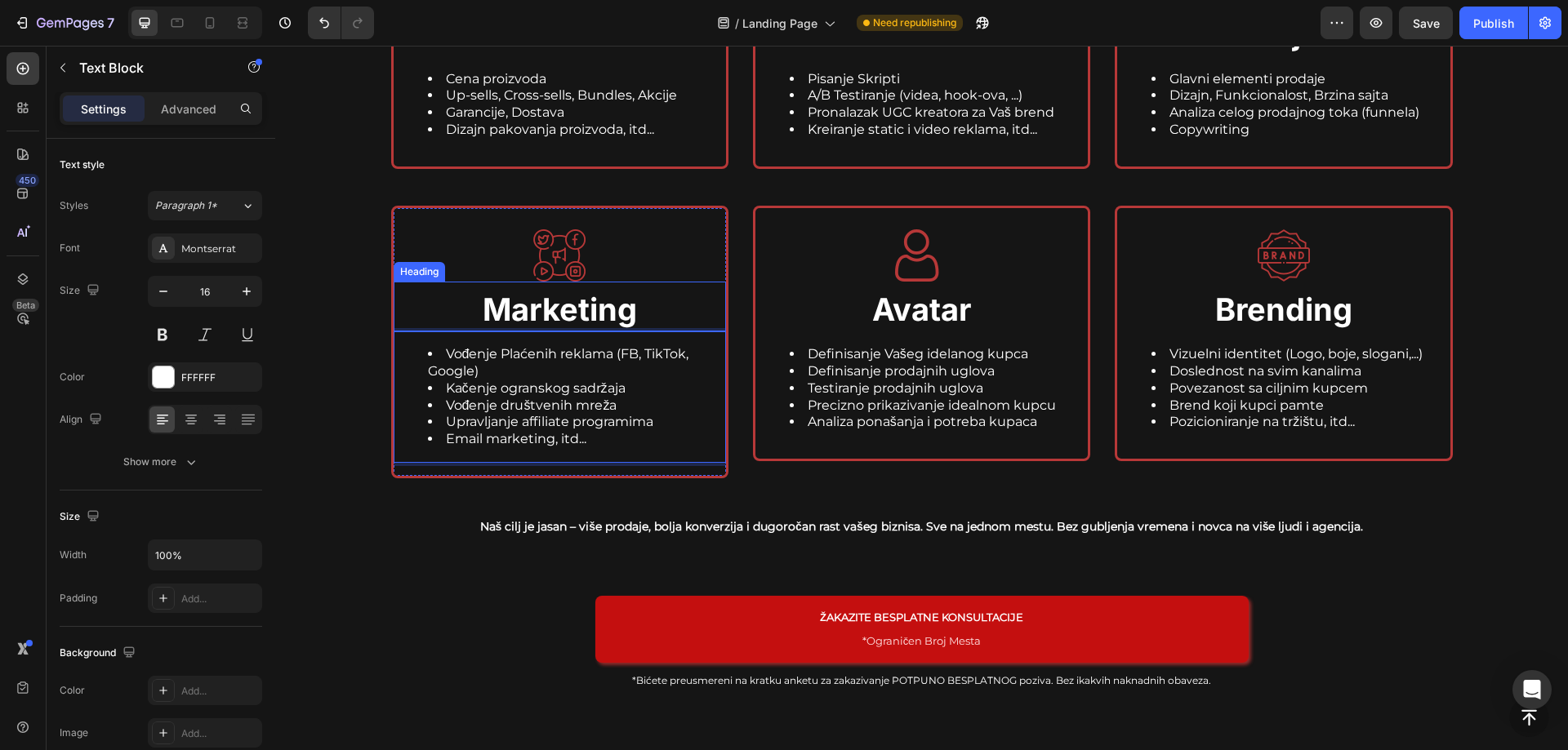
click at [406, 286] on div "Marketing Heading" at bounding box center [559, 306] width 332 height 50
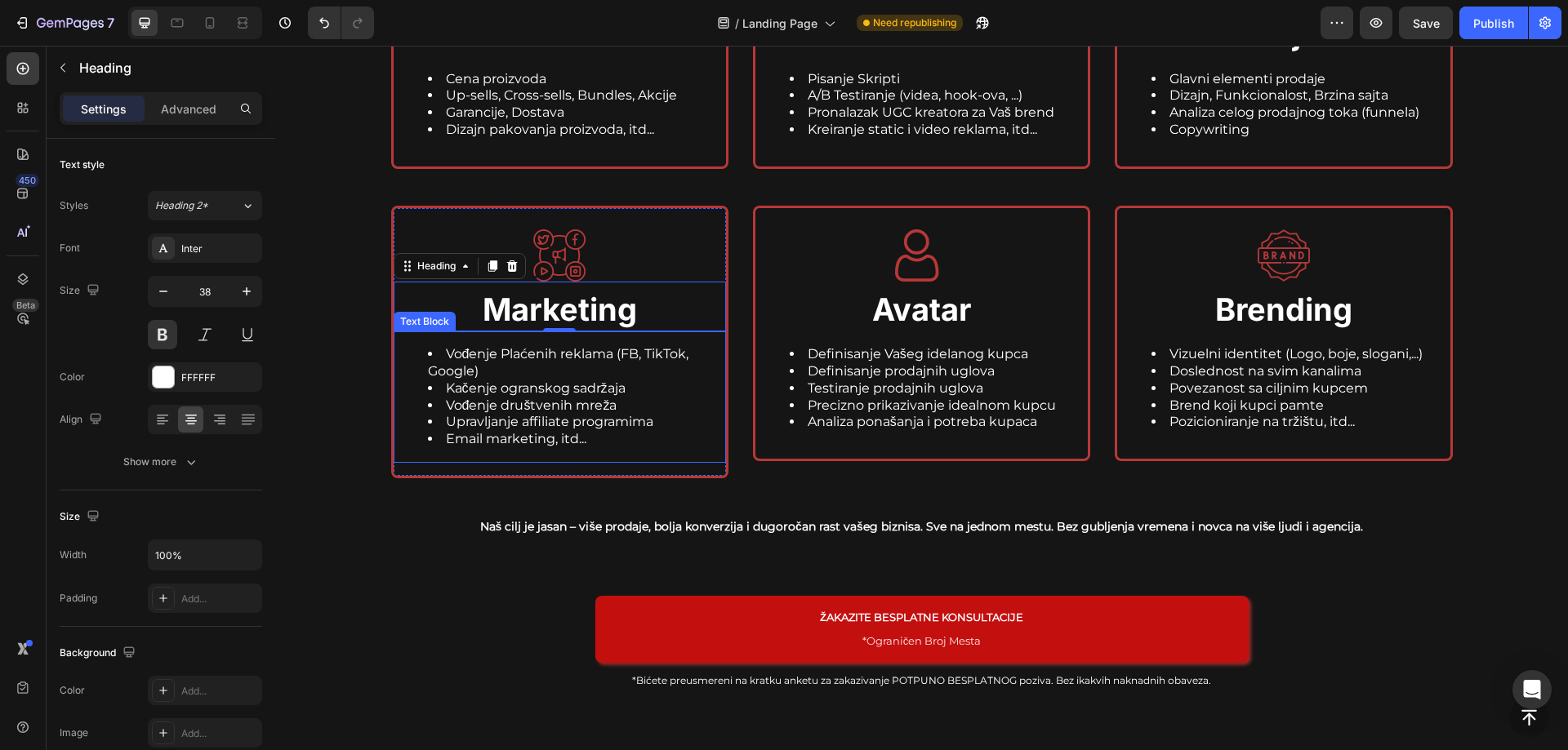
click at [478, 390] on li "Kačenje ogranskog sadržaja" at bounding box center [576, 389] width 297 height 17
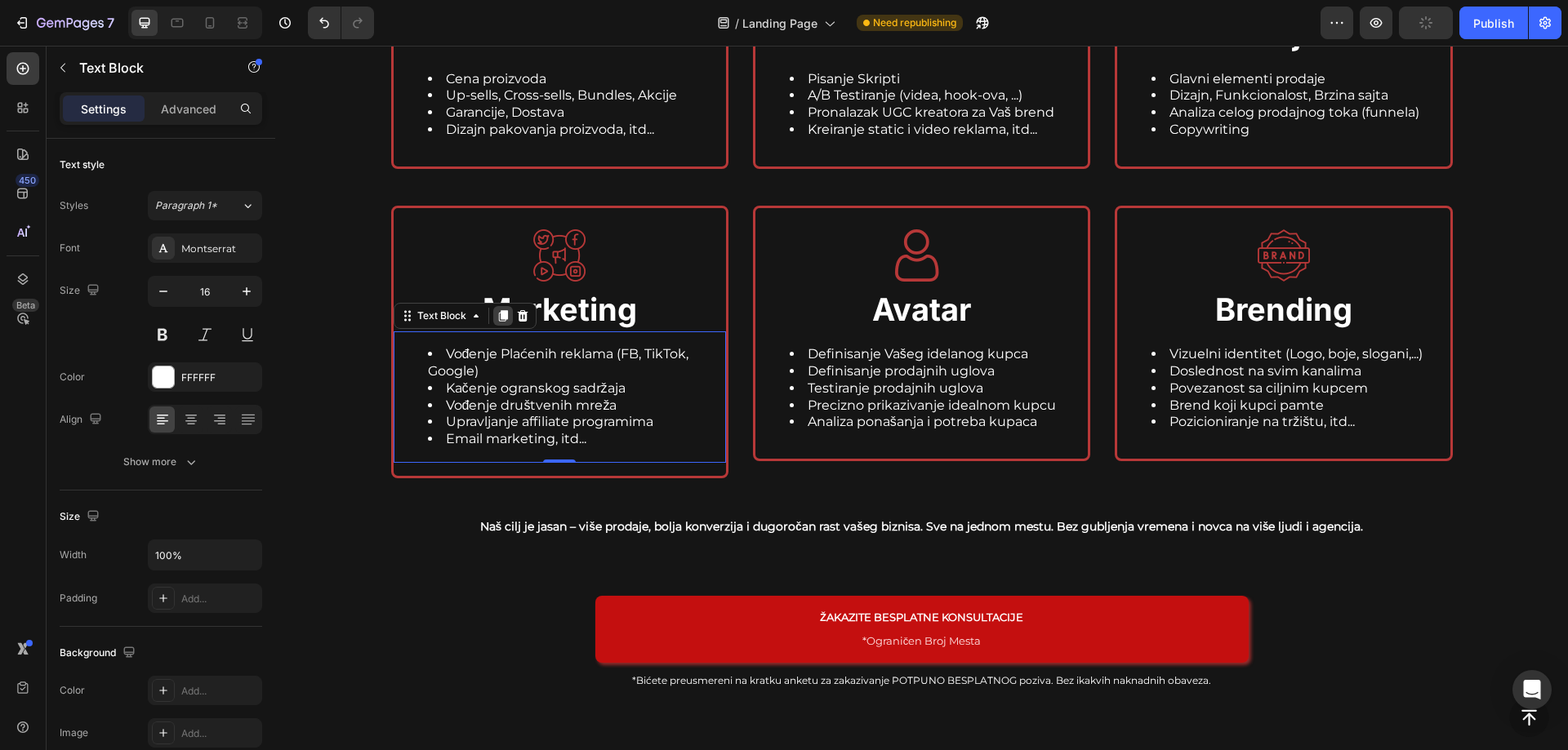
click at [499, 312] on icon at bounding box center [503, 316] width 9 height 12
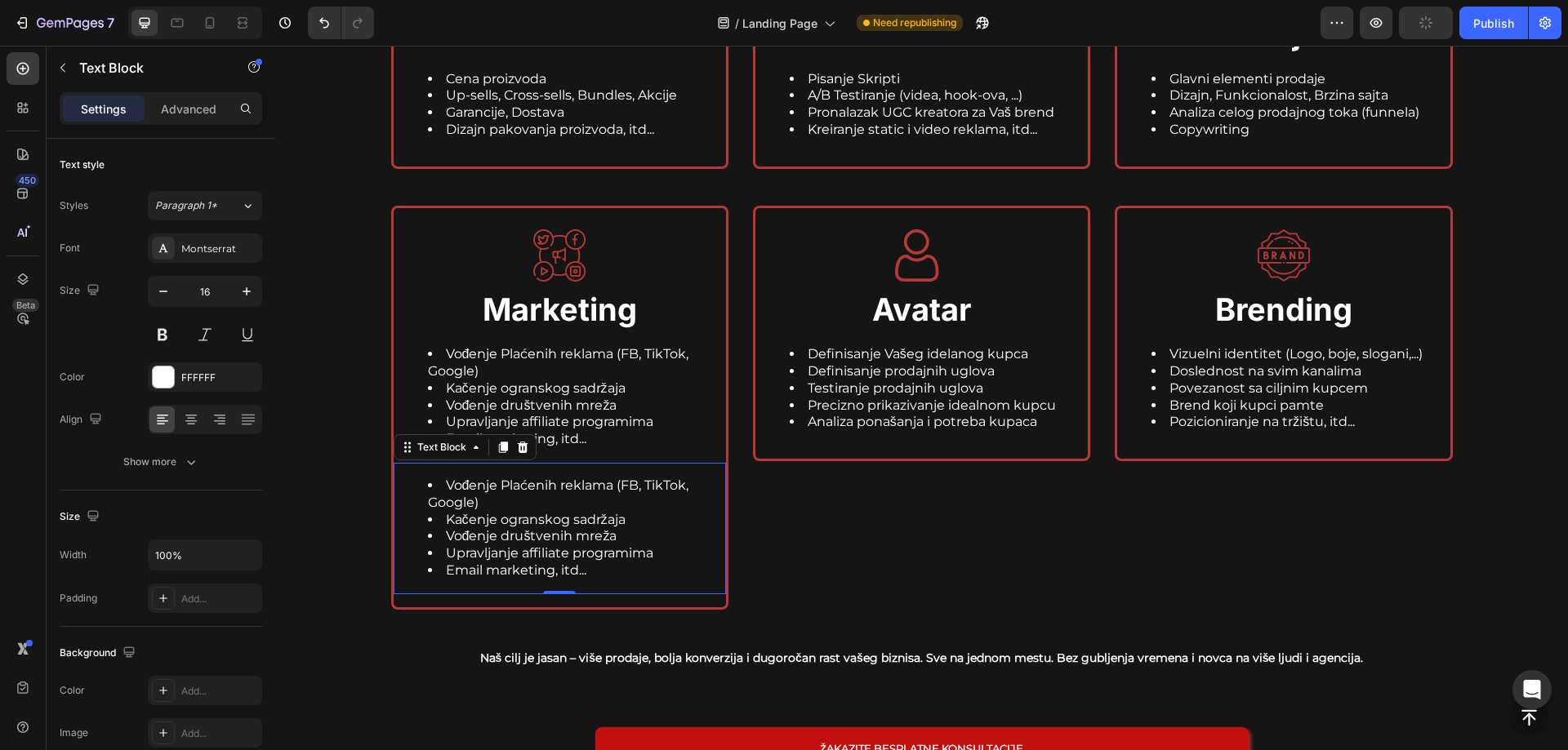
drag, startPoint x: 193, startPoint y: 110, endPoint x: 196, endPoint y: 121, distance: 11.4
click at [192, 110] on p "Advanced" at bounding box center [188, 109] width 55 height 17
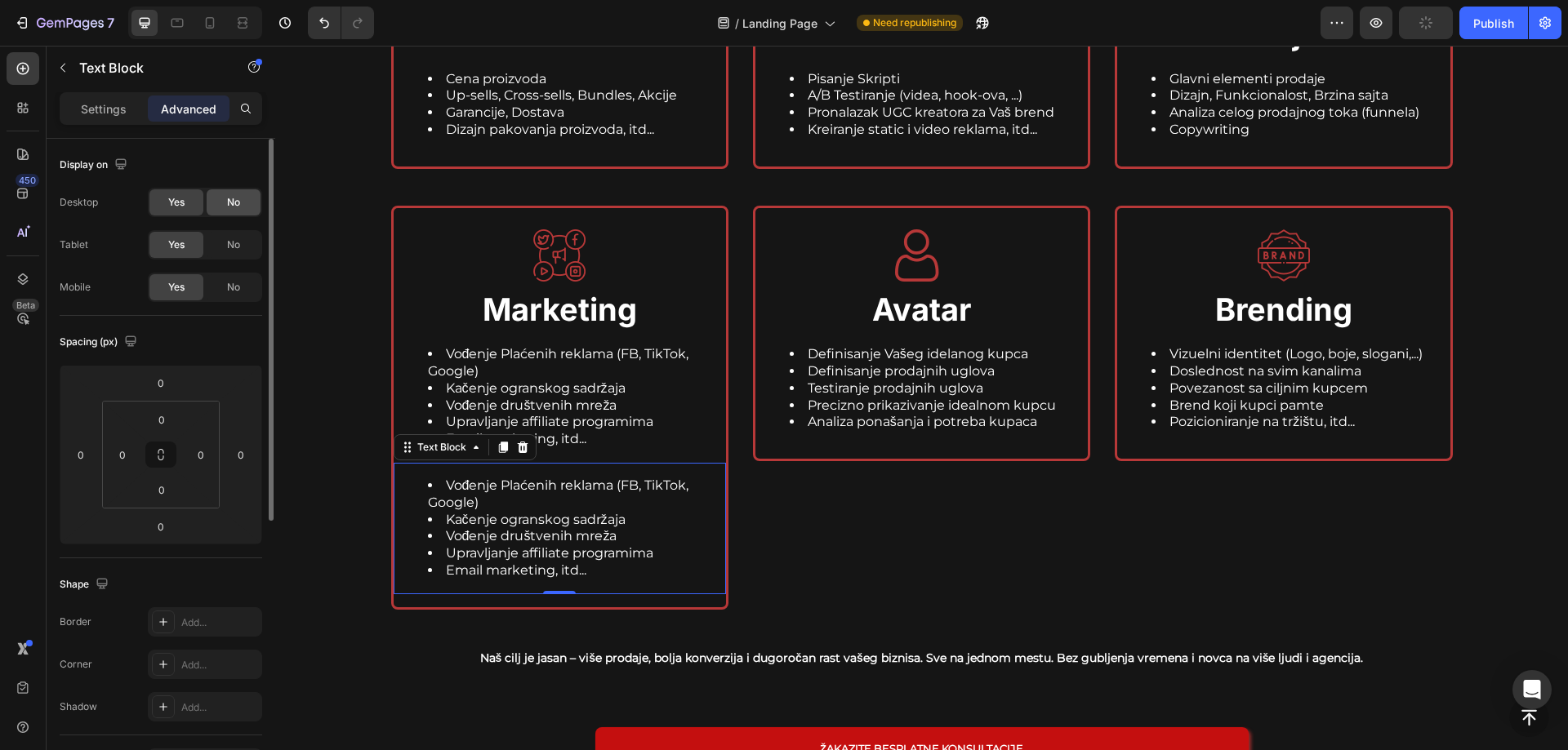
click at [224, 202] on div "No" at bounding box center [233, 202] width 54 height 26
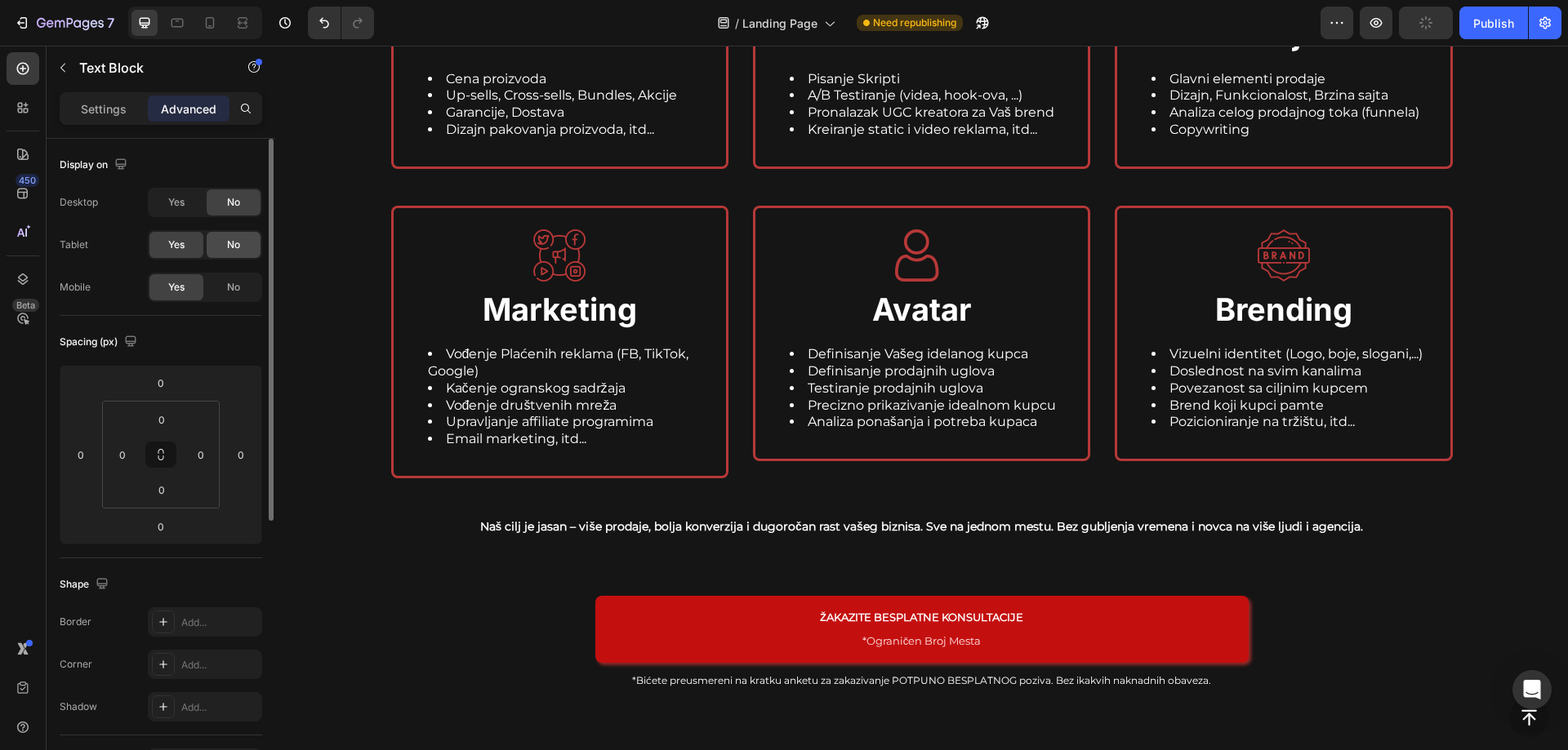
click at [224, 249] on div "No" at bounding box center [233, 244] width 54 height 26
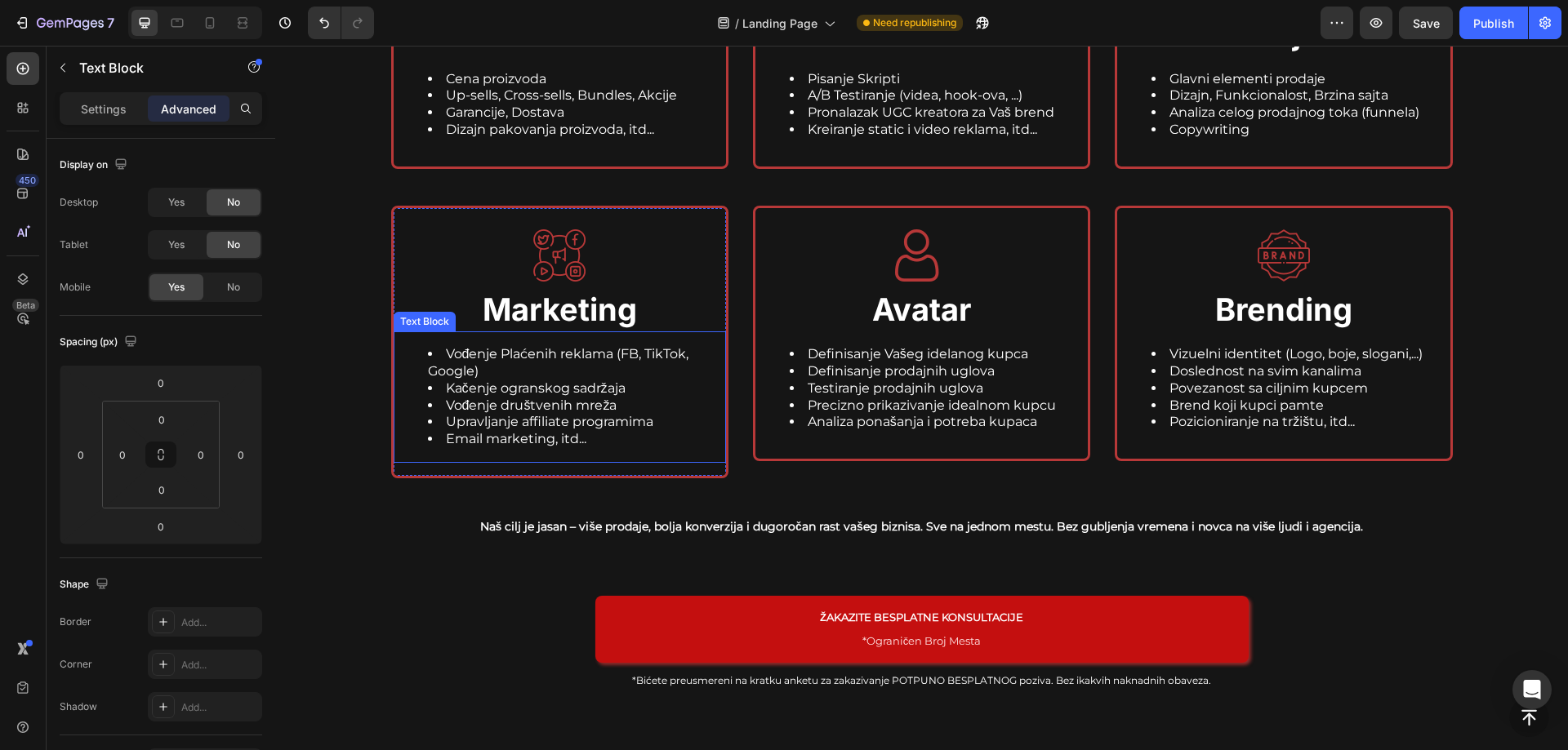
click at [498, 396] on li "Kačenje ogranskog sadržaja" at bounding box center [576, 389] width 297 height 17
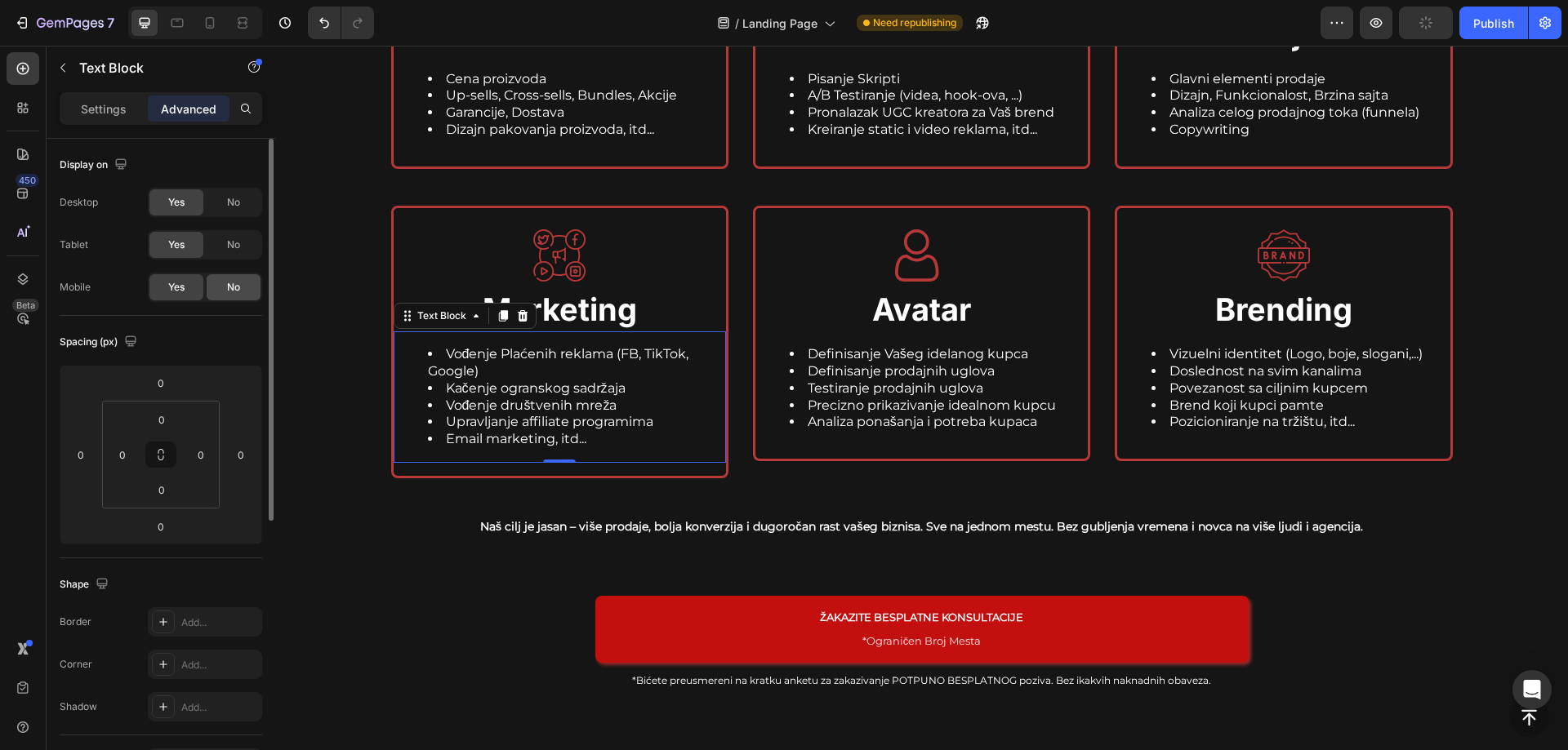
click at [241, 288] on div "No" at bounding box center [233, 287] width 54 height 26
click at [484, 368] on li "Vođenje Plaćenih reklama (FB, TikTok, Google)" at bounding box center [576, 364] width 297 height 34
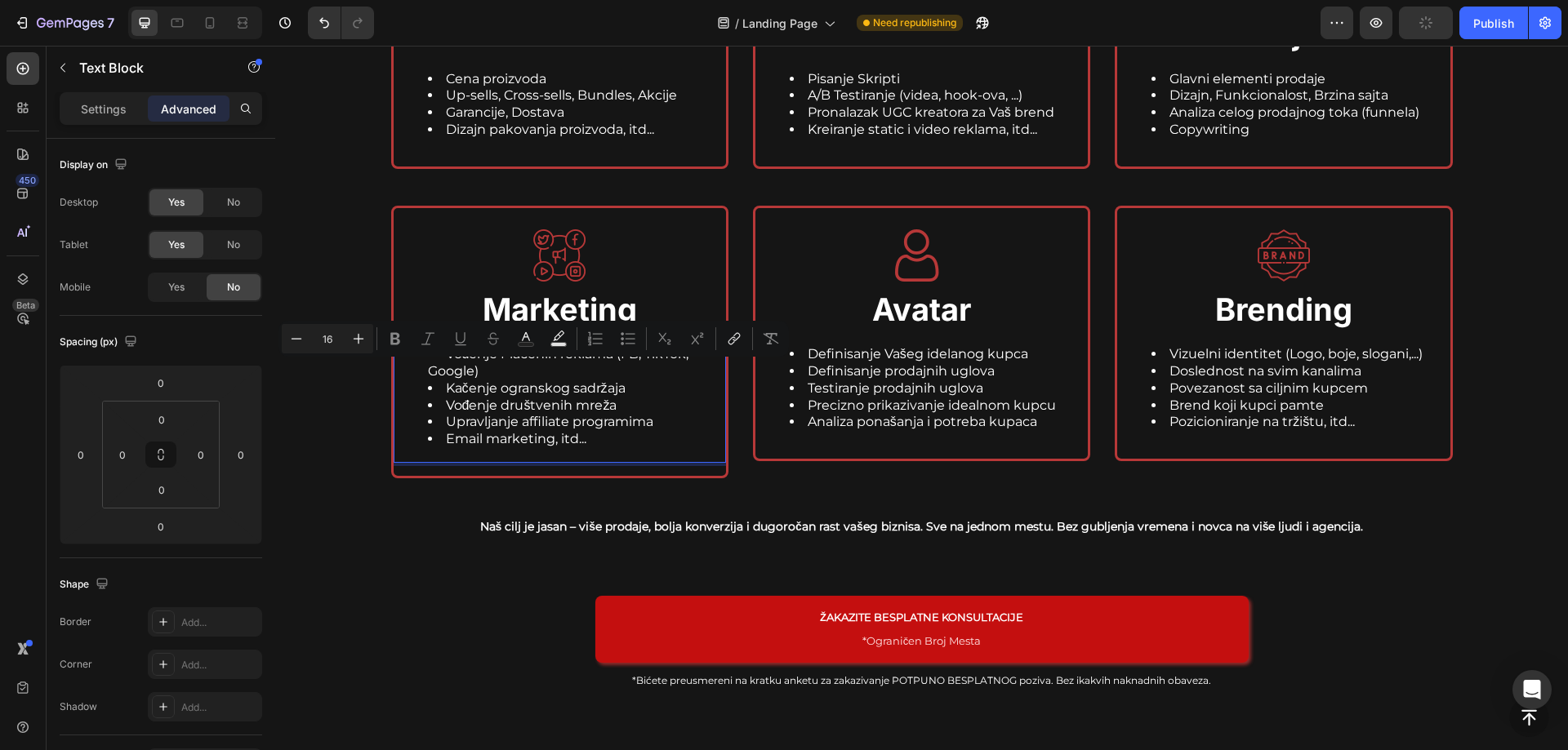
click at [536, 367] on li "Vođenje Plaćenih reklama (FB, TikTok, Google)" at bounding box center [576, 364] width 297 height 34
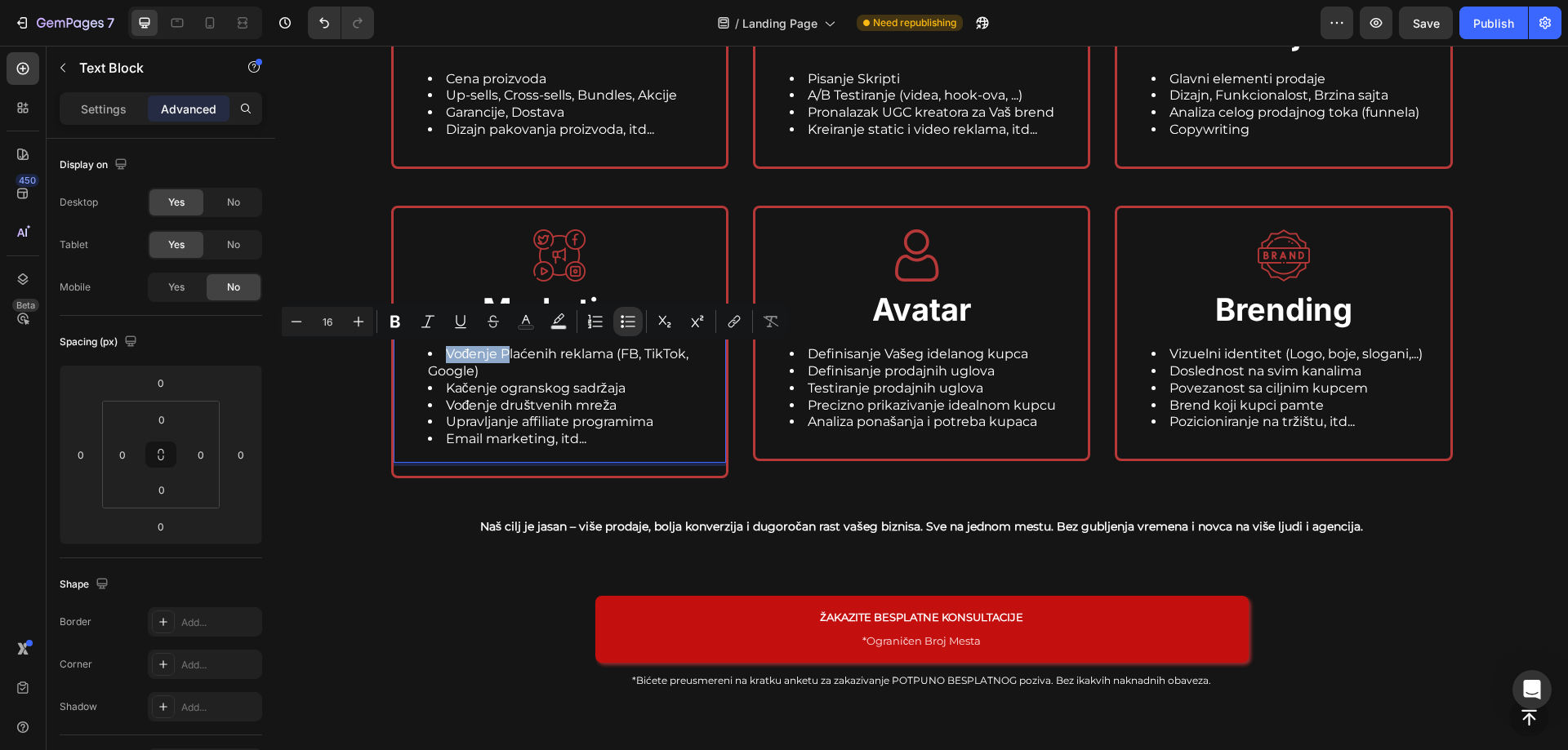
drag, startPoint x: 499, startPoint y: 355, endPoint x: 439, endPoint y: 355, distance: 60.0
click at [439, 355] on li "Vođenje Plaćenih reklama (FB, TikTok, Google)" at bounding box center [576, 364] width 297 height 34
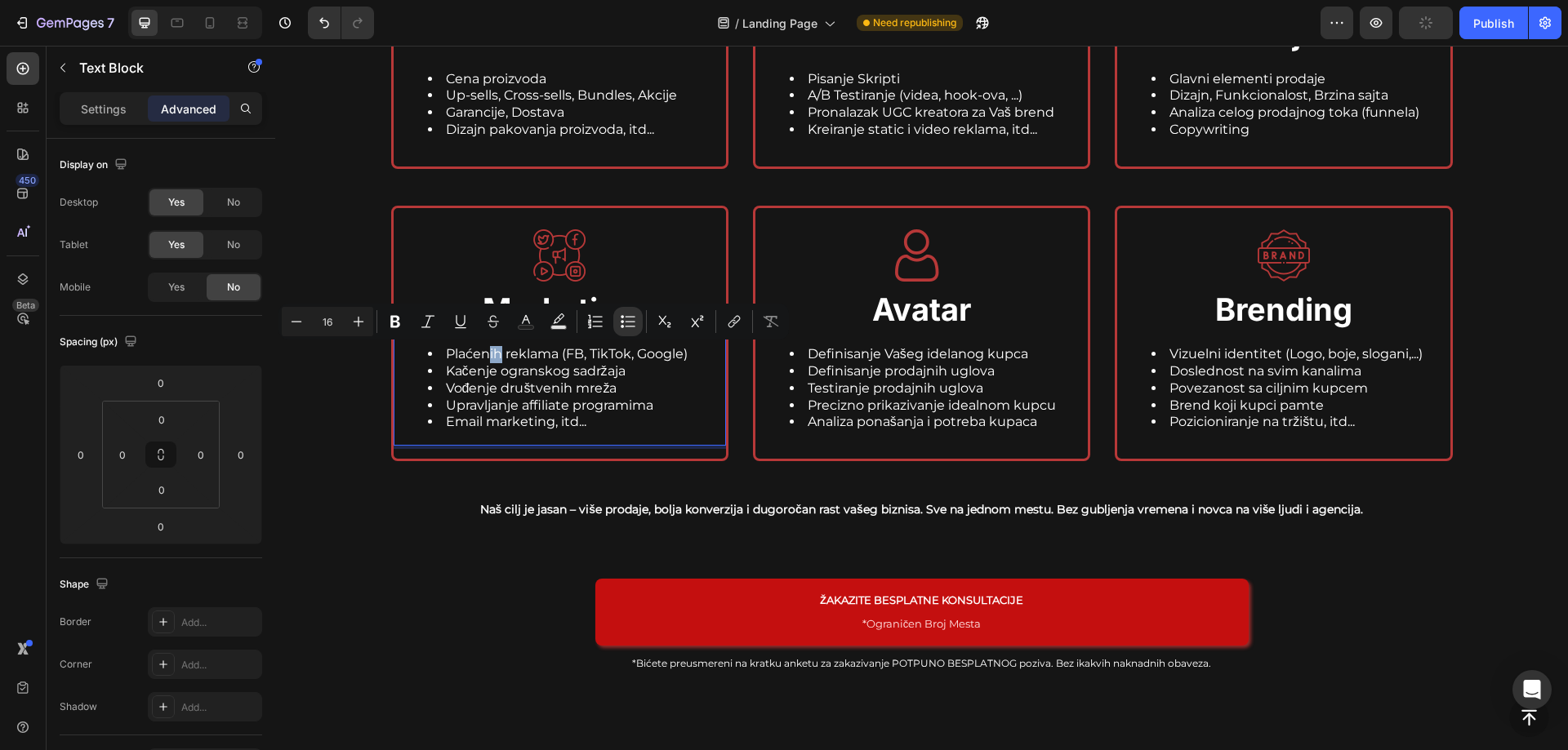
drag, startPoint x: 497, startPoint y: 356, endPoint x: 485, endPoint y: 356, distance: 12.0
click at [485, 356] on li "Plaćenih reklama (FB, TikTok, Google)" at bounding box center [576, 355] width 297 height 17
click at [539, 370] on li "Kačenje ogranskog sadržaja" at bounding box center [576, 372] width 297 height 17
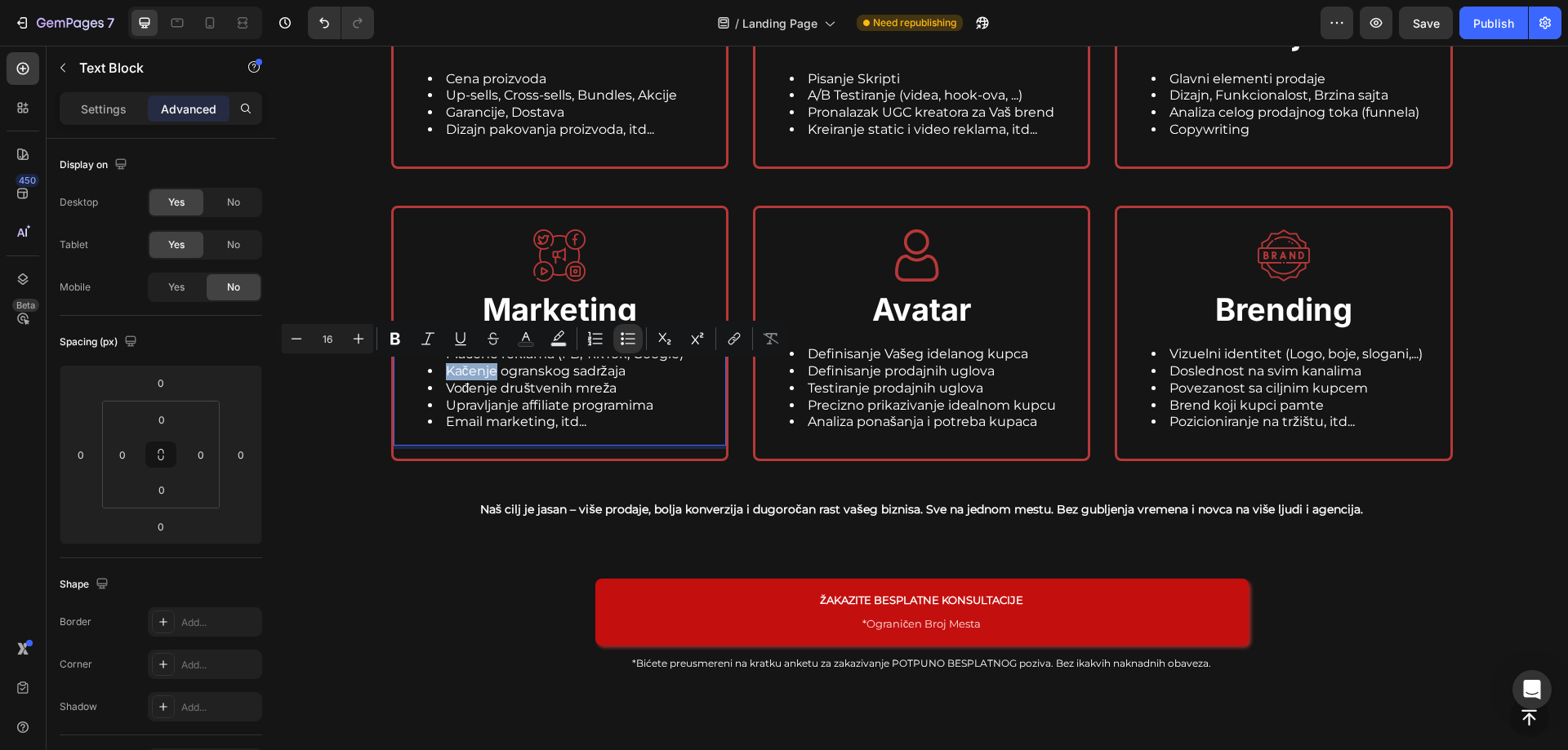
drag, startPoint x: 441, startPoint y: 373, endPoint x: 490, endPoint y: 378, distance: 49.3
click at [490, 378] on li "Kačenje ogranskog sadržaja" at bounding box center [576, 372] width 297 height 17
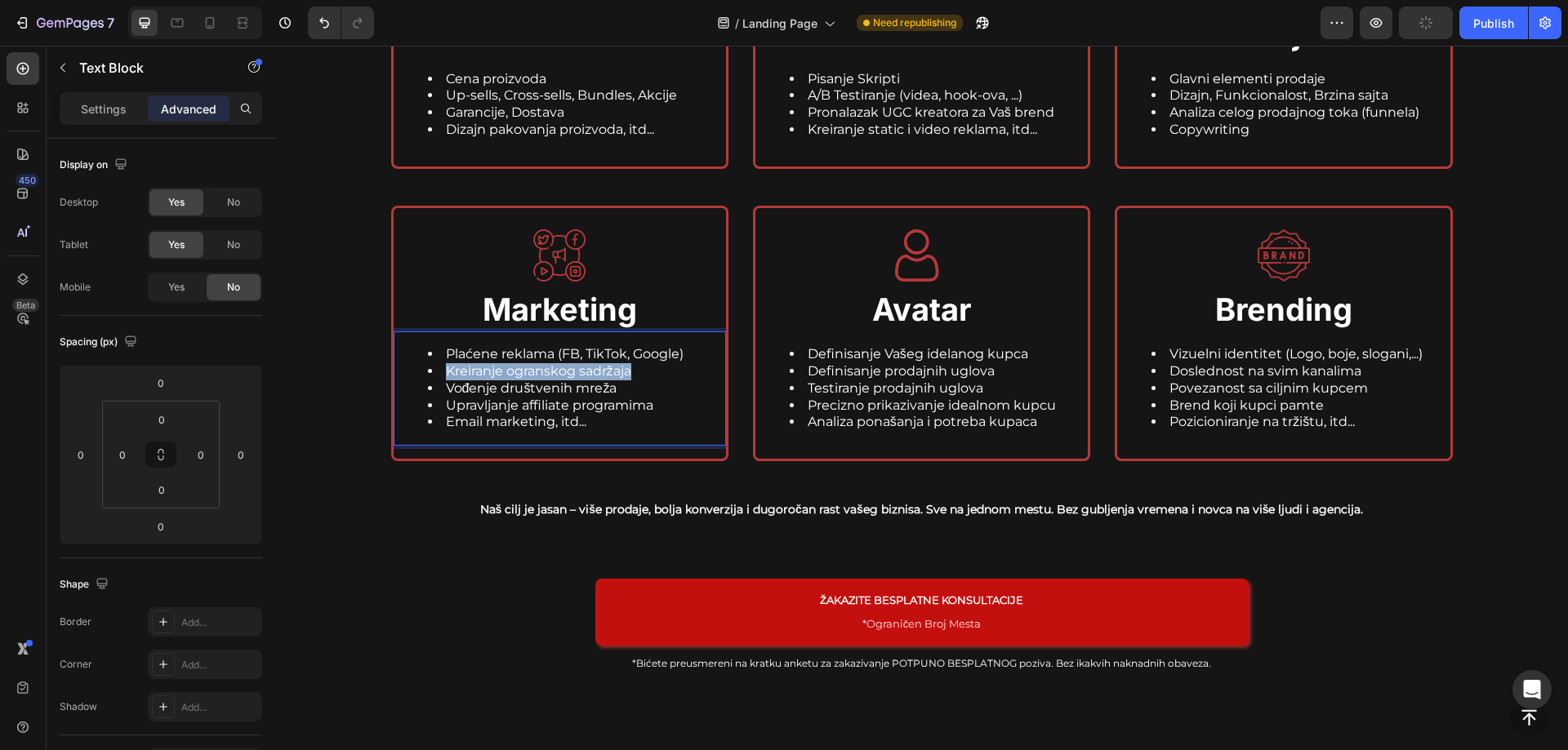
drag, startPoint x: 633, startPoint y: 370, endPoint x: 441, endPoint y: 367, distance: 192.0
click at [441, 369] on li "Kreiranje ogranskog sadržaja" at bounding box center [576, 372] width 297 height 17
copy li "Kreiranje ogranskog sadržaja"
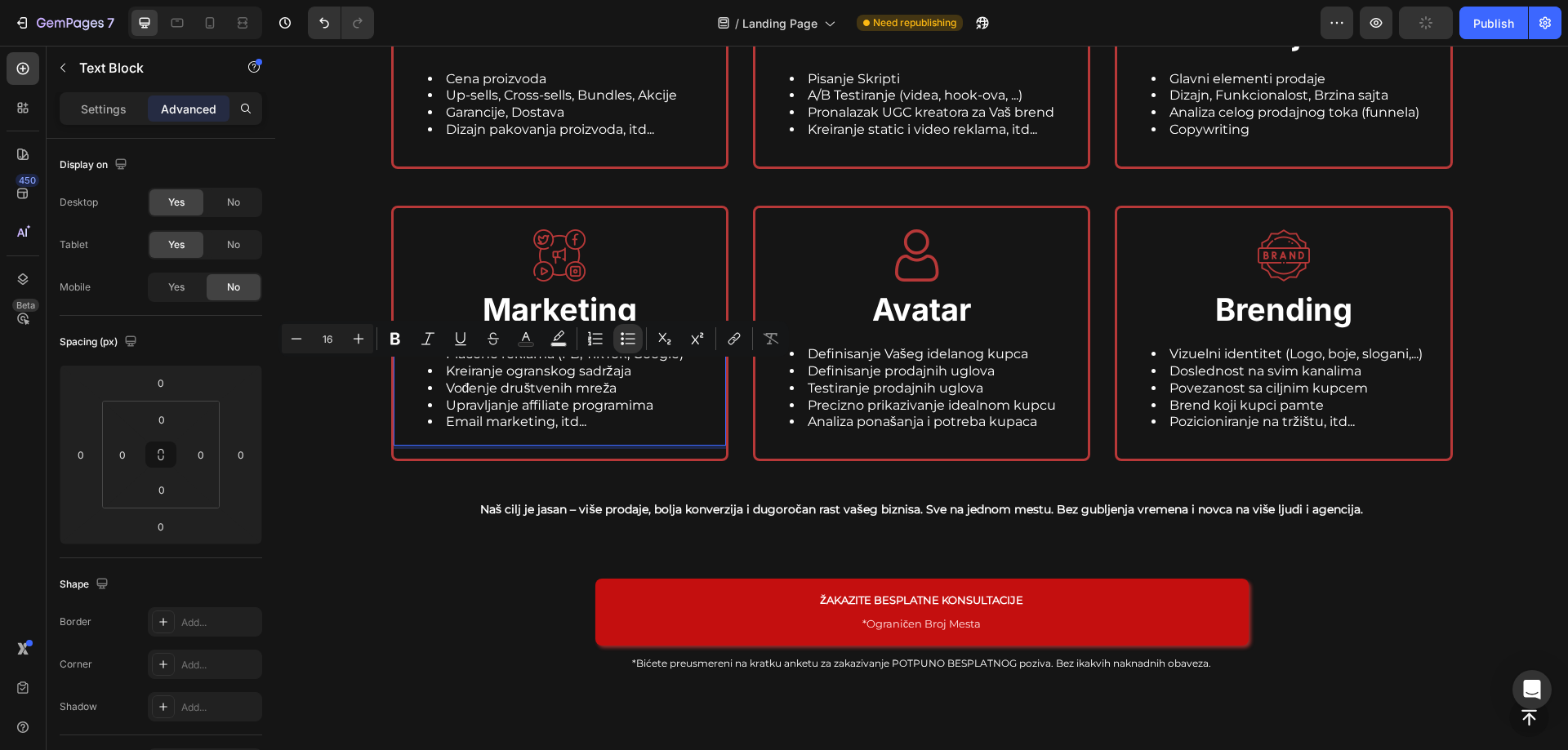
click at [615, 415] on li "Email marketing, itd..." at bounding box center [576, 422] width 297 height 17
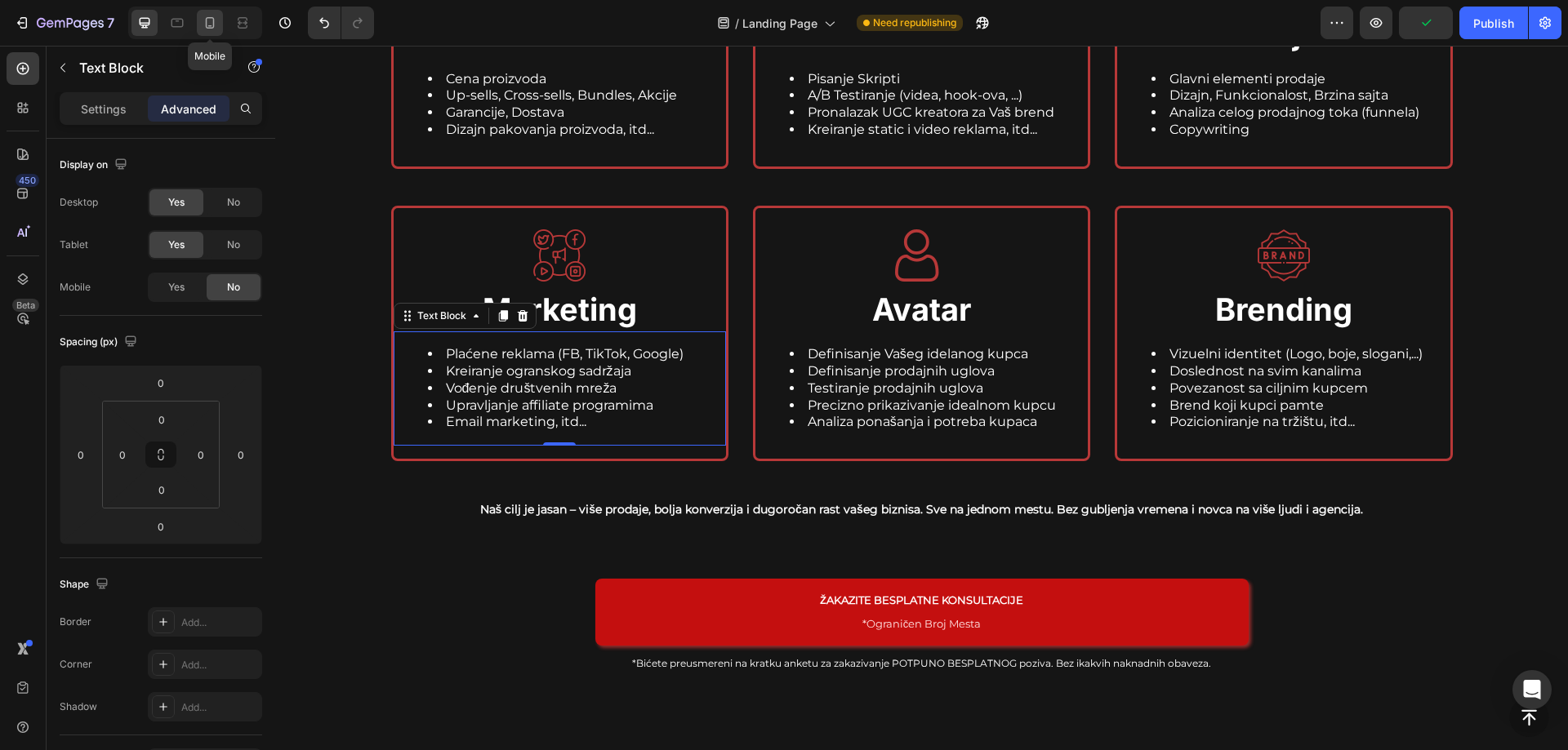
click at [208, 24] on icon at bounding box center [210, 23] width 16 height 16
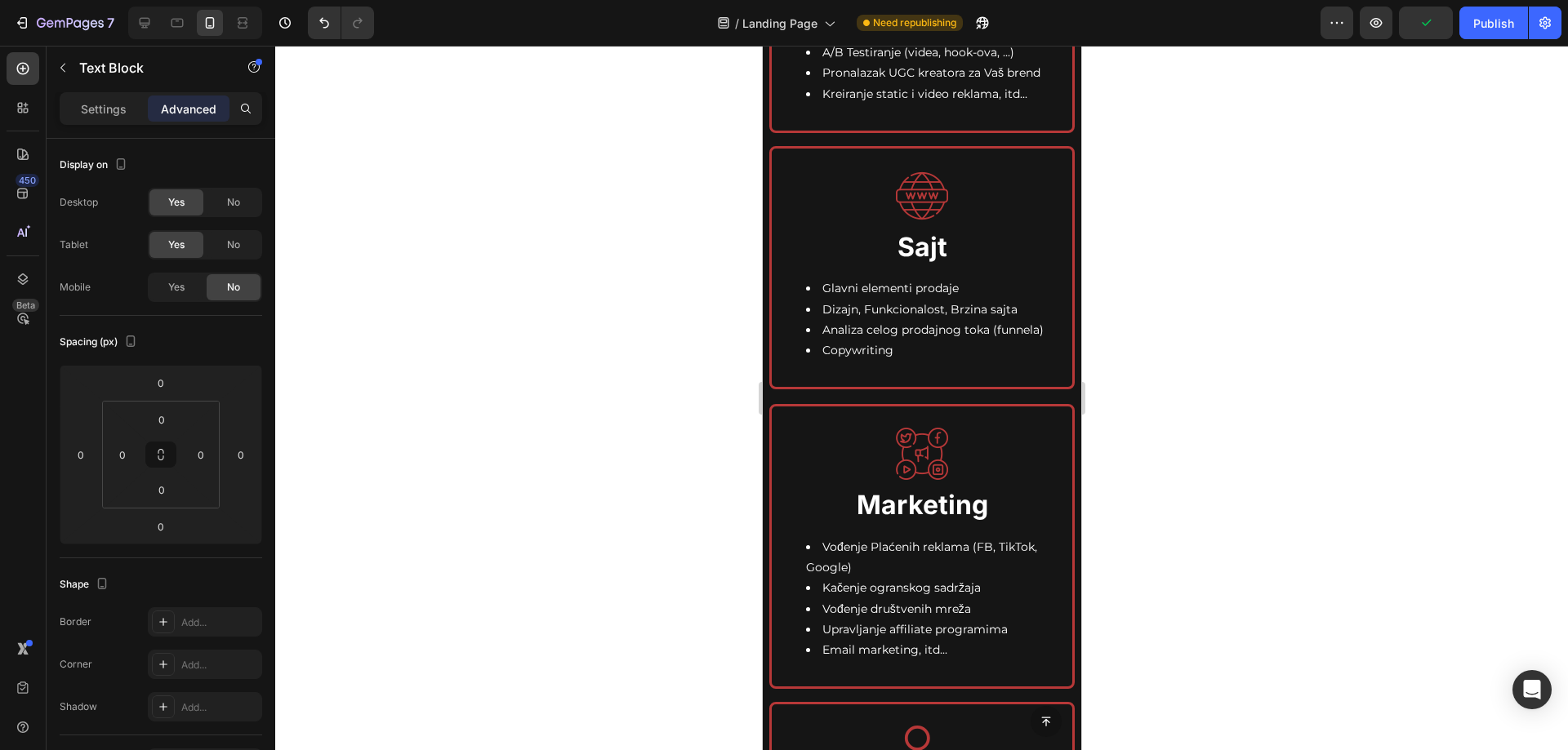
scroll to position [3883, 0]
click at [884, 586] on li "Kačenje ogranskog sadržaja" at bounding box center [937, 589] width 264 height 21
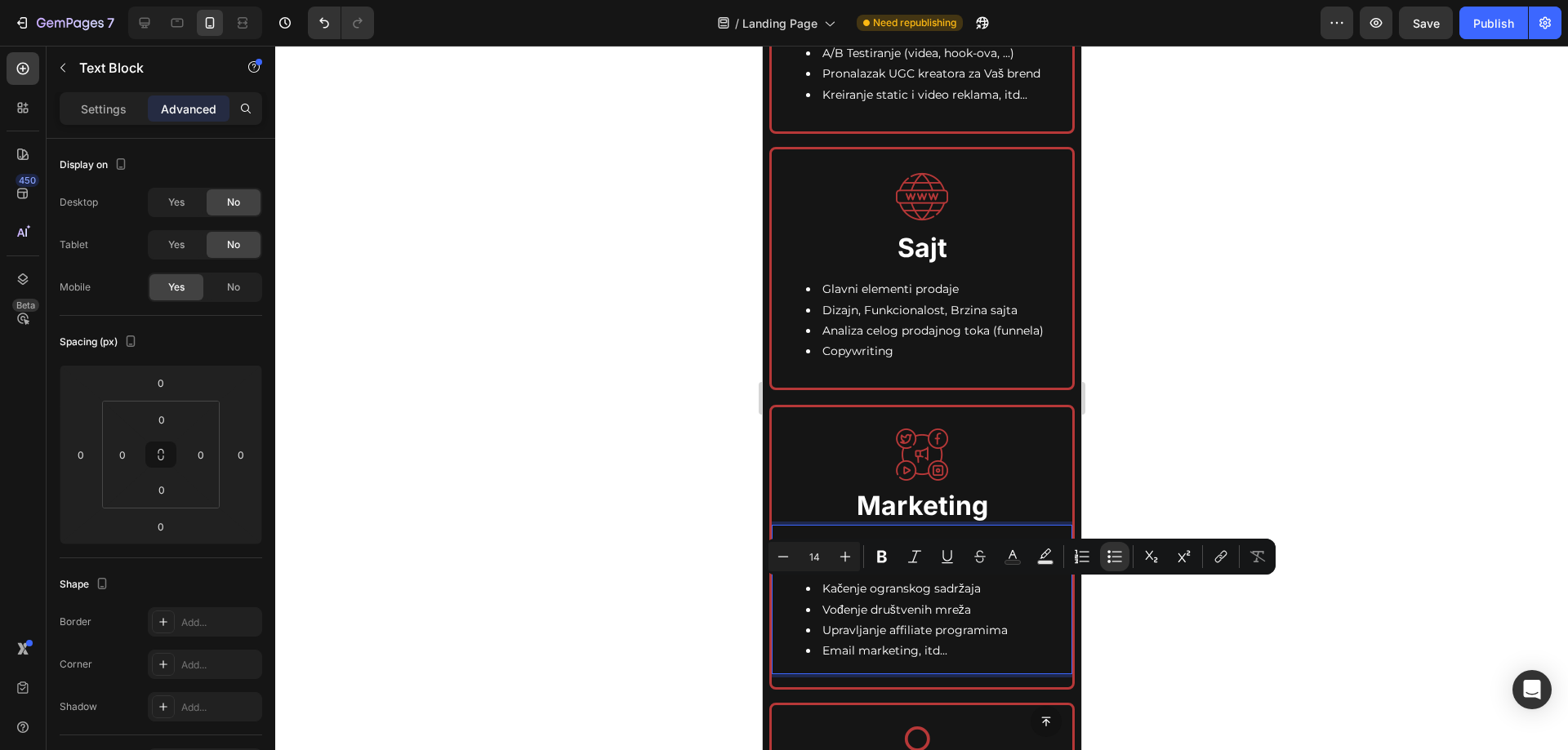
click at [979, 594] on li "Kačenje ogranskog sadržaja" at bounding box center [937, 589] width 264 height 21
drag, startPoint x: 984, startPoint y: 588, endPoint x: 822, endPoint y: 592, distance: 162.0
click at [822, 592] on li "Kačenje ogranskog sadržaja" at bounding box center [937, 589] width 264 height 21
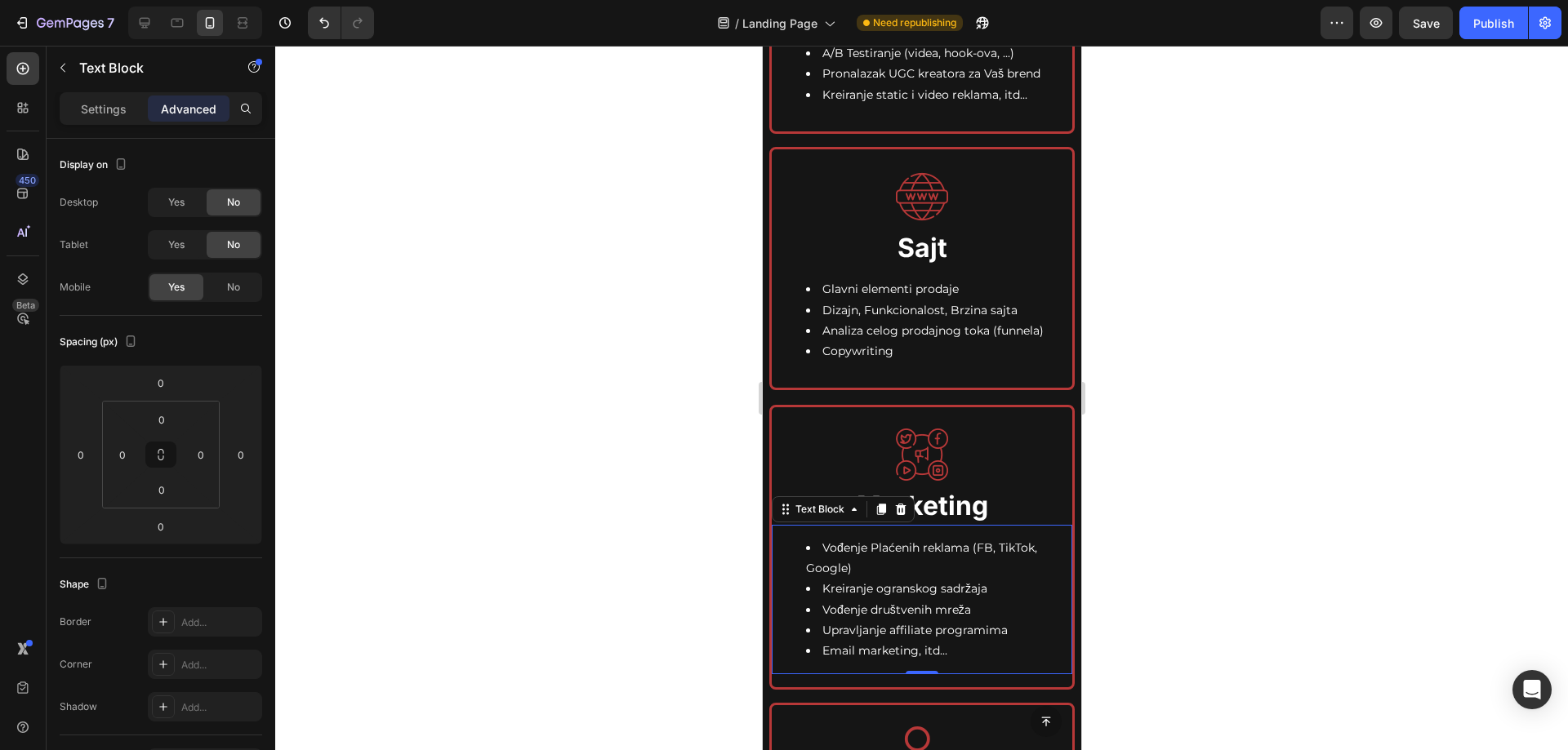
click at [1256, 549] on div at bounding box center [921, 398] width 1293 height 705
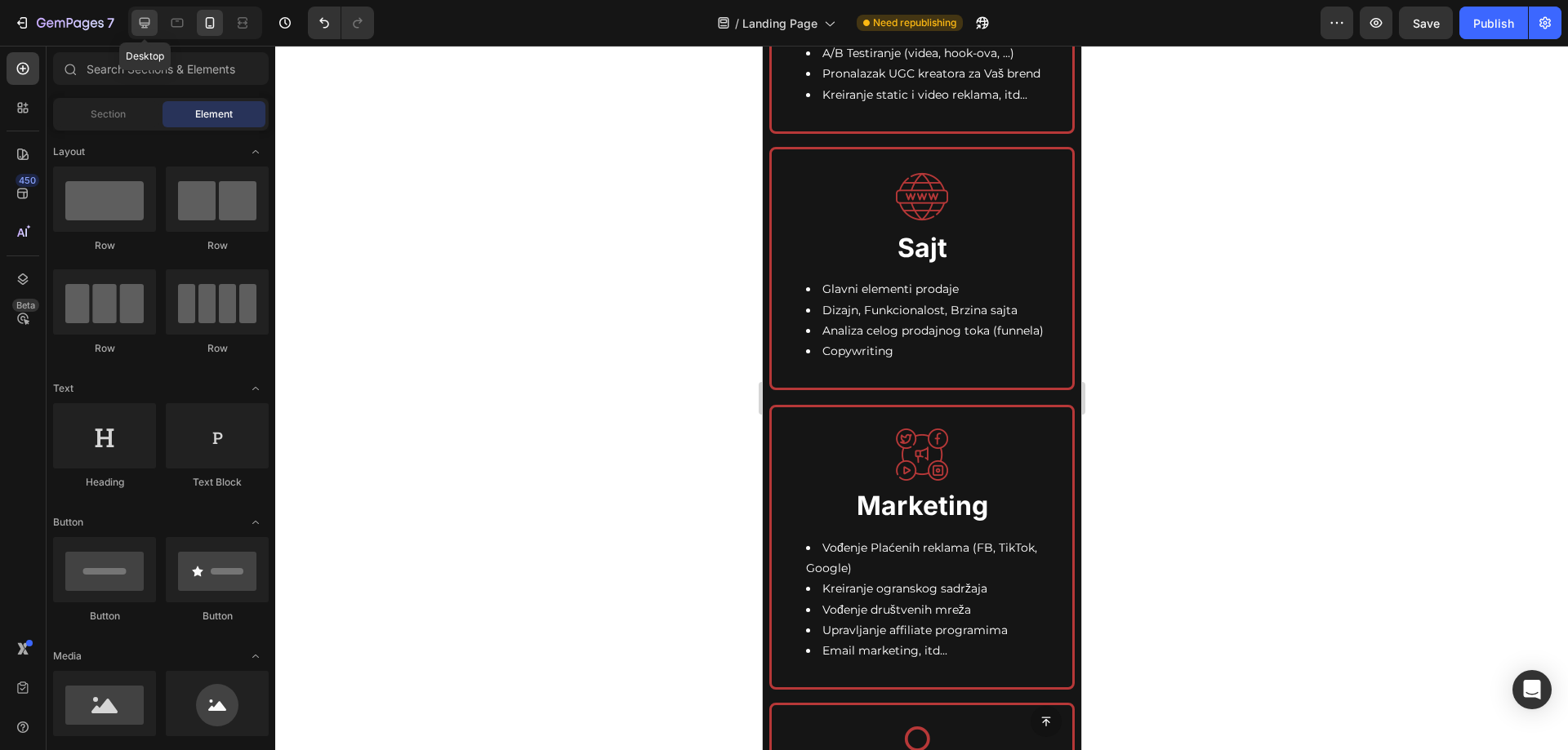
click at [138, 24] on icon at bounding box center [145, 23] width 16 height 16
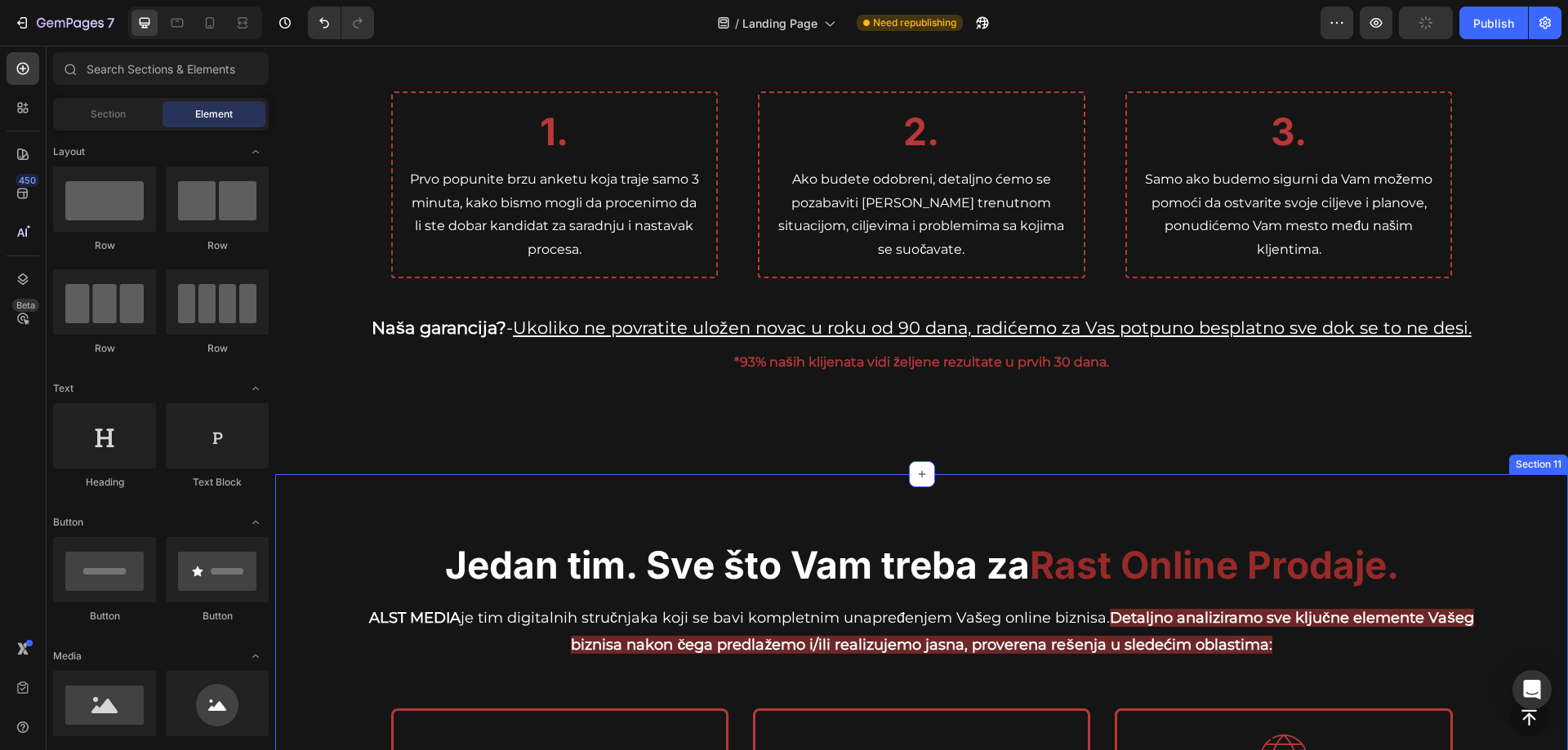
scroll to position [3060, 0]
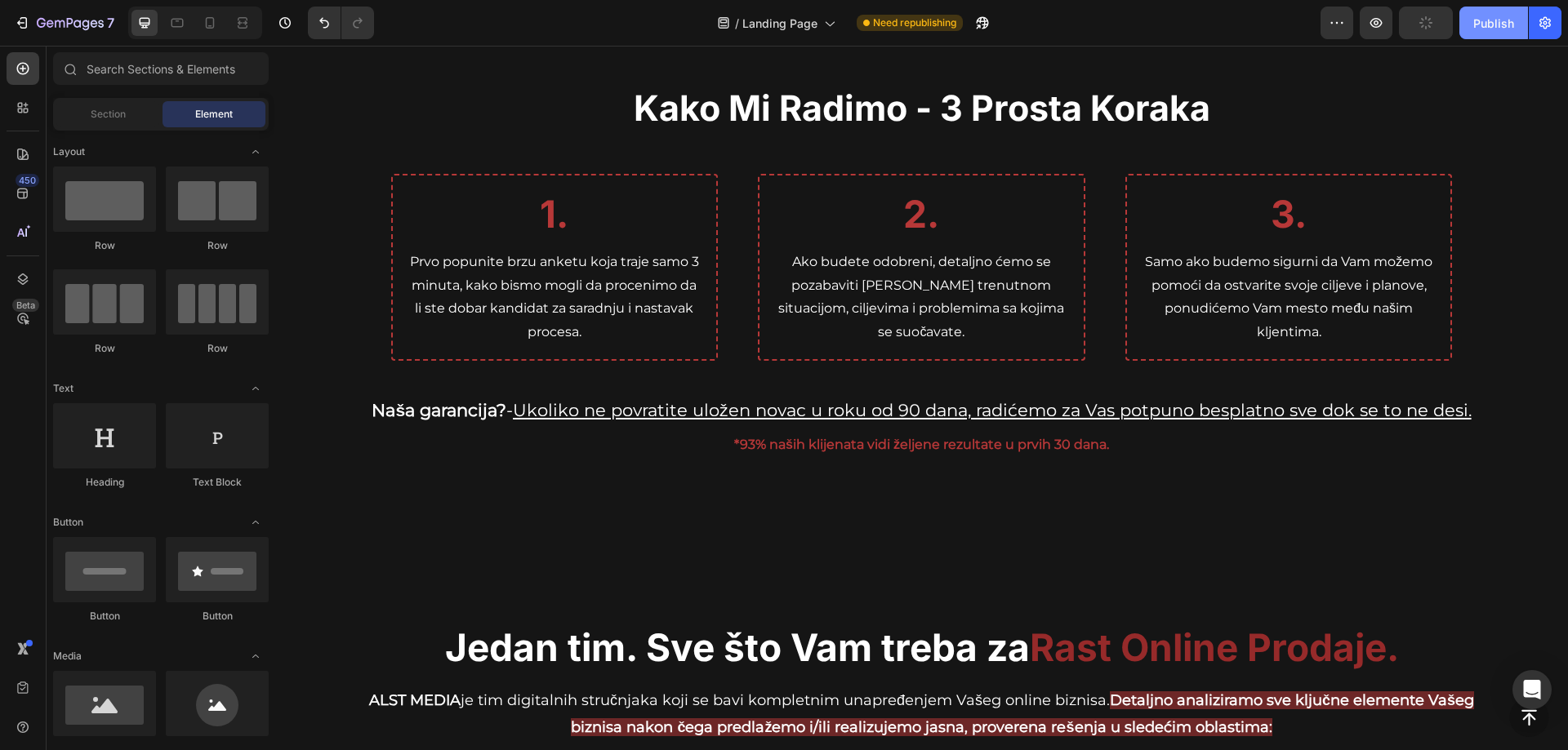
click at [1500, 21] on div "Publish" at bounding box center [1493, 23] width 41 height 17
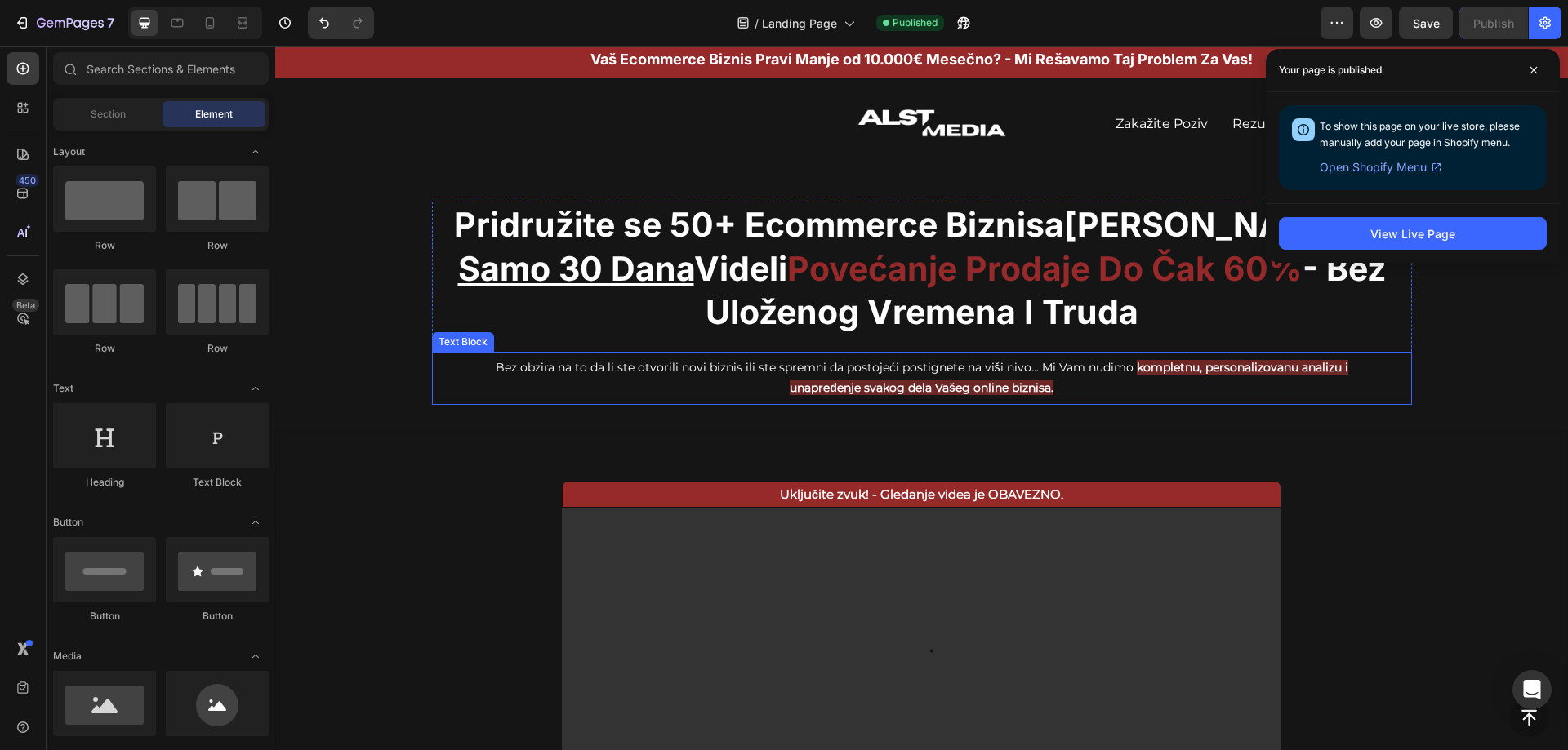
scroll to position [0, 0]
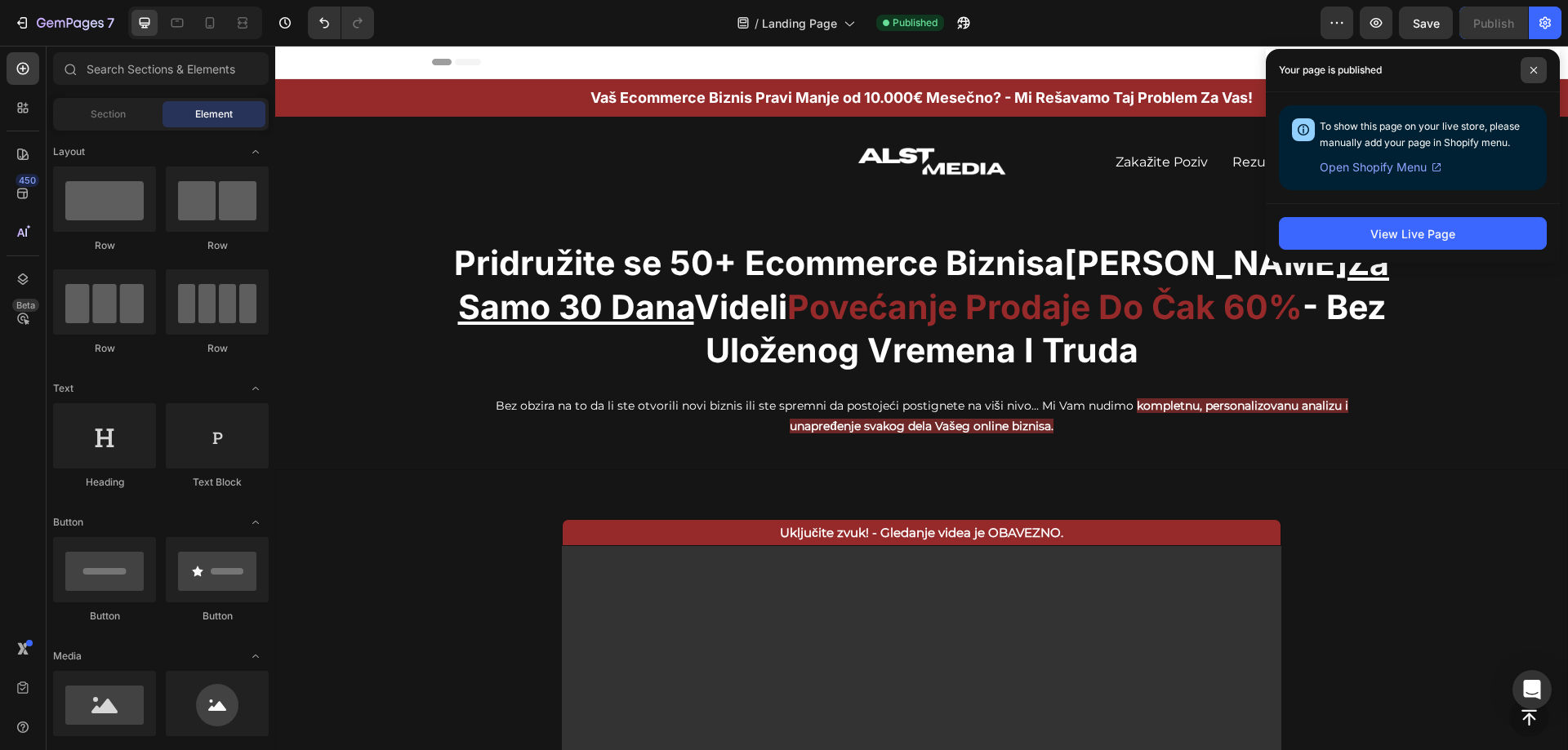
click at [1538, 64] on span at bounding box center [1533, 70] width 26 height 26
